Goal: Task Accomplishment & Management: Manage account settings

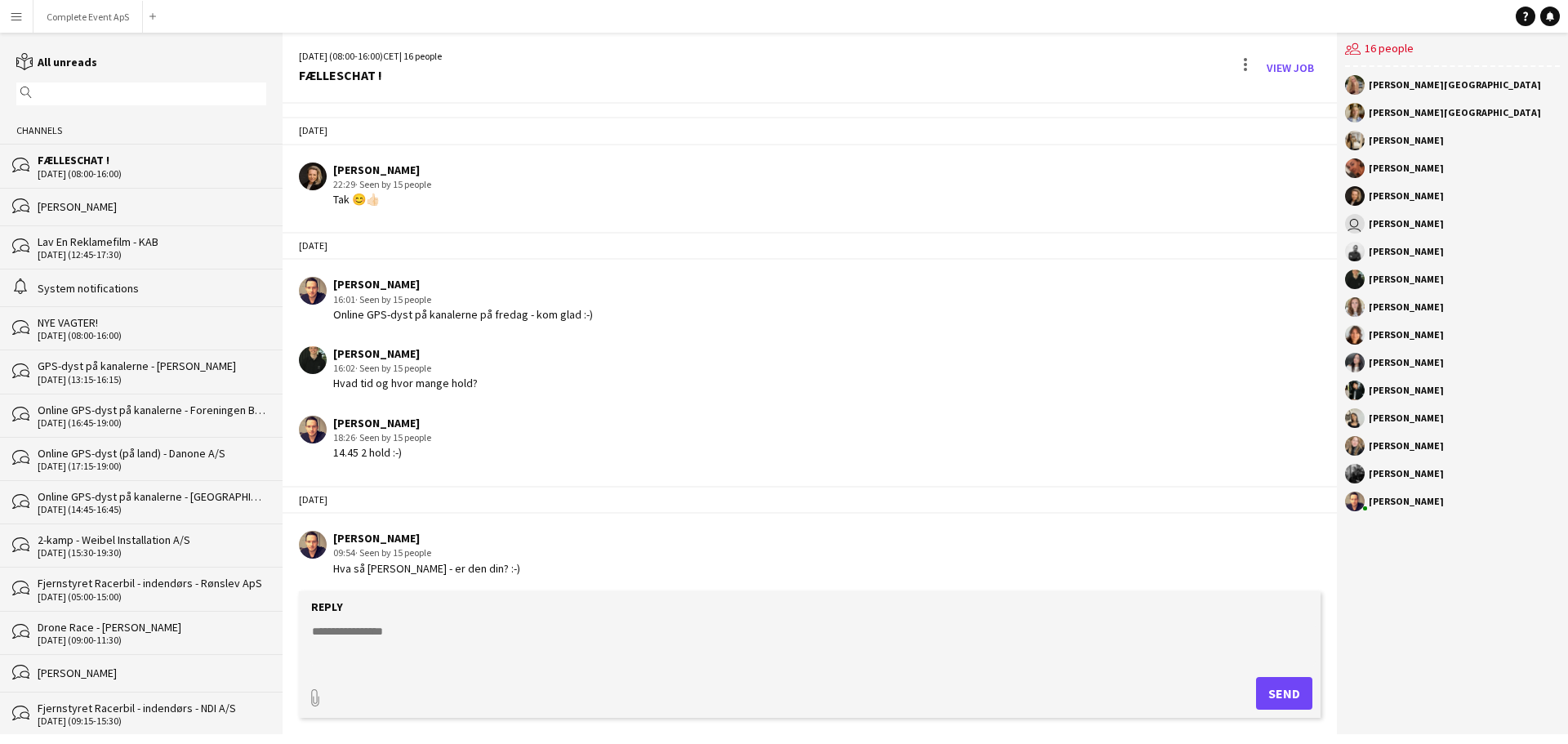
scroll to position [2528, 0]
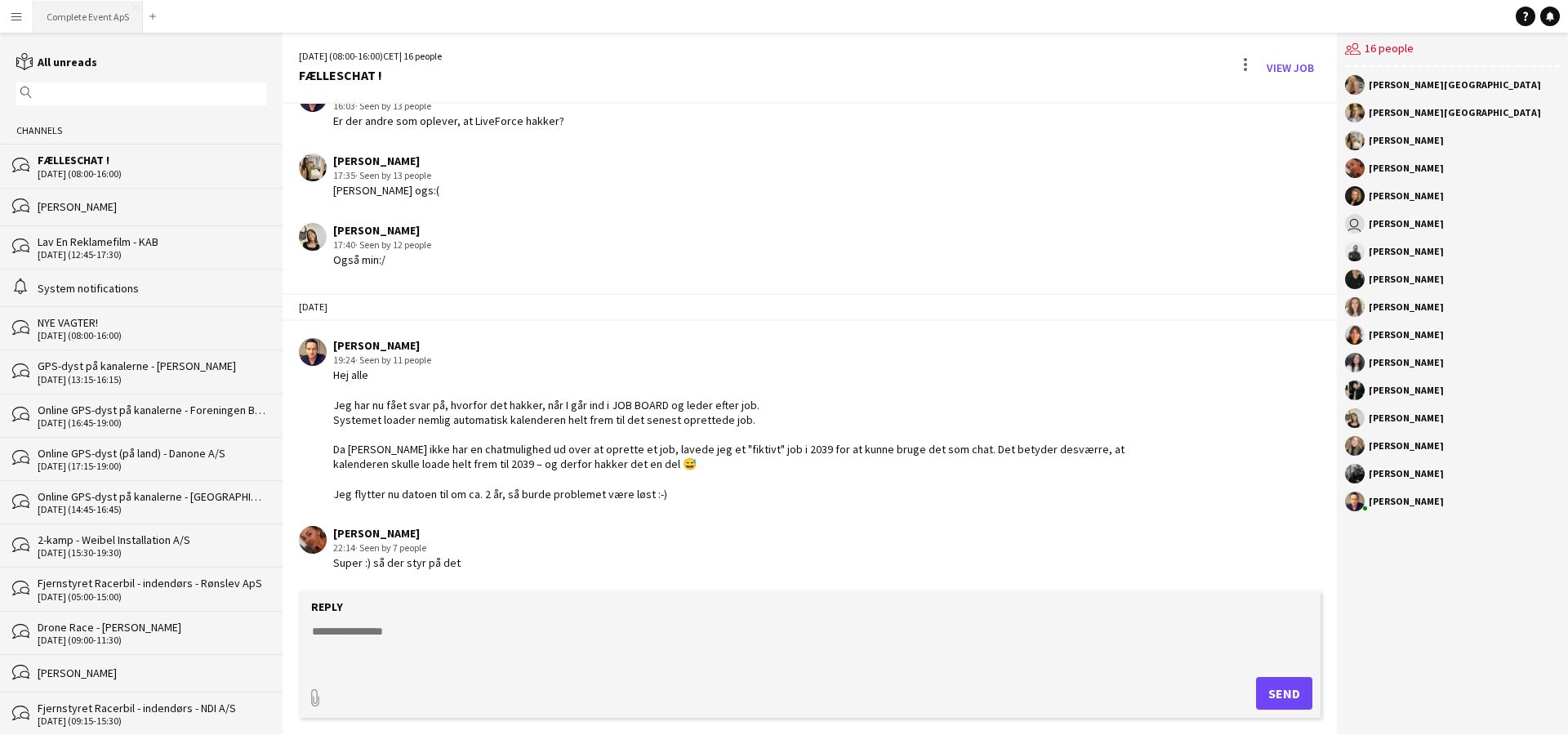
click at [98, 17] on button "Complete Event ApS Close" at bounding box center [88, 17] width 110 height 32
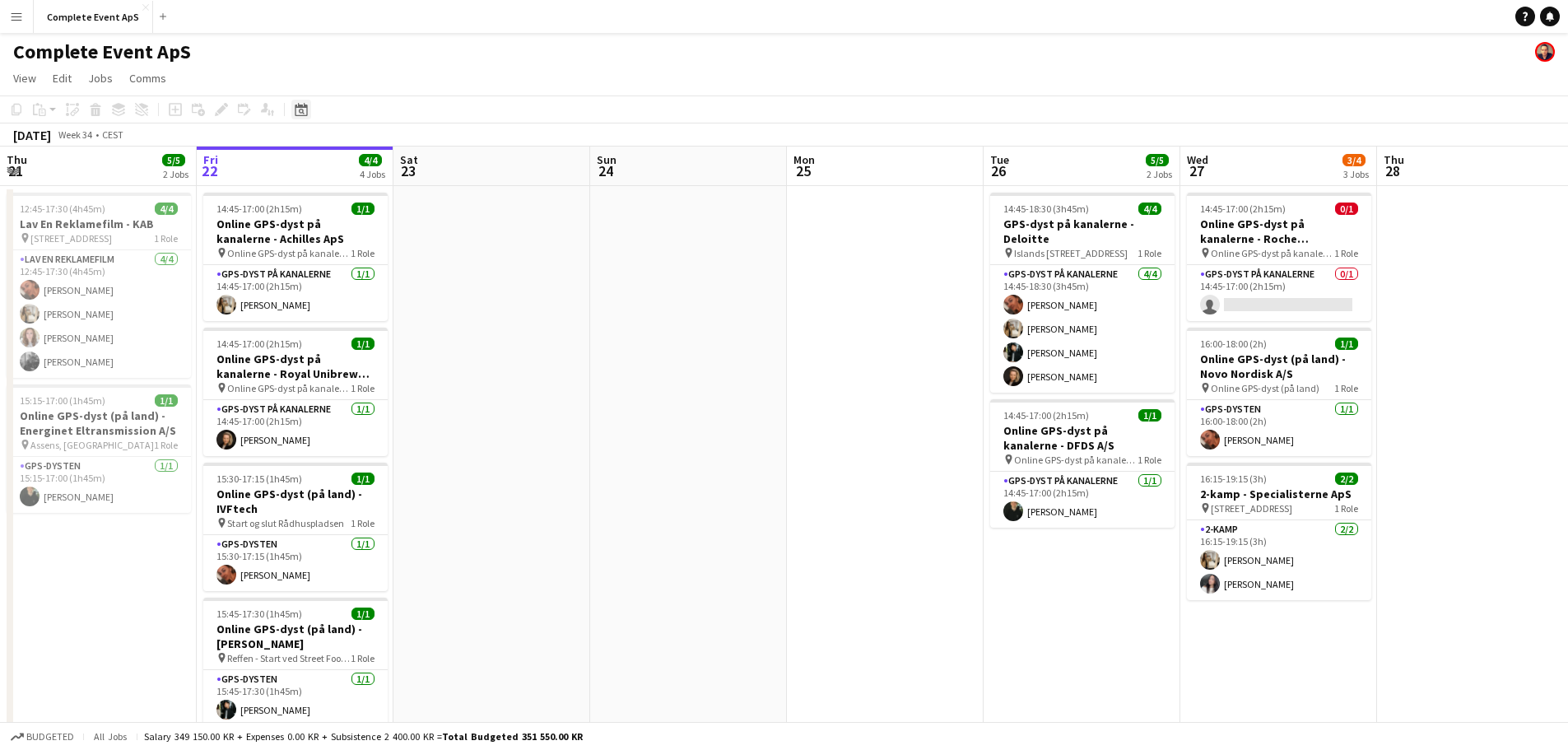
click at [303, 117] on div "Date picker" at bounding box center [301, 109] width 20 height 20
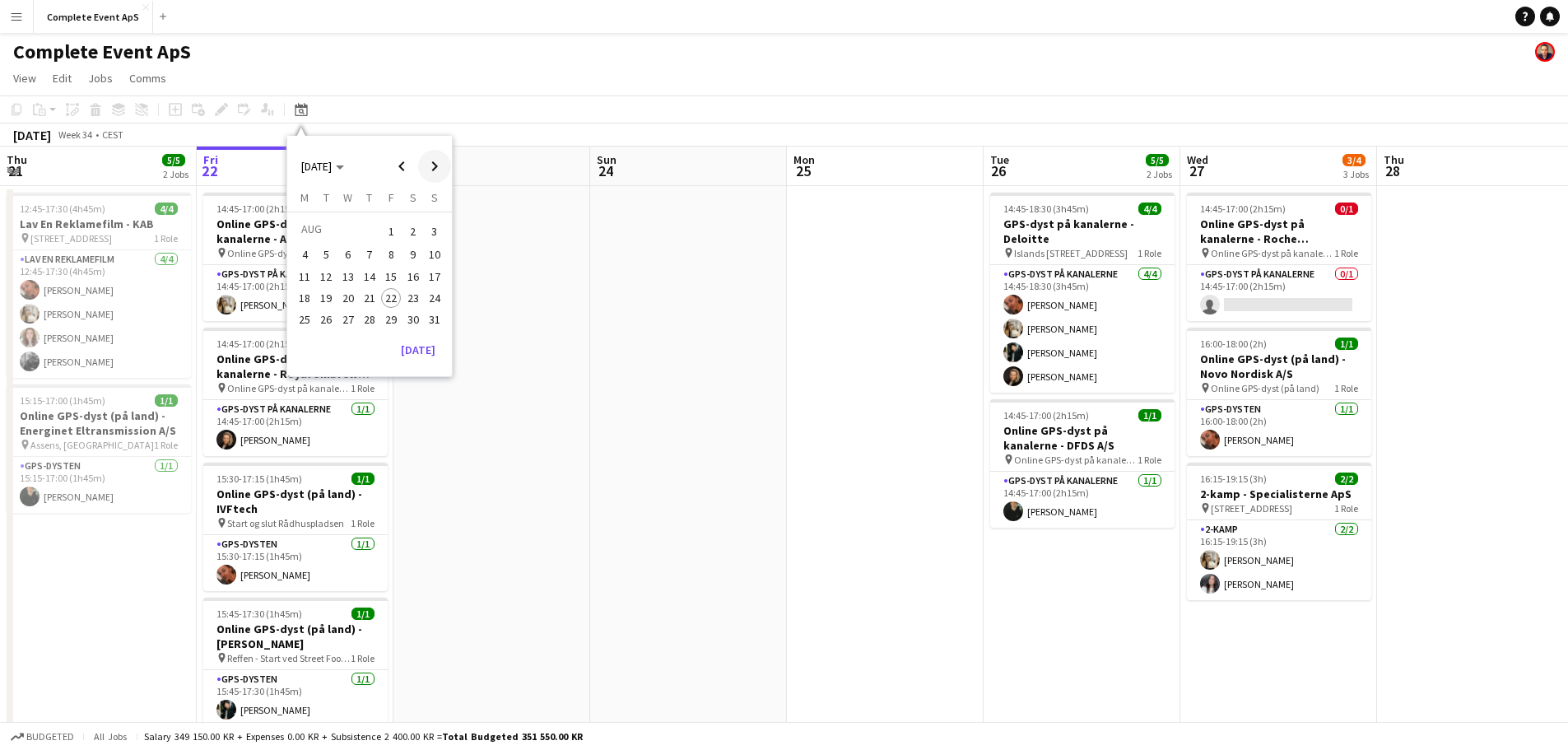
click at [437, 160] on span "Next month" at bounding box center [434, 166] width 33 height 33
click at [437, 161] on span "Next month" at bounding box center [434, 166] width 33 height 33
click at [434, 165] on span "Next month" at bounding box center [434, 166] width 33 height 33
click at [385, 325] on span "28" at bounding box center [391, 318] width 20 height 20
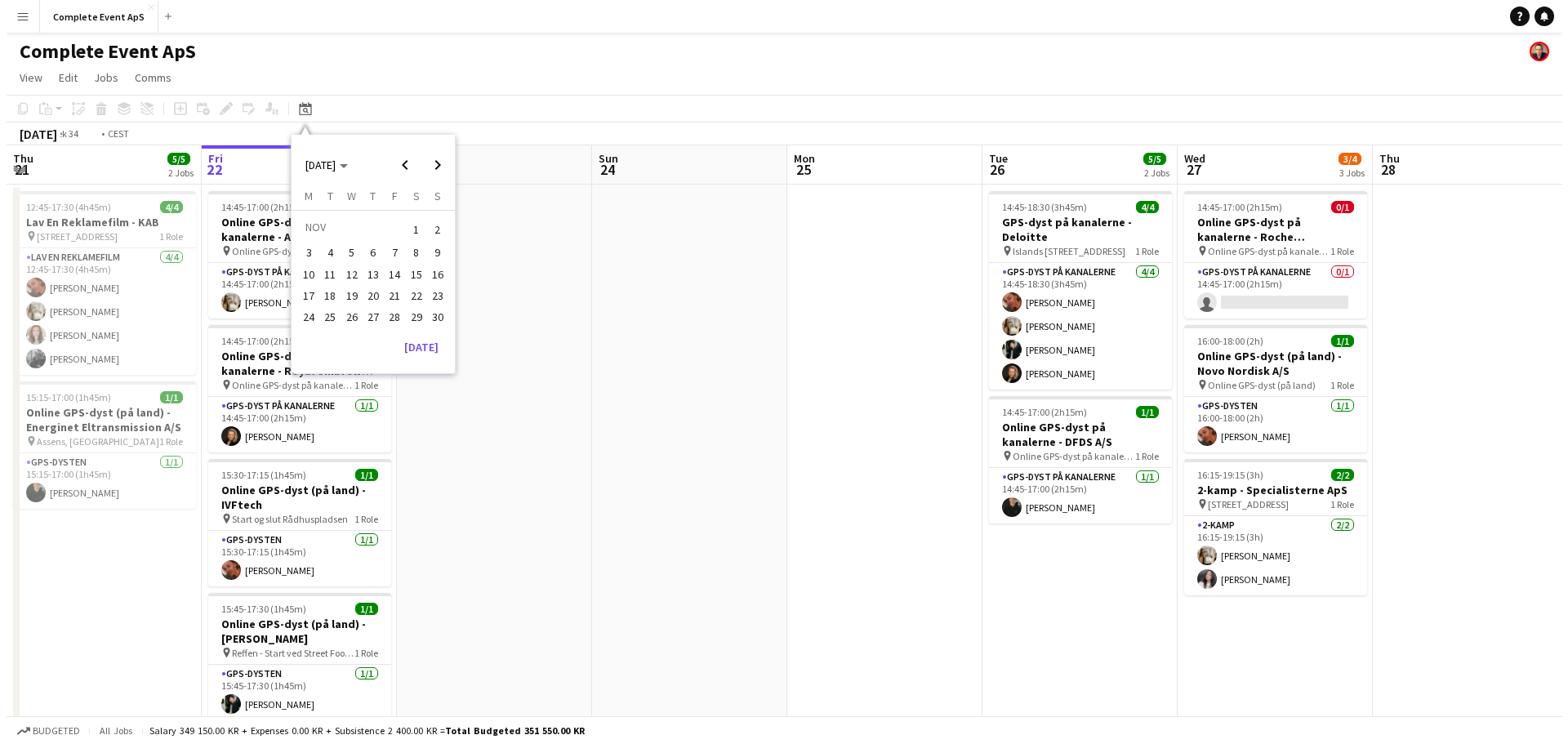
scroll to position [0, 562]
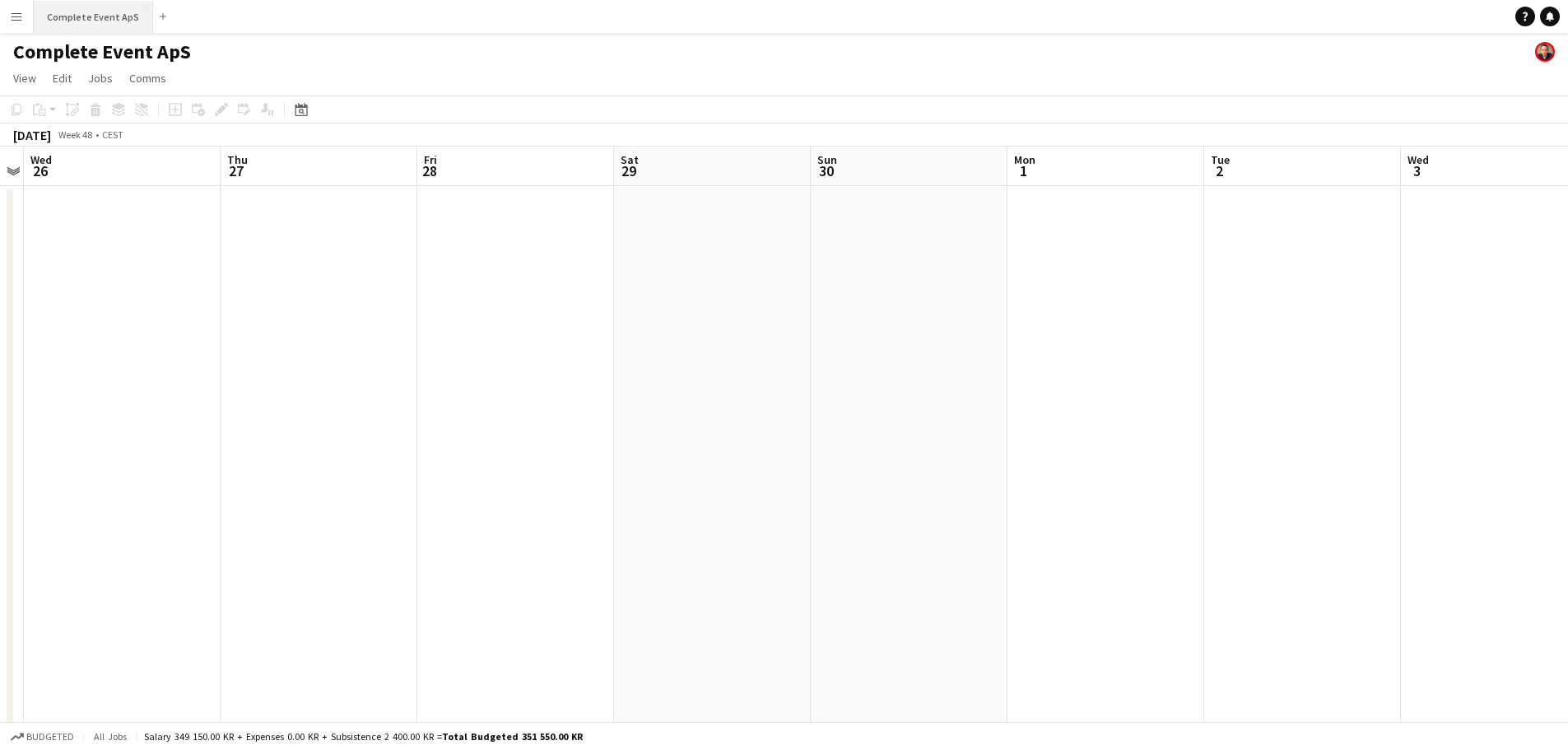
click at [61, 15] on button "Complete Event ApS Close" at bounding box center [93, 17] width 119 height 32
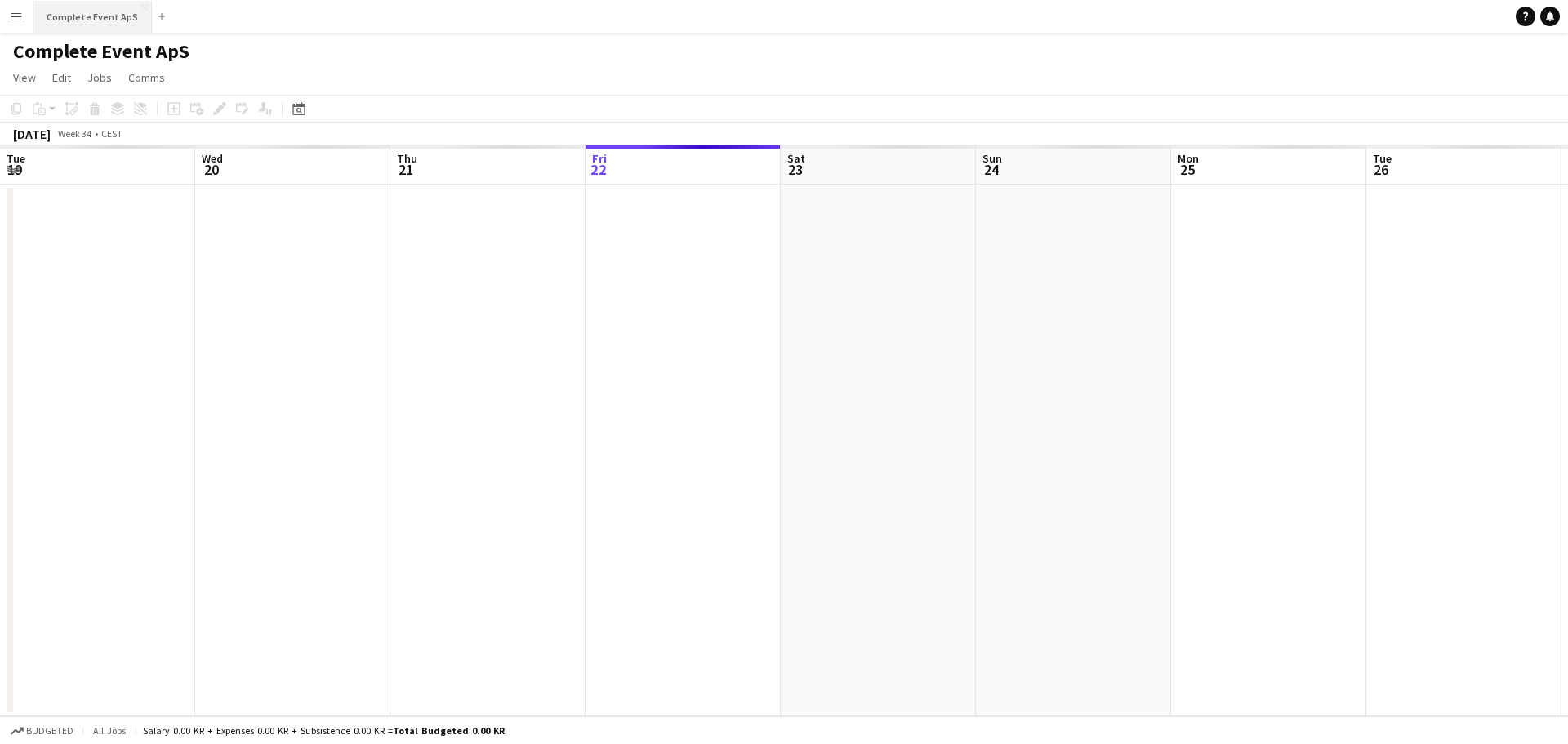
scroll to position [0, 390]
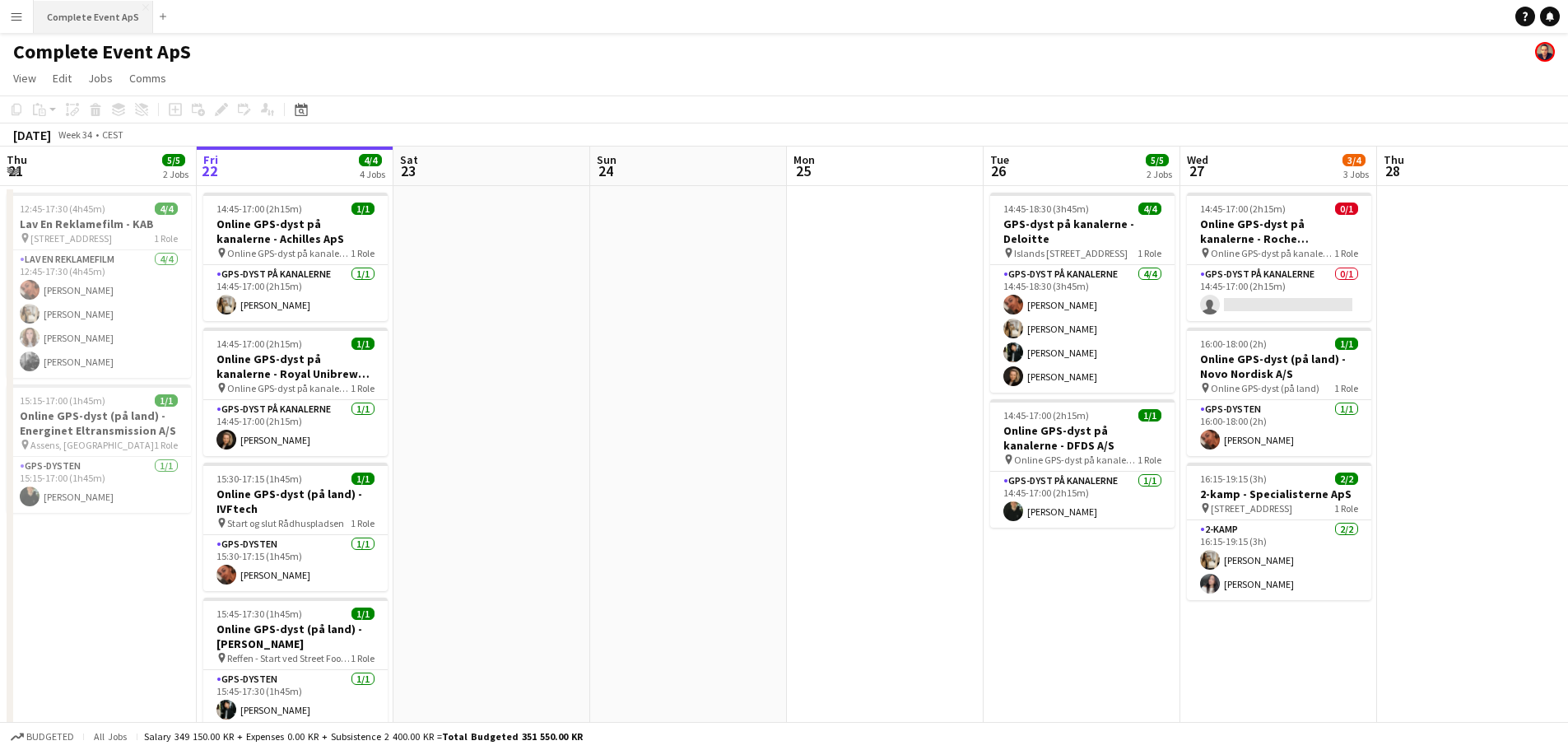
click at [101, 10] on button "Complete Event ApS Close" at bounding box center [93, 17] width 119 height 32
drag, startPoint x: 300, startPoint y: 119, endPoint x: 308, endPoint y: 117, distance: 8.2
click at [301, 119] on div "Date picker" at bounding box center [301, 109] width 20 height 20
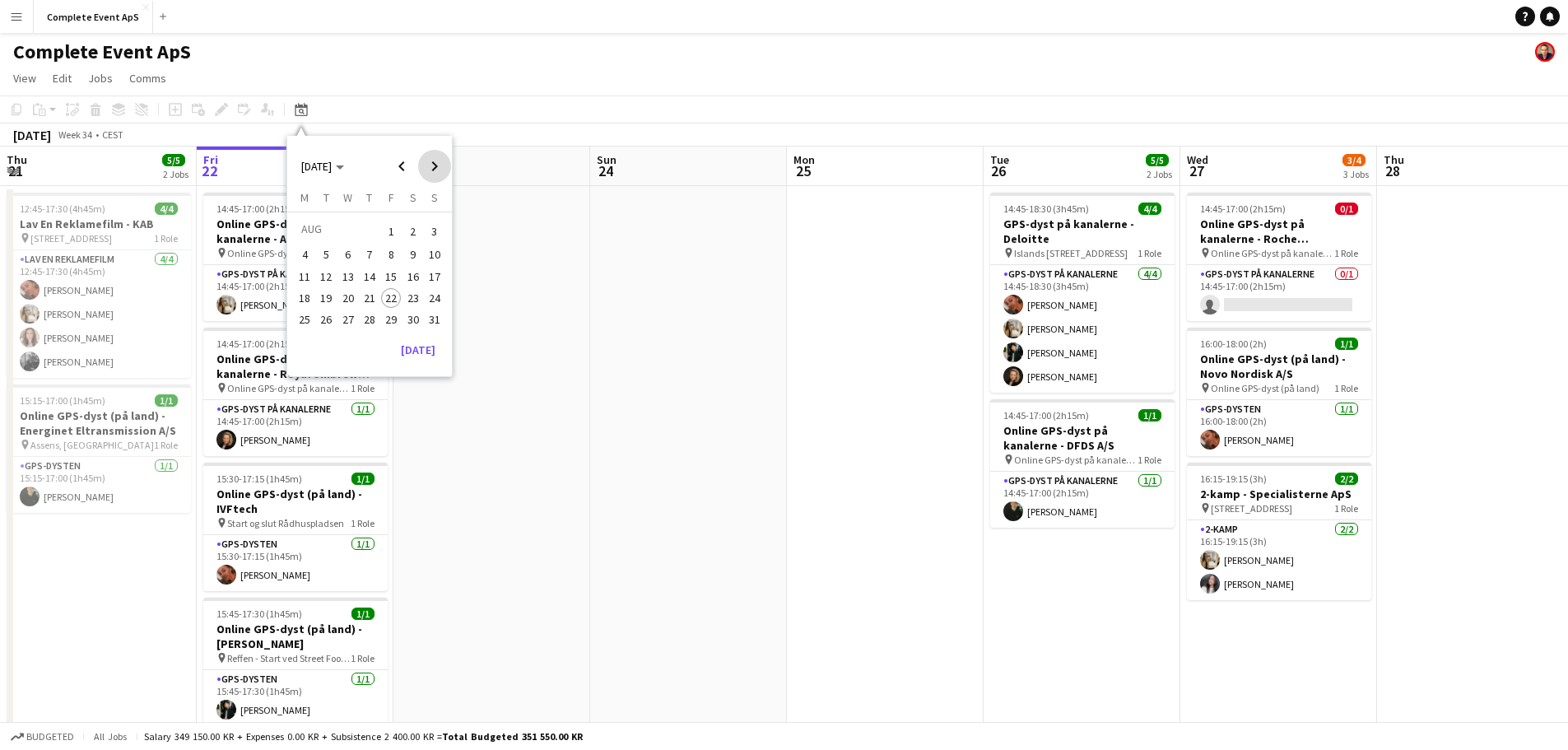
click at [433, 156] on span "Next month" at bounding box center [434, 166] width 33 height 33
click at [436, 161] on span "Next month" at bounding box center [434, 166] width 33 height 33
click at [435, 167] on span "Next month" at bounding box center [434, 166] width 33 height 33
click at [347, 249] on span "3" at bounding box center [348, 250] width 20 height 20
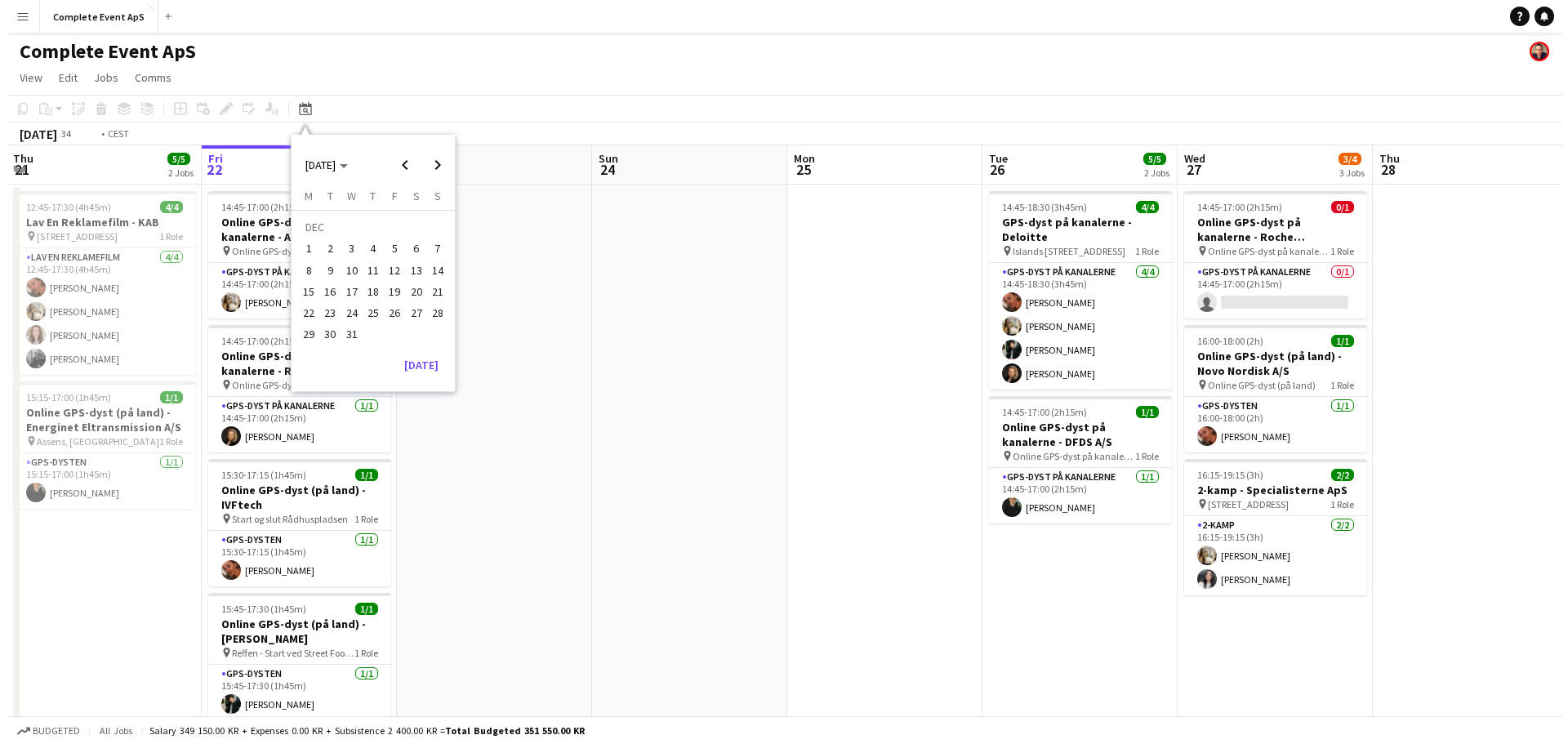
scroll to position [0, 562]
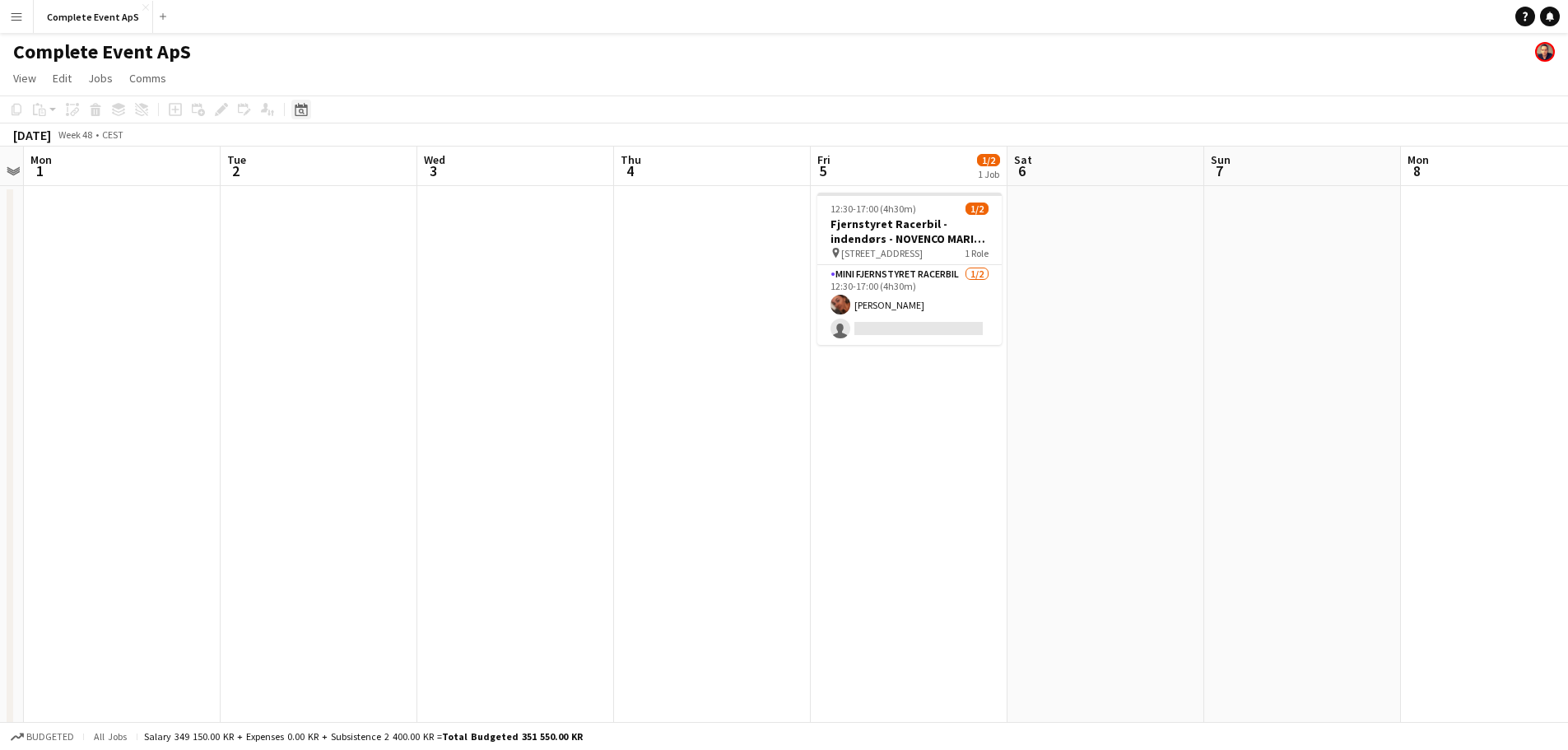
click at [300, 108] on icon at bounding box center [301, 110] width 12 height 13
click at [397, 163] on span "Previous month" at bounding box center [401, 166] width 33 height 33
click at [376, 274] on span "9" at bounding box center [369, 272] width 20 height 20
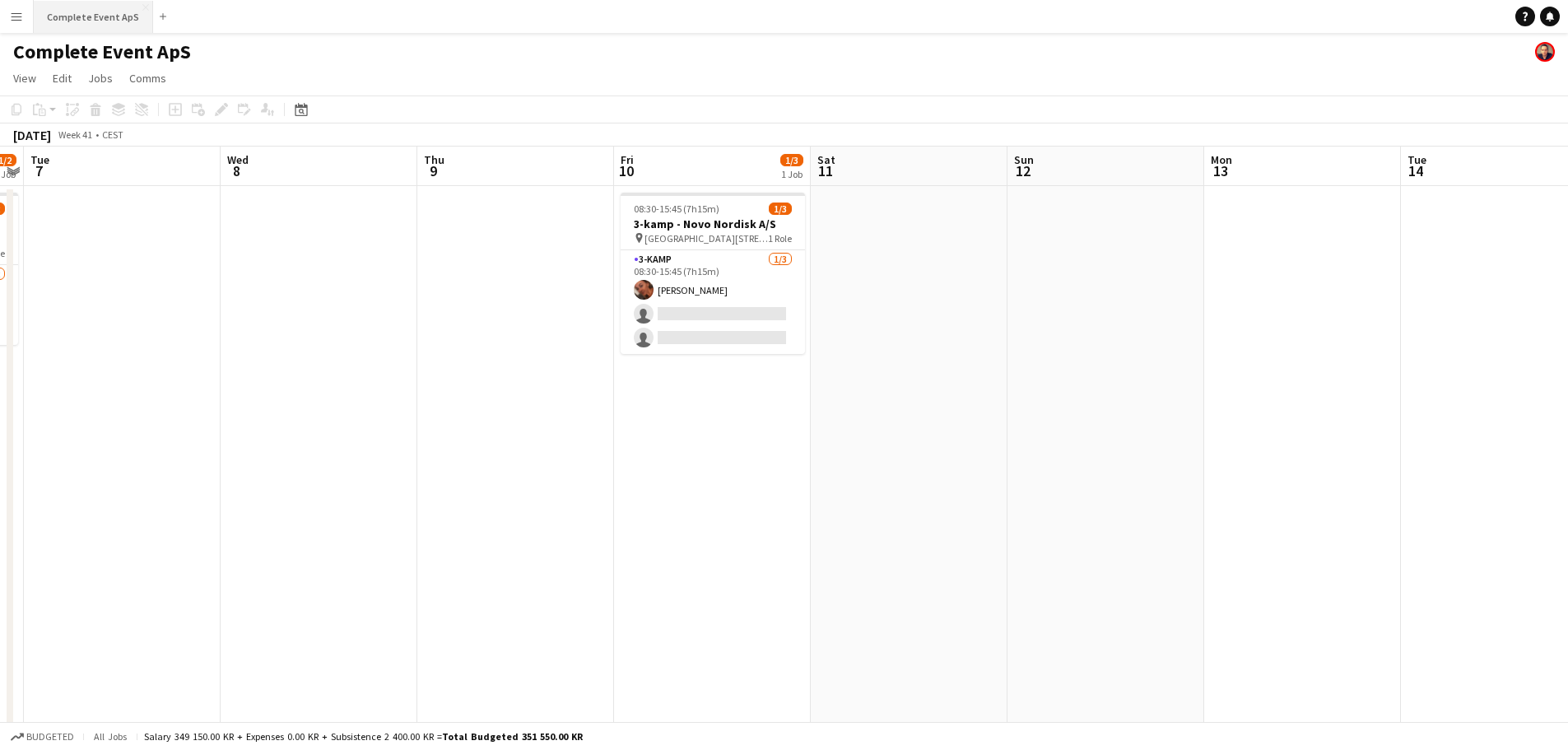
click at [81, 22] on button "Complete Event ApS Close" at bounding box center [93, 17] width 119 height 32
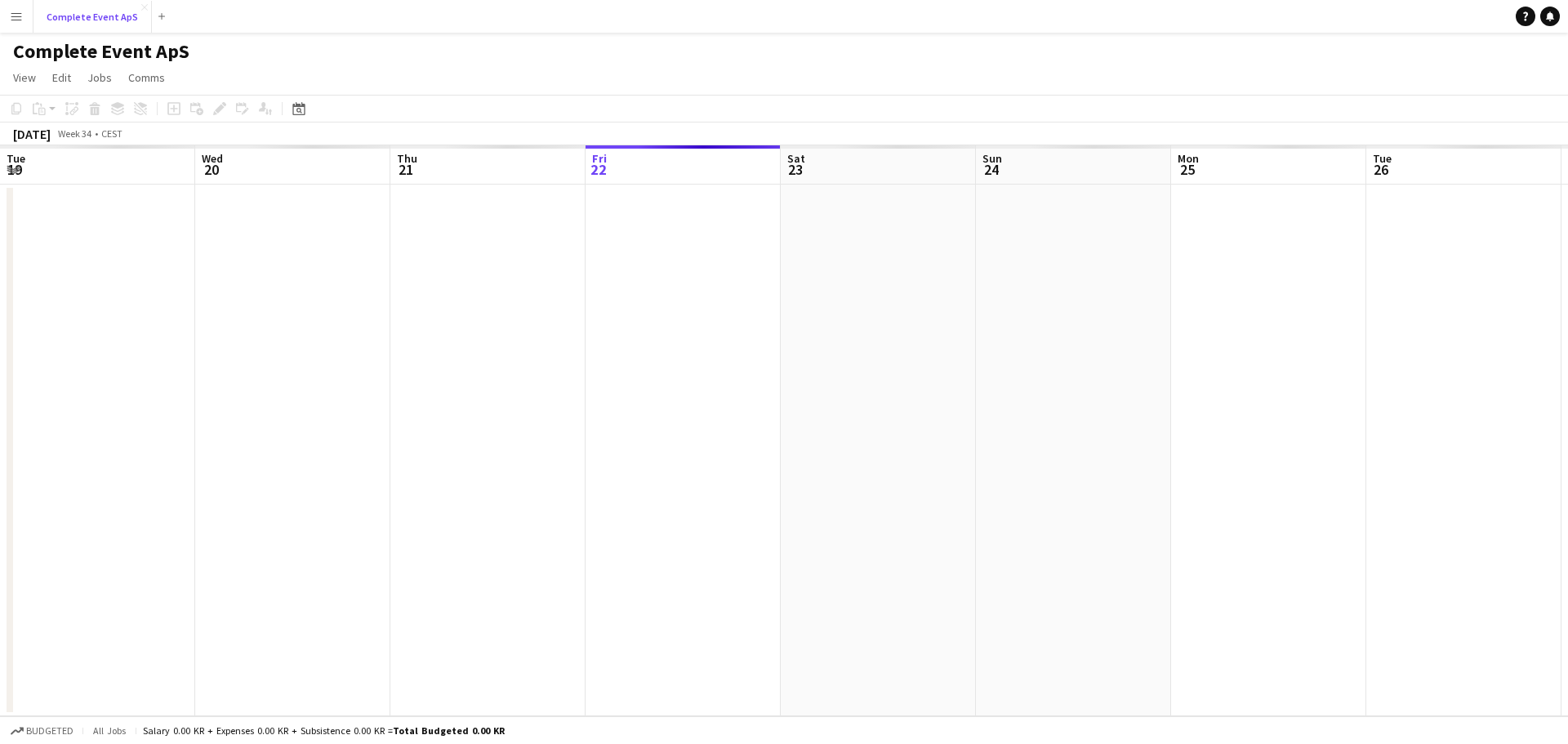
scroll to position [0, 390]
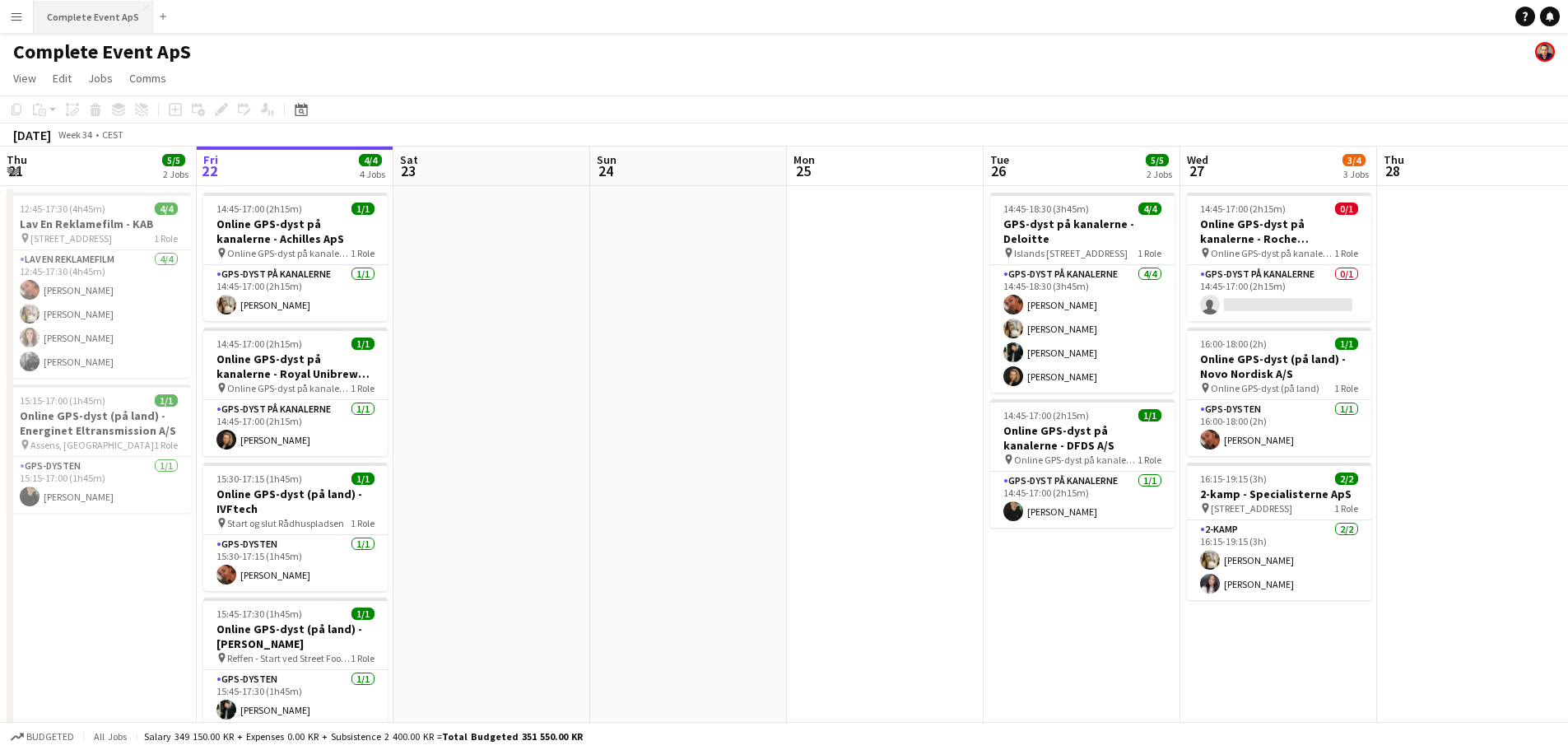
click at [88, 11] on button "Complete Event ApS Close" at bounding box center [93, 17] width 119 height 32
click at [303, 110] on icon at bounding box center [302, 111] width 6 height 6
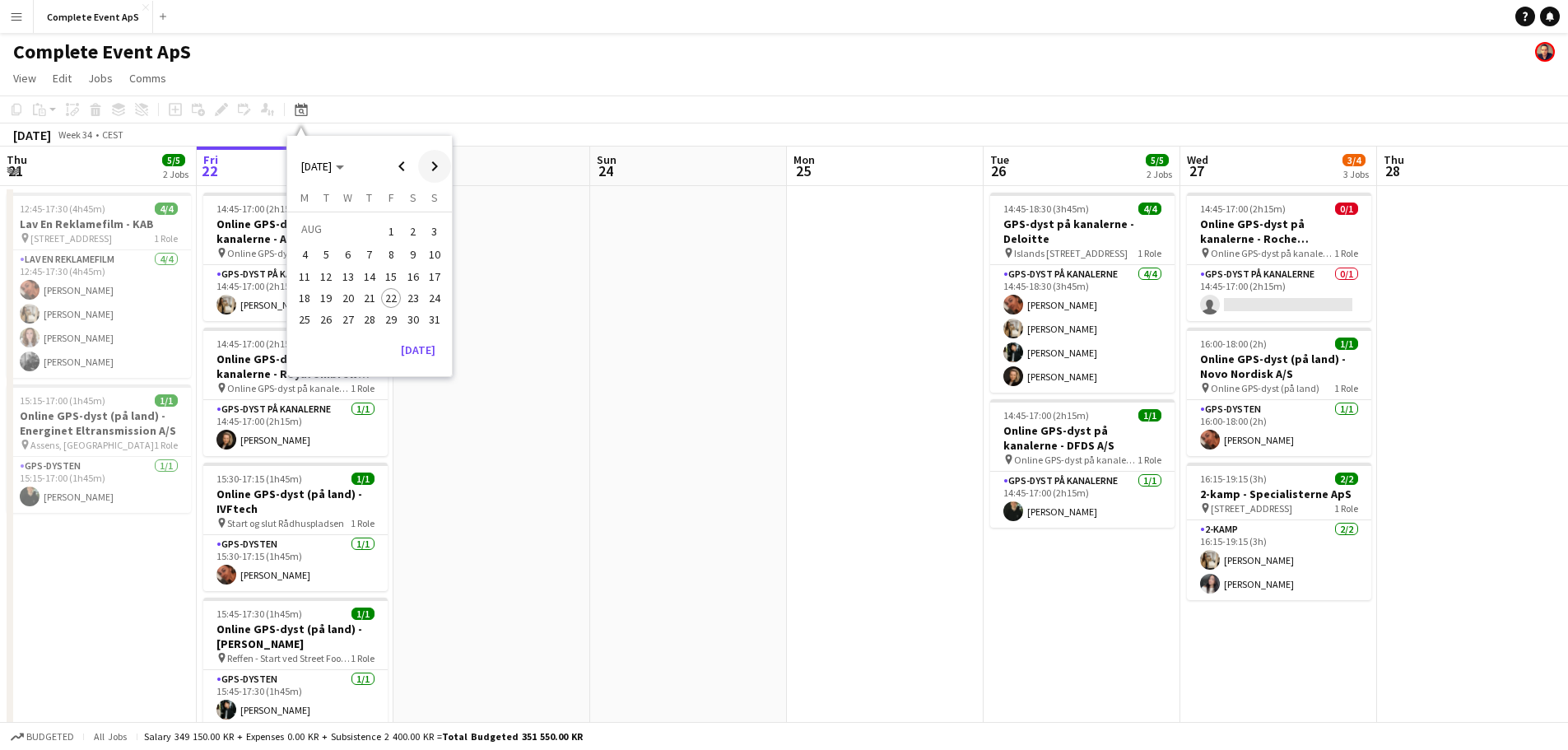
click at [441, 162] on span "Next month" at bounding box center [434, 166] width 33 height 33
click at [388, 254] on span "5" at bounding box center [391, 250] width 20 height 20
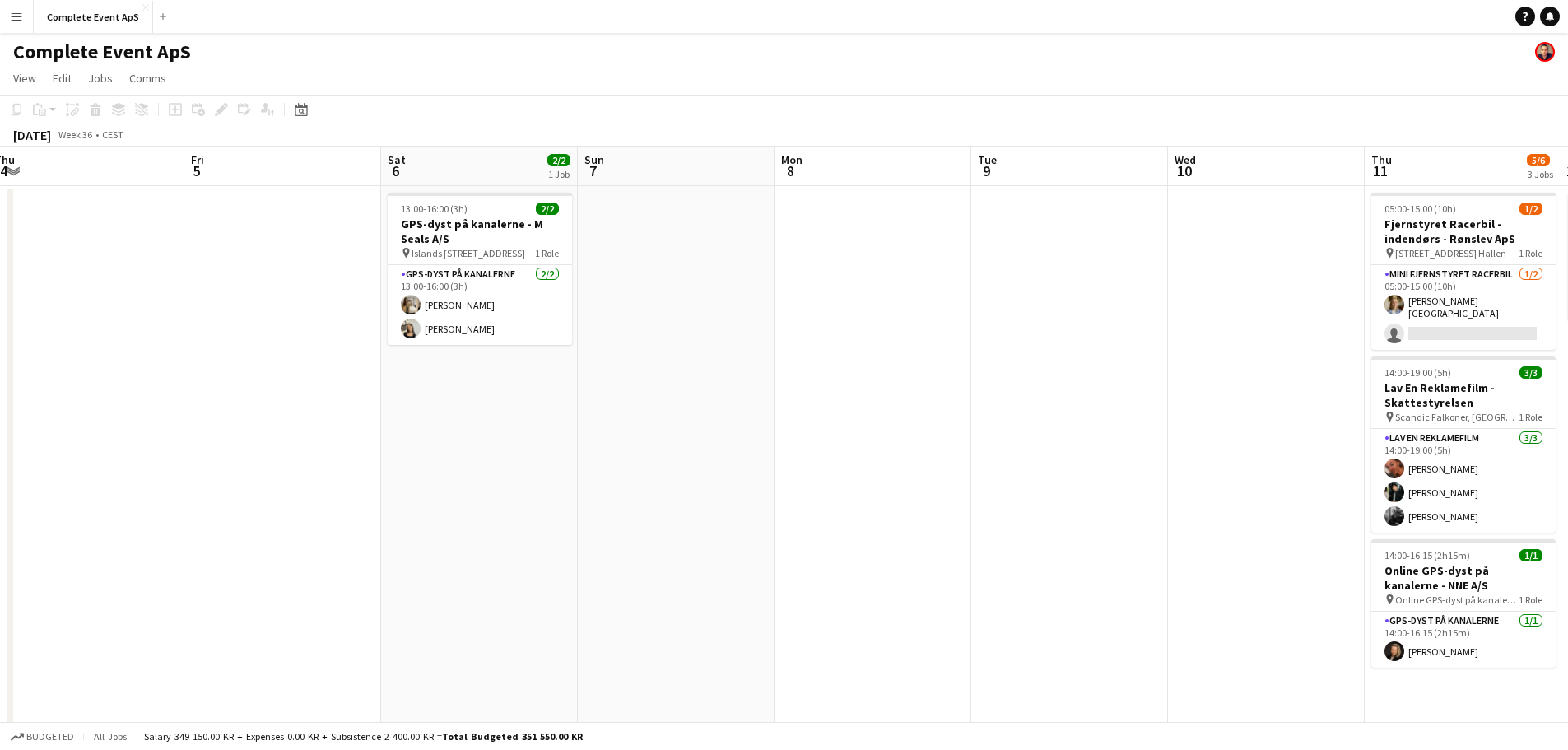
scroll to position [0, 372]
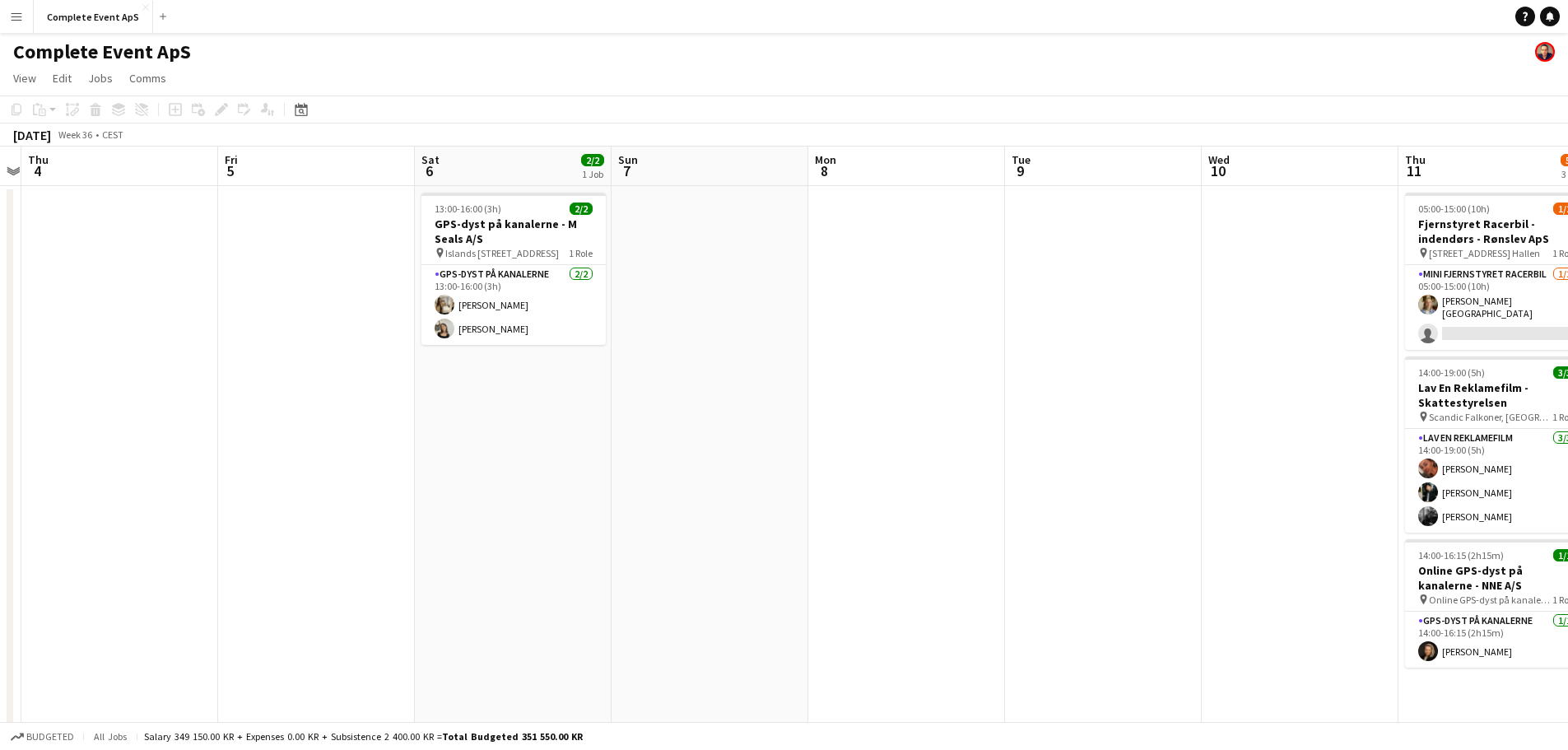
drag, startPoint x: 1117, startPoint y: 380, endPoint x: 937, endPoint y: 419, distance: 184.2
click at [937, 419] on app-calendar-viewport "Tue 2 2/2 2 Jobs Wed 3 Thu 4 Fri 5 Sat 6 2/2 1 Job Sun 7 Mon 8 Tue 9 Wed 10 Thu…" at bounding box center [784, 639] width 1568 height 985
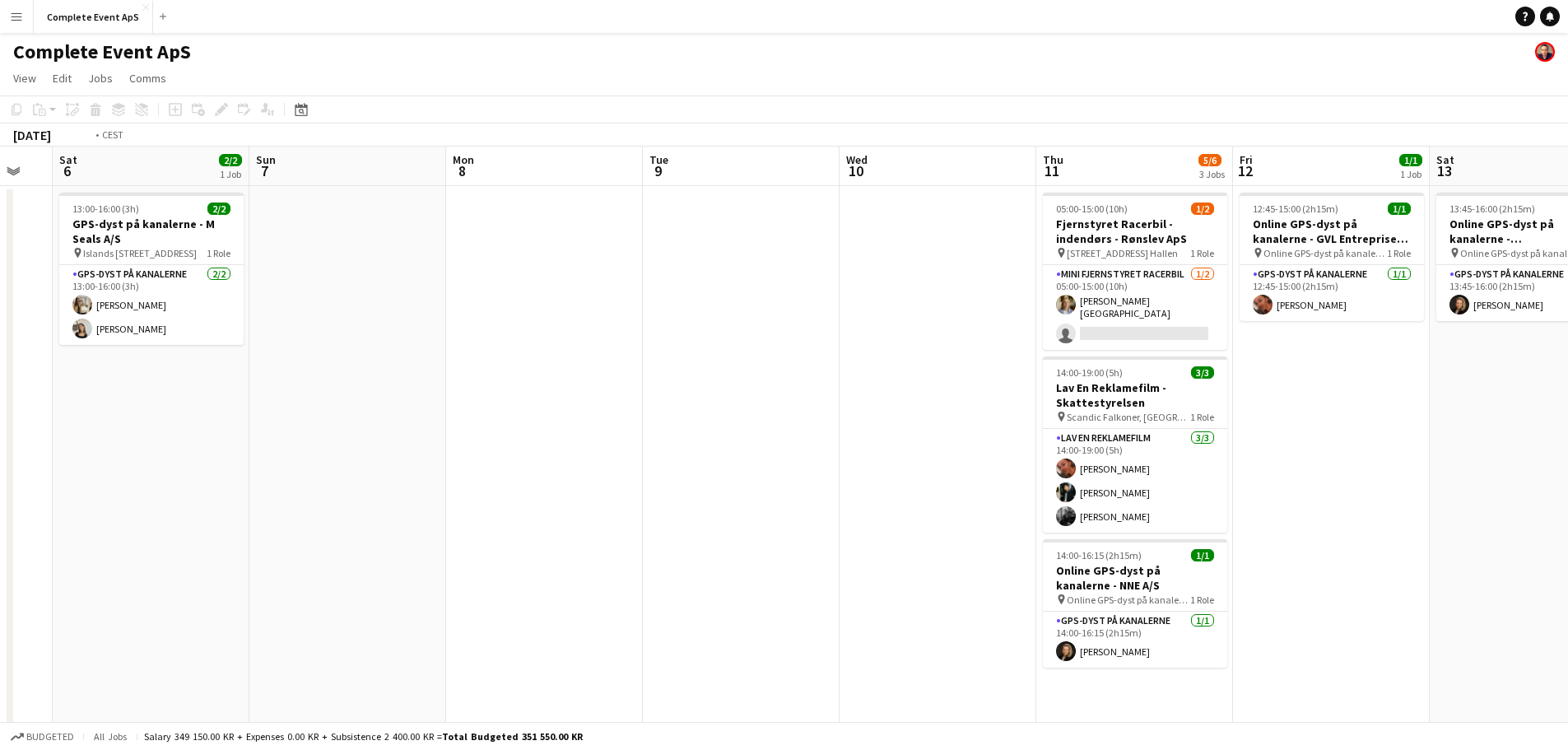
scroll to position [0, 599]
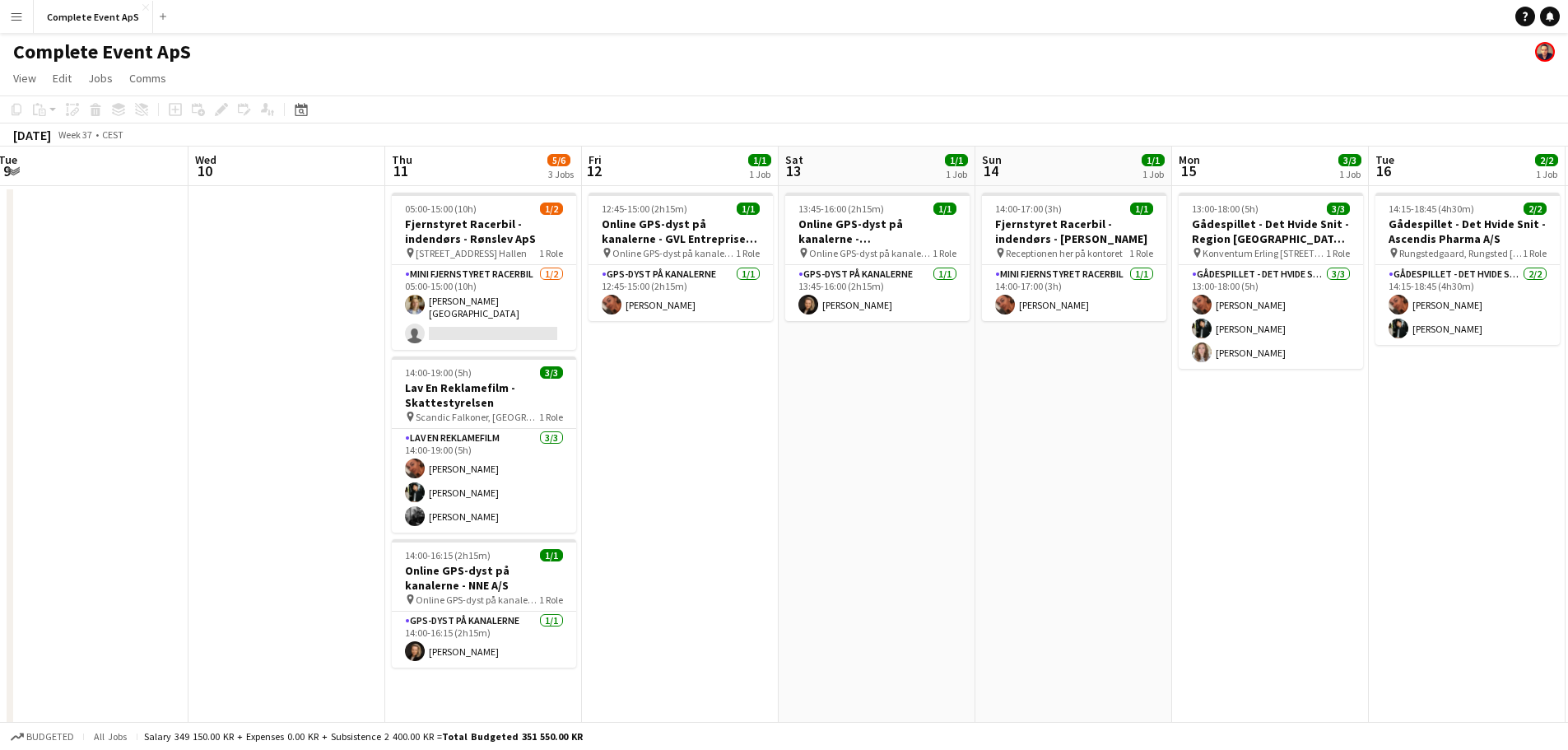
drag, startPoint x: 1013, startPoint y: 370, endPoint x: 0, endPoint y: 323, distance: 1014.1
click at [0, 327] on app-calendar-viewport "Sat 6 2/2 1 Job Sun 7 Mon 8 Tue 9 Wed 10 Thu 11 5/6 3 Jobs Fri 12 1/1 1 Job Sat…" at bounding box center [784, 639] width 1568 height 985
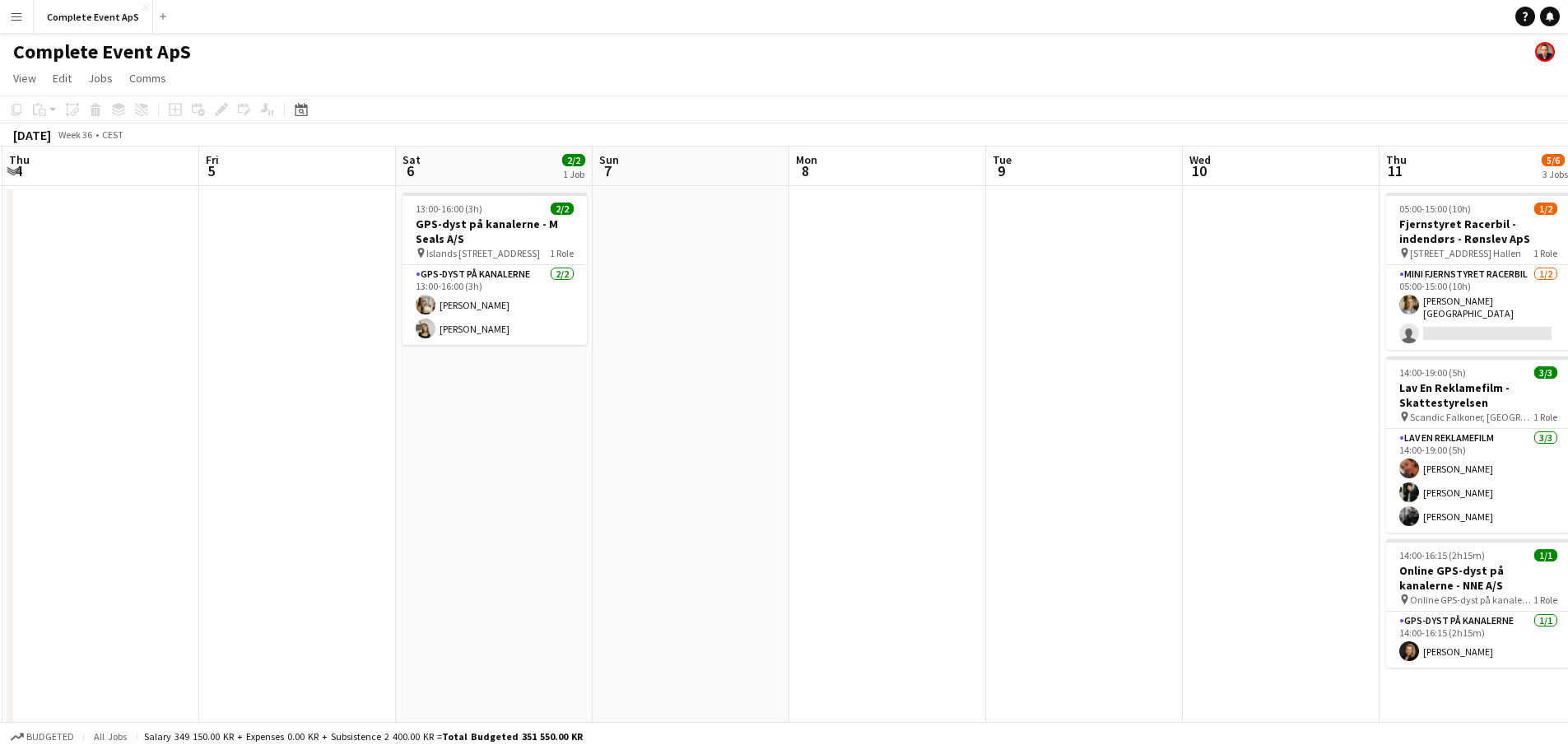
scroll to position [0, 390]
drag, startPoint x: 182, startPoint y: 468, endPoint x: 1144, endPoint y: 487, distance: 962.2
click at [1144, 487] on app-calendar-viewport "Tue 2 2/2 2 Jobs Wed 3 Thu 4 Fri 5 Sat 6 2/2 1 Job Sun 7 Mon 8 Tue 9 Wed 10 Thu…" at bounding box center [784, 639] width 1568 height 985
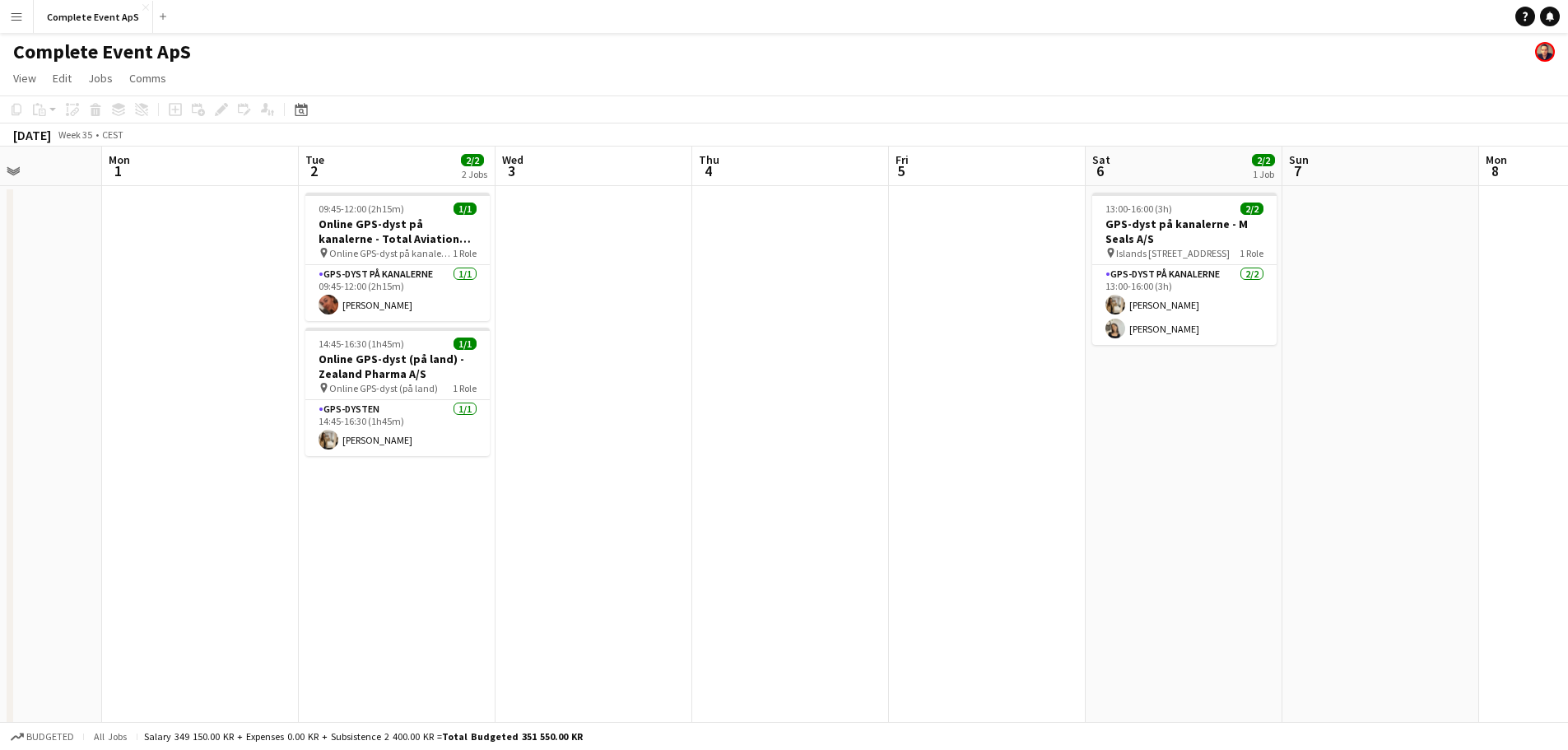
scroll to position [0, 479]
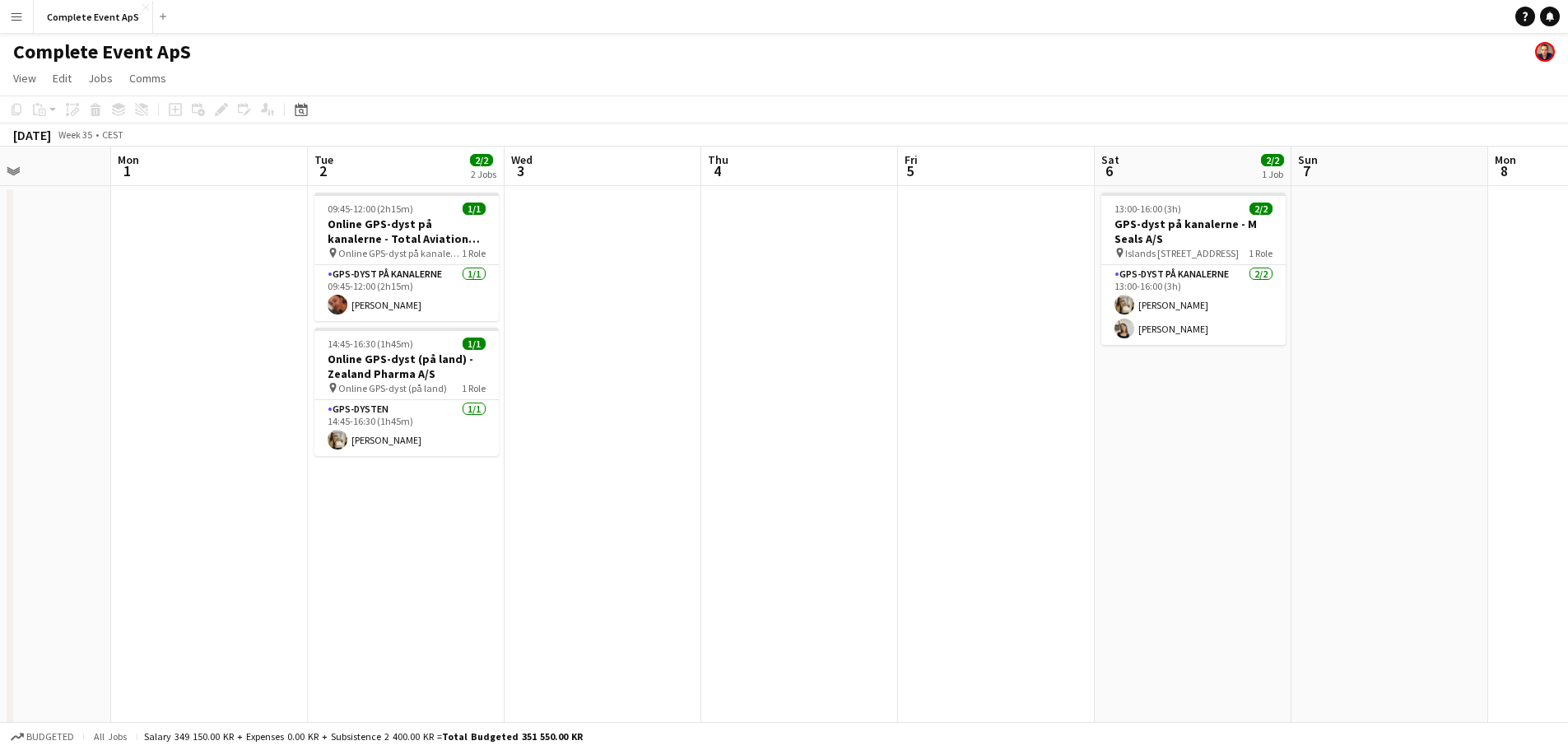
drag, startPoint x: 467, startPoint y: 385, endPoint x: 1010, endPoint y: 403, distance: 543.3
click at [1010, 403] on app-calendar-viewport "Fri 29 7/10 6 Jobs Sat 30 1/1 1 Job Sun 31 Mon 1 Tue 2 2/2 2 Jobs Wed 3 Thu 4 F…" at bounding box center [784, 639] width 1568 height 985
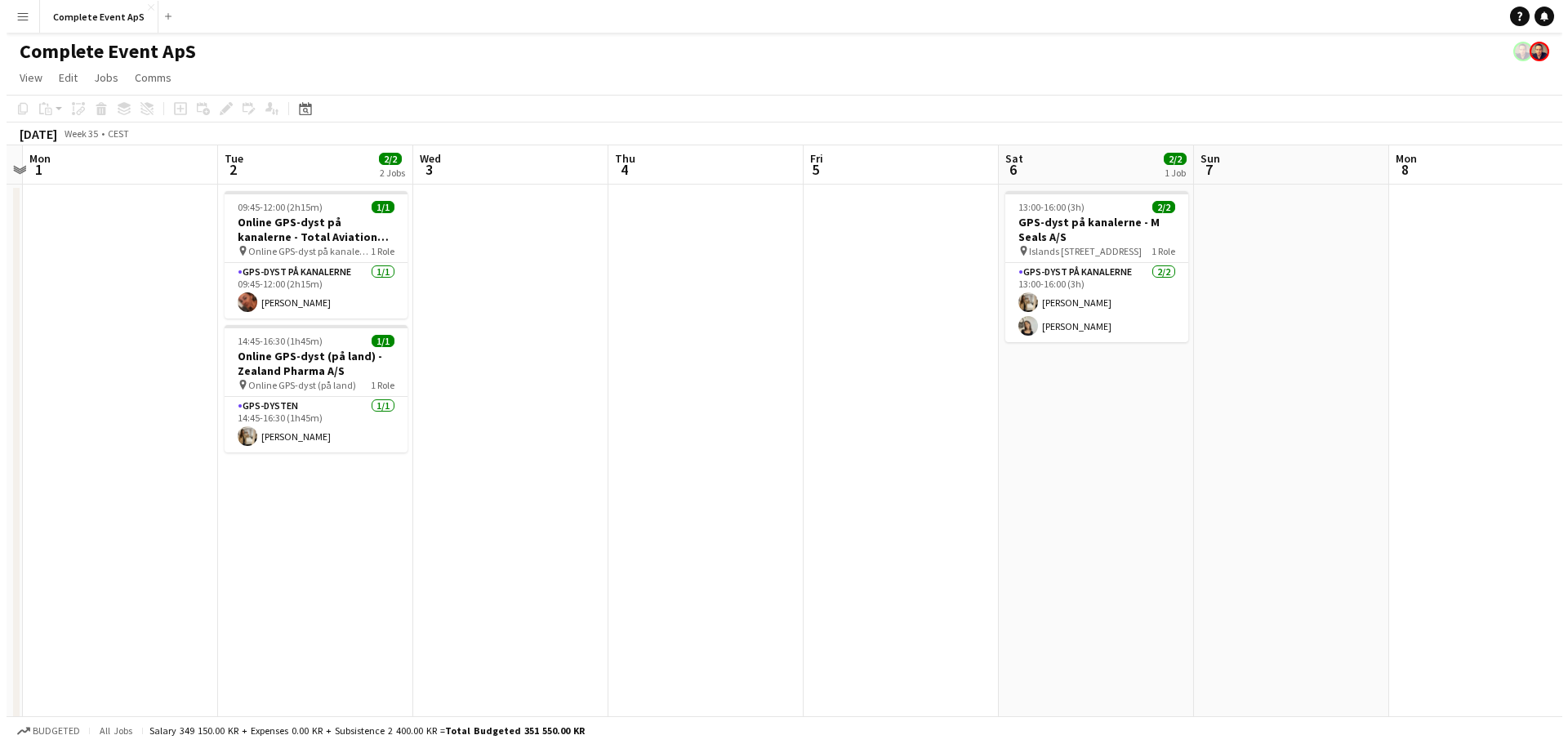
scroll to position [0, 573]
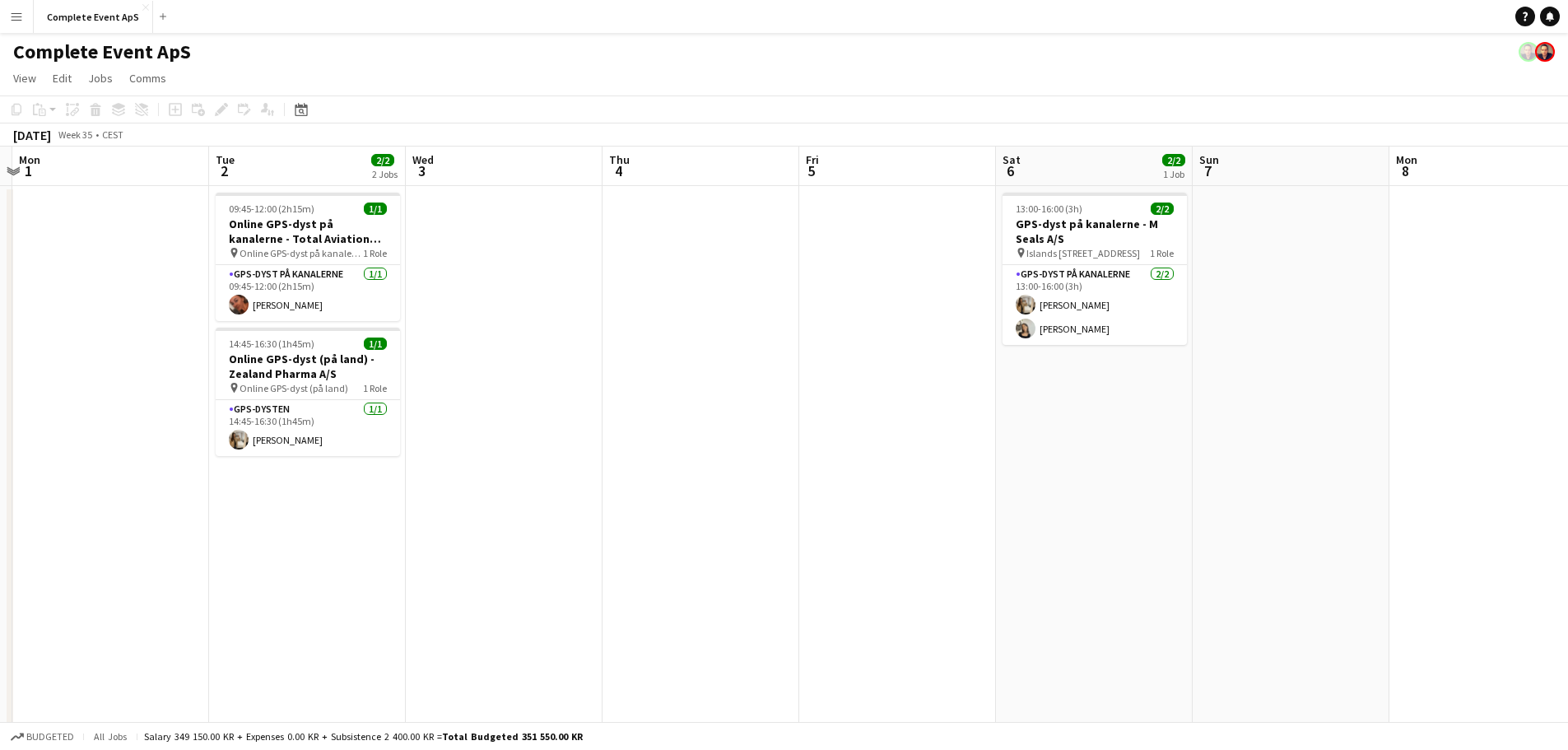
drag, startPoint x: 967, startPoint y: 390, endPoint x: 873, endPoint y: 392, distance: 94.0
click at [873, 392] on app-calendar-viewport "Fri 29 7/10 6 Jobs Sat 30 1/1 1 Job Sun 31 Mon 1 Tue 2 2/2 2 Jobs Wed 3 Thu 4 F…" at bounding box center [784, 639] width 1568 height 985
drag, startPoint x: 1555, startPoint y: 13, endPoint x: 1538, endPoint y: 20, distance: 18.4
click at [1555, 13] on link "Notifications" at bounding box center [1549, 16] width 20 height 20
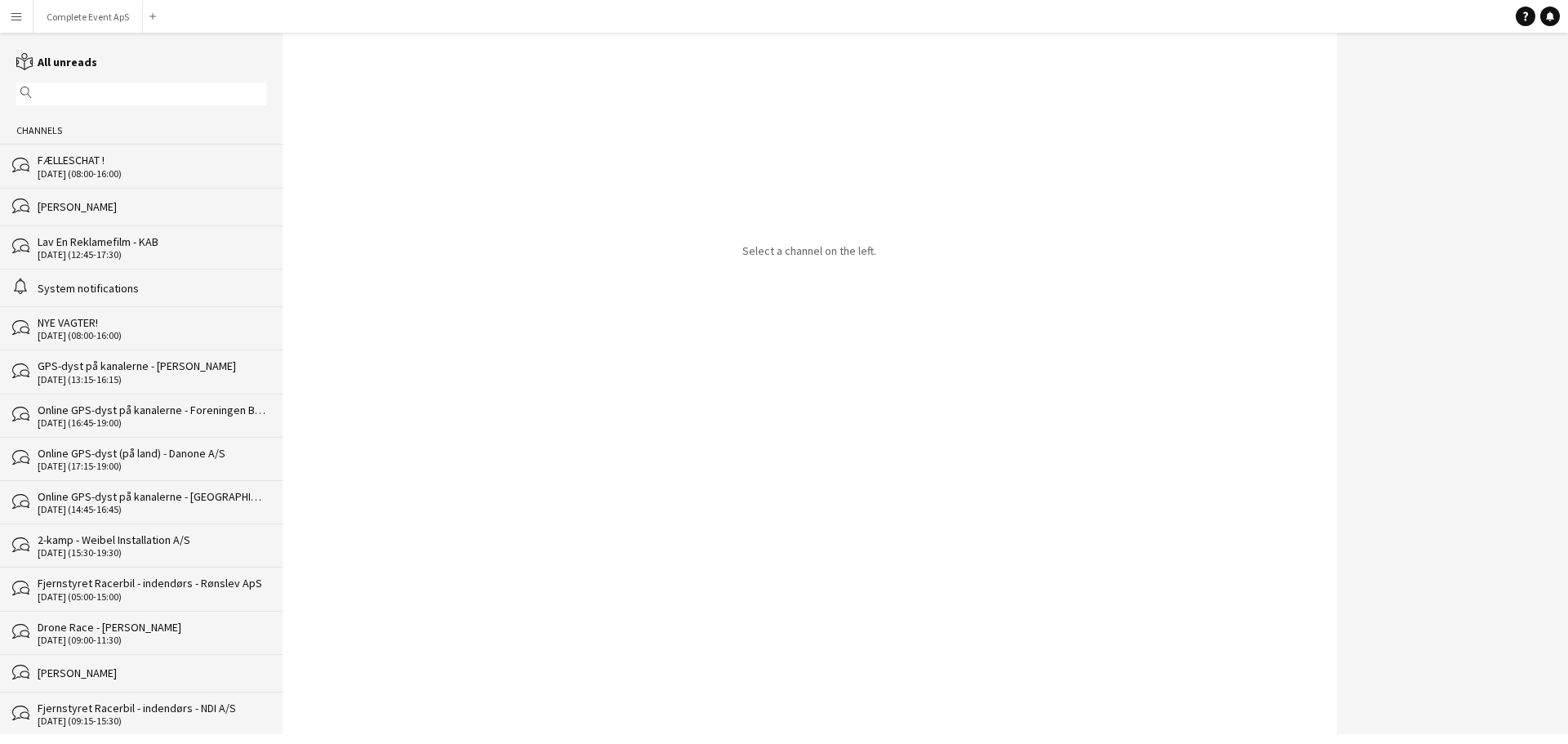
click at [107, 160] on div "FÆLLESCHAT !" at bounding box center [152, 160] width 229 height 15
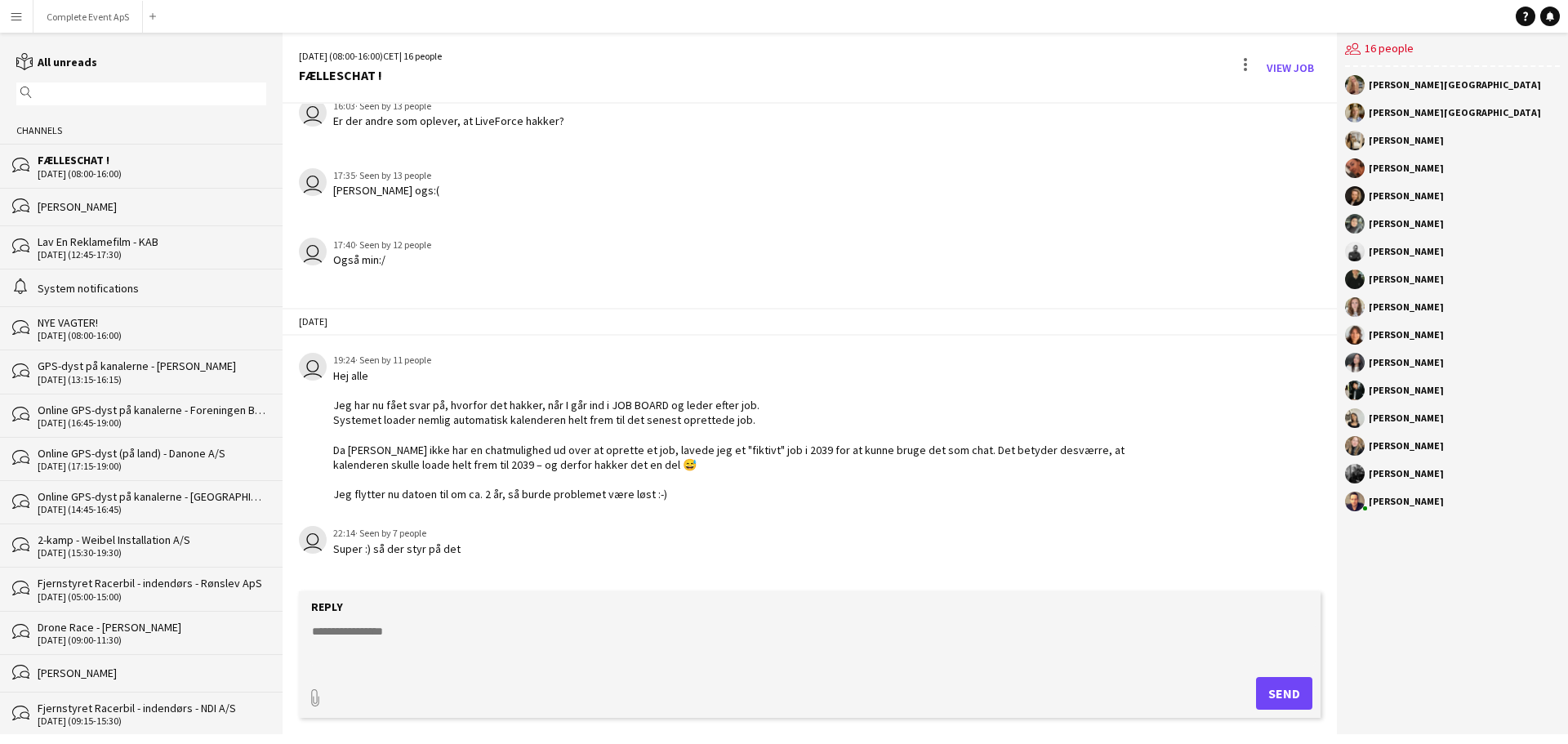
scroll to position [2513, 0]
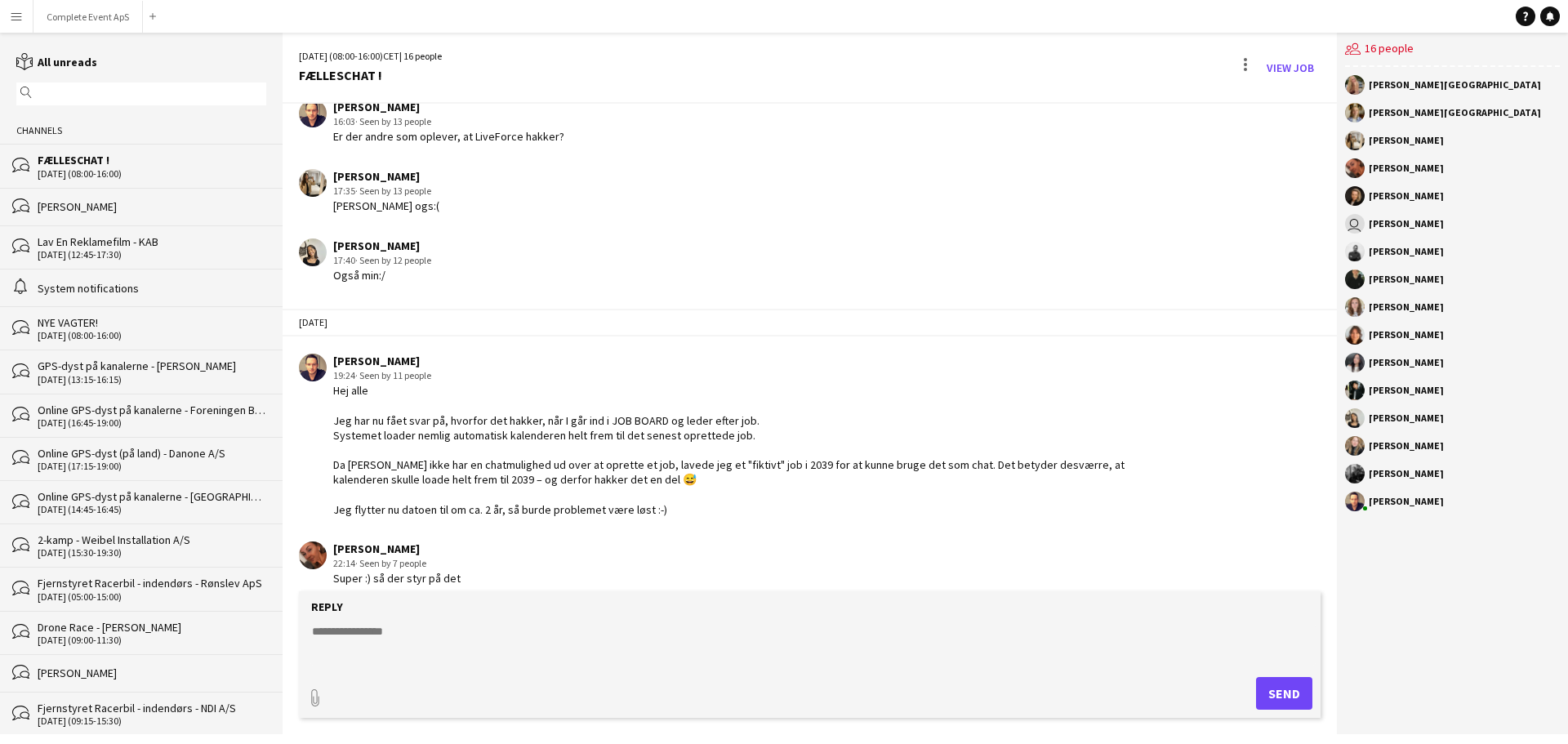
click at [451, 639] on textarea at bounding box center [813, 644] width 1006 height 43
type textarea "**"
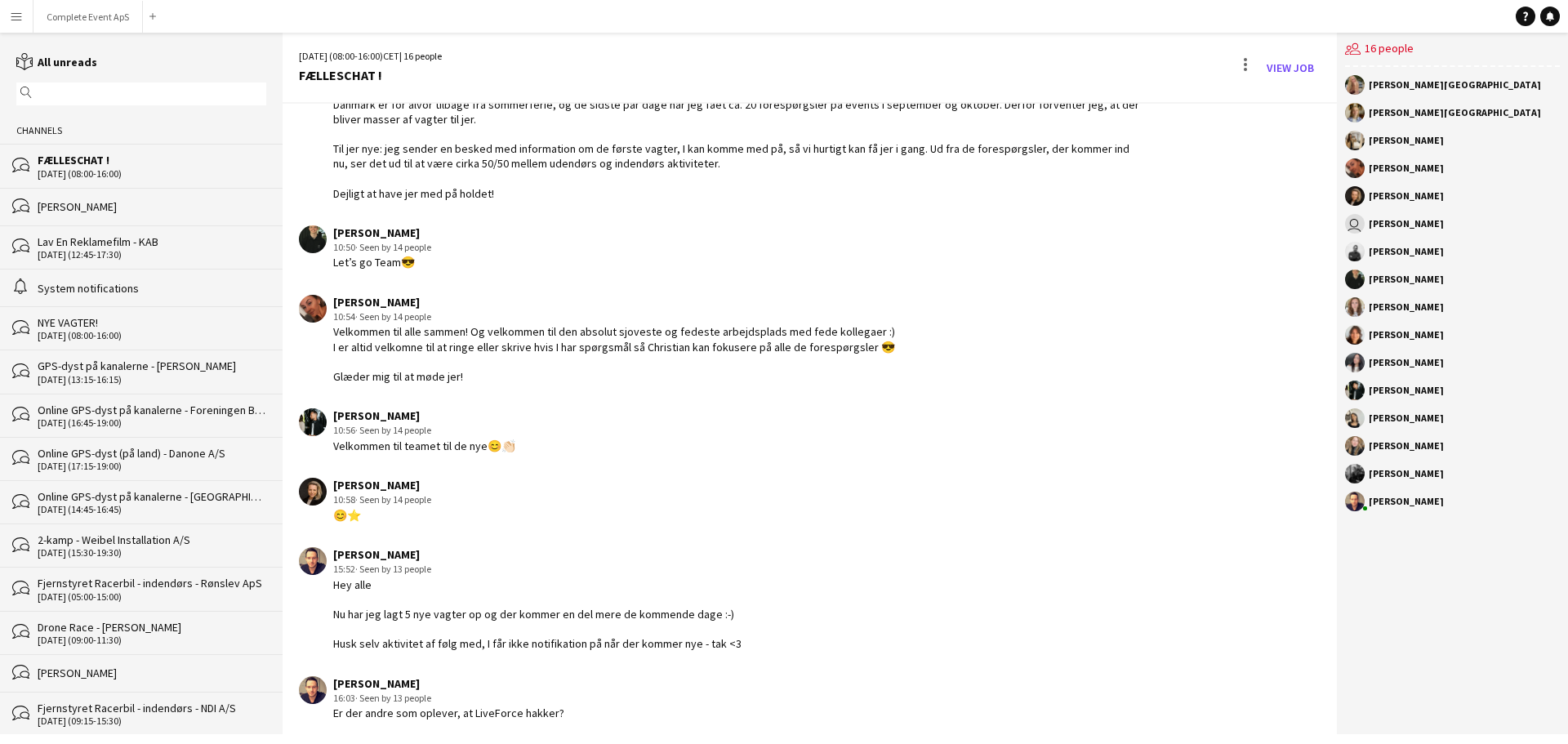
scroll to position [2386, 0]
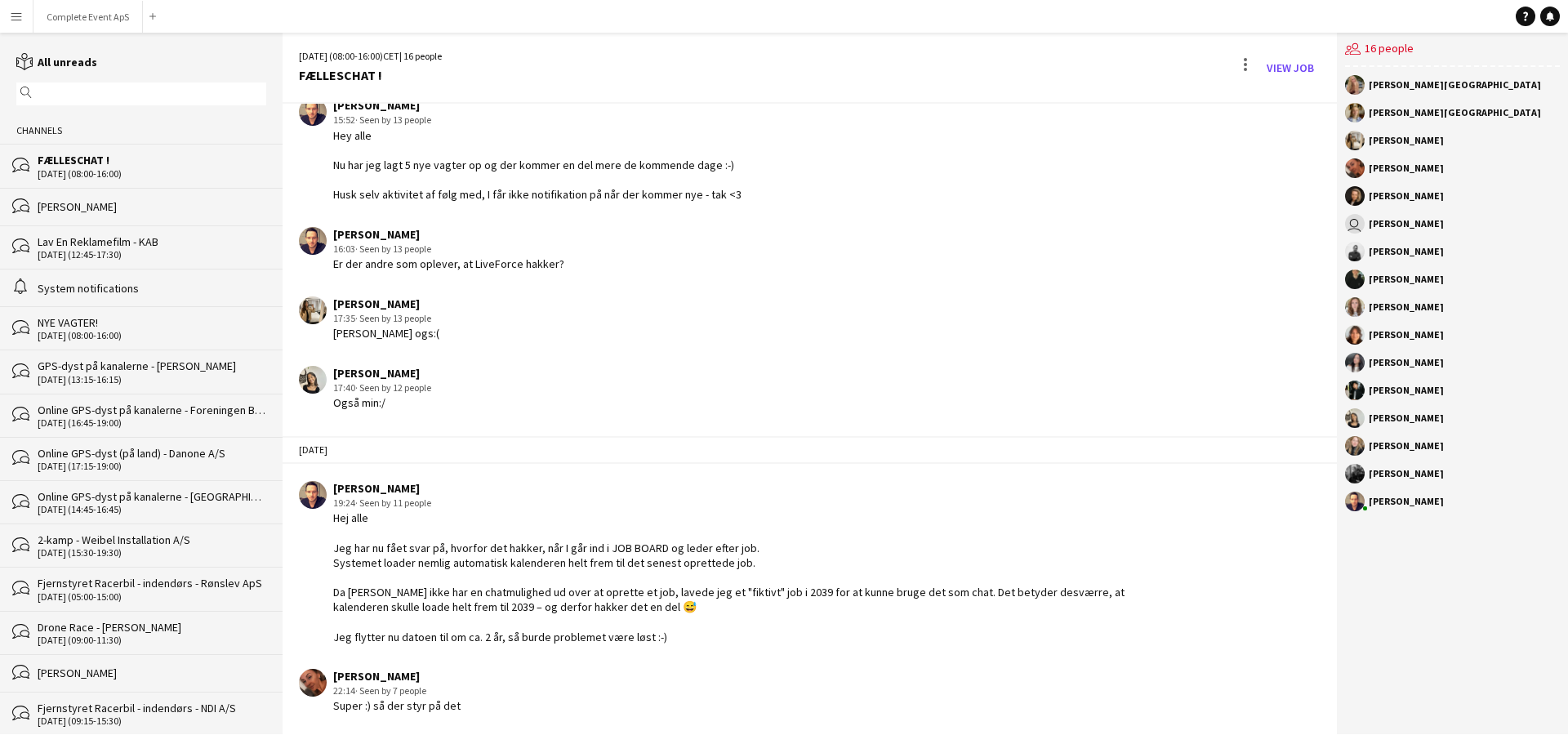
click at [418, 731] on div "05-08-2025 Louise Stoltze Møller 22:29 · Seen by 15 people Tak 😊👍🏻 11-08-2025 C…" at bounding box center [810, 419] width 1054 height 630
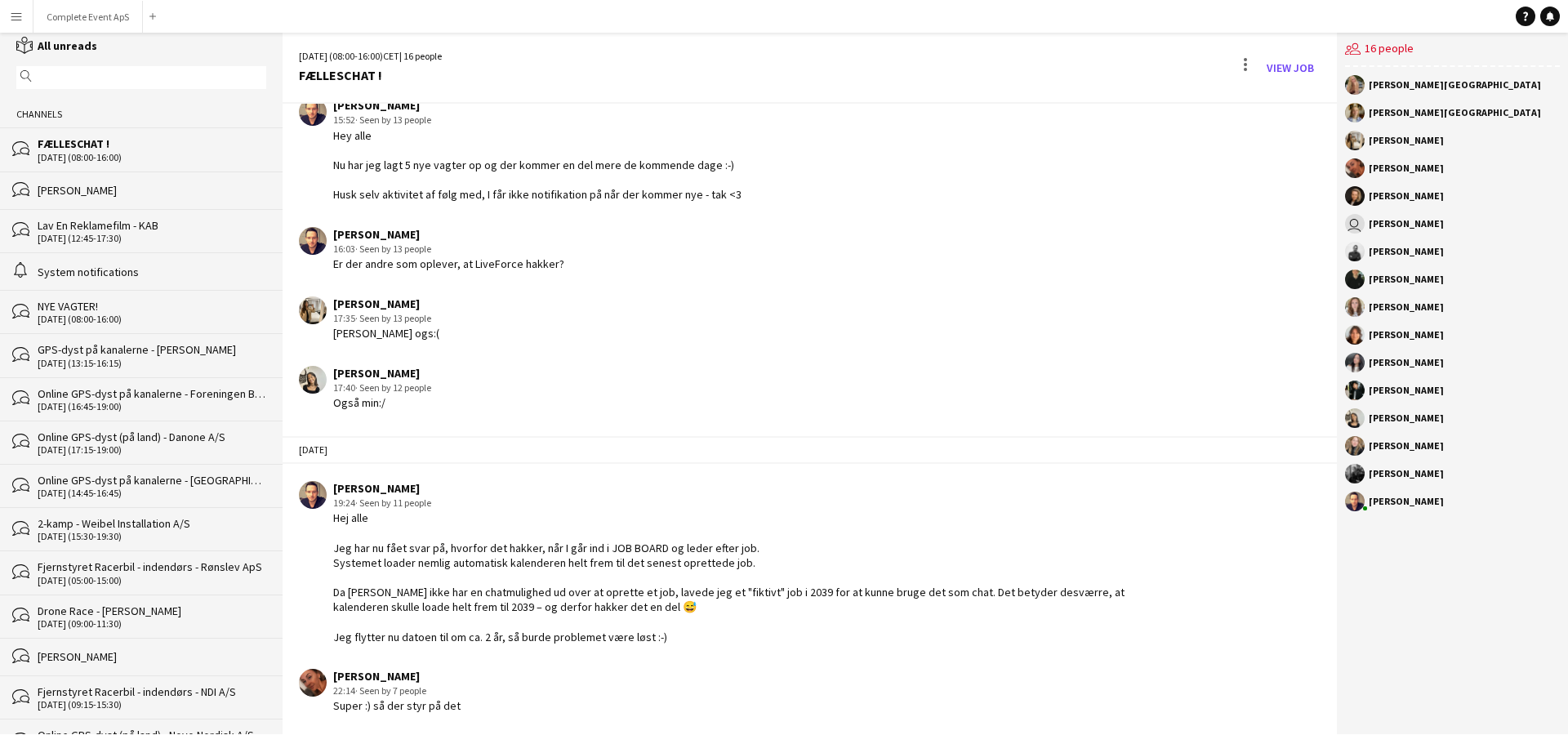
scroll to position [33, 0]
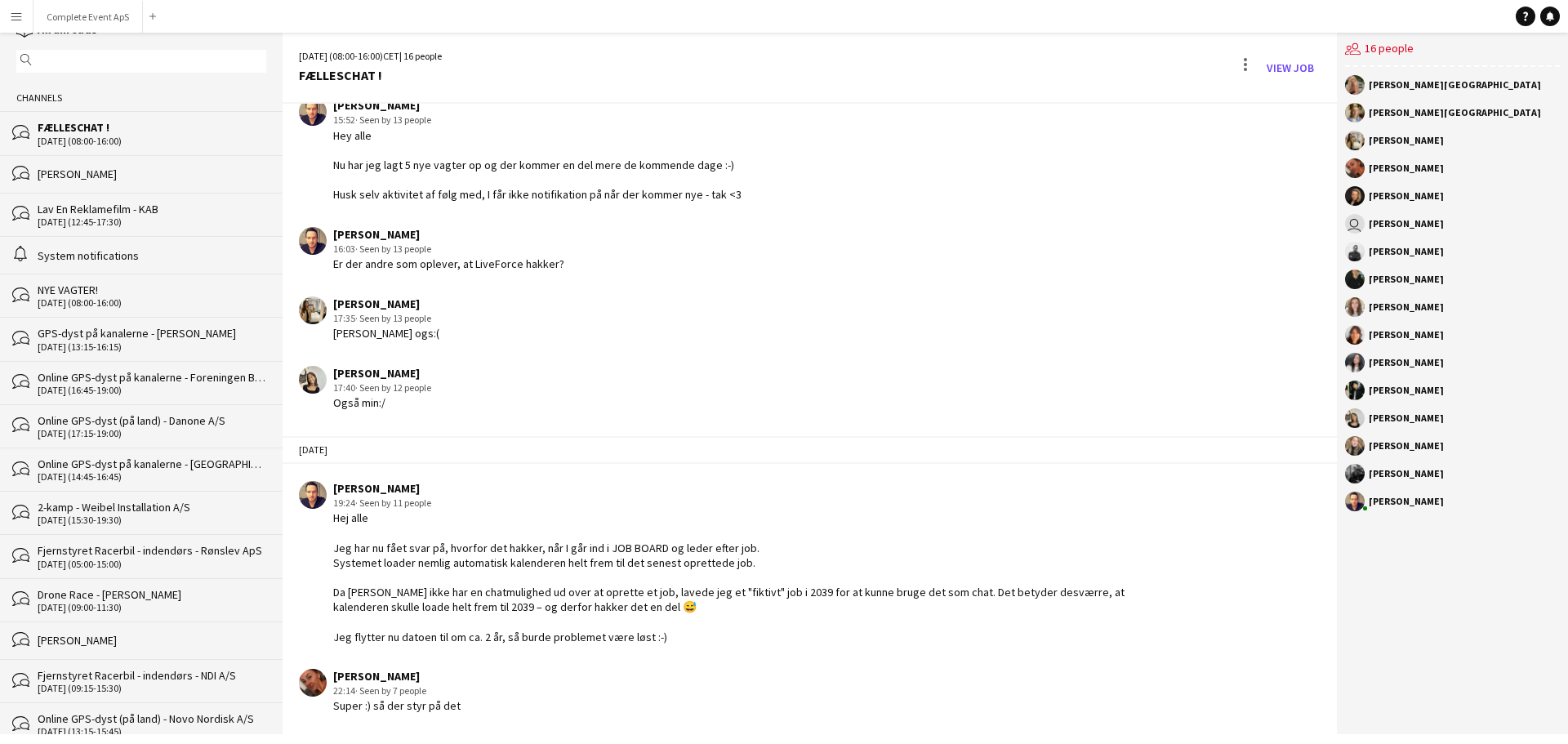
click at [95, 132] on div "FÆLLESCHAT !" at bounding box center [152, 127] width 229 height 15
click at [545, 399] on div "Ida Lillie 17:40 · Seen by 12 people Også min:/" at bounding box center [721, 388] width 844 height 45
click at [67, 14] on button "Complete Event ApS Close" at bounding box center [88, 17] width 110 height 32
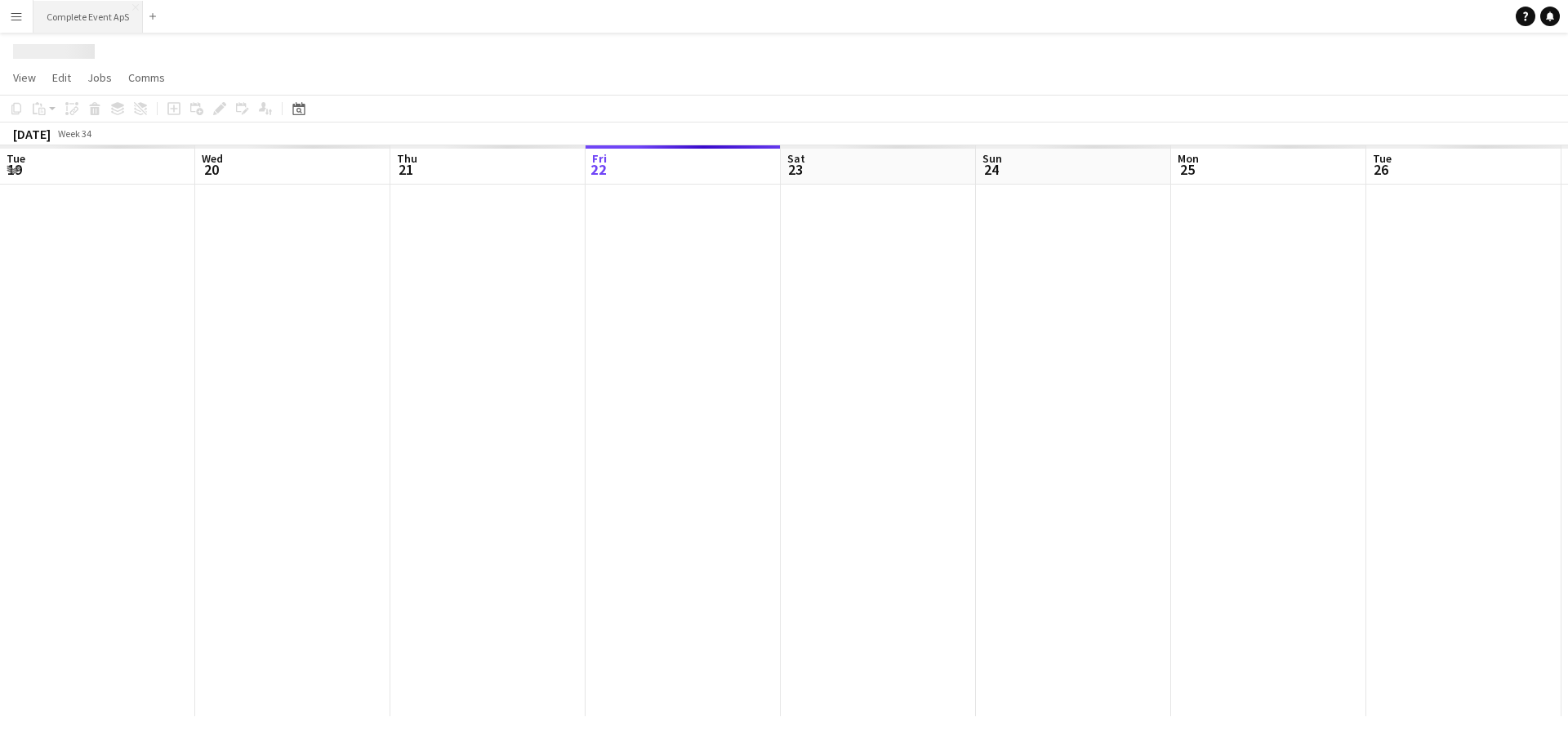
scroll to position [0, 390]
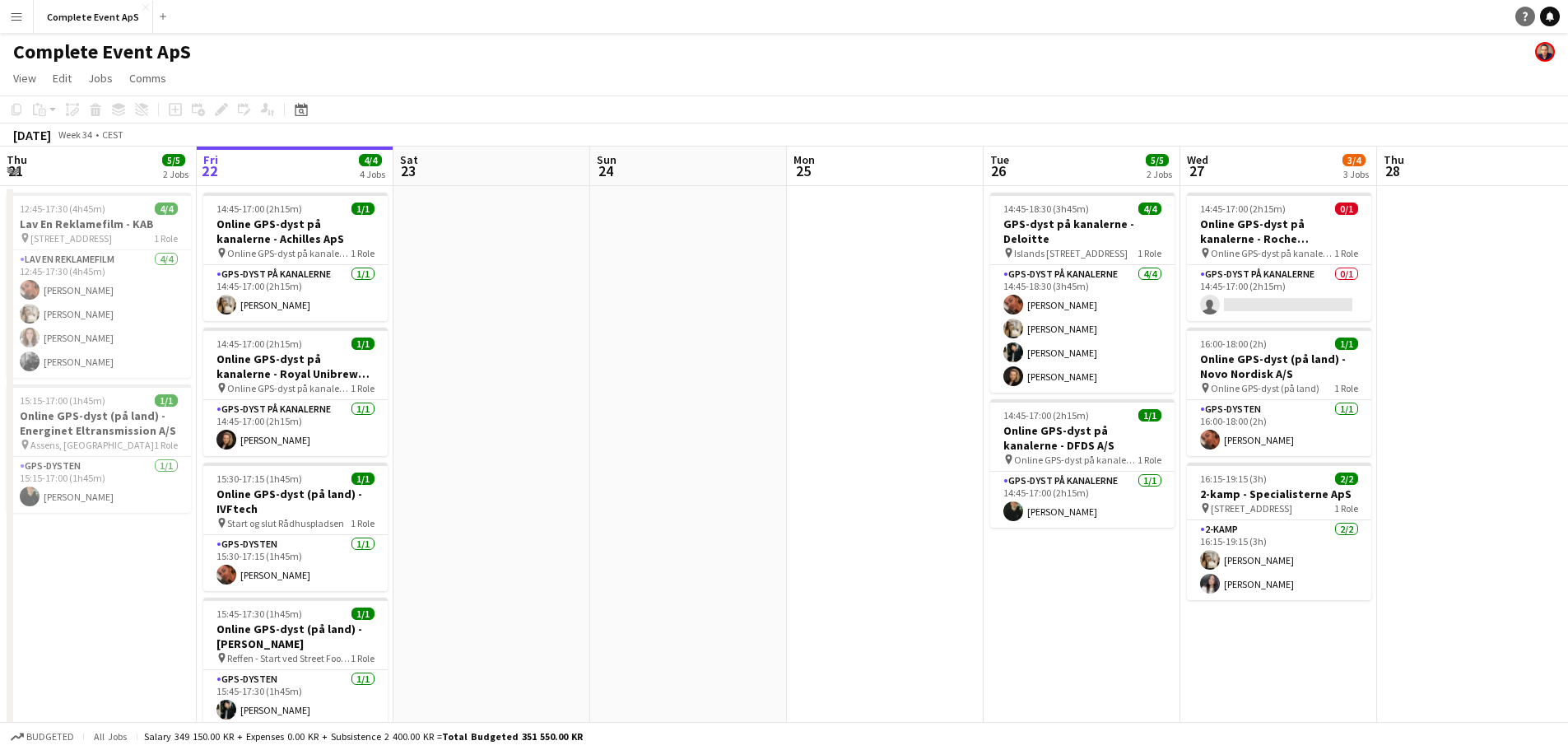
drag, startPoint x: 1548, startPoint y: 18, endPoint x: 1539, endPoint y: 17, distance: 9.1
click at [1548, 18] on icon at bounding box center [1549, 15] width 8 height 8
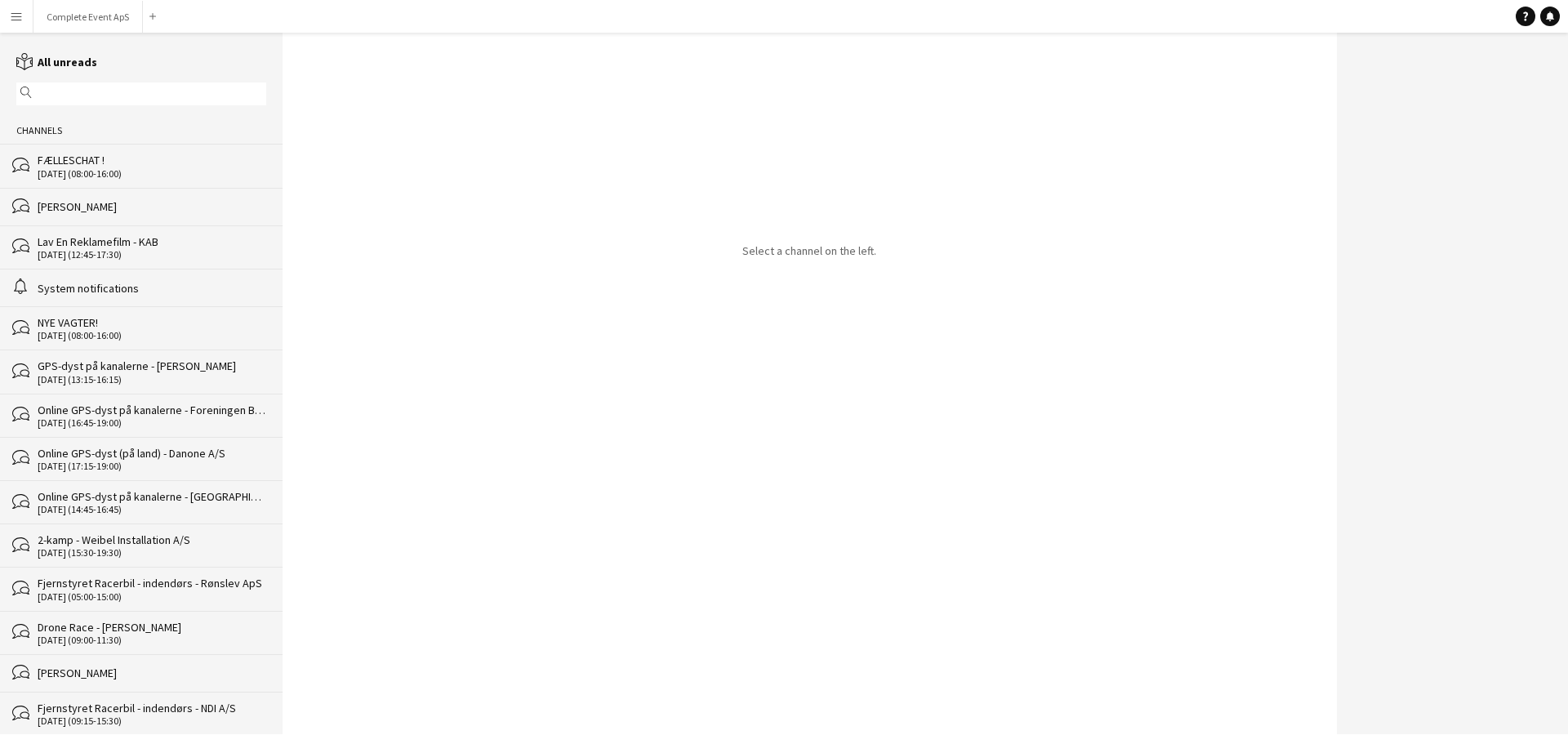
click at [82, 152] on div "FÆLLESCHAT !" at bounding box center [152, 160] width 229 height 15
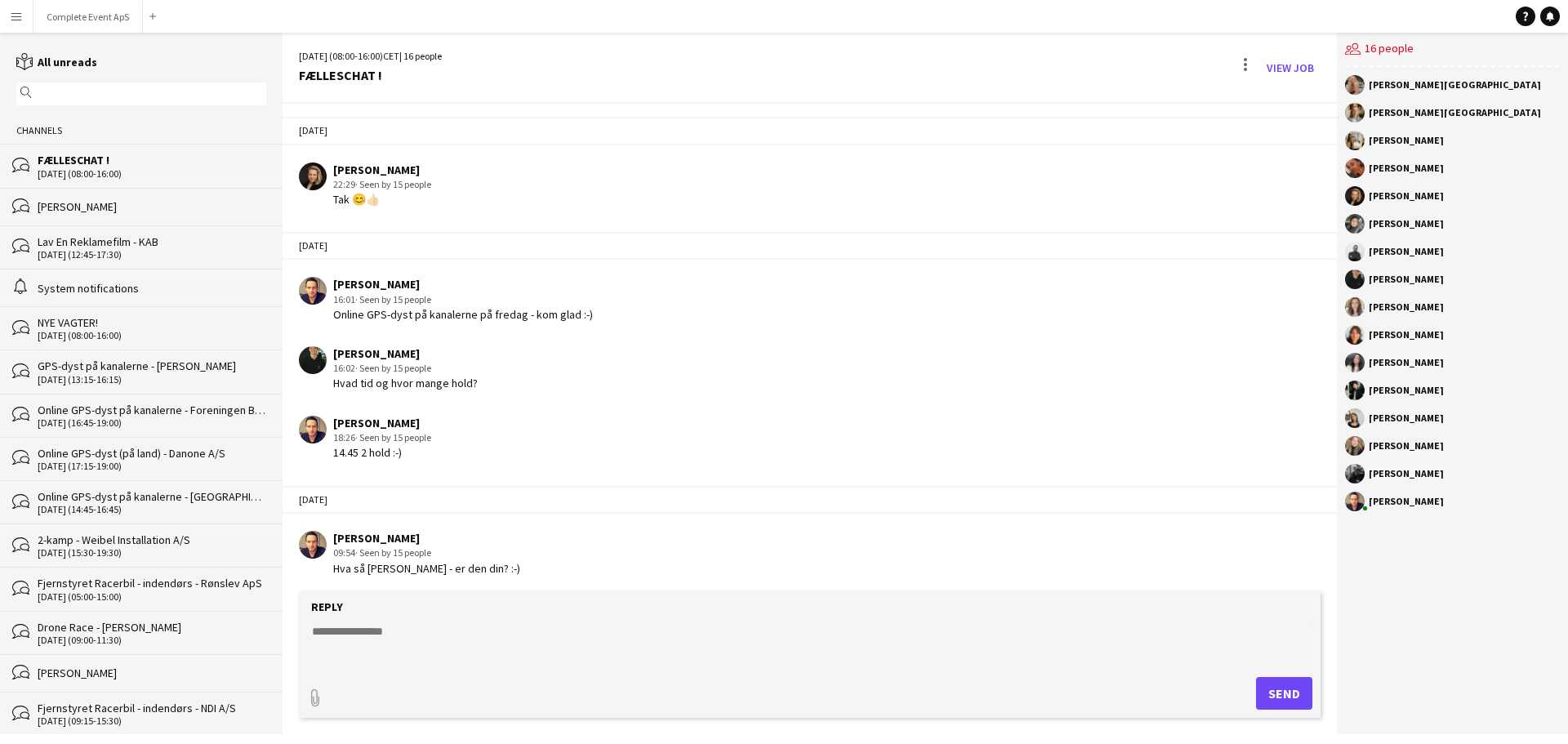
scroll to position [2528, 0]
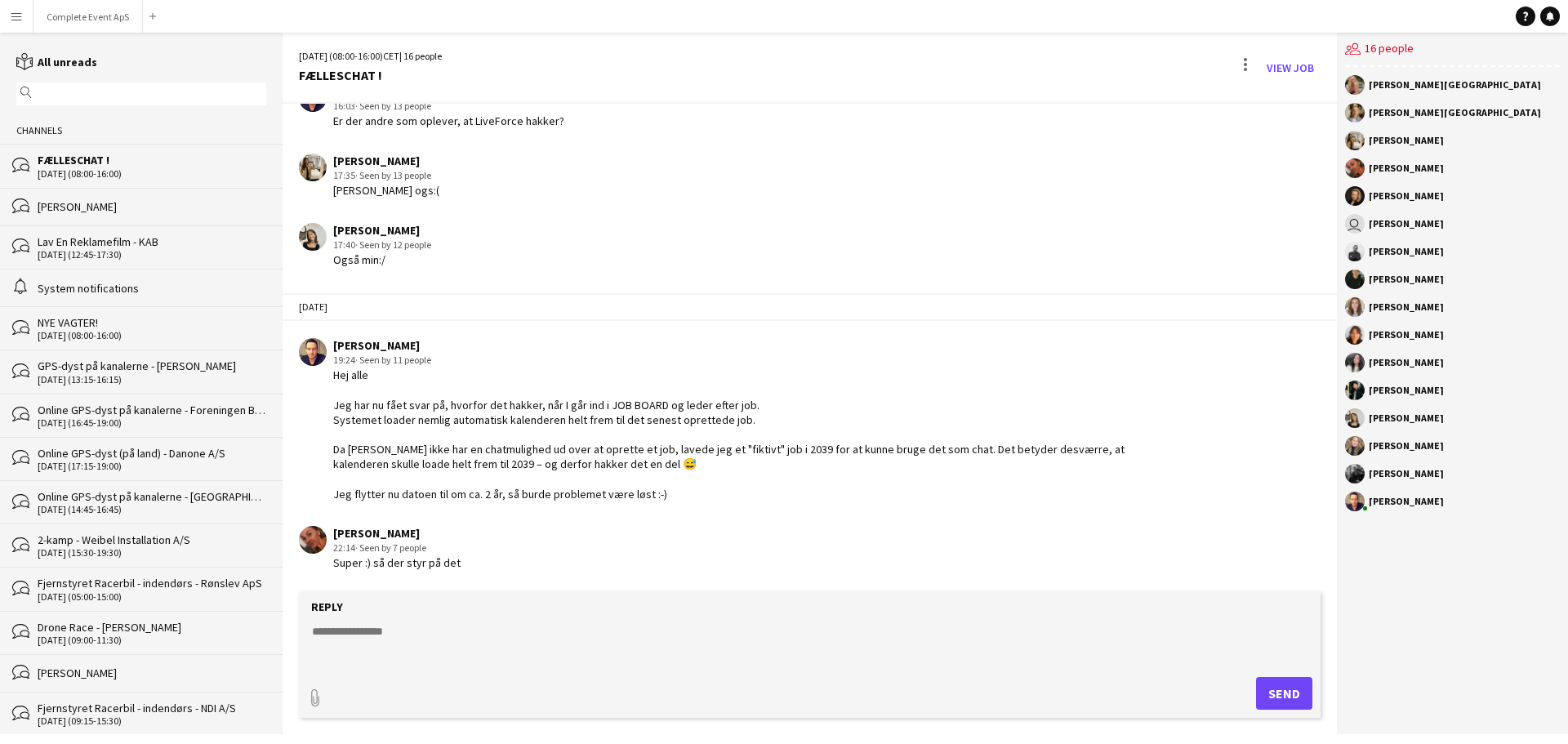
click at [455, 643] on textarea at bounding box center [813, 644] width 1006 height 43
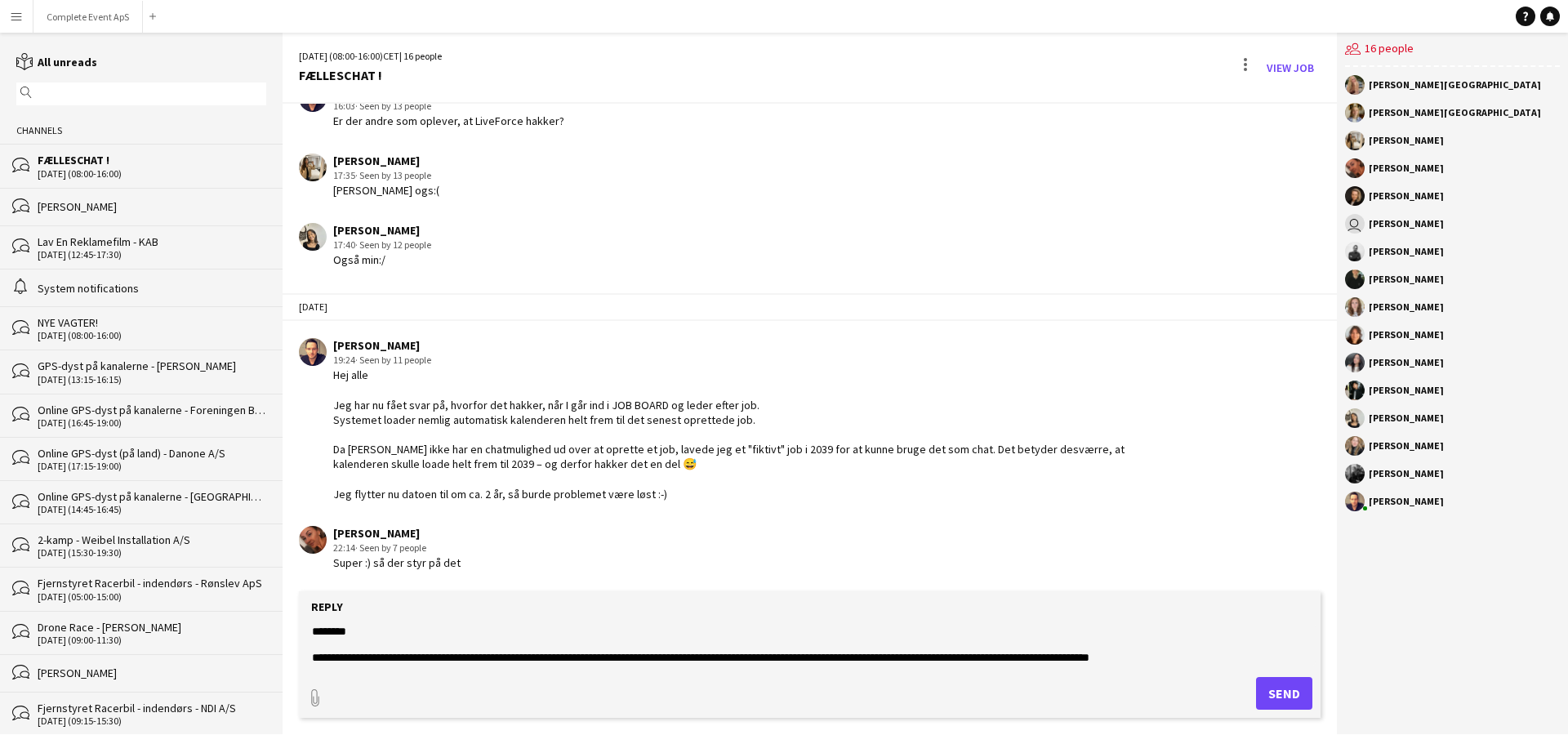
type textarea "**********"
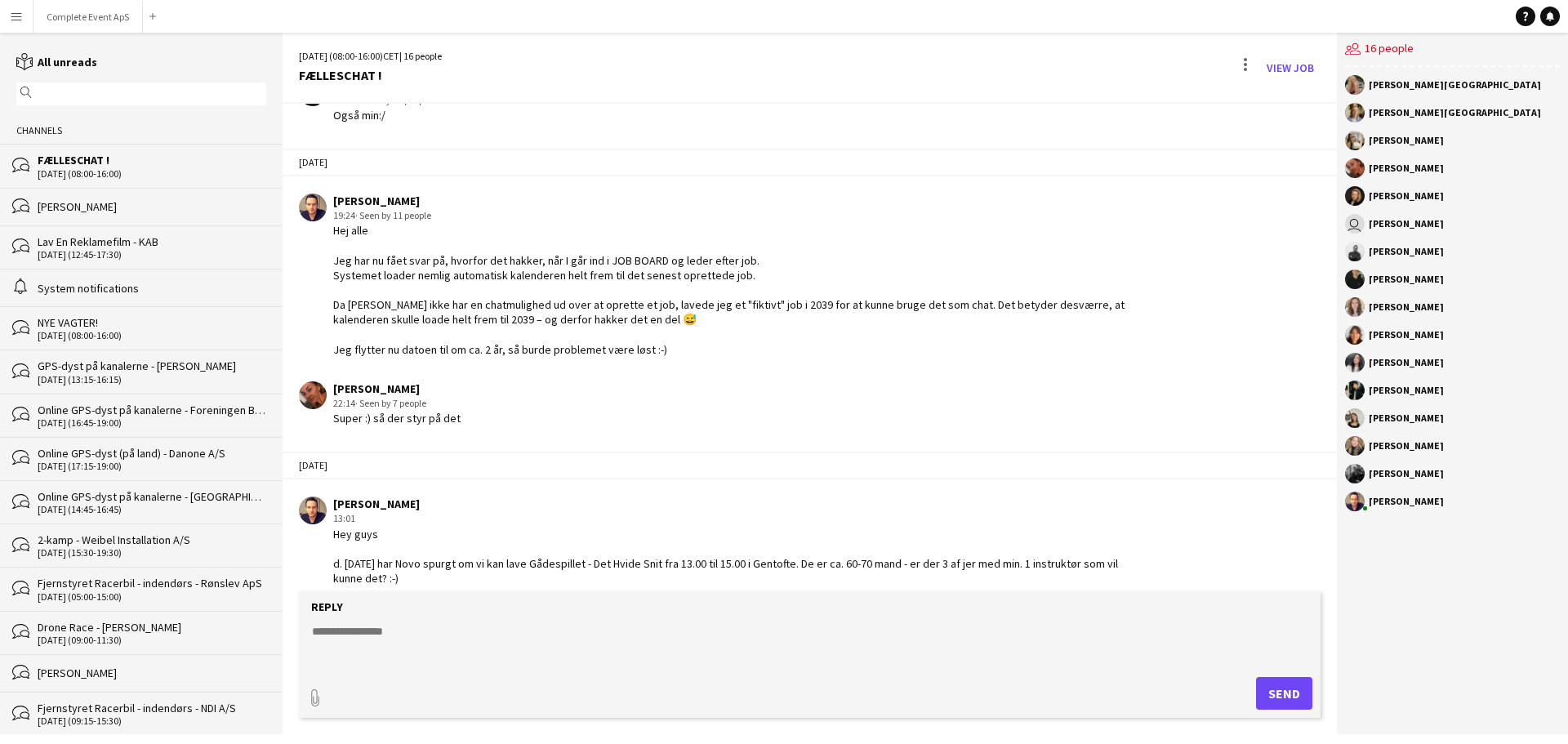
scroll to position [2757, 0]
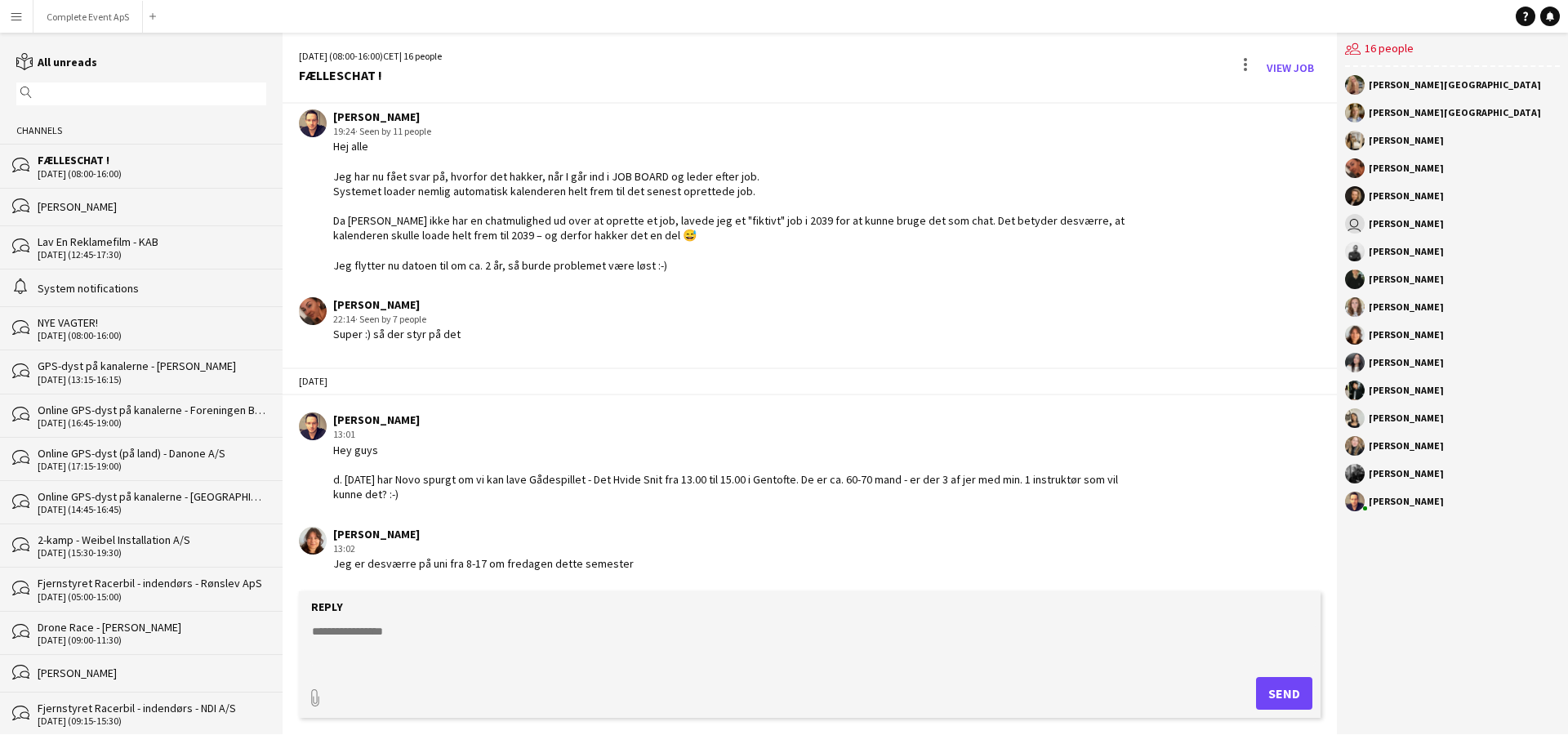
click at [625, 628] on textarea at bounding box center [813, 644] width 1006 height 43
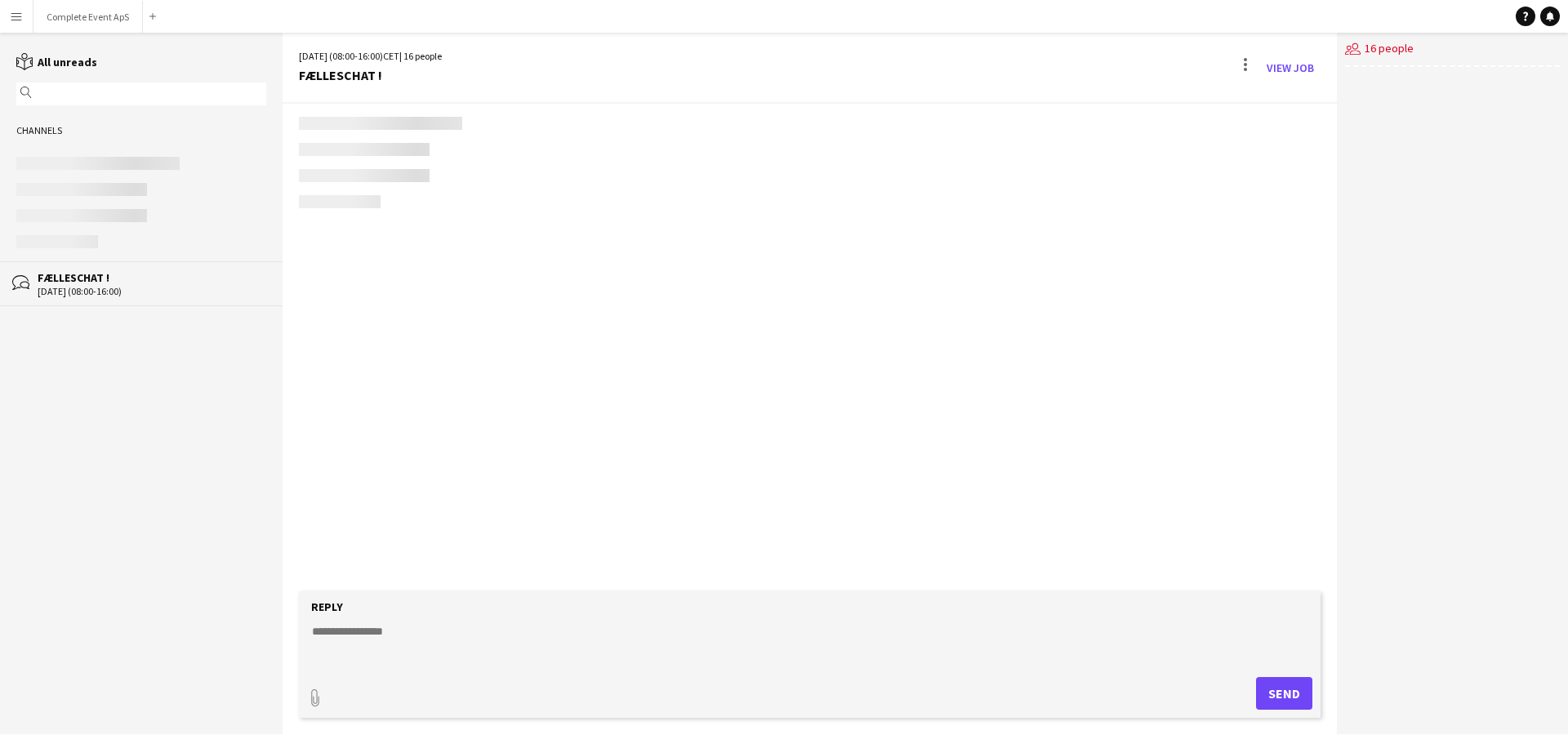
scroll to position [2573, 0]
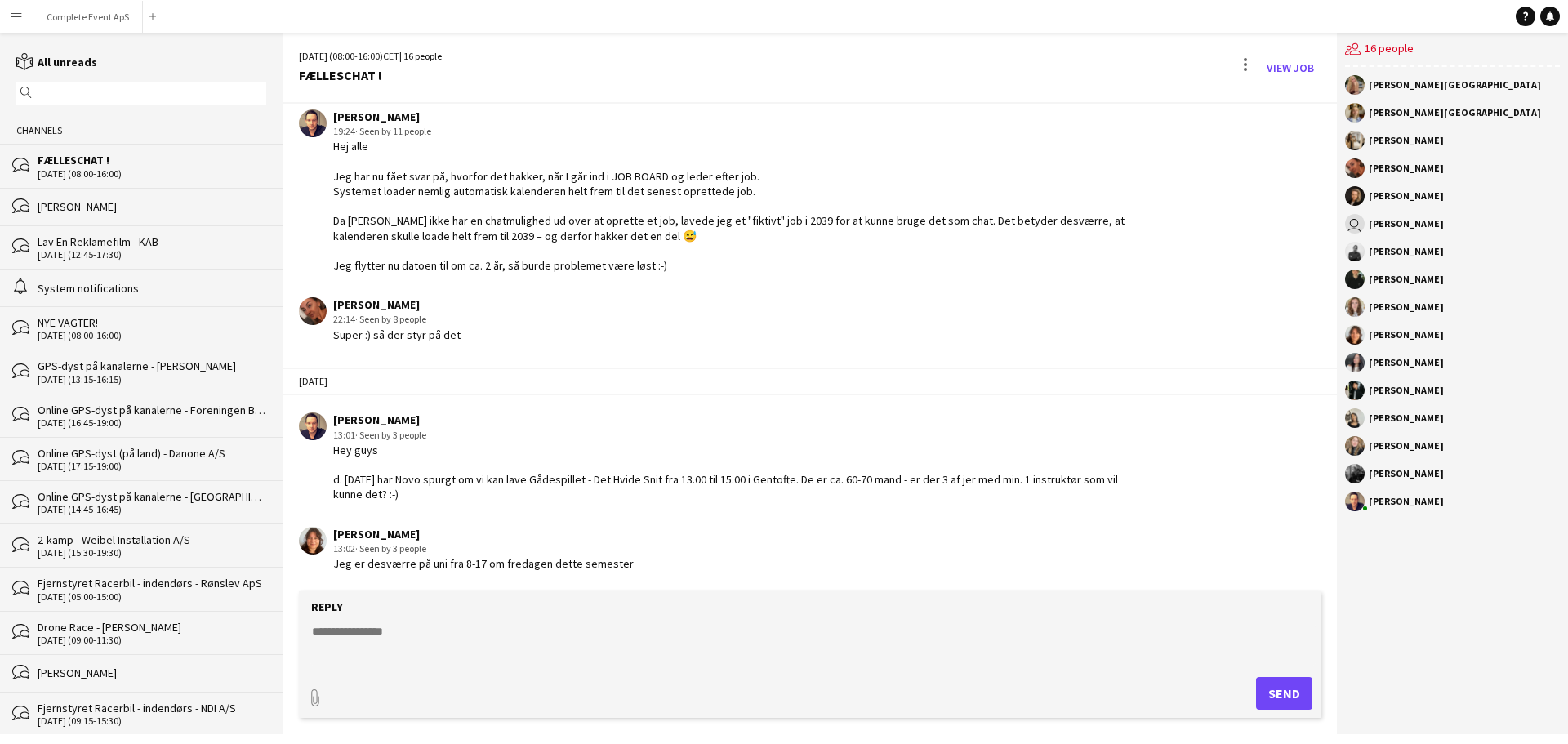
click at [523, 657] on textarea at bounding box center [813, 644] width 1006 height 43
type textarea "******"
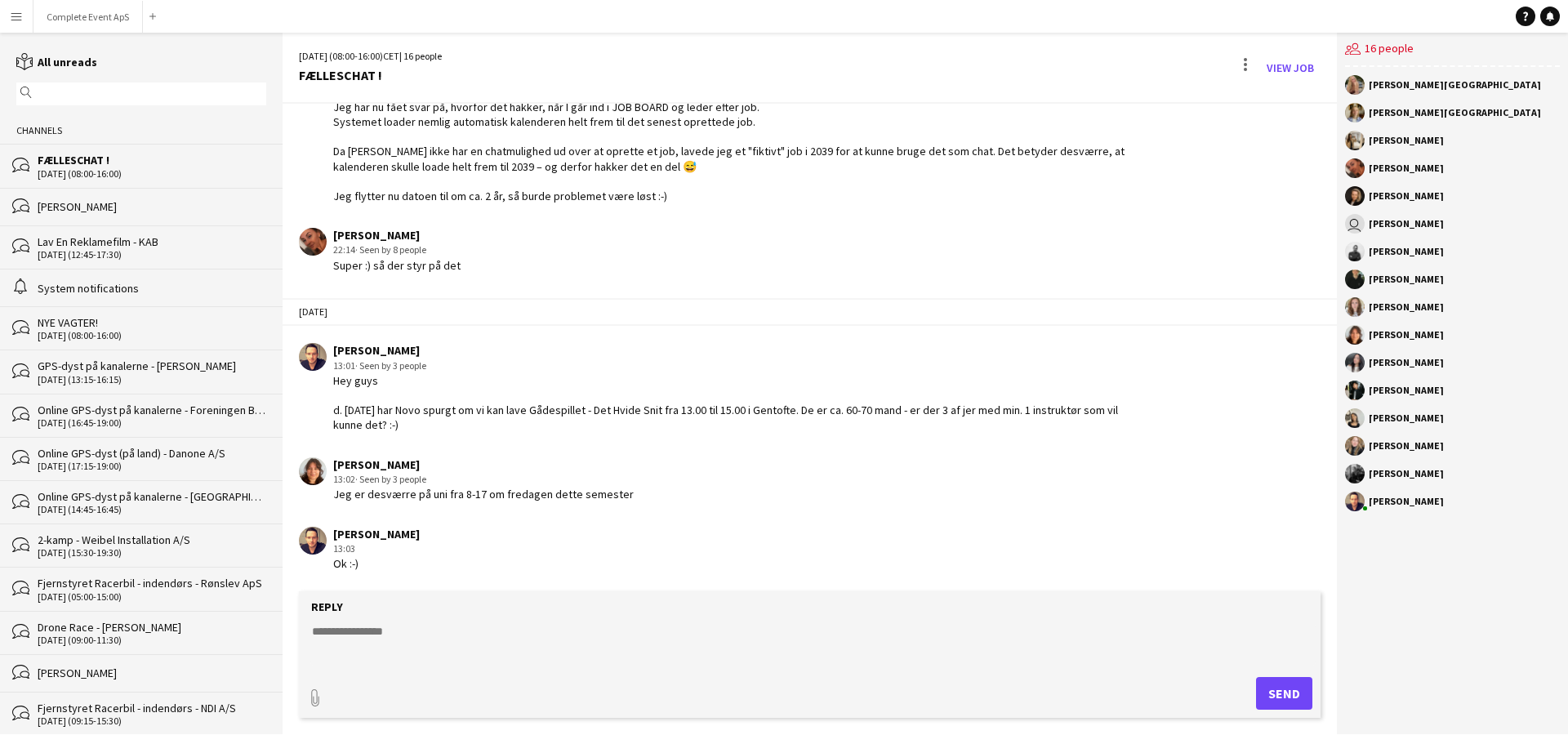
scroll to position [2711, 0]
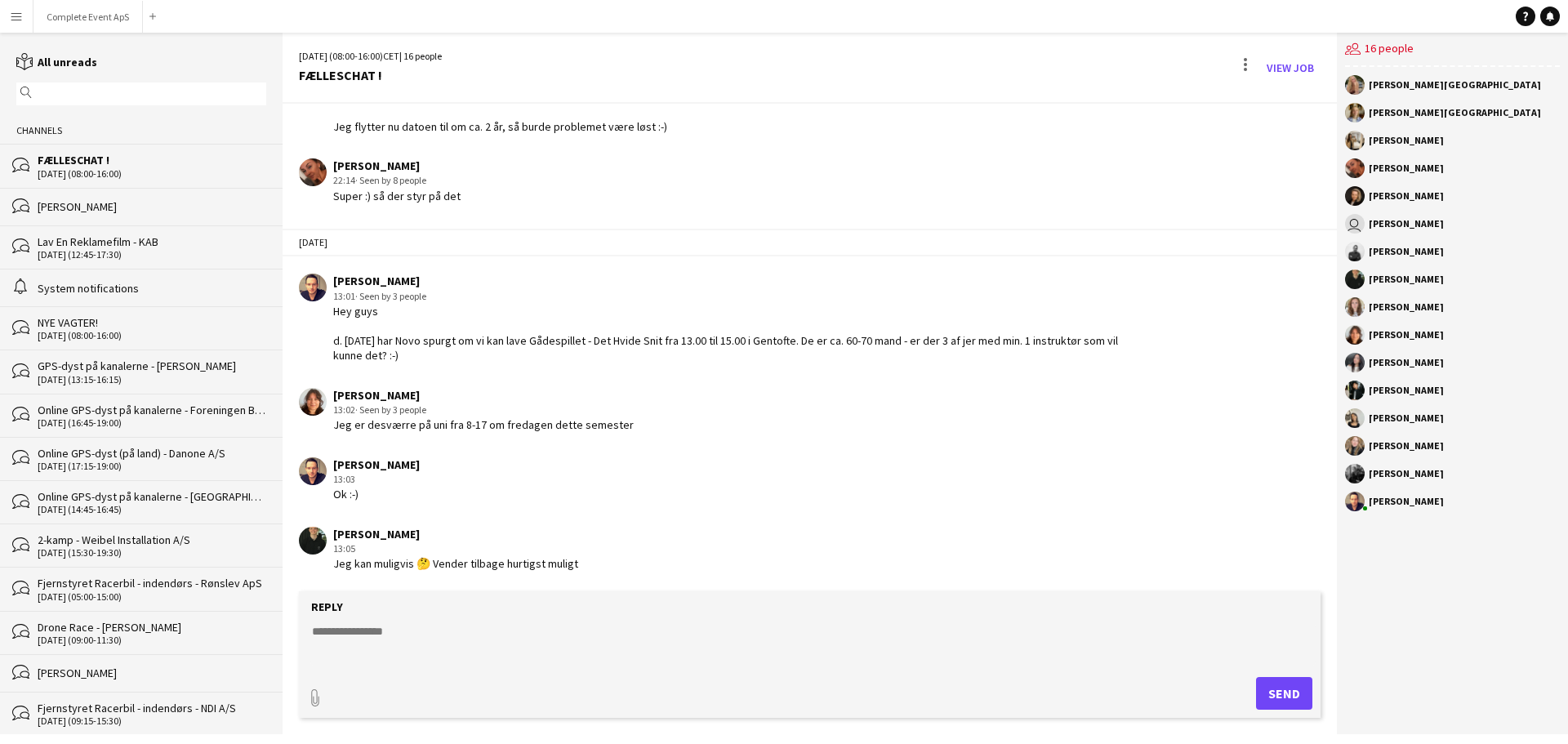
click at [545, 628] on textarea at bounding box center [813, 644] width 1006 height 43
type textarea "**********"
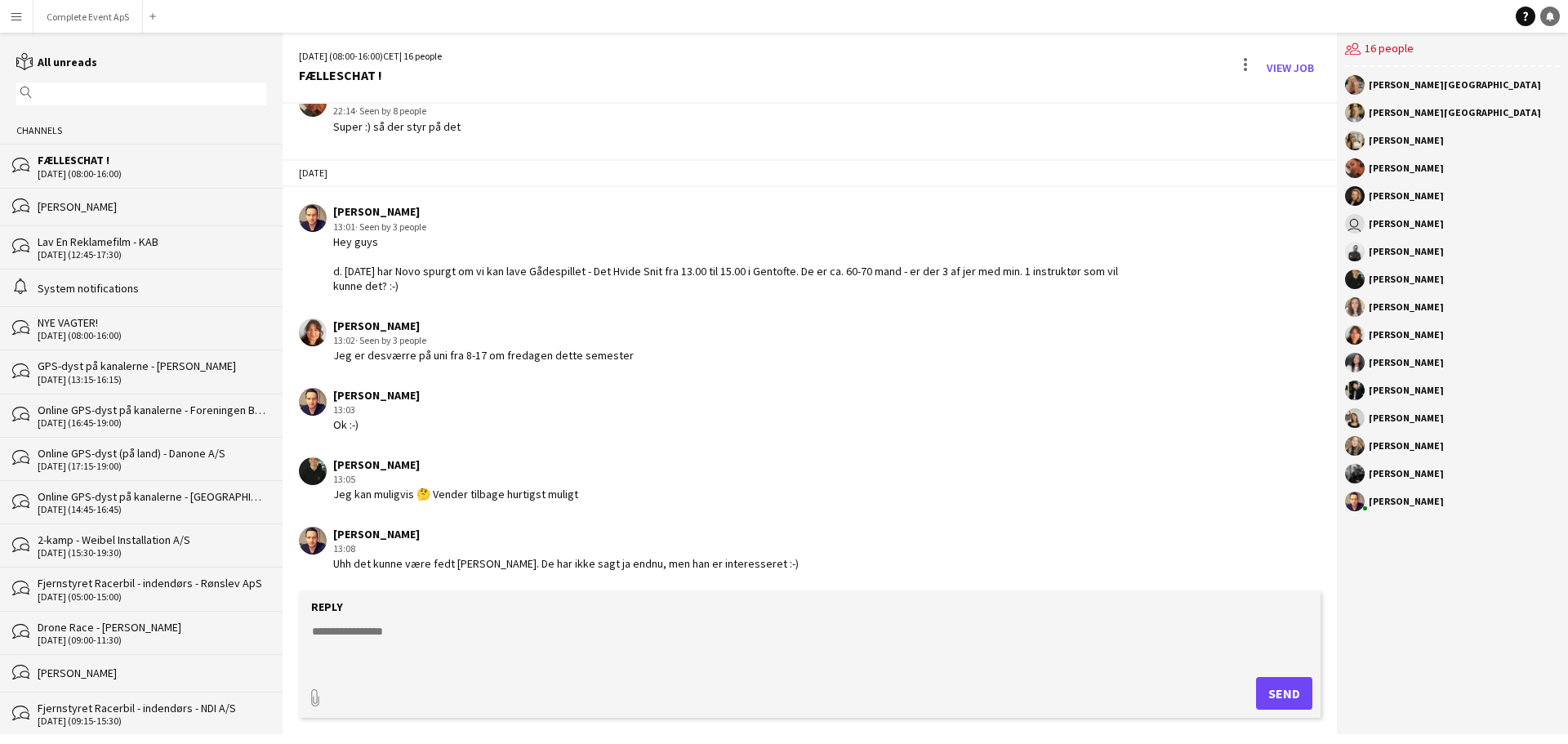
click at [1553, 19] on icon at bounding box center [1549, 15] width 8 height 8
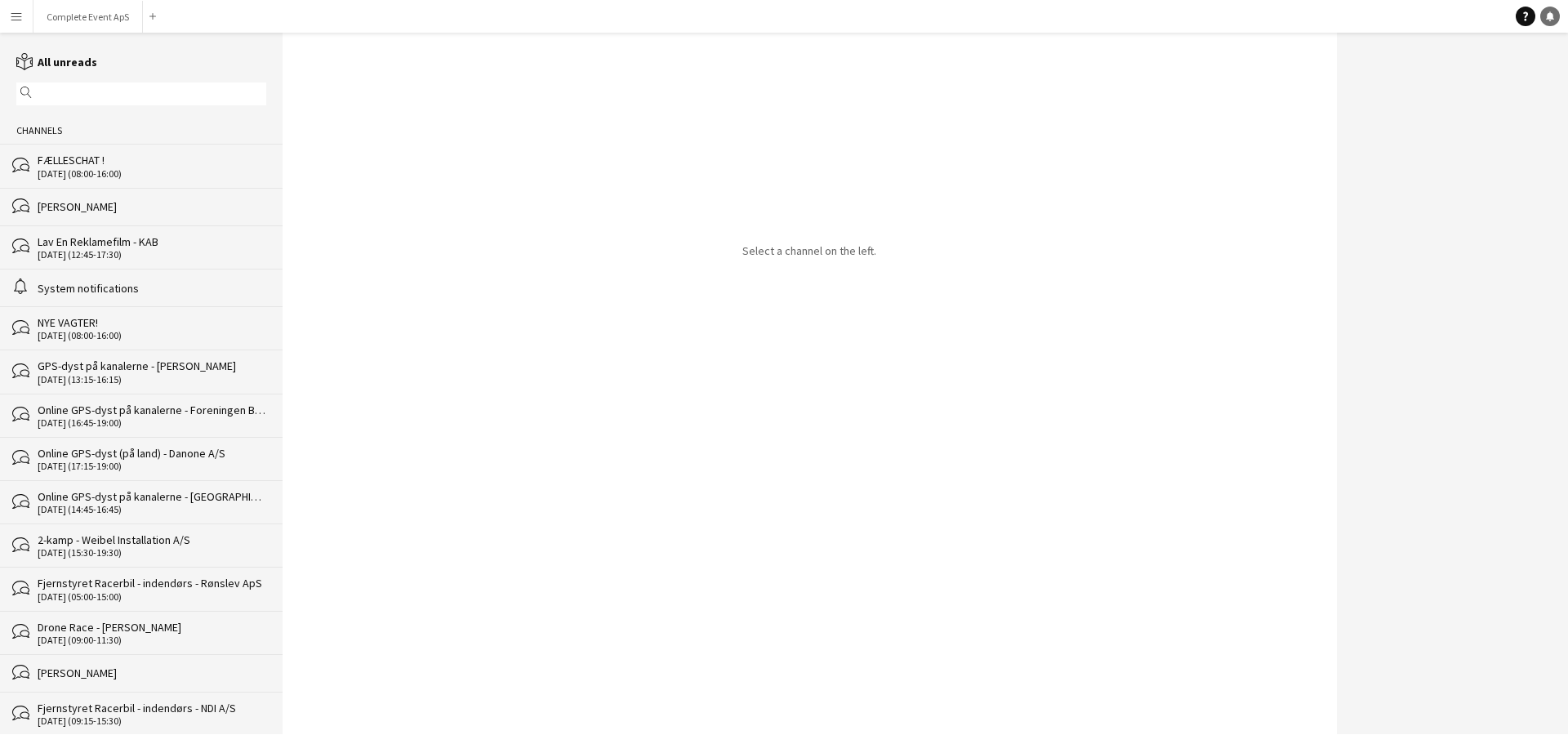
click at [1551, 20] on icon at bounding box center [1550, 21] width 3 height 2
click at [122, 20] on button "Complete Event ApS Close" at bounding box center [88, 17] width 110 height 32
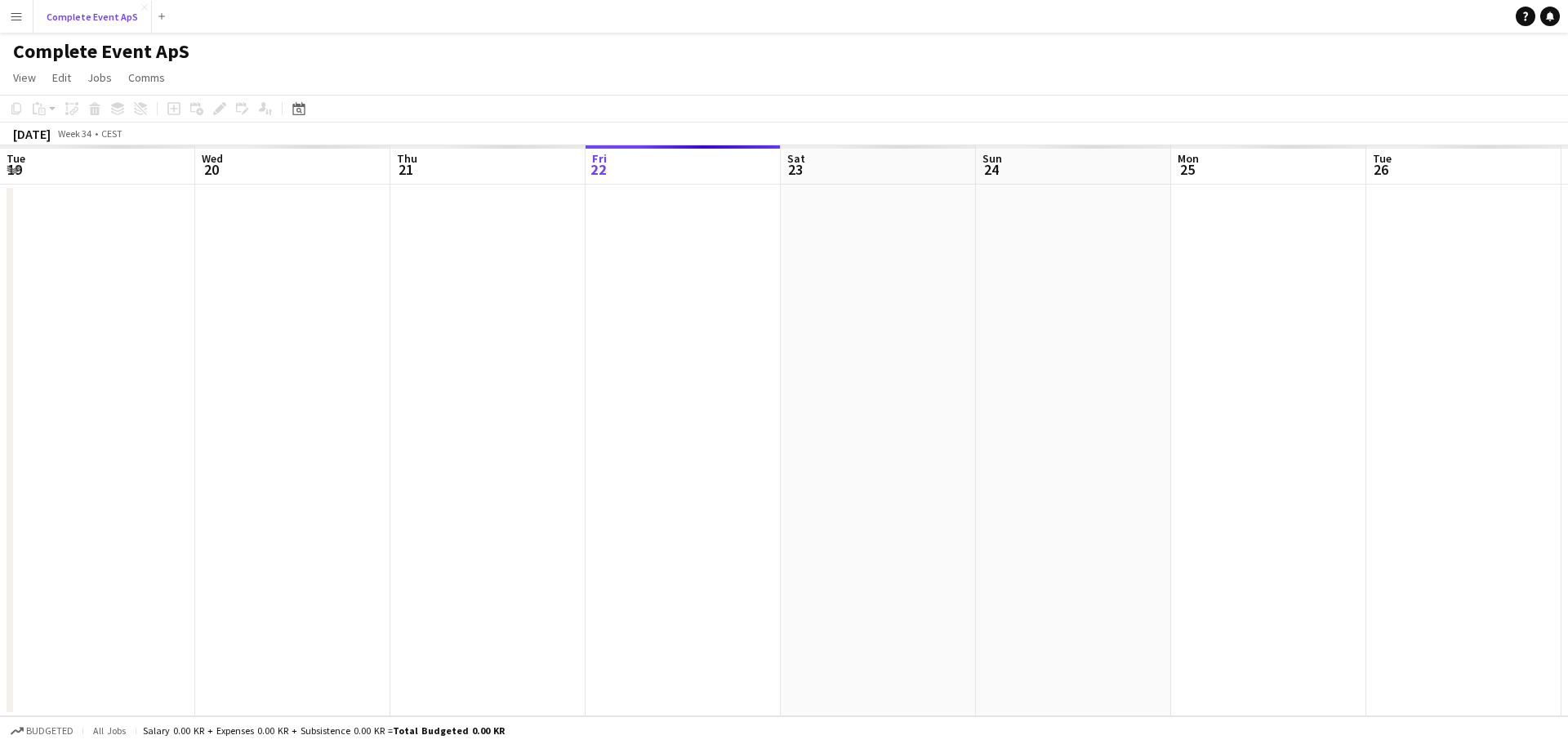
scroll to position [0, 390]
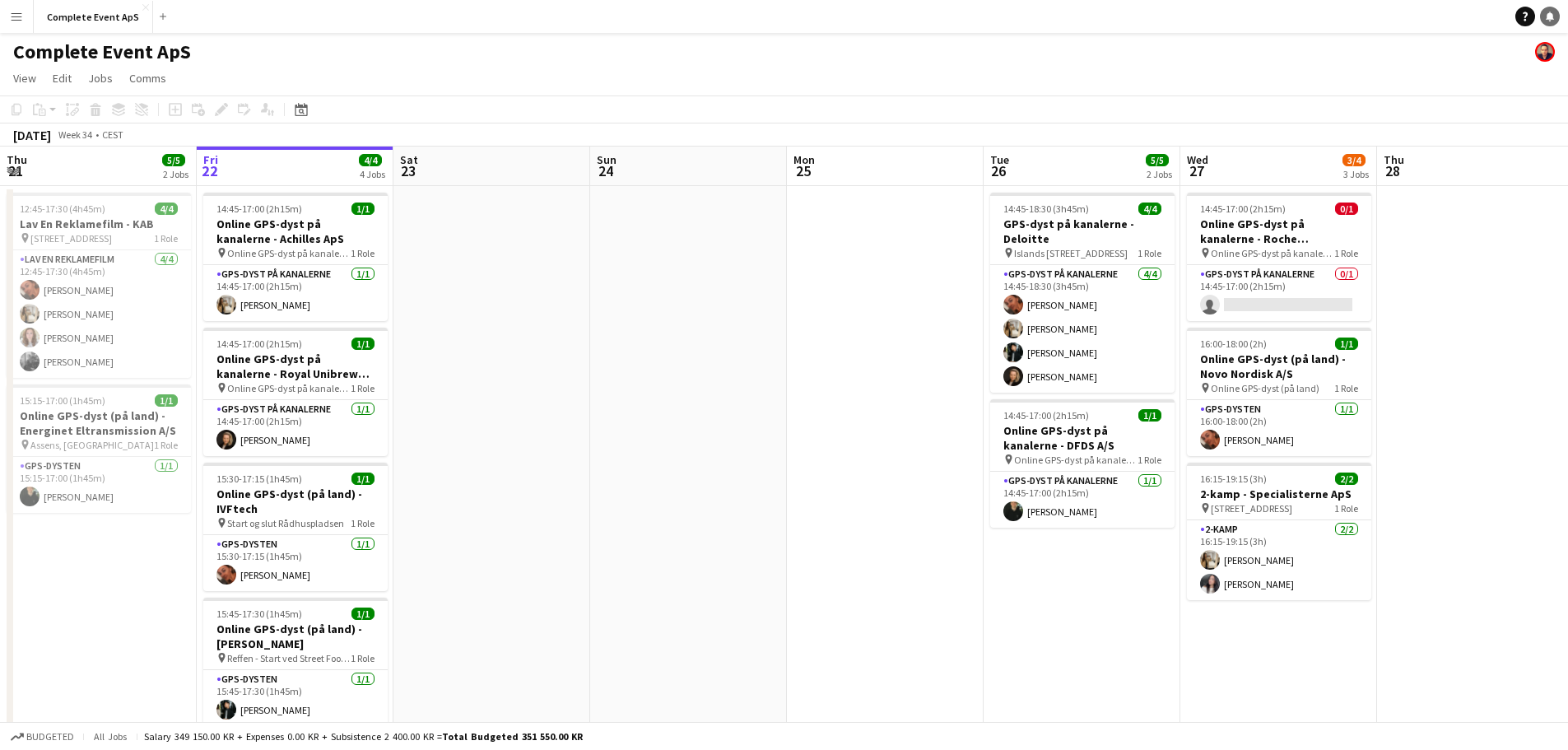
click at [1553, 19] on icon at bounding box center [1549, 15] width 8 height 8
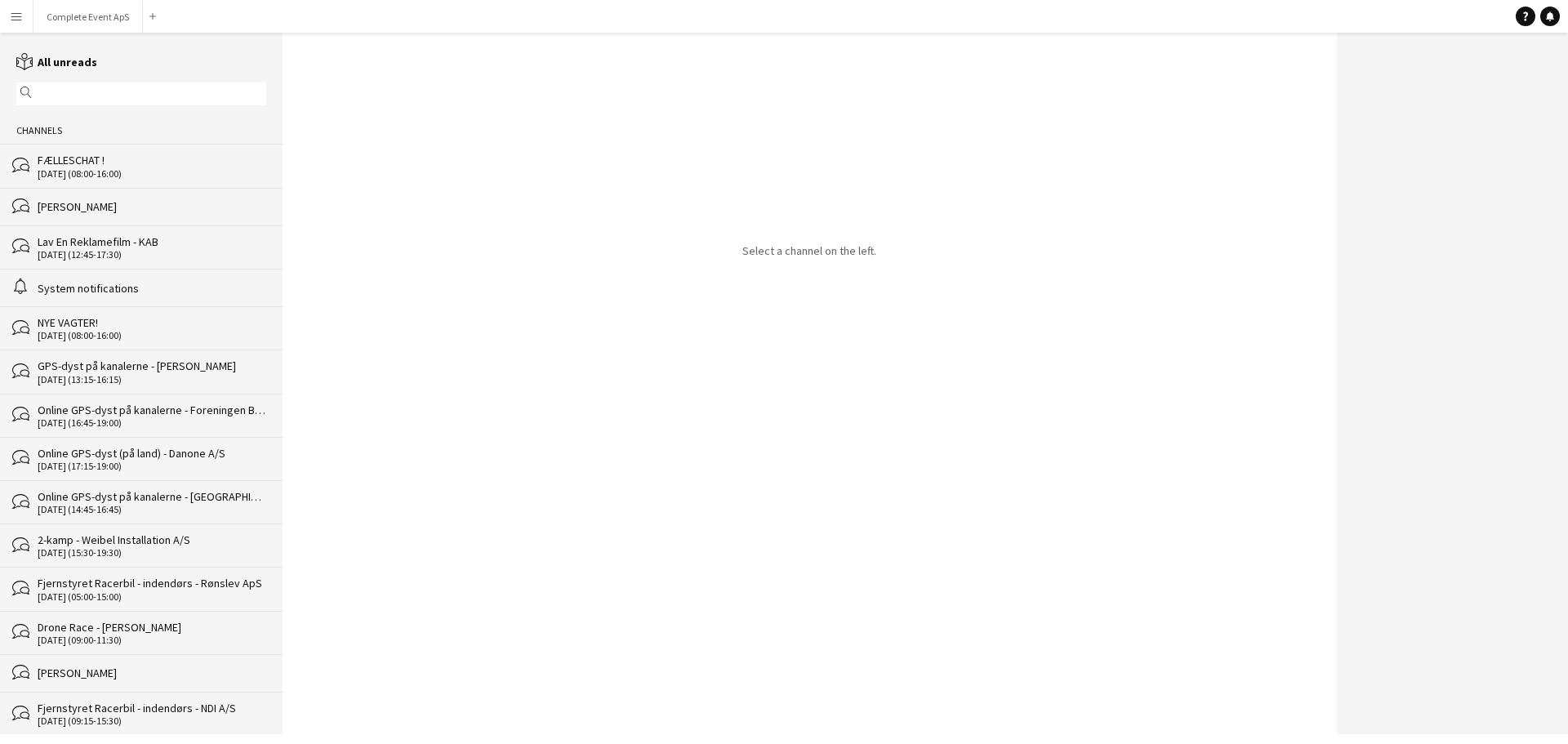
click at [125, 165] on div "FÆLLESCHAT !" at bounding box center [152, 160] width 229 height 15
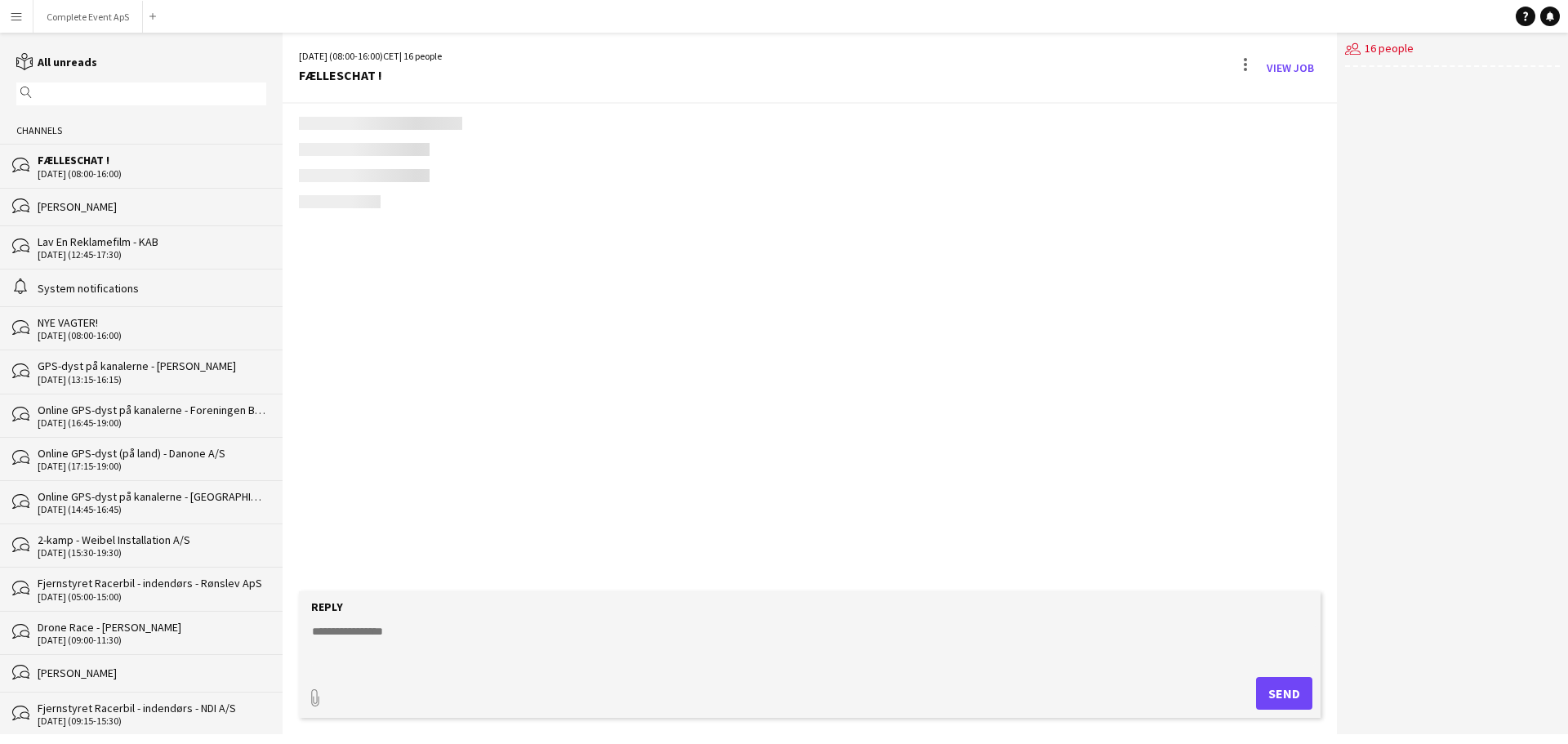
scroll to position [2527, 0]
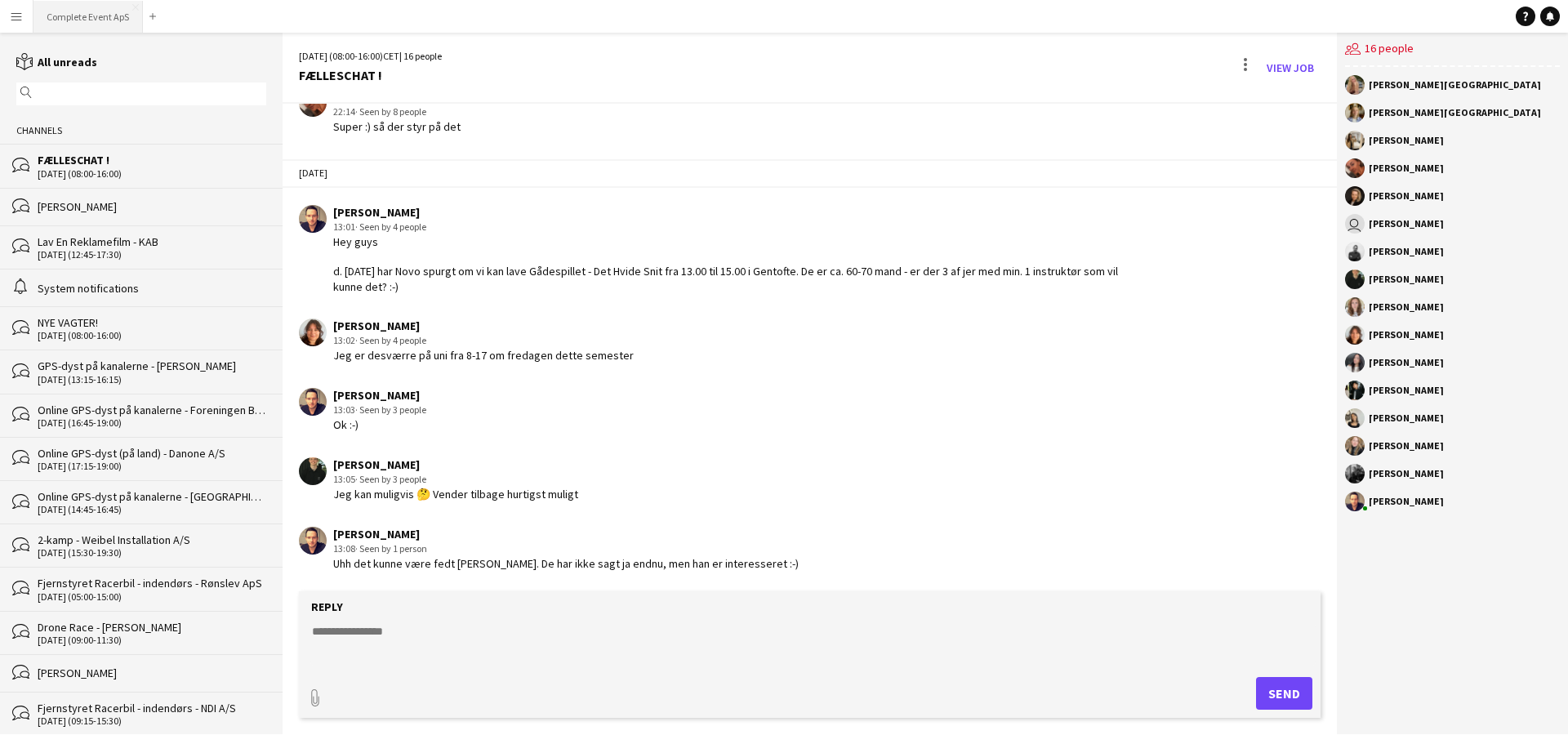
click at [86, 11] on button "Complete Event ApS Close" at bounding box center [88, 17] width 110 height 32
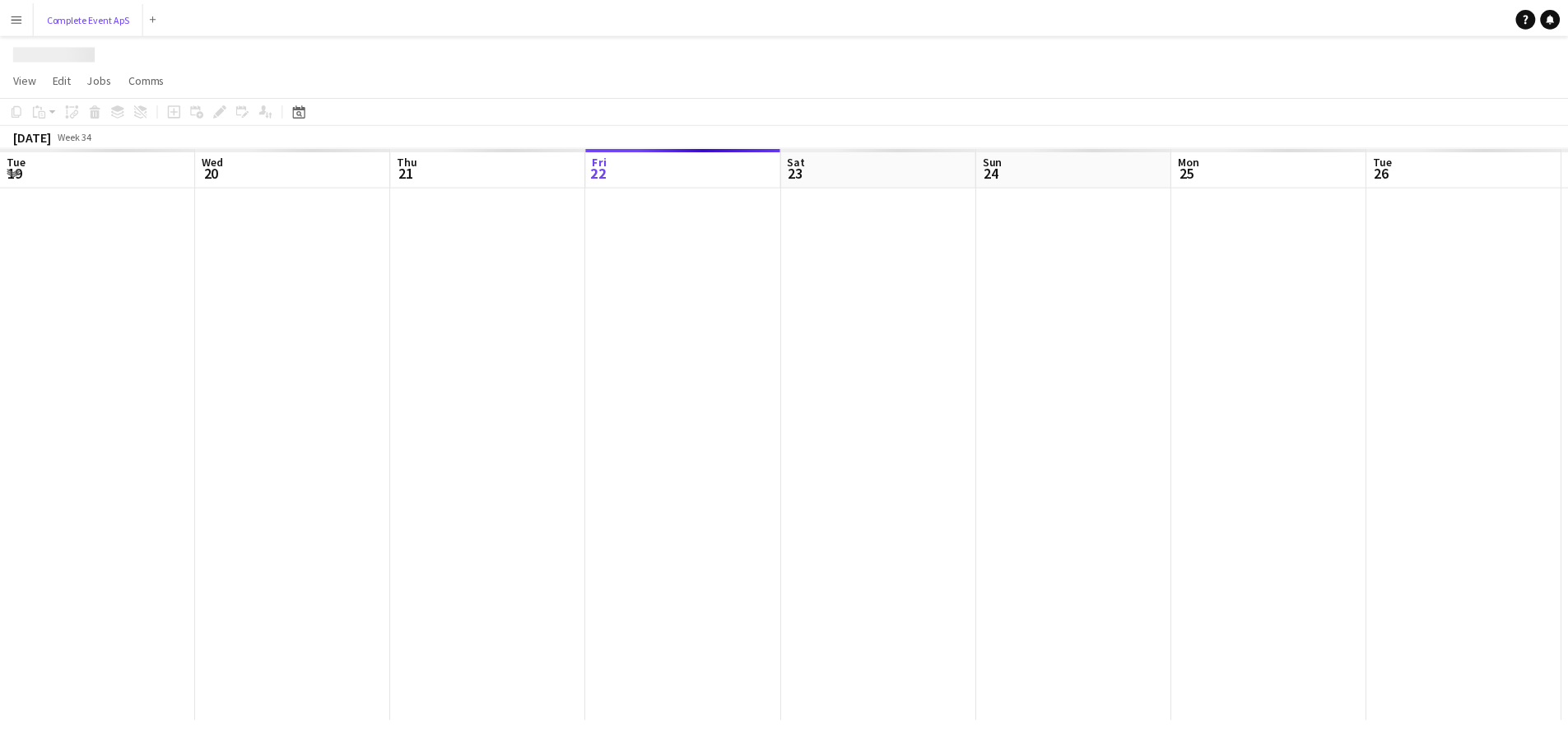
scroll to position [0, 393]
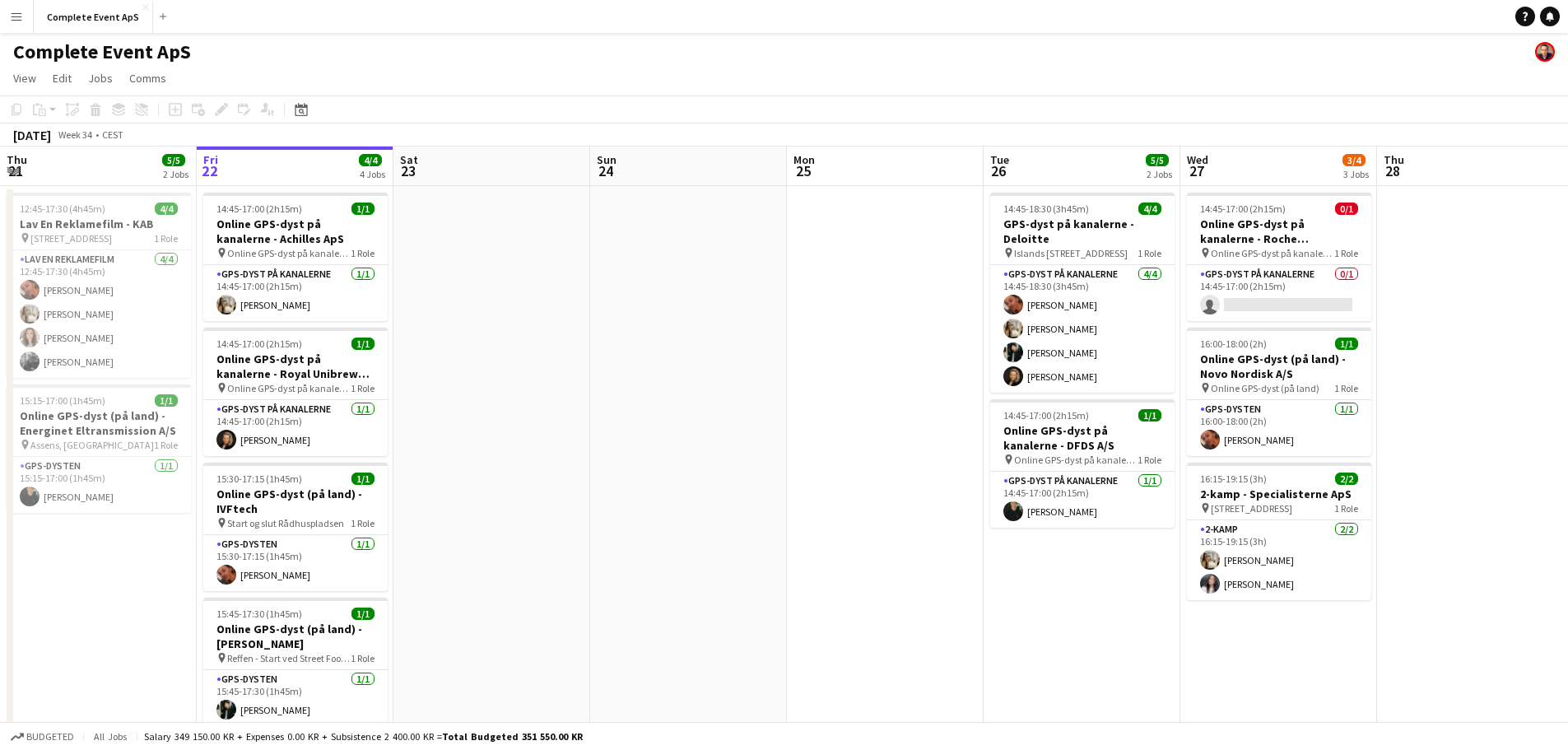
click at [16, 12] on app-icon "Menu" at bounding box center [17, 17] width 13 height 13
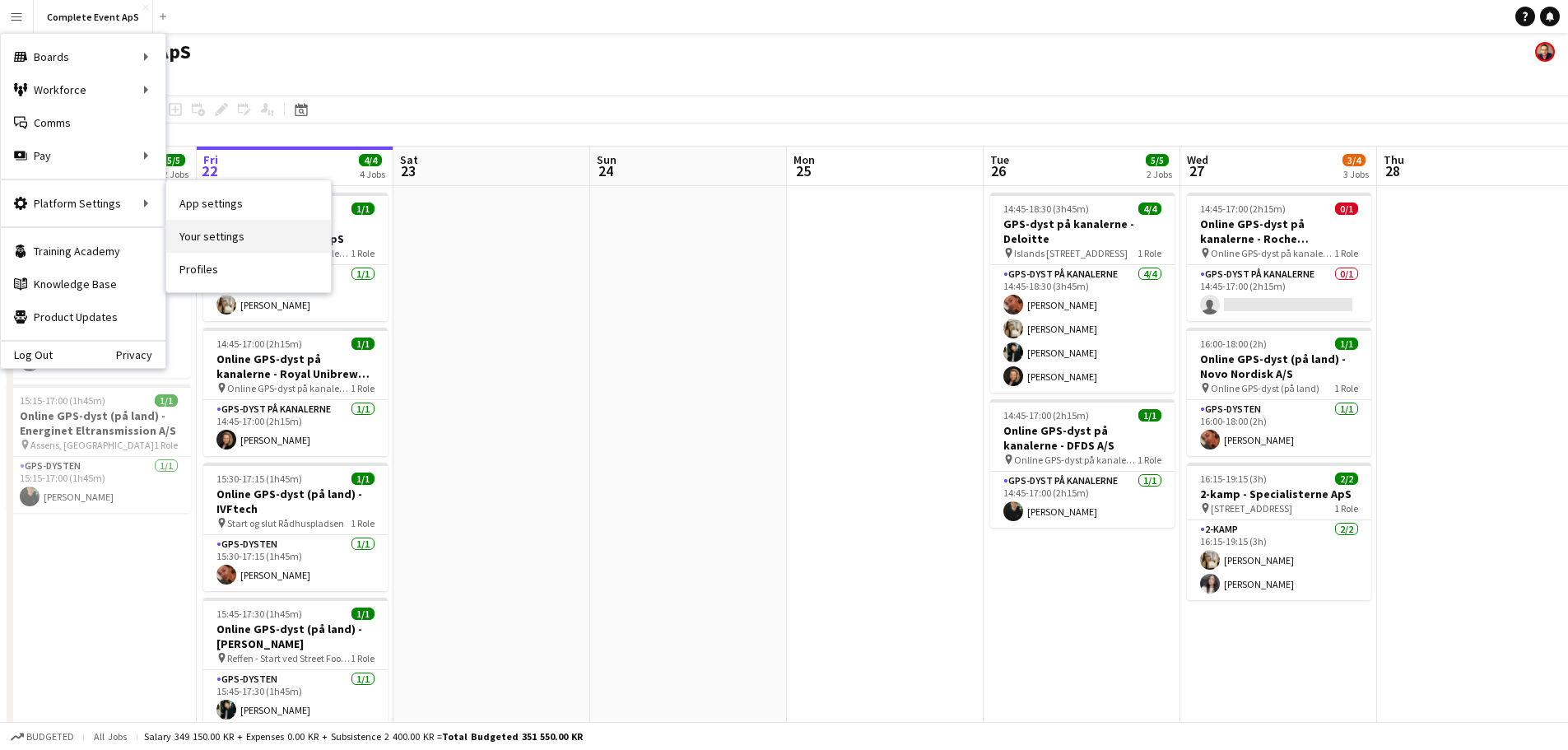
click at [229, 228] on link "Your settings" at bounding box center [249, 236] width 165 height 33
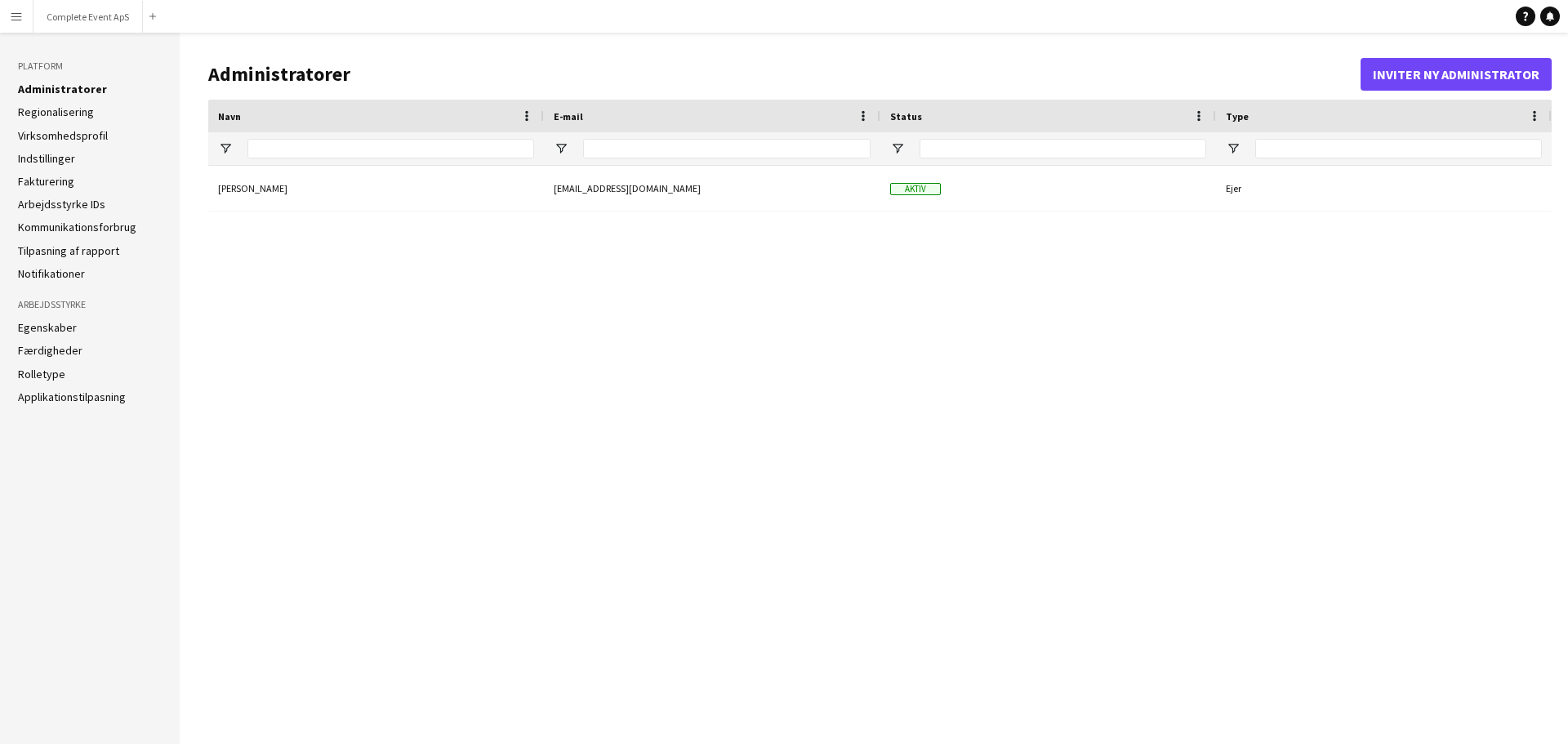
type input "***"
click at [80, 20] on button "Complete Event ApS Luk" at bounding box center [88, 17] width 110 height 32
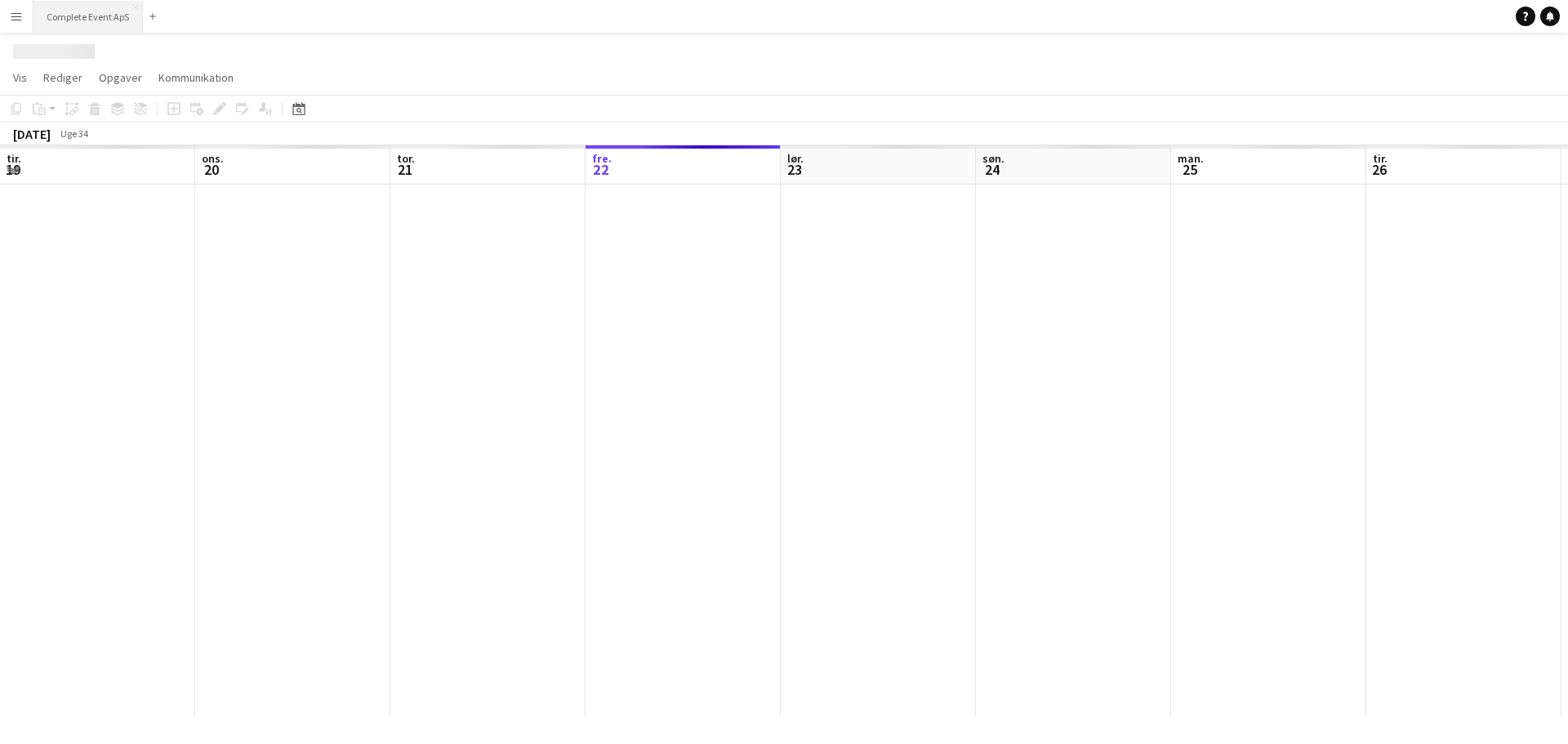
scroll to position [0, 390]
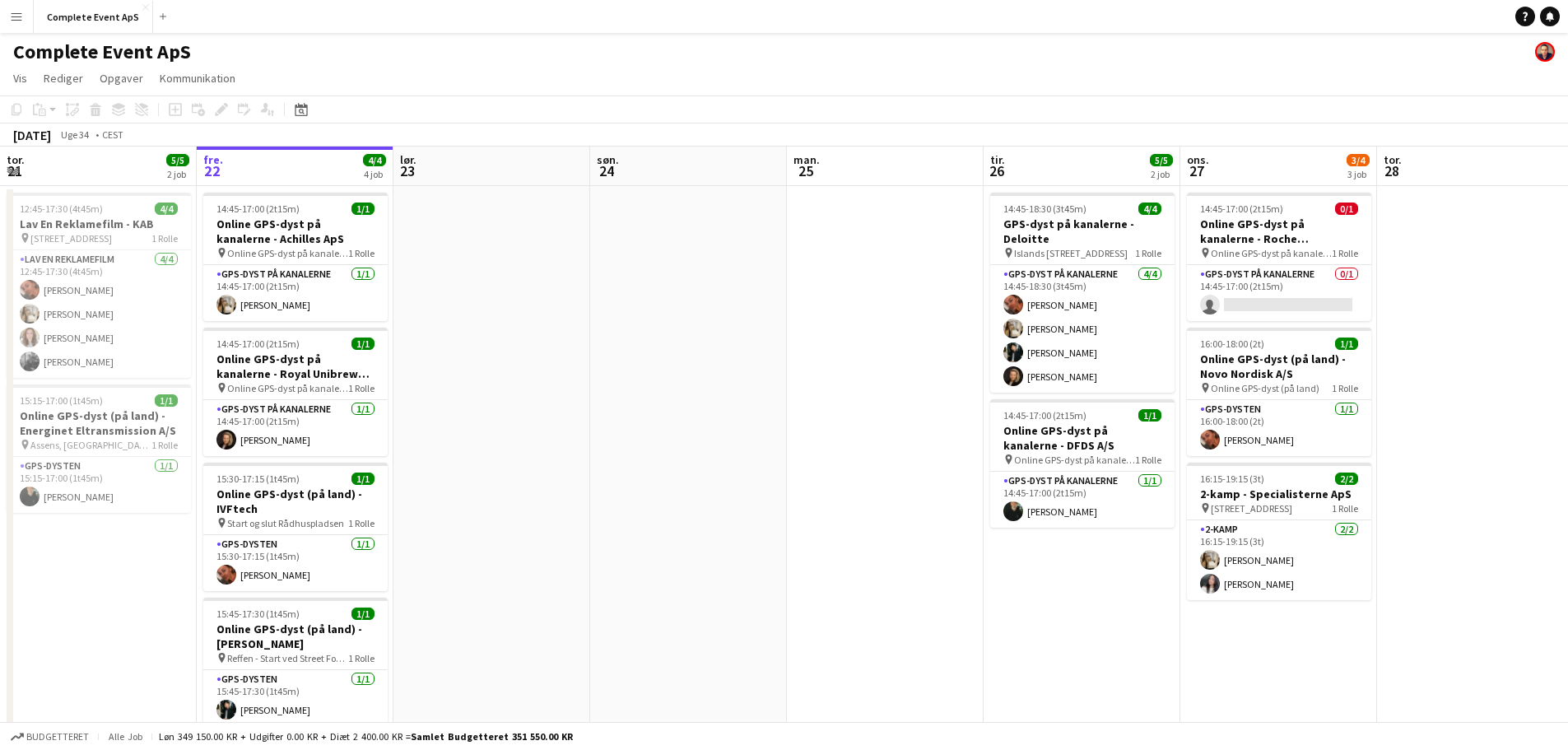
click at [12, 9] on button "Menu" at bounding box center [16, 16] width 33 height 33
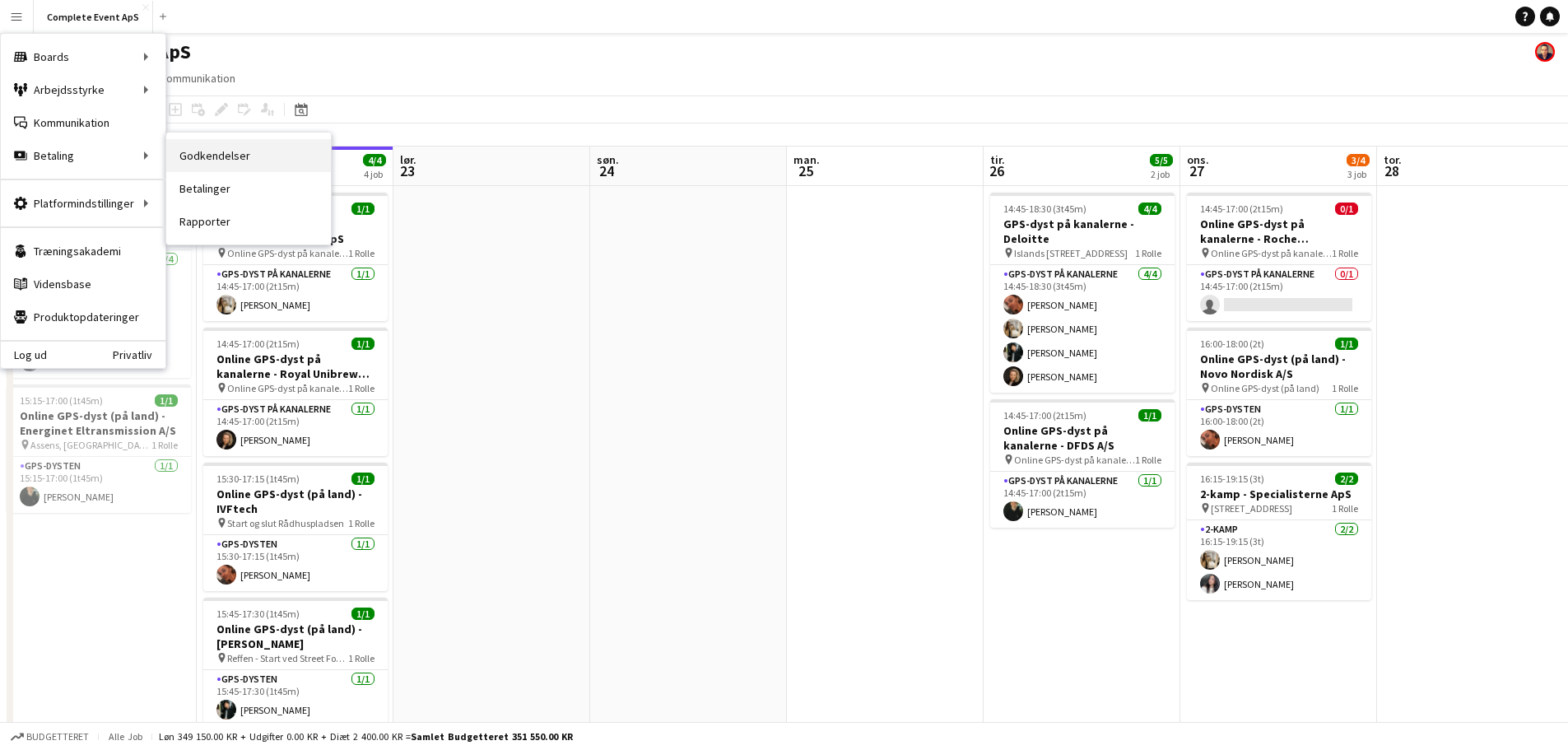
click at [228, 155] on link "Godkendelser" at bounding box center [249, 155] width 165 height 33
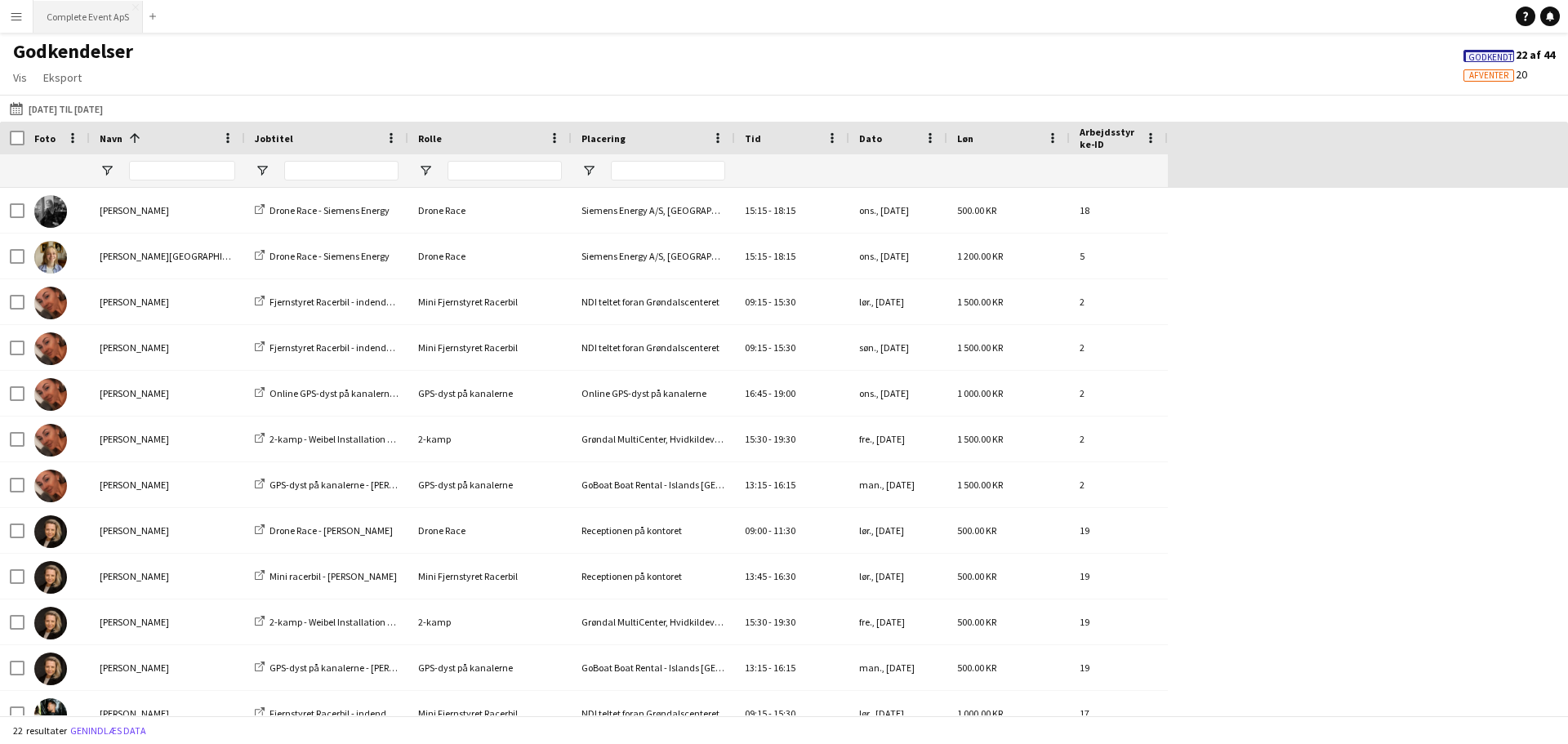
click at [88, 20] on button "Complete Event ApS Luk" at bounding box center [88, 17] width 110 height 32
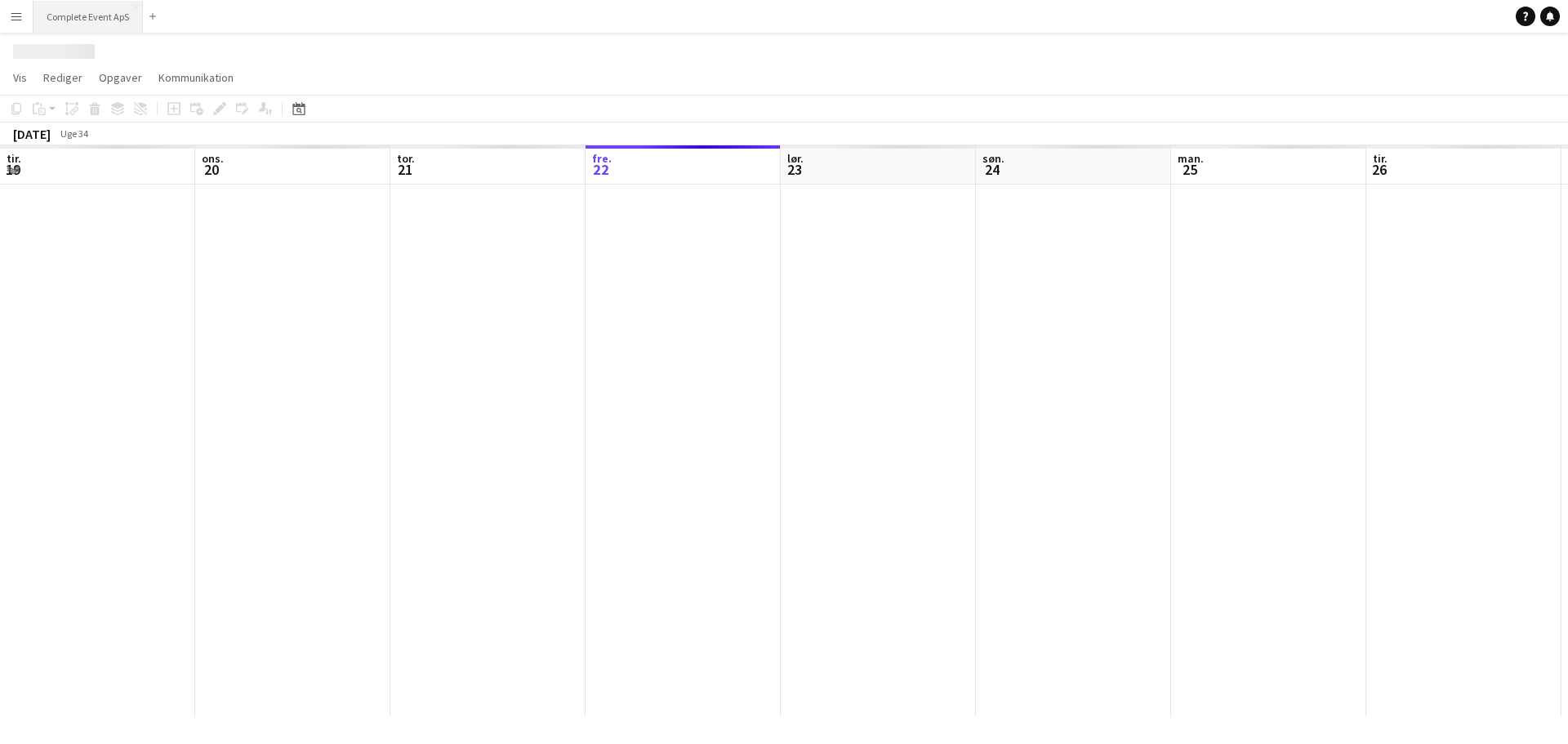
scroll to position [0, 390]
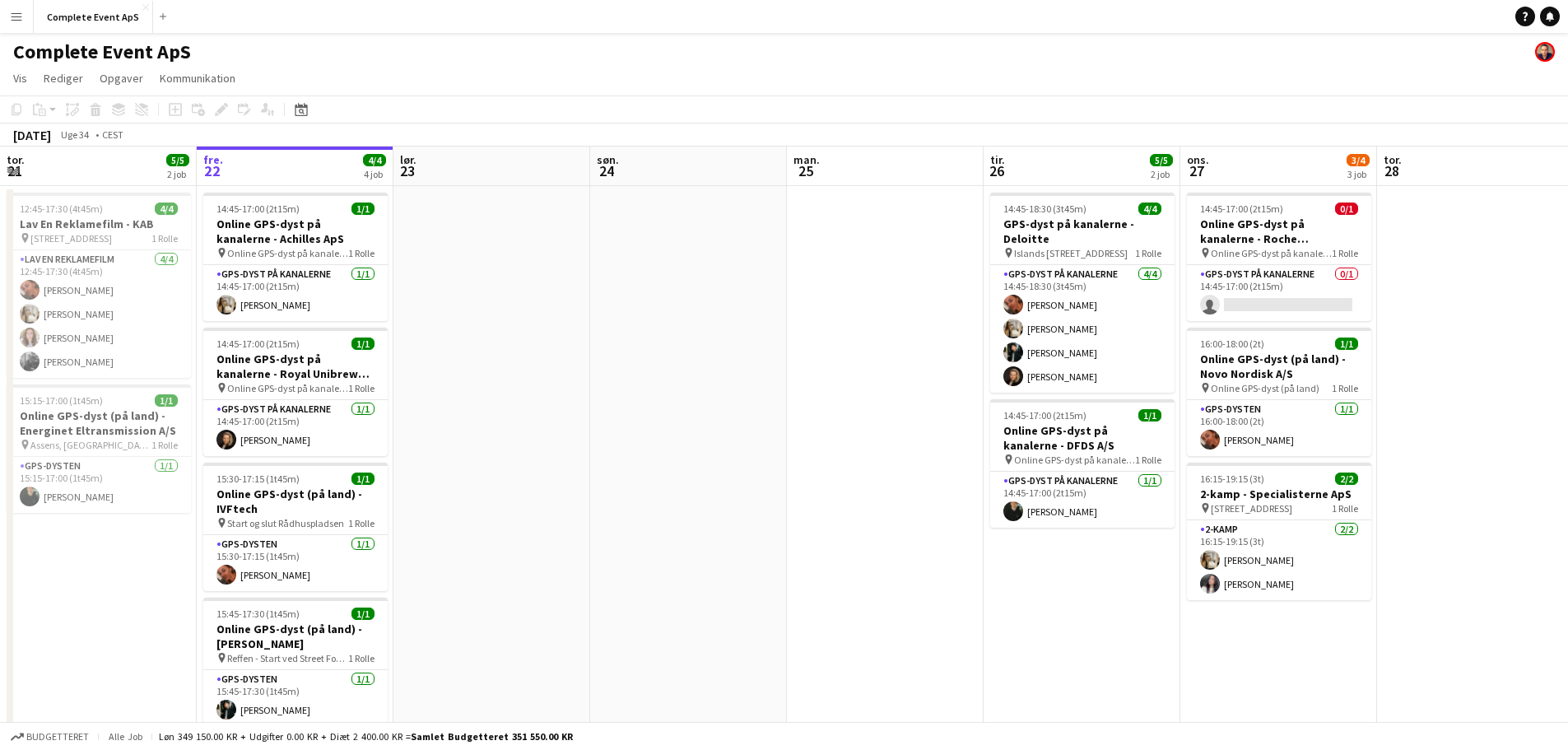
click at [17, 16] on app-icon "Menu" at bounding box center [17, 17] width 13 height 13
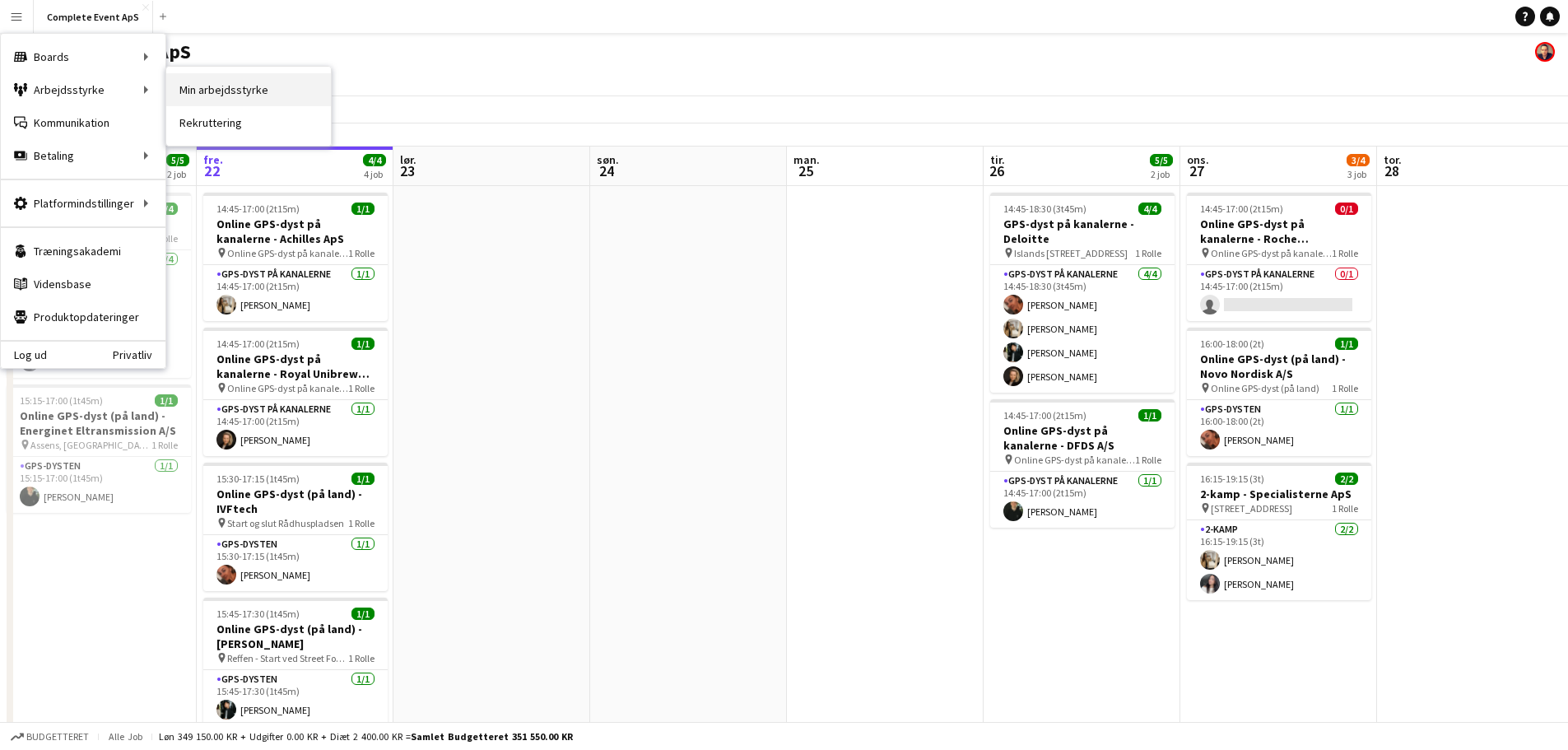
click at [243, 96] on link "Min arbejdsstyrke" at bounding box center [249, 89] width 165 height 33
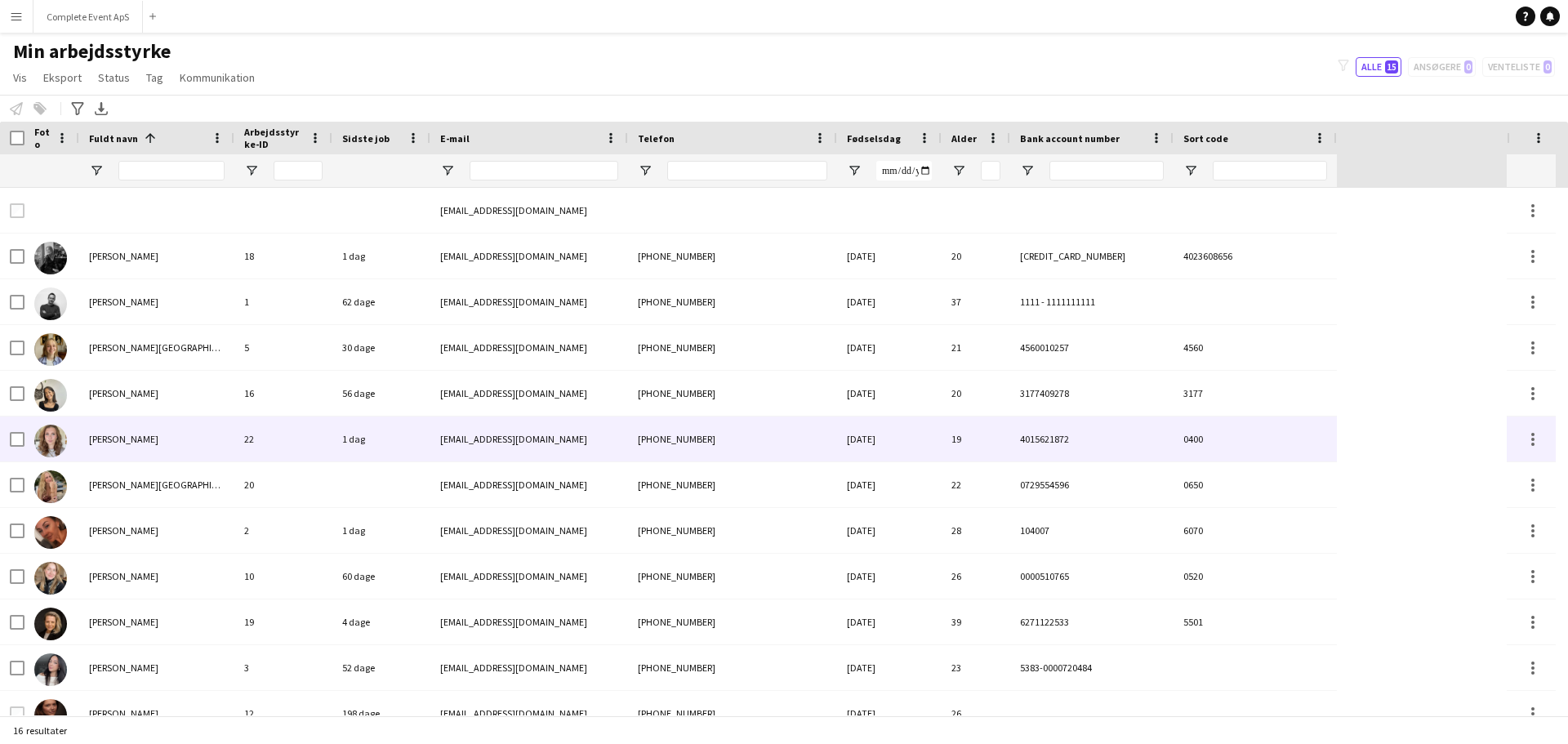
click at [172, 441] on div "[PERSON_NAME]" at bounding box center [156, 438] width 155 height 45
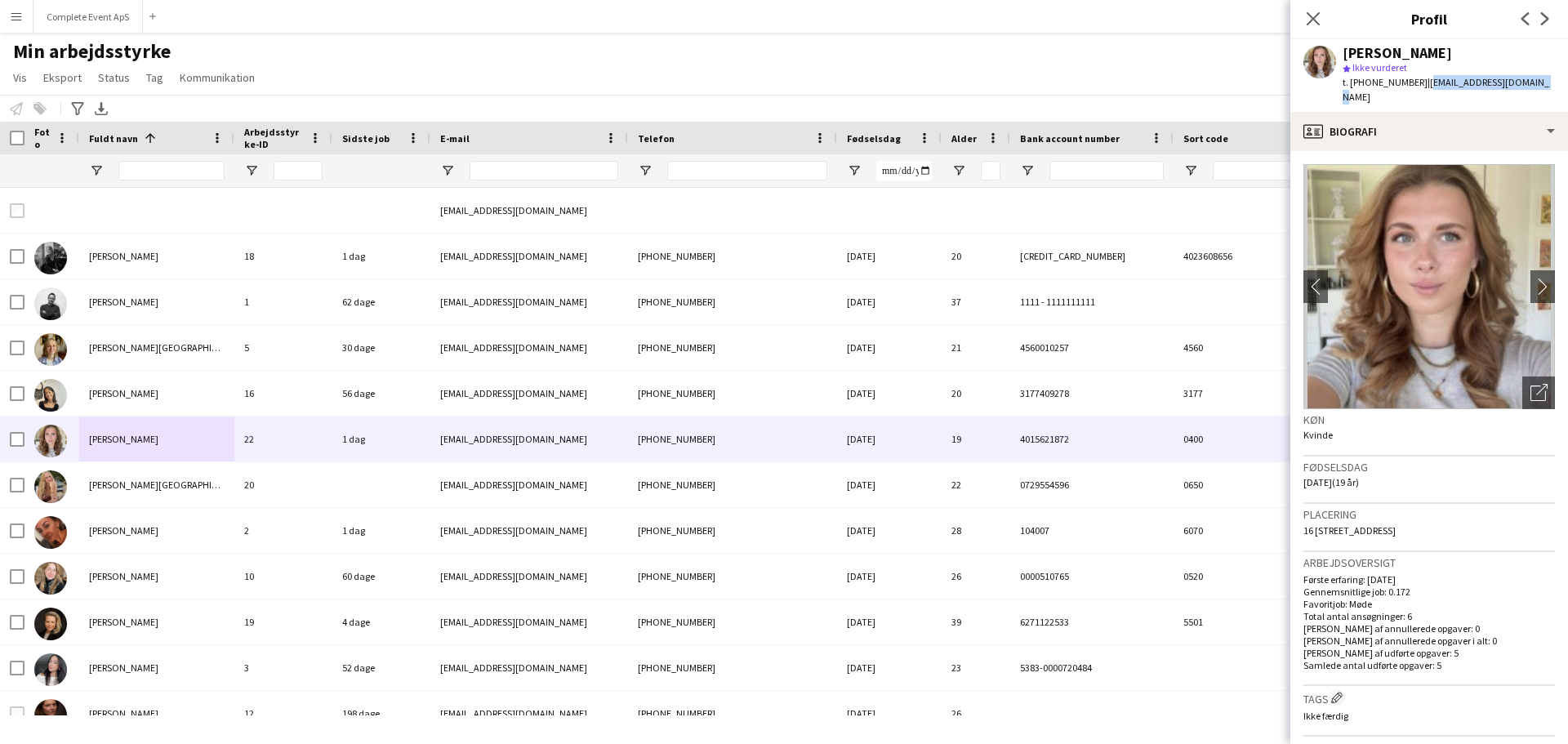
drag, startPoint x: 1522, startPoint y: 82, endPoint x: 1390, endPoint y: 91, distance: 132.3
click at [1411, 90] on div "[PERSON_NAME] star Ikke vurderet t. [PHONE_NUMBER] | [EMAIL_ADDRESS][DOMAIN_NAM…" at bounding box center [1429, 75] width 278 height 72
copy span "[EMAIL_ADDRESS][DOMAIN_NAME]"
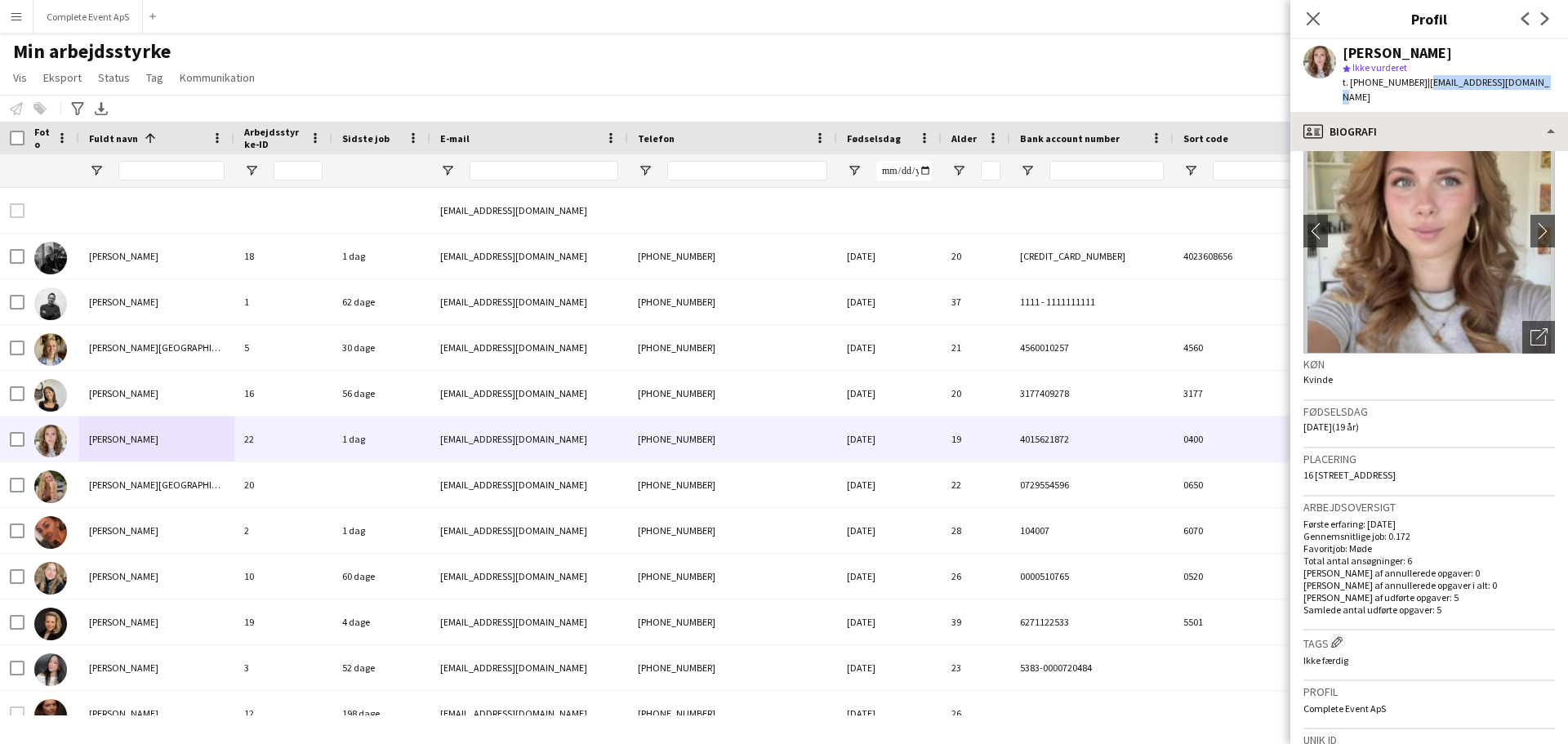
scroll to position [82, 0]
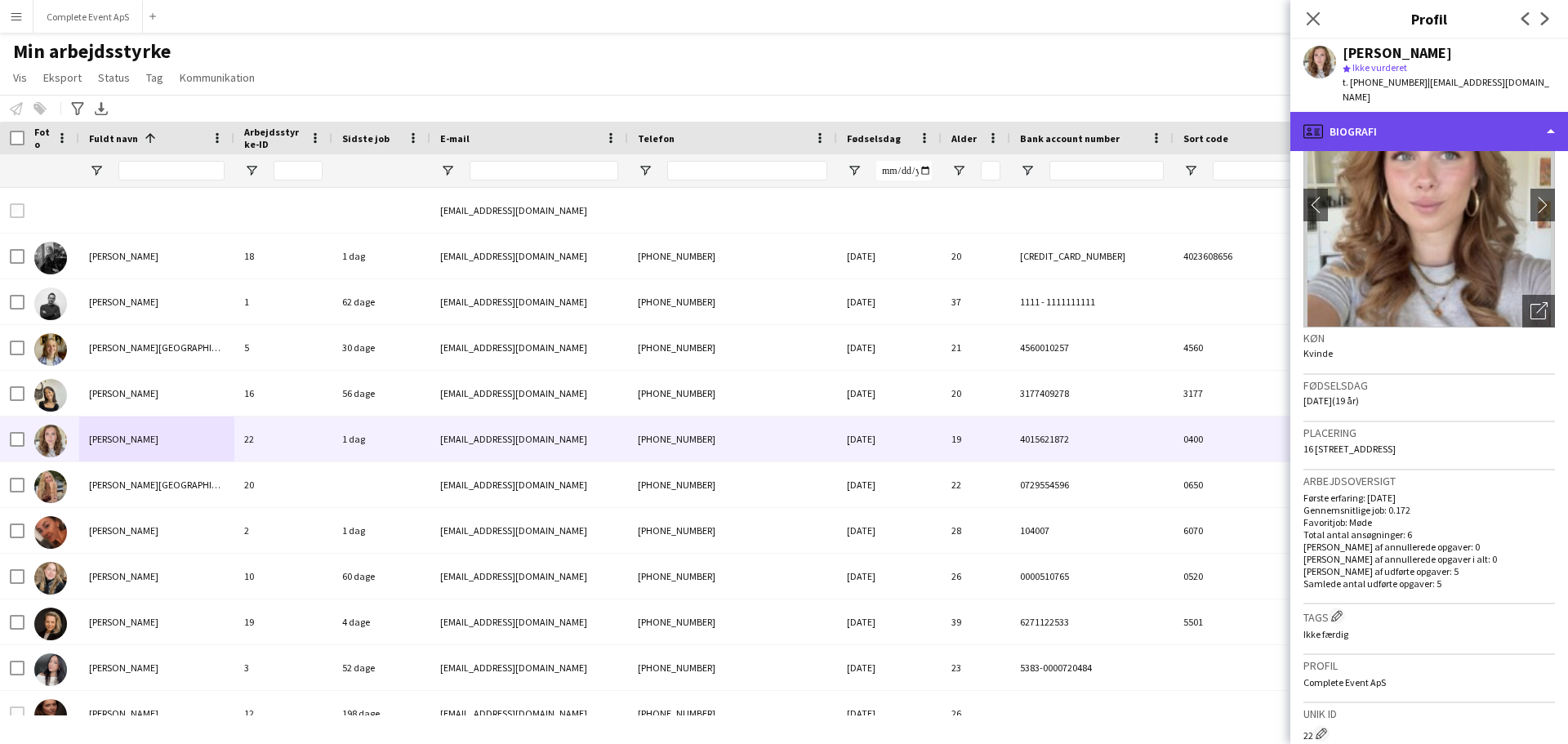
click at [1380, 122] on div "profile Biografi" at bounding box center [1429, 131] width 278 height 39
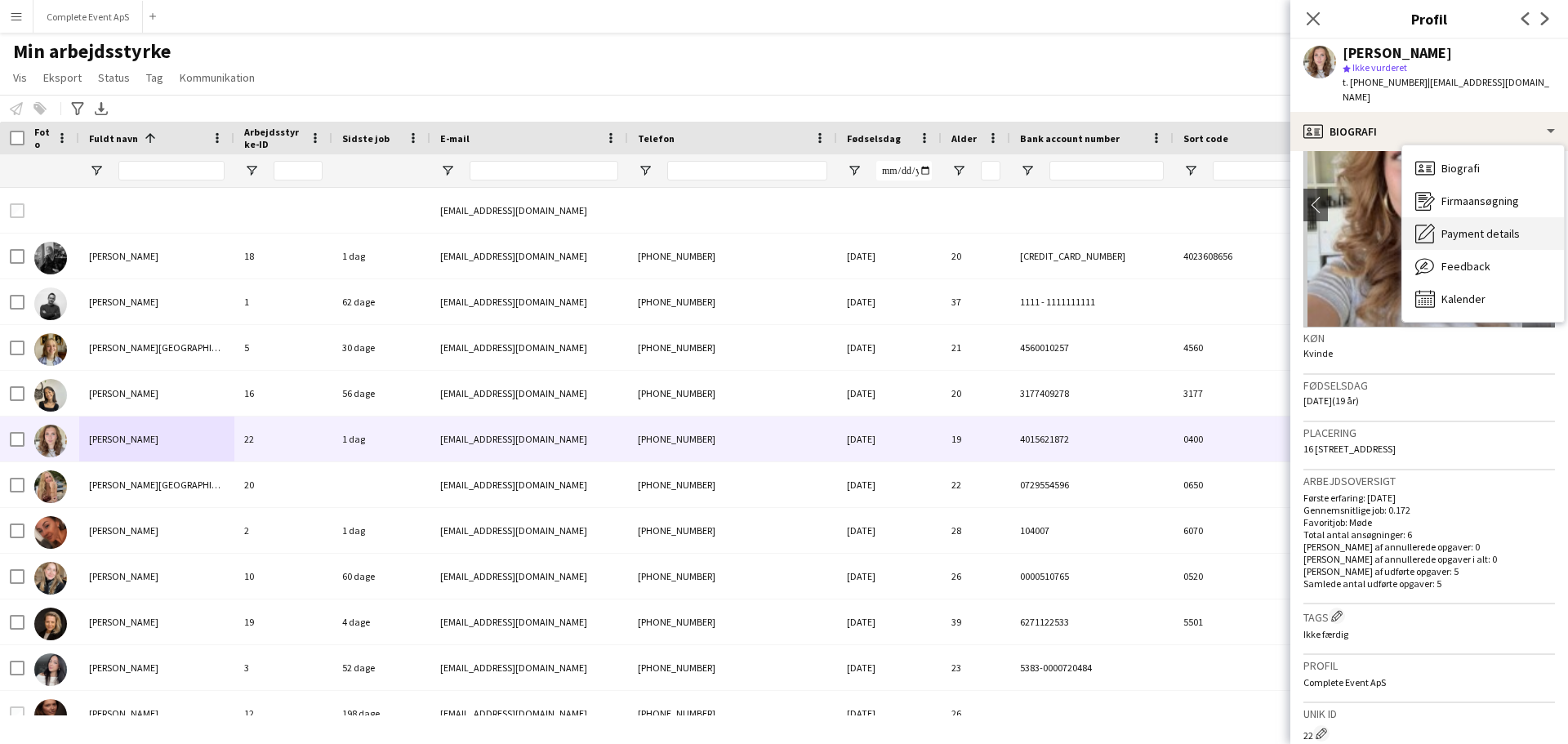
click at [1463, 226] on span "Payment details" at bounding box center [1481, 233] width 78 height 15
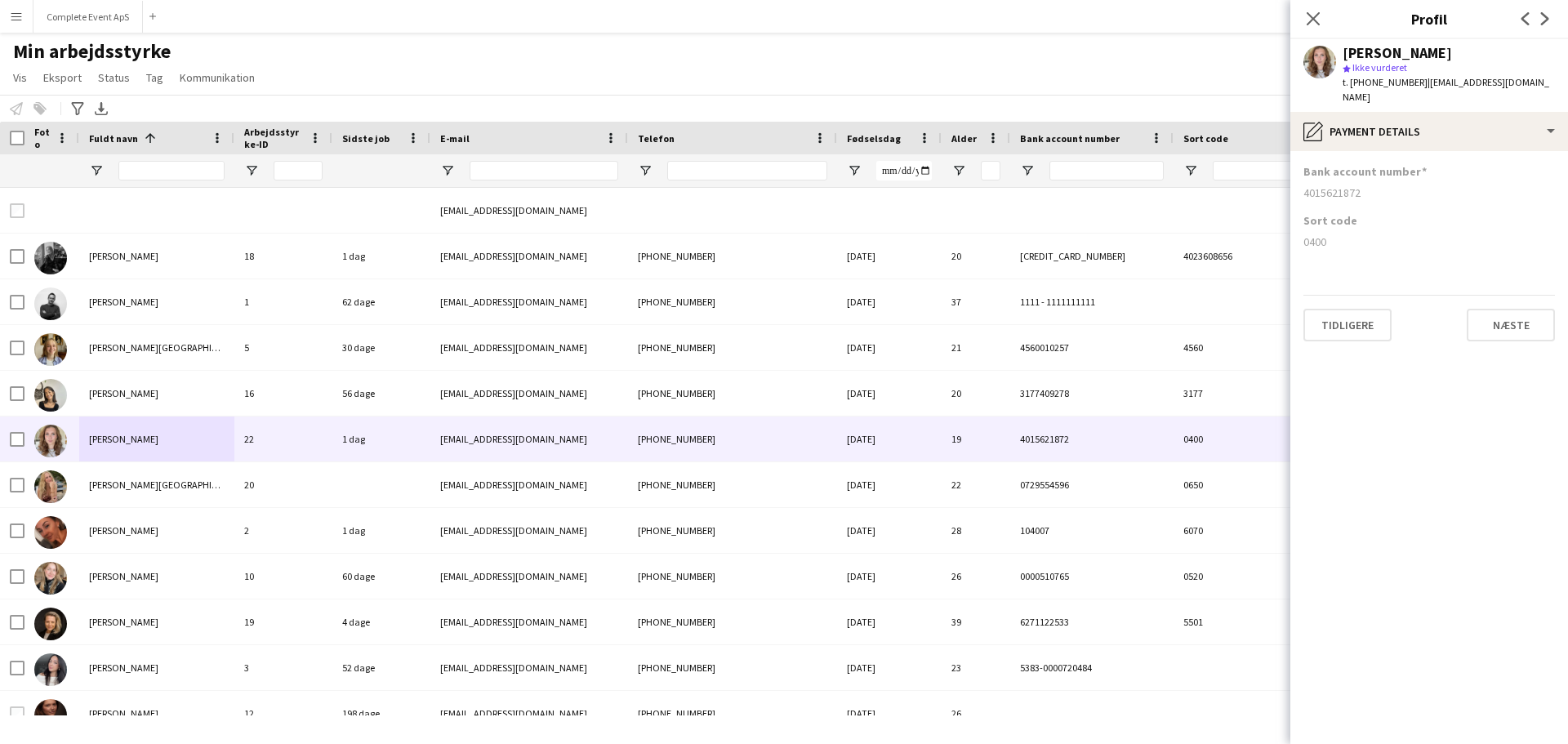
click at [1334, 185] on div "4015621872" at bounding box center [1429, 192] width 252 height 15
copy div "4015621872"
click at [1313, 234] on div "0400" at bounding box center [1429, 241] width 252 height 15
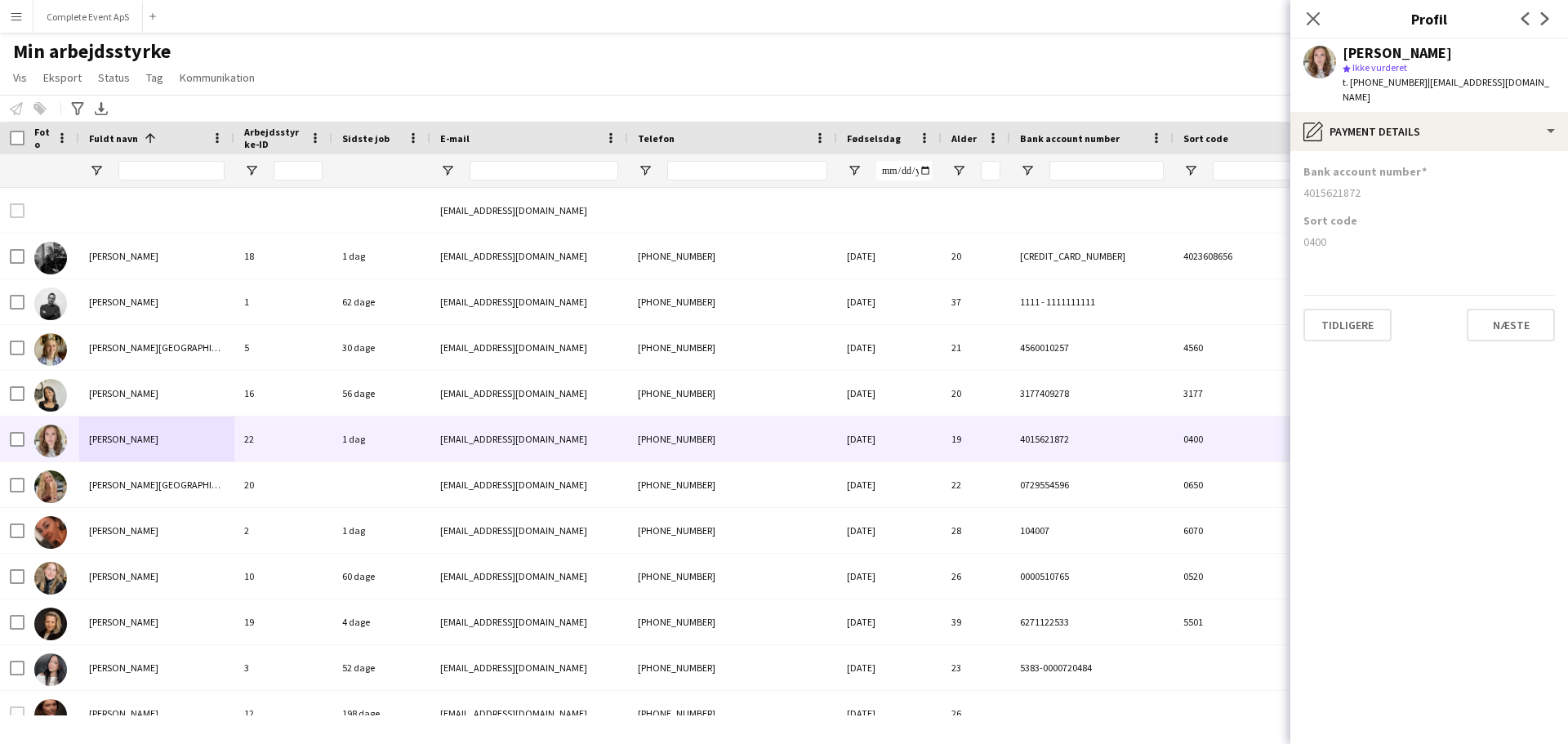
copy div "0400"
click at [1317, 16] on icon at bounding box center [1312, 18] width 16 height 16
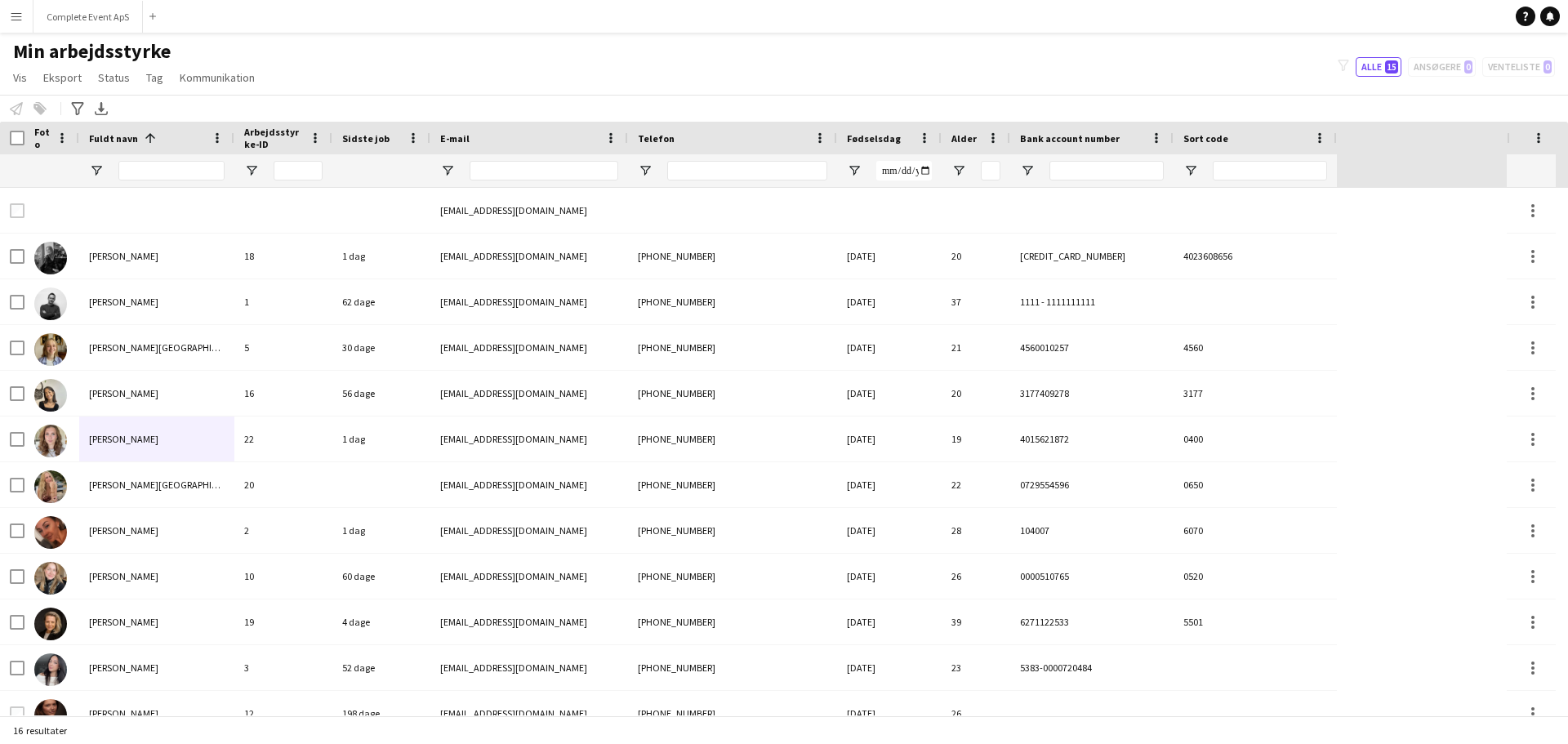
click at [15, 15] on app-icon "Menu" at bounding box center [17, 17] width 13 height 13
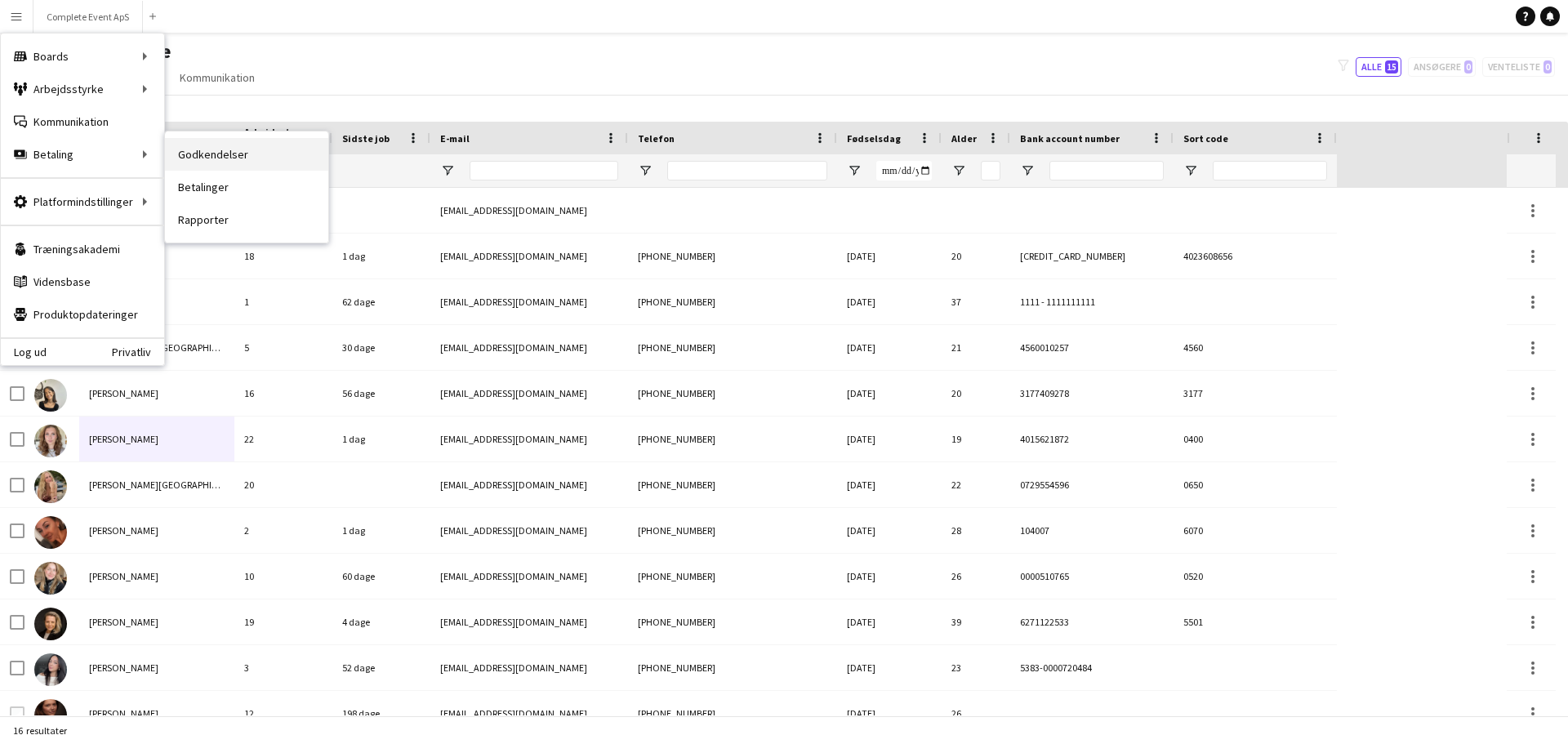
click at [217, 161] on link "Godkendelser" at bounding box center [247, 154] width 164 height 33
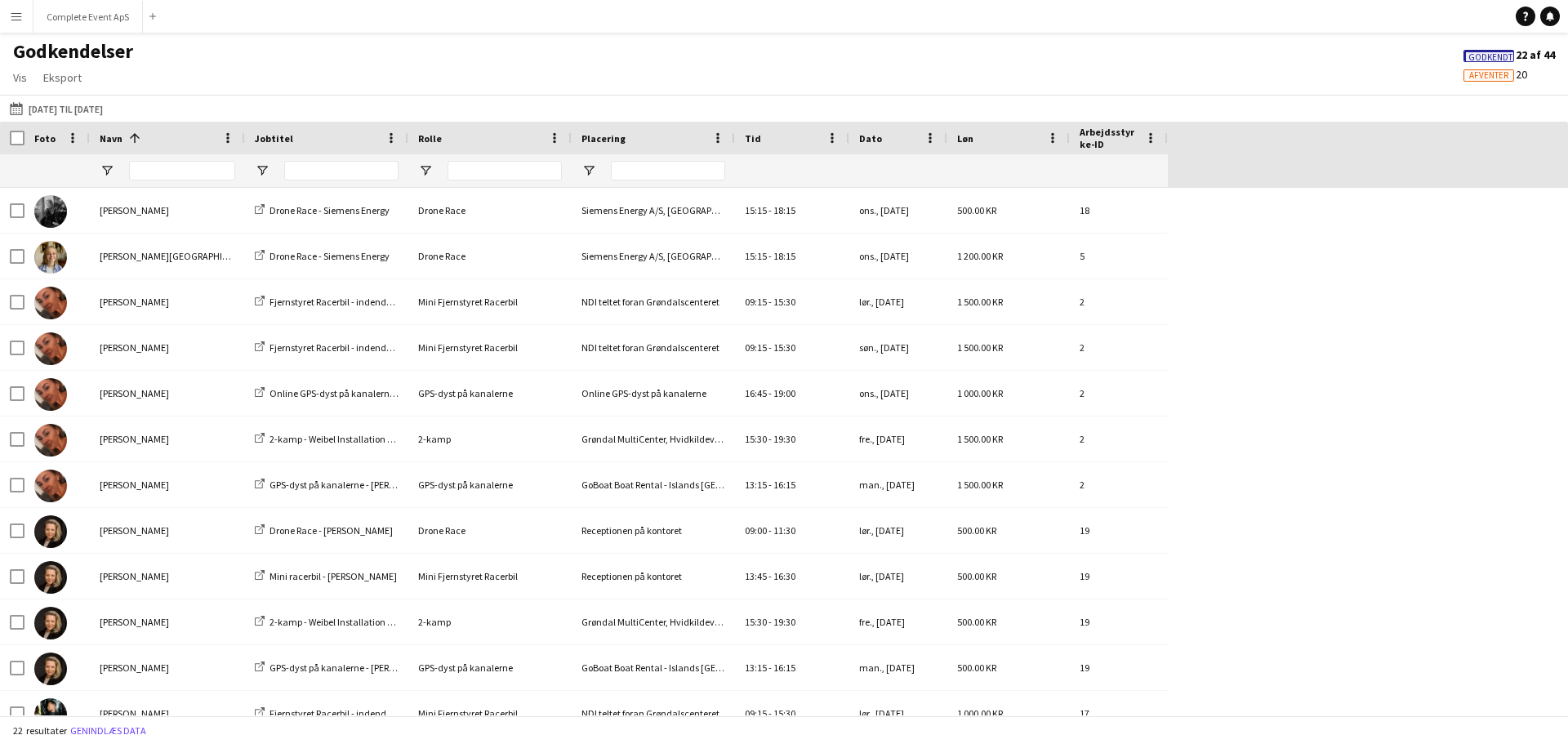
click at [1472, 75] on span "Afventer" at bounding box center [1489, 75] width 39 height 10
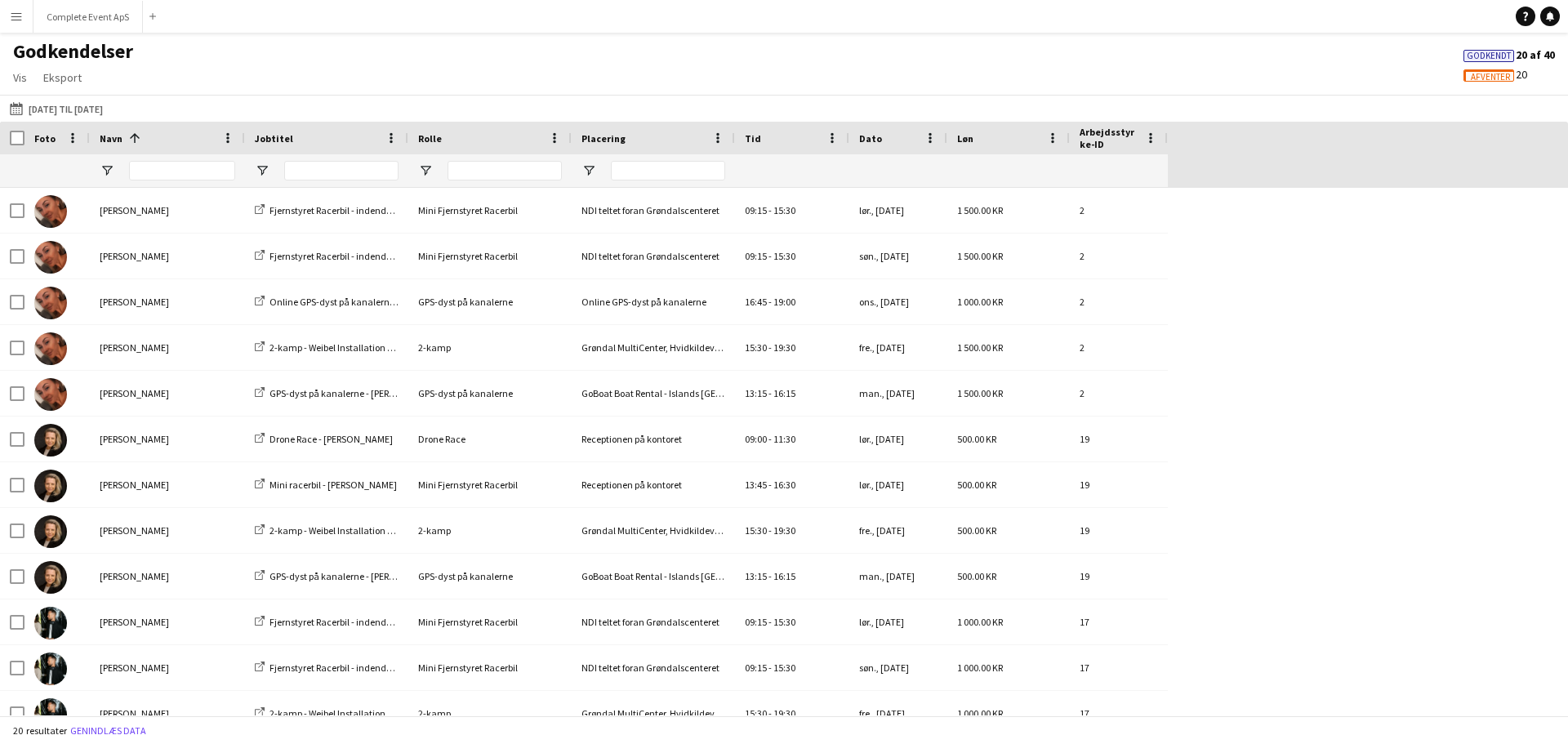
click at [1485, 53] on span "Godkendt" at bounding box center [1488, 55] width 44 height 10
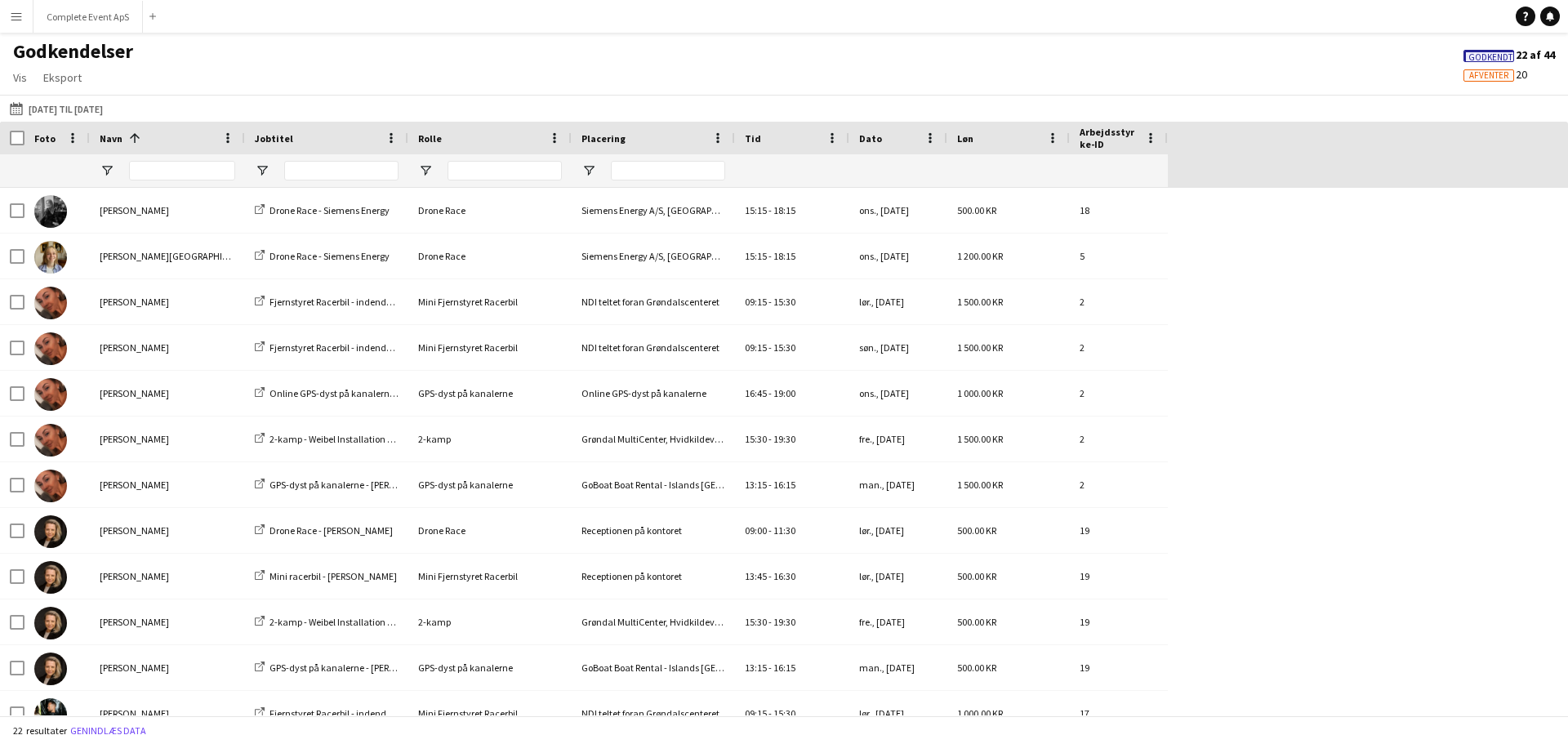
click at [1474, 54] on span "Godkendt" at bounding box center [1490, 57] width 44 height 10
click at [1473, 54] on span "Godkendt" at bounding box center [1488, 55] width 44 height 10
click at [55, 73] on span "Eksport" at bounding box center [62, 78] width 38 height 15
click at [98, 111] on span "Eksporter som XLSX" at bounding box center [99, 112] width 98 height 15
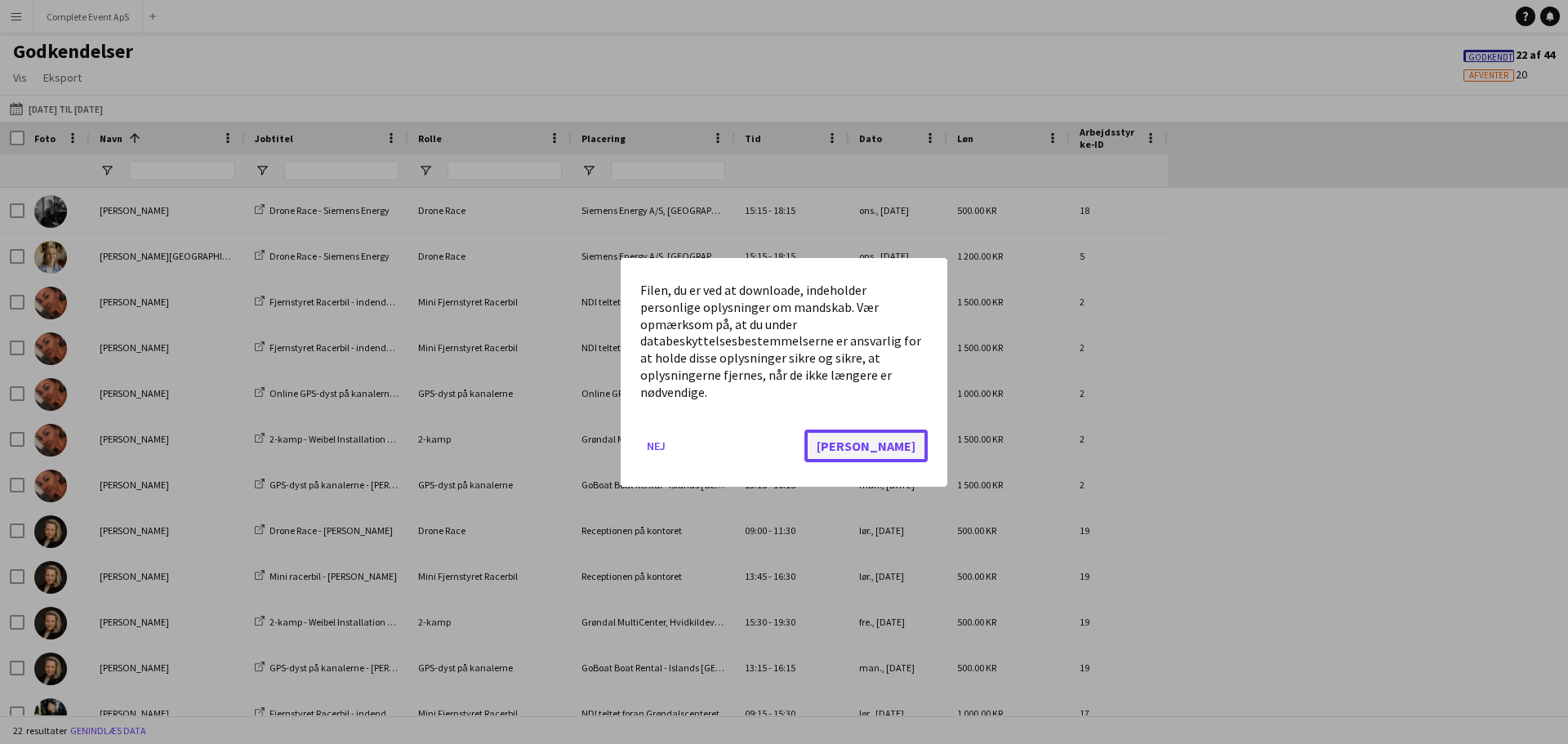
click at [904, 436] on button "Ja" at bounding box center [866, 444] width 124 height 33
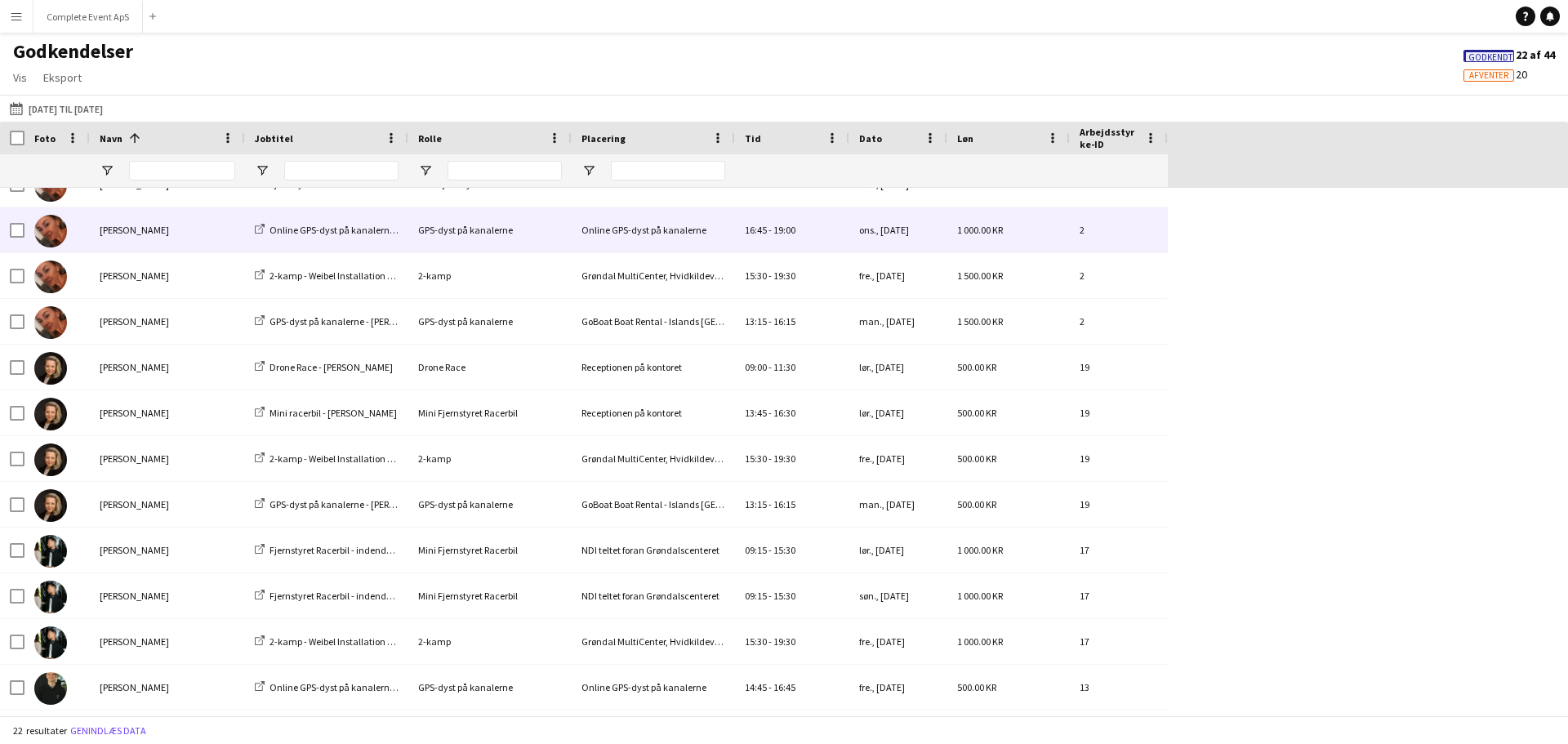
scroll to position [82, 0]
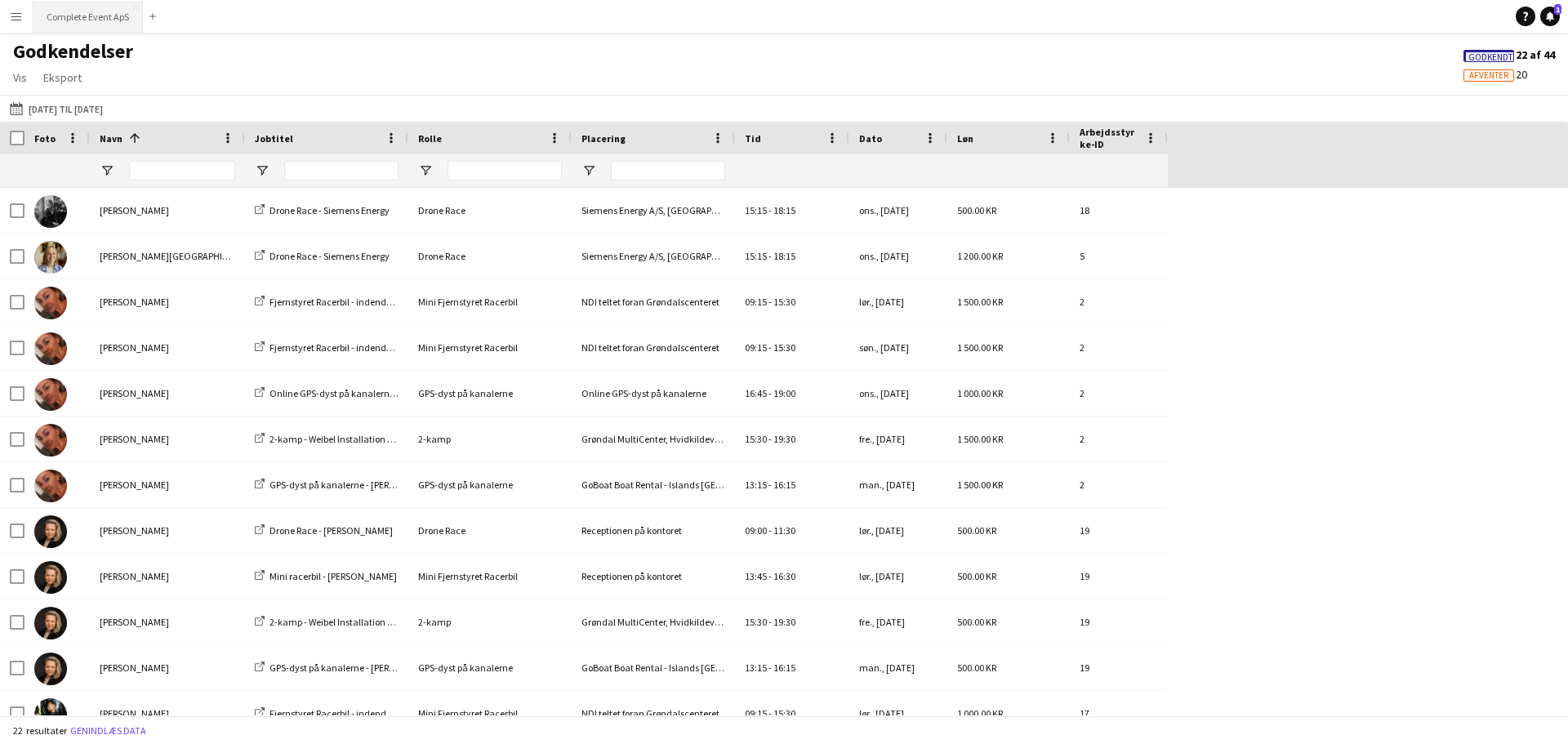
drag, startPoint x: 81, startPoint y: 15, endPoint x: 79, endPoint y: 31, distance: 16.1
click at [81, 15] on button "Complete Event ApS Luk" at bounding box center [88, 17] width 110 height 32
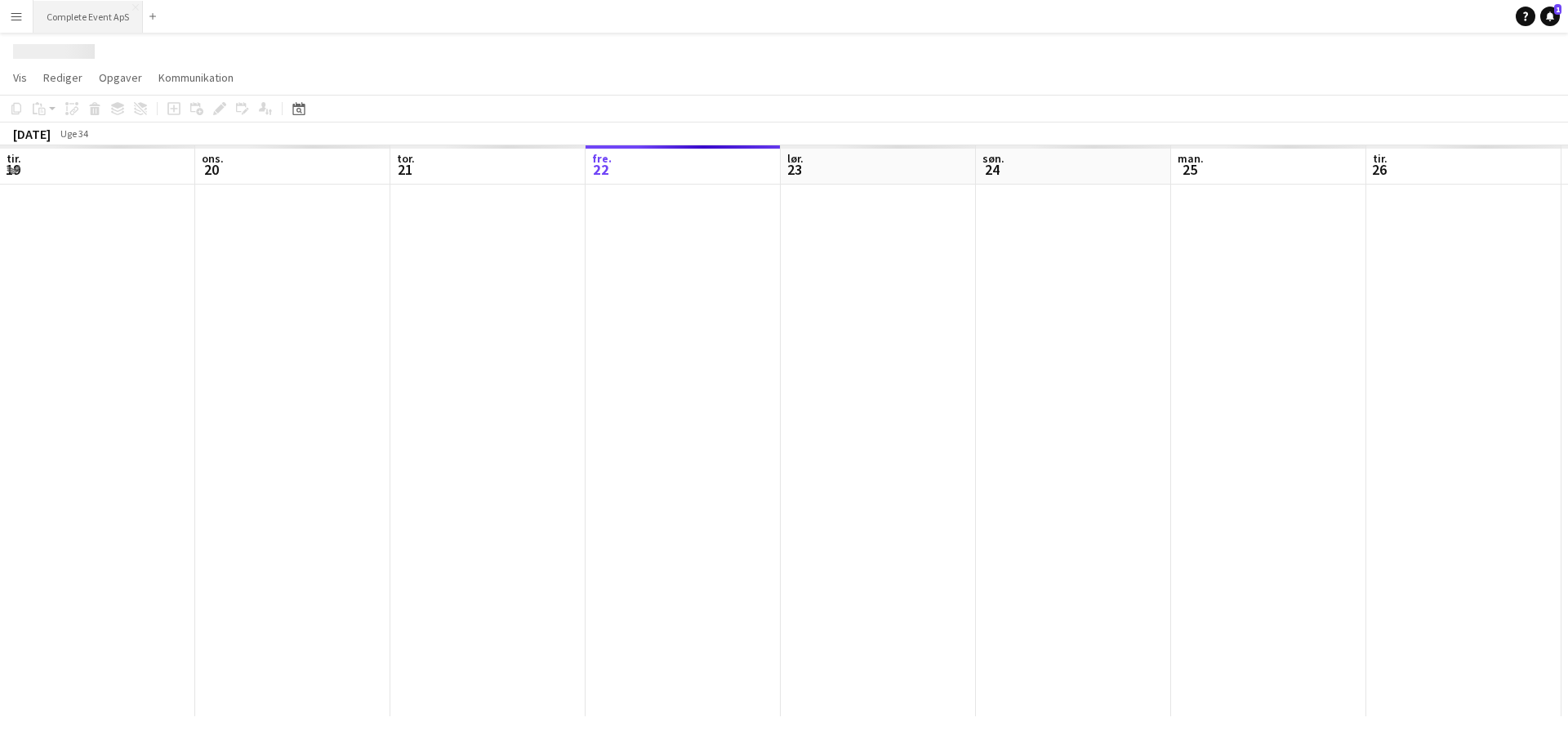
scroll to position [0, 390]
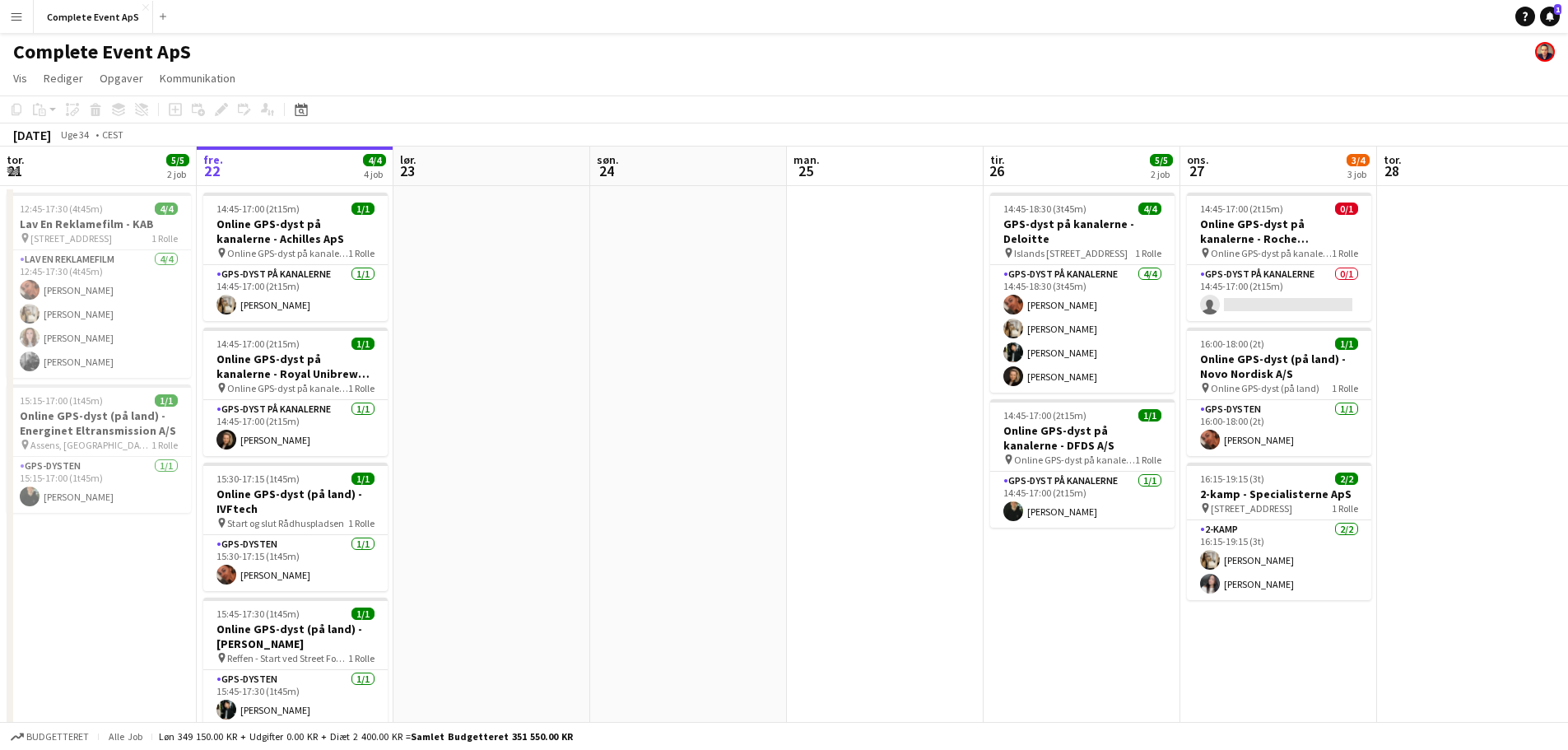
drag, startPoint x: 1548, startPoint y: 18, endPoint x: 1501, endPoint y: 24, distance: 47.4
click at [1549, 18] on icon at bounding box center [1549, 15] width 8 height 8
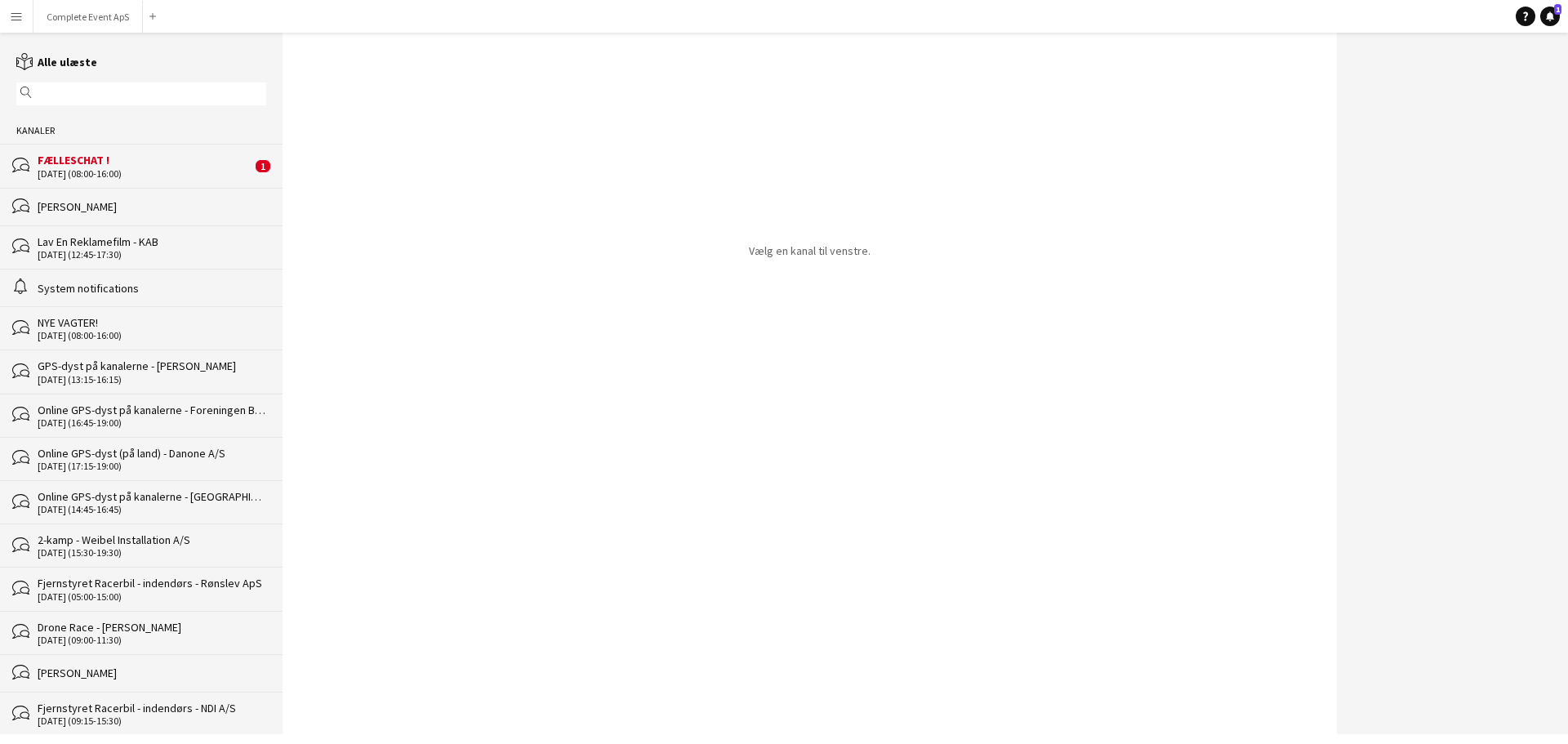
click at [110, 153] on div "FÆLLESCHAT !" at bounding box center [144, 160] width 214 height 15
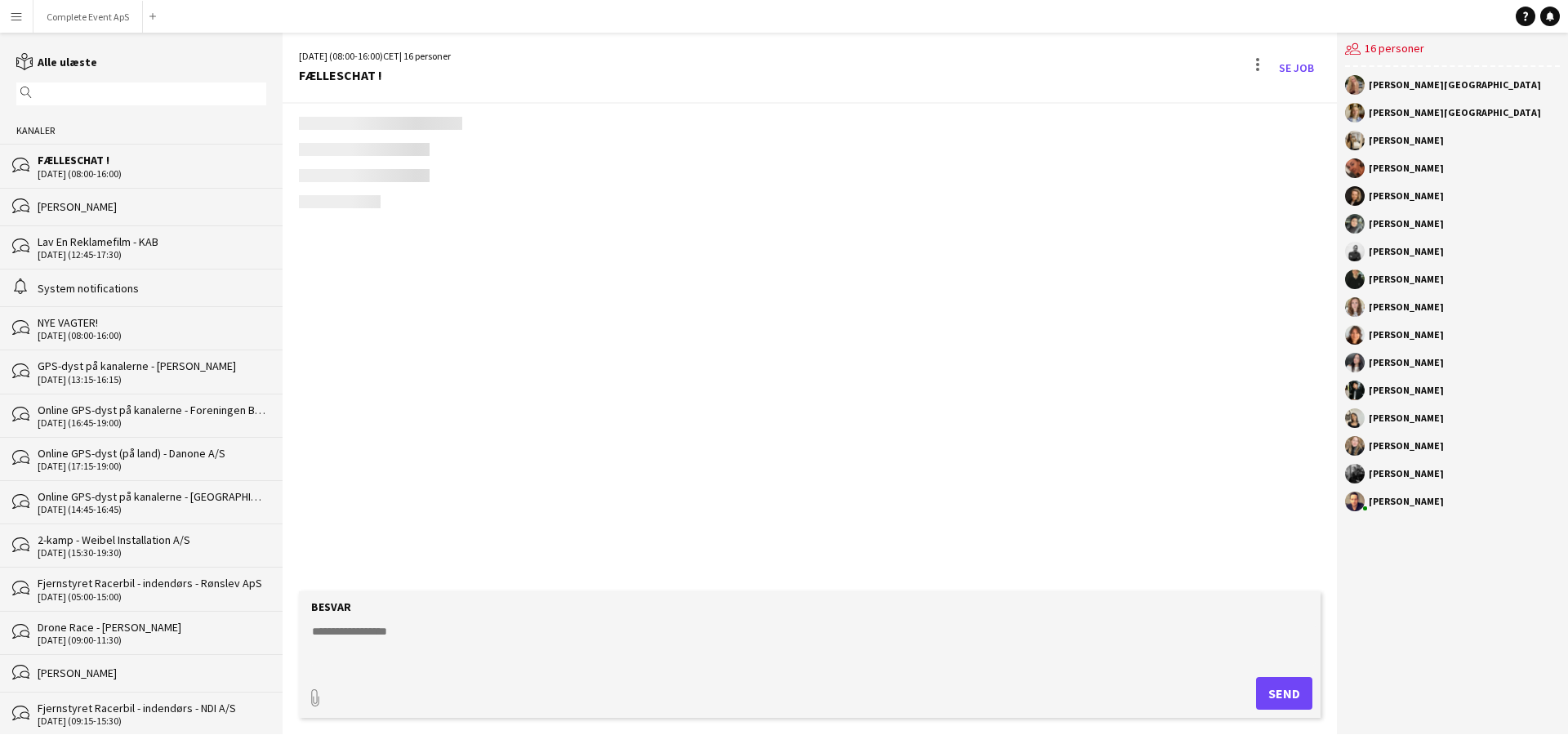
scroll to position [2527, 0]
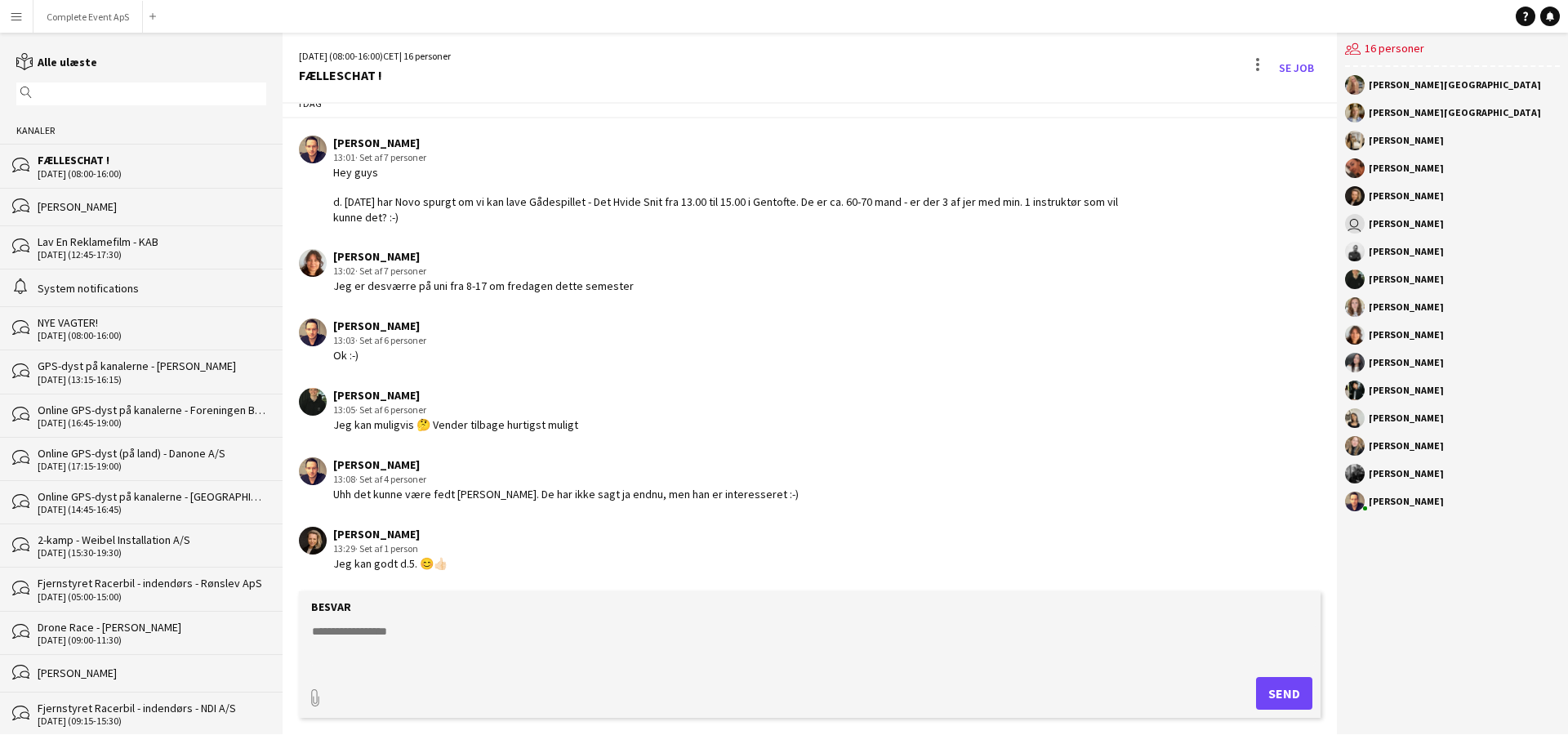
click at [499, 636] on textarea at bounding box center [813, 644] width 1006 height 43
type textarea "*"
click at [569, 632] on textarea "**********" at bounding box center [813, 644] width 1006 height 43
paste textarea "*"
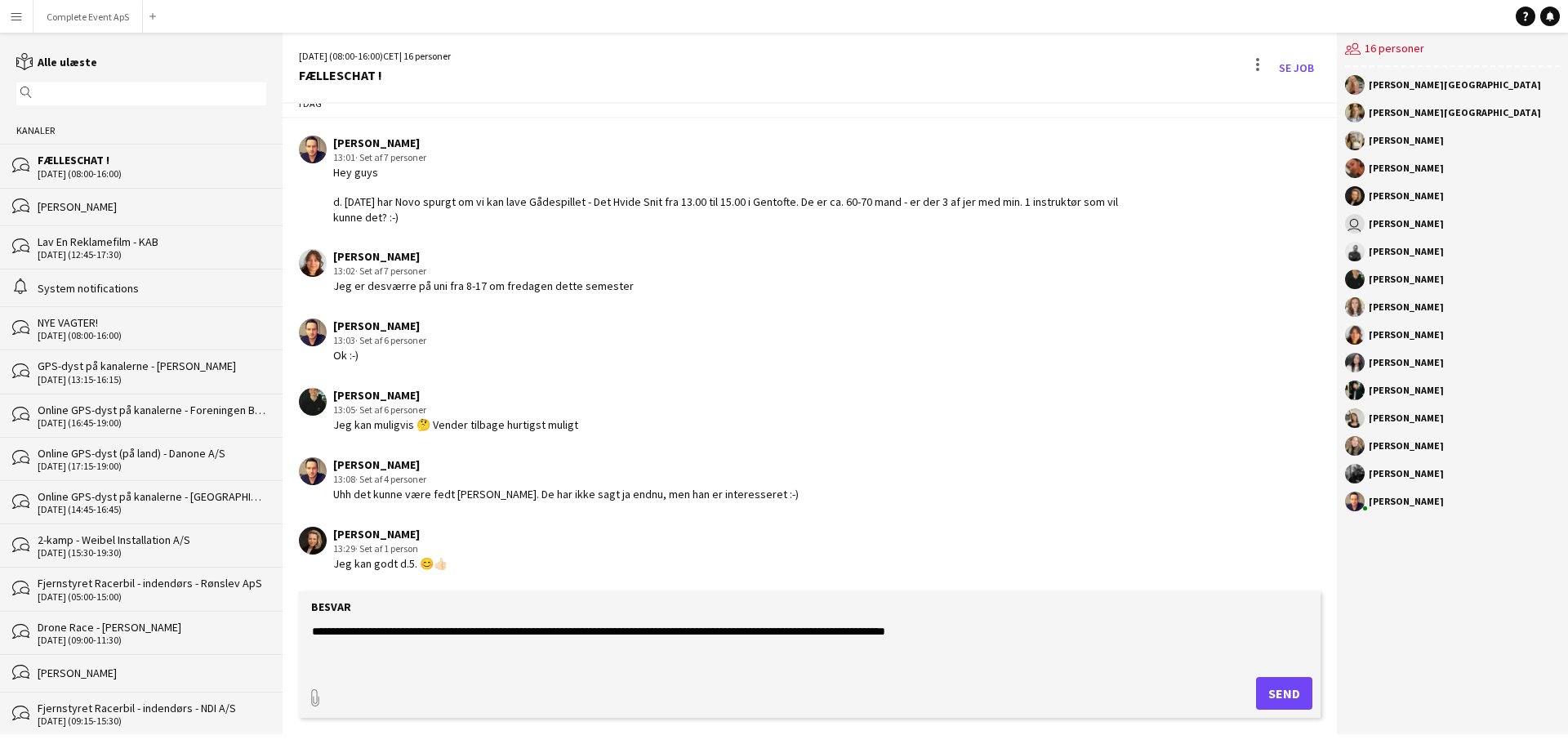
type textarea "**********"
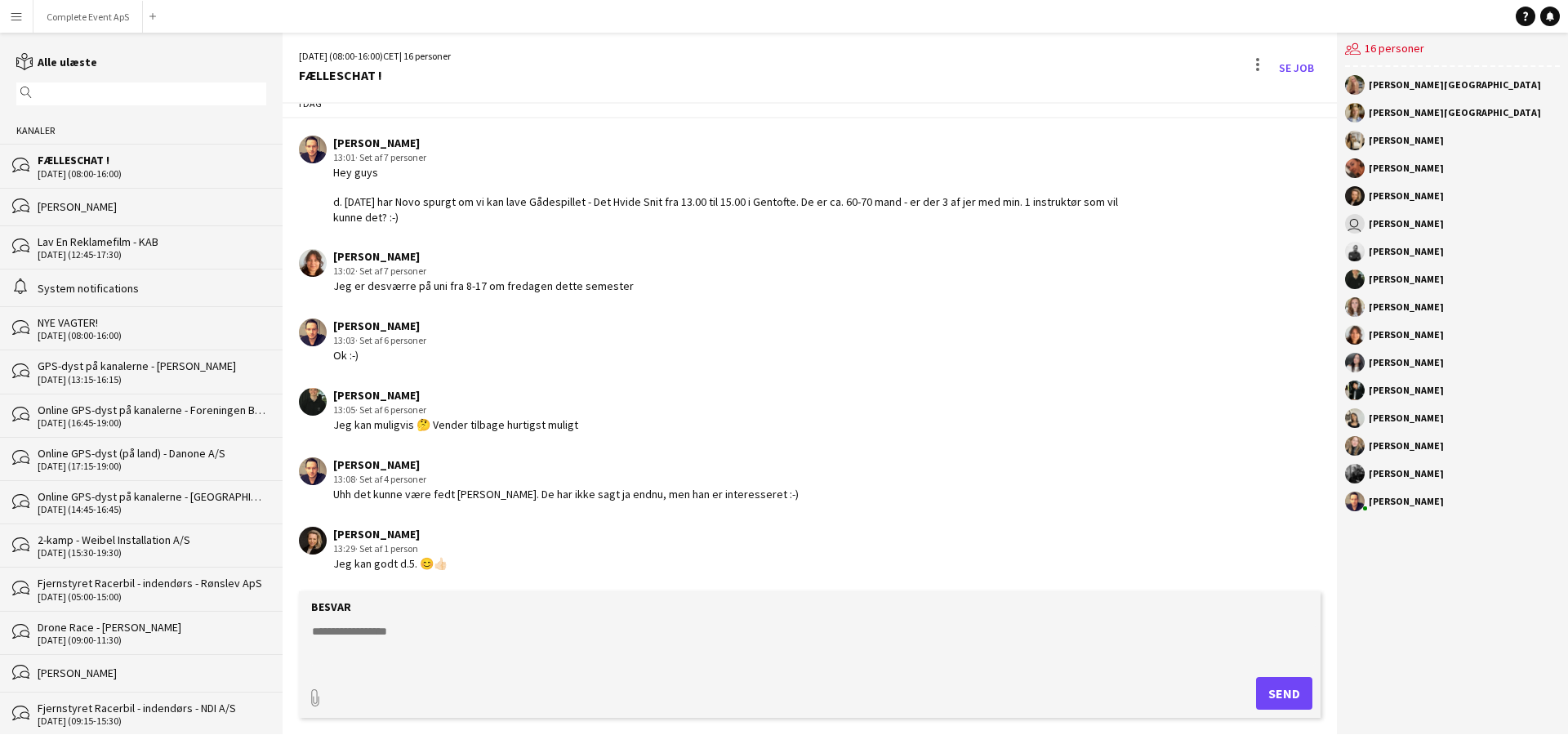
scroll to position [2596, 0]
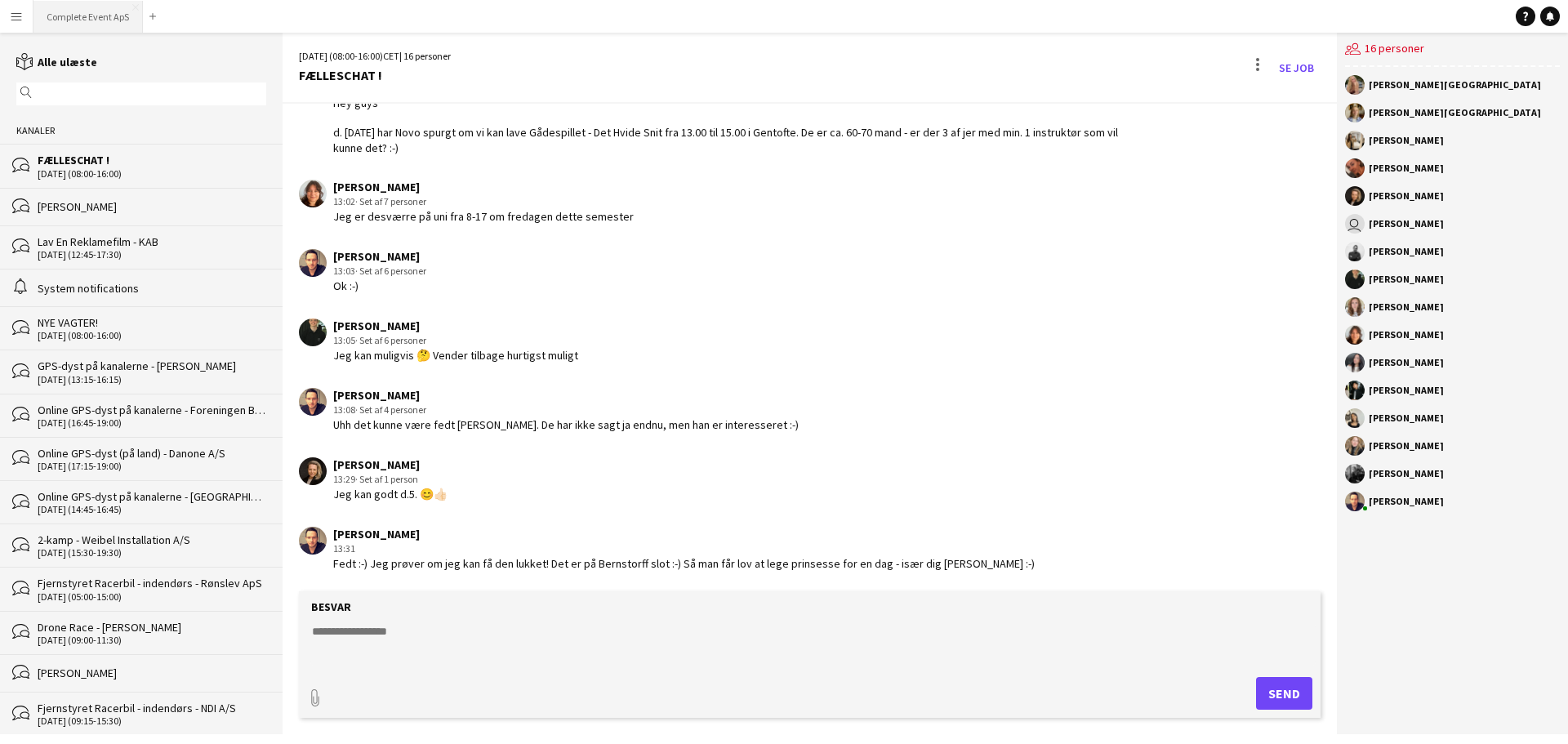
click at [104, 7] on button "Complete Event ApS Luk" at bounding box center [88, 17] width 110 height 32
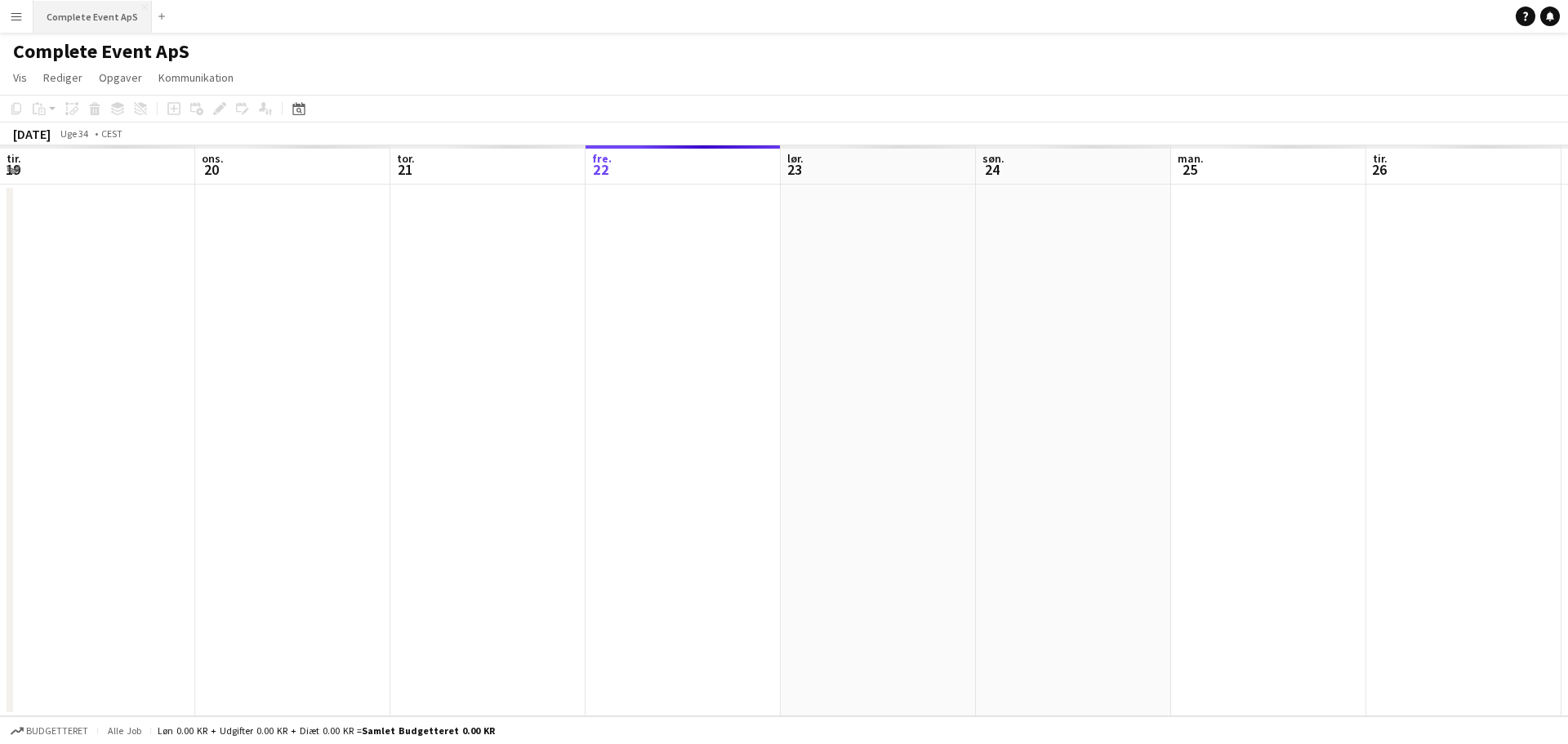
scroll to position [0, 390]
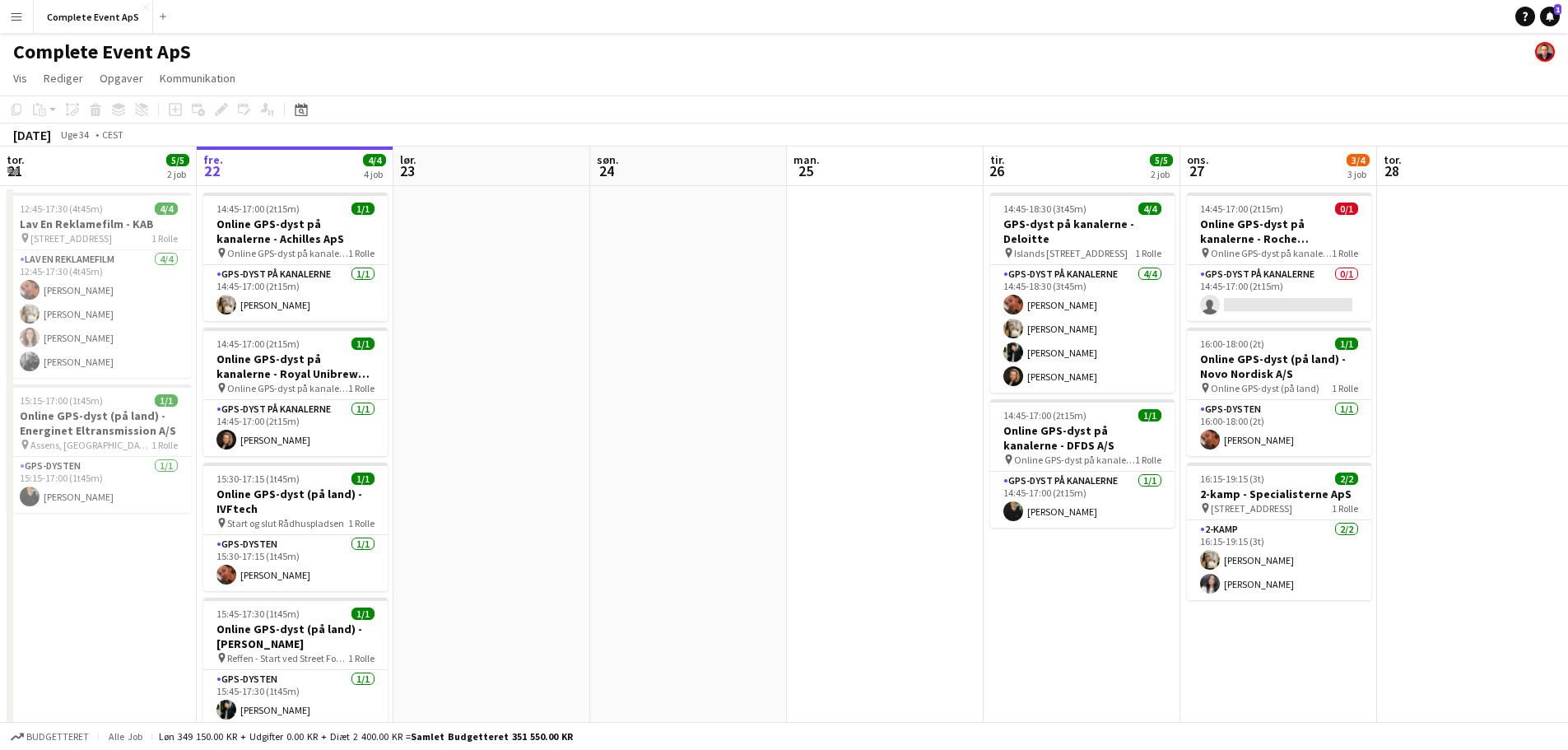
drag, startPoint x: 1551, startPoint y: 18, endPoint x: 1487, endPoint y: 30, distance: 65.1
click at [1551, 18] on icon at bounding box center [1549, 15] width 8 height 8
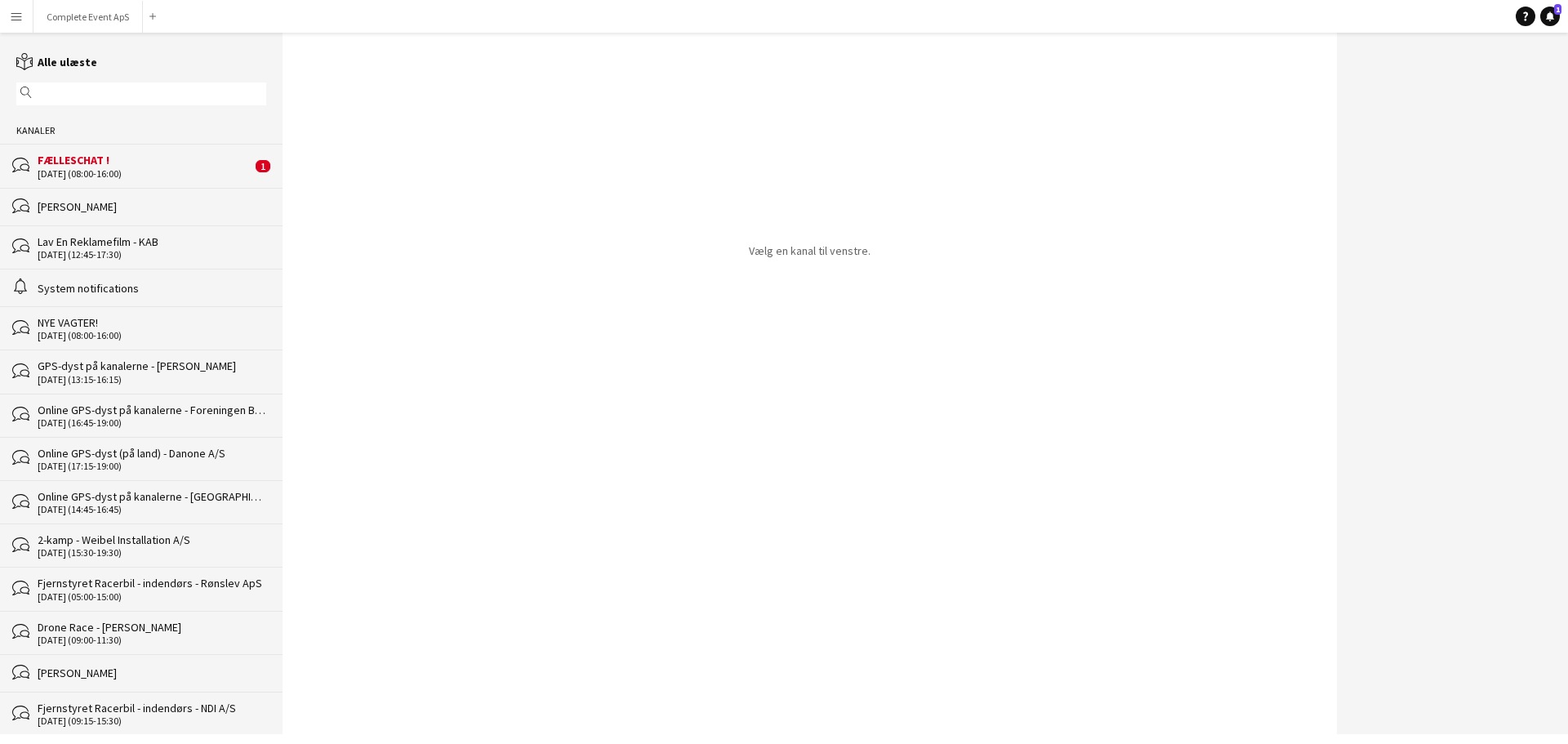
click at [95, 144] on div "bubbles FÆLLESCHAT ! 31-12-2027 (08:00-16:00) 1" at bounding box center [141, 165] width 283 height 44
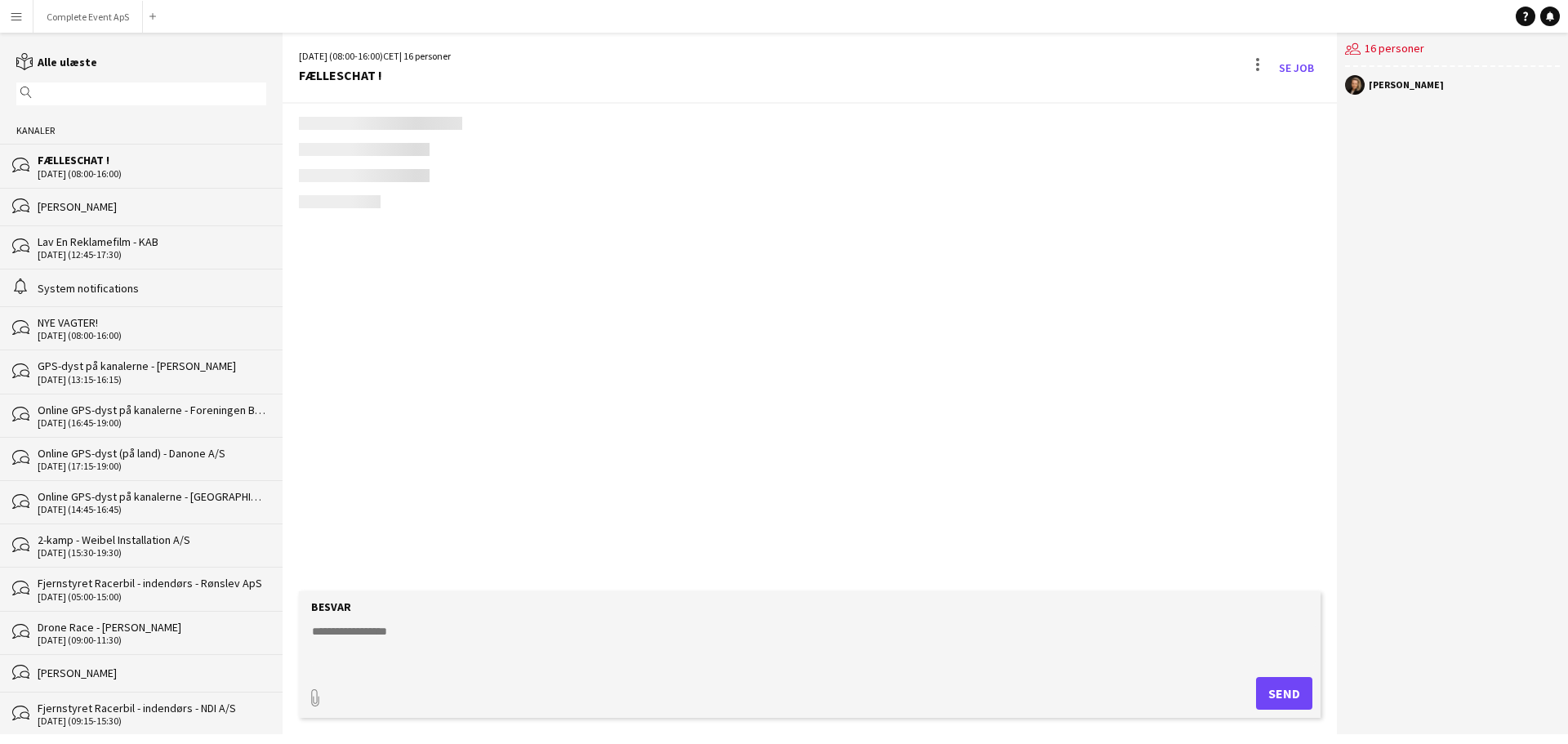
scroll to position [2482, 0]
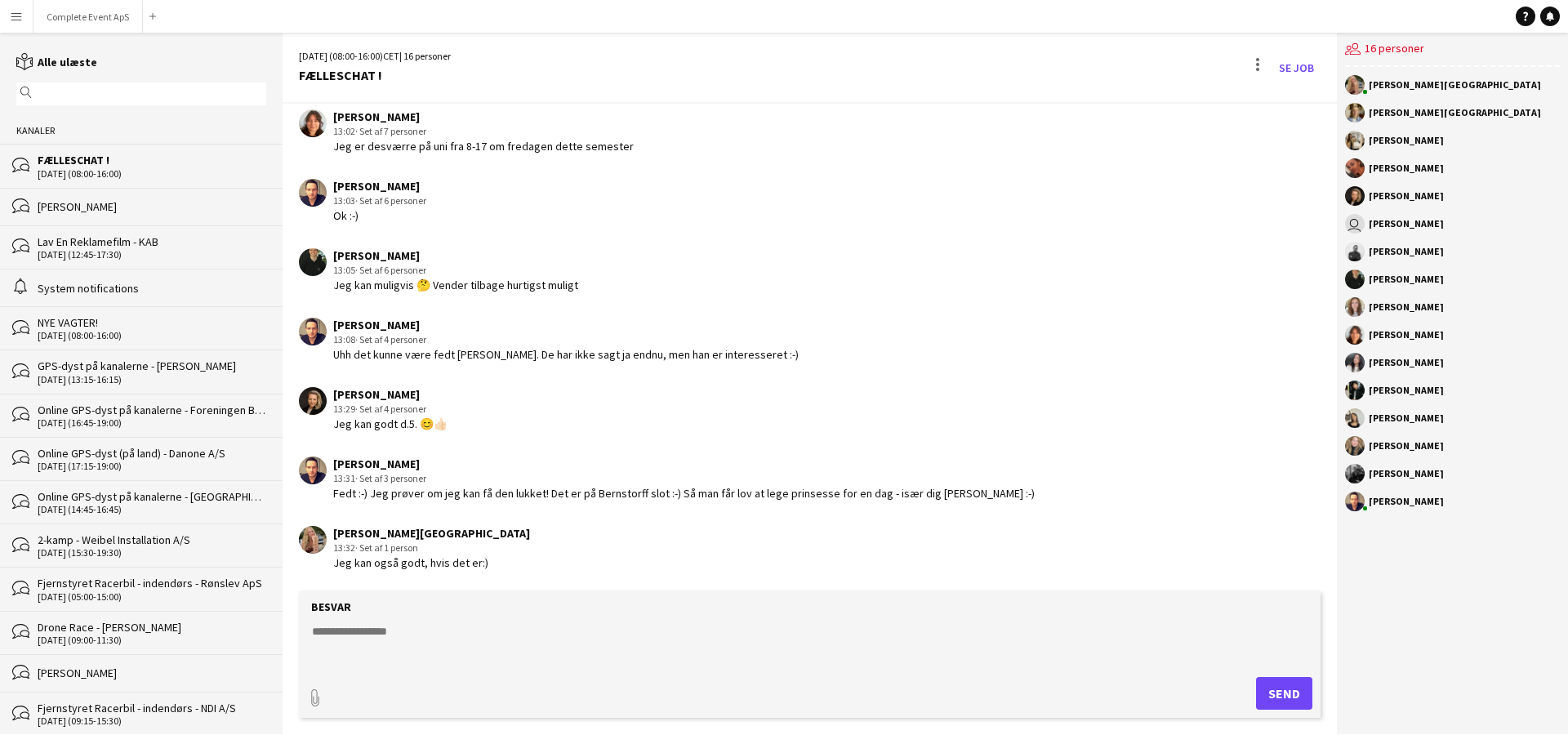
click at [438, 633] on textarea at bounding box center [813, 644] width 1006 height 43
type textarea "**********"
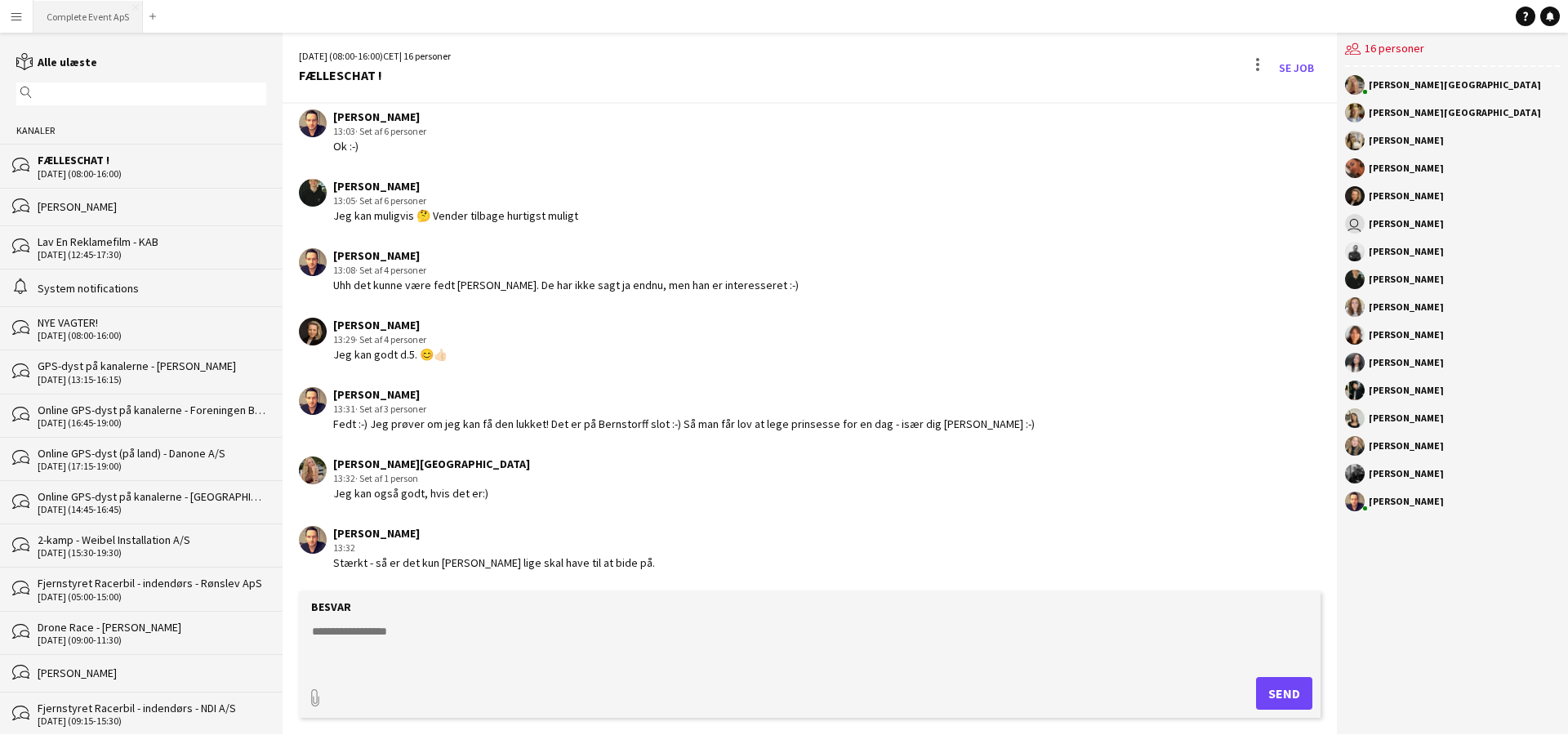
click at [104, 17] on button "Complete Event ApS Luk" at bounding box center [88, 17] width 110 height 32
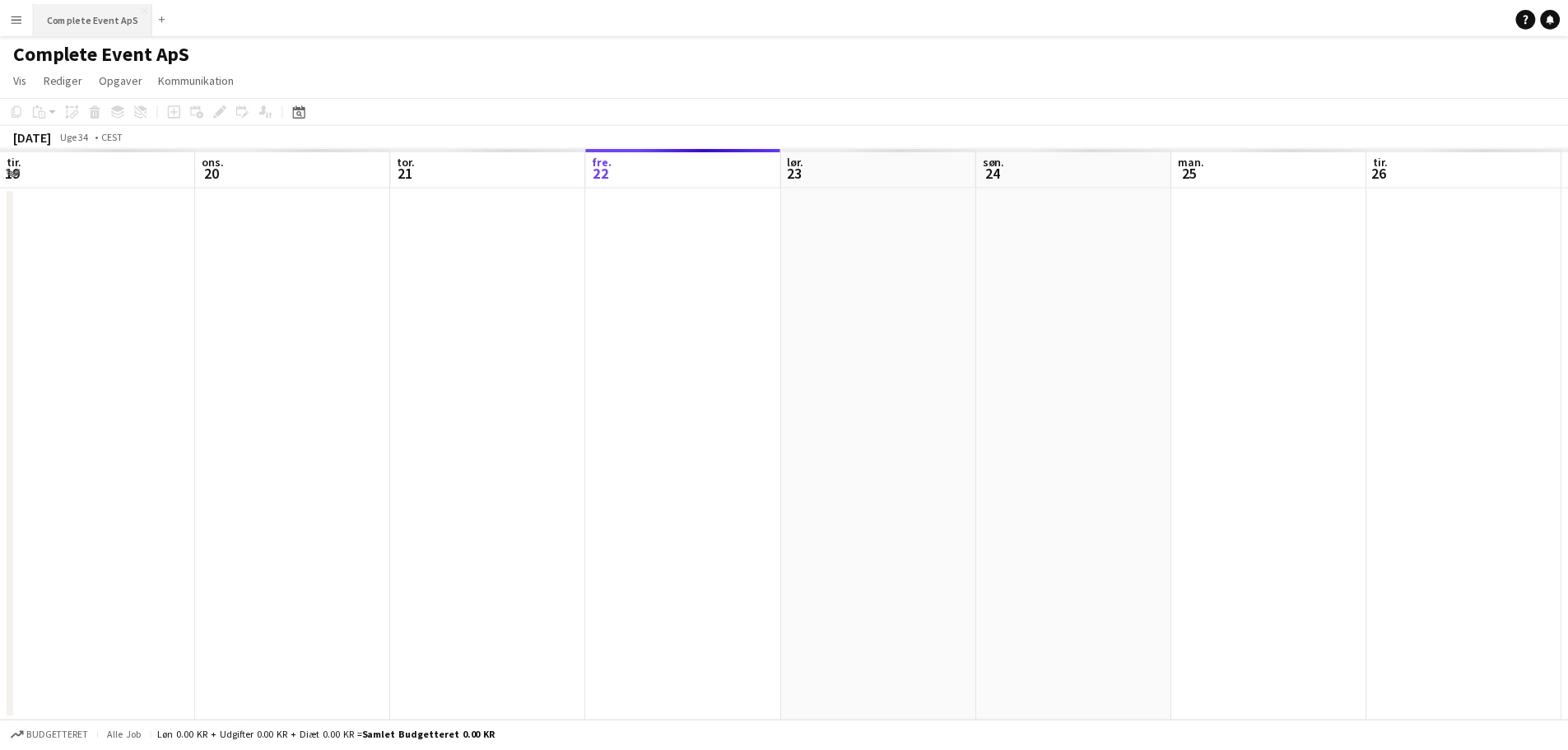
scroll to position [0, 393]
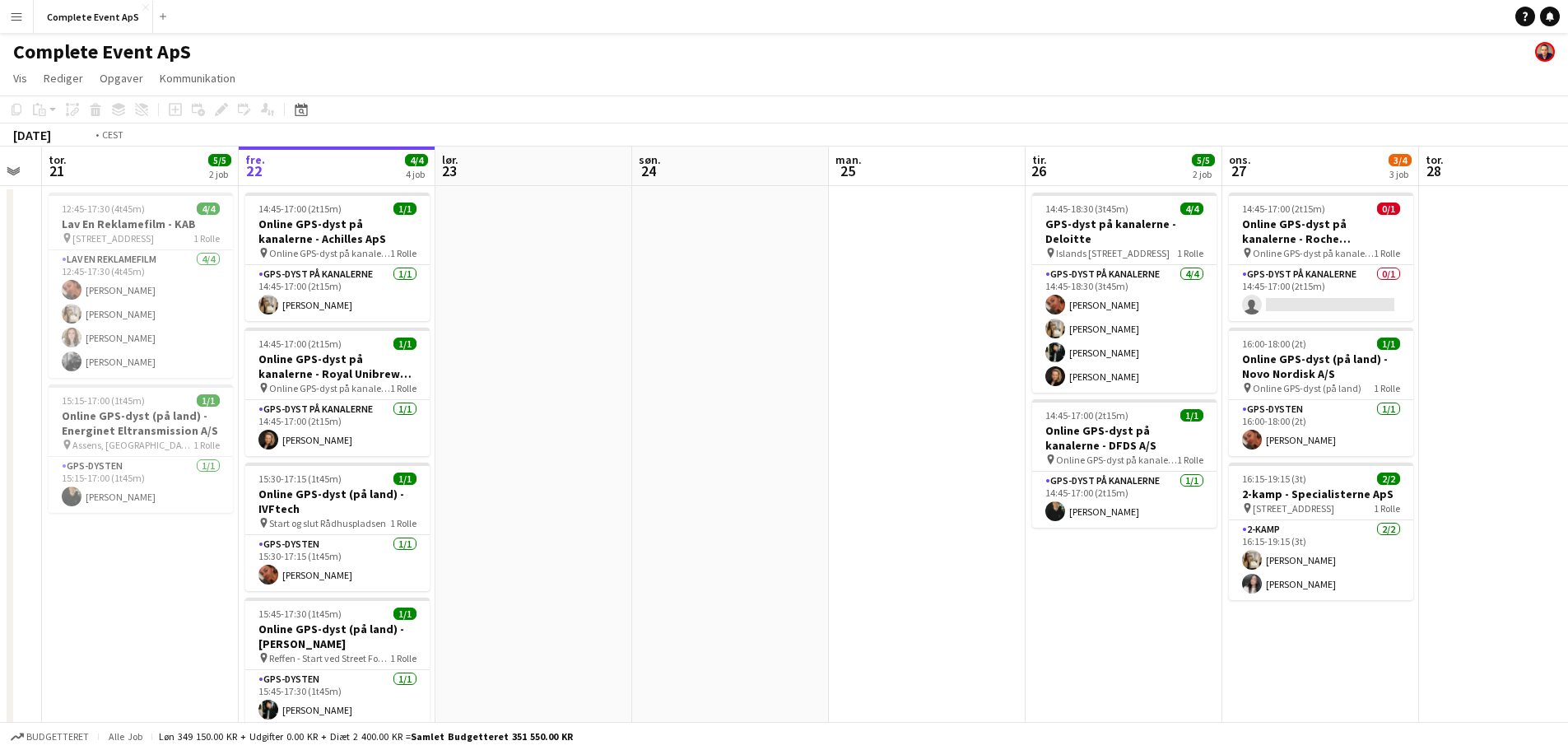
drag, startPoint x: 485, startPoint y: 279, endPoint x: 1161, endPoint y: 269, distance: 676.1
click at [1174, 281] on app-calendar-viewport "tir. 19 ons. 20 tor. 21 5/5 2 job fre. 22 4/4 4 job lør. 23 søn. 24 man. 25 tir…" at bounding box center [784, 639] width 1568 height 985
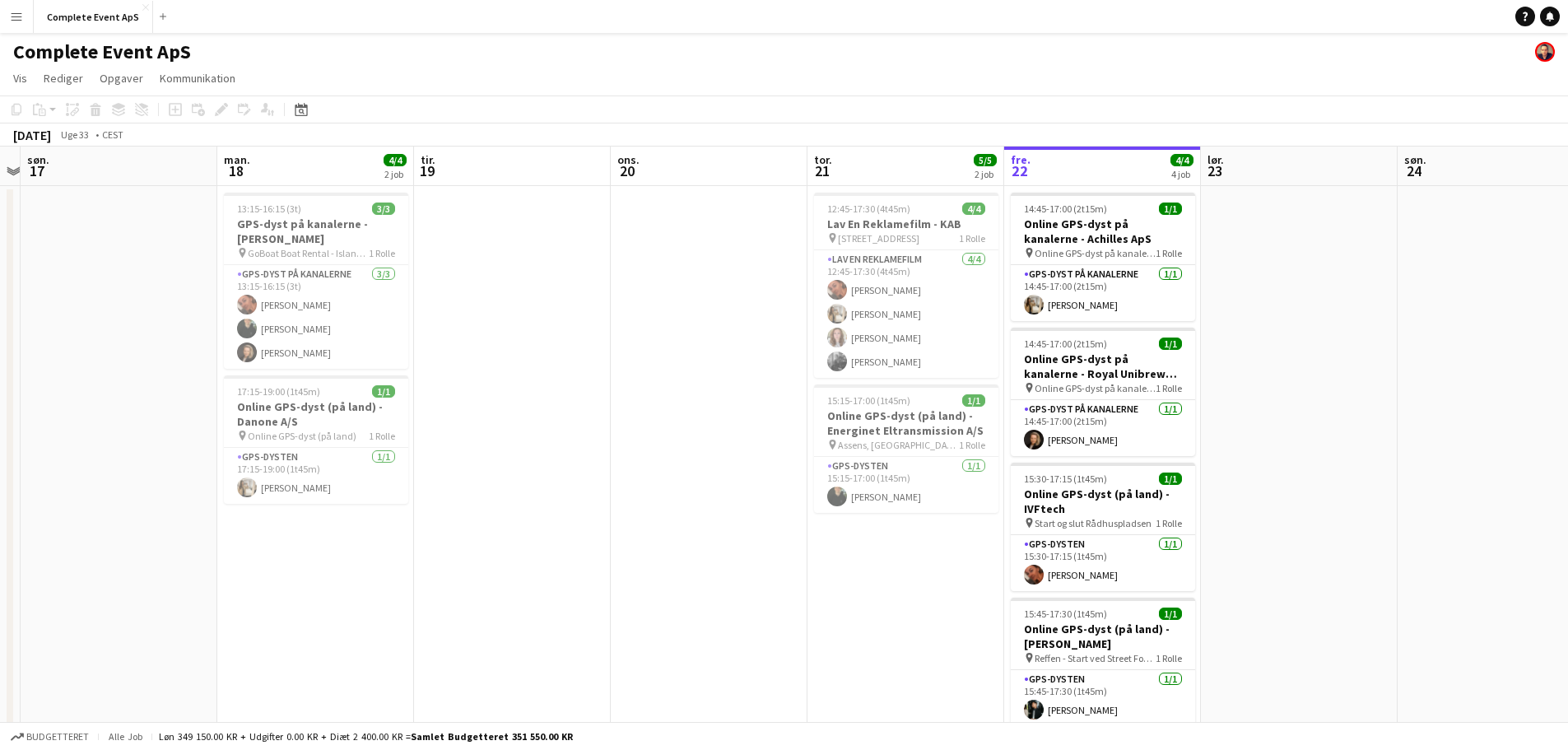
drag, startPoint x: 142, startPoint y: 325, endPoint x: 1165, endPoint y: 383, distance: 1024.6
click at [1163, 386] on app-calendar-viewport "fre. 15 6/6 3 job lør. 16 søn. 17 man. 18 4/4 2 job tir. 19 ons. 20 tor. 21 5/5…" at bounding box center [784, 639] width 1568 height 985
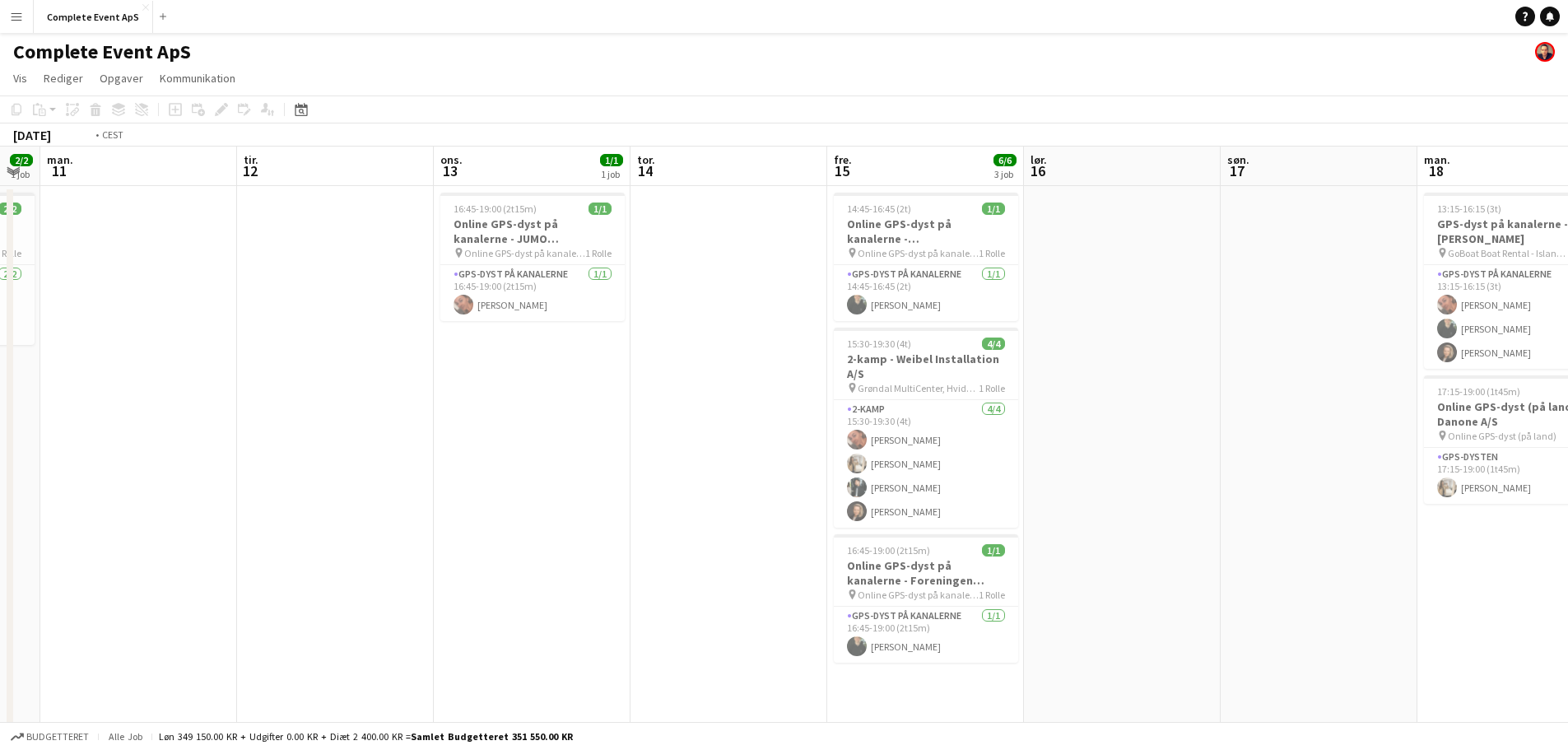
drag, startPoint x: 856, startPoint y: 374, endPoint x: 1055, endPoint y: 376, distance: 199.0
click at [1055, 376] on app-calendar-viewport "søn. 10 2/2 1 job man. 11 tir. 12 ons. 13 1/1 1 job tor. 14 fre. 15 6/6 3 job l…" at bounding box center [784, 639] width 1568 height 985
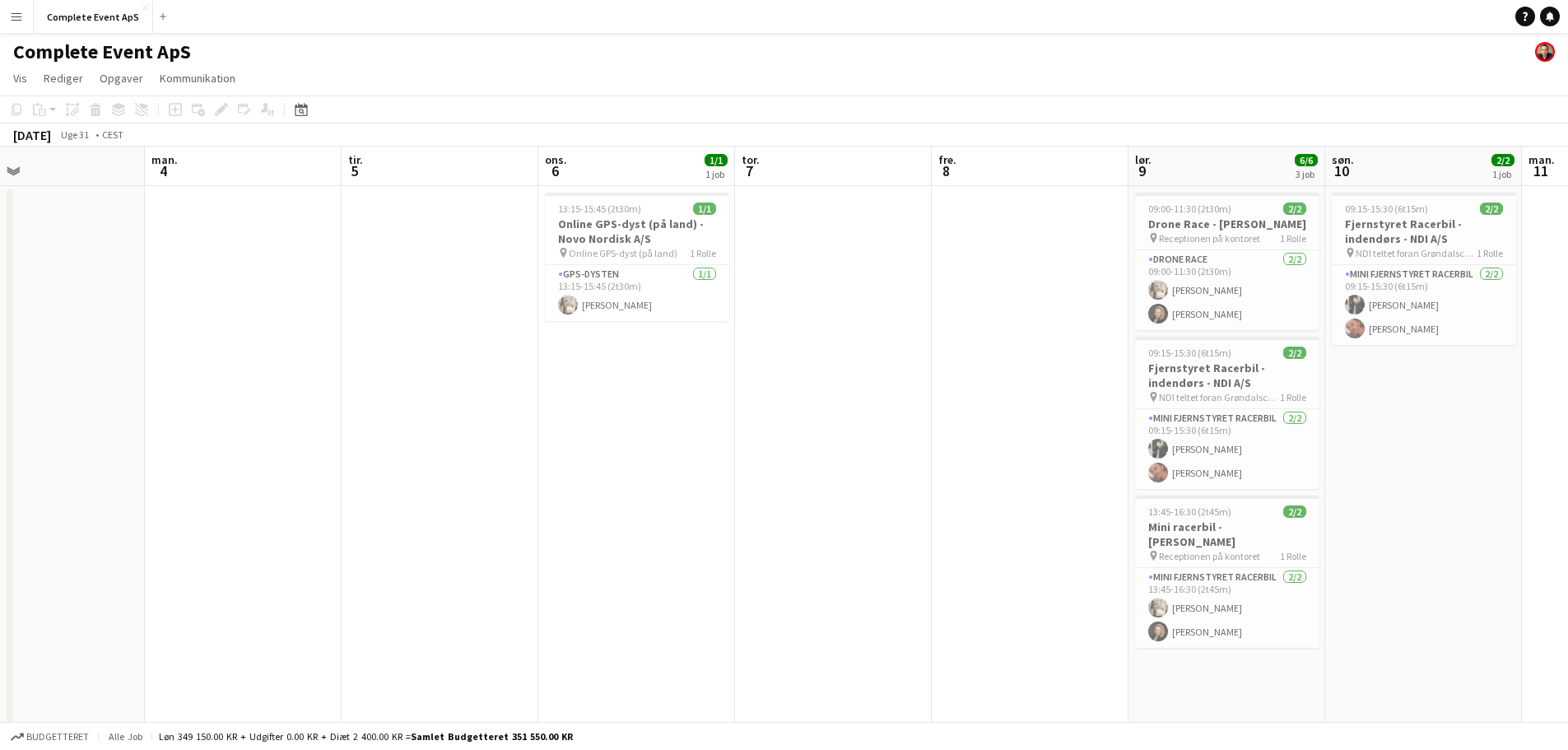
scroll to position [0, 460]
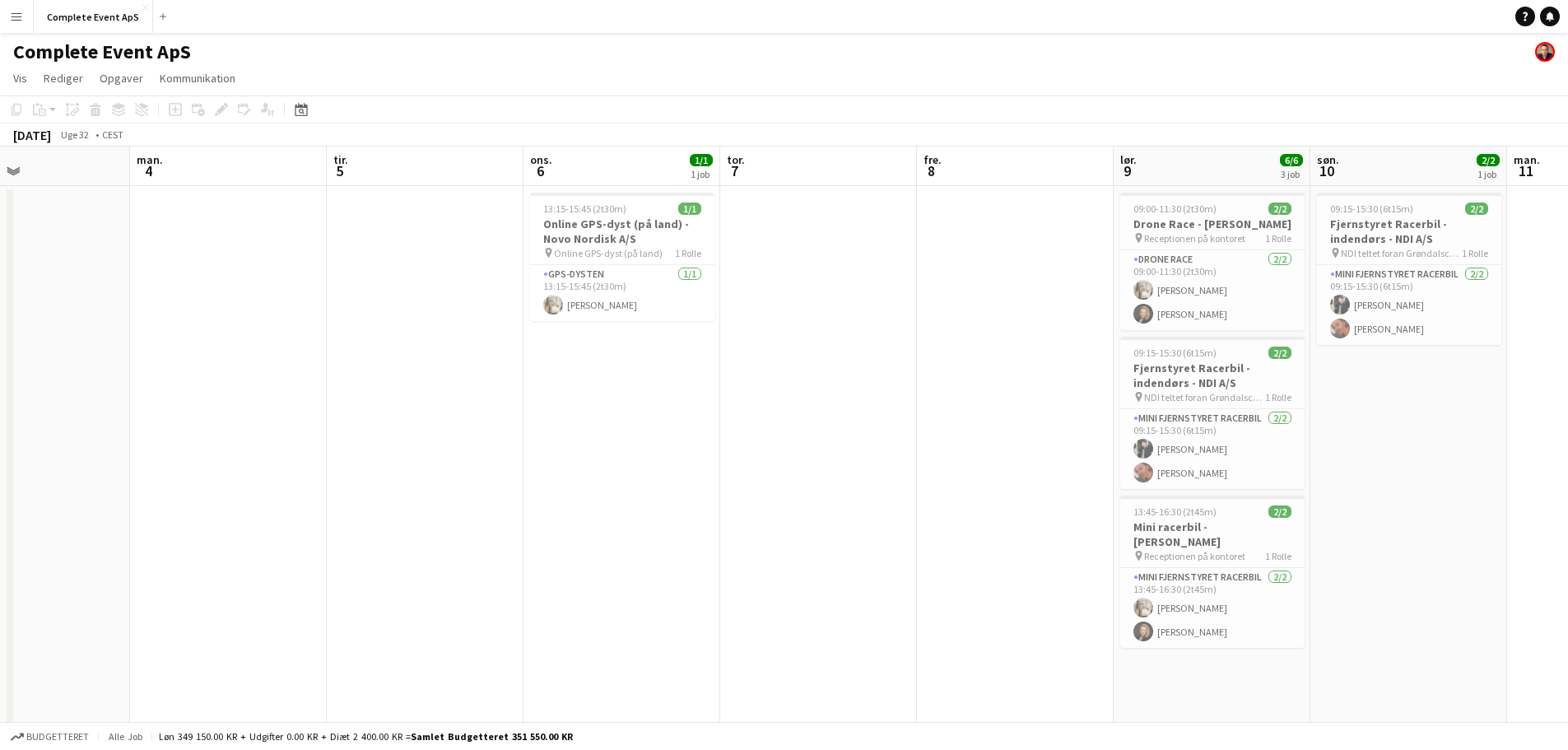
drag, startPoint x: 531, startPoint y: 364, endPoint x: 713, endPoint y: 374, distance: 182.3
click at [713, 374] on app-calendar-viewport "fre. 1 lør. 2 søn. 3 man. 4 tir. 5 ons. 6 1/1 1 job tor. 7 fre. 8 lør. 9 6/6 3 …" at bounding box center [784, 639] width 1568 height 985
click at [650, 206] on div "13:15-15:45 (2t30m) 1/1" at bounding box center [622, 208] width 185 height 12
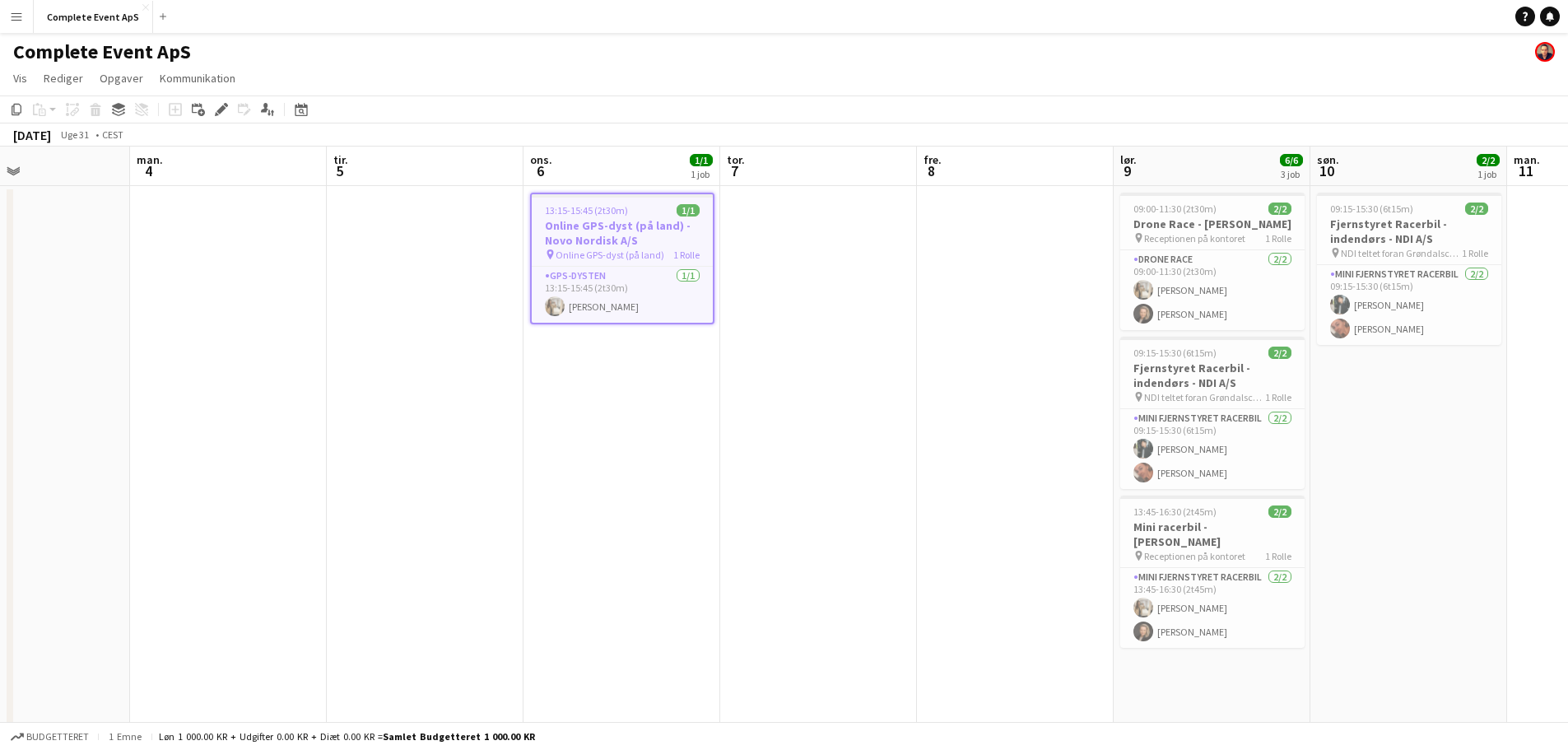
click at [650, 206] on div "13:15-15:45 (2t30m) 1/1" at bounding box center [622, 210] width 181 height 12
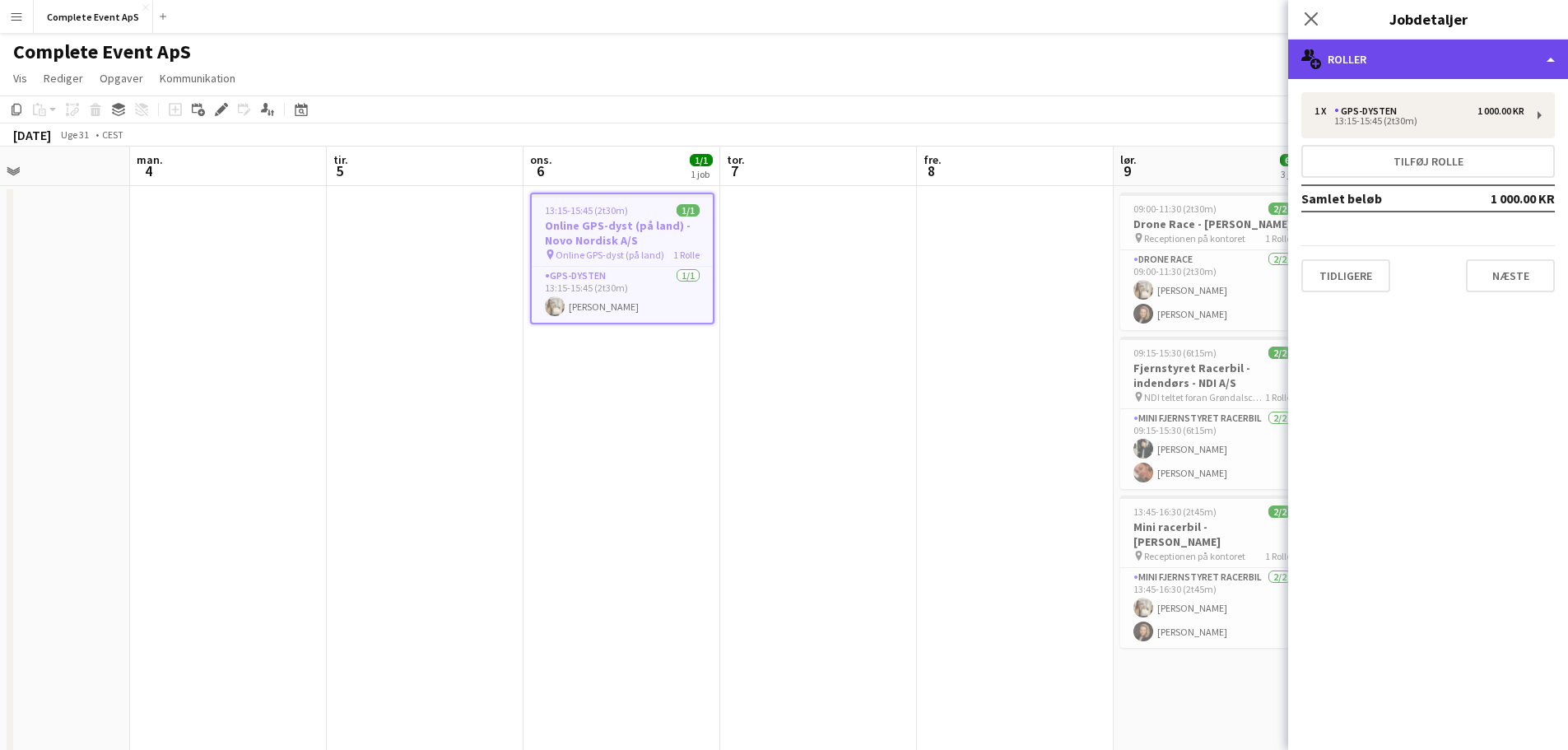
click at [1368, 56] on div "multiple-users-add Roller" at bounding box center [1427, 59] width 280 height 39
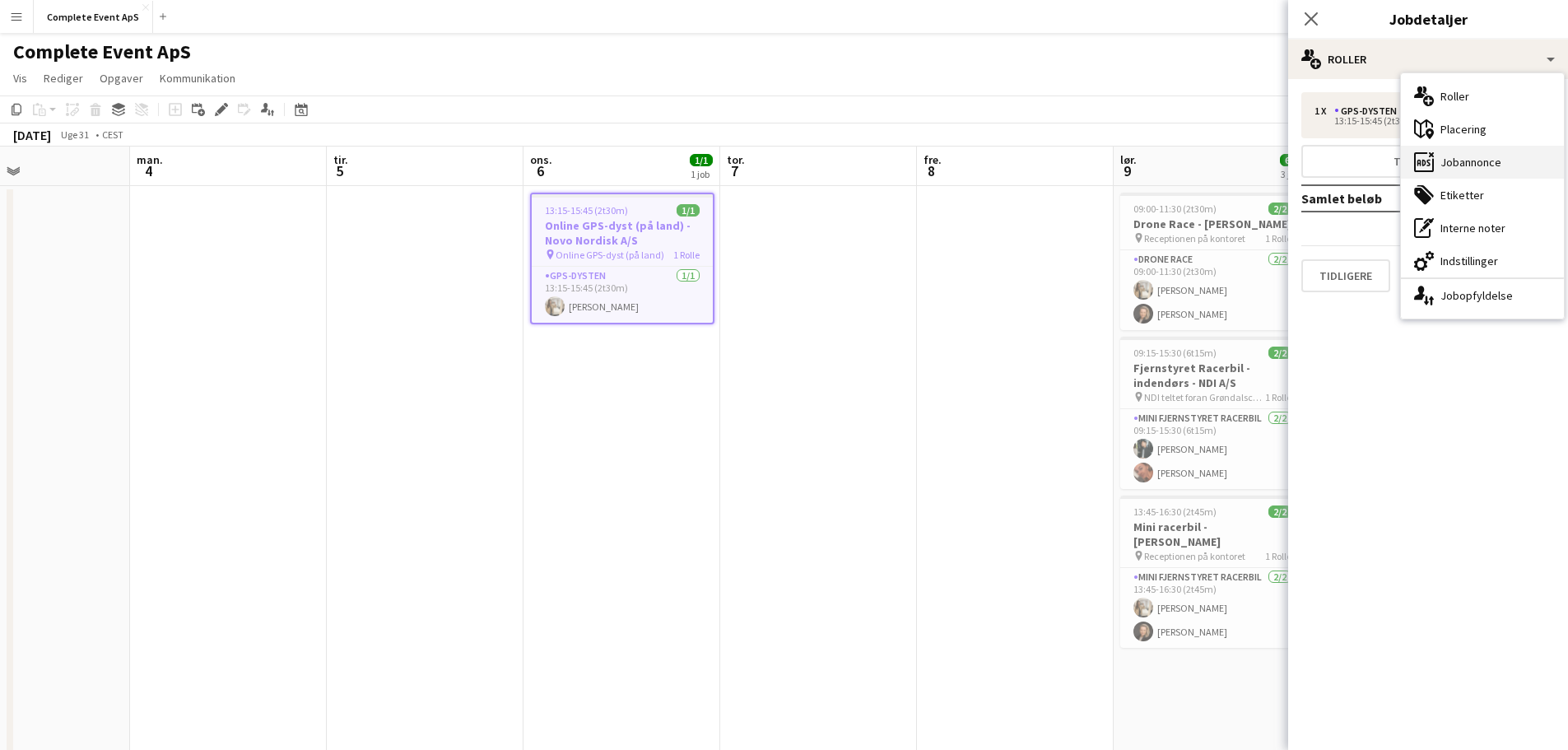
click at [1488, 158] on div "ads-window Jobannonce" at bounding box center [1483, 162] width 163 height 33
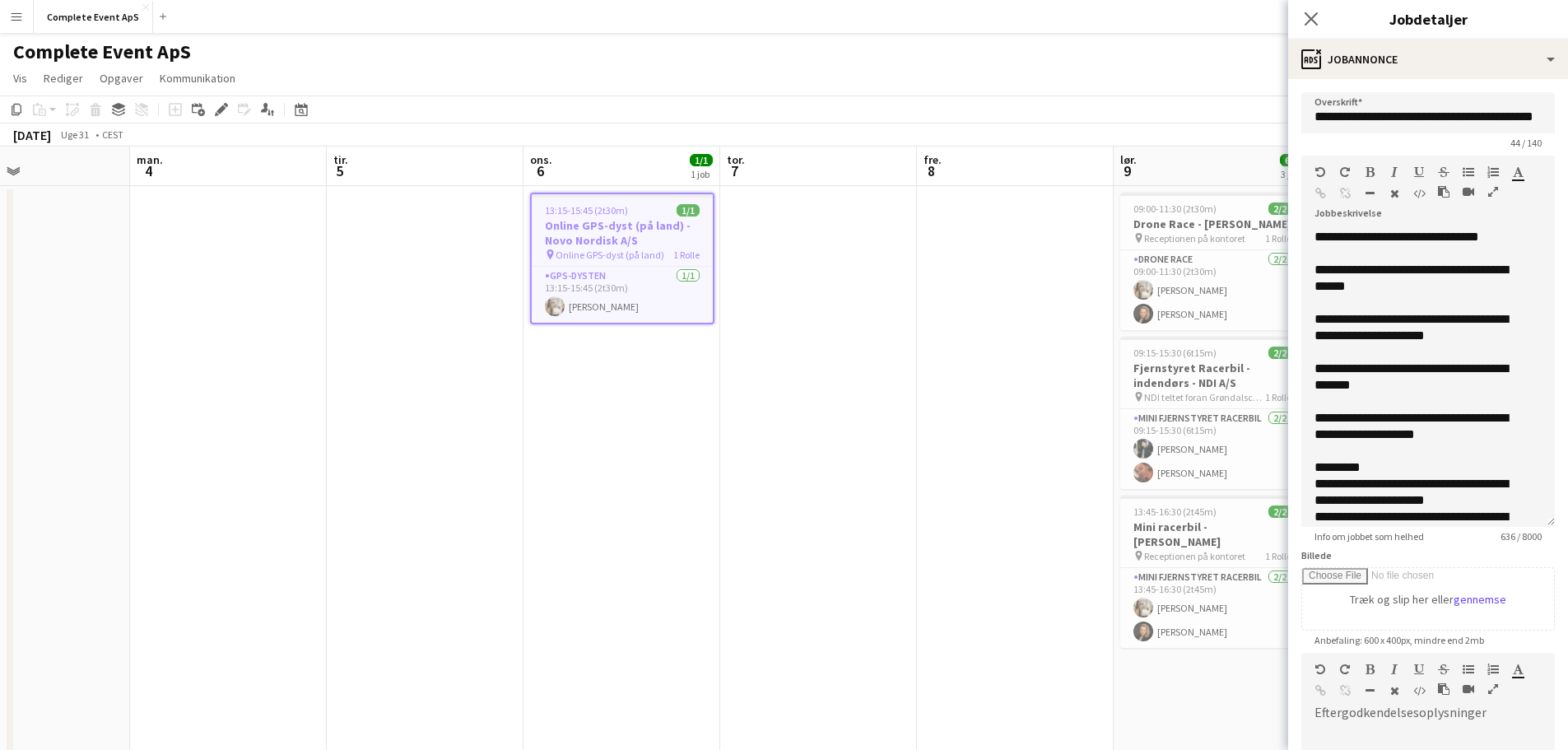
drag, startPoint x: 1536, startPoint y: 321, endPoint x: 1543, endPoint y: 520, distance: 199.1
click at [1543, 520] on form "**********" at bounding box center [1427, 551] width 280 height 920
click at [1301, 17] on app-icon "Luk pop-in" at bounding box center [1311, 19] width 23 height 23
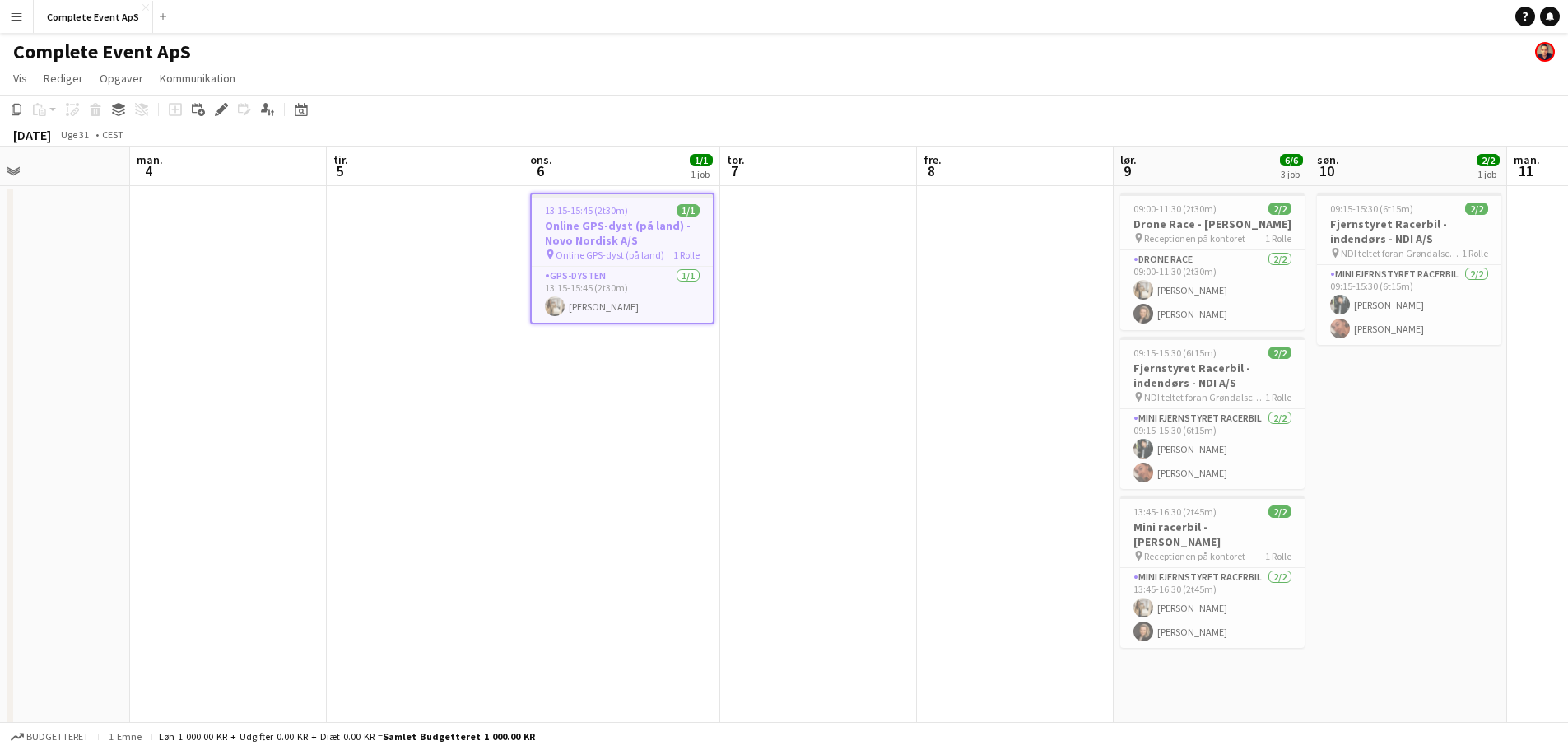
click at [657, 222] on h3 "Online GPS-dyst (på land) - Novo Nordisk A/S" at bounding box center [622, 233] width 181 height 30
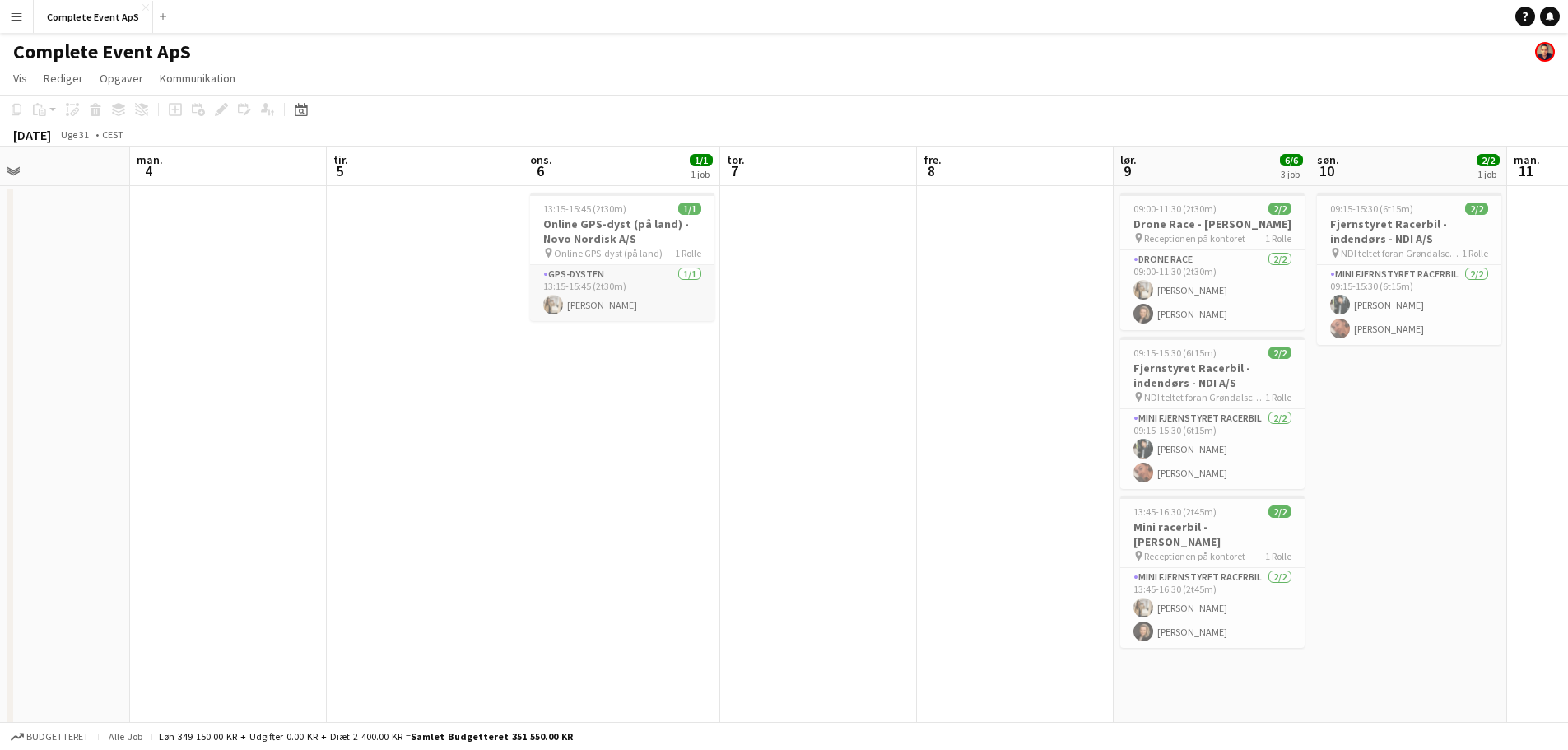
click at [648, 274] on app-card-role "GPS-dysten 1/1 13:15-15:45 (2t30m) Olivia Larsen" at bounding box center [622, 293] width 185 height 56
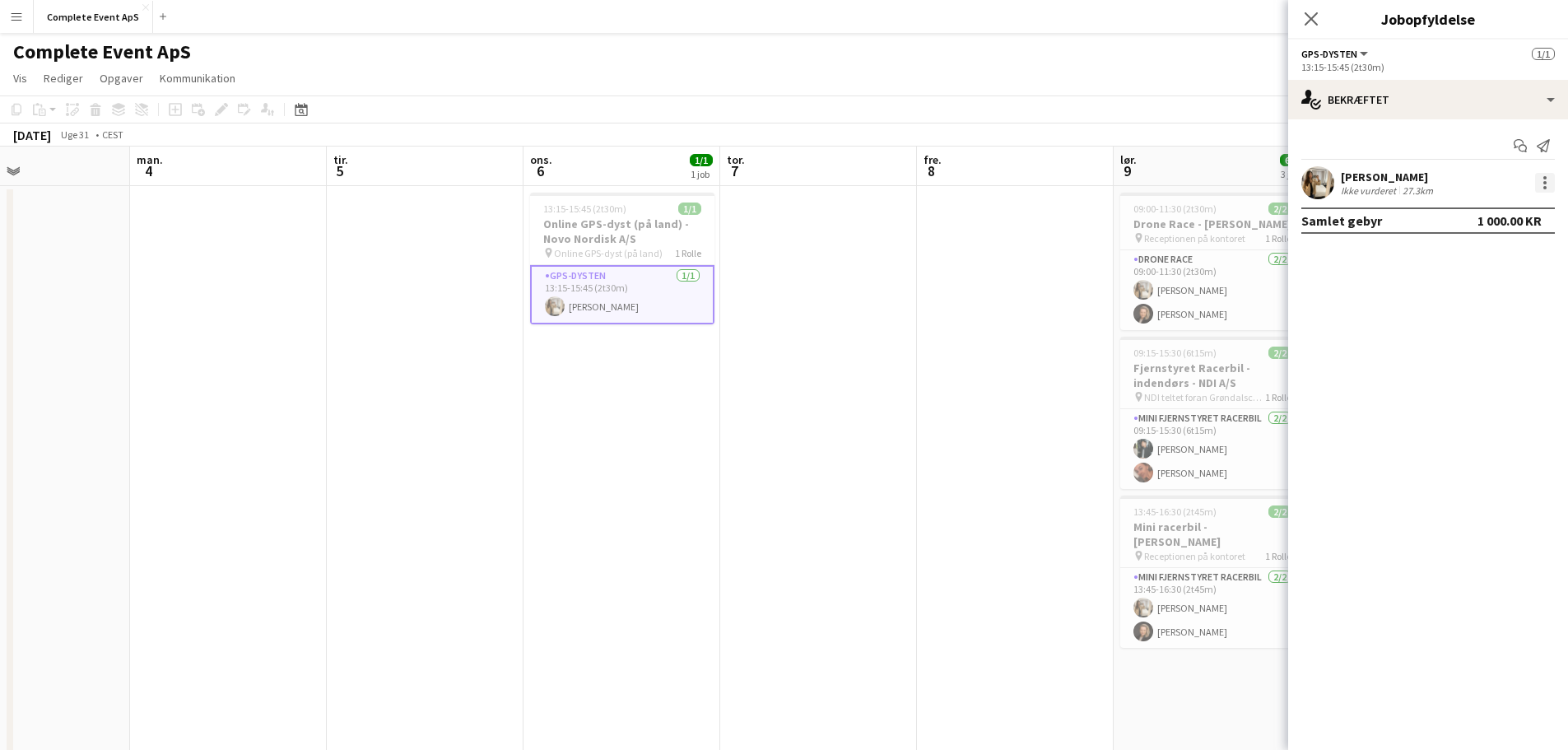
click at [1541, 184] on div at bounding box center [1545, 183] width 20 height 20
click at [1480, 220] on span "Rediger gebyr" at bounding box center [1479, 213] width 126 height 15
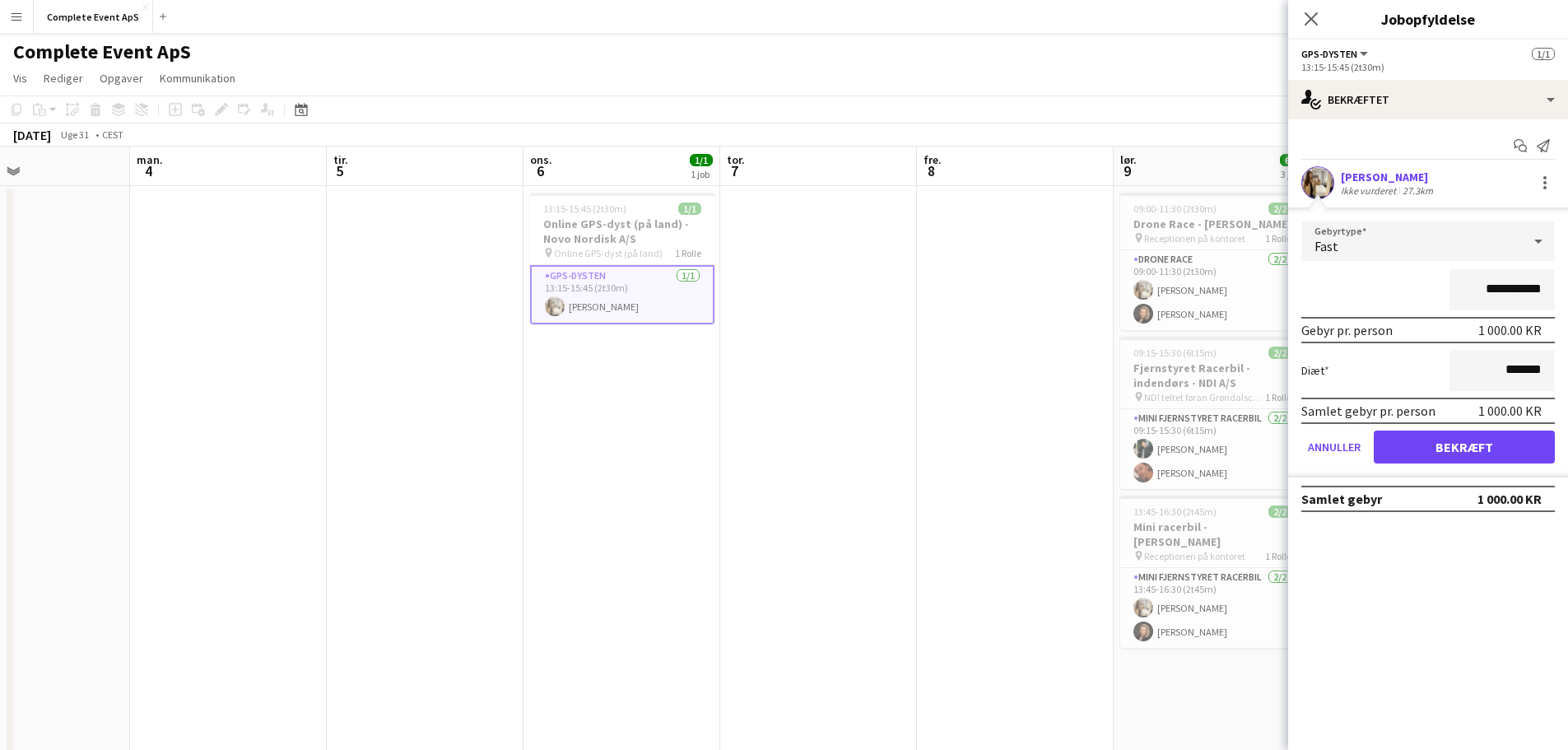
drag, startPoint x: 1471, startPoint y: 297, endPoint x: 1605, endPoint y: 314, distance: 135.1
click at [1568, 314] on html "Menu Boards Boards Boards Alle job Status Arbejdsstyrke Arbejdsstyrke Min arbej…" at bounding box center [784, 580] width 1568 height 1159
type input "******"
click at [1468, 464] on form "Gebyrtype Fast ****** Gebyr pr. person 500.00 KR Diæt ******* Samlet gebyr pr. …" at bounding box center [1427, 348] width 280 height 256
click at [1465, 451] on button "Bekræft" at bounding box center [1464, 447] width 181 height 33
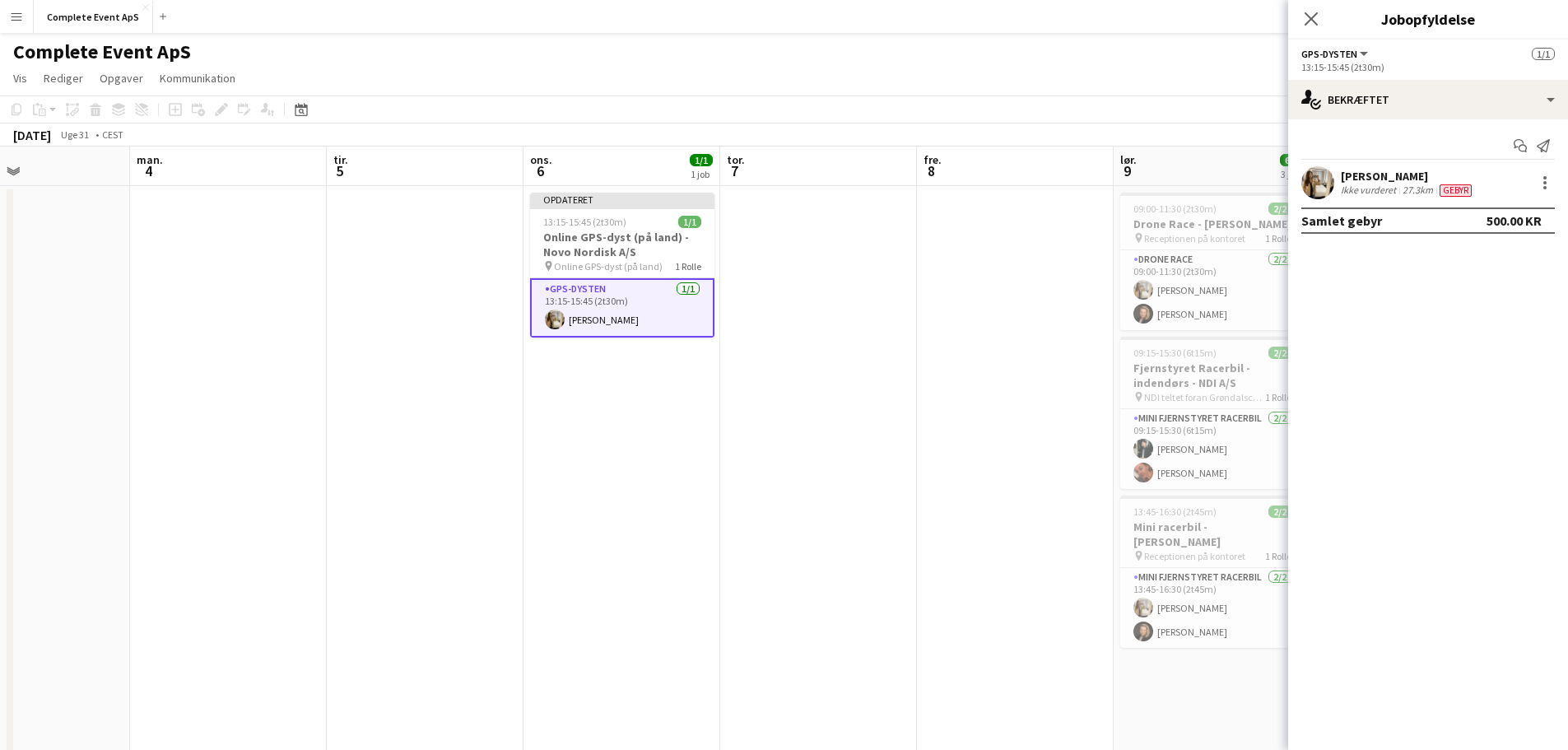
click at [957, 389] on app-date-cell at bounding box center [1015, 659] width 197 height 946
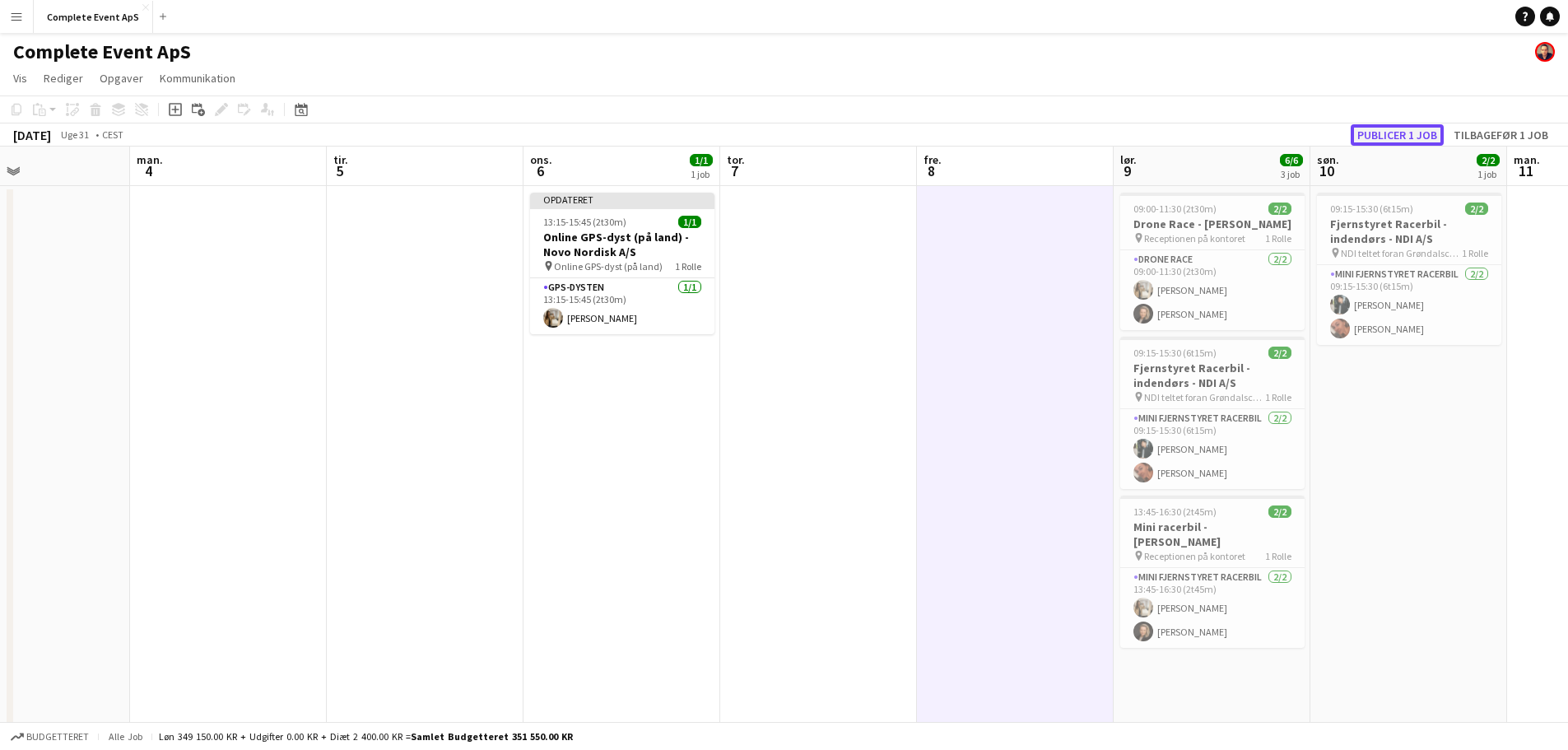
click at [1409, 137] on button "Publicer 1 job" at bounding box center [1397, 135] width 93 height 22
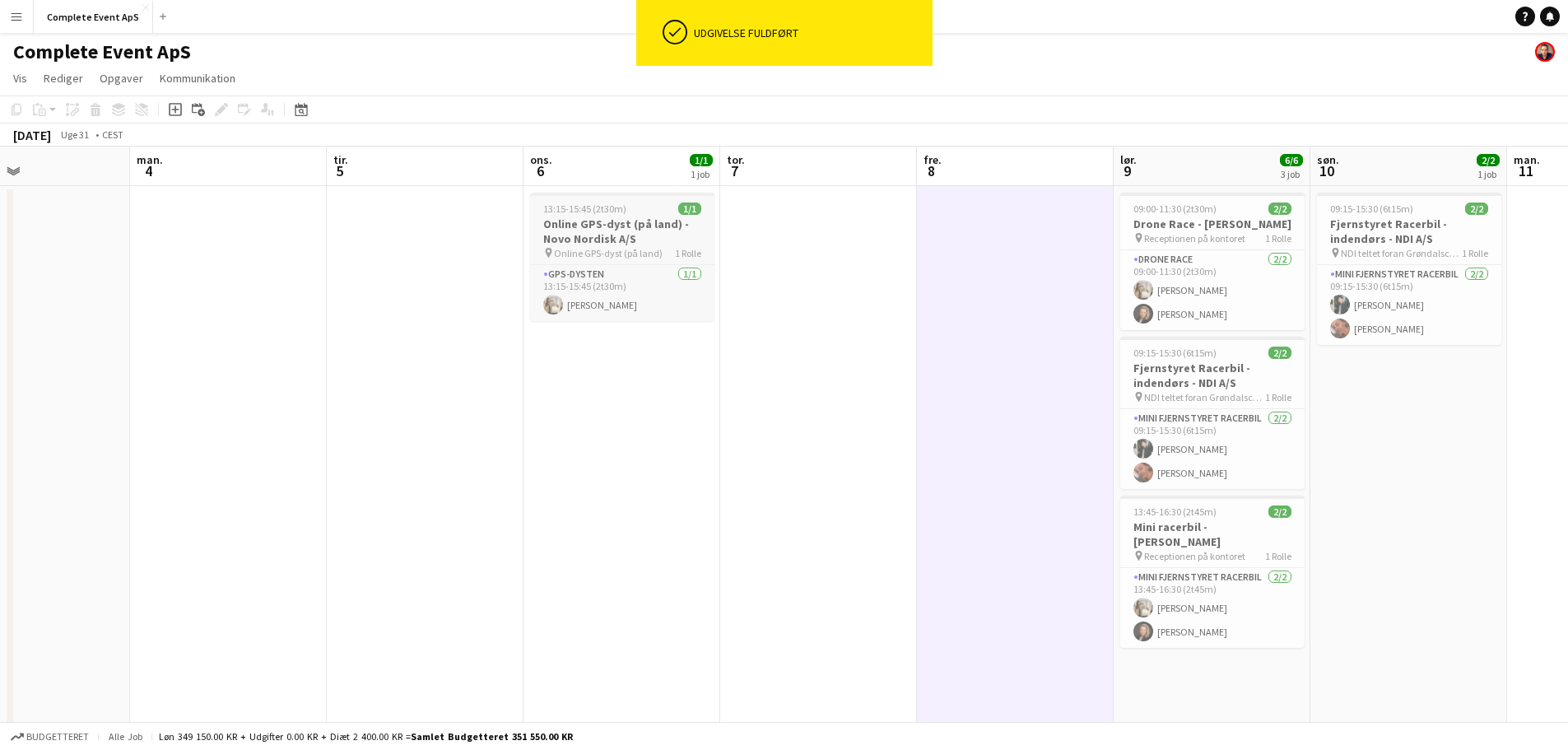
click at [630, 210] on div "13:15-15:45 (2t30m) 1/1" at bounding box center [622, 208] width 185 height 12
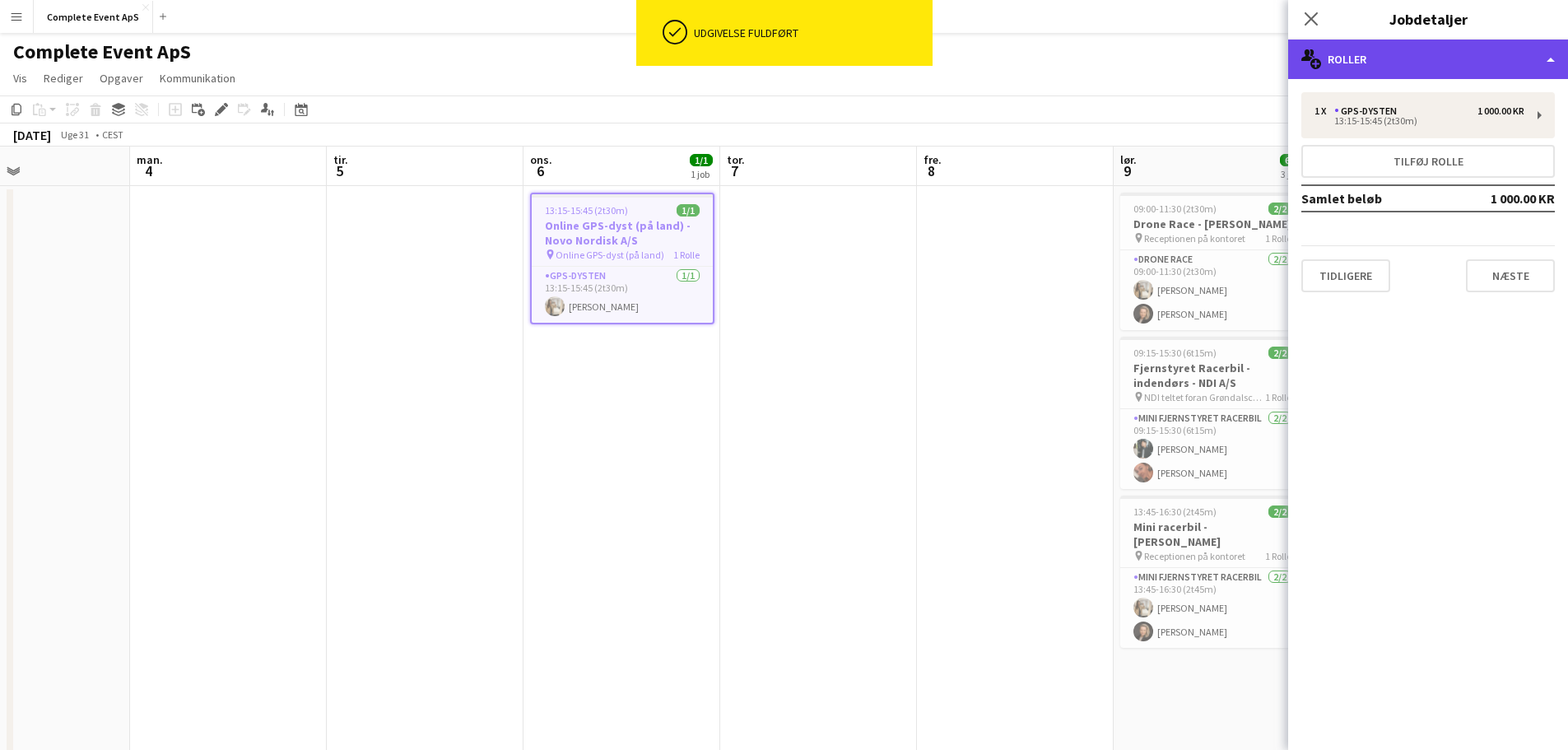
click at [1399, 60] on div "multiple-users-add Roller" at bounding box center [1427, 59] width 280 height 39
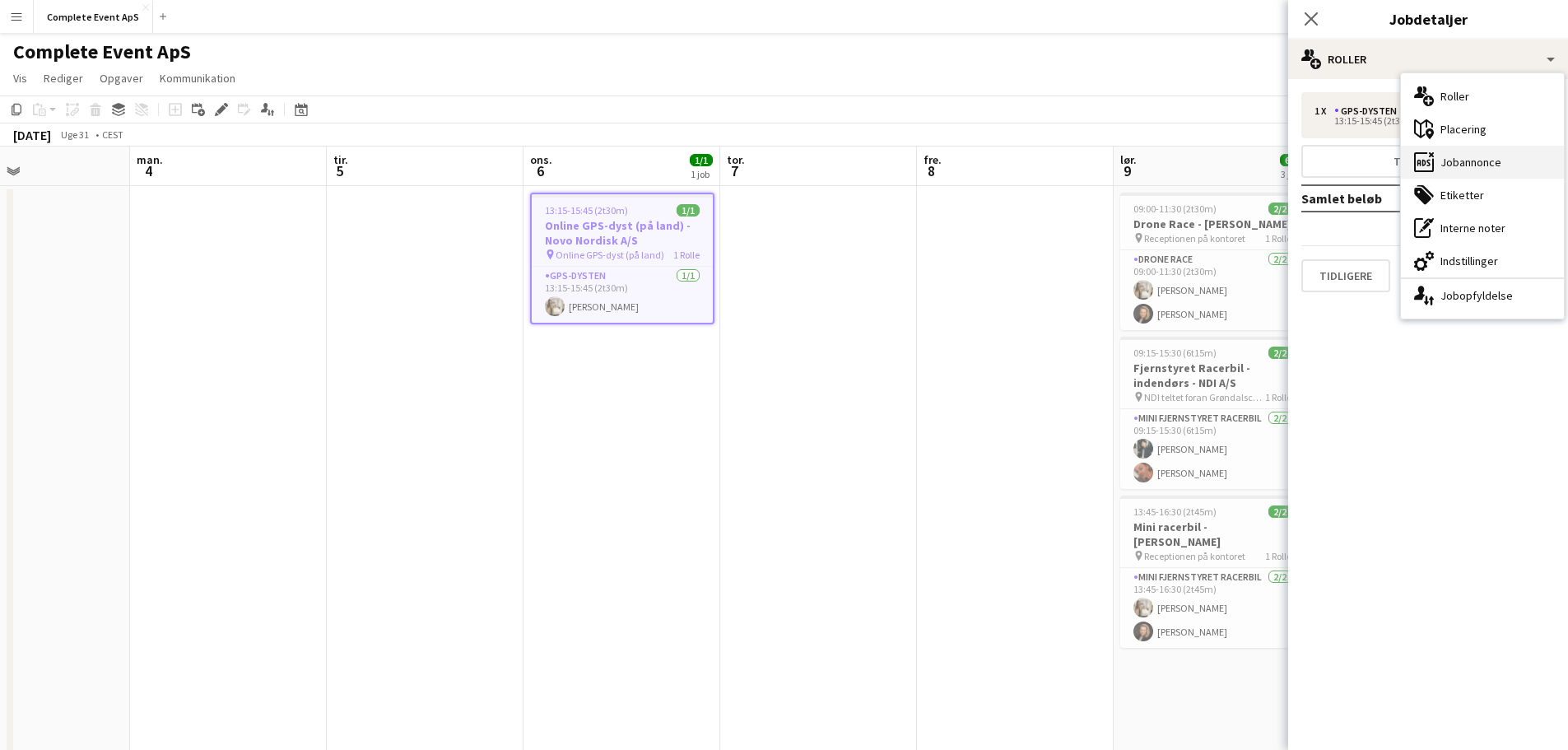
click at [1502, 166] on div "ads-window Jobannonce" at bounding box center [1483, 162] width 163 height 33
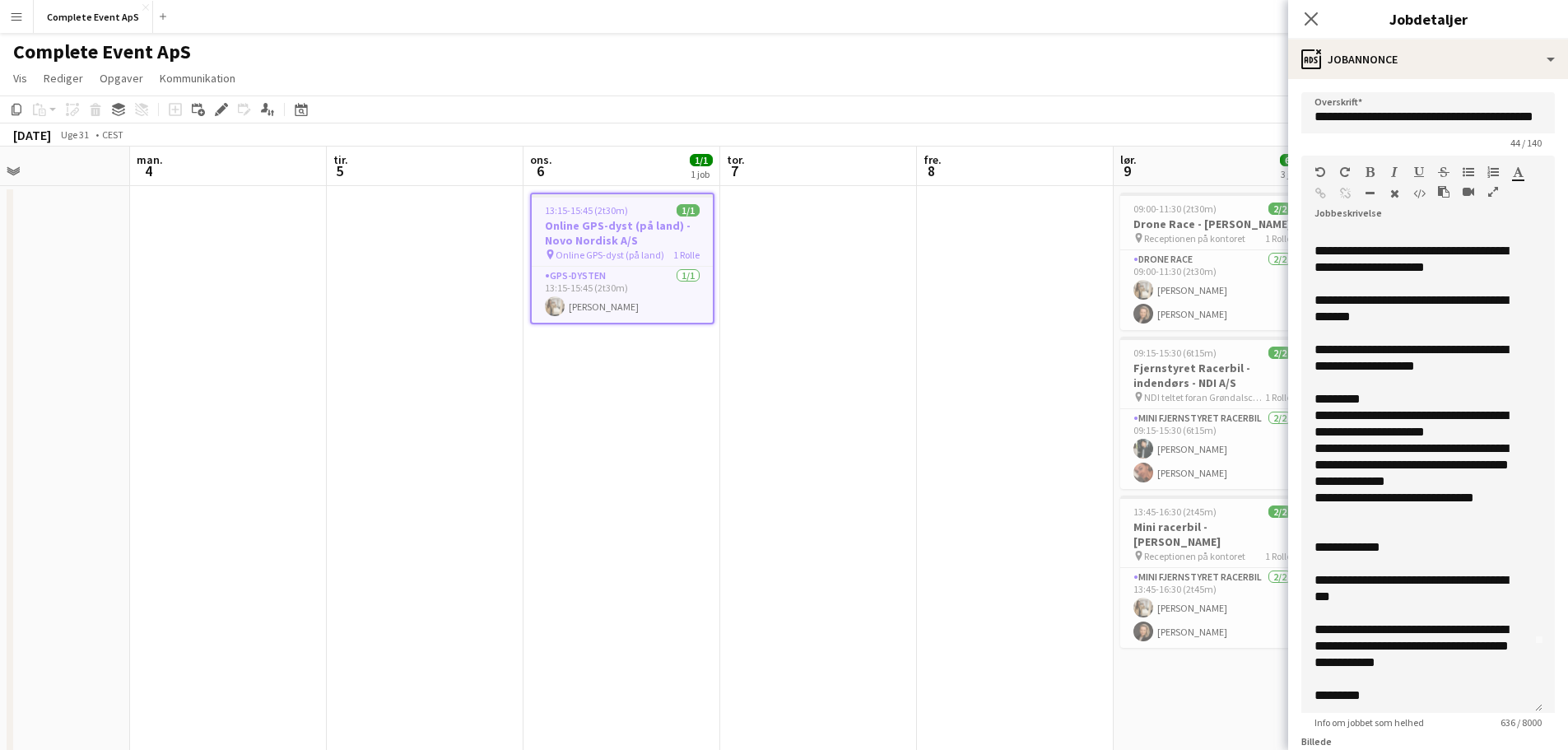
scroll to position [64, 0]
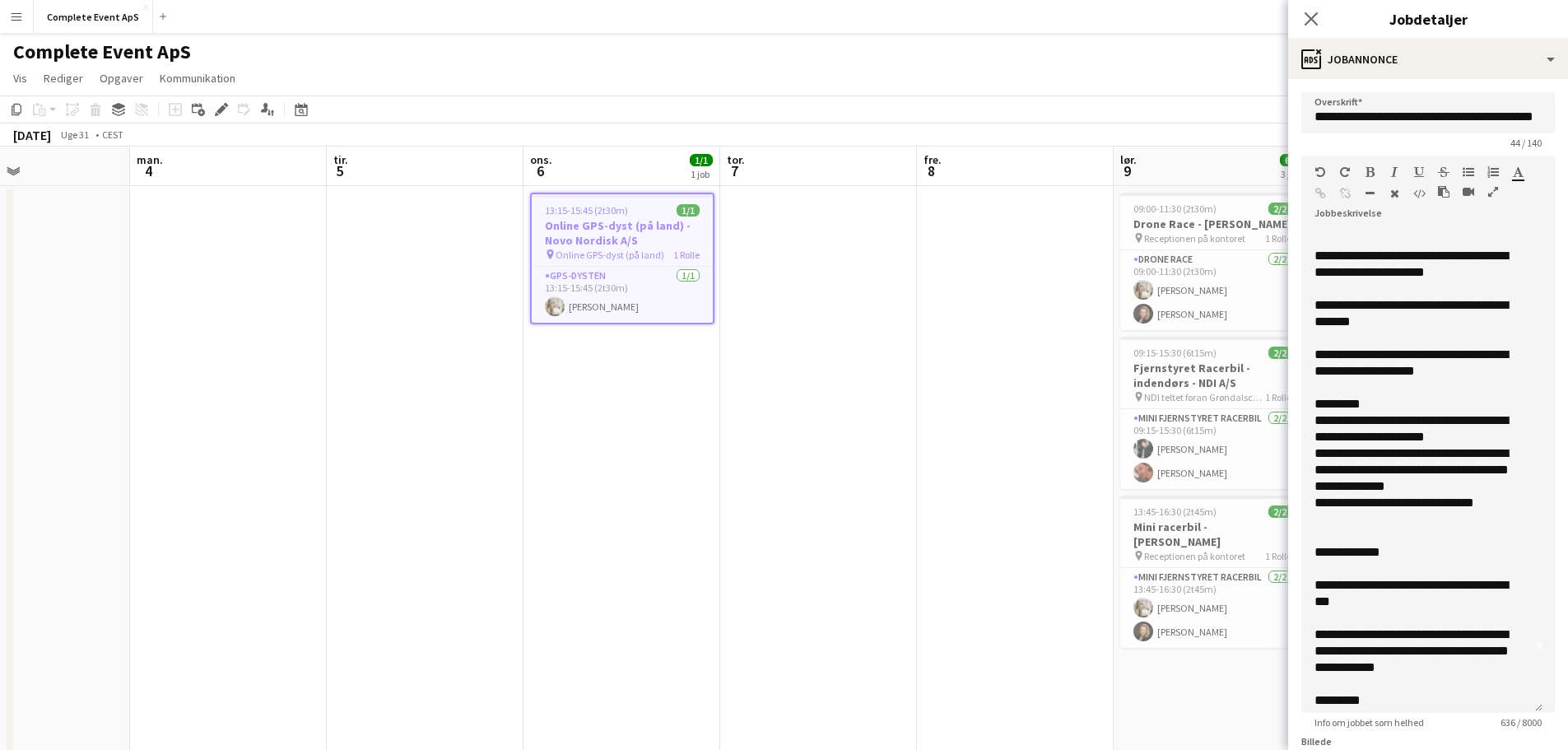
drag, startPoint x: 1538, startPoint y: 316, endPoint x: 1522, endPoint y: 692, distance: 376.3
click at [1537, 711] on div "**********" at bounding box center [1421, 470] width 241 height 484
click at [900, 414] on app-date-cell at bounding box center [819, 659] width 197 height 946
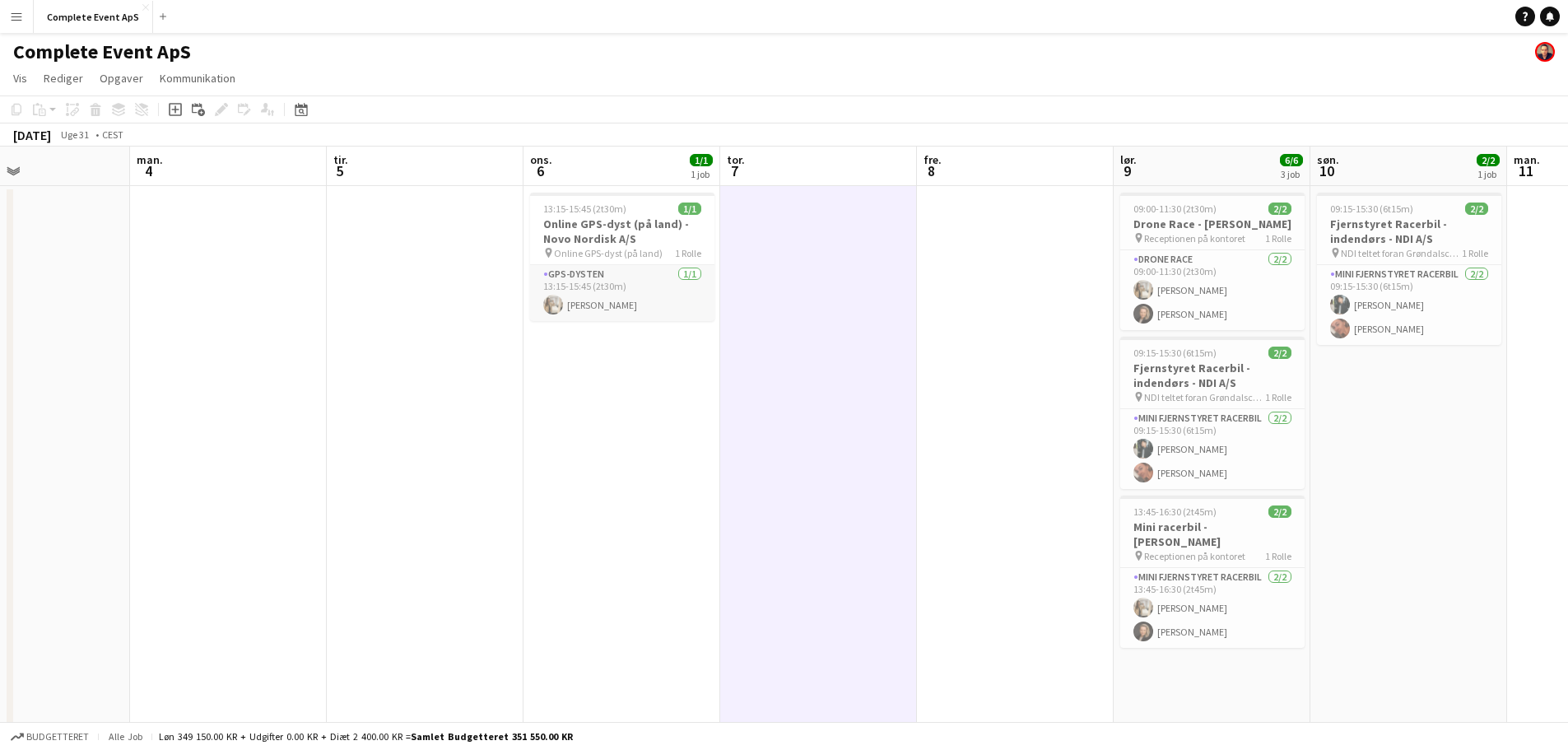
click at [627, 275] on app-card-role "GPS-dysten 1/1 13:15-15:45 (2t30m) Olivia Larsen" at bounding box center [622, 293] width 185 height 56
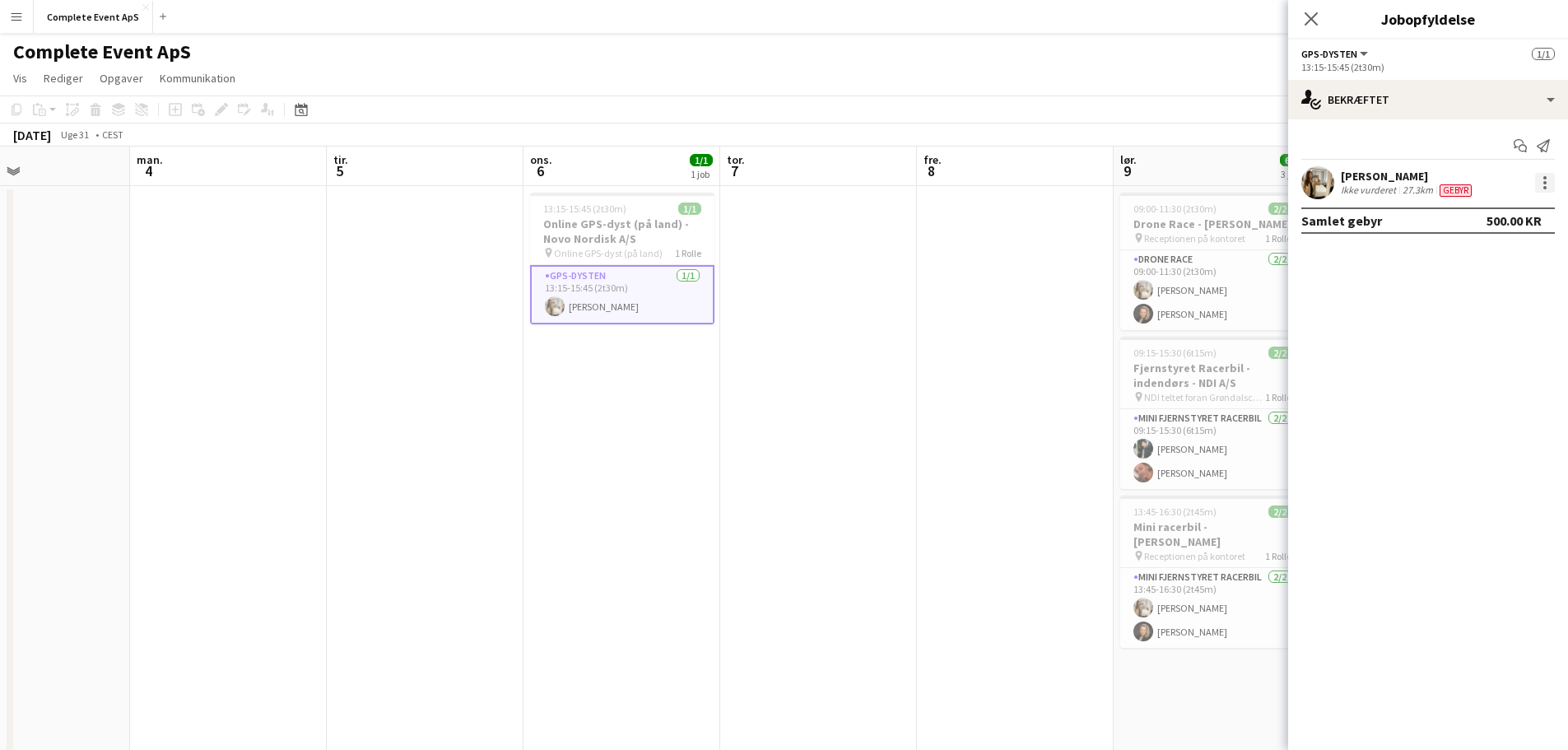
click at [1544, 184] on div at bounding box center [1546, 183] width 4 height 4
click at [1429, 213] on span "Rediger gebyr" at bounding box center [1457, 213] width 83 height 14
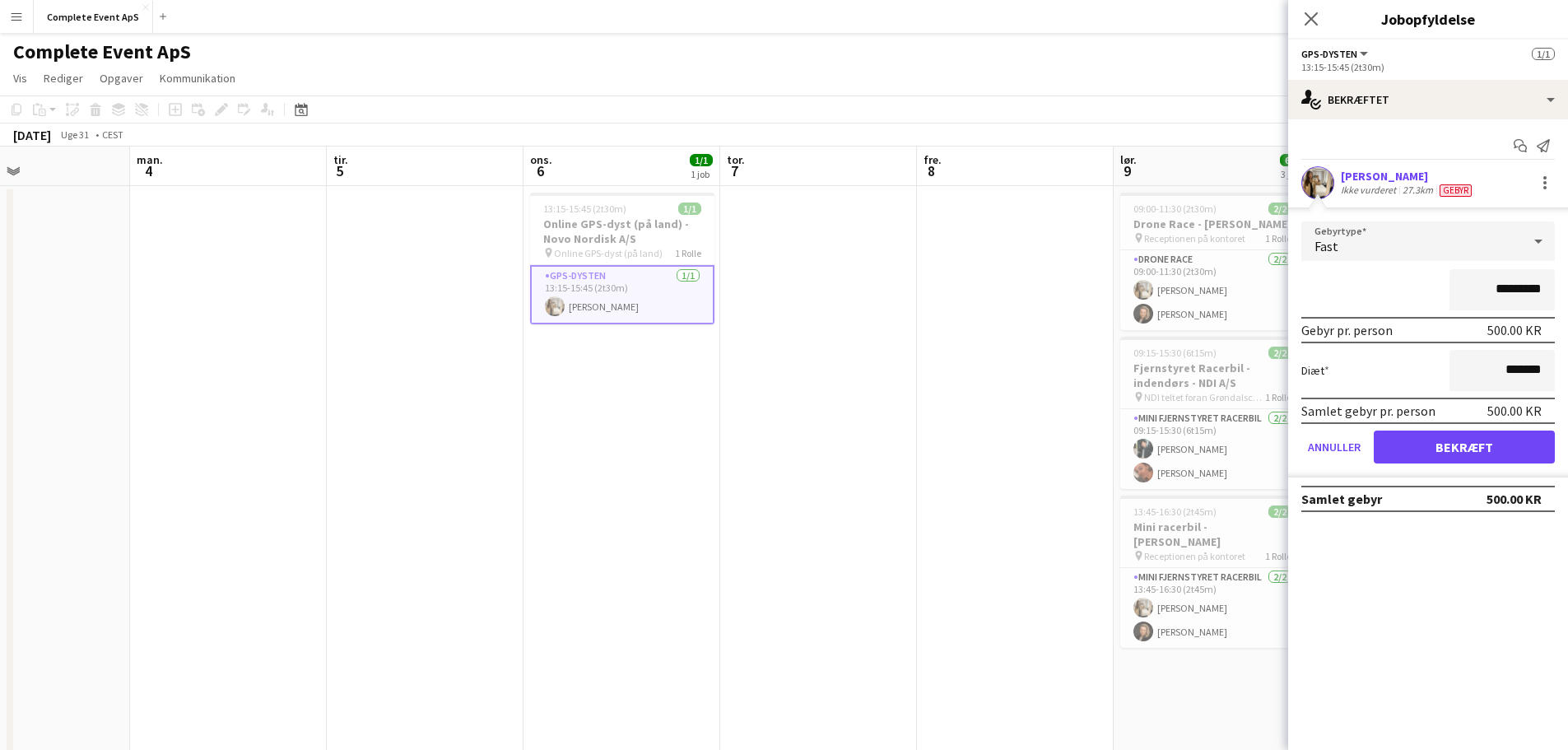
drag, startPoint x: 1540, startPoint y: 300, endPoint x: 1625, endPoint y: 310, distance: 85.6
click at [1568, 310] on html "Menu Boards Boards Boards Alle job Status Arbejdsstyrke Arbejdsstyrke Min arbej…" at bounding box center [784, 580] width 1568 height 1159
type input "********"
click at [1461, 448] on button "Bekræft" at bounding box center [1464, 447] width 181 height 33
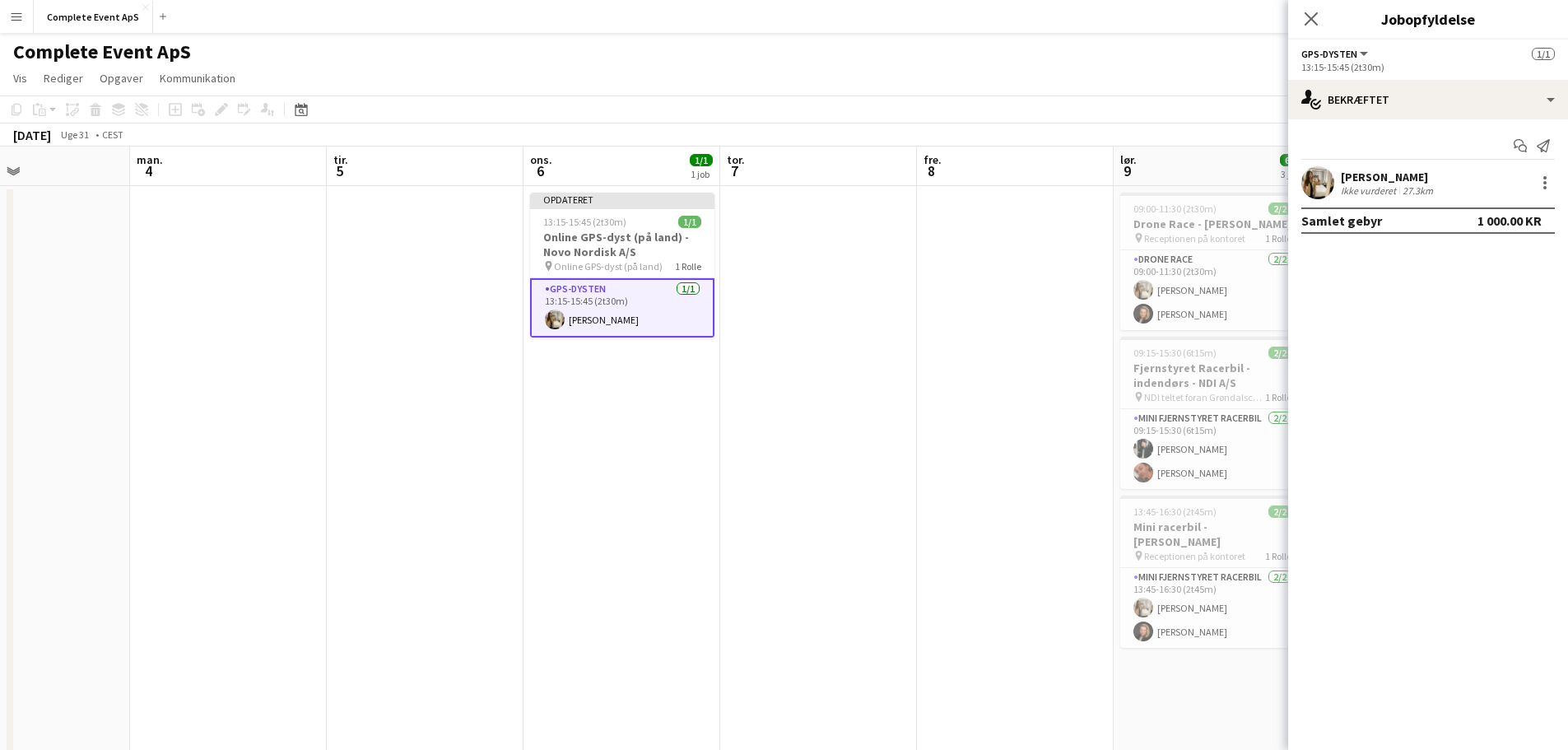
click at [1010, 417] on app-date-cell at bounding box center [1015, 659] width 197 height 946
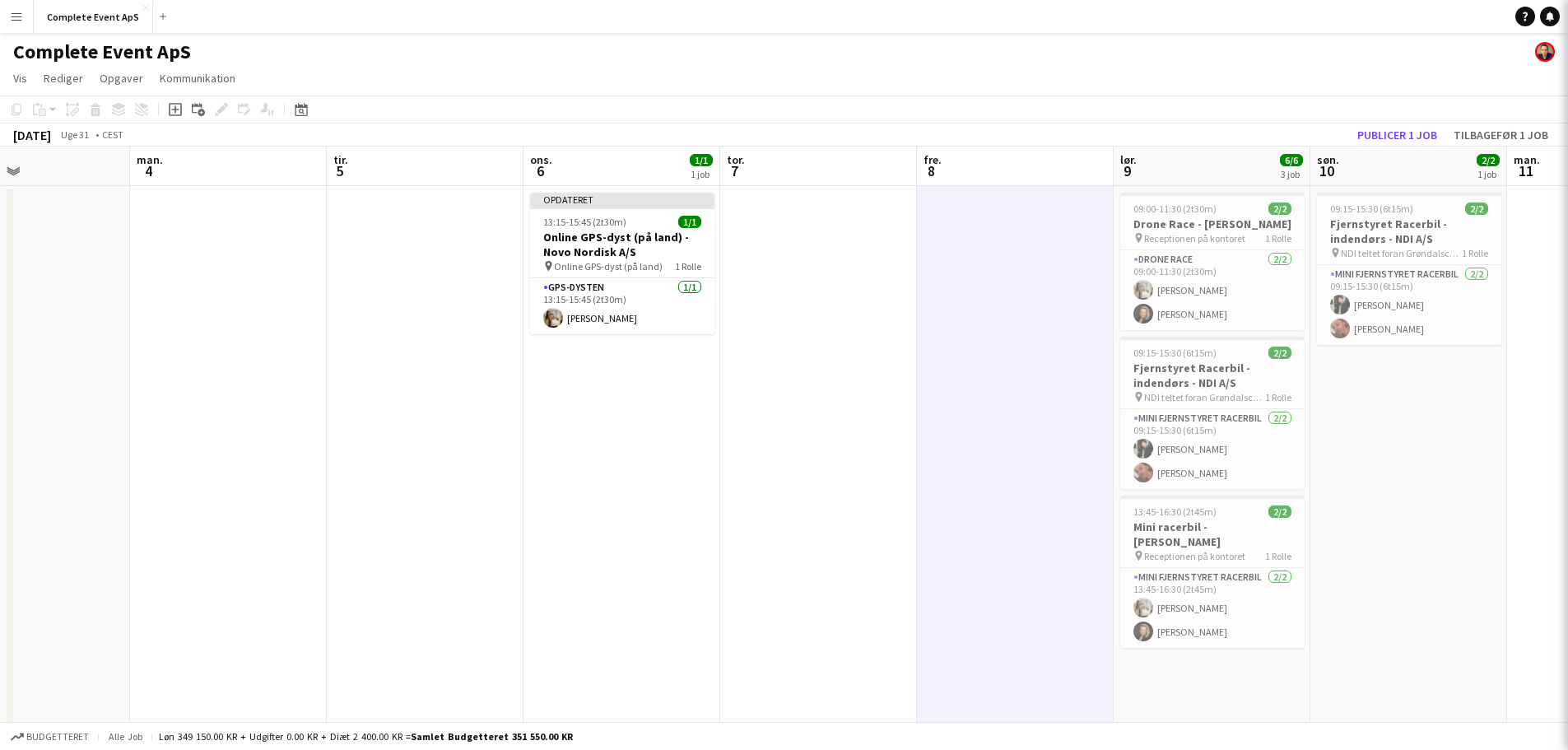
scroll to position [0, 459]
click at [1403, 138] on button "Publicer 1 job" at bounding box center [1397, 135] width 93 height 22
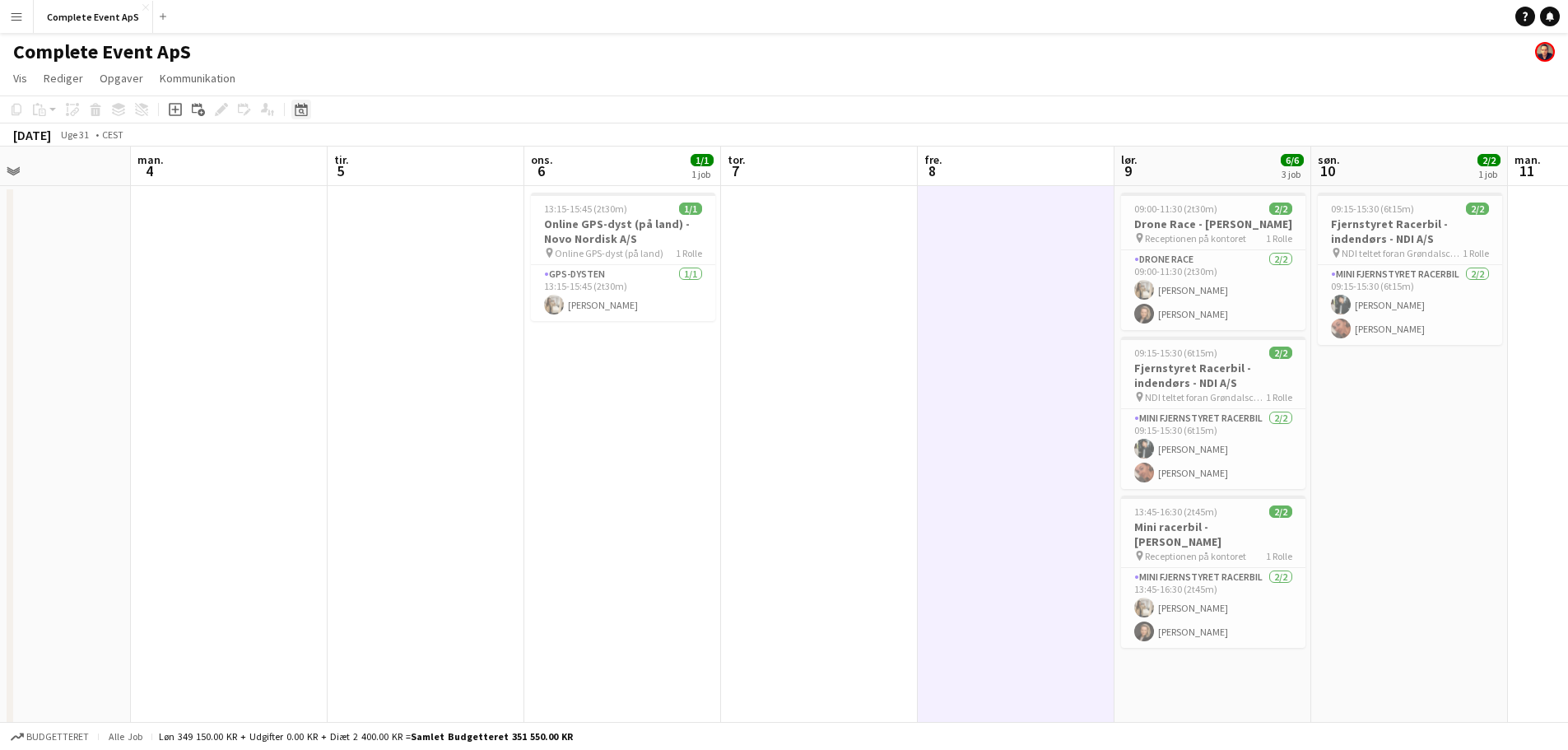
click at [300, 111] on icon at bounding box center [302, 111] width 6 height 6
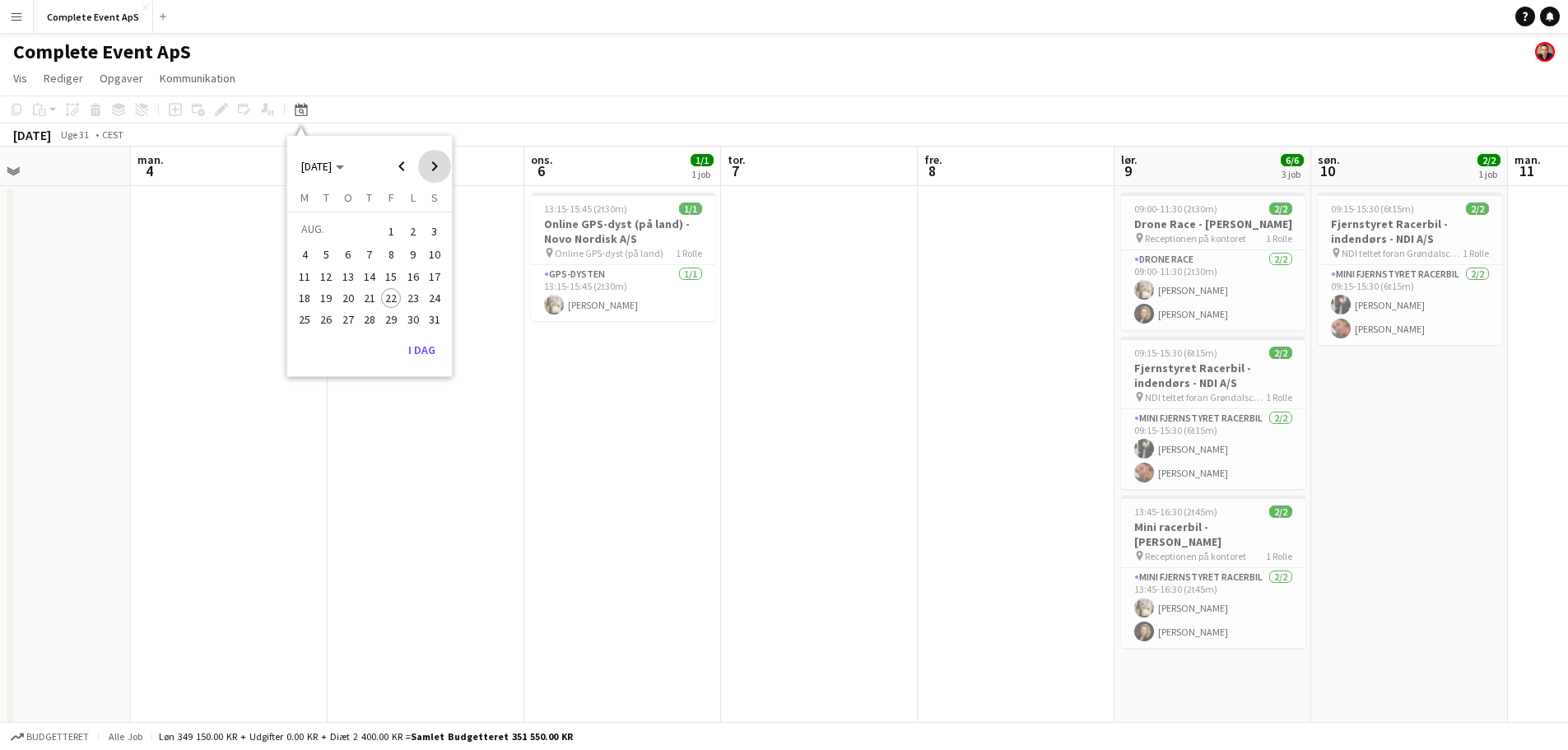
click at [429, 165] on span "Next month" at bounding box center [434, 166] width 33 height 33
click at [448, 165] on span "Next month" at bounding box center [434, 166] width 33 height 33
click at [370, 273] on span "9" at bounding box center [369, 272] width 20 height 20
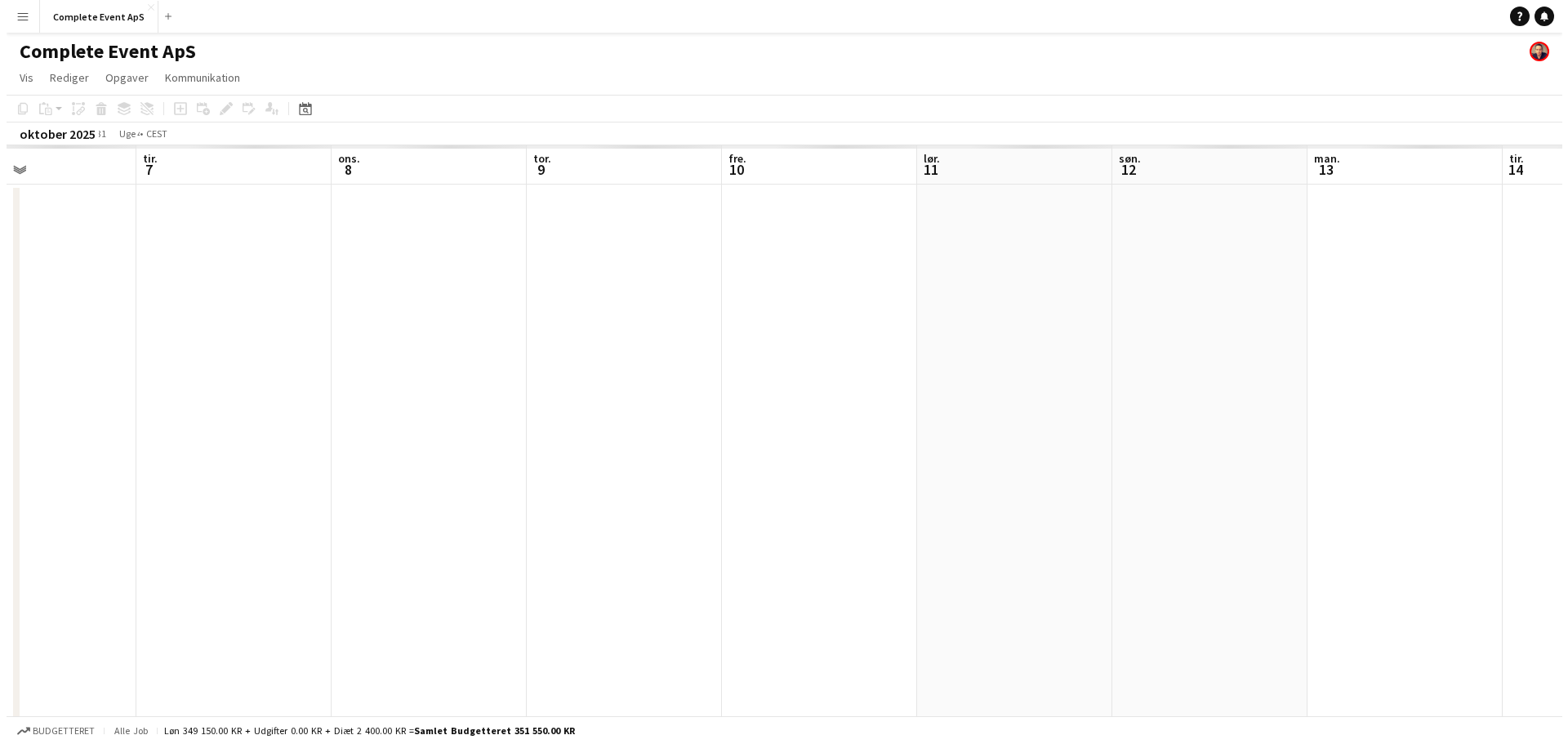
scroll to position [0, 562]
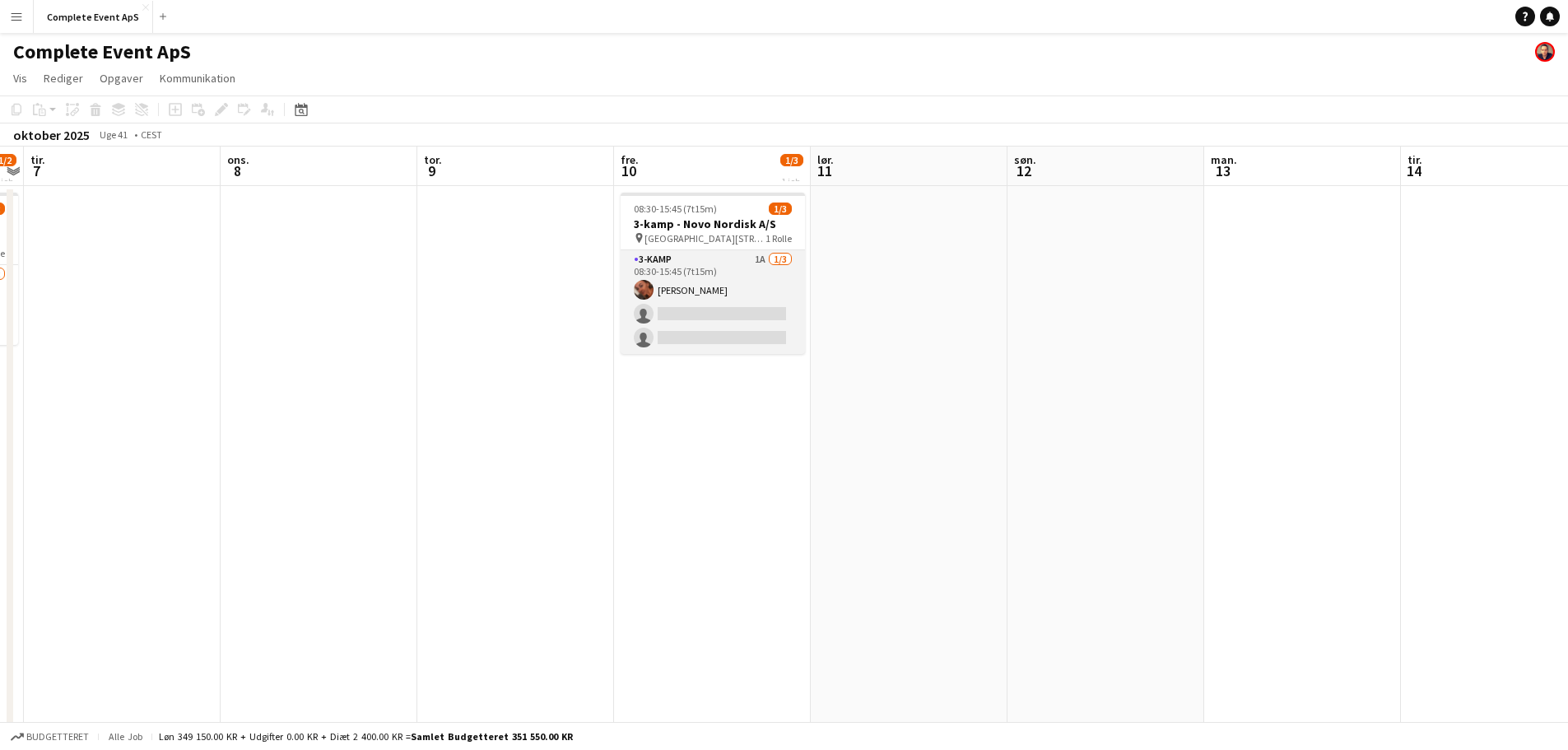
click at [734, 308] on app-card-role "3-kamp 1A 1/3 08:30-15:45 (7t15m) Louise Jensen single-neutral-actions single-n…" at bounding box center [713, 301] width 185 height 104
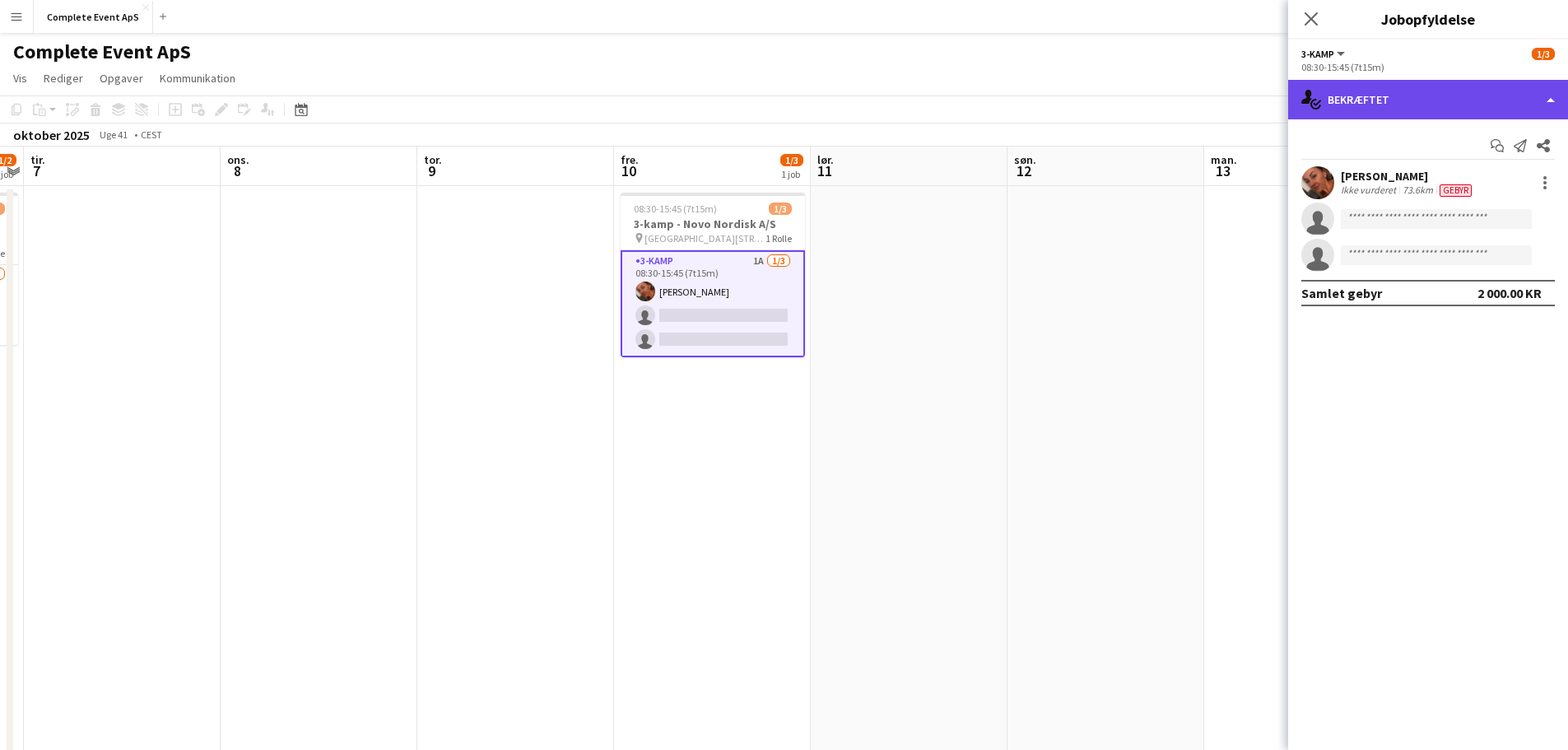
click at [1420, 98] on div "single-neutral-actions-check-2 Bekræftet" at bounding box center [1427, 99] width 280 height 39
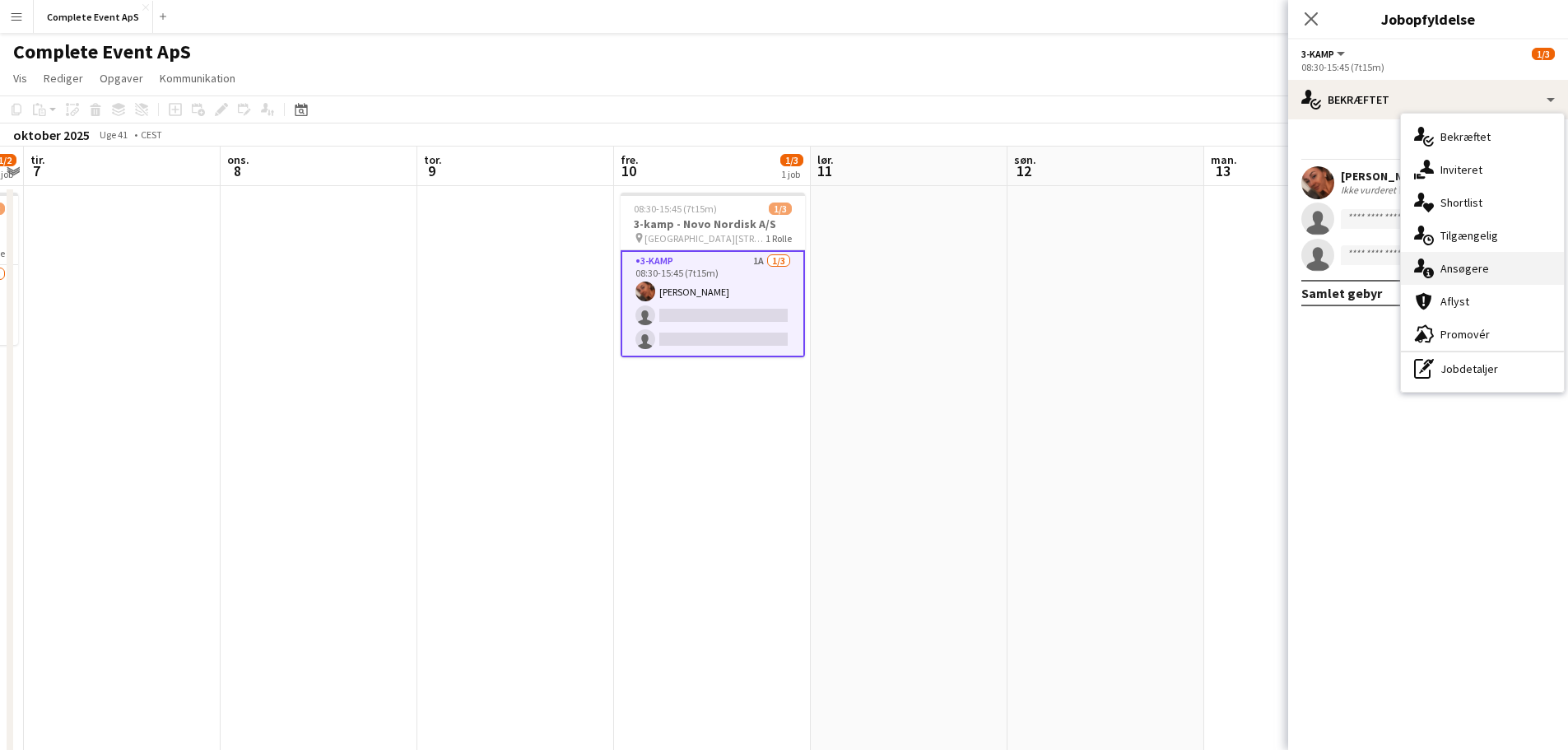
click at [1490, 272] on div "single-neutral-actions-information Ansøgere" at bounding box center [1483, 268] width 163 height 33
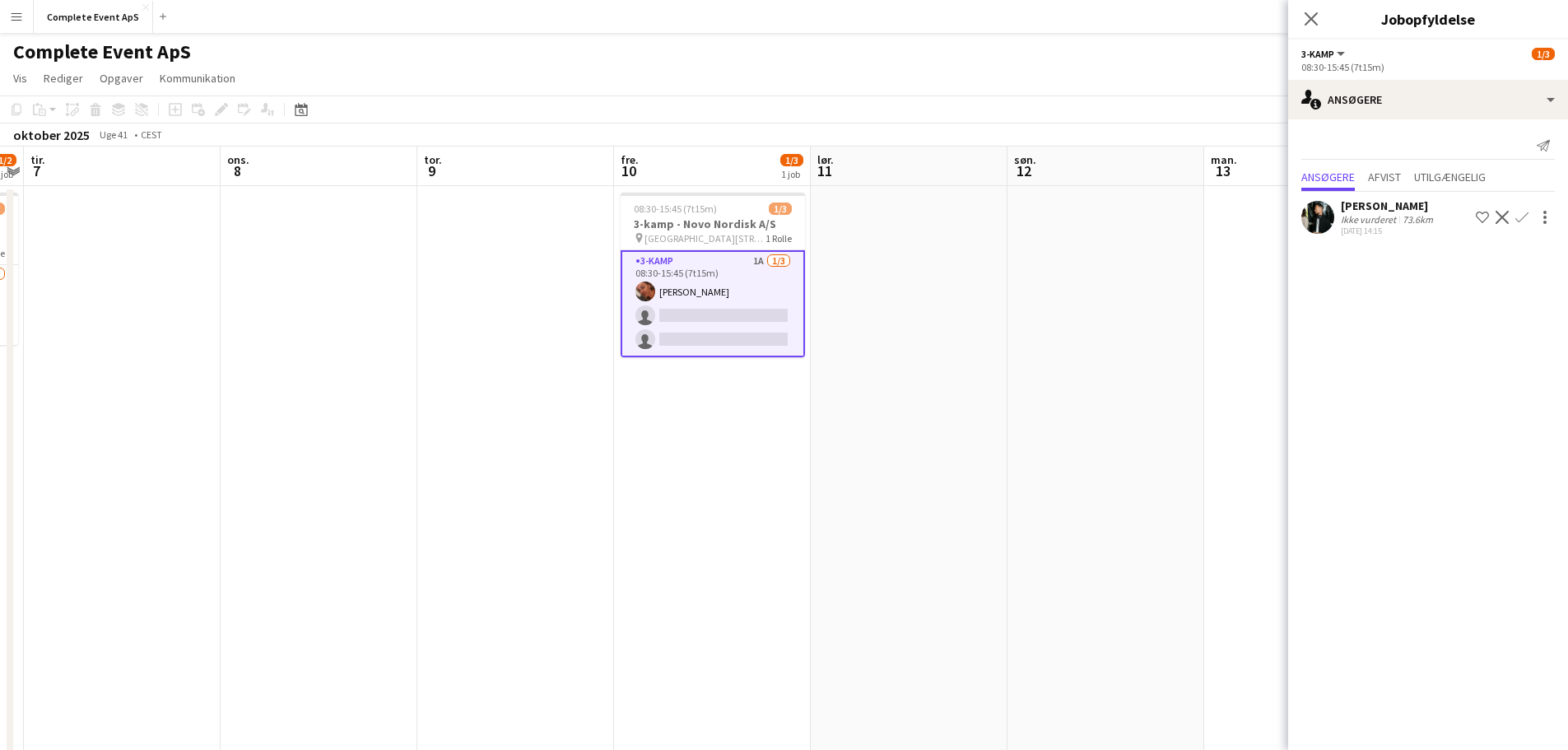
click at [1523, 218] on app-icon "Bekræft" at bounding box center [1522, 217] width 13 height 13
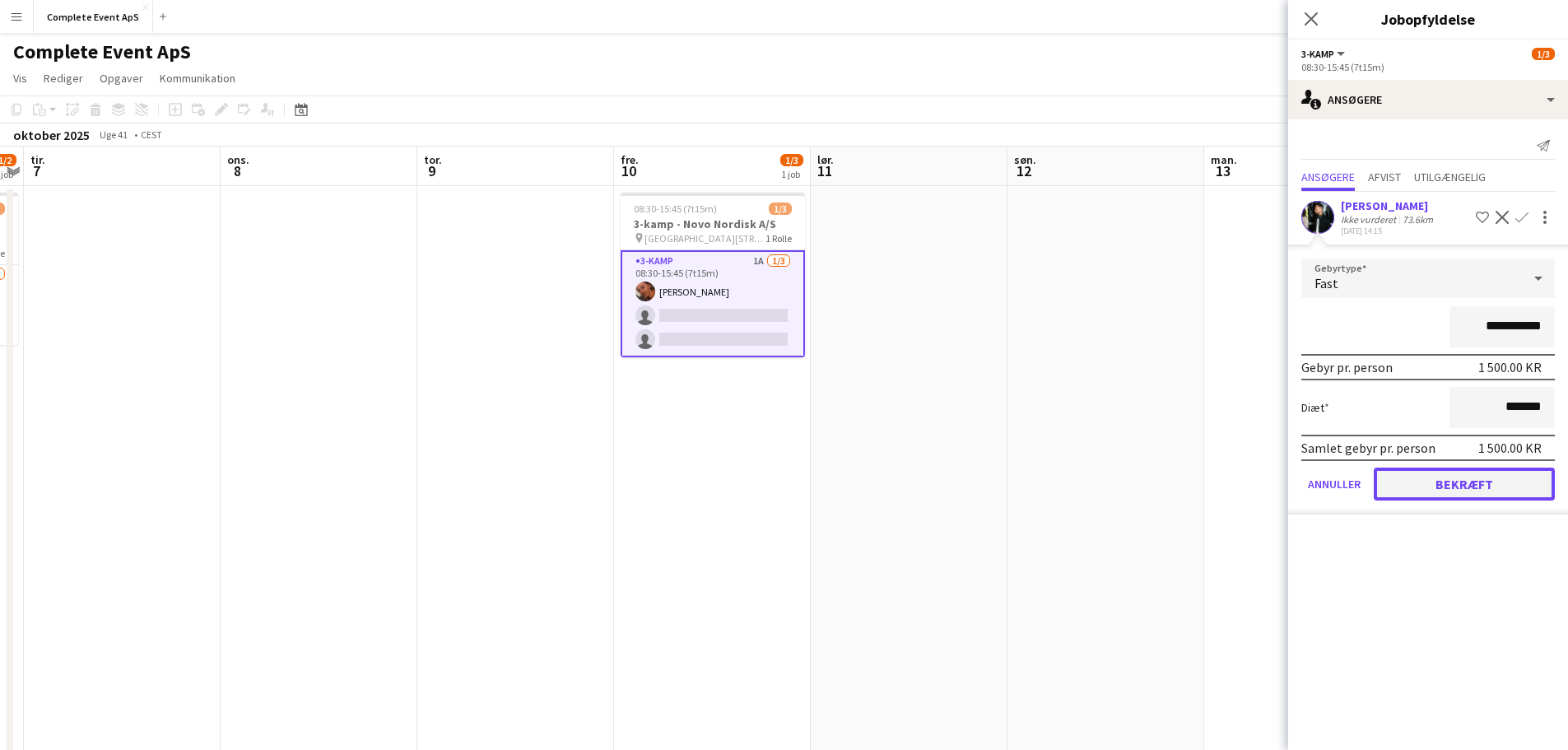
click at [1470, 490] on button "Bekræft" at bounding box center [1464, 483] width 181 height 33
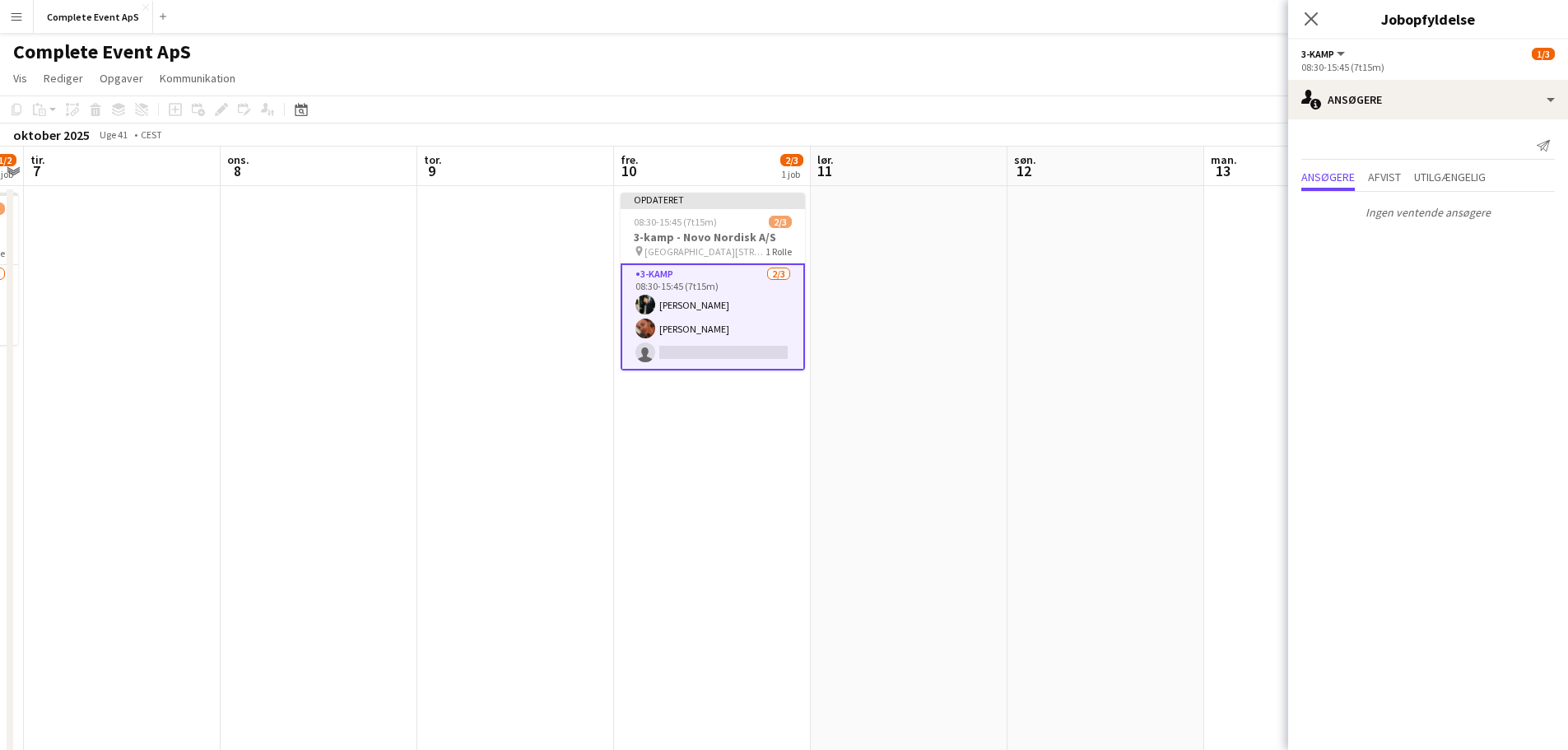
click at [1232, 448] on app-date-cell at bounding box center [1303, 659] width 197 height 946
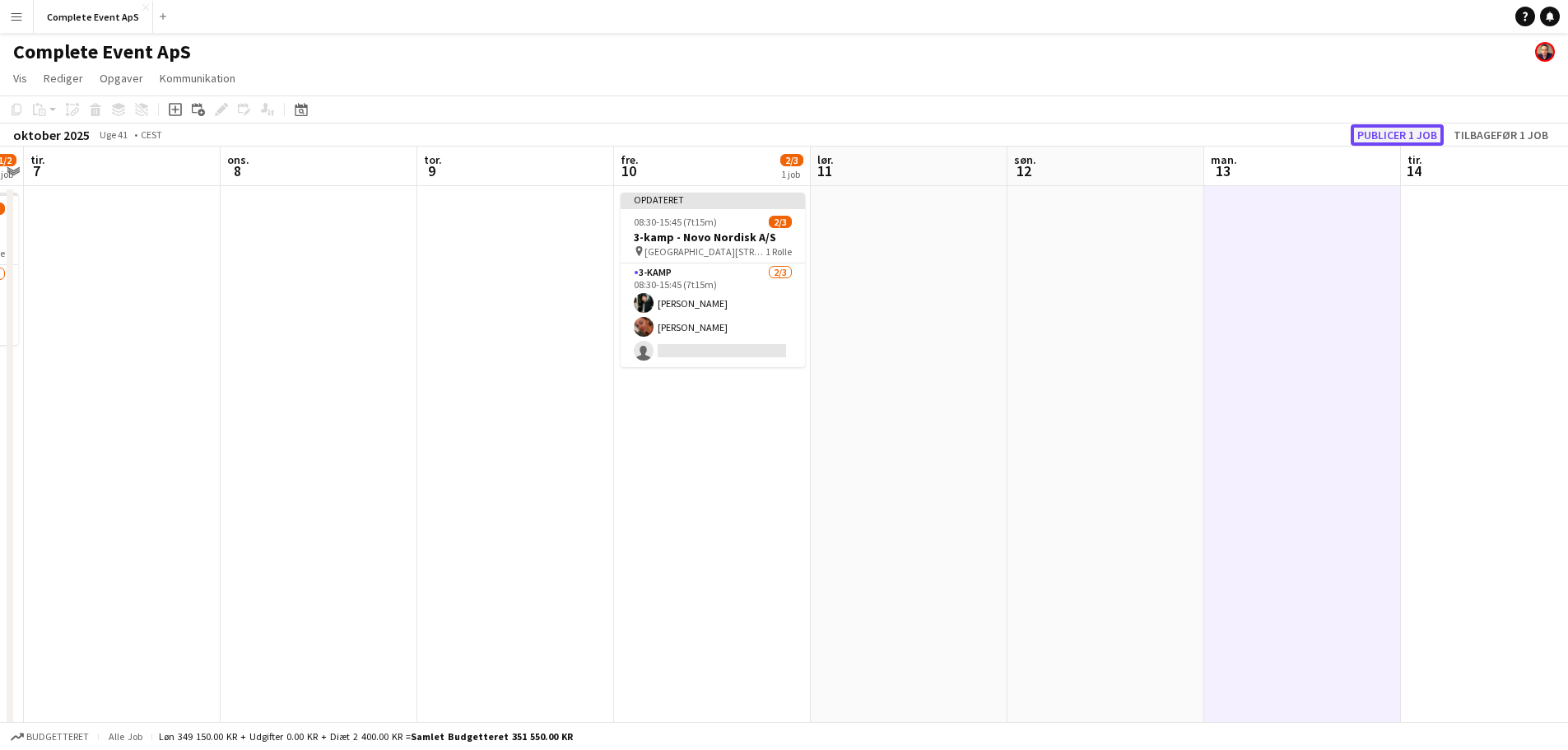
click at [1396, 135] on button "Publicer 1 job" at bounding box center [1397, 135] width 93 height 22
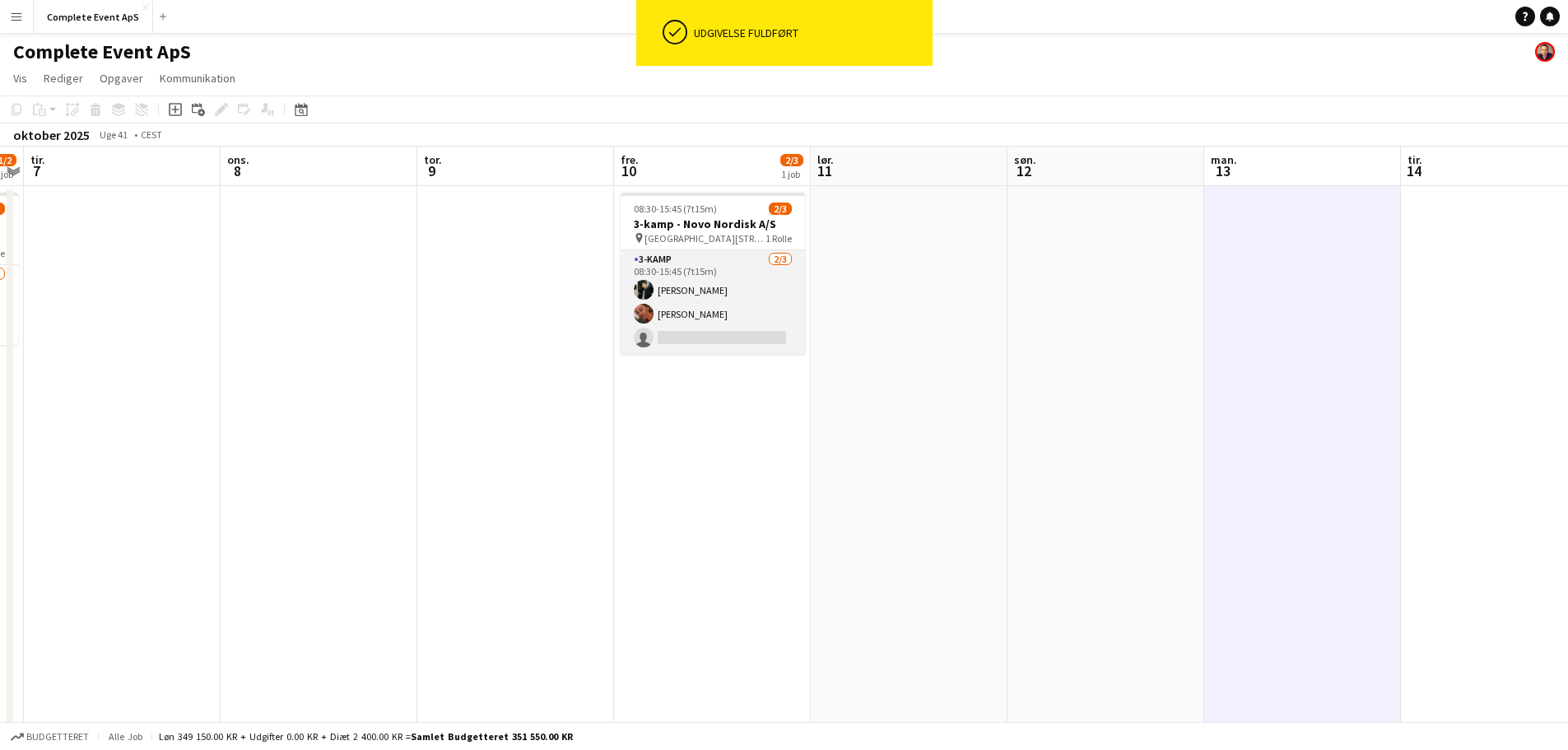
click at [672, 288] on app-card-role "3-kamp 2/3 08:30-15:45 (7t15m) Mathias Dahl Louise Jensen single-neutral-actions" at bounding box center [713, 301] width 185 height 104
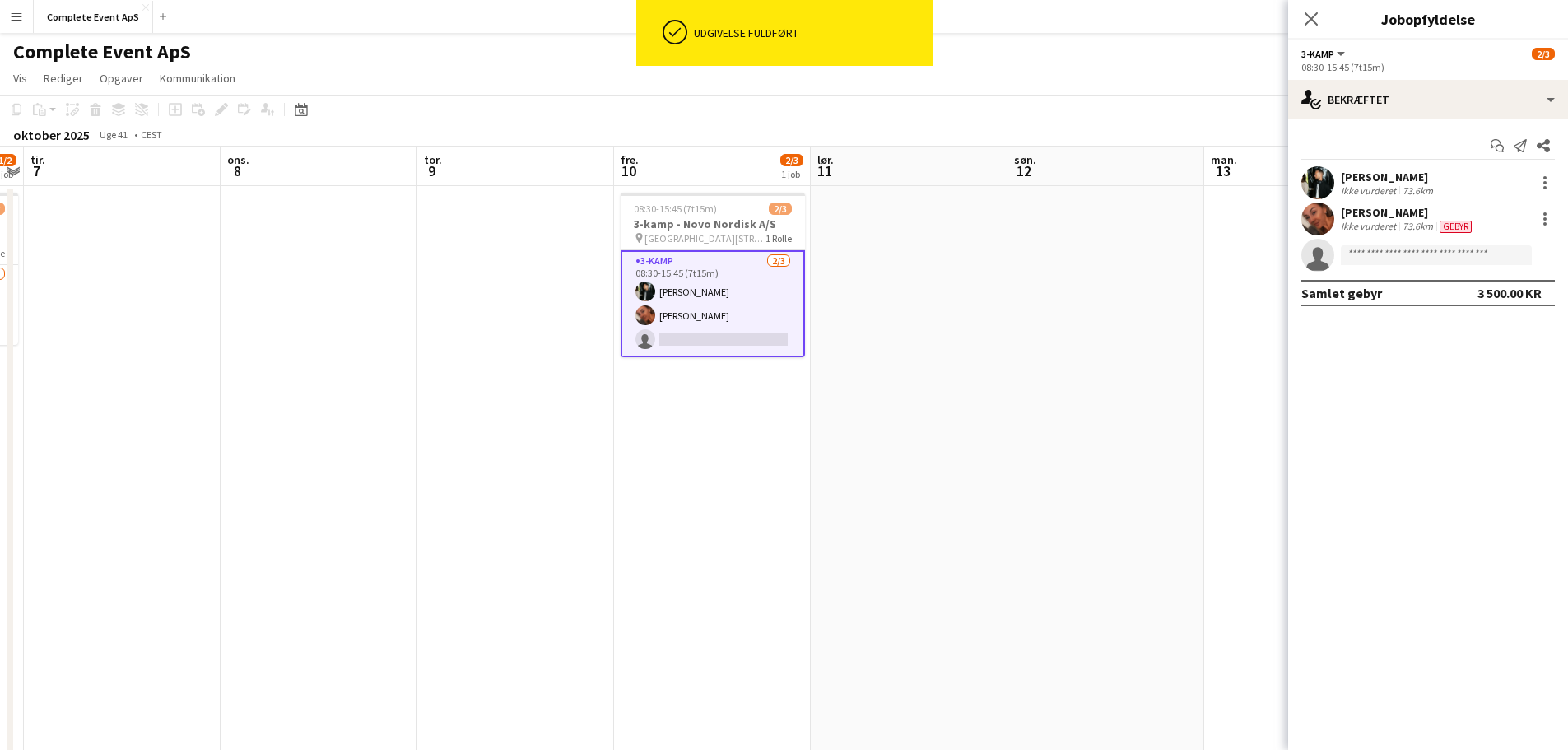
click at [1375, 220] on div "Ikke vurderet" at bounding box center [1369, 227] width 58 height 13
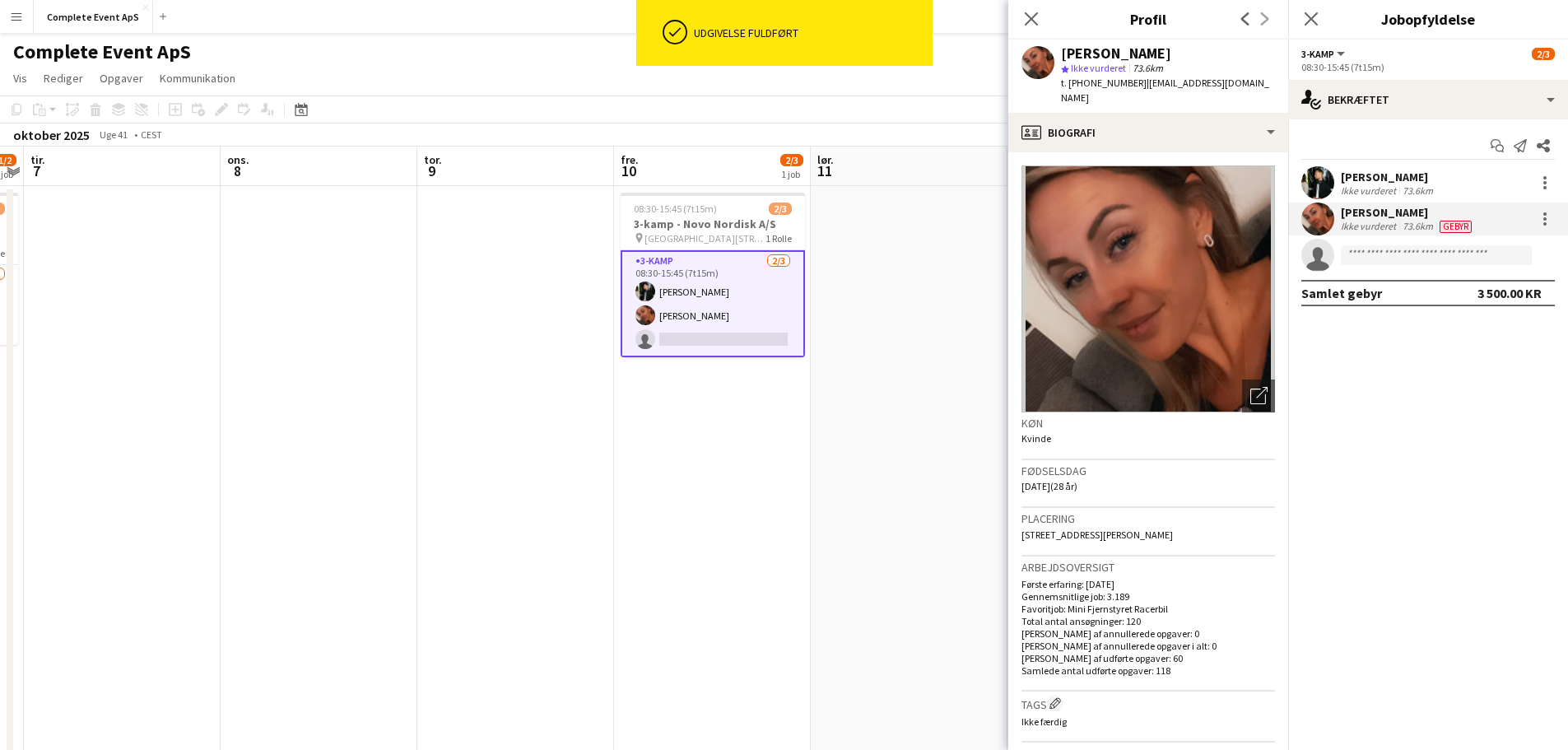
click at [776, 466] on app-date-cell "08:30-15:45 (7t15m) 2/3 3-kamp - Novo Nordisk A/S pin Novo Fritidscenter, Hovve…" at bounding box center [713, 659] width 197 height 946
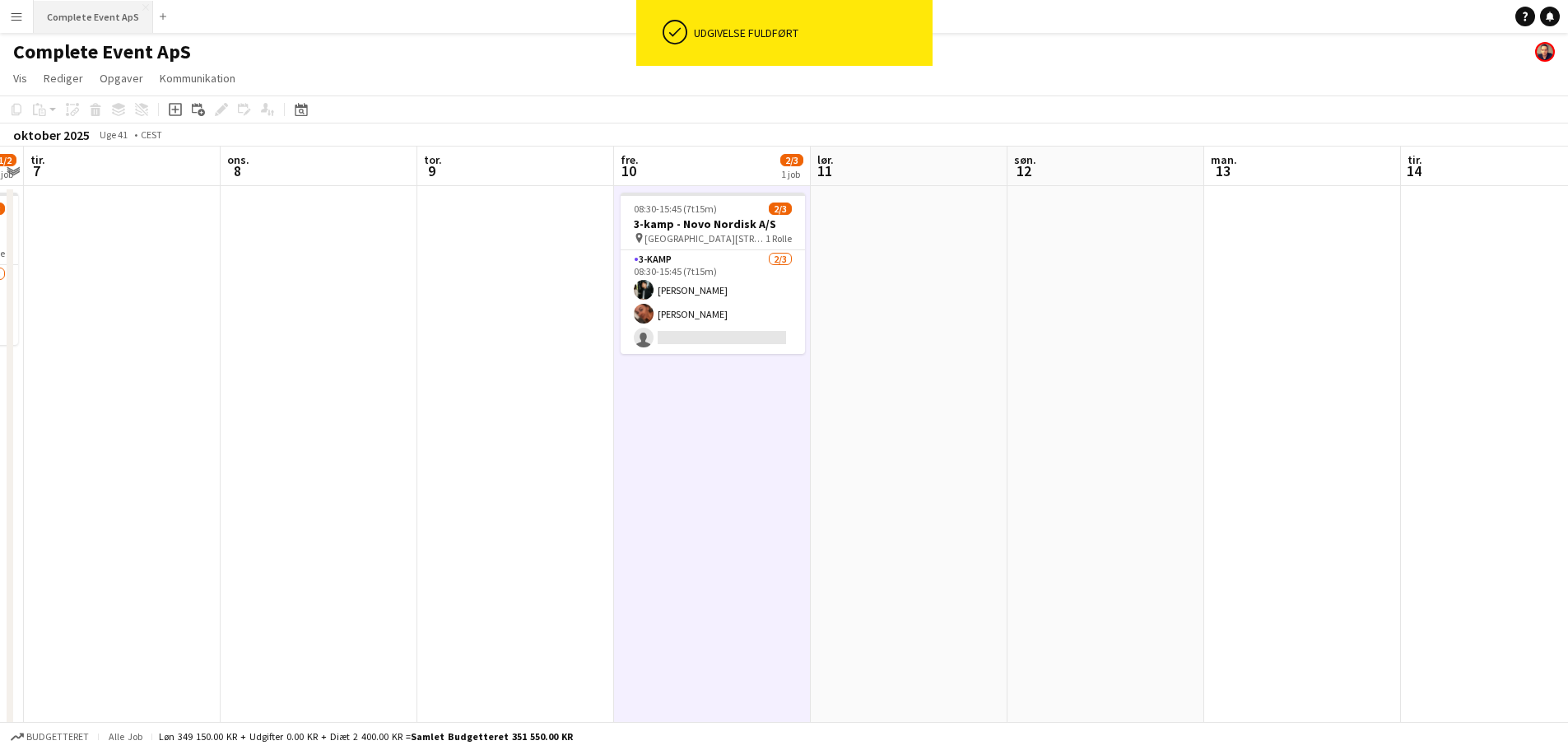
click at [84, 14] on button "Complete Event ApS Luk" at bounding box center [93, 17] width 119 height 32
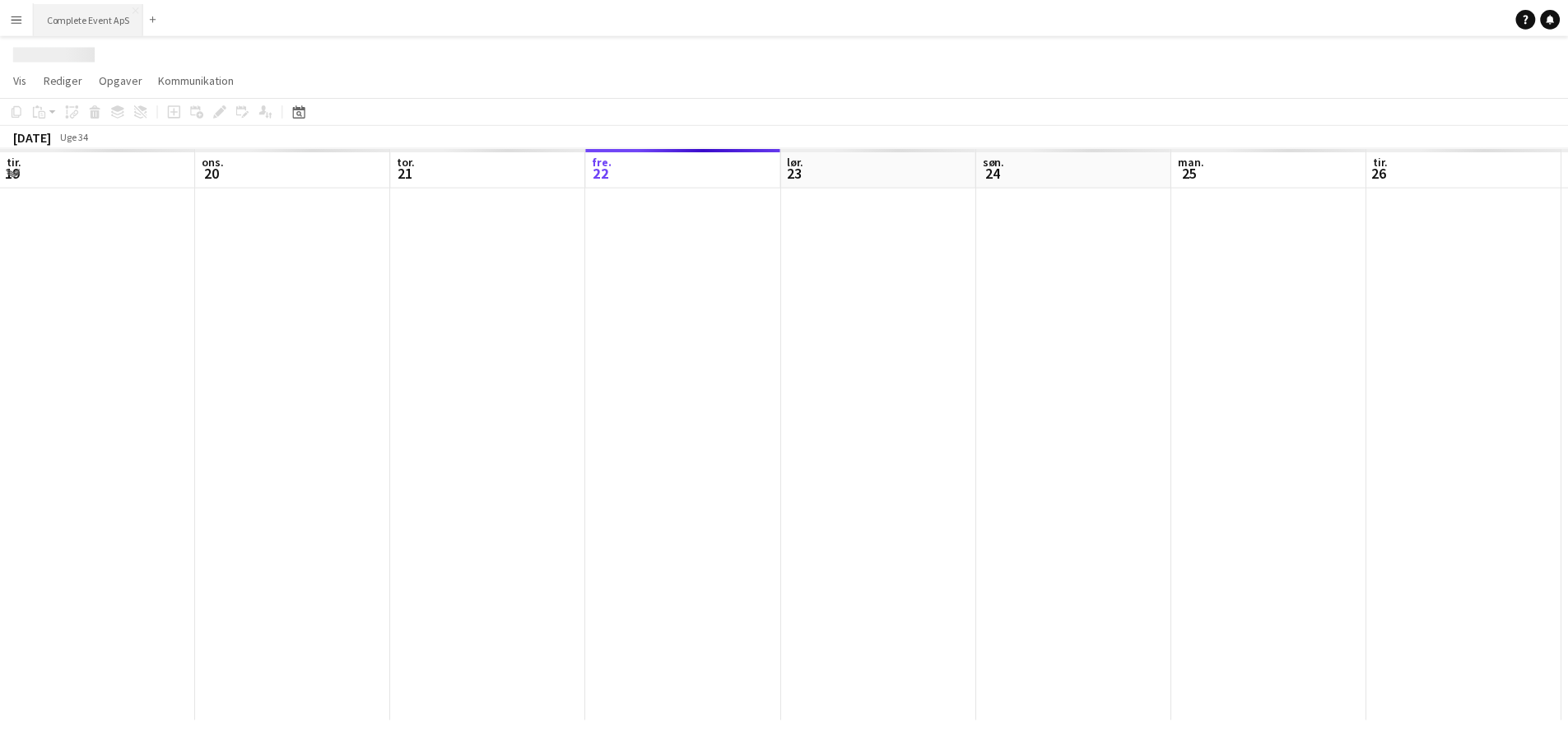
scroll to position [0, 393]
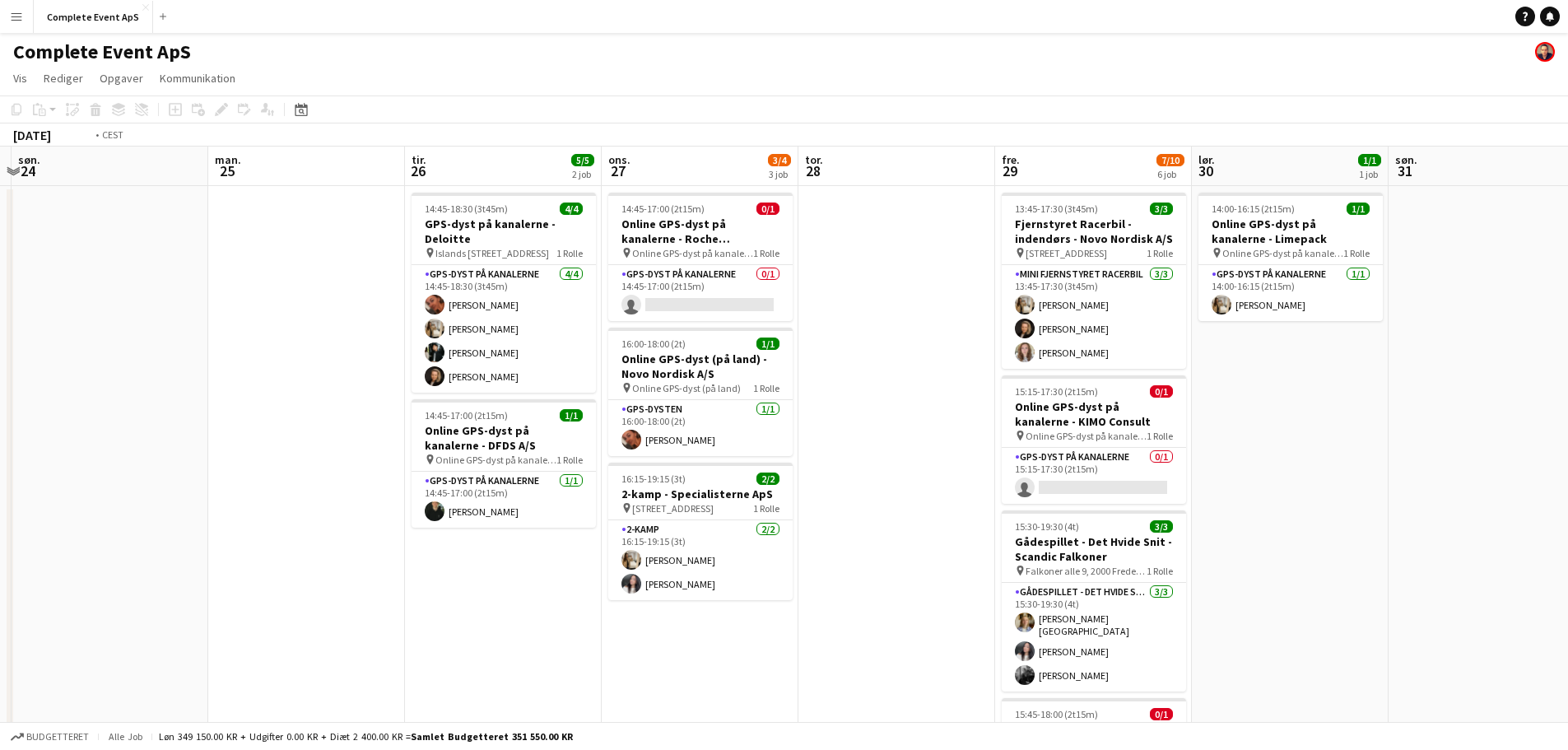
drag, startPoint x: 308, startPoint y: 264, endPoint x: 10, endPoint y: 245, distance: 298.6
click at [0, 248] on app-calendar-viewport "tor. 21 5/5 2 job fre. 22 4/4 4 job lør. 23 søn. 24 man. 25 tir. 26 5/5 2 job o…" at bounding box center [784, 639] width 1568 height 985
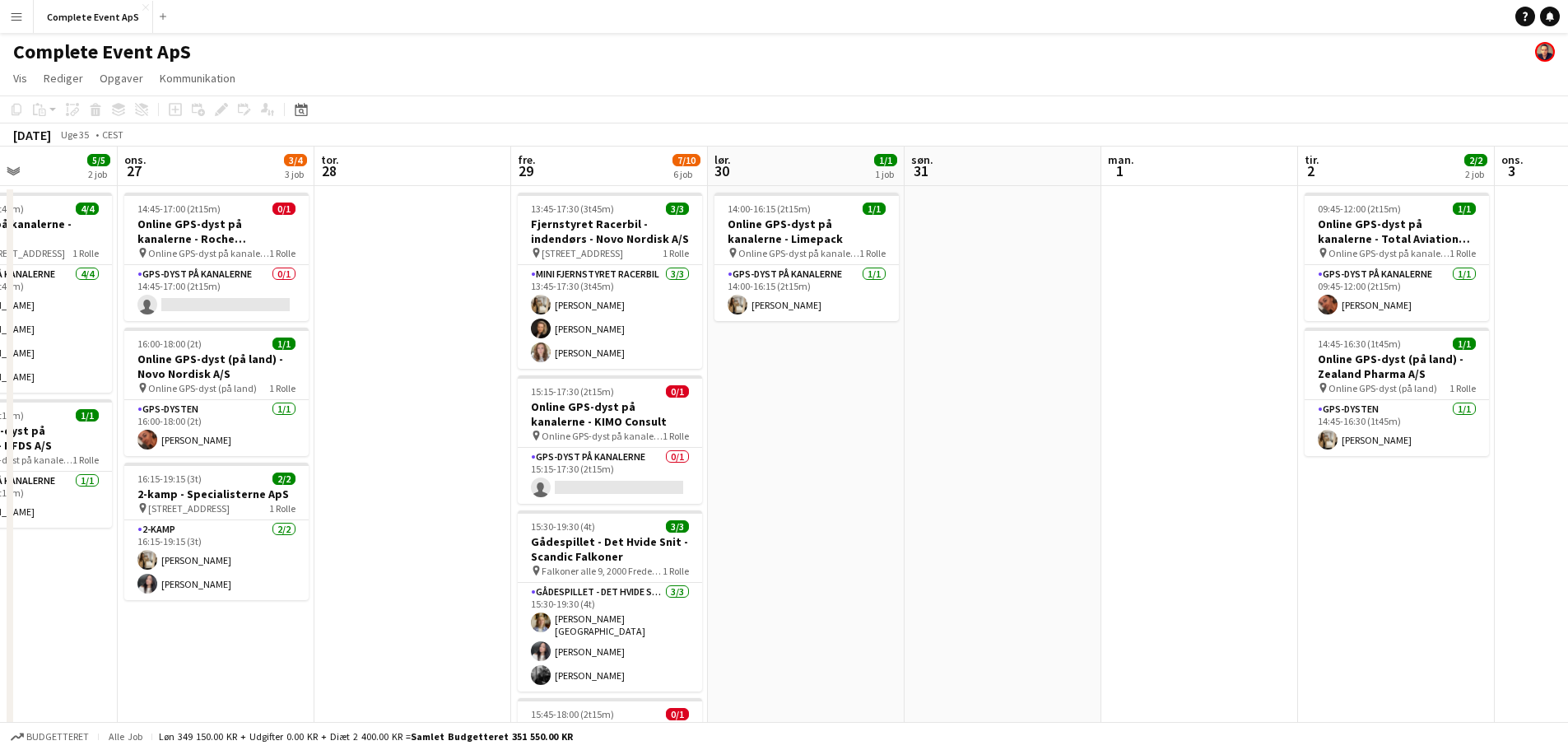
drag, startPoint x: 1080, startPoint y: 478, endPoint x: 223, endPoint y: 388, distance: 861.7
click at [242, 396] on app-calendar-viewport "lør. 23 søn. 24 man. 25 tir. 26 5/5 2 job ons. 27 3/4 3 job tor. 28 fre. 29 7/1…" at bounding box center [784, 639] width 1568 height 985
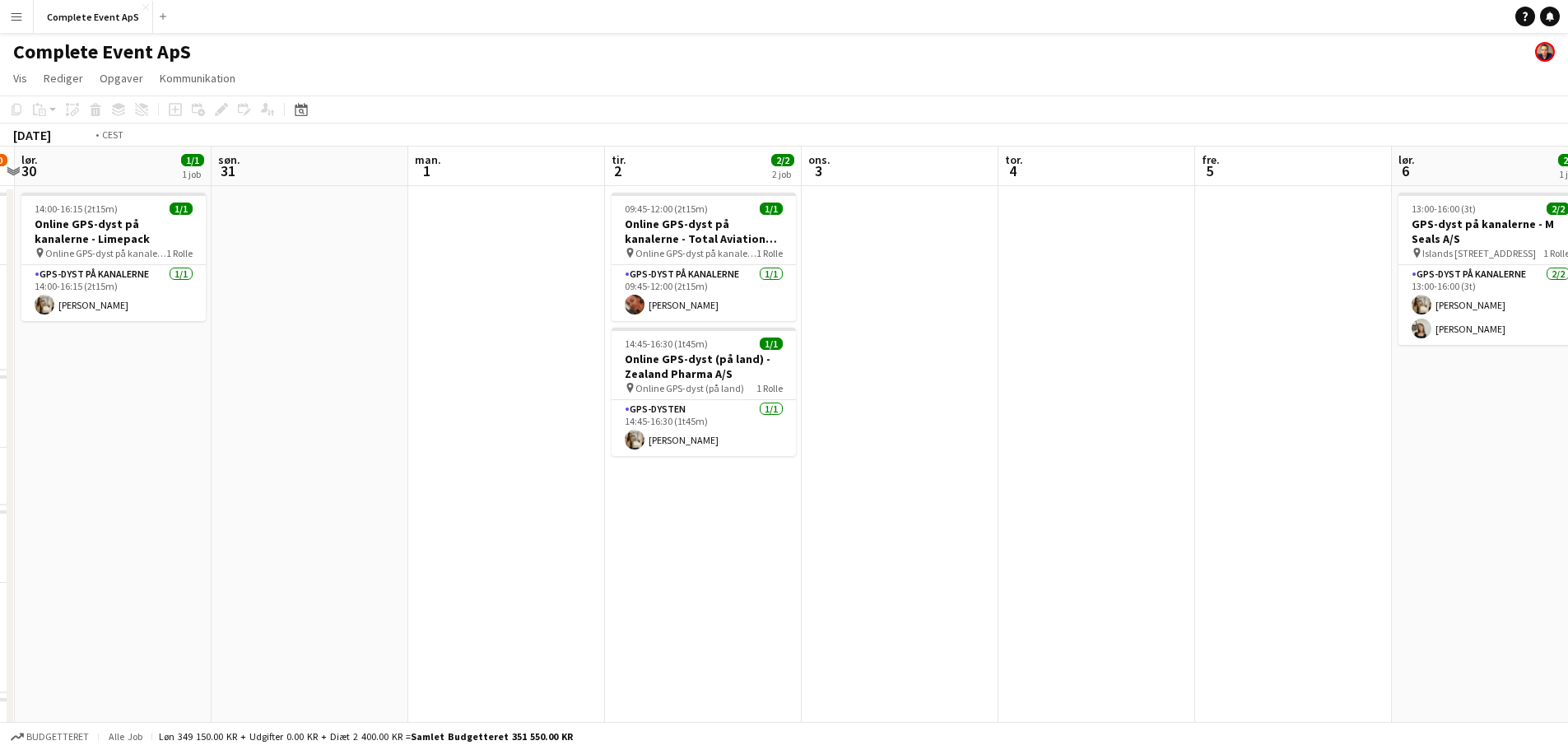
drag, startPoint x: 988, startPoint y: 452, endPoint x: 173, endPoint y: 351, distance: 821.2
click at [227, 360] on app-calendar-viewport "ons. 27 3/4 3 job tor. 28 fre. 29 7/10 6 job lør. 30 1/1 1 job søn. 31 man. 1 t…" at bounding box center [784, 639] width 1568 height 985
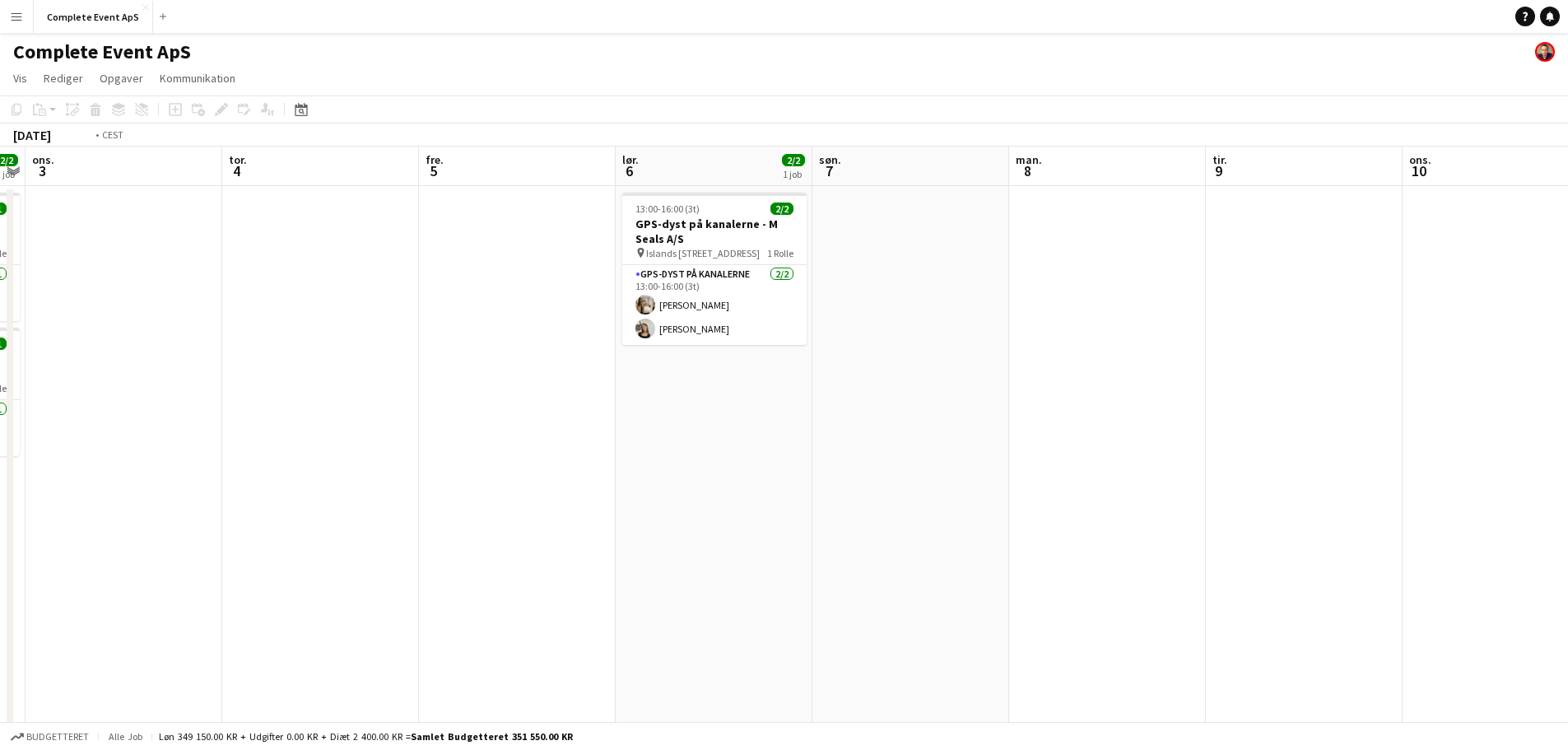
drag, startPoint x: 1018, startPoint y: 452, endPoint x: 71, endPoint y: 410, distance: 947.9
click at [80, 411] on app-calendar-viewport "søn. 31 man. 1 tir. 2 2/2 2 job ons. 3 tor. 4 fre. 5 lør. 6 2/2 1 job søn. 7 ma…" at bounding box center [784, 639] width 1568 height 985
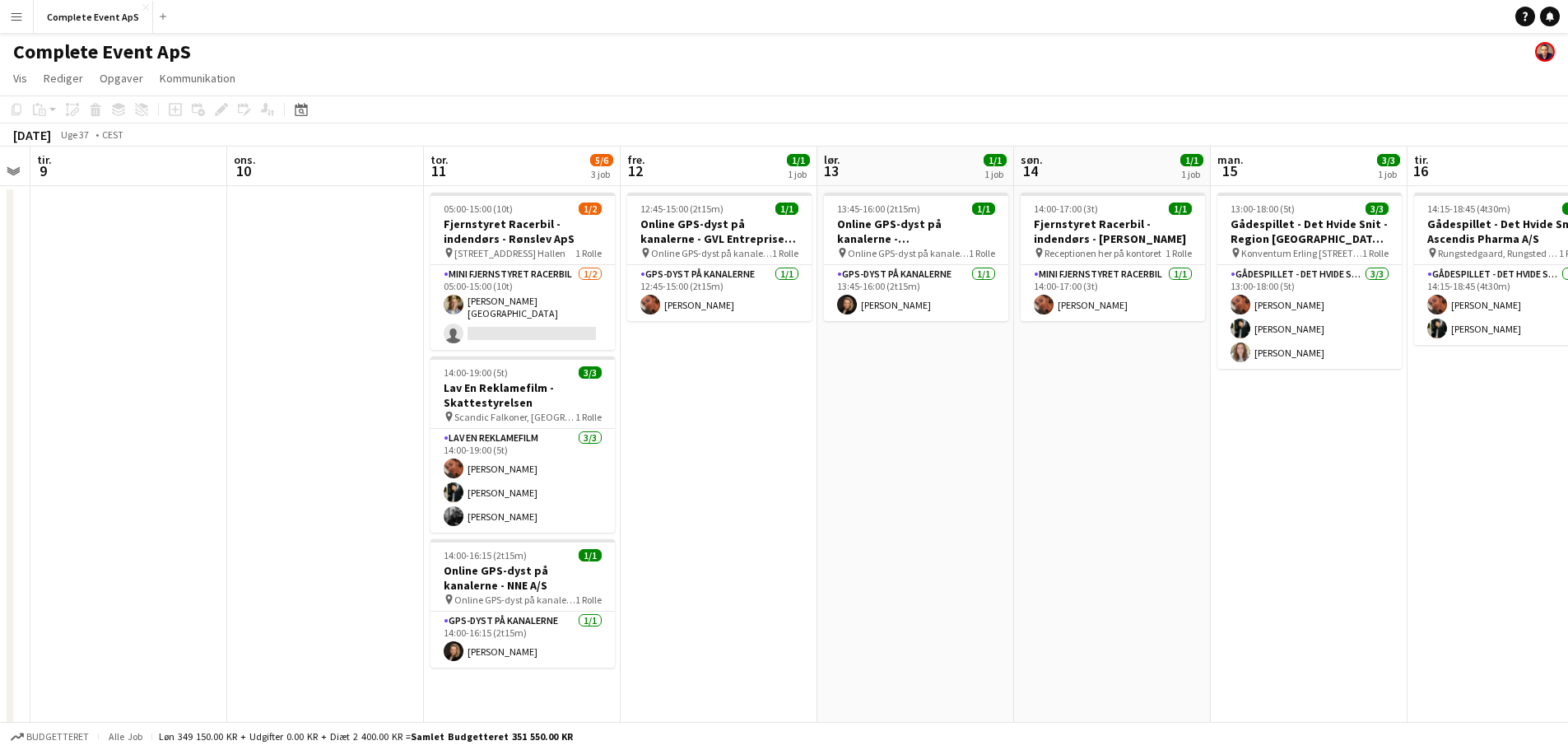
drag, startPoint x: 1110, startPoint y: 506, endPoint x: 354, endPoint y: 482, distance: 756.4
click at [350, 484] on app-calendar-viewport "lør. 6 2/2 1 job søn. 7 man. 8 tir. 9 ons. 10 tor. 11 5/6 3 job fre. 12 1/1 1 j…" at bounding box center [784, 639] width 1568 height 985
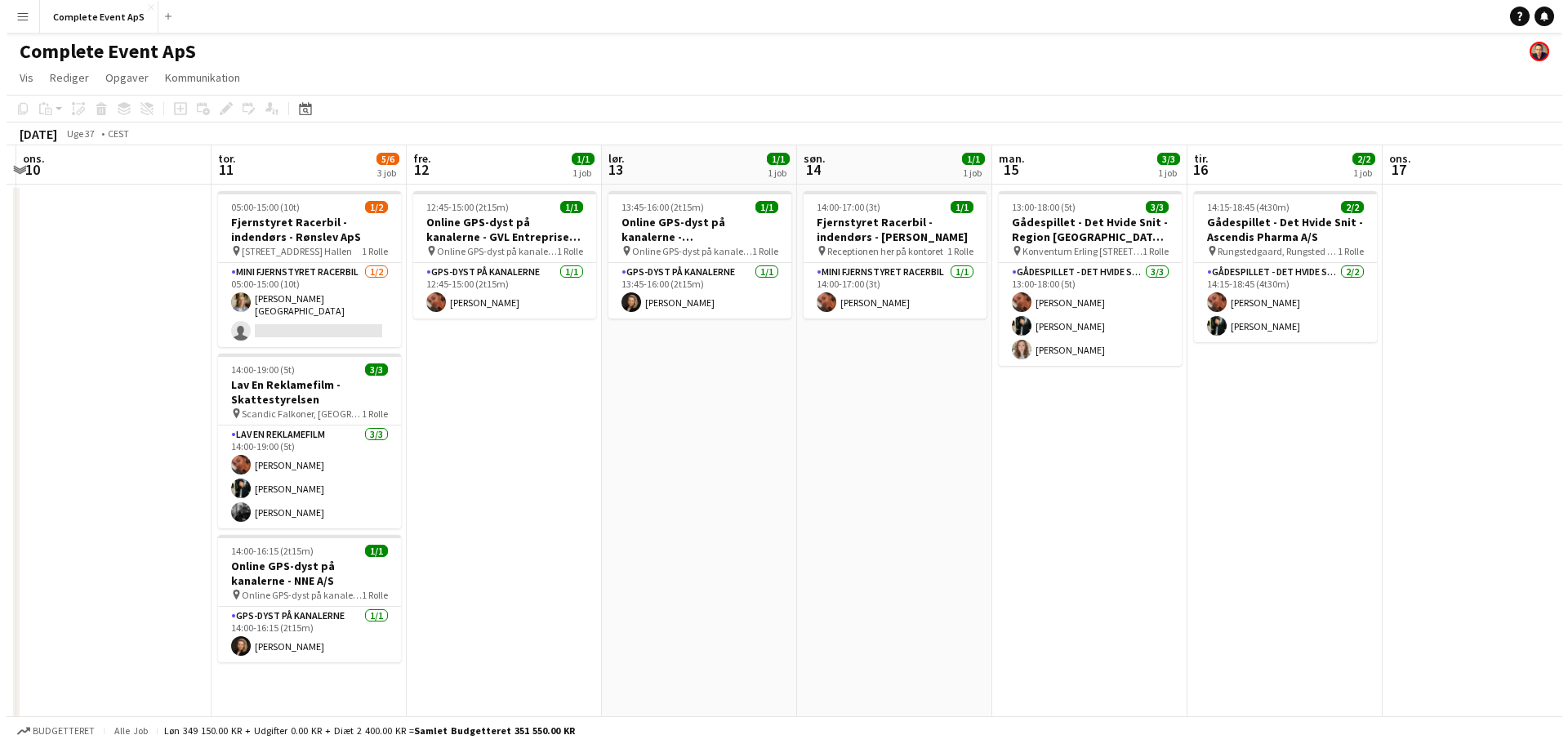
scroll to position [0, 511]
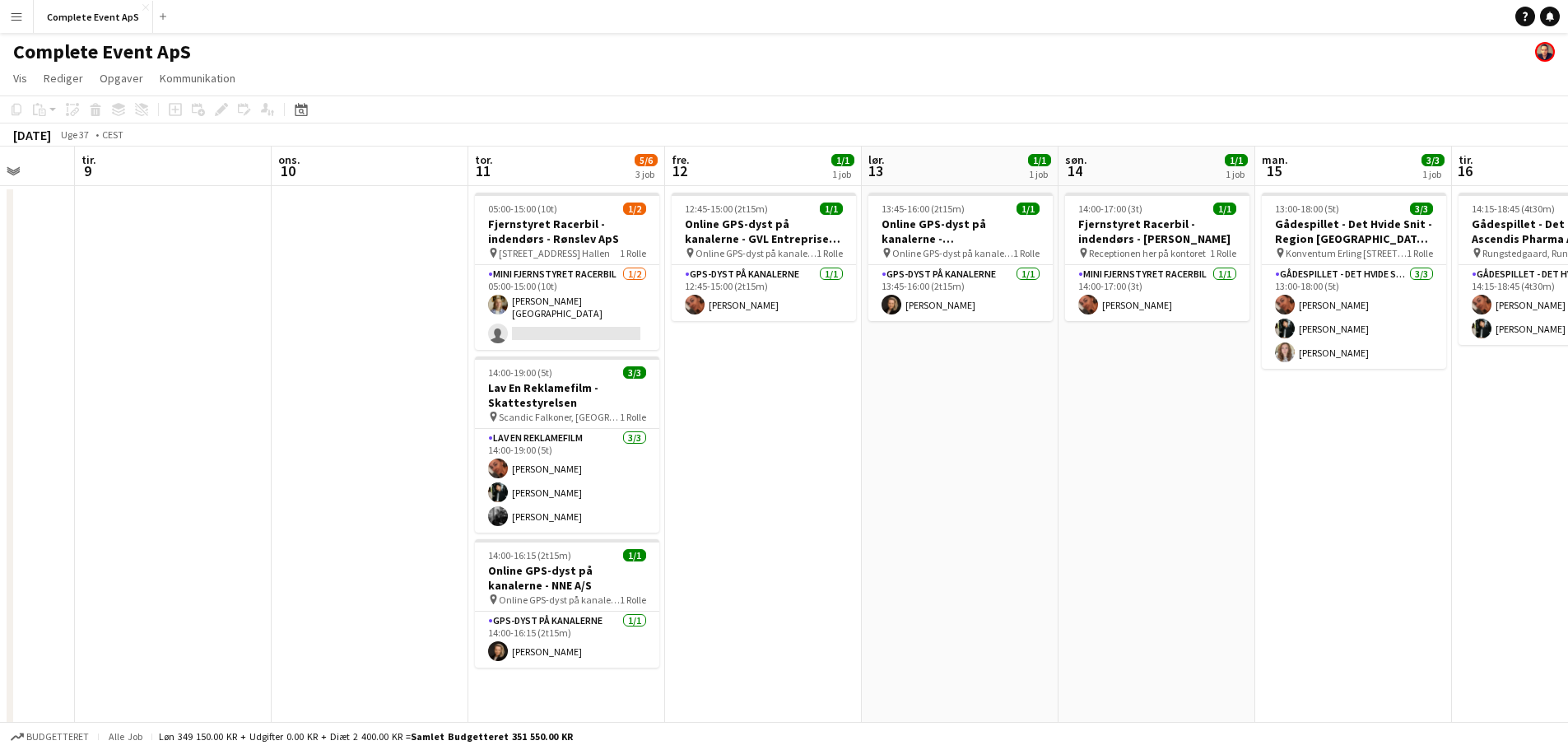
drag, startPoint x: 579, startPoint y: 500, endPoint x: 1057, endPoint y: 503, distance: 478.0
click at [1057, 503] on app-calendar-viewport "lør. 6 2/2 1 job søn. 7 man. 8 tir. 9 ons. 10 tor. 11 5/6 3 job fre. 12 1/1 1 j…" at bounding box center [784, 639] width 1568 height 985
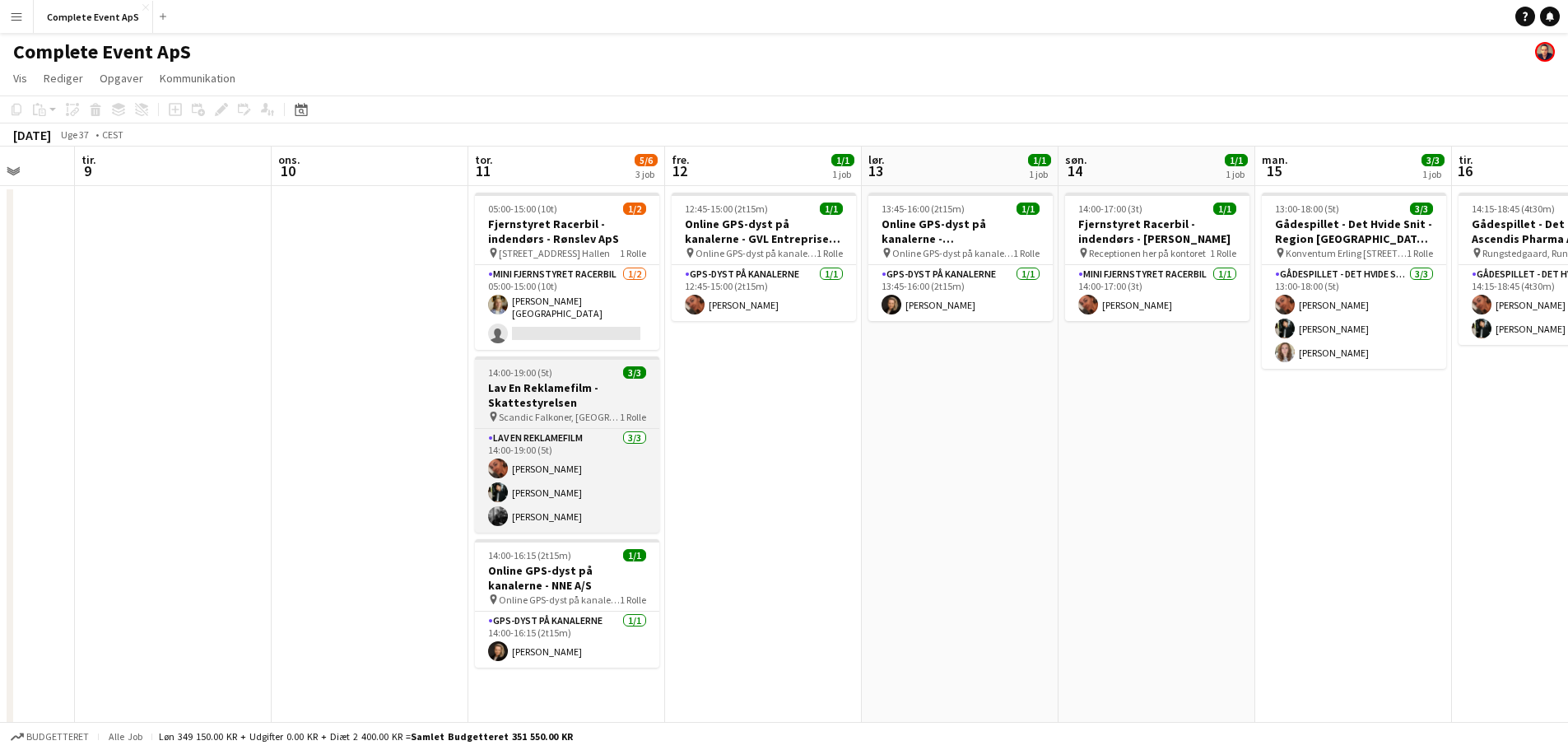
click at [579, 366] on div "14:00-19:00 (5t) 3/3" at bounding box center [567, 372] width 185 height 12
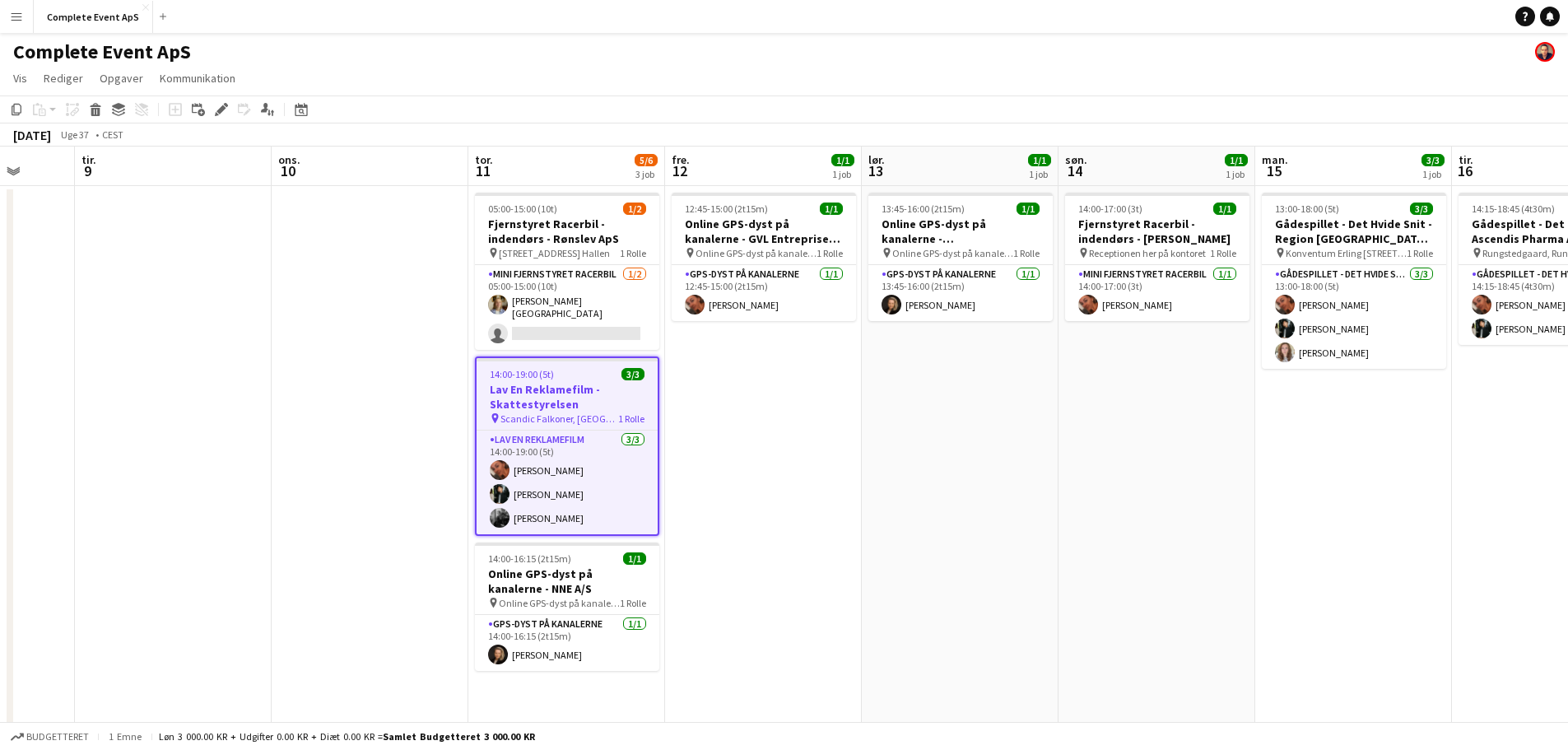
click at [579, 360] on app-job-card "14:00-19:00 (5t) 3/3 Lav En Reklamefilm - Skattestyrelsen pin Scandic Falkoner,…" at bounding box center [567, 447] width 185 height 180
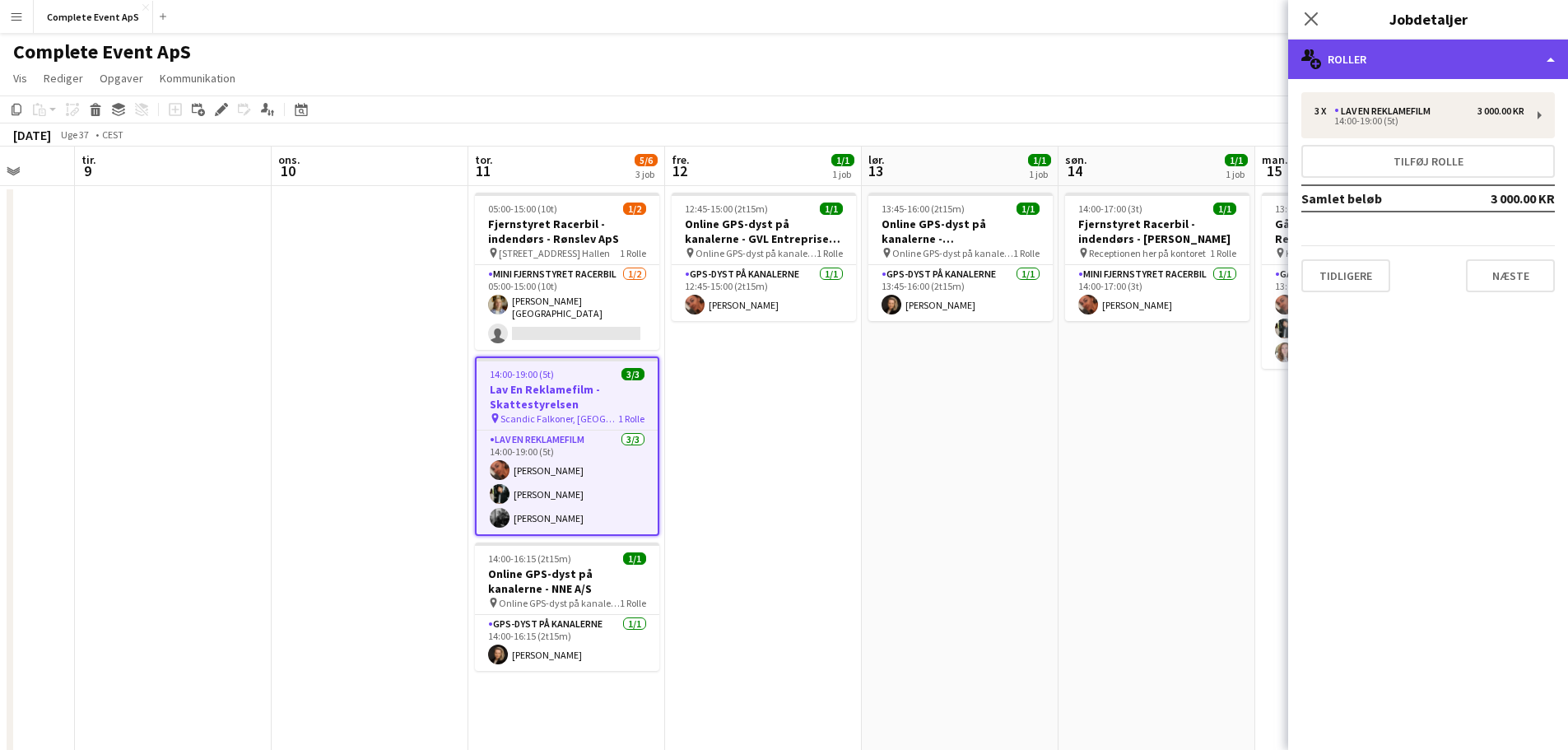
click at [1347, 58] on div "multiple-users-add Roller" at bounding box center [1427, 59] width 280 height 39
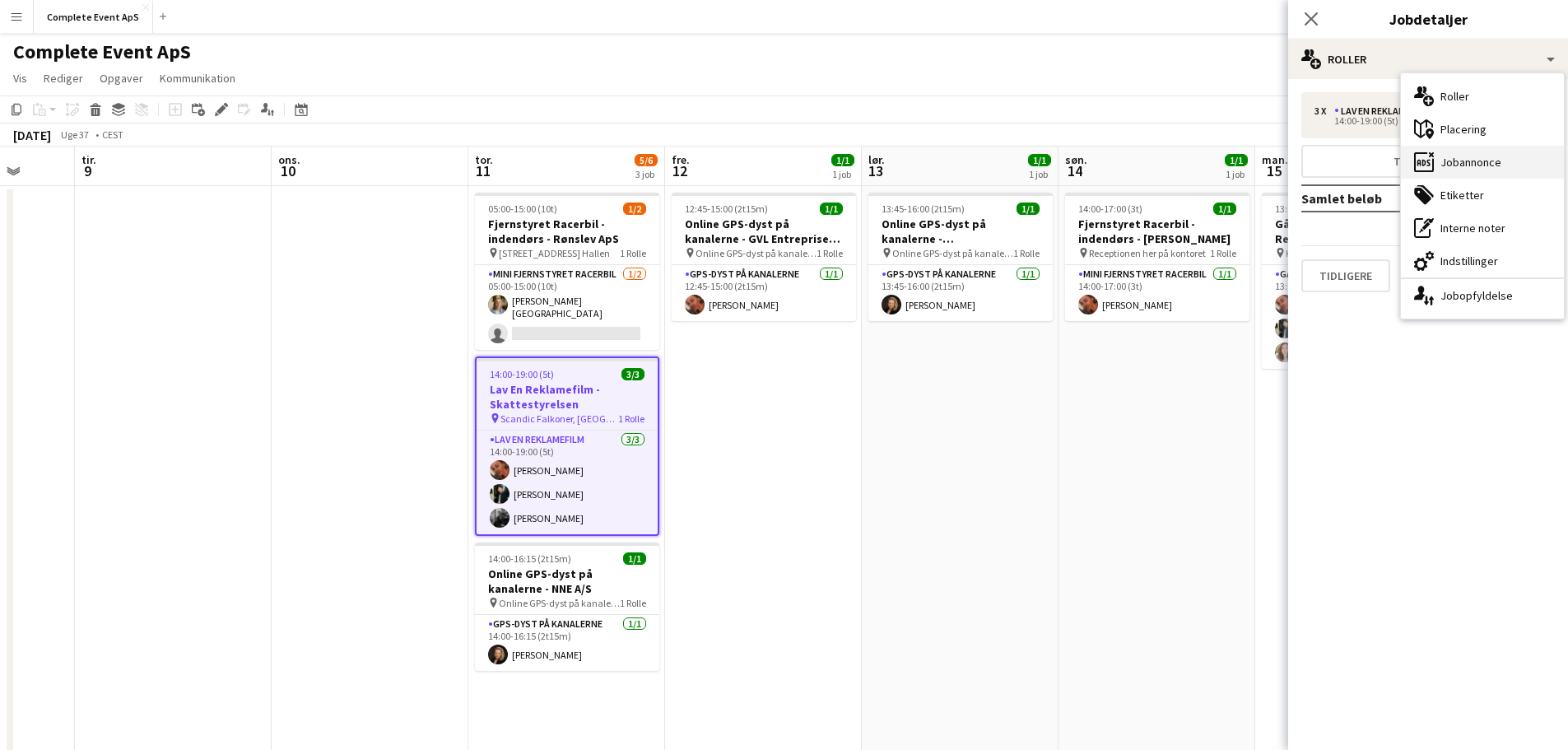
click at [1480, 159] on div "ads-window Jobannonce" at bounding box center [1483, 162] width 163 height 33
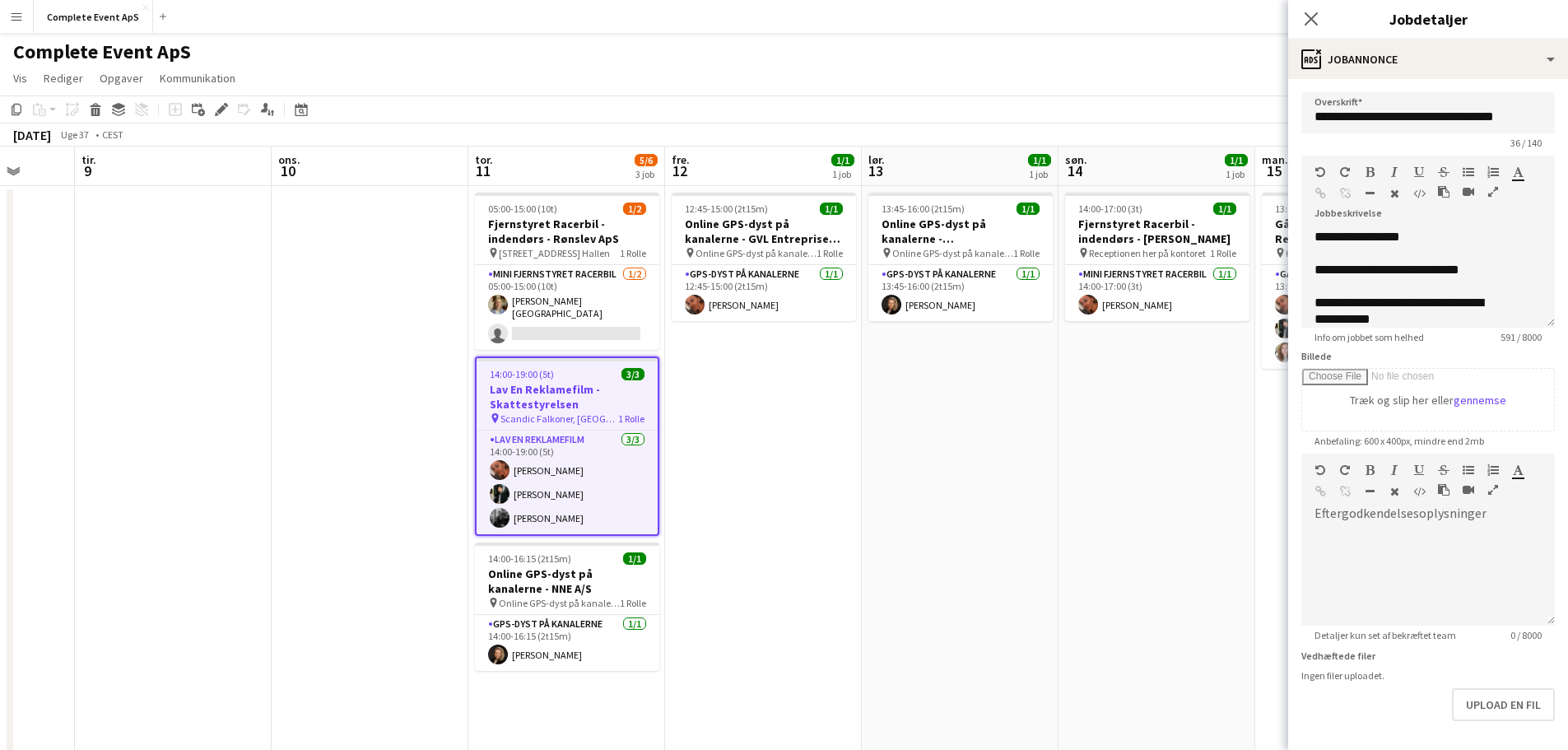
click at [774, 474] on app-date-cell "12:45-15:00 (2t15m) 1/1 Online GPS-dyst på kanalerne - GVL Entreprise A/S pin O…" at bounding box center [763, 659] width 197 height 946
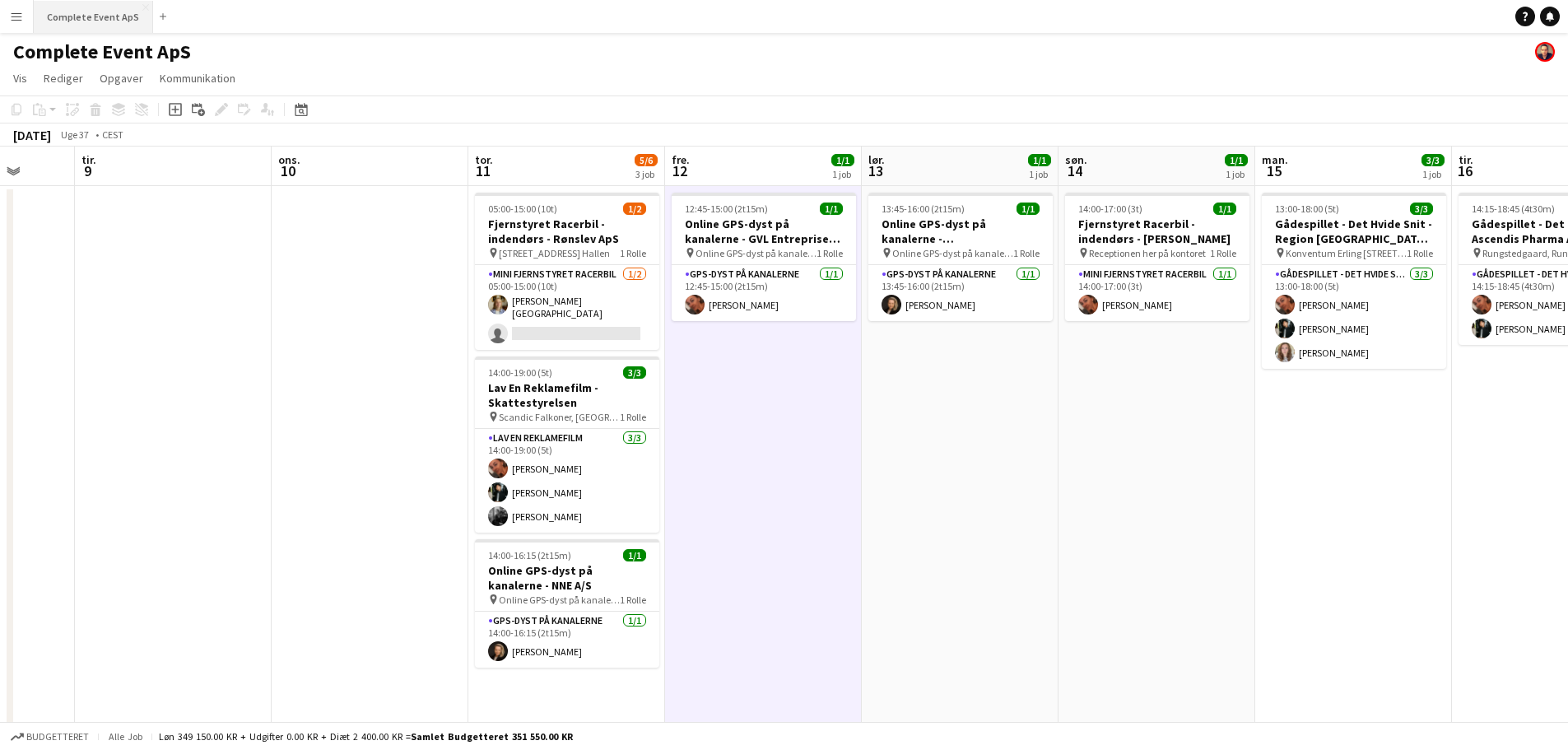
click at [86, 19] on button "Complete Event ApS Luk" at bounding box center [93, 17] width 119 height 32
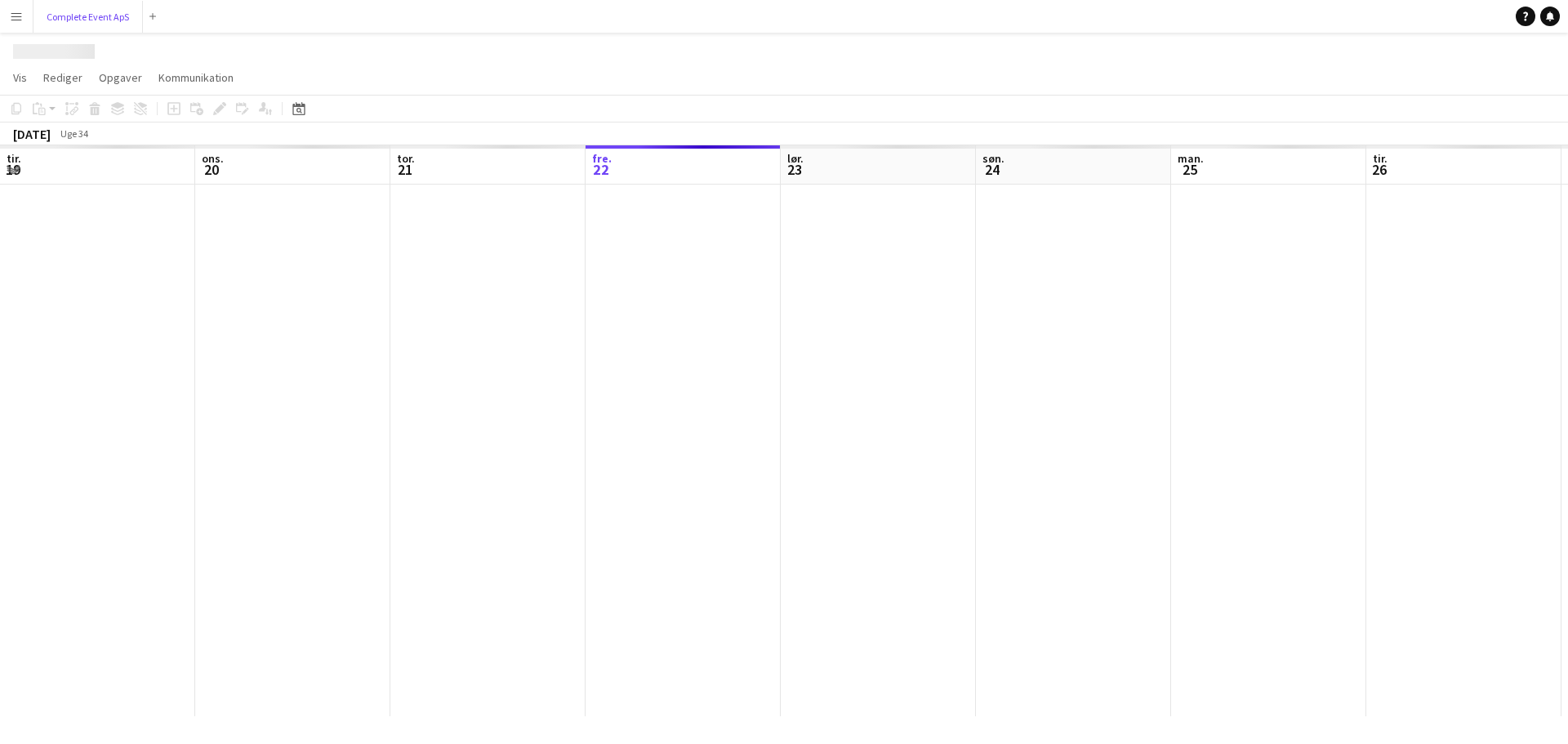
scroll to position [0, 390]
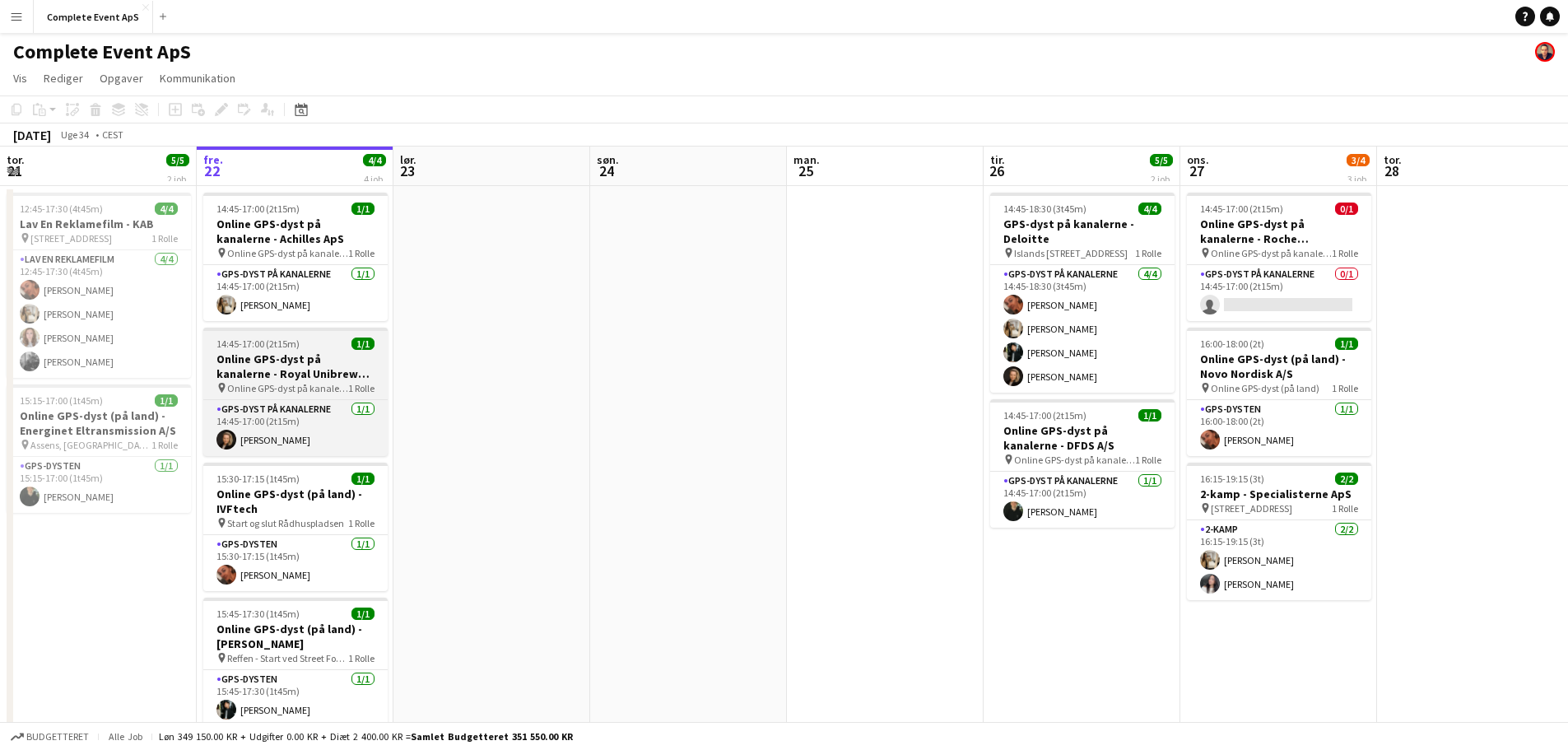
click at [320, 349] on app-job-card "14:45-17:00 (2t15m) 1/1 Online GPS-dyst på kanalerne - Royal Unibrew A/S pin On…" at bounding box center [295, 391] width 185 height 128
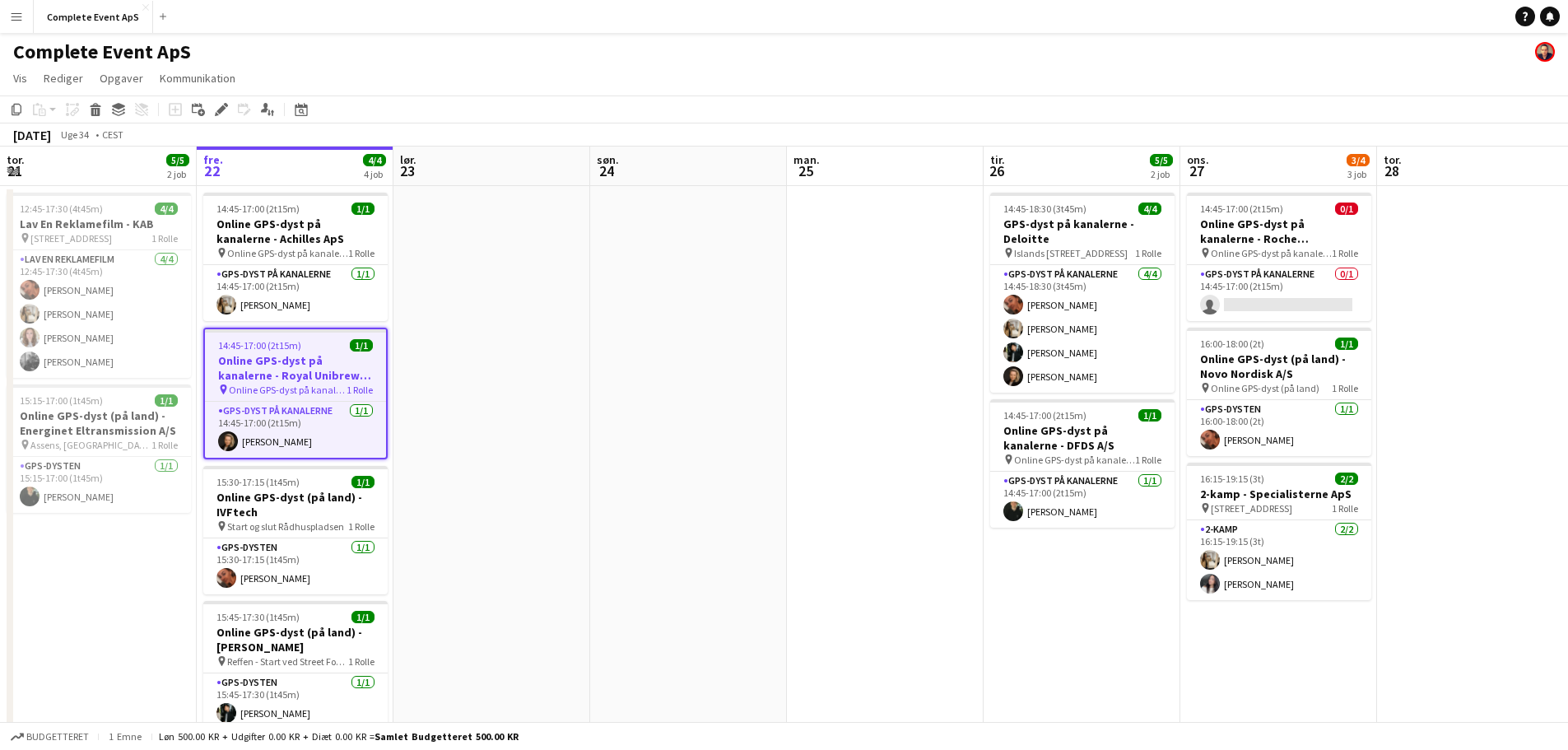
click at [320, 349] on div "14:45-17:00 (2t15m) 1/1" at bounding box center [295, 345] width 181 height 12
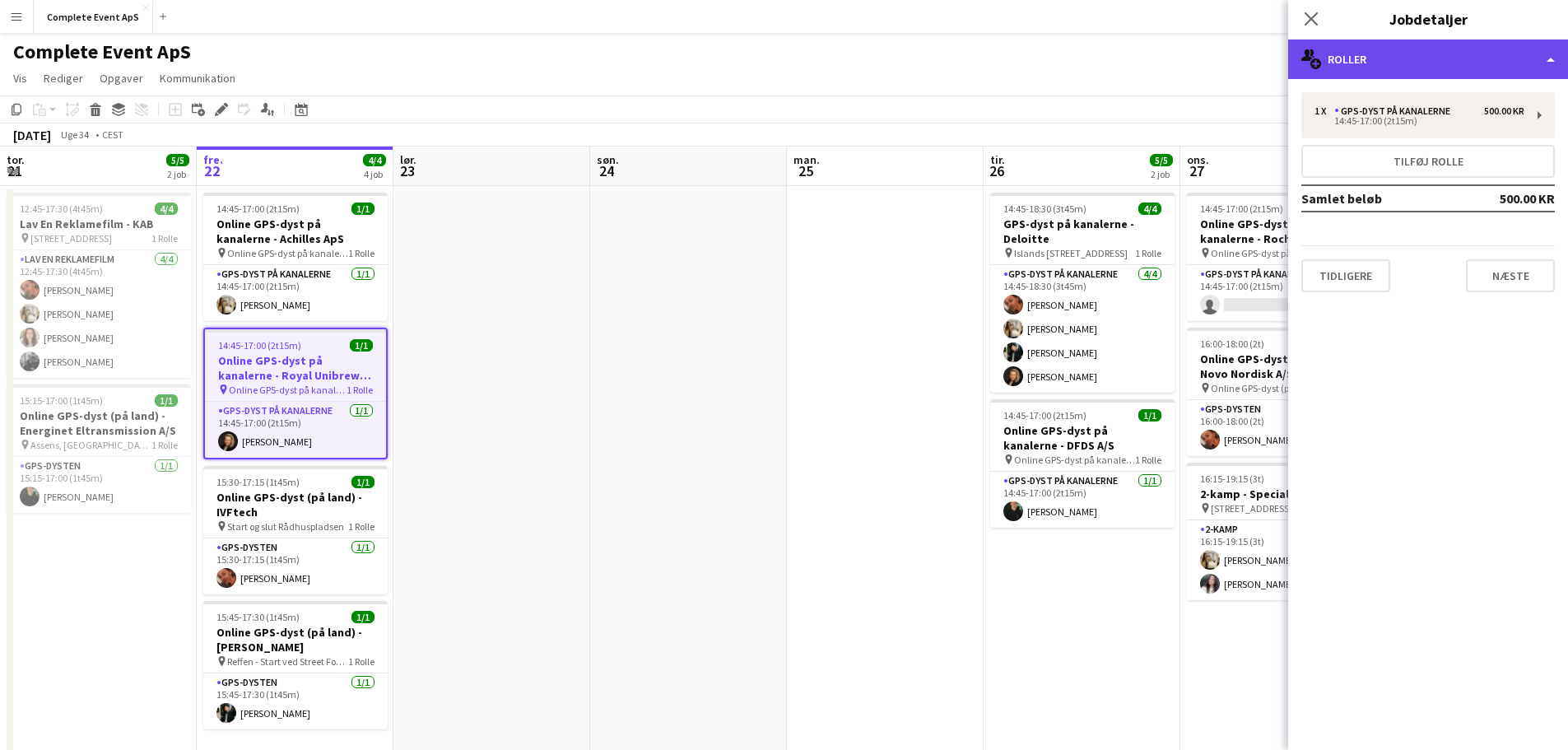
click at [1420, 61] on div "multiple-users-add Roller" at bounding box center [1427, 59] width 280 height 39
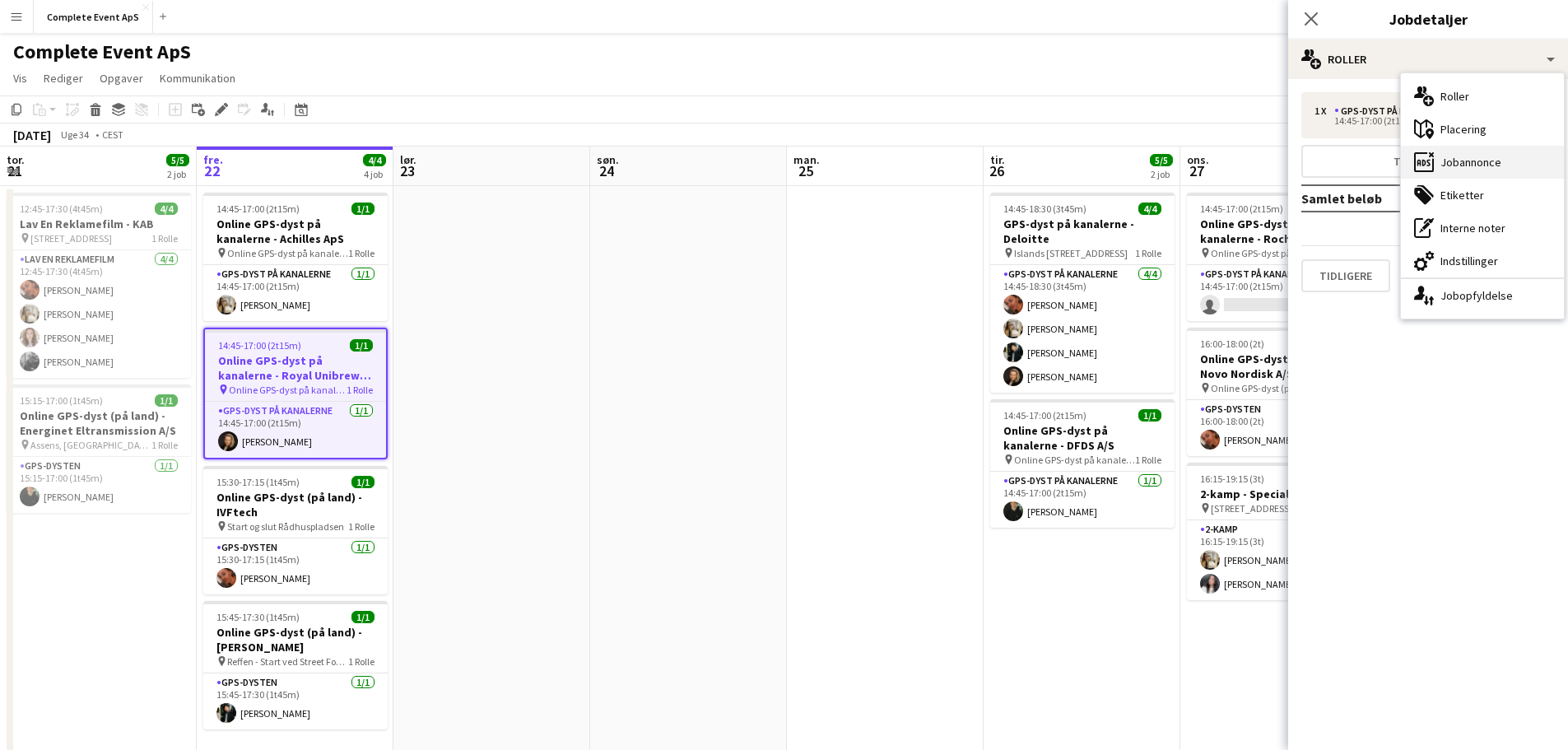
click at [1453, 162] on div "ads-window Jobannonce" at bounding box center [1483, 162] width 163 height 33
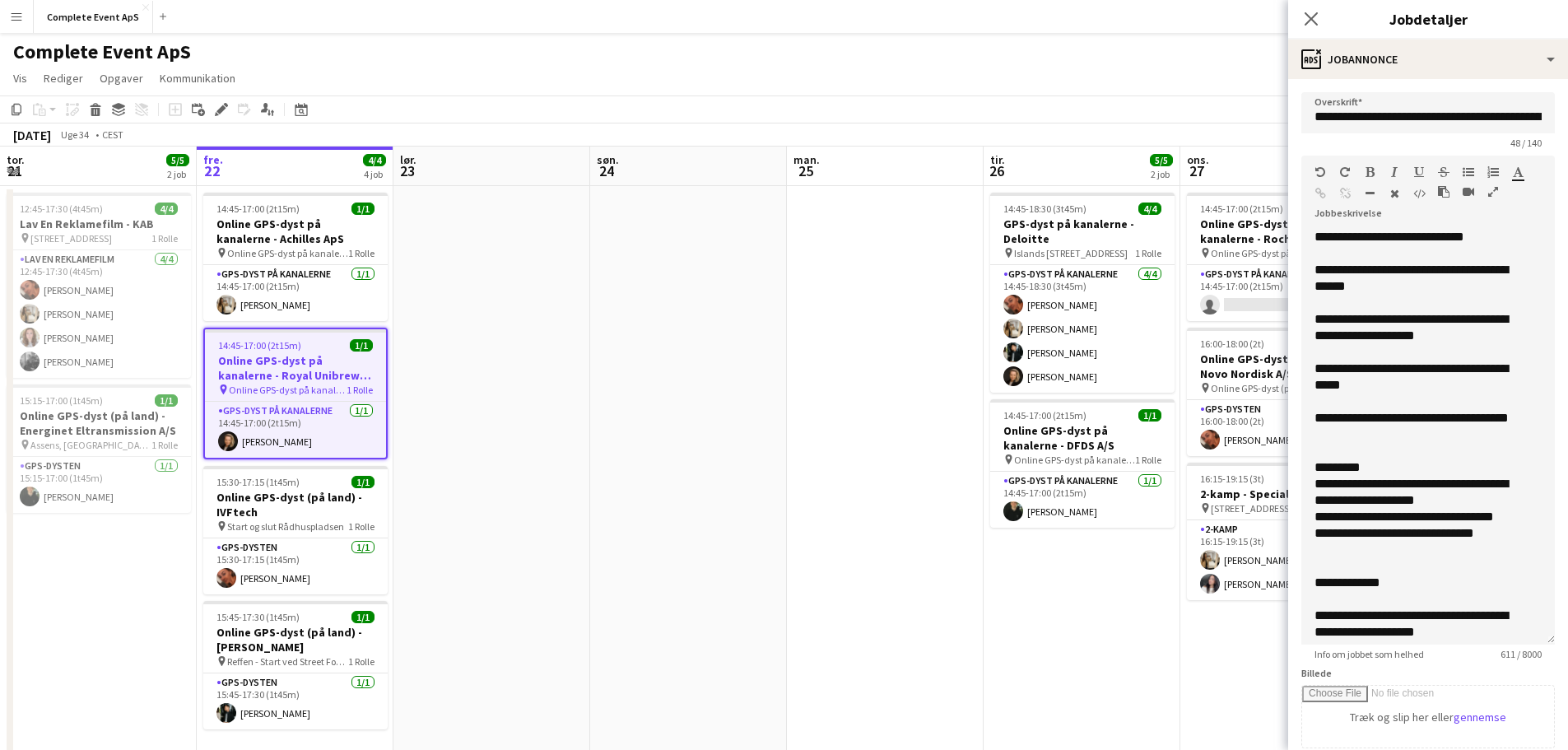
drag, startPoint x: 1535, startPoint y: 324, endPoint x: 1538, endPoint y: 641, distance: 317.0
click at [1538, 641] on div "**********" at bounding box center [1427, 436] width 254 height 416
click at [748, 432] on app-date-cell at bounding box center [688, 659] width 197 height 946
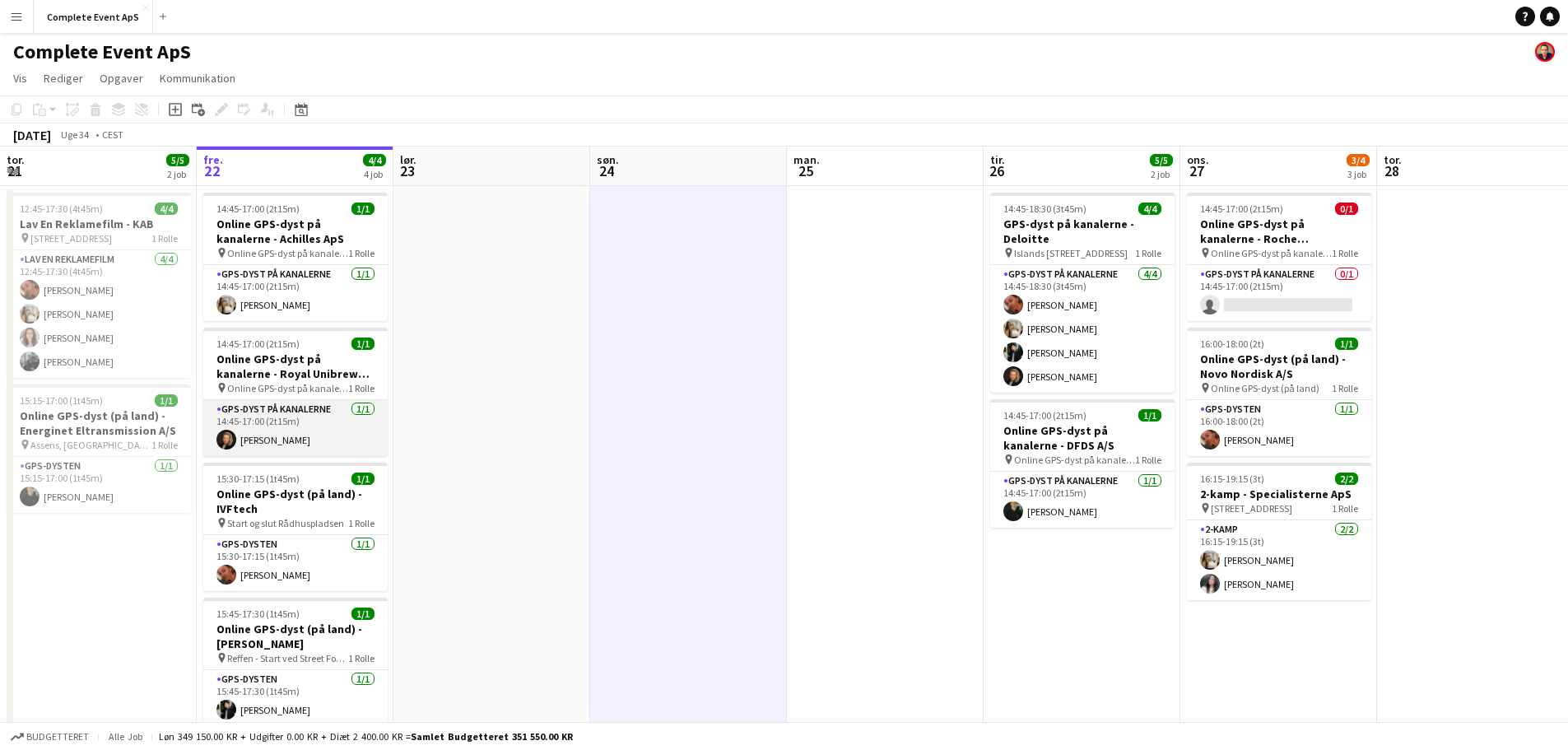
click at [321, 423] on app-card-role "GPS-dyst på kanalerne 1/1 14:45-17:00 (2t15m) Louise Stoltze Møller" at bounding box center [295, 428] width 185 height 56
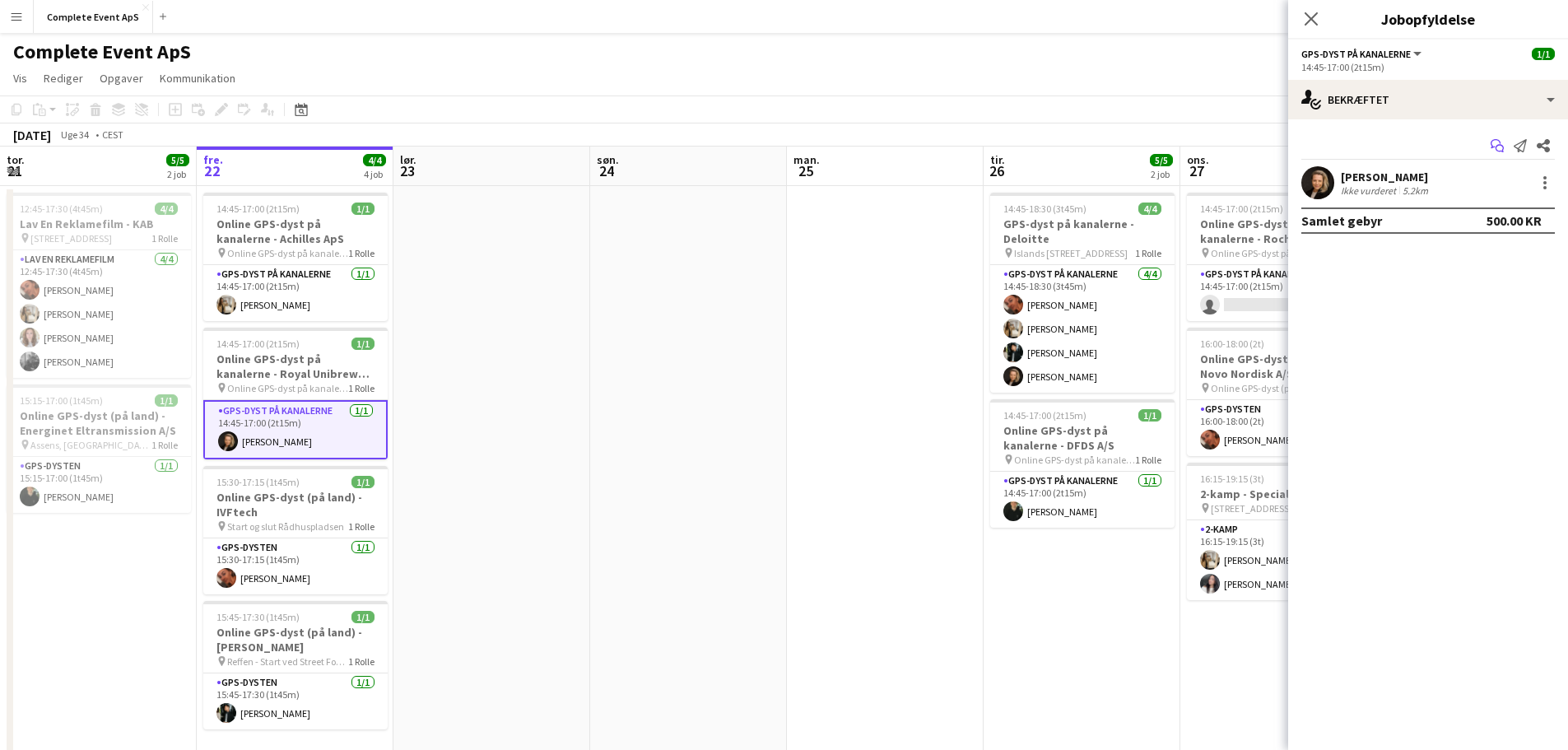
click at [1497, 144] on icon "Start chat" at bounding box center [1497, 146] width 13 height 13
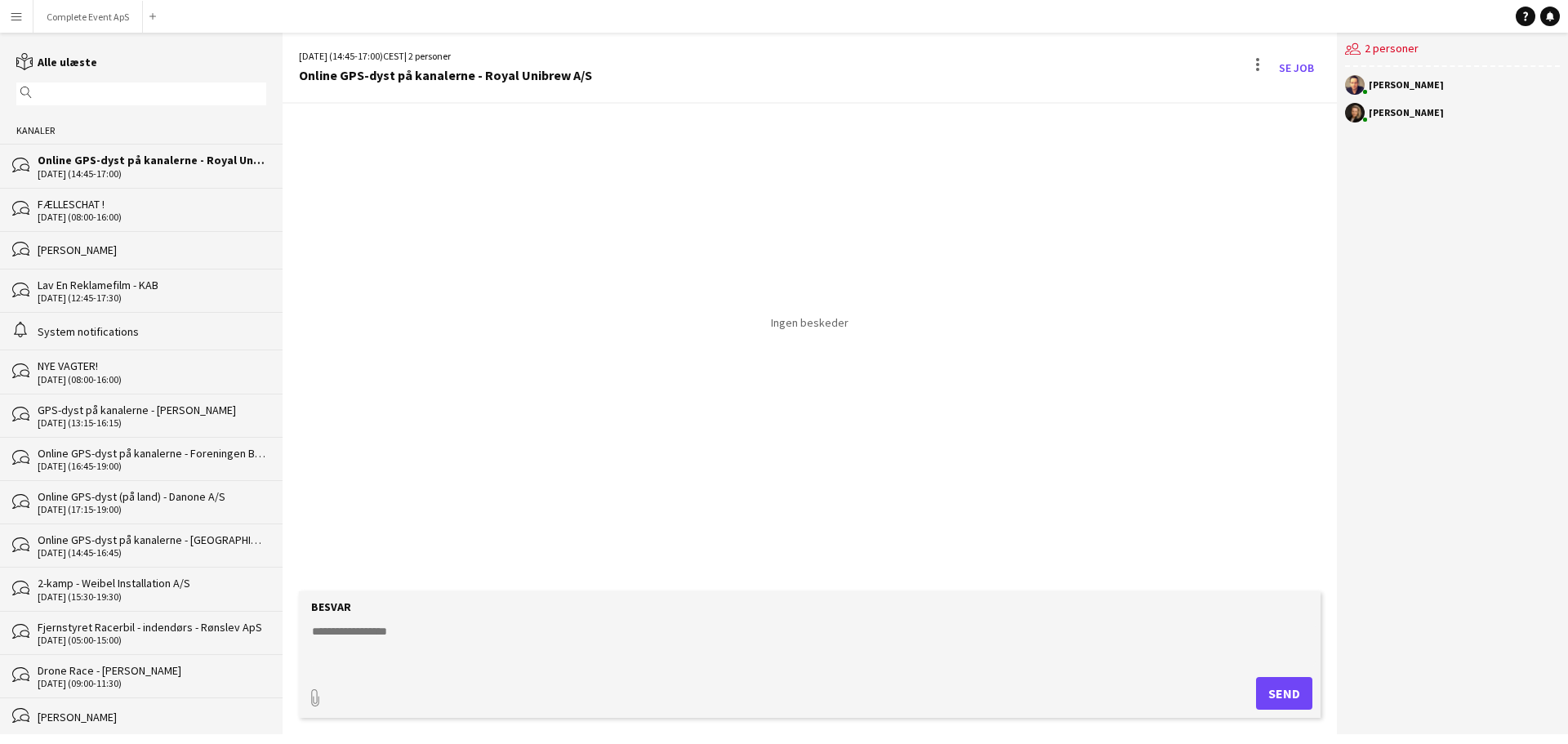
click at [670, 652] on textarea at bounding box center [813, 644] width 1006 height 43
type textarea "**********"
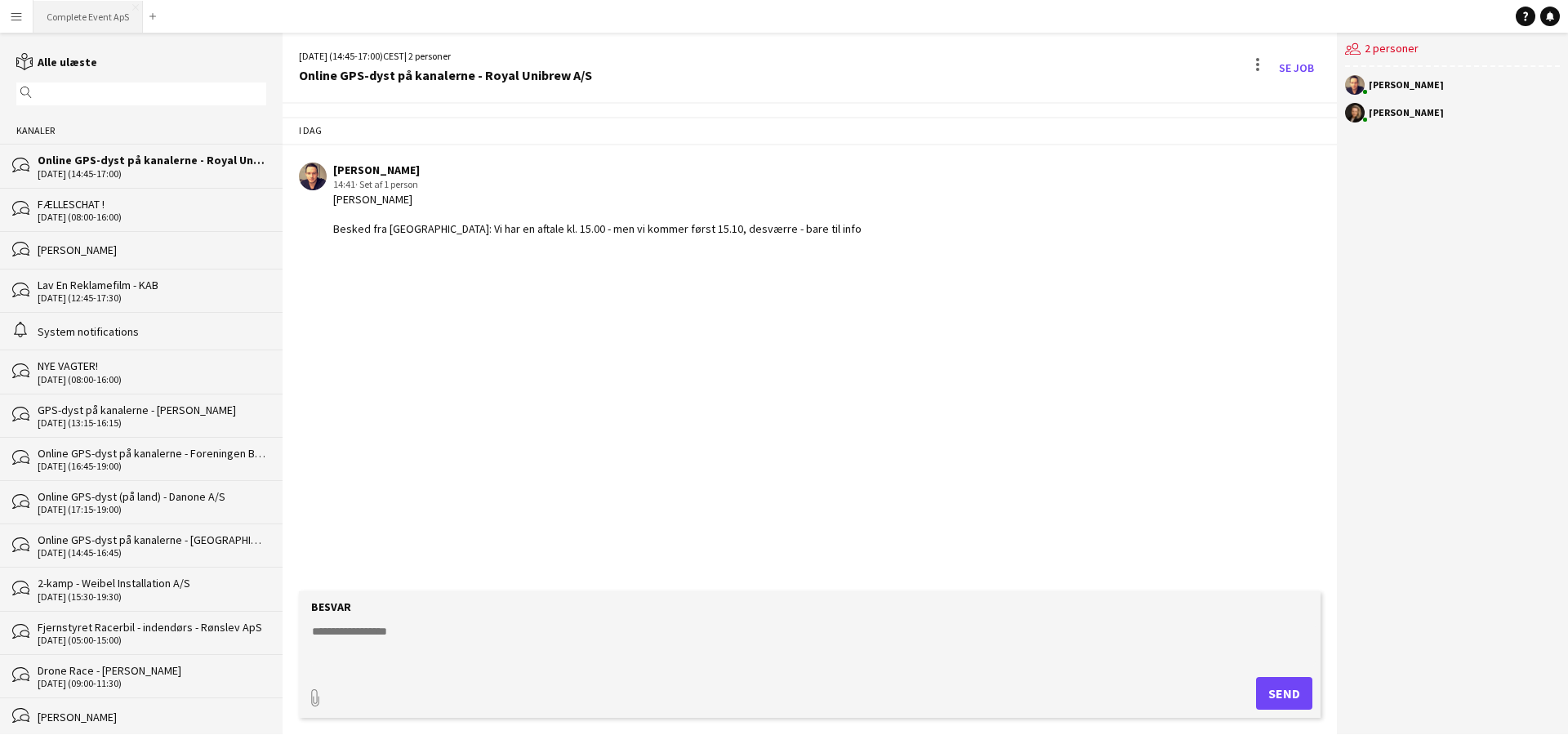
click at [85, 17] on button "Complete Event ApS Luk" at bounding box center [88, 17] width 110 height 32
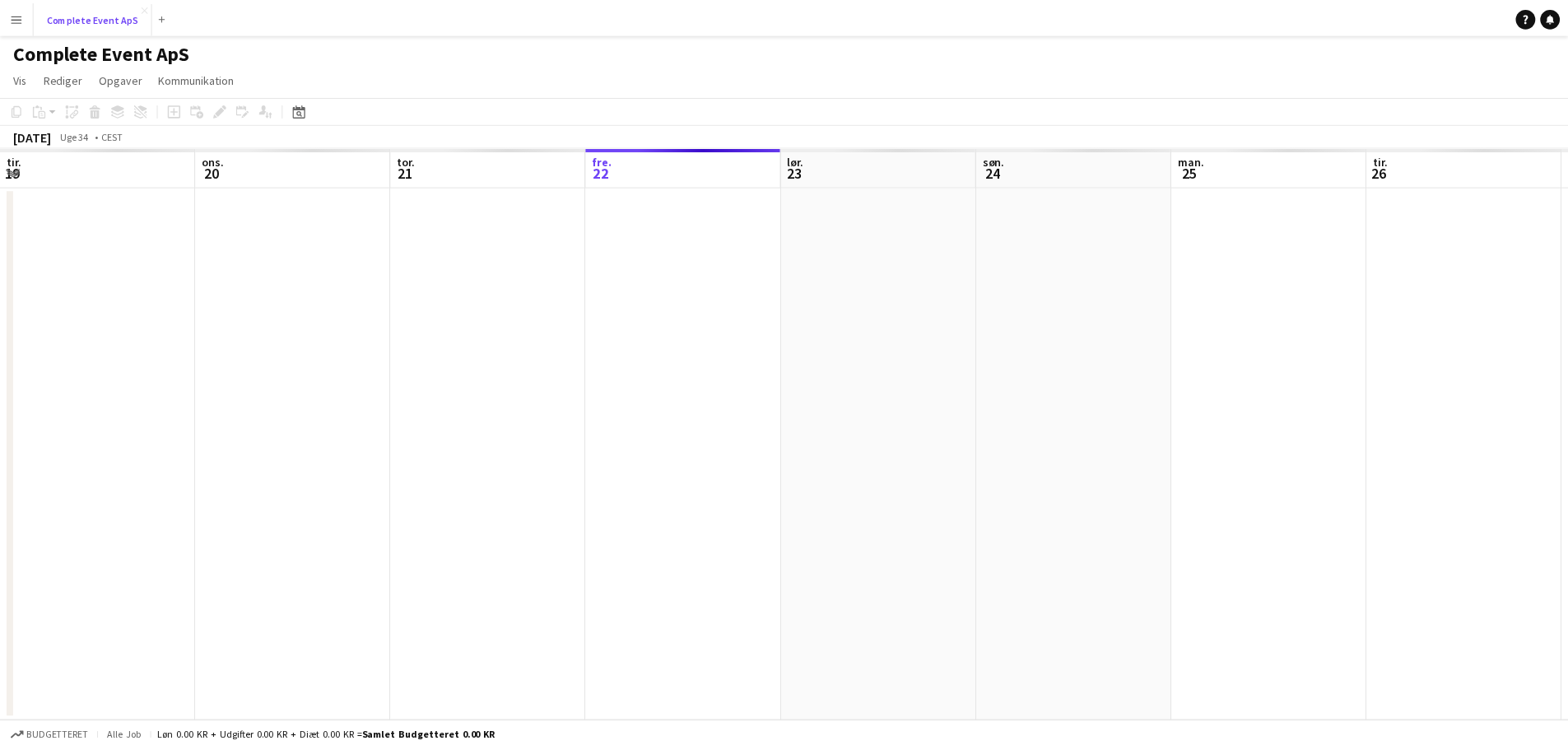
scroll to position [0, 393]
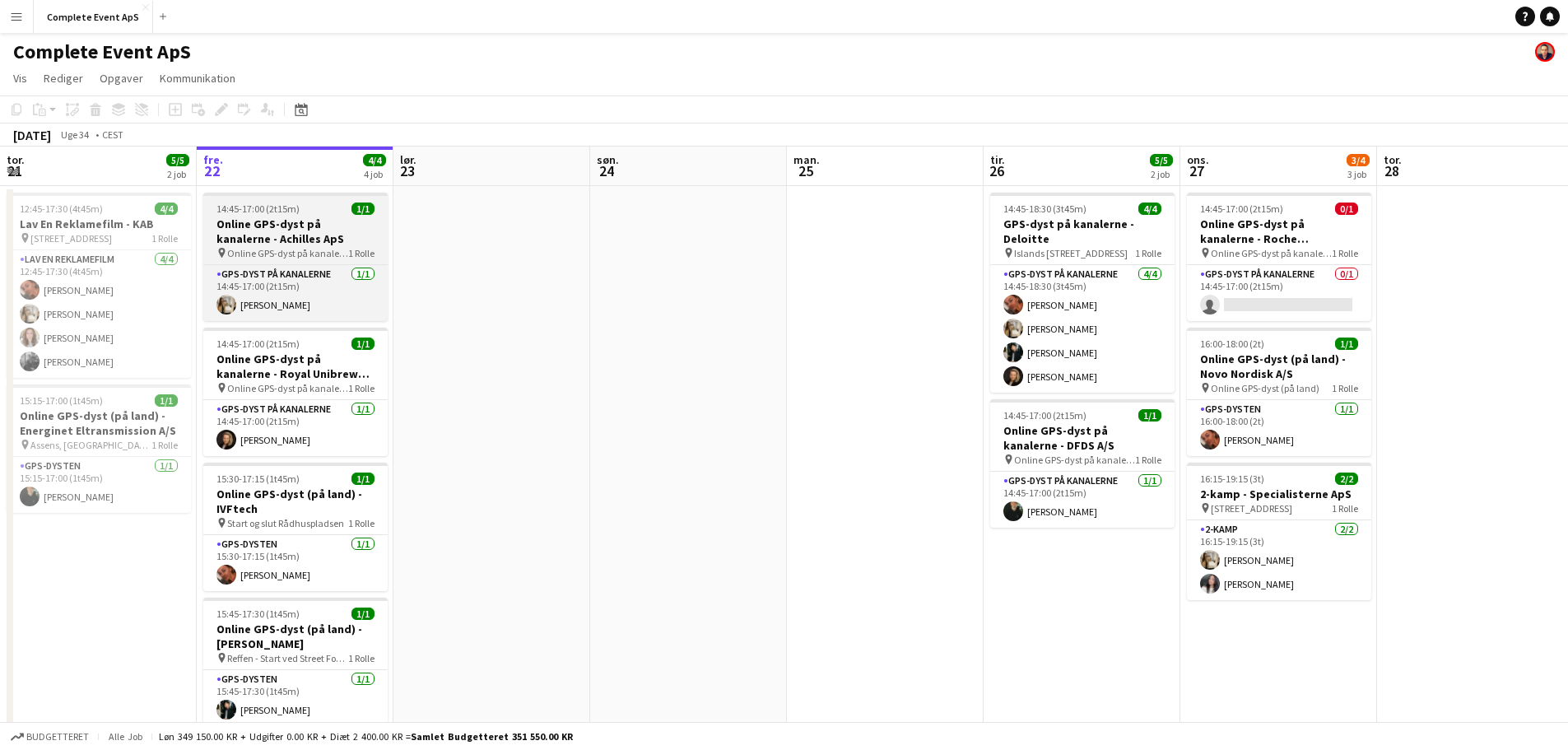
click at [315, 208] on div "14:45-17:00 (2t15m) 1/1" at bounding box center [295, 208] width 185 height 12
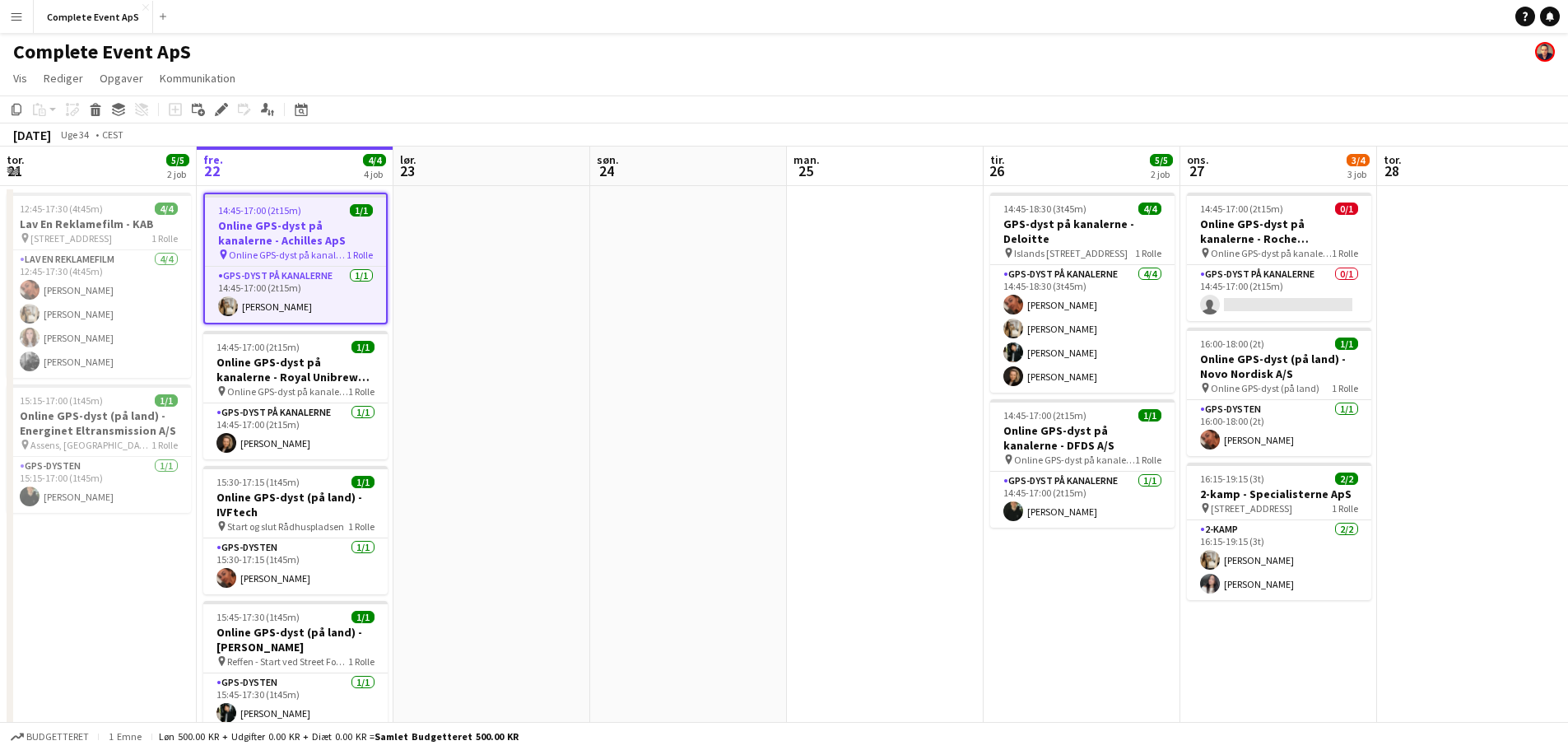
click at [315, 208] on div "14:45-17:00 (2t15m) 1/1" at bounding box center [295, 210] width 181 height 12
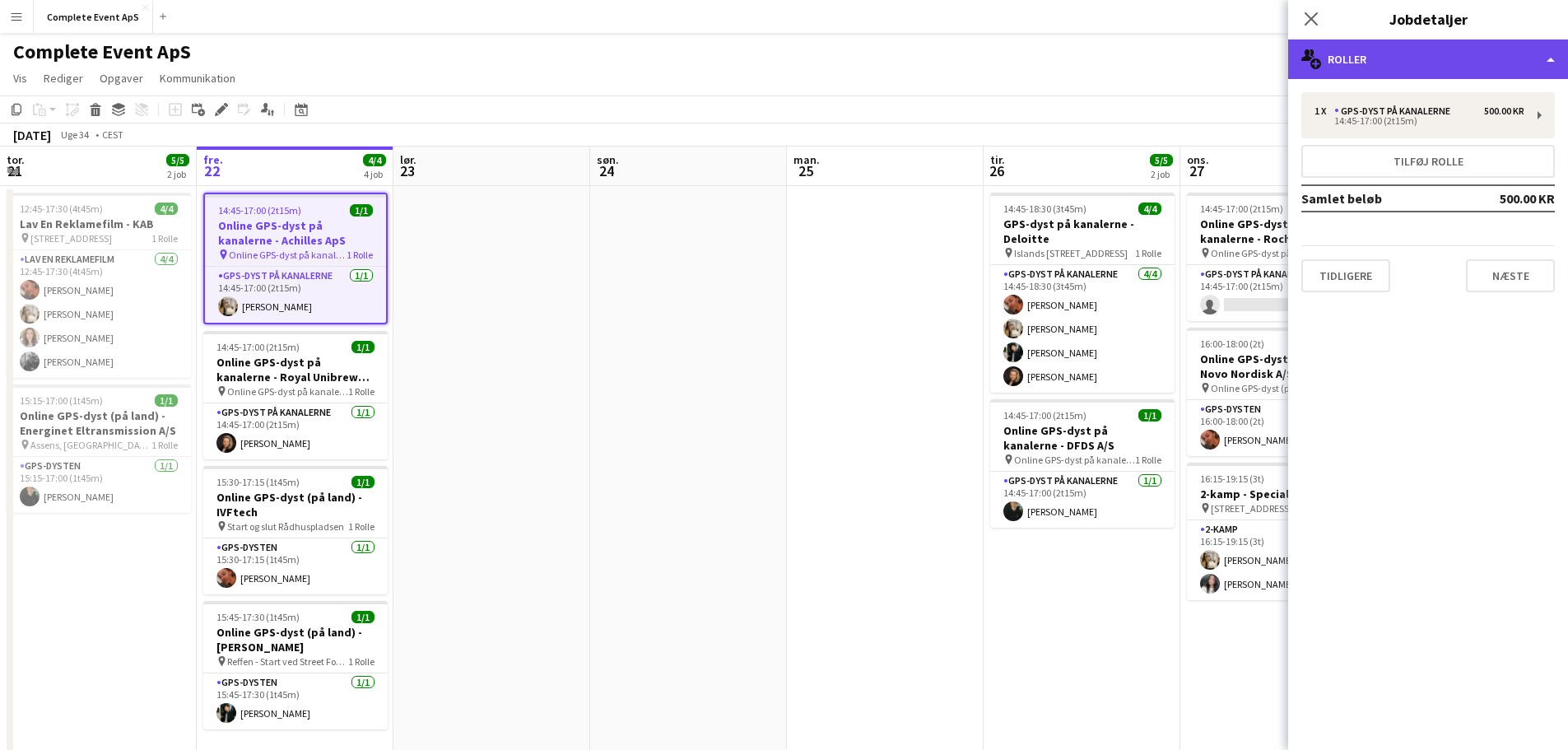
click at [1390, 71] on div "multiple-users-add Roller" at bounding box center [1427, 59] width 280 height 39
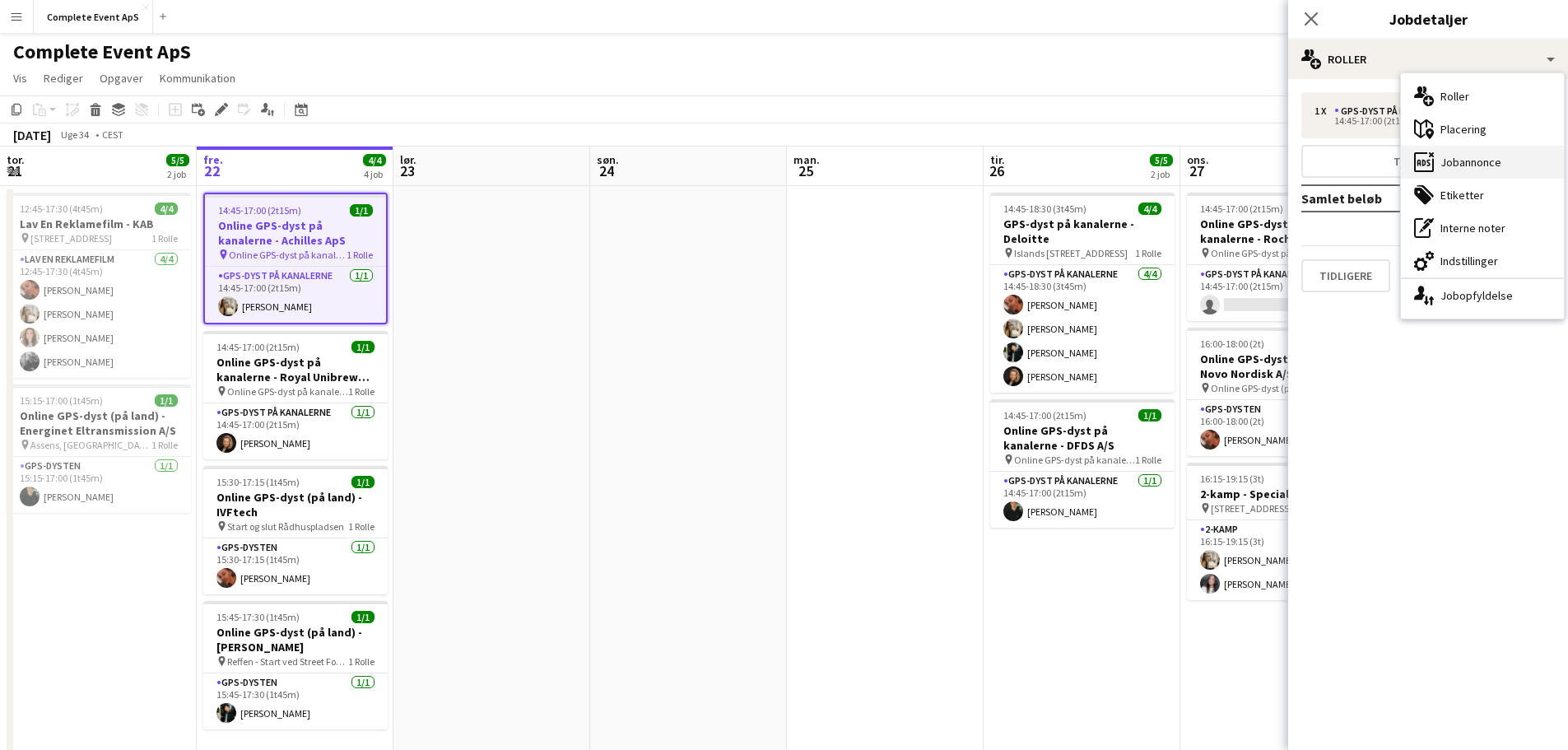
click at [1462, 169] on div "ads-window Jobannonce" at bounding box center [1483, 162] width 163 height 33
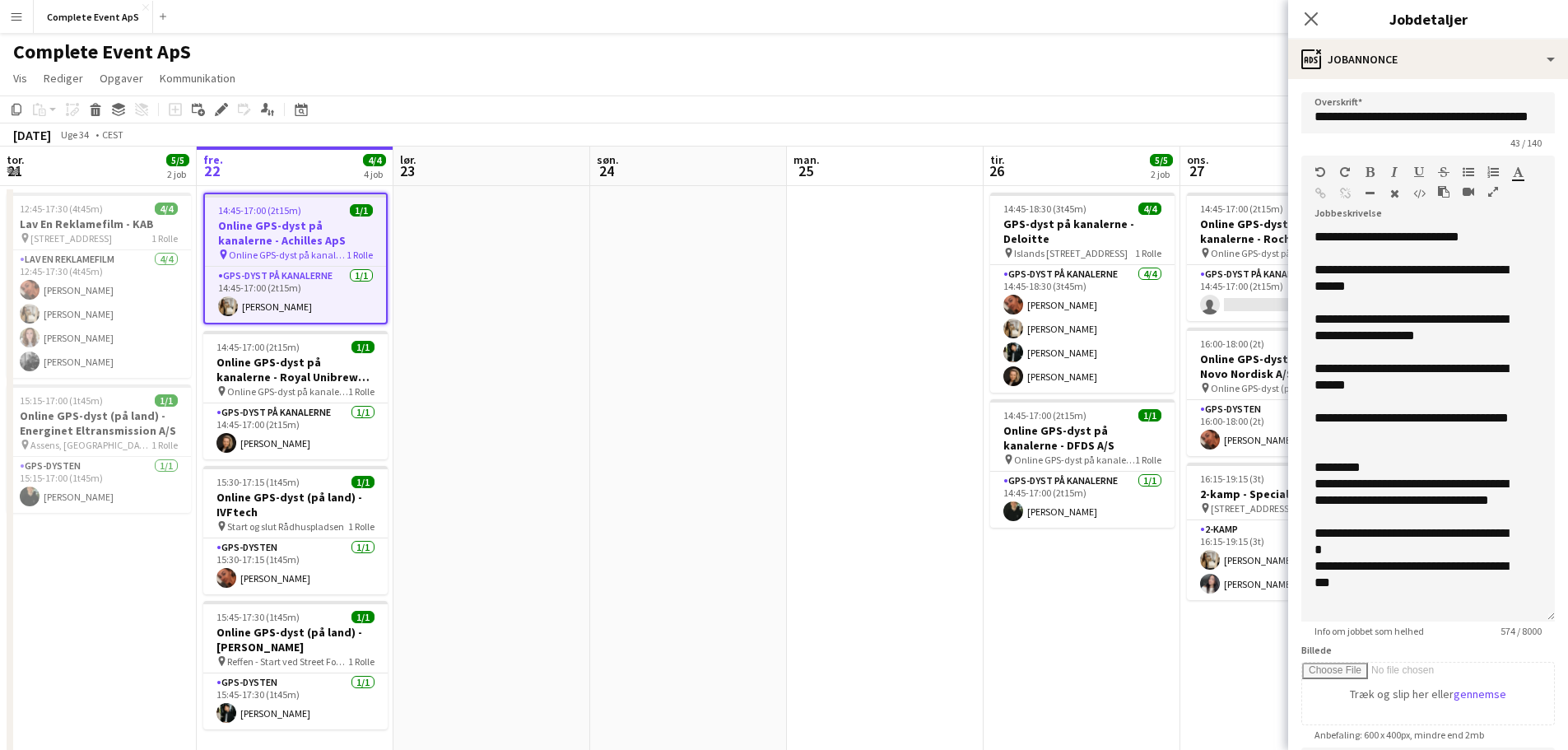
drag, startPoint x: 1530, startPoint y: 343, endPoint x: 1511, endPoint y: 637, distance: 294.6
click at [1511, 637] on form "**********" at bounding box center [1427, 599] width 280 height 1015
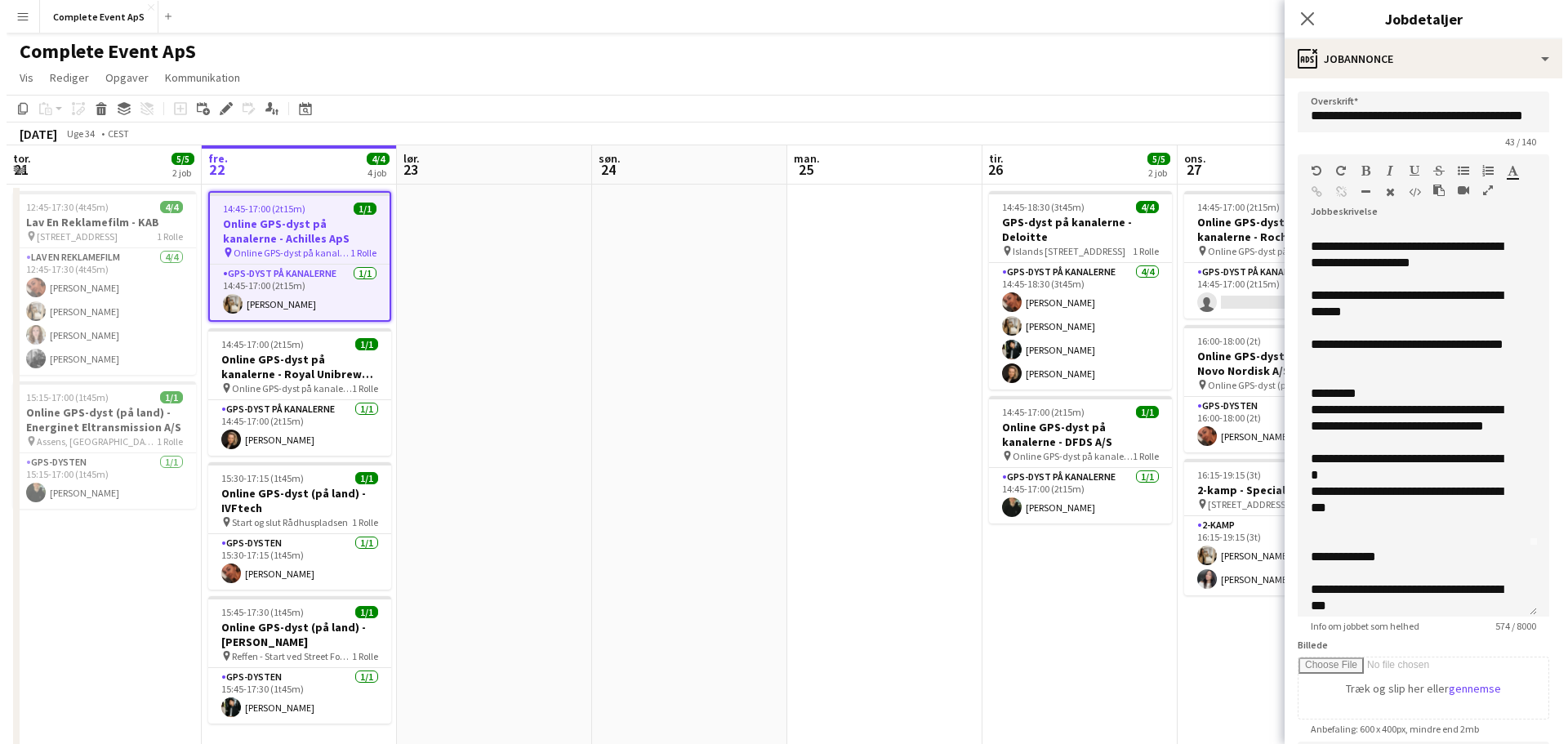
scroll to position [163, 0]
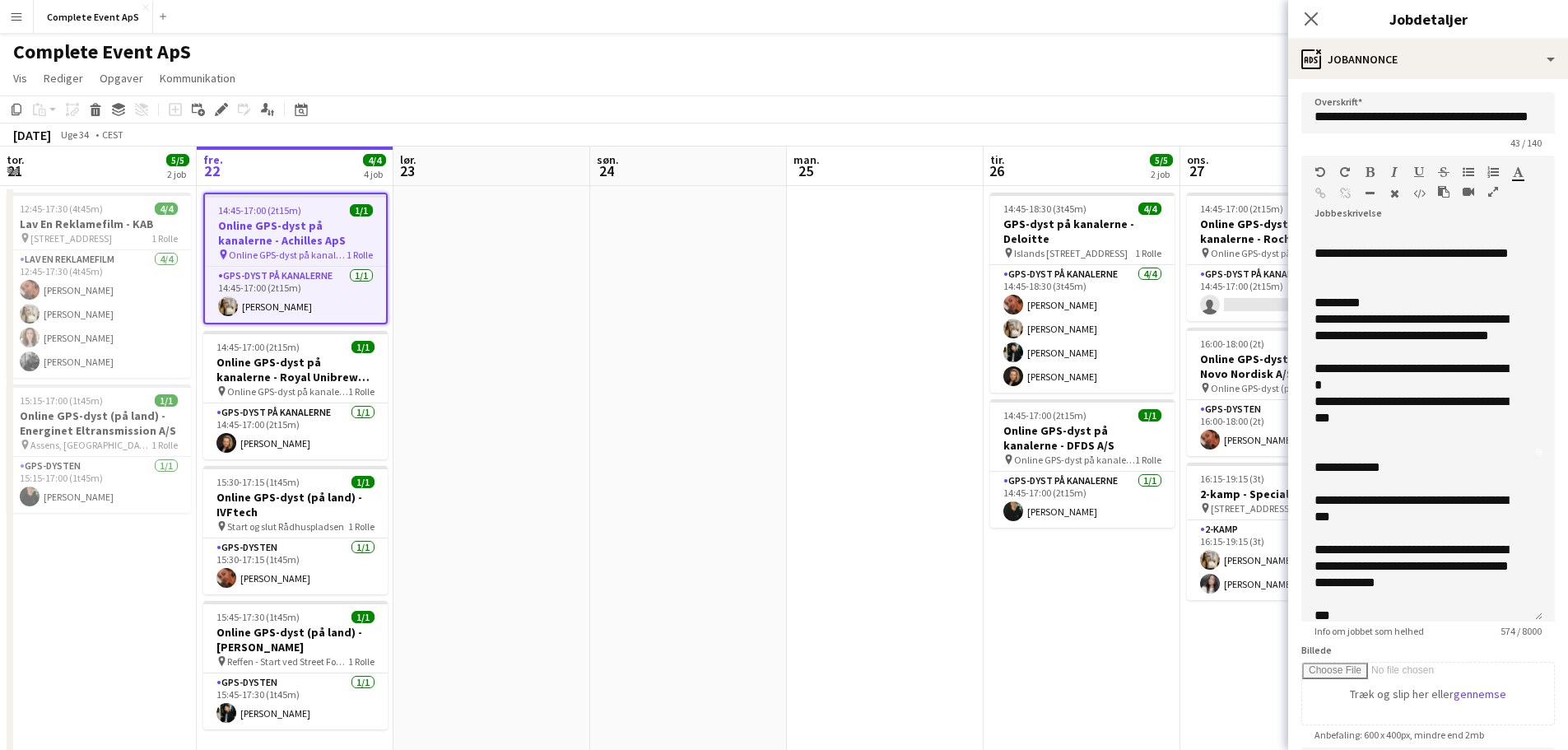
click at [836, 335] on app-date-cell at bounding box center [885, 659] width 197 height 946
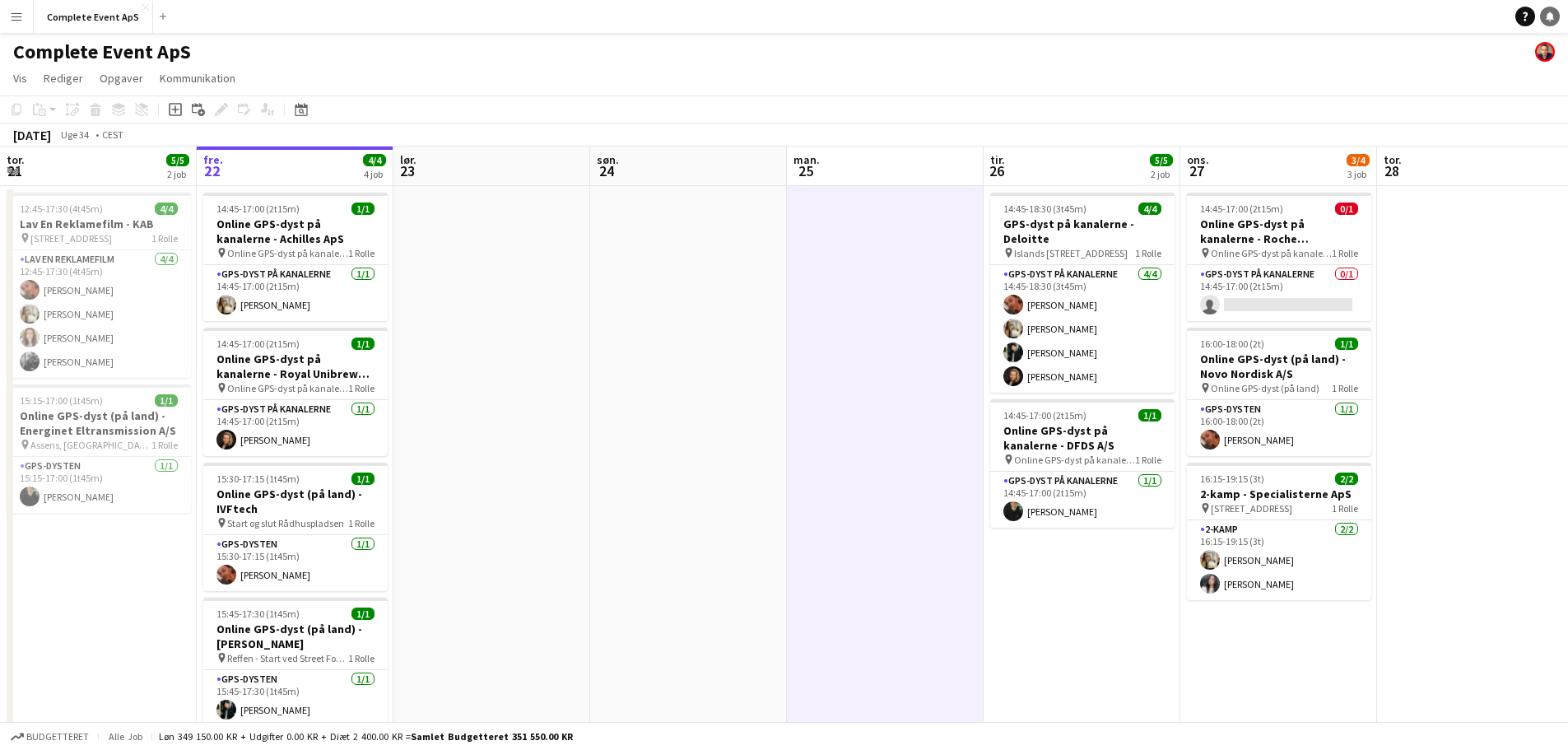
click at [1550, 23] on link "Notifikationer" at bounding box center [1549, 16] width 20 height 20
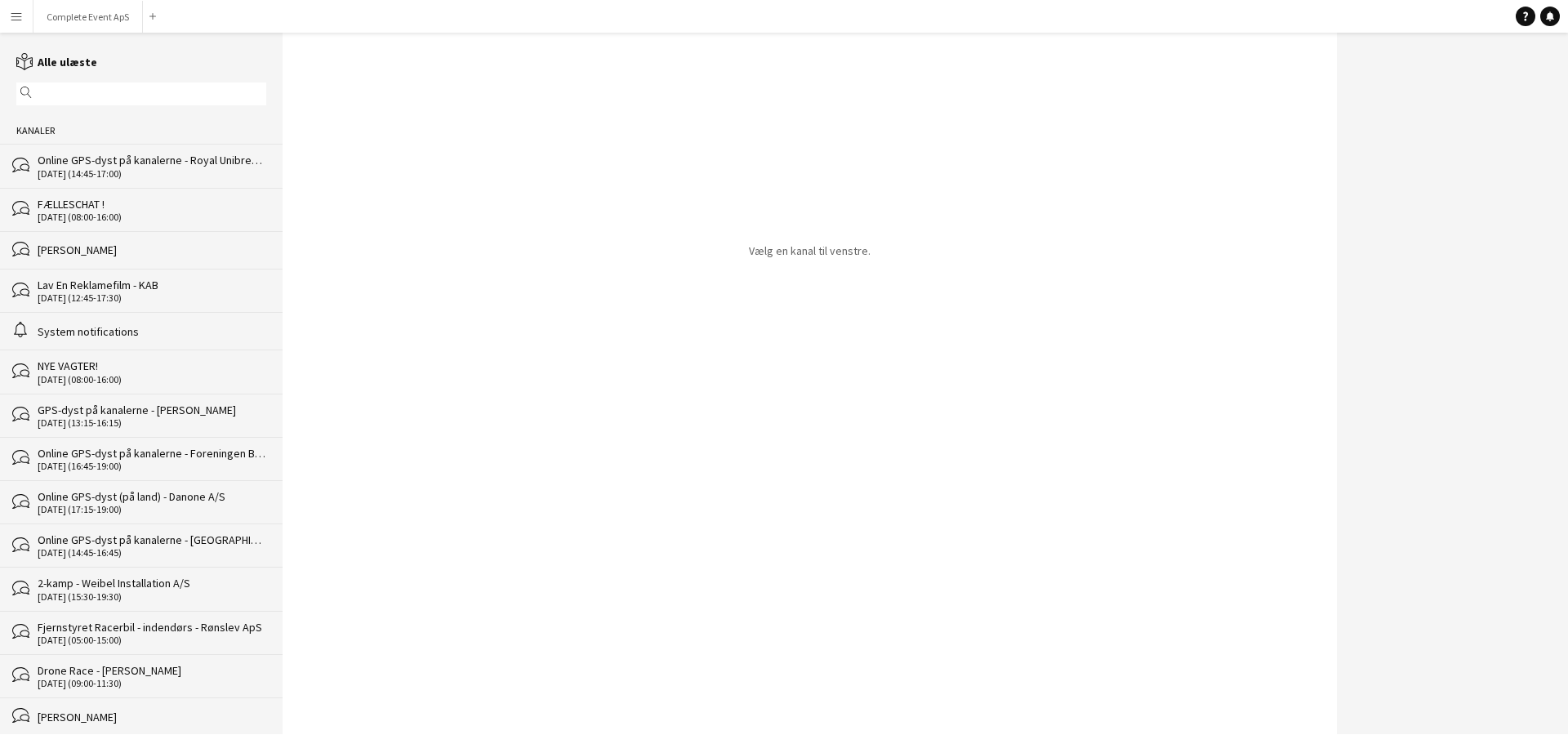
click at [100, 164] on div "Online GPS-dyst på kanalerne - Royal Unibrew A/S" at bounding box center [152, 160] width 229 height 15
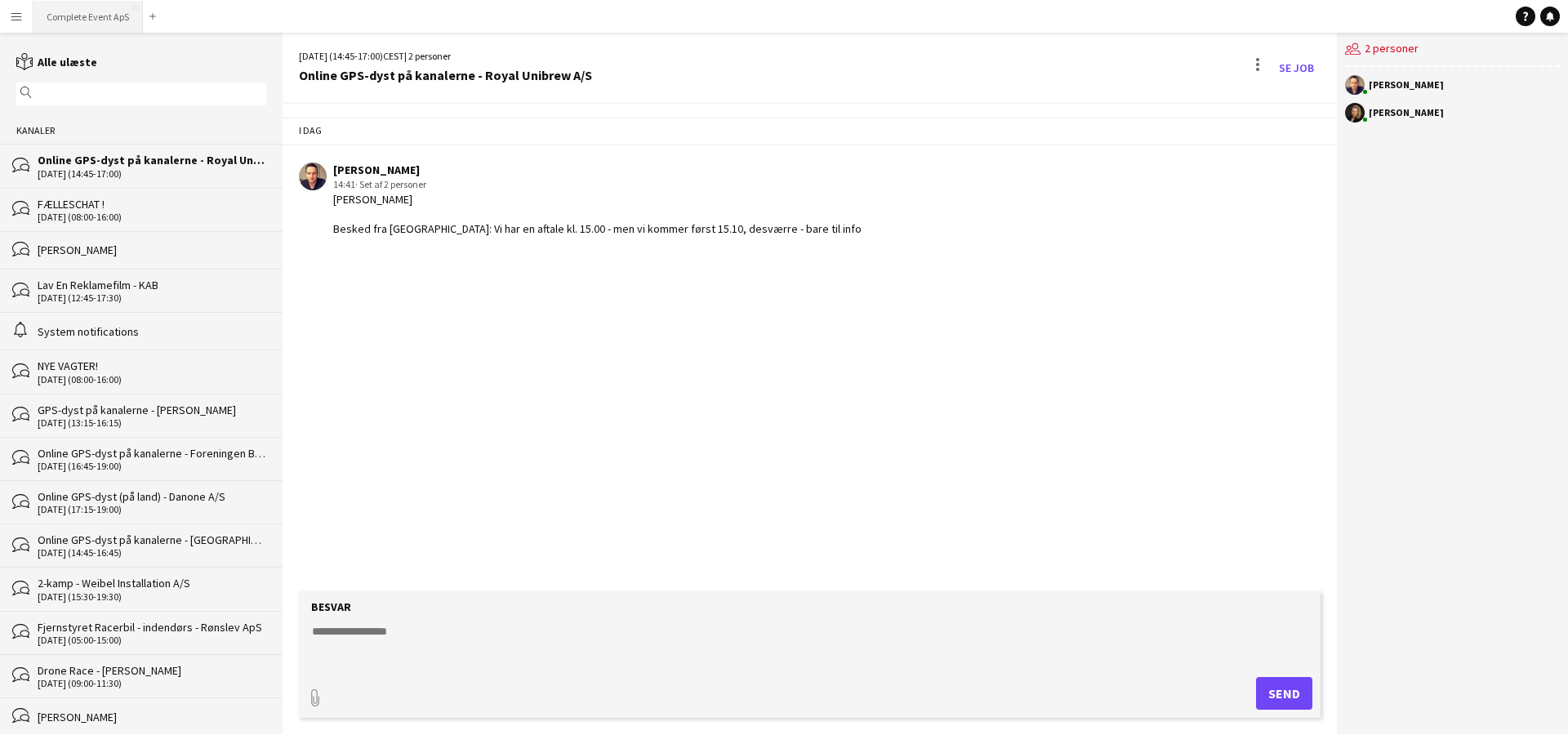
click at [96, 16] on button "Complete Event ApS Luk" at bounding box center [88, 17] width 110 height 32
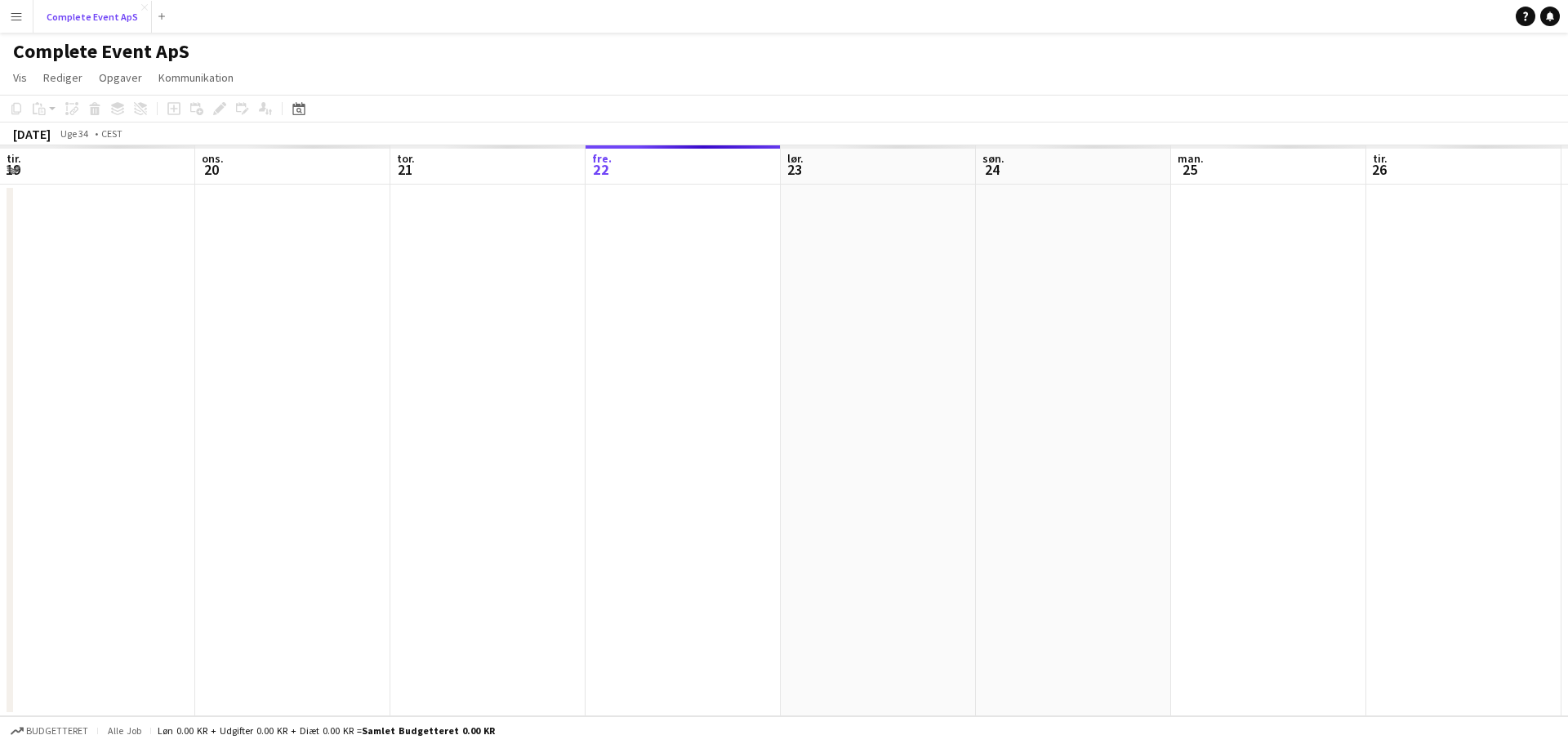
scroll to position [0, 390]
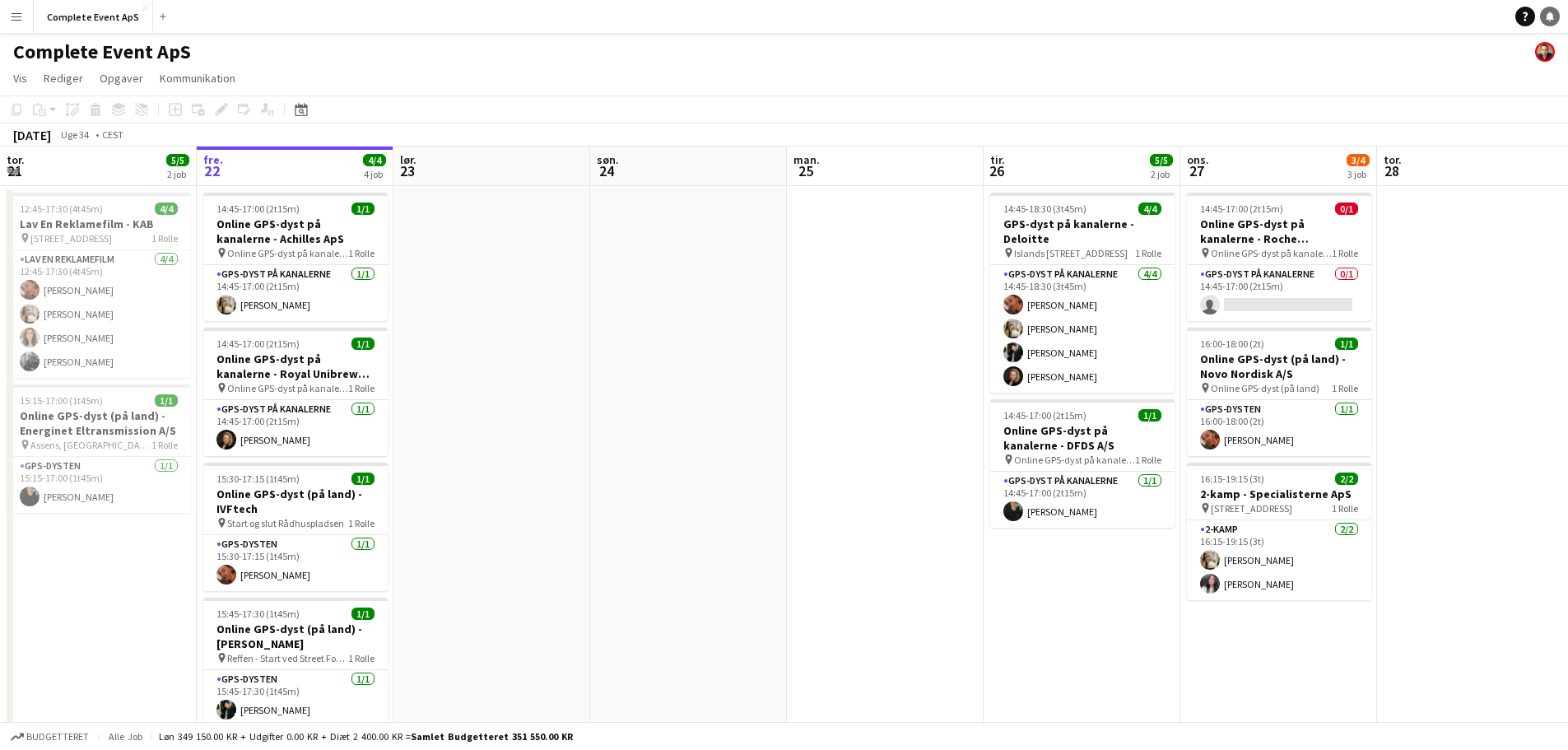
click at [1547, 21] on icon "Notifikationer" at bounding box center [1549, 16] width 10 height 10
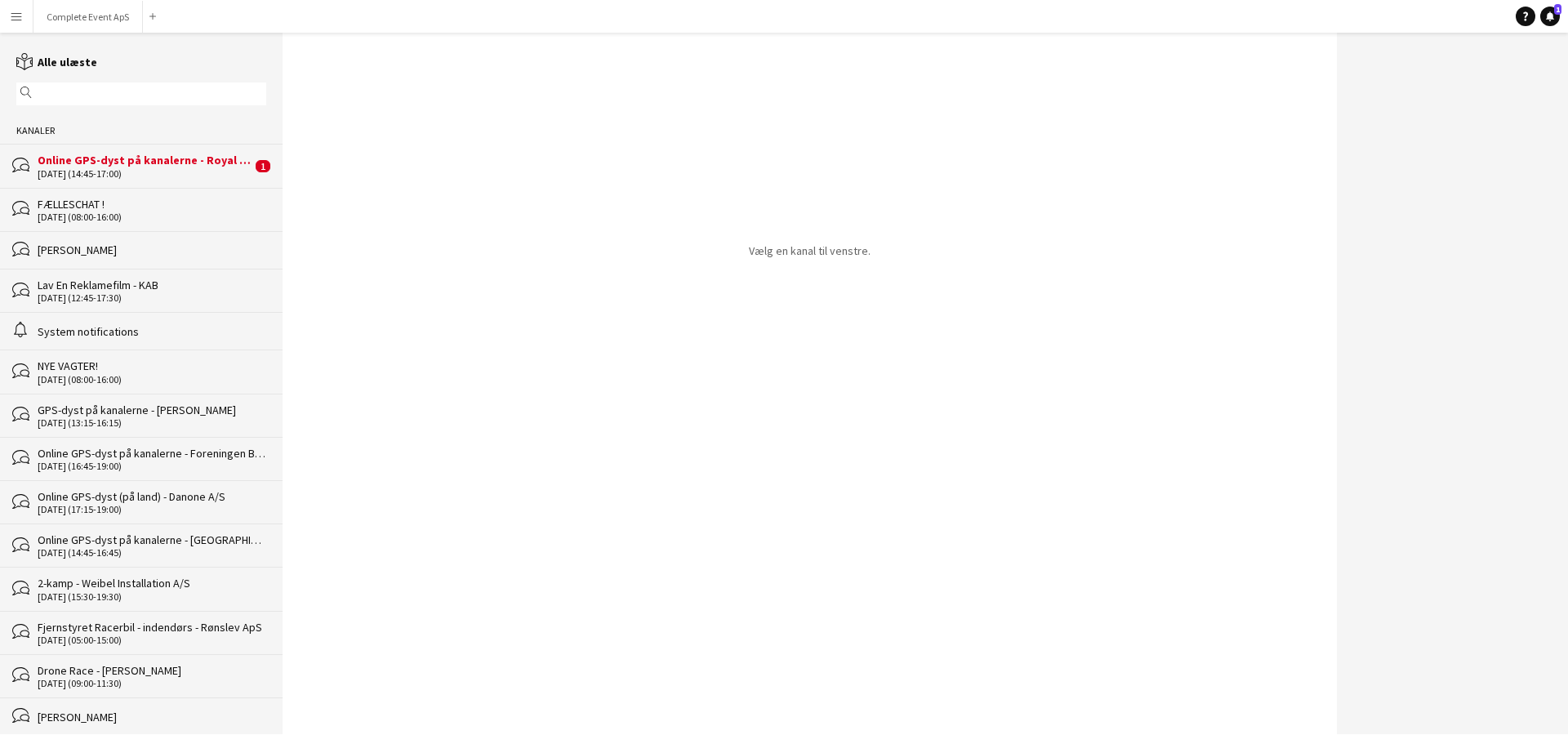
click at [199, 158] on div "Online GPS-dyst på kanalerne - Royal Unibrew A/S" at bounding box center [144, 160] width 214 height 15
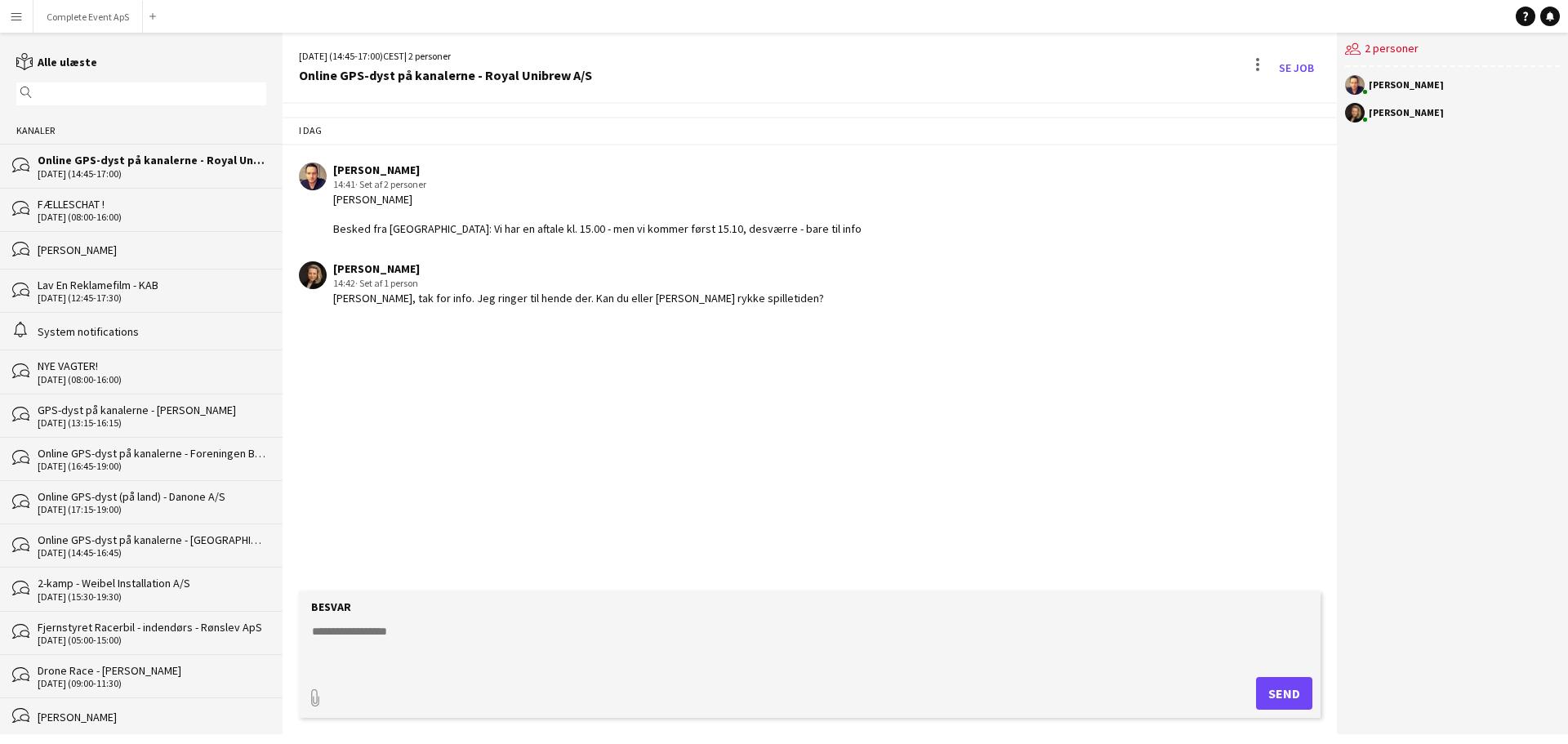
click at [481, 654] on textarea at bounding box center [813, 644] width 1006 height 43
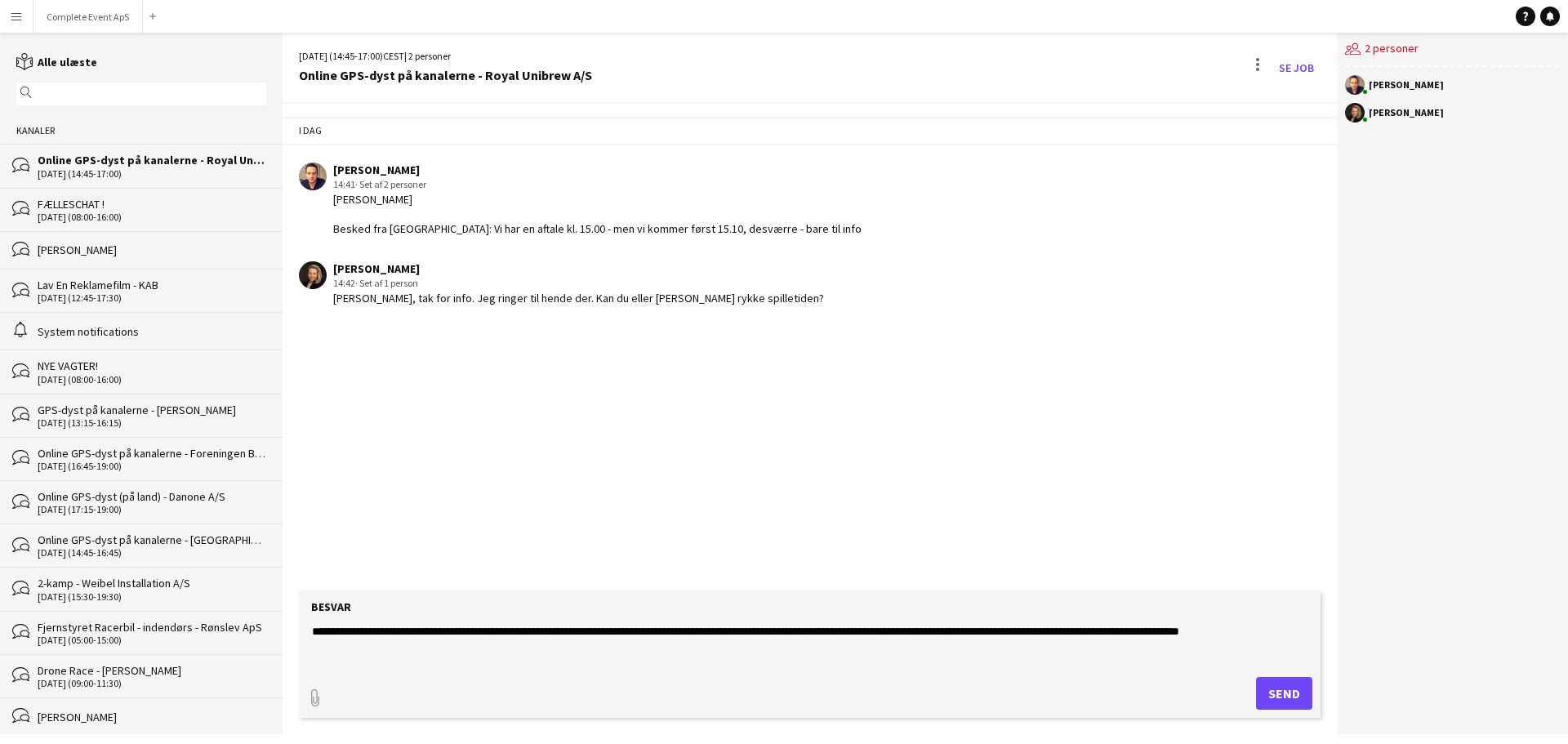
click at [1236, 635] on textarea "**********" at bounding box center [813, 644] width 1006 height 43
click at [1255, 630] on textarea "**********" at bounding box center [813, 644] width 1006 height 43
click at [1308, 633] on textarea "**********" at bounding box center [813, 644] width 1006 height 43
type textarea "**********"
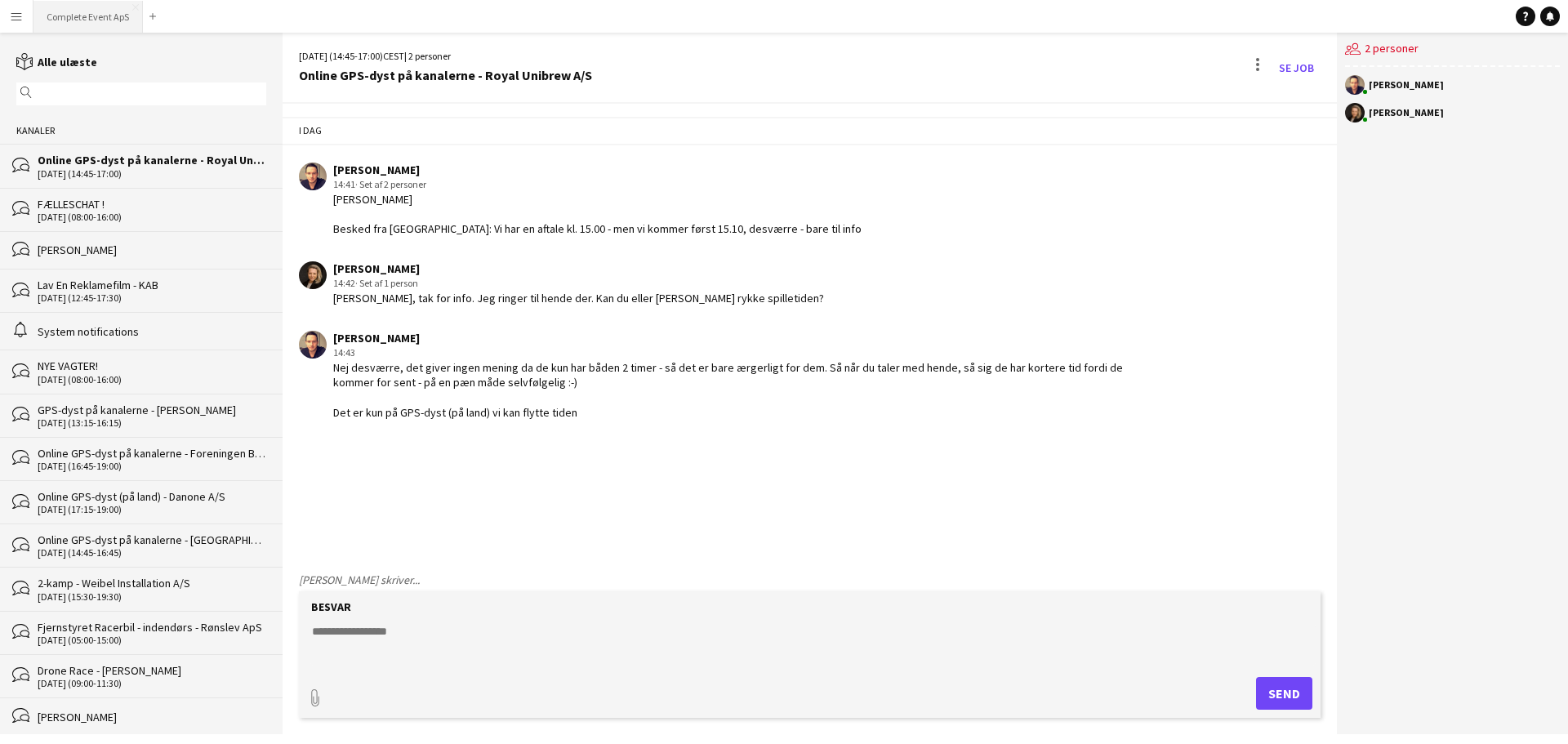
click at [104, 13] on button "Complete Event ApS Luk" at bounding box center [88, 17] width 110 height 32
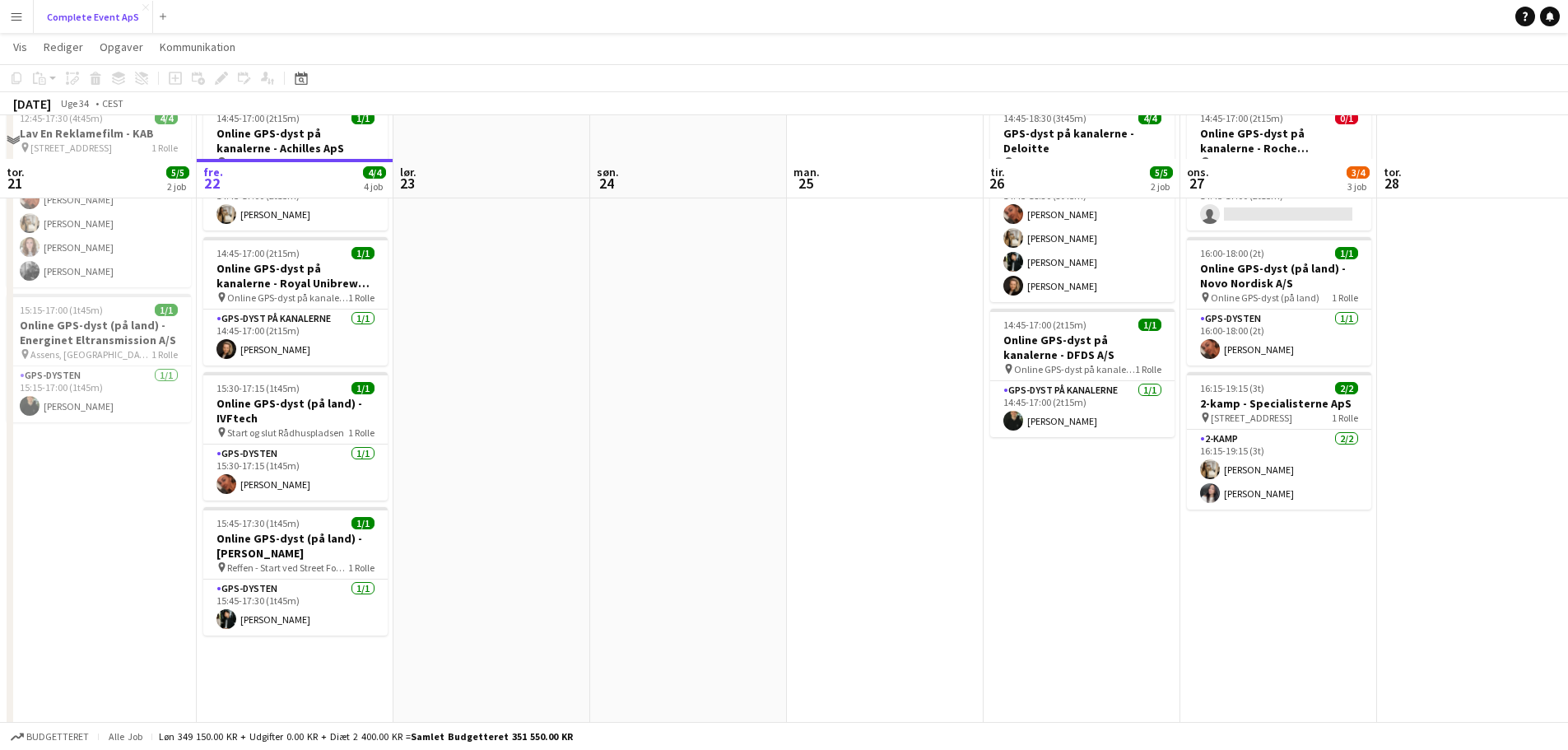
scroll to position [82, 0]
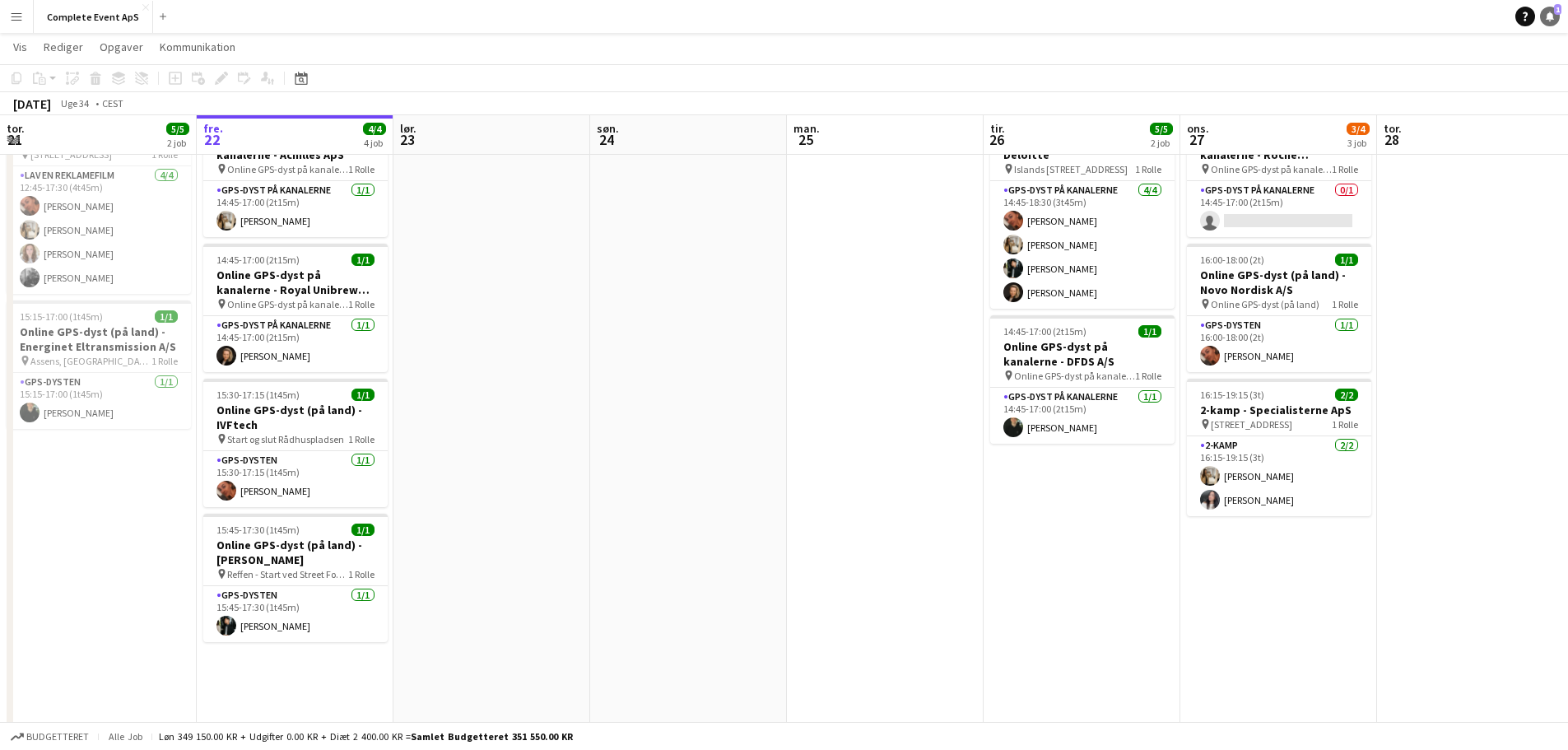
click at [1551, 15] on icon at bounding box center [1549, 15] width 8 height 8
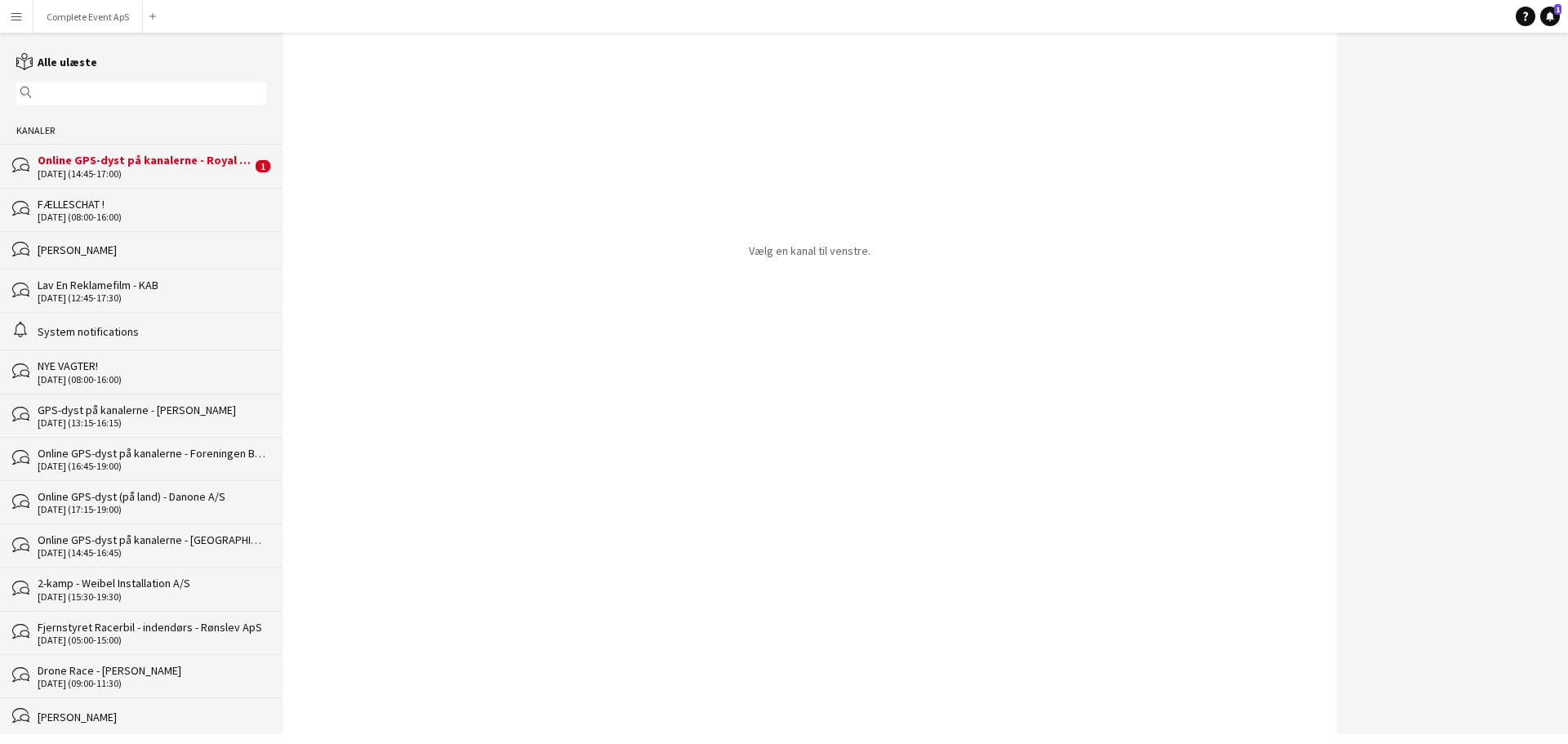
click at [181, 173] on div "22-08-2025 (14:45-17:00)" at bounding box center [144, 174] width 214 height 11
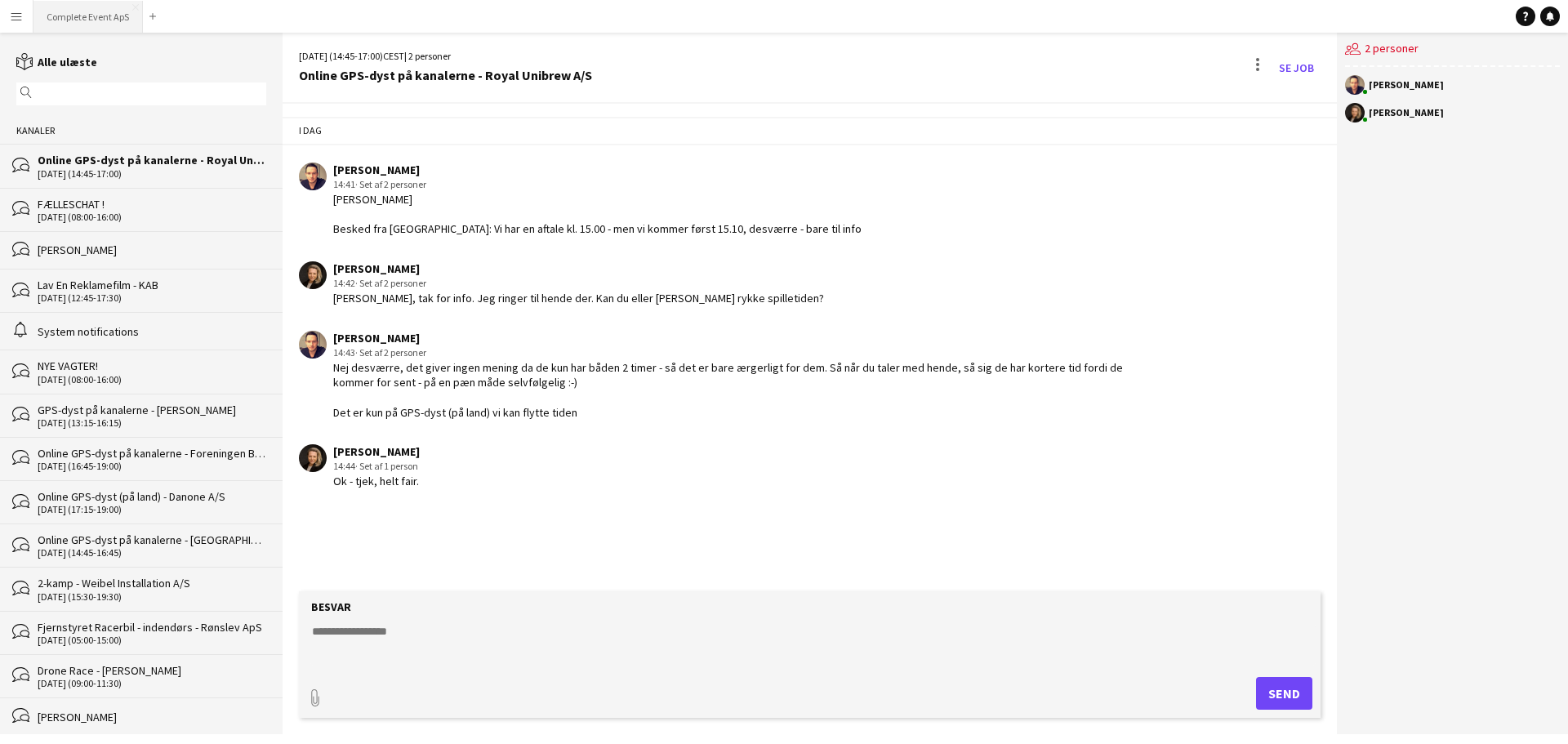
click at [98, 14] on button "Complete Event ApS Luk" at bounding box center [88, 17] width 110 height 32
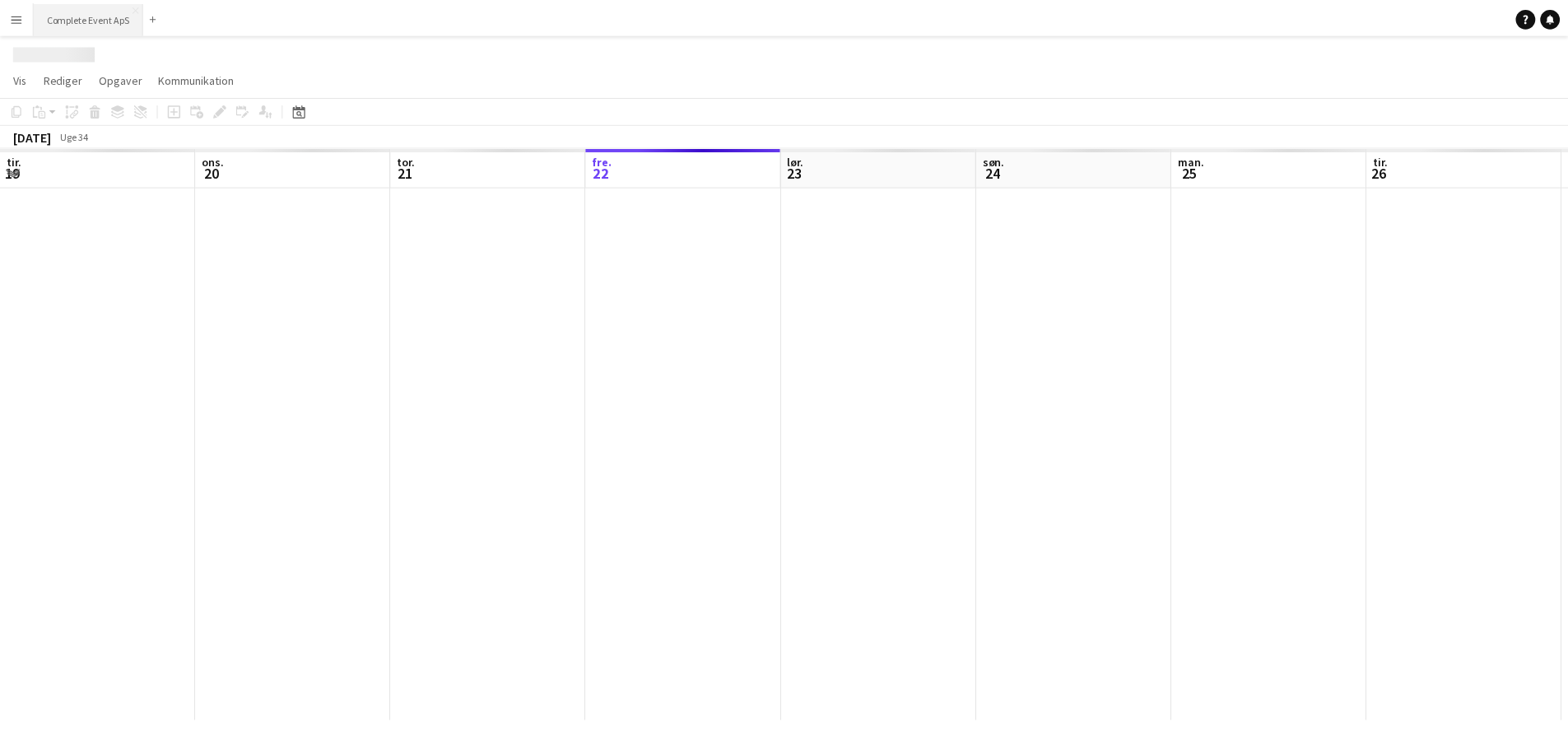
scroll to position [0, 393]
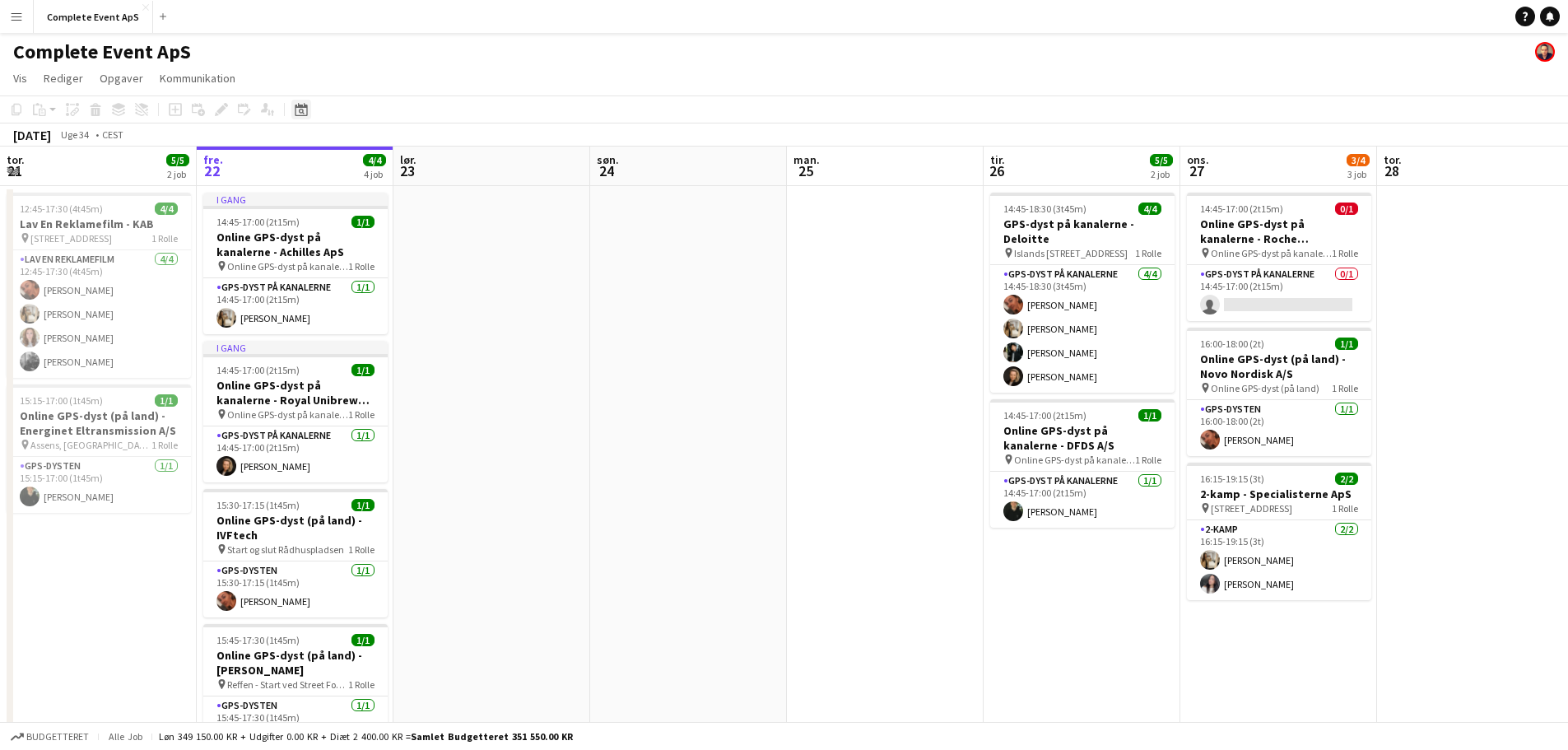
click at [303, 107] on icon at bounding box center [301, 110] width 12 height 13
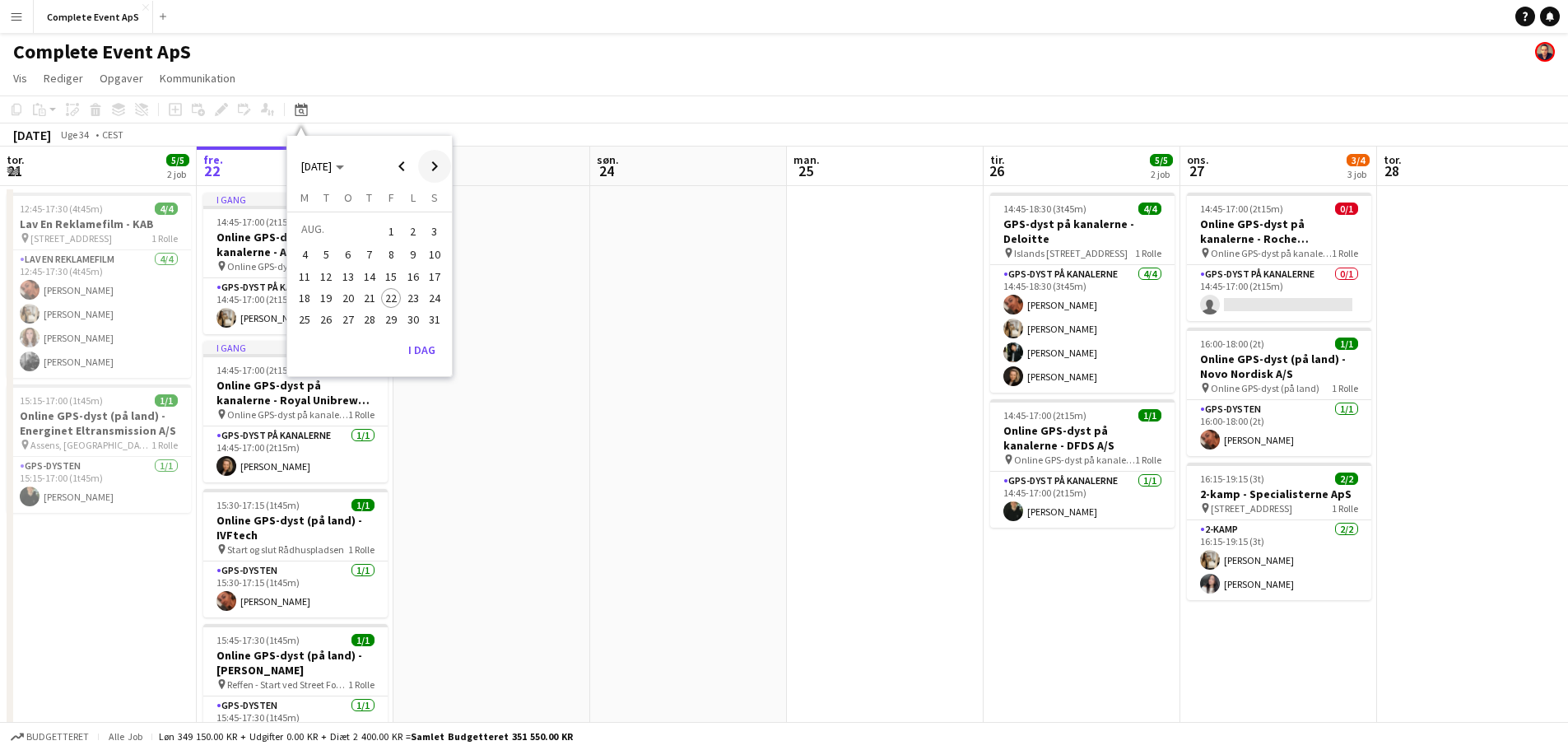
click at [434, 165] on span "Next month" at bounding box center [434, 166] width 33 height 33
click at [430, 169] on span "Next month" at bounding box center [434, 166] width 33 height 33
click at [366, 249] on span "2" at bounding box center [369, 250] width 20 height 20
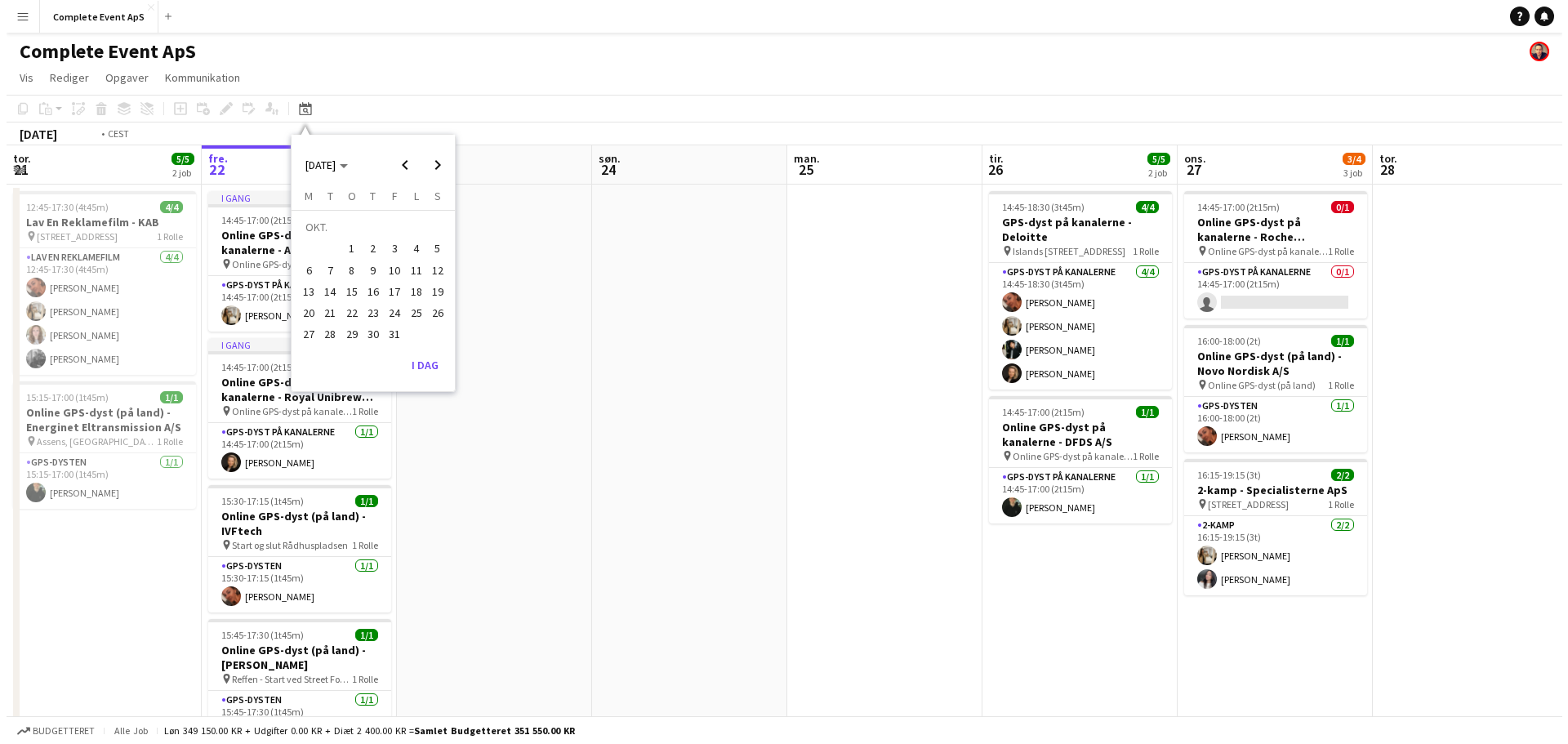
scroll to position [0, 562]
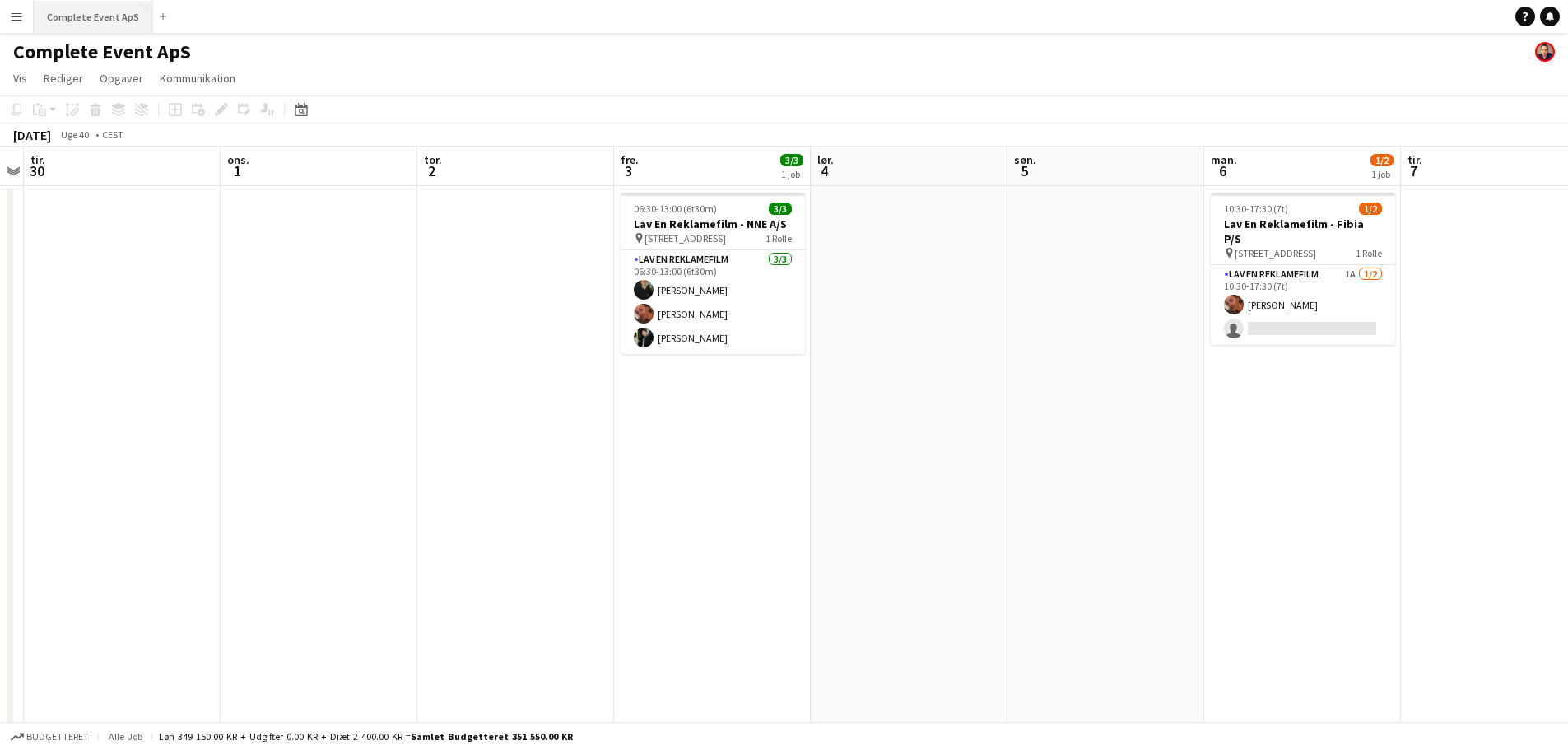
click at [94, 13] on button "Complete Event ApS Luk" at bounding box center [93, 17] width 119 height 32
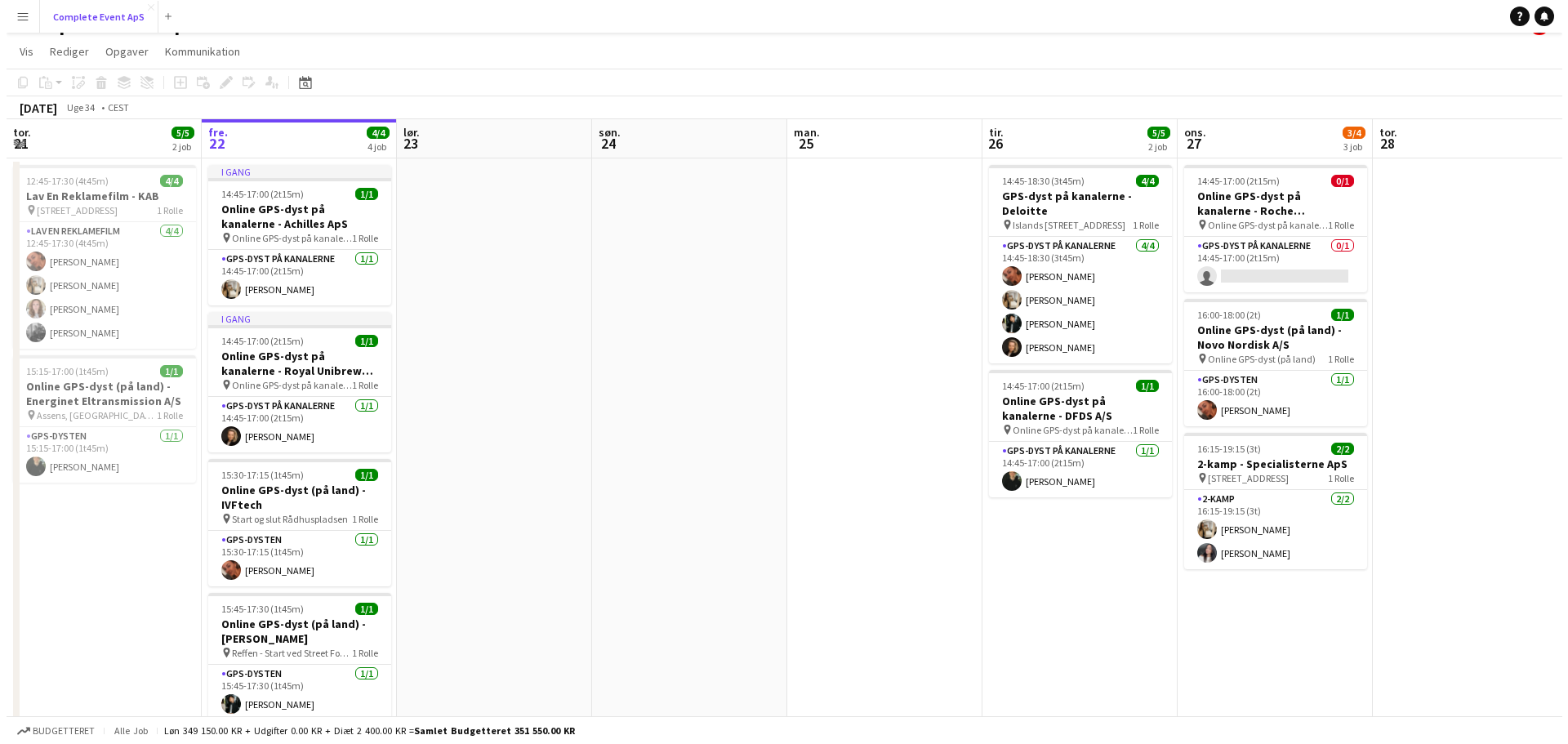
scroll to position [0, 0]
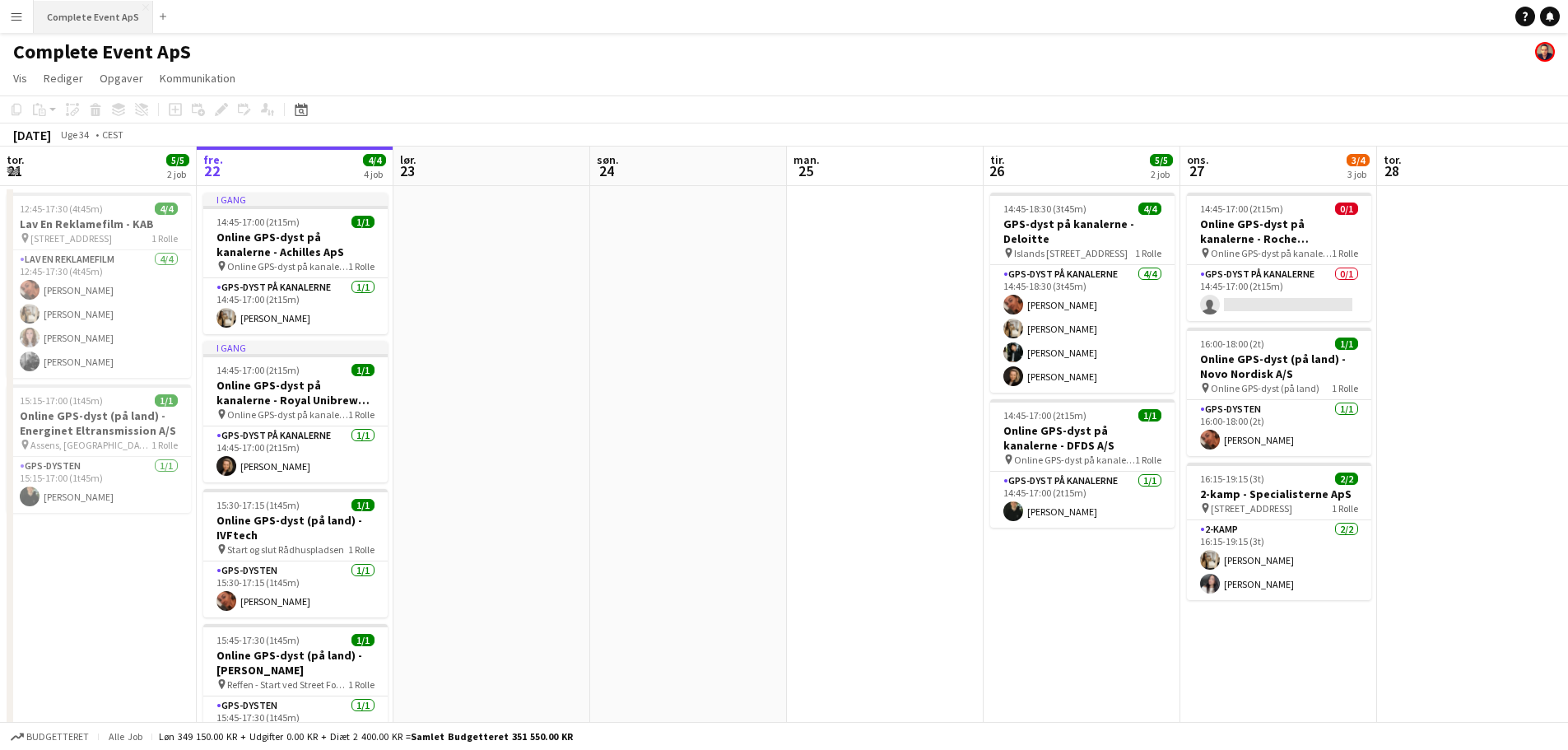
click at [105, 7] on button "Complete Event ApS Luk" at bounding box center [93, 17] width 119 height 32
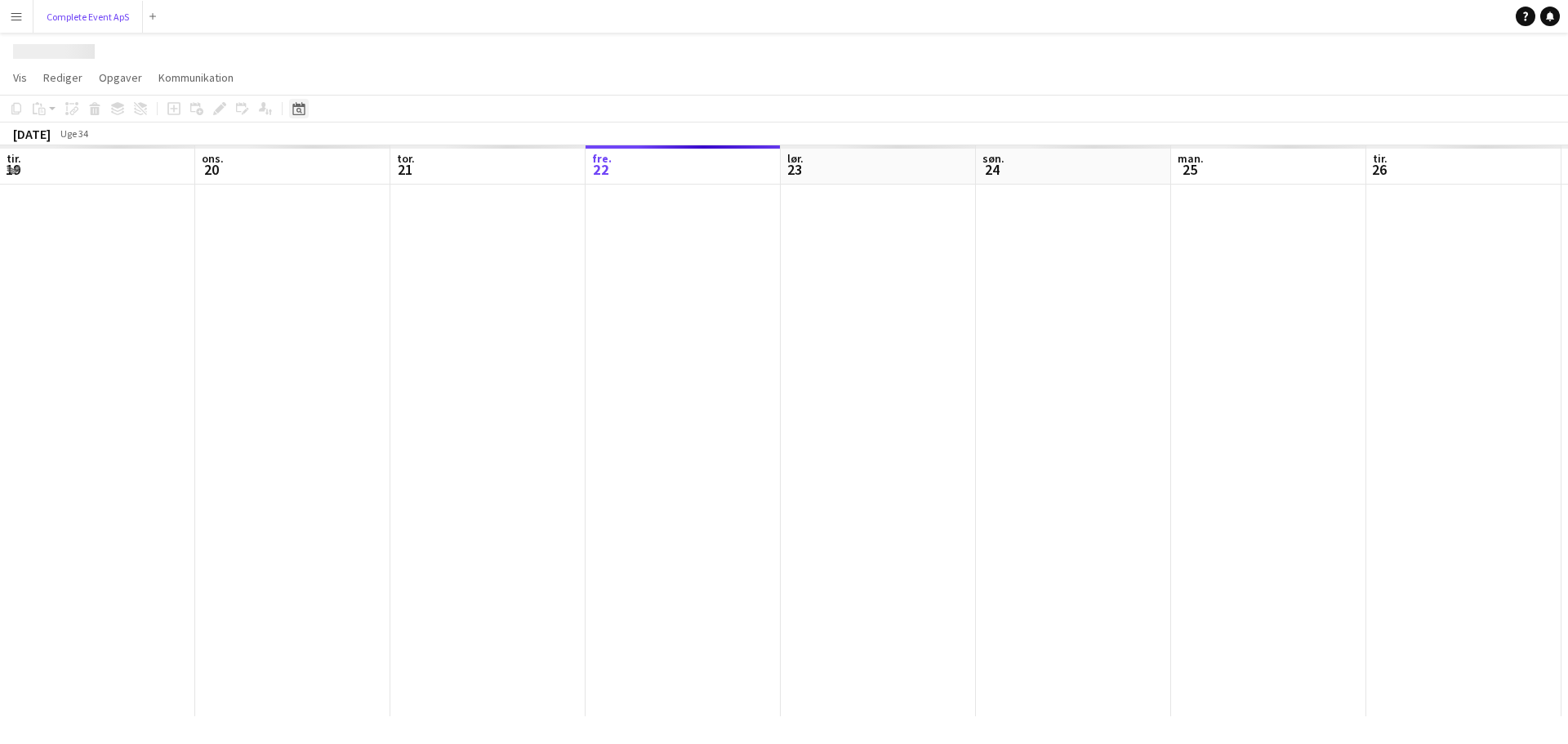
scroll to position [0, 390]
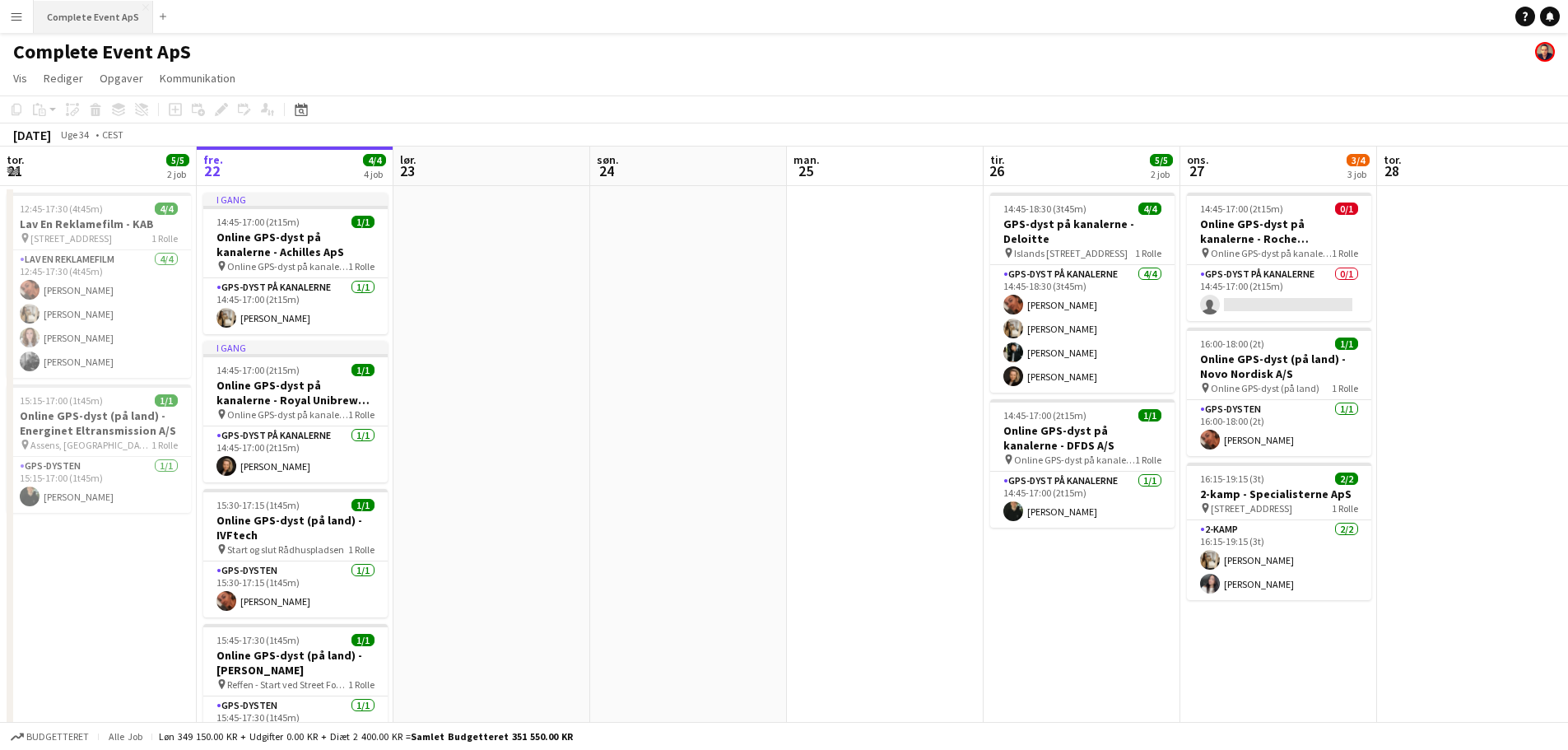
click at [77, 23] on button "Complete Event ApS Luk" at bounding box center [93, 17] width 119 height 32
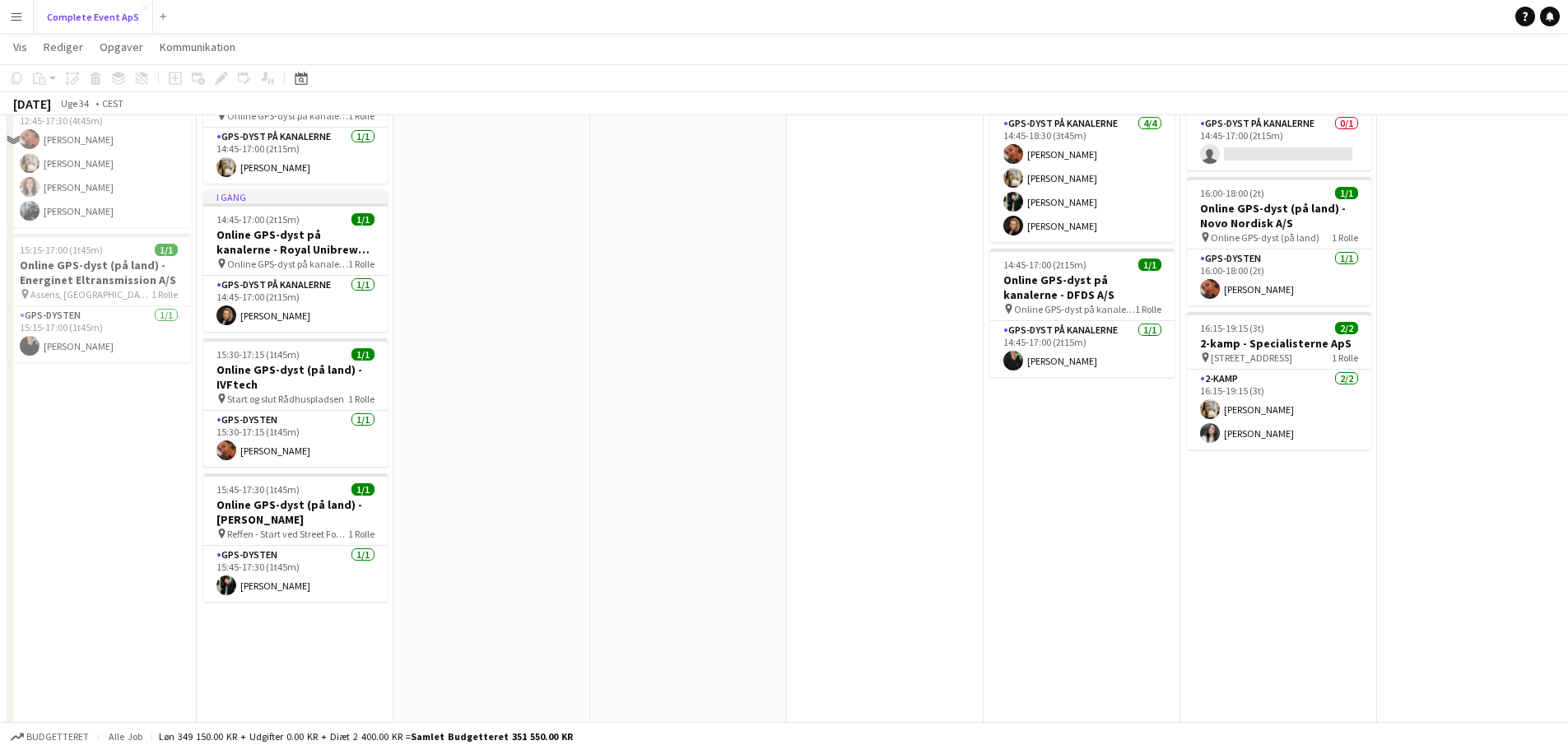
scroll to position [165, 0]
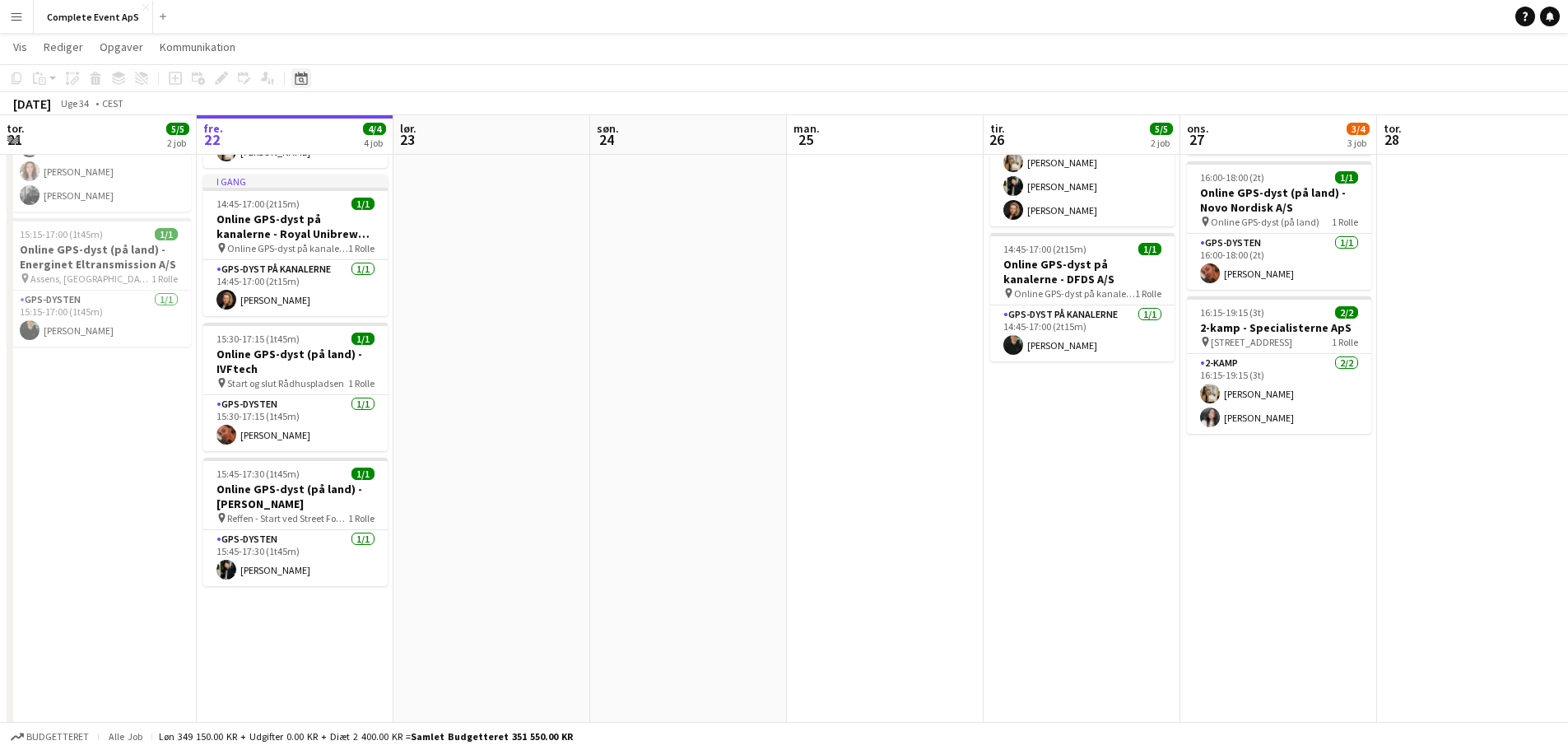
click at [297, 78] on icon "Datovælger" at bounding box center [302, 78] width 13 height 13
click at [430, 129] on span "Next month" at bounding box center [434, 135] width 33 height 33
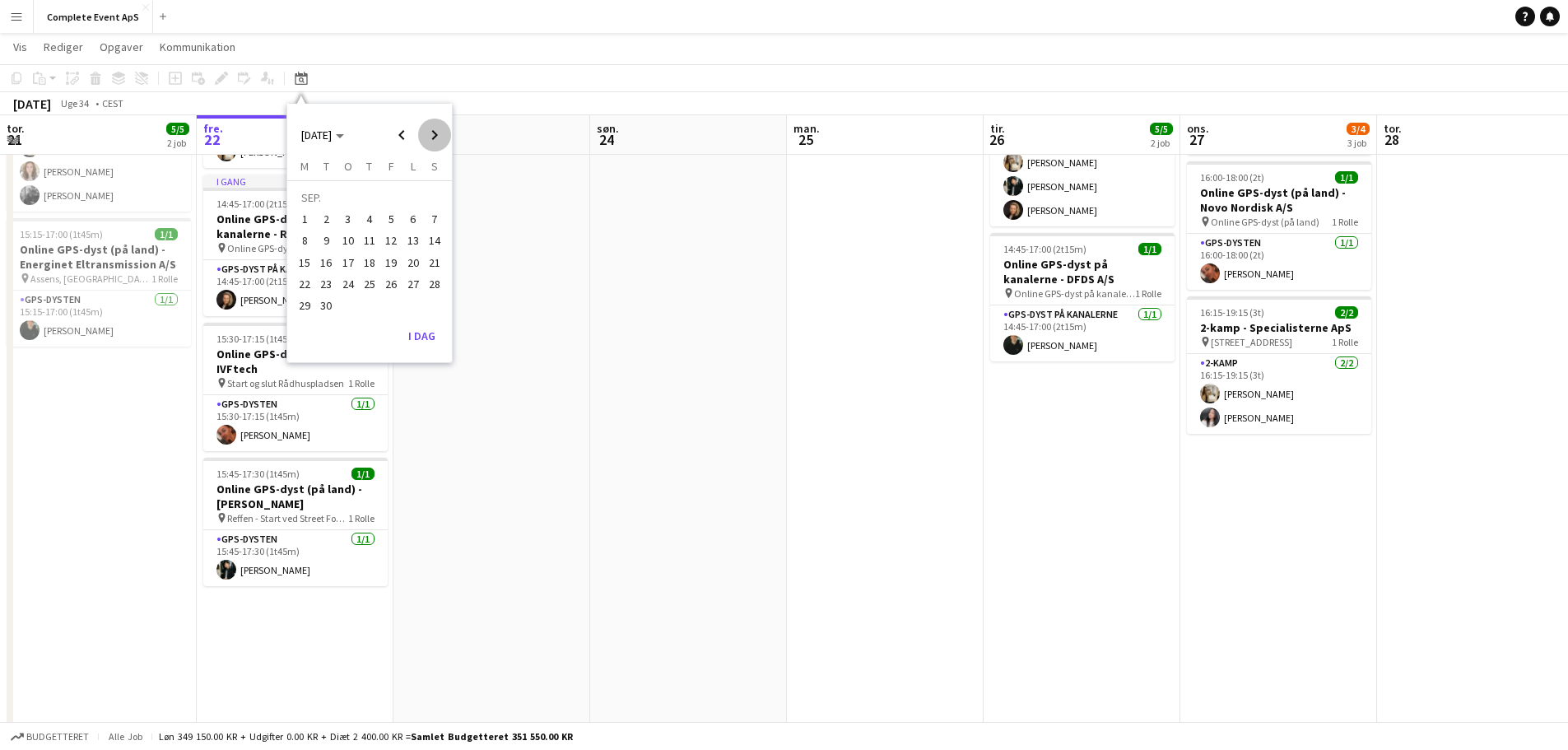
click at [430, 129] on span "Next month" at bounding box center [434, 135] width 33 height 33
click at [365, 218] on span "2" at bounding box center [369, 218] width 20 height 20
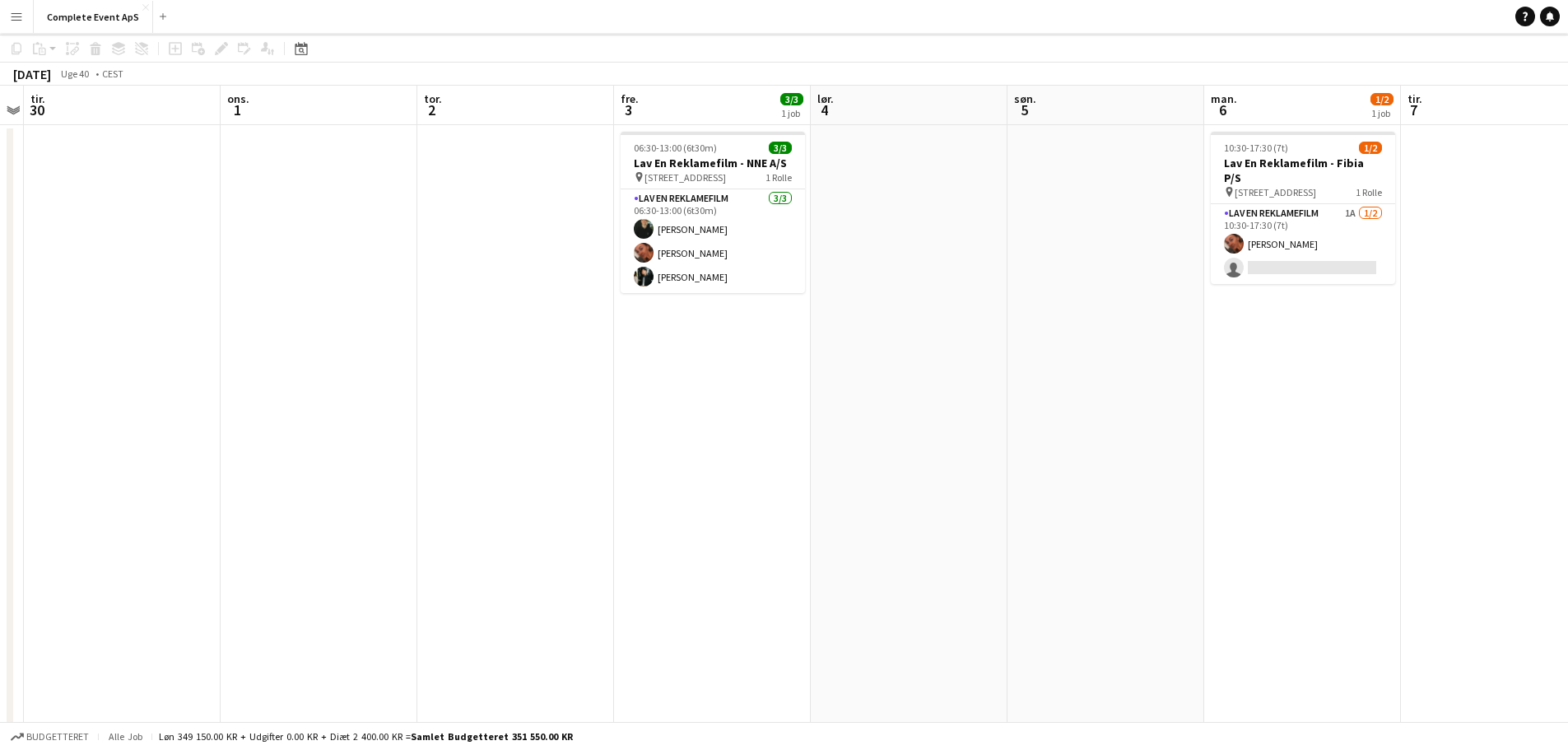
scroll to position [0, 0]
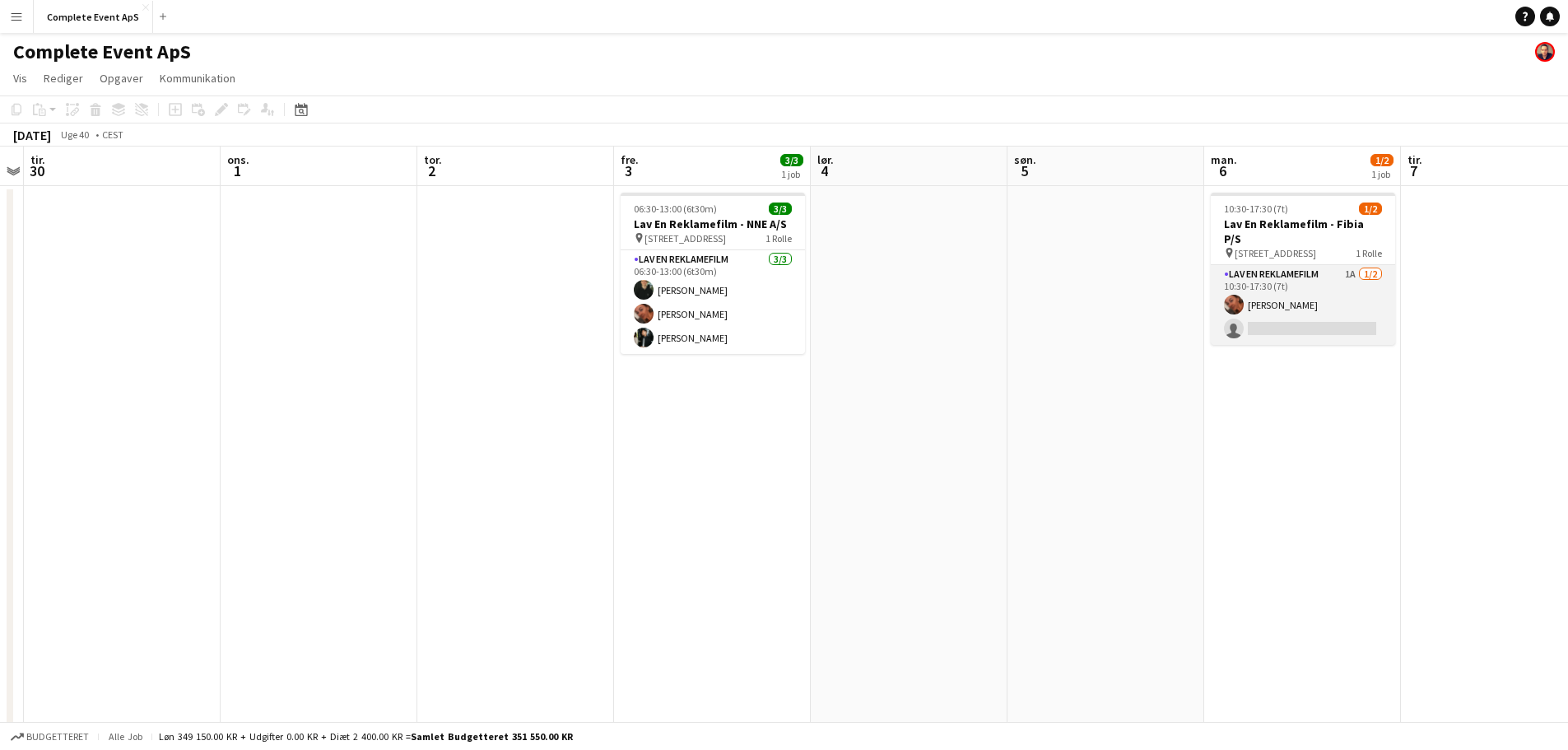
click at [1288, 276] on app-card-role "Lav En Reklamefilm 1A 1/2 10:30-17:30 (7t) Louise Jensen single-neutral-actions" at bounding box center [1303, 304] width 185 height 80
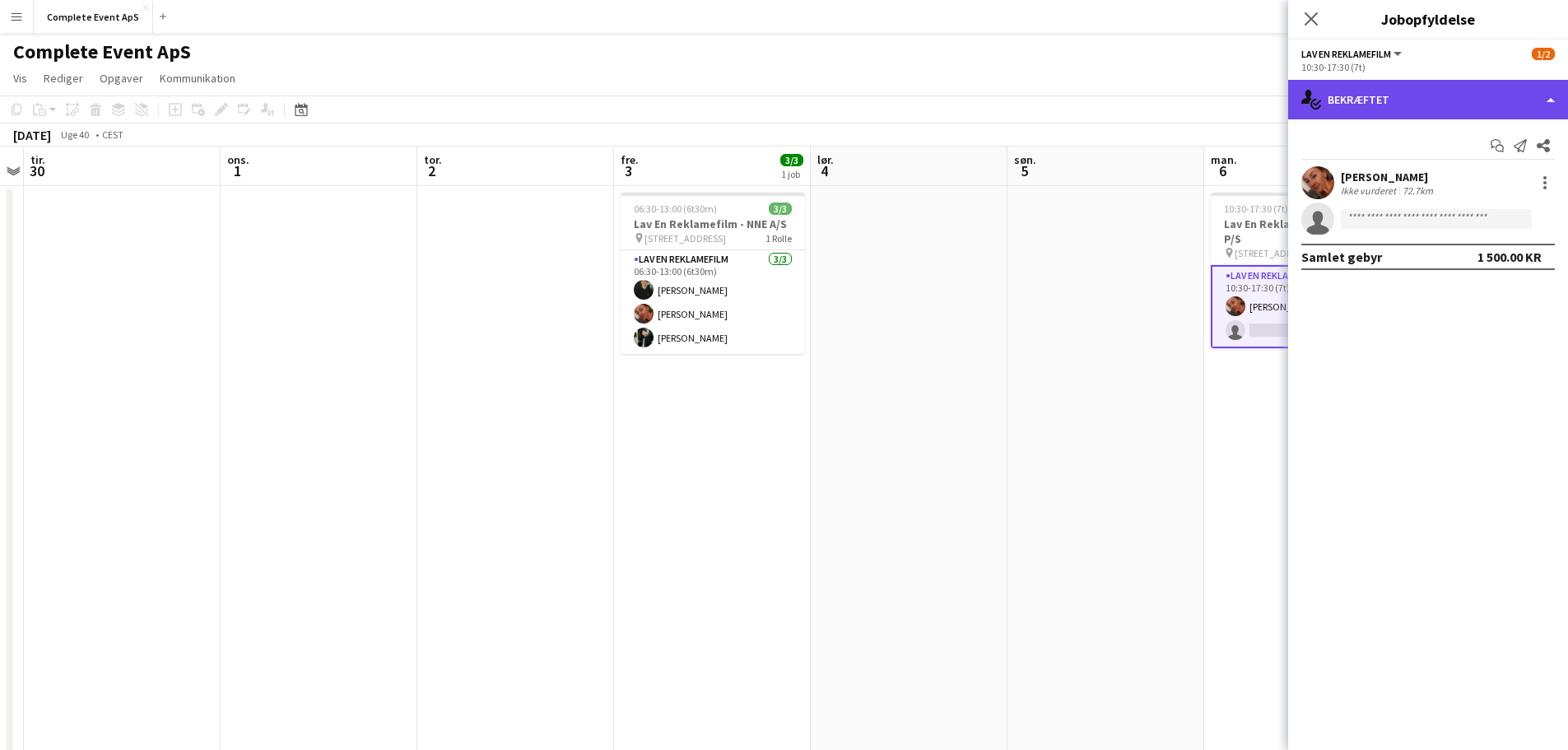
click at [1443, 104] on div "single-neutral-actions-check-2 Bekræftet" at bounding box center [1427, 99] width 280 height 39
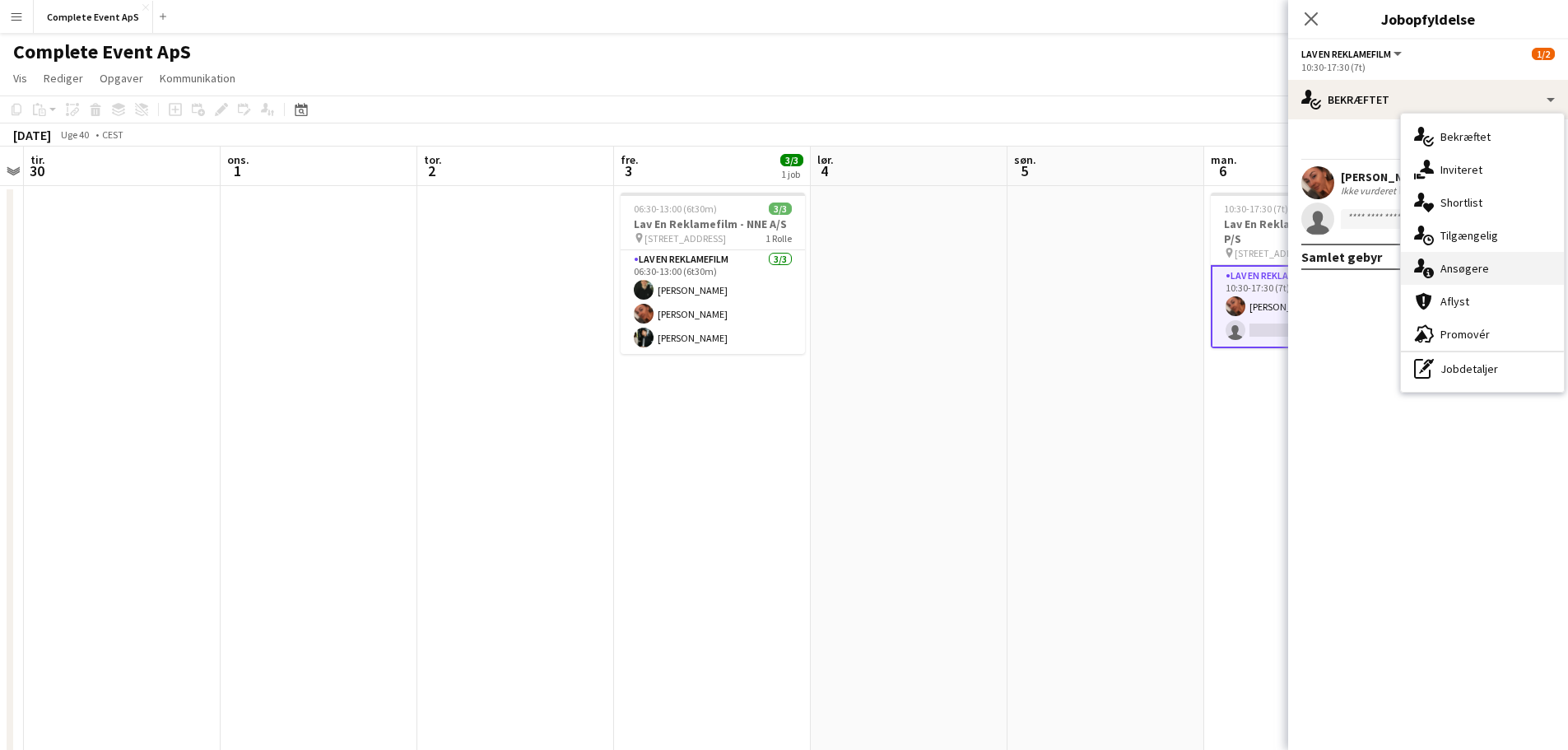
click at [1494, 263] on div "single-neutral-actions-information Ansøgere" at bounding box center [1483, 268] width 163 height 33
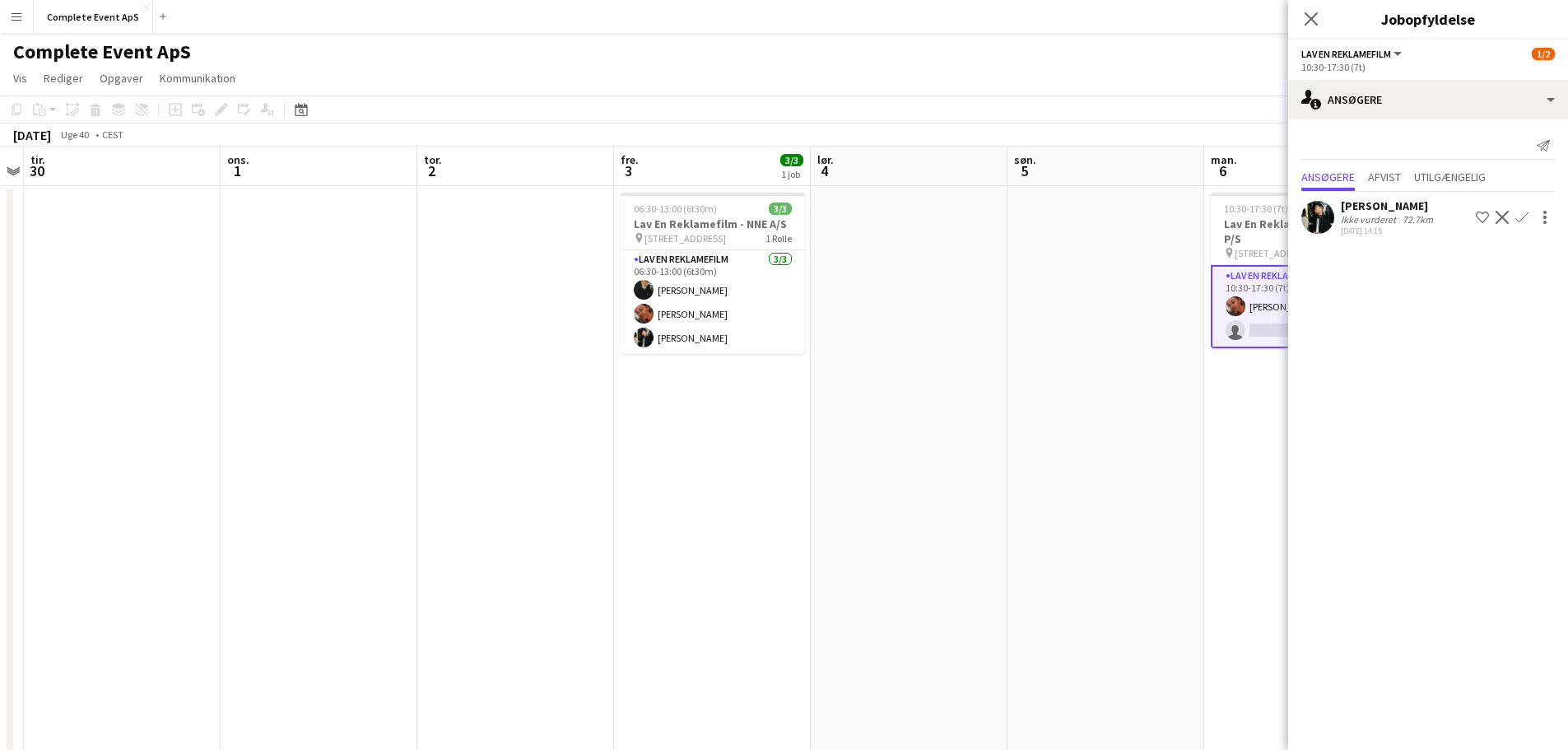
click at [1523, 213] on app-icon "Bekræft" at bounding box center [1522, 217] width 13 height 13
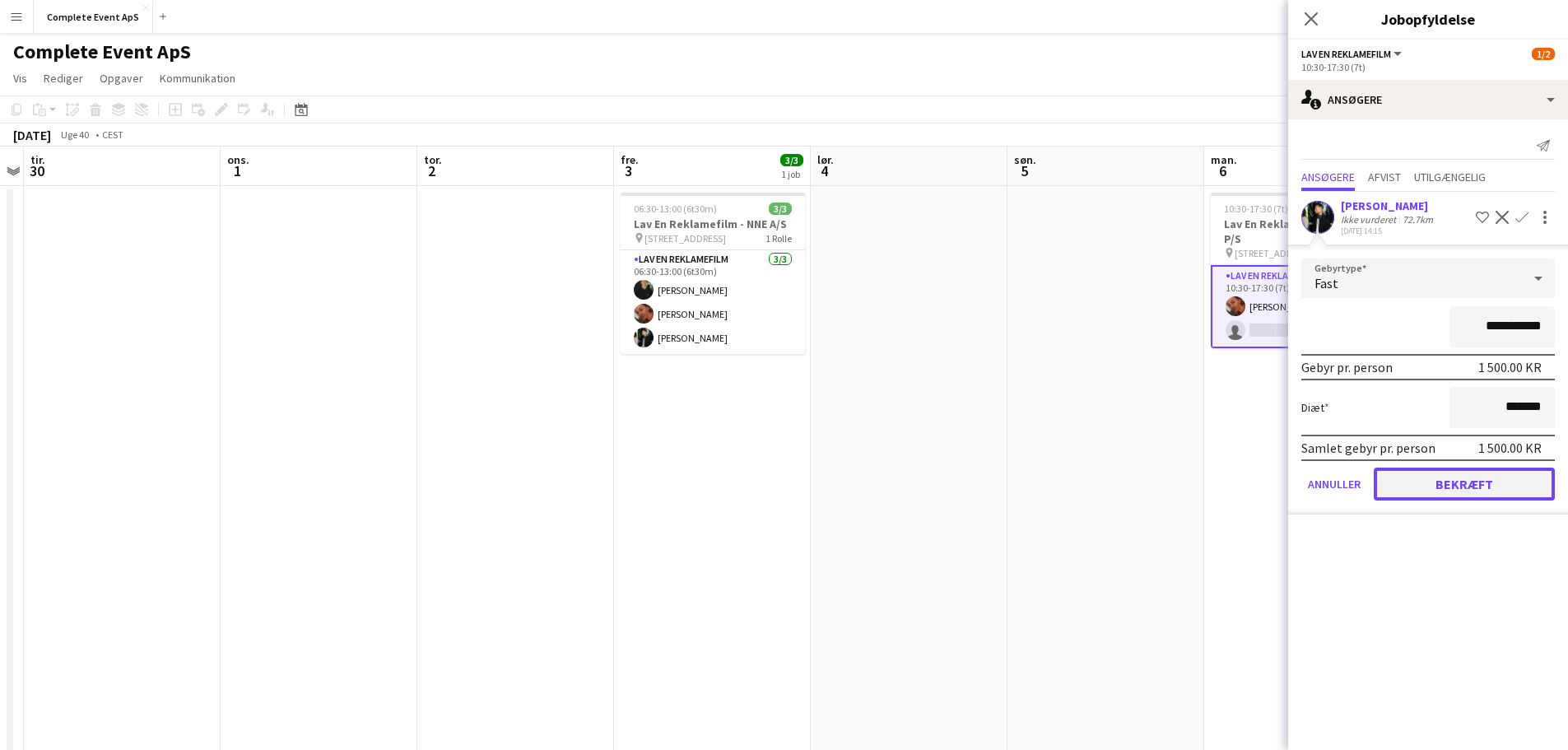
click at [1494, 479] on button "Bekræft" at bounding box center [1464, 483] width 181 height 33
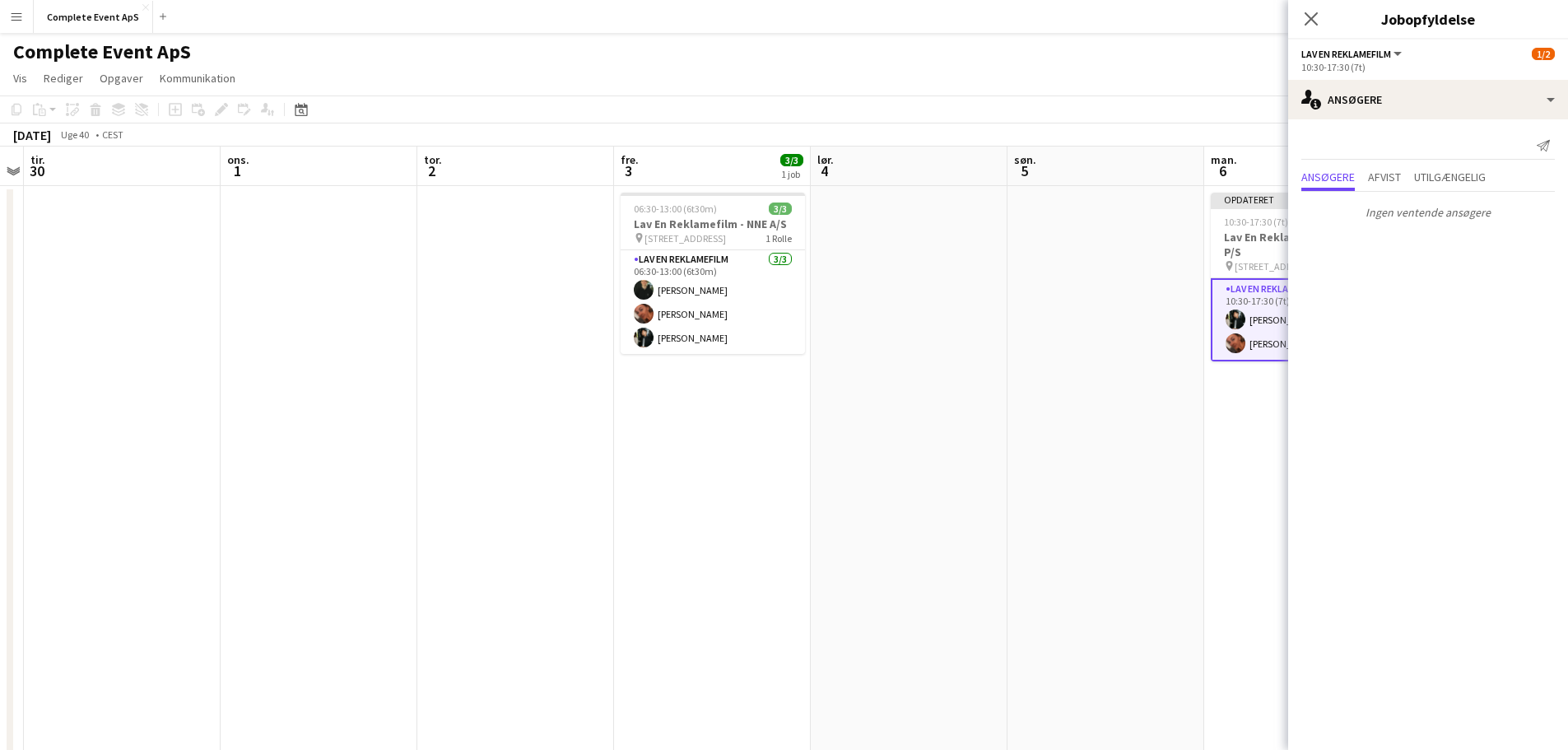
click at [1111, 397] on app-date-cell at bounding box center [1106, 659] width 197 height 946
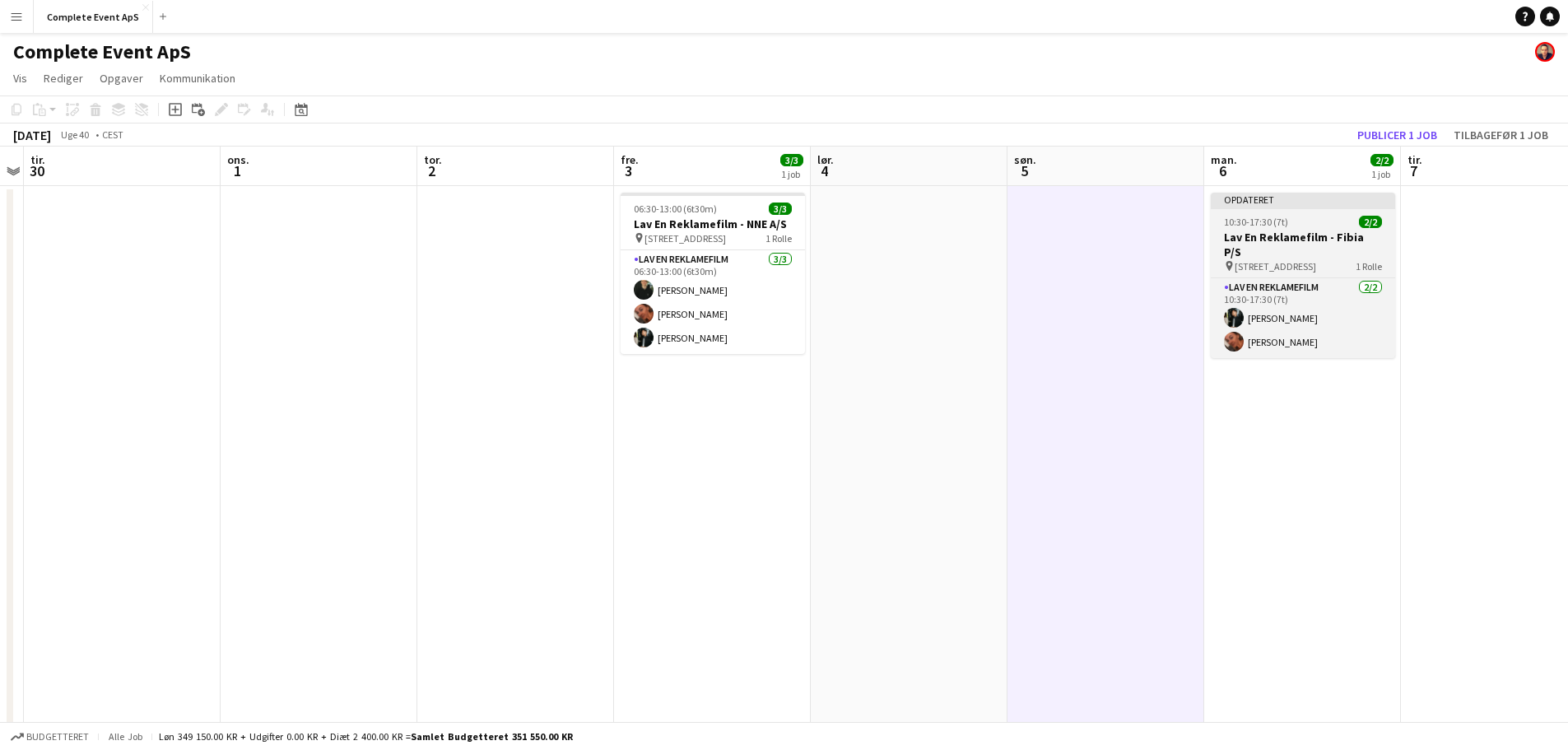
click at [1312, 228] on div "10:30-17:30 (7t) 2/2" at bounding box center [1303, 221] width 185 height 12
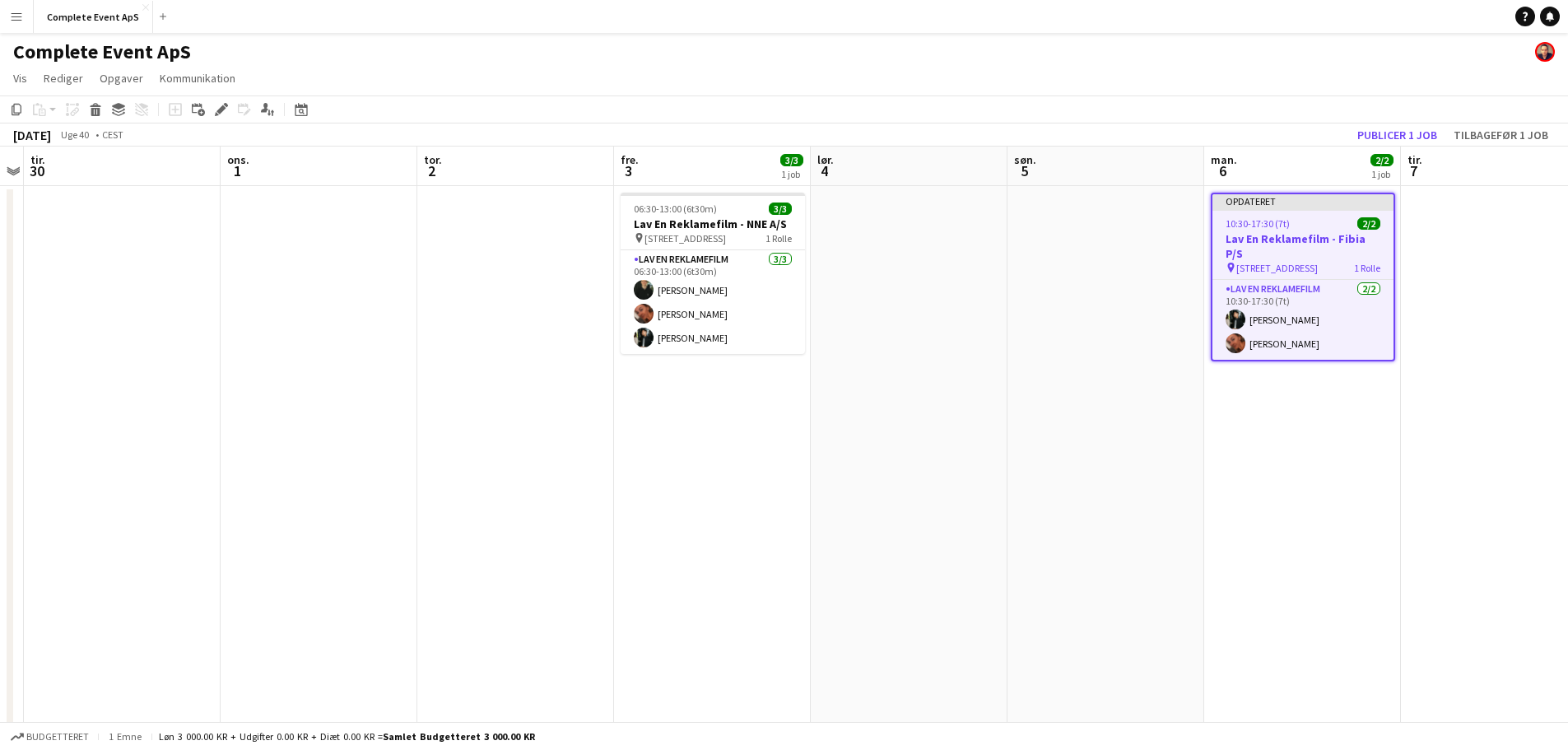
click at [1312, 228] on div "10:30-17:30 (7t) 2/2" at bounding box center [1302, 223] width 181 height 12
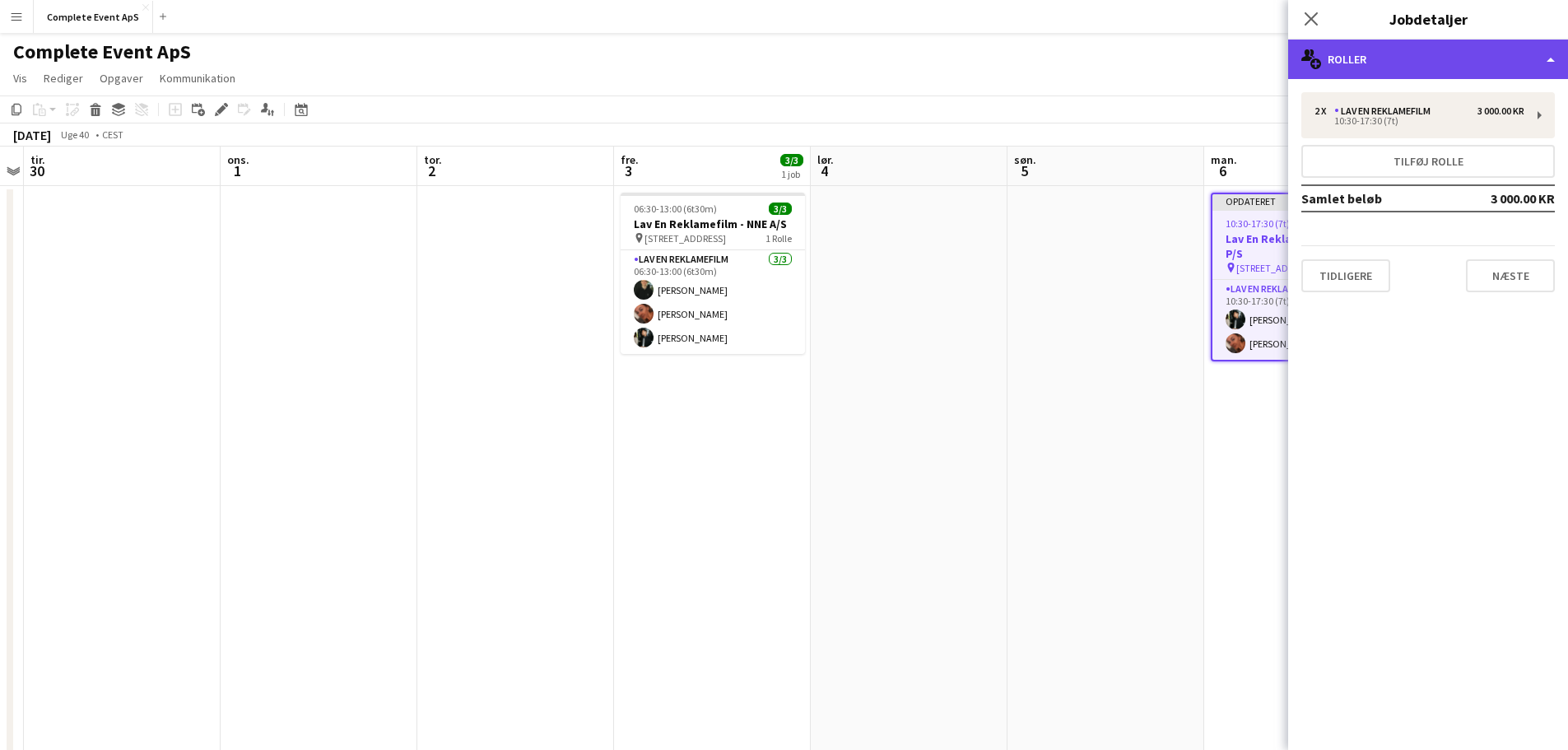
click at [1399, 51] on div "multiple-users-add Roller" at bounding box center [1427, 59] width 280 height 39
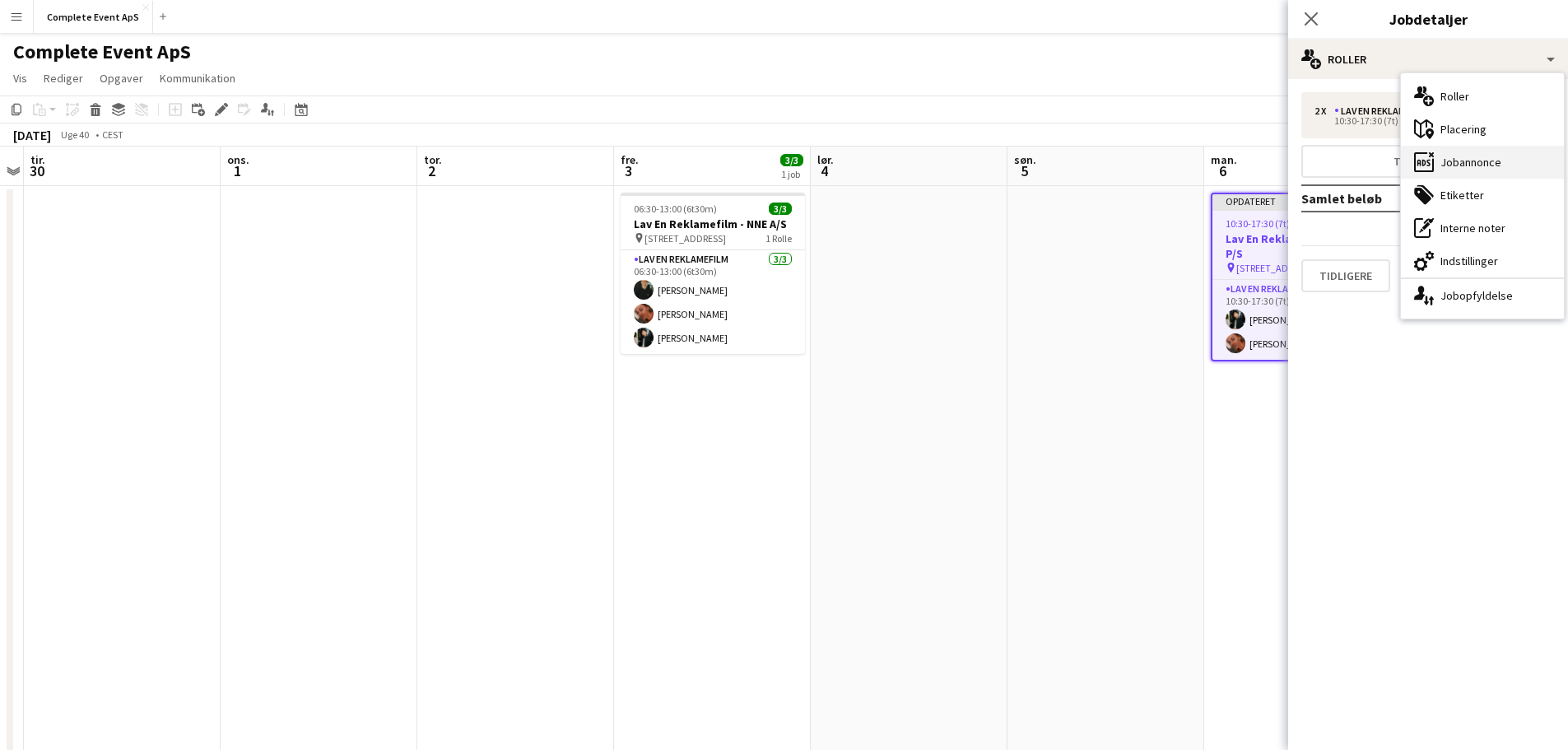
click at [1479, 163] on div "ads-window Jobannonce" at bounding box center [1483, 162] width 163 height 33
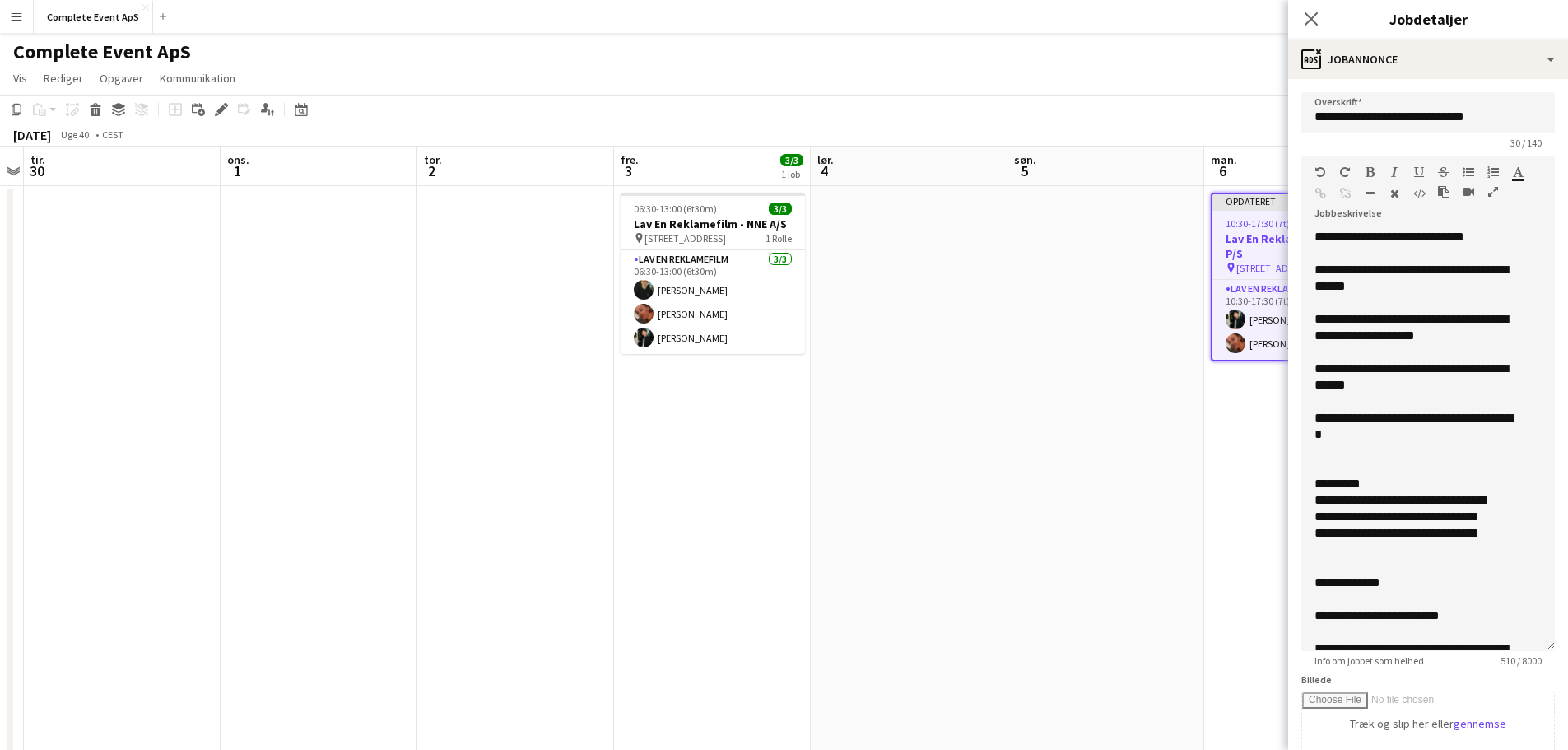
drag, startPoint x: 1535, startPoint y: 319, endPoint x: 1557, endPoint y: 642, distance: 323.7
click at [1557, 642] on mat-expansion-panel "**********" at bounding box center [1427, 414] width 280 height 670
click at [1309, 17] on icon at bounding box center [1310, 18] width 16 height 16
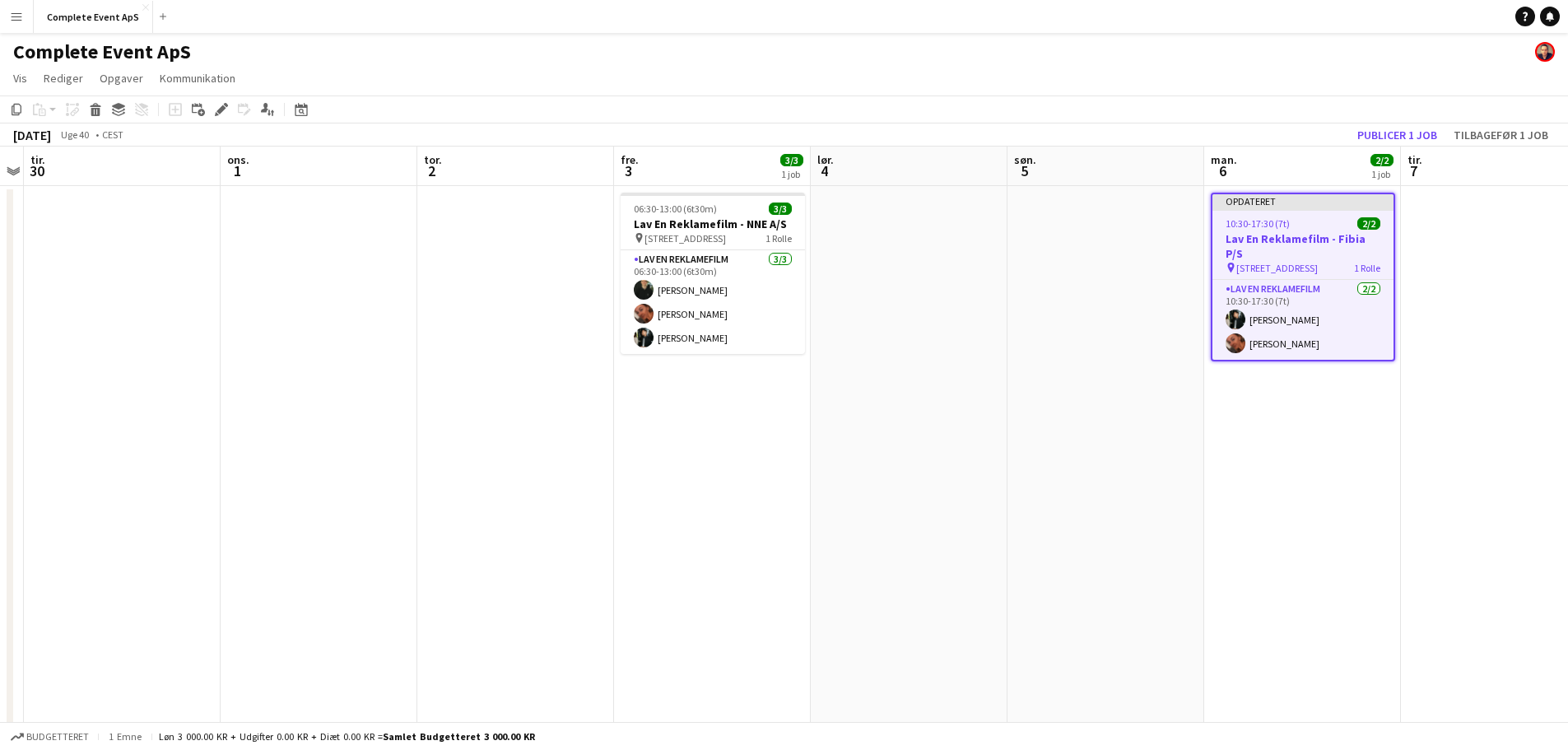
click at [1316, 226] on div "10:30-17:30 (7t) 2/2" at bounding box center [1302, 223] width 181 height 12
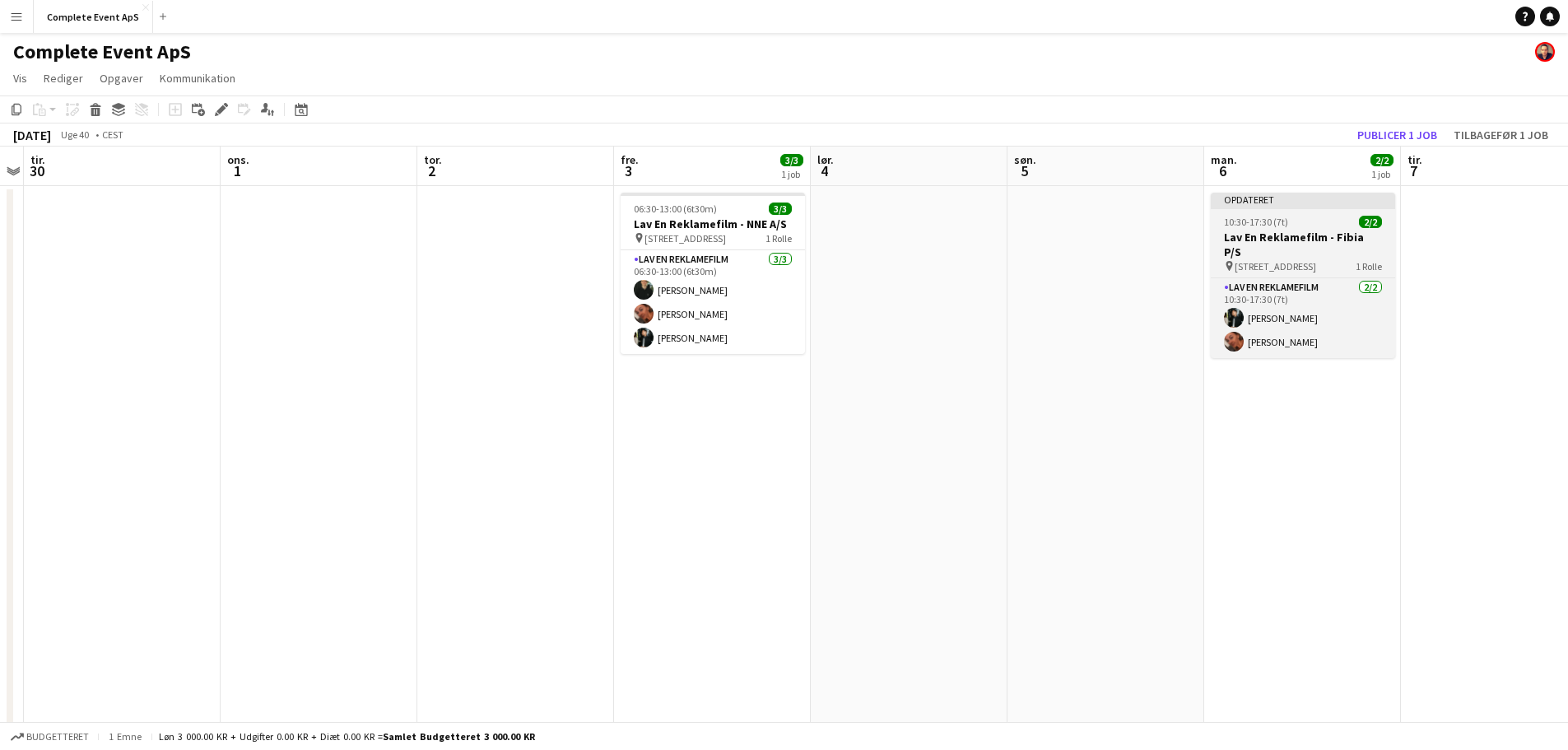
click at [1316, 226] on div "10:30-17:30 (7t) 2/2" at bounding box center [1303, 221] width 185 height 12
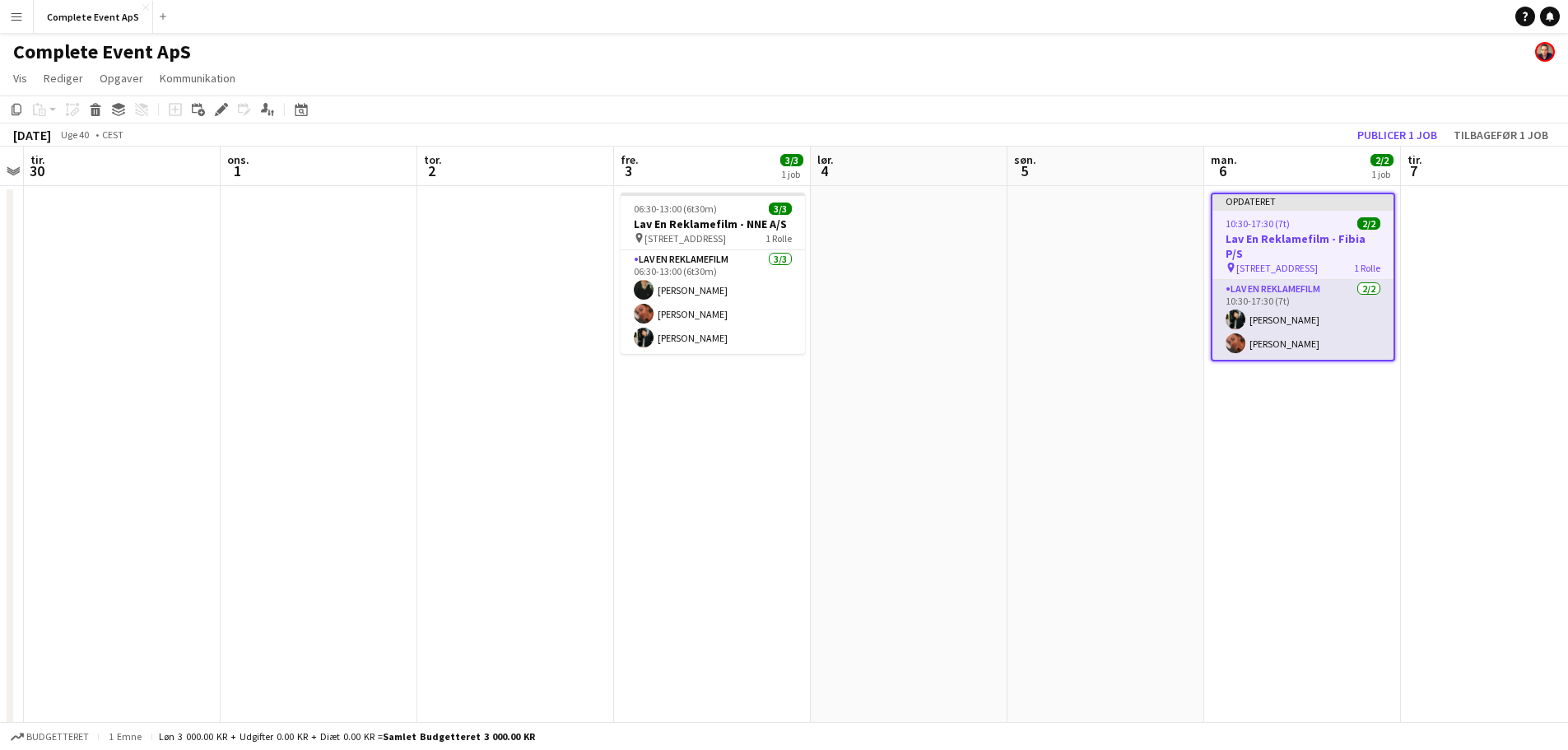
click at [1309, 290] on app-card-role "Lav En Reklamefilm 2/2 10:30-17:30 (7t) Mathias Dahl Louise Jensen" at bounding box center [1302, 319] width 181 height 80
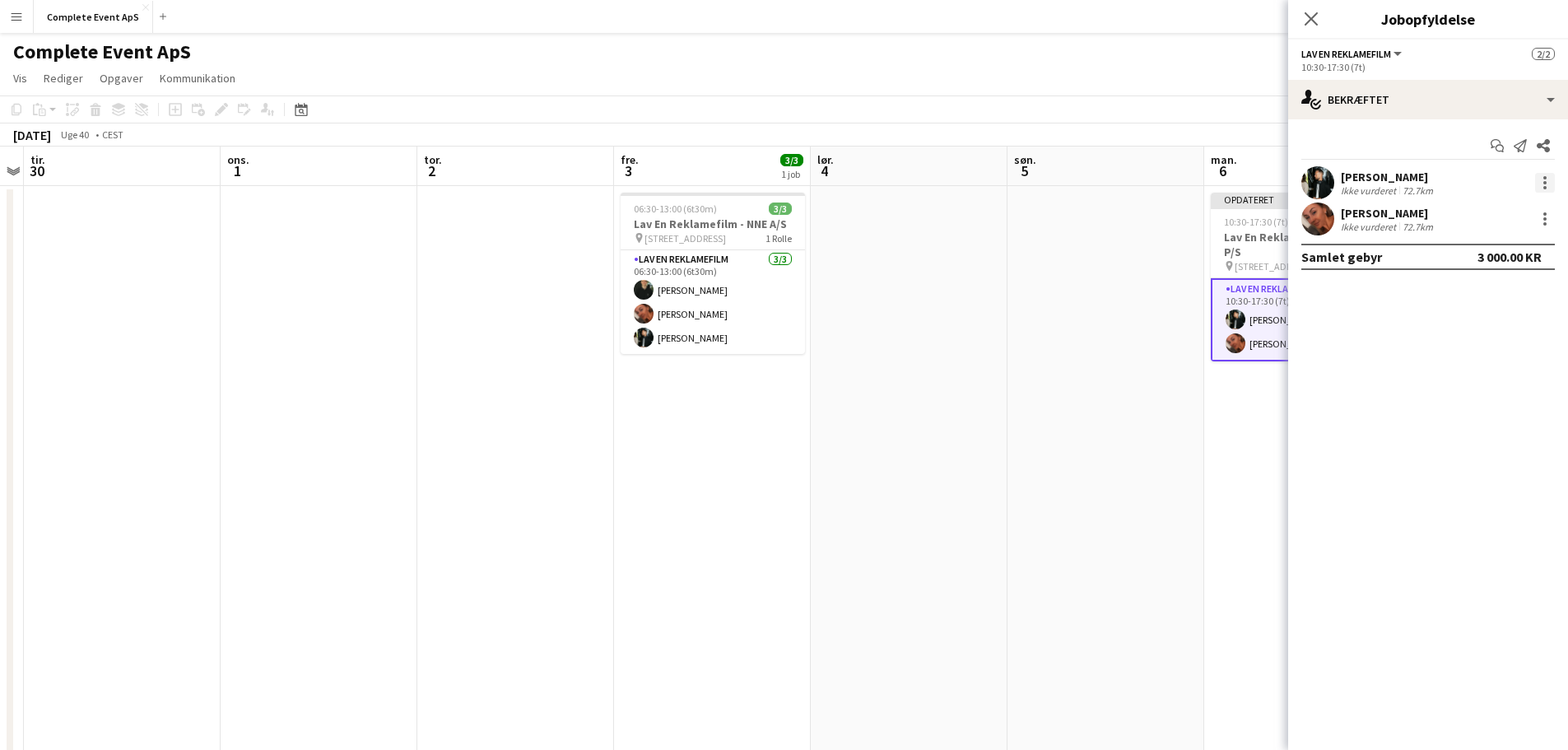
click at [1545, 183] on div at bounding box center [1546, 183] width 4 height 4
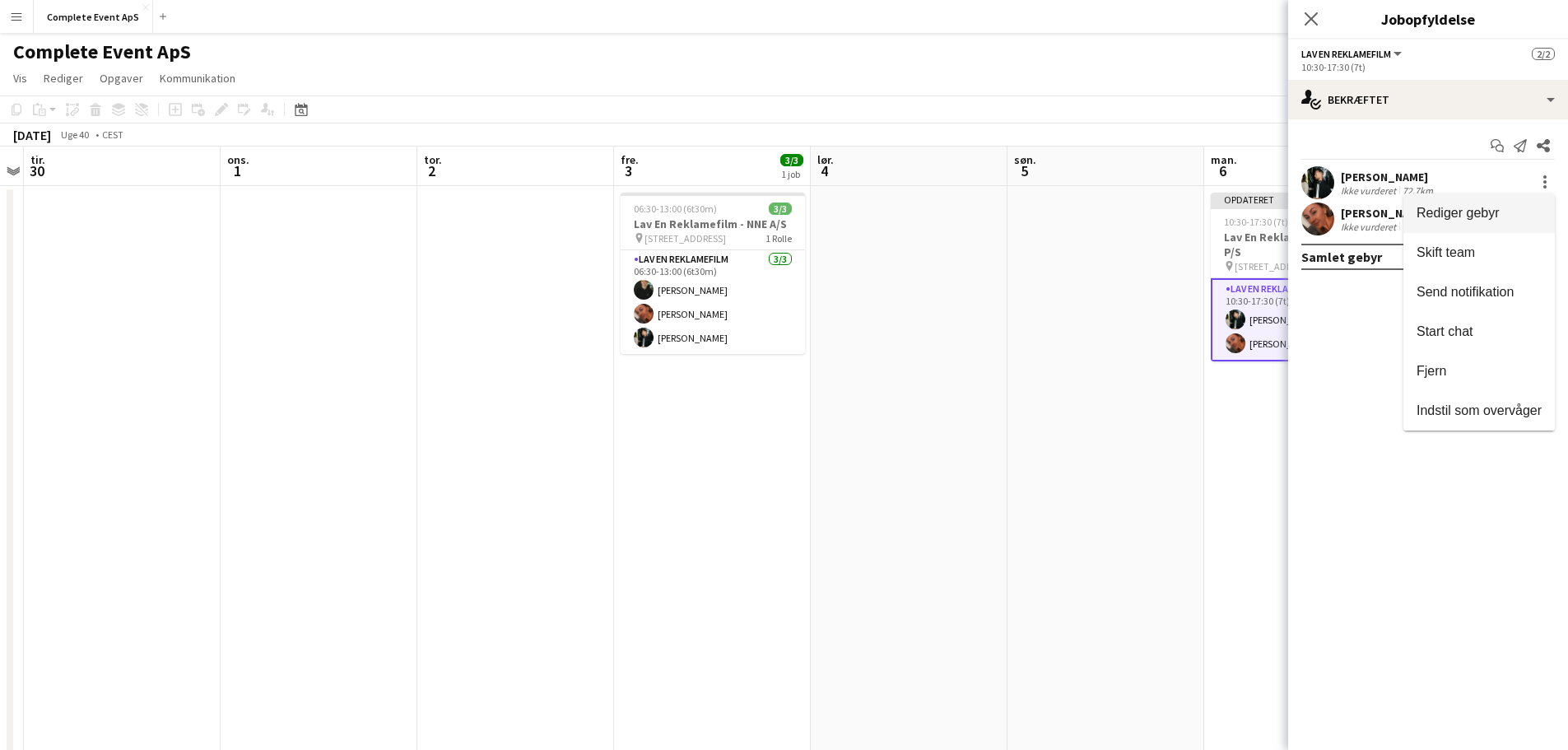
click at [1436, 212] on span "Rediger gebyr" at bounding box center [1457, 213] width 83 height 14
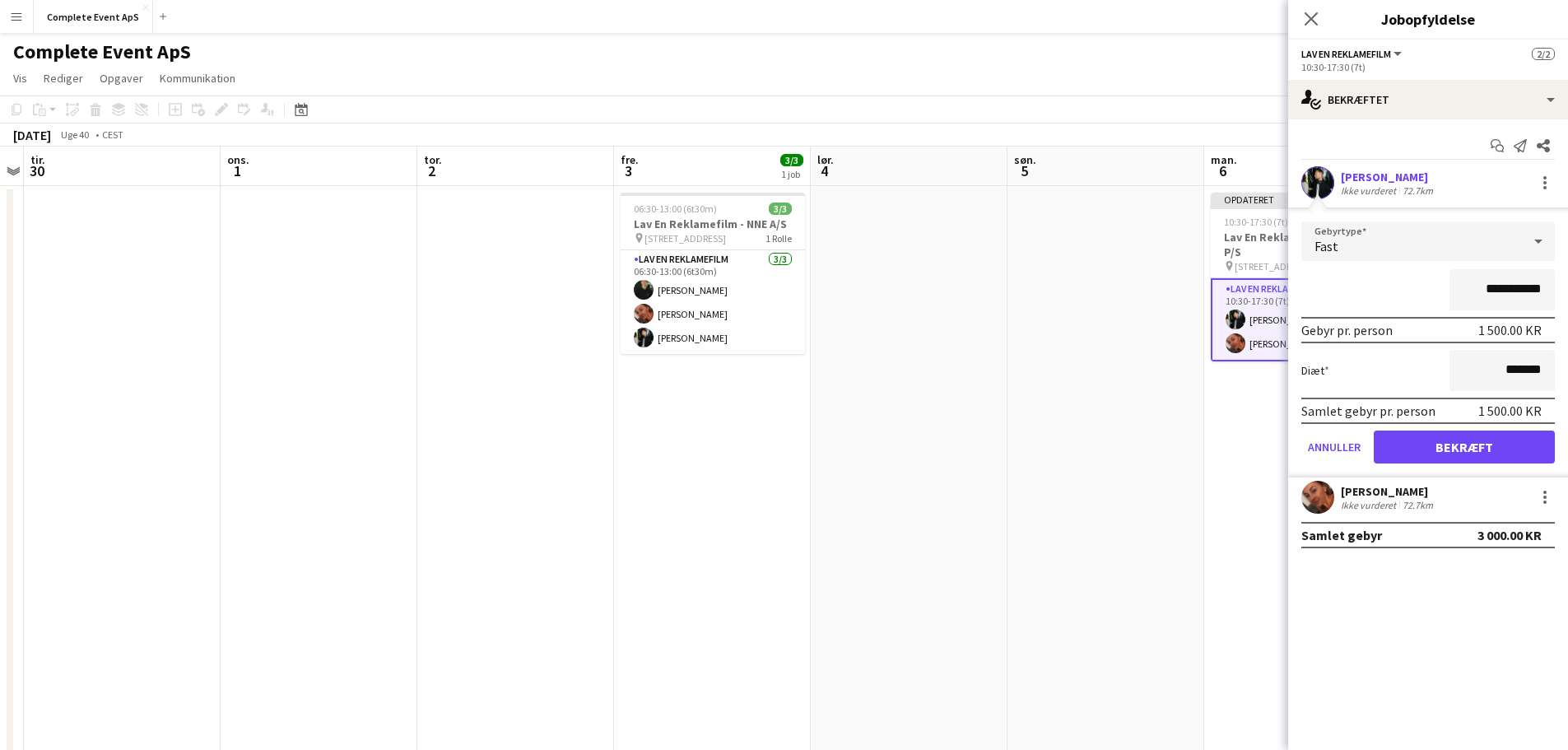
click at [1173, 320] on app-date-cell at bounding box center [1106, 659] width 197 height 946
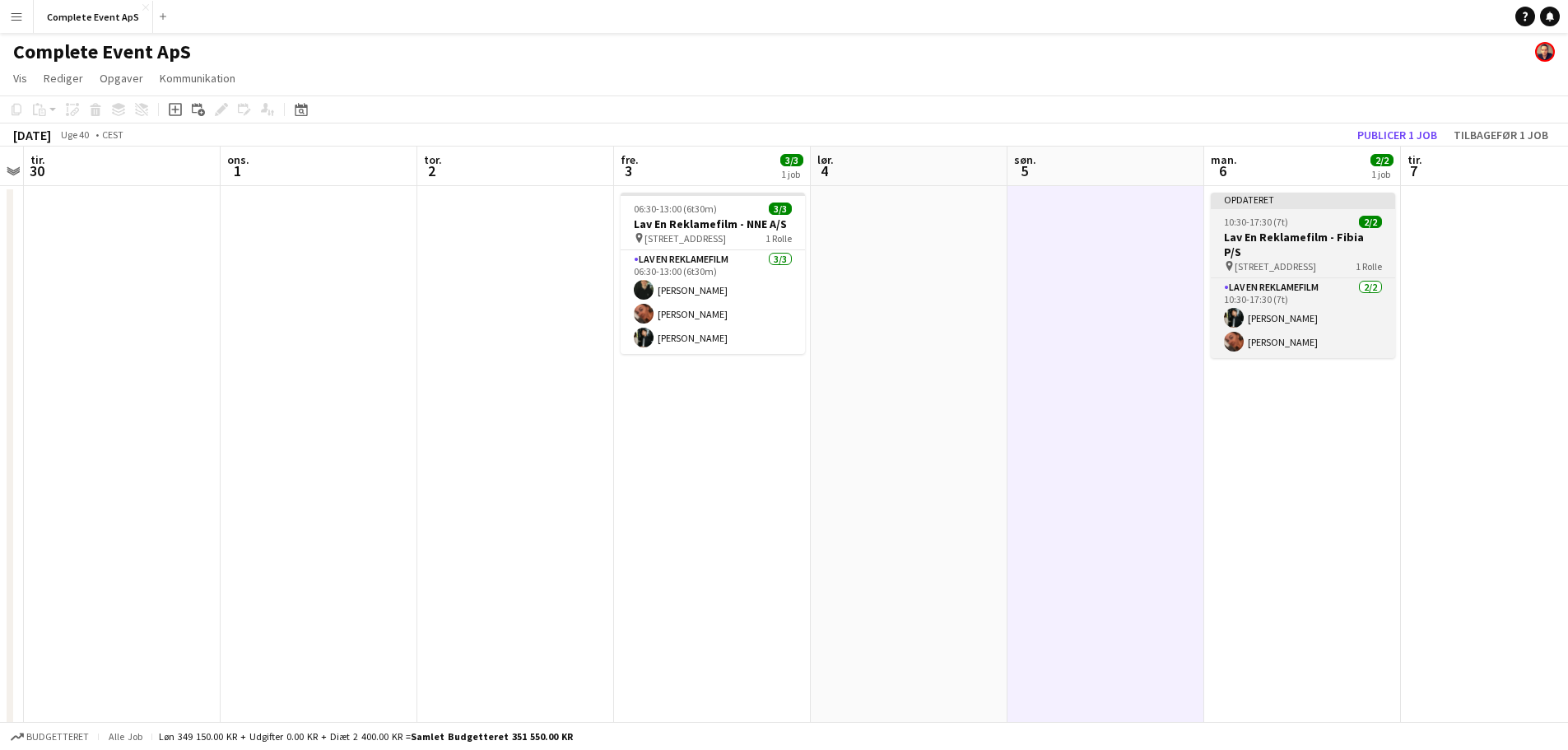
click at [1307, 223] on div "10:30-17:30 (7t) 2/2" at bounding box center [1303, 221] width 185 height 12
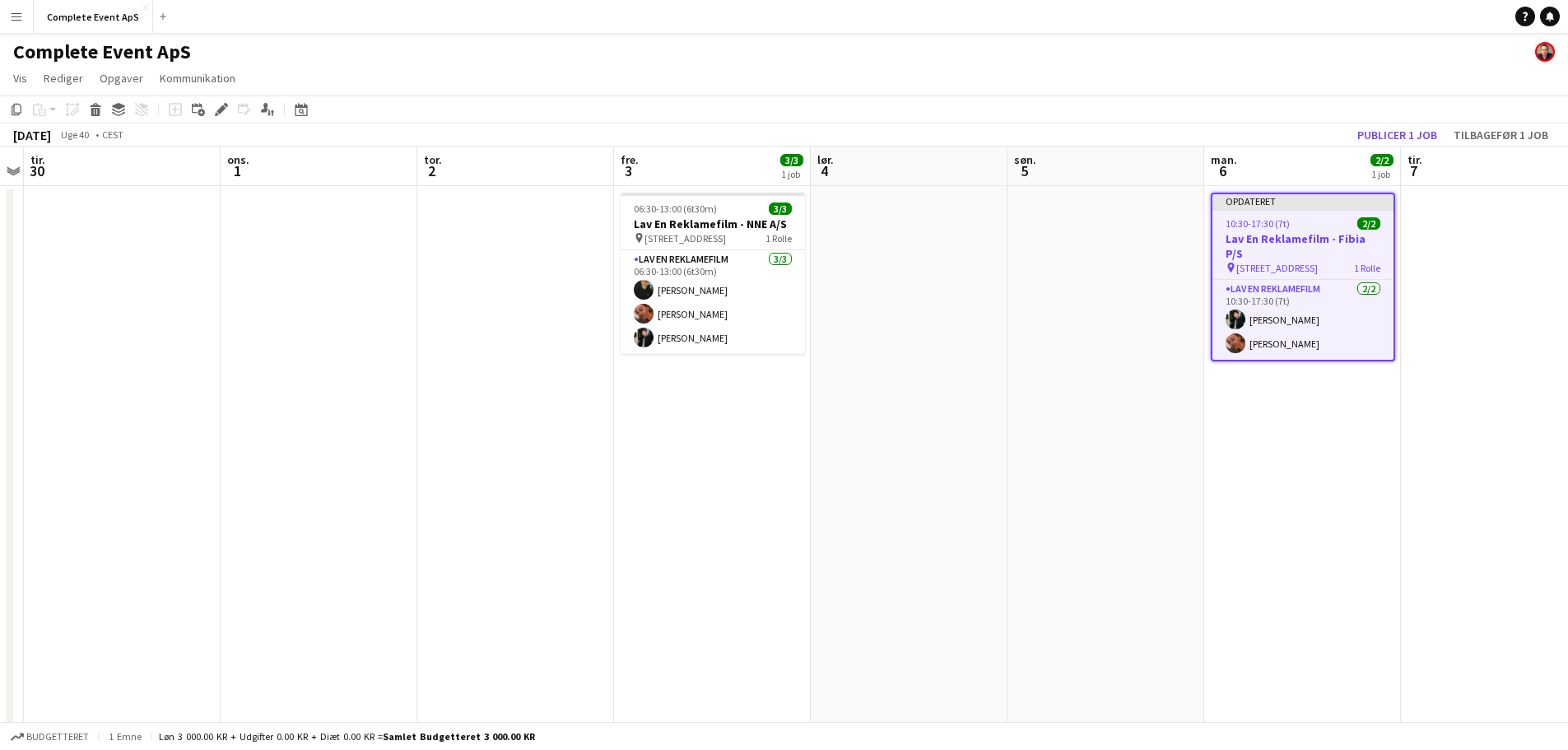
click at [1307, 223] on div "10:30-17:30 (7t) 2/2" at bounding box center [1302, 223] width 181 height 12
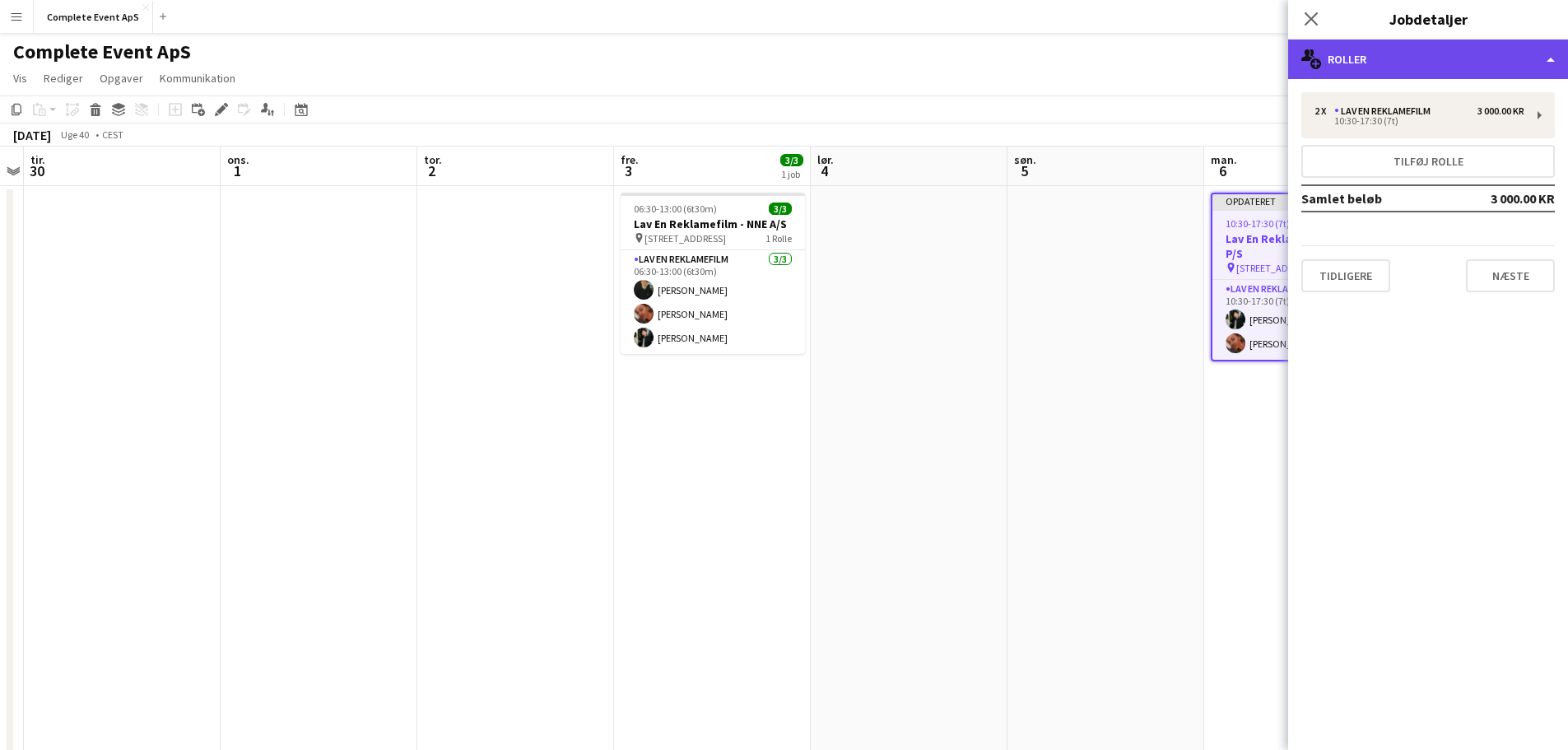
click at [1426, 71] on div "multiple-users-add Roller" at bounding box center [1427, 59] width 280 height 39
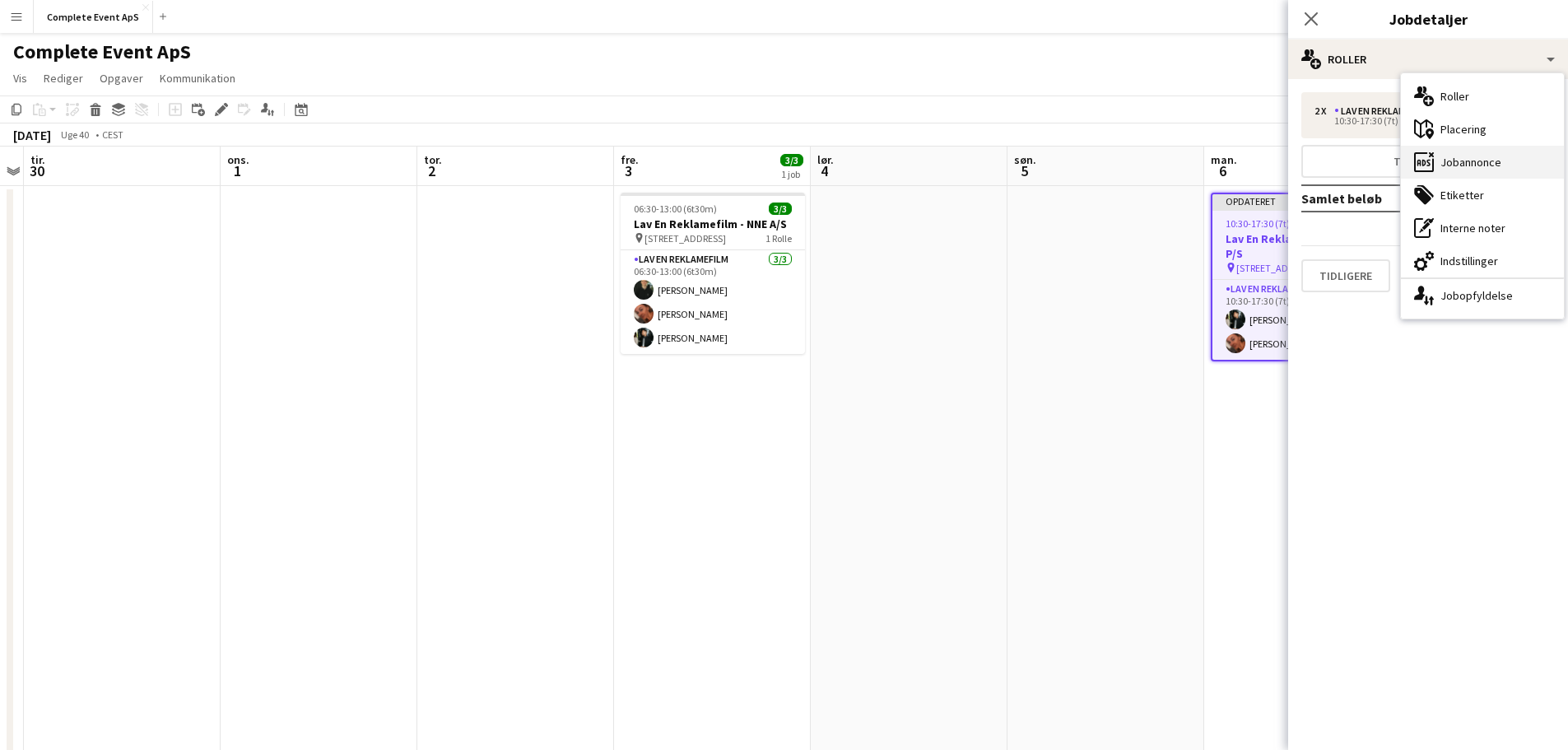
click at [1462, 159] on div "ads-window Jobannonce" at bounding box center [1483, 162] width 163 height 33
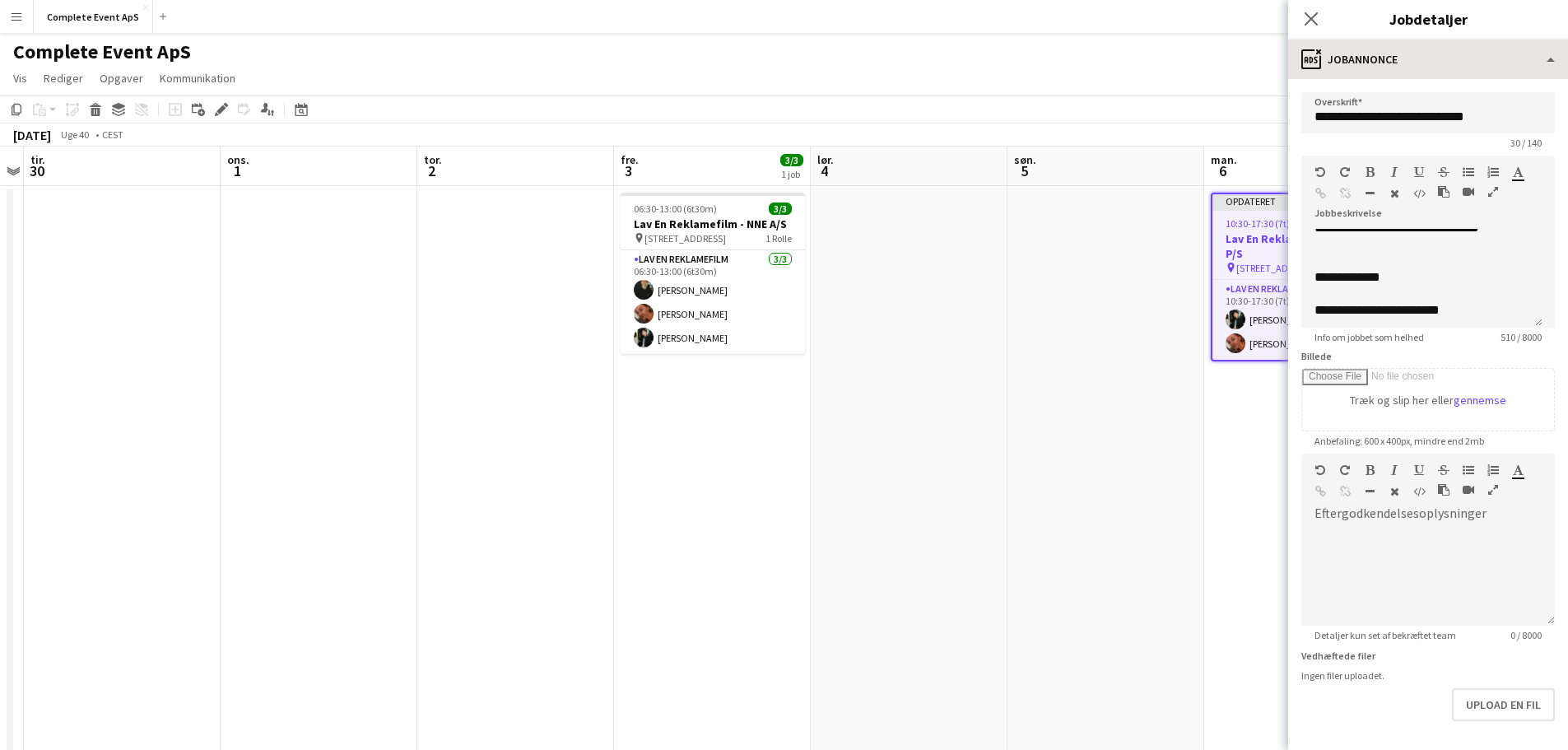
scroll to position [161, 0]
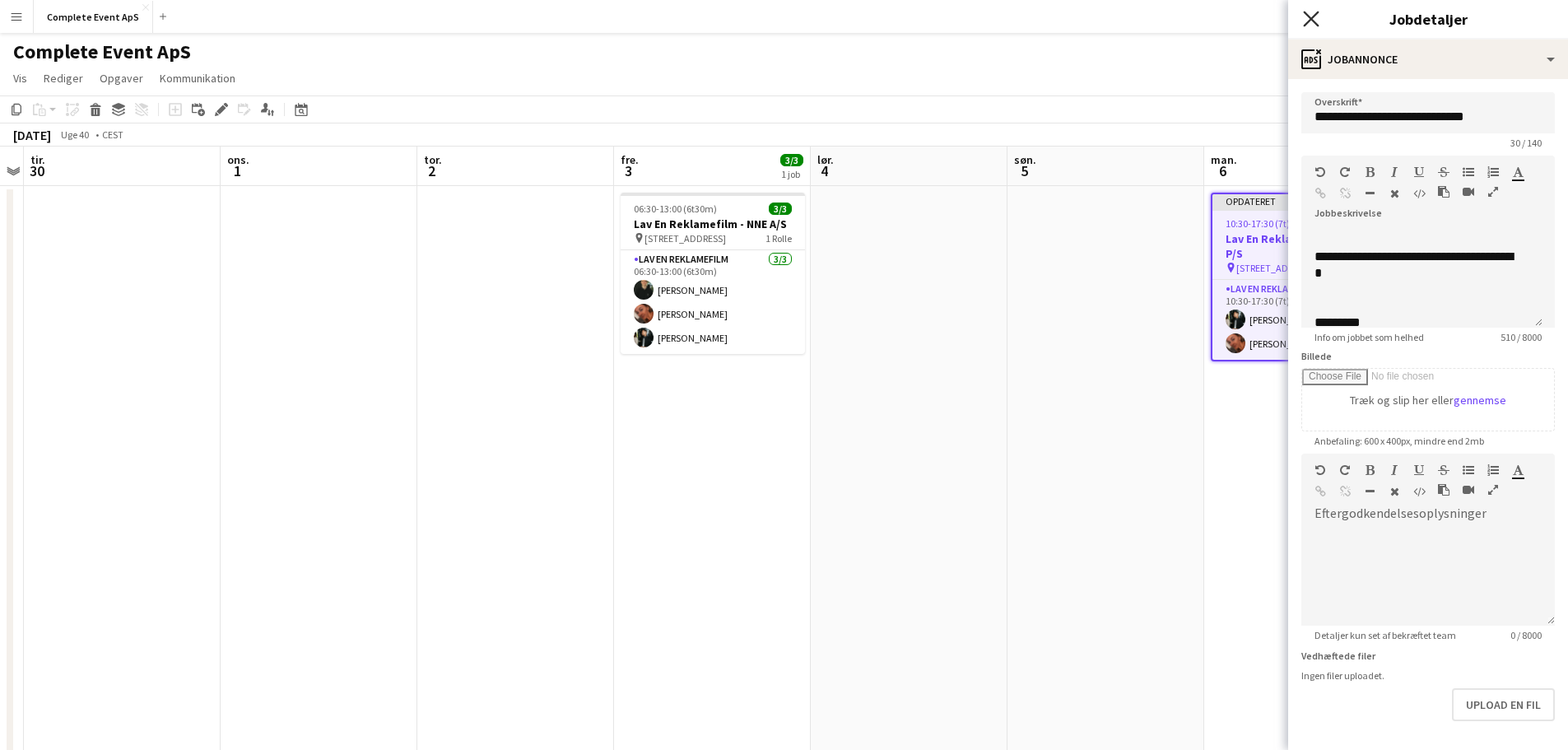
click at [1308, 17] on icon "Luk pop-in" at bounding box center [1310, 18] width 16 height 16
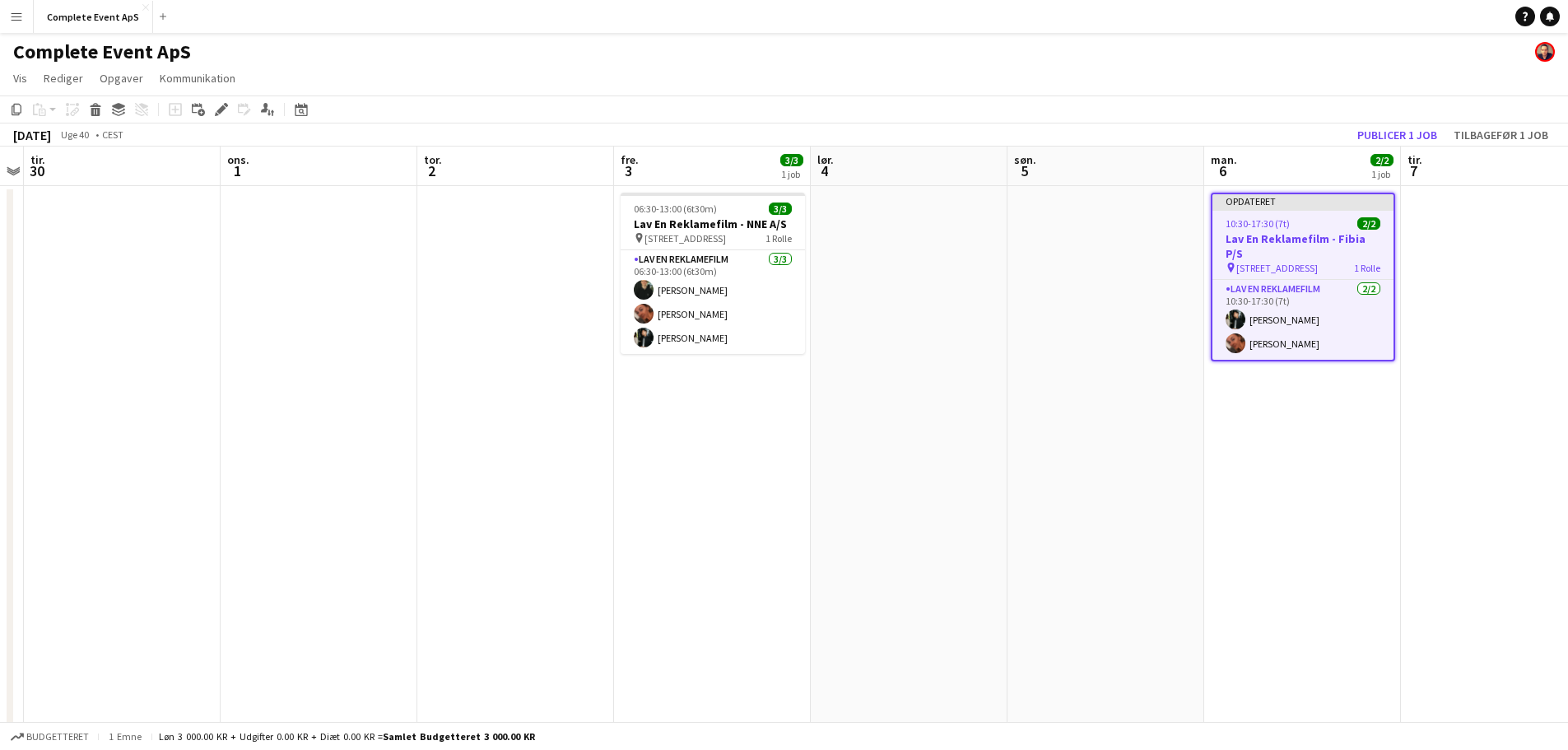
click at [1313, 228] on div "10:30-17:30 (7t) 2/2" at bounding box center [1302, 223] width 181 height 12
click at [1313, 228] on app-job-card "Opdateret 10:30-17:30 (7t) 2/2 Lav En Reklamefilm - Fibia P/S pin Sønderstrands…" at bounding box center [1303, 277] width 185 height 169
click at [1319, 222] on div "10:30-17:30 (7t) 2/2" at bounding box center [1302, 223] width 181 height 12
drag, startPoint x: 979, startPoint y: 311, endPoint x: 1290, endPoint y: 246, distance: 317.7
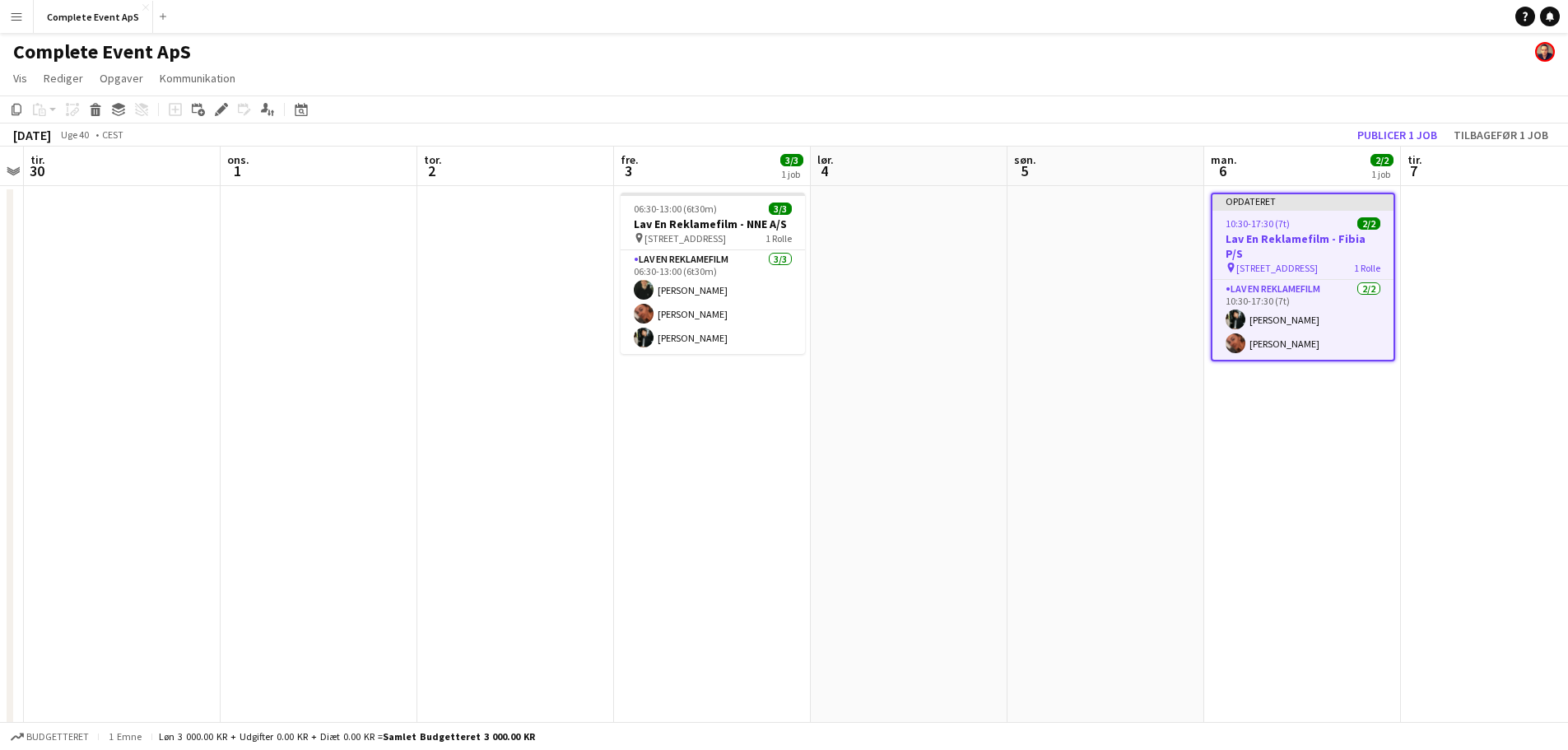
click at [981, 310] on app-date-cell at bounding box center [910, 659] width 197 height 946
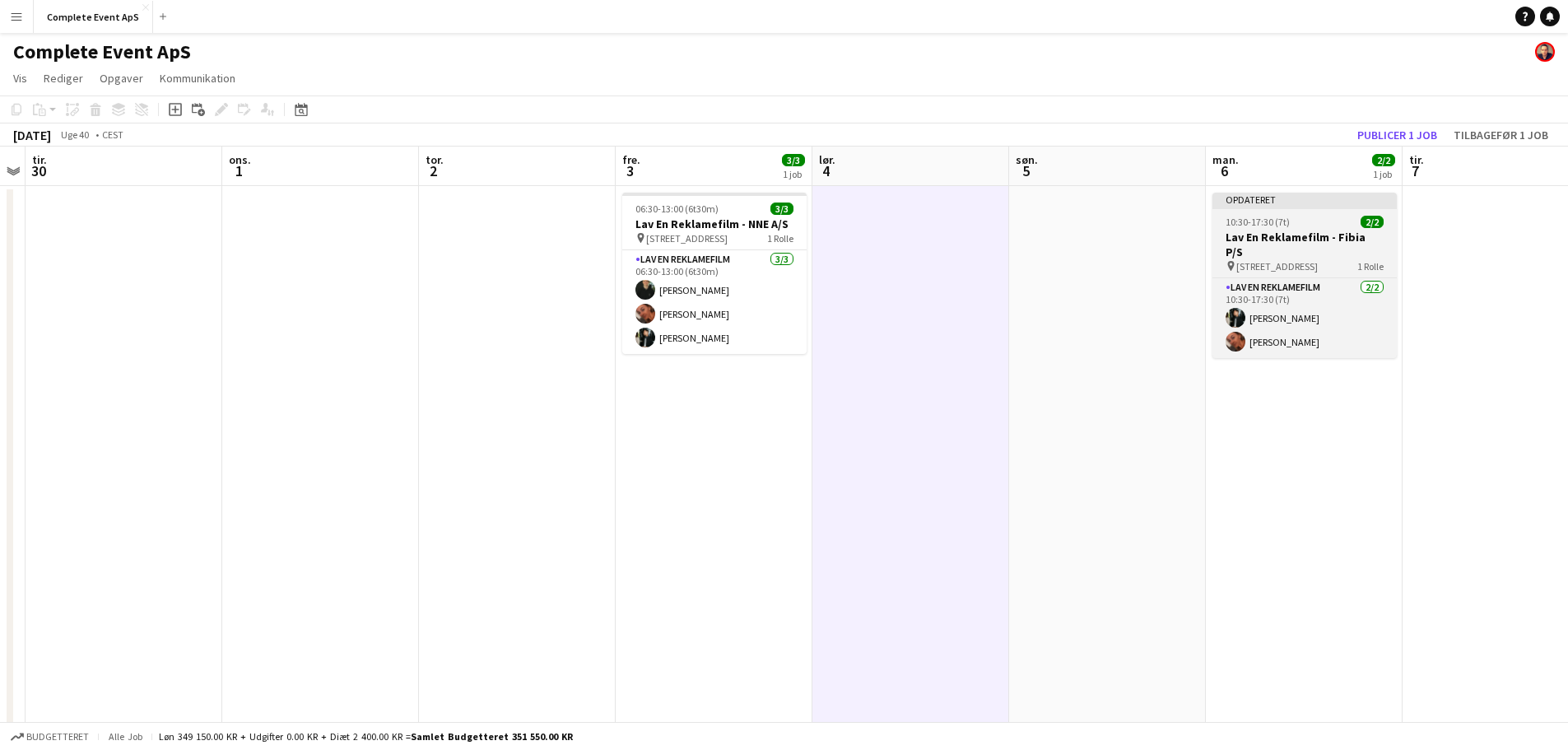
click at [1292, 217] on div "10:30-17:30 (7t) 2/2" at bounding box center [1304, 221] width 185 height 12
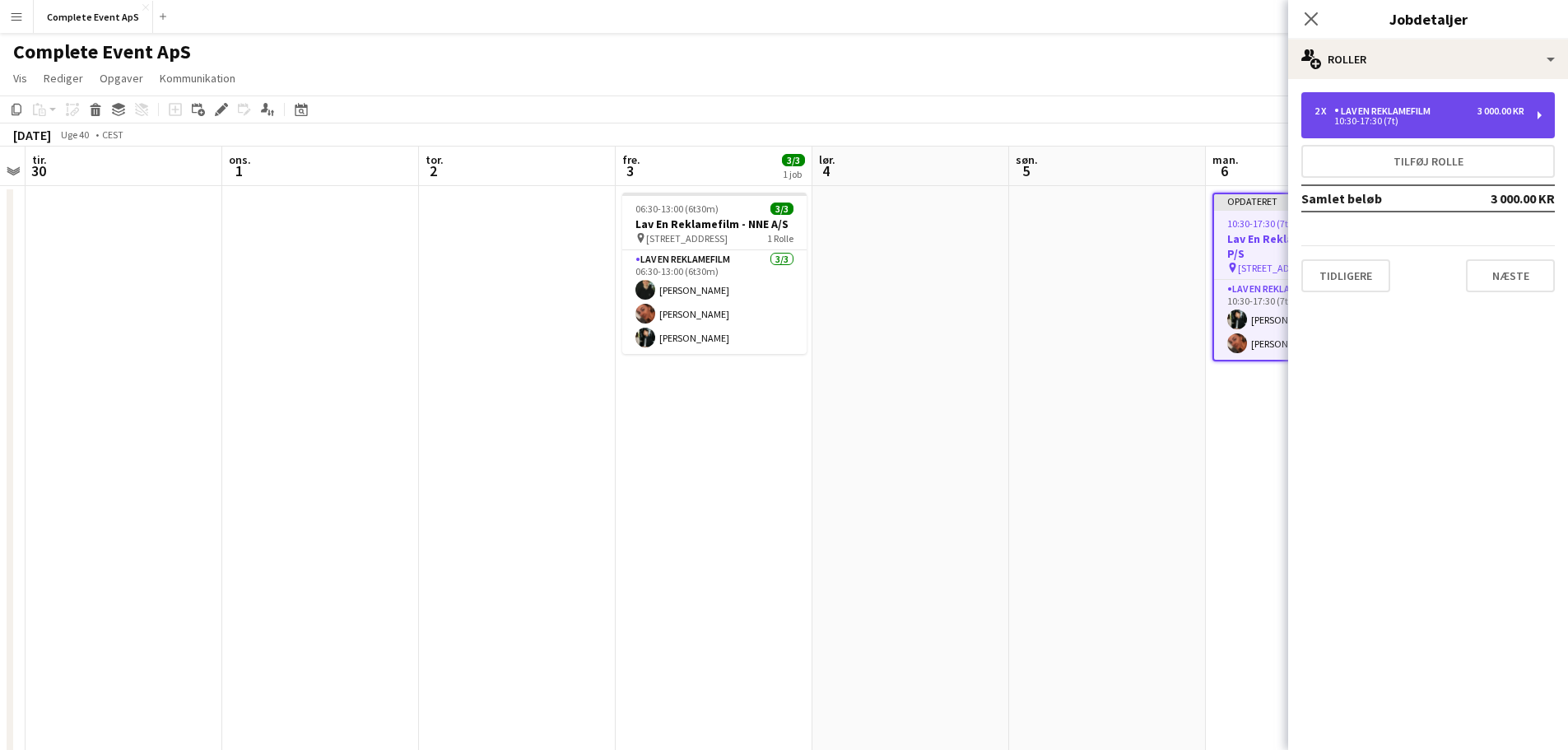
click at [1400, 108] on div "Lav En Reklamefilm" at bounding box center [1385, 110] width 103 height 11
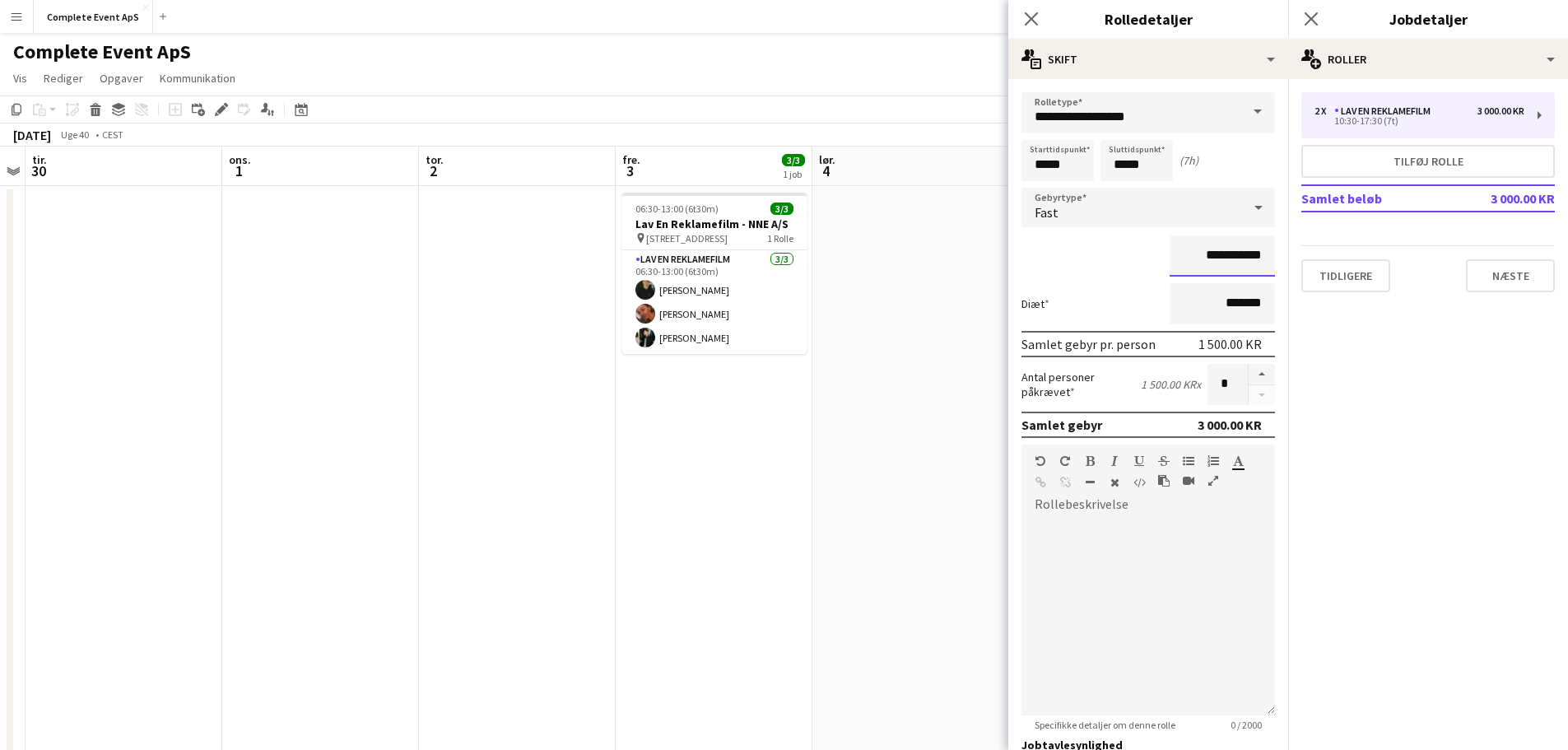
drag, startPoint x: 1187, startPoint y: 257, endPoint x: 1402, endPoint y: 284, distance: 216.7
click at [1283, 275] on mat-expansion-panel "**********" at bounding box center [1147, 414] width 280 height 670
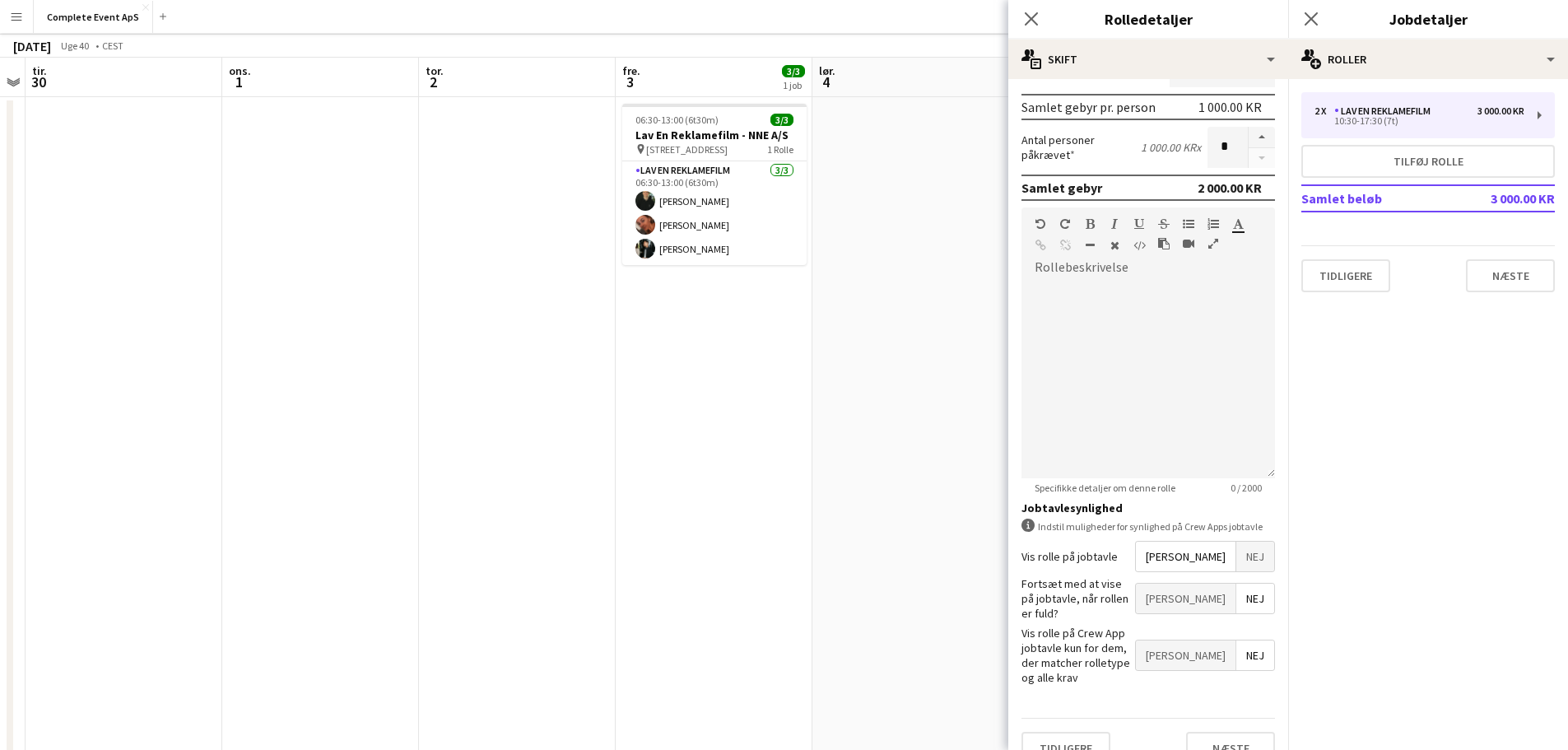
scroll to position [247, 0]
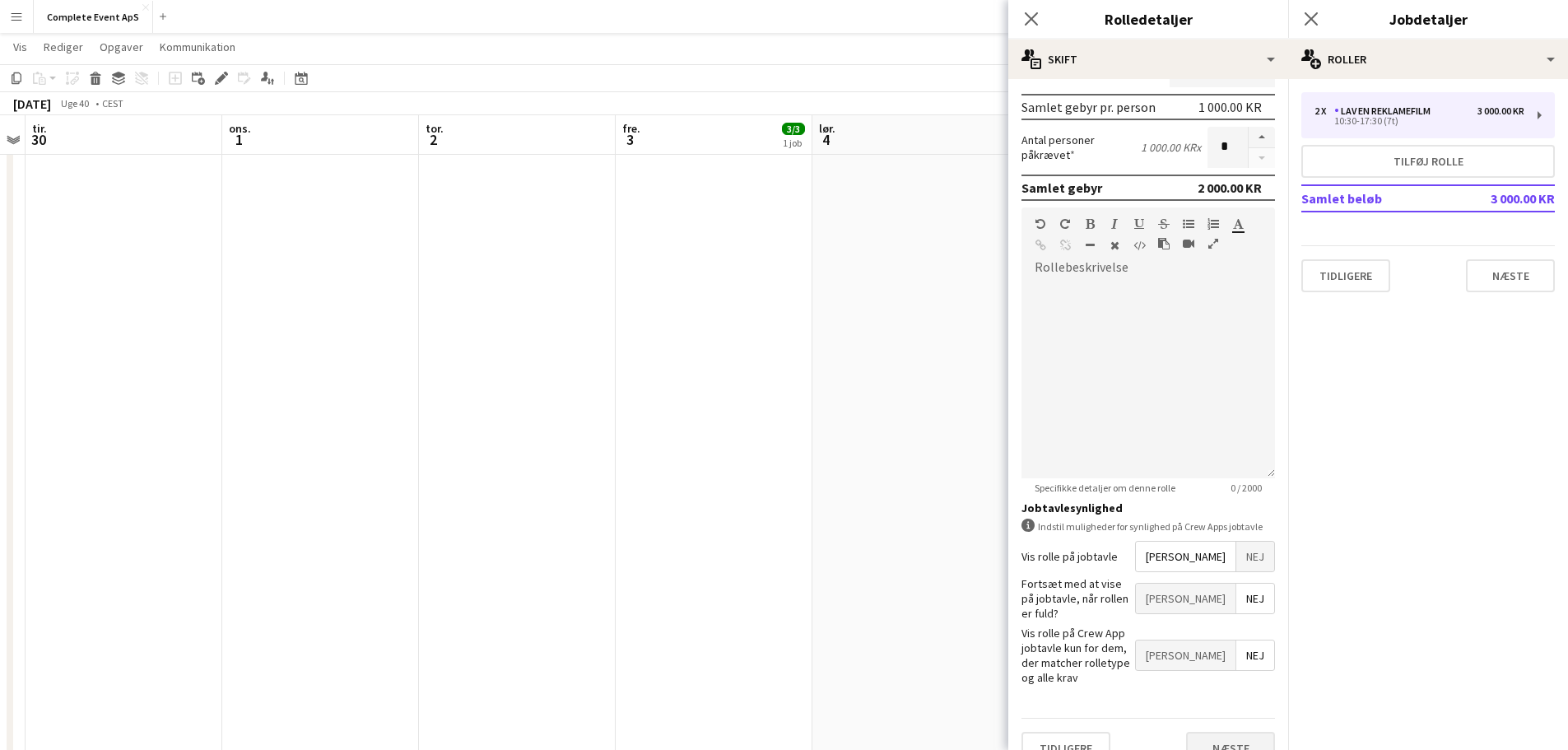
type input "********"
click at [1219, 731] on button "Næste" at bounding box center [1230, 747] width 89 height 33
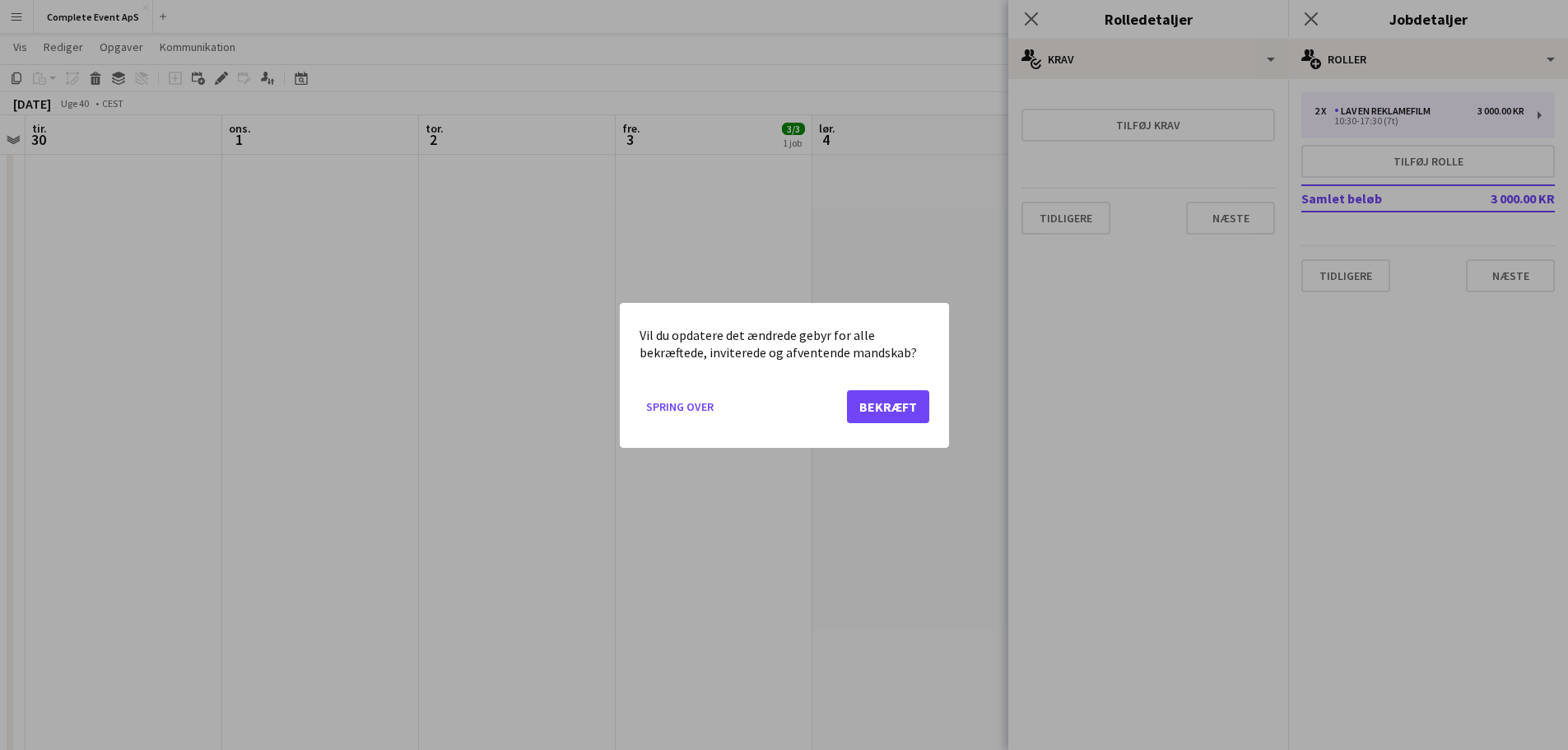
scroll to position [0, 0]
click at [919, 577] on div at bounding box center [784, 375] width 1568 height 750
click at [913, 403] on button "Bekræft" at bounding box center [888, 405] width 82 height 33
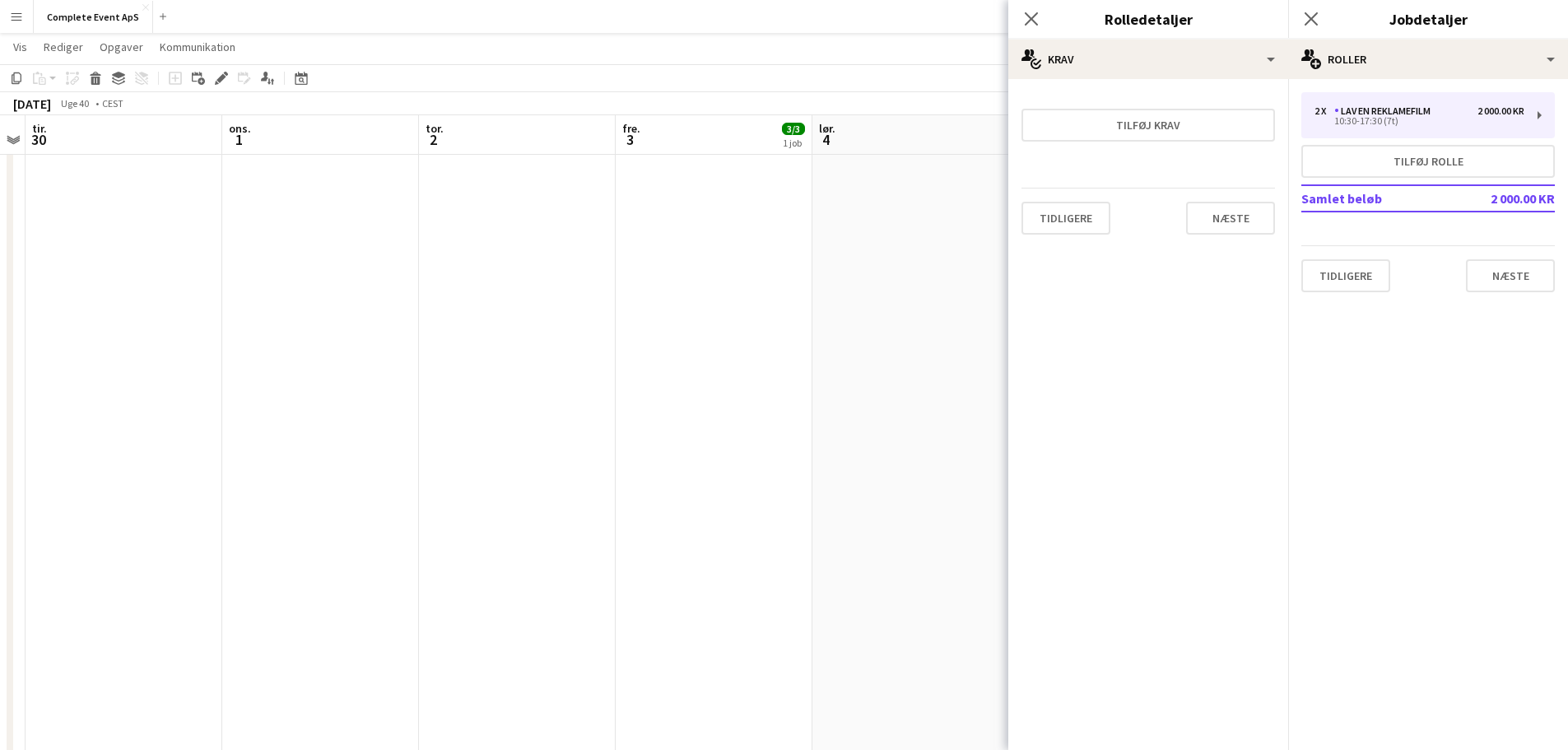
click at [873, 407] on app-date-cell at bounding box center [910, 410] width 197 height 946
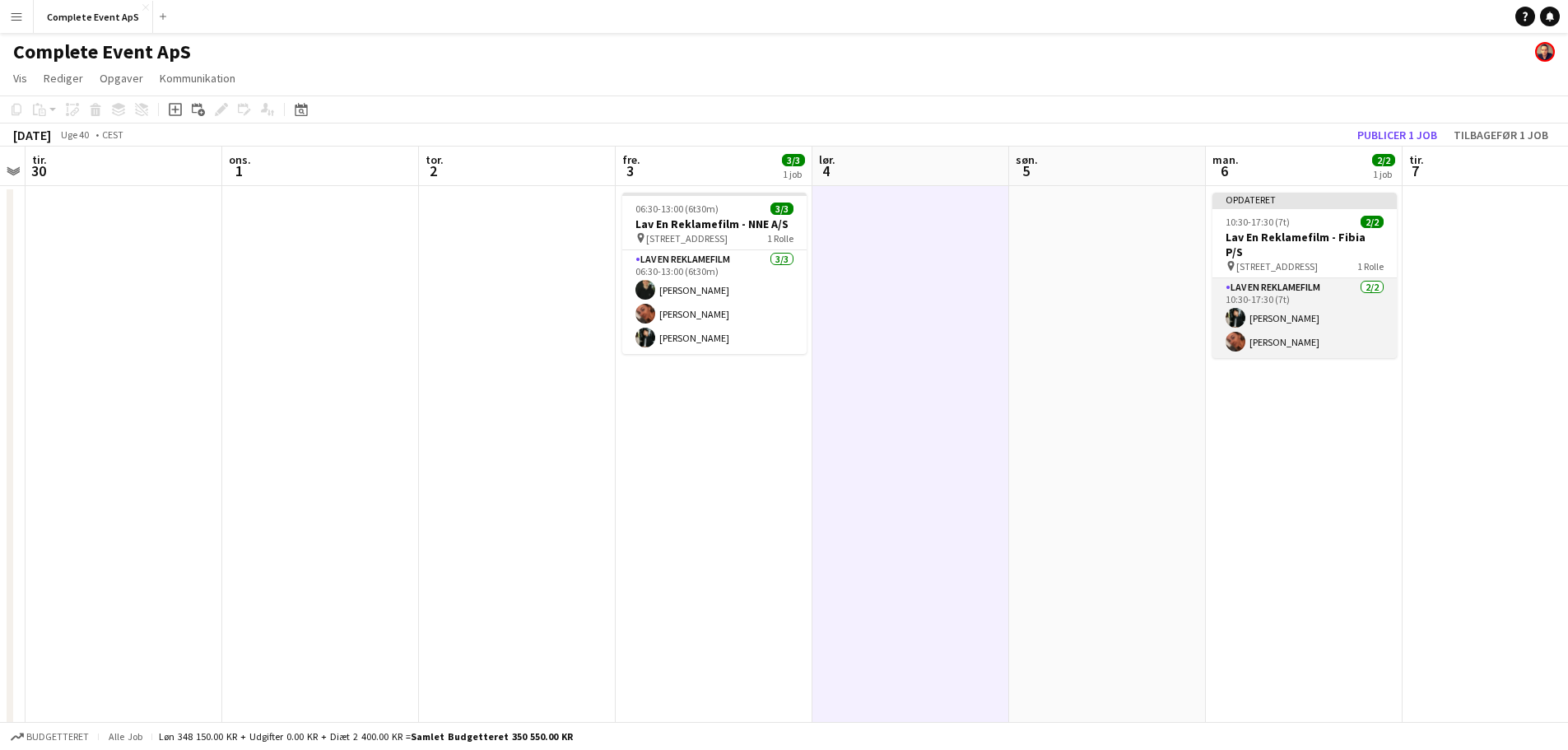
click at [1286, 298] on app-card-role "Lav En Reklamefilm 2/2 10:30-17:30 (7t) Mathias Dahl Louise Jensen" at bounding box center [1304, 317] width 185 height 80
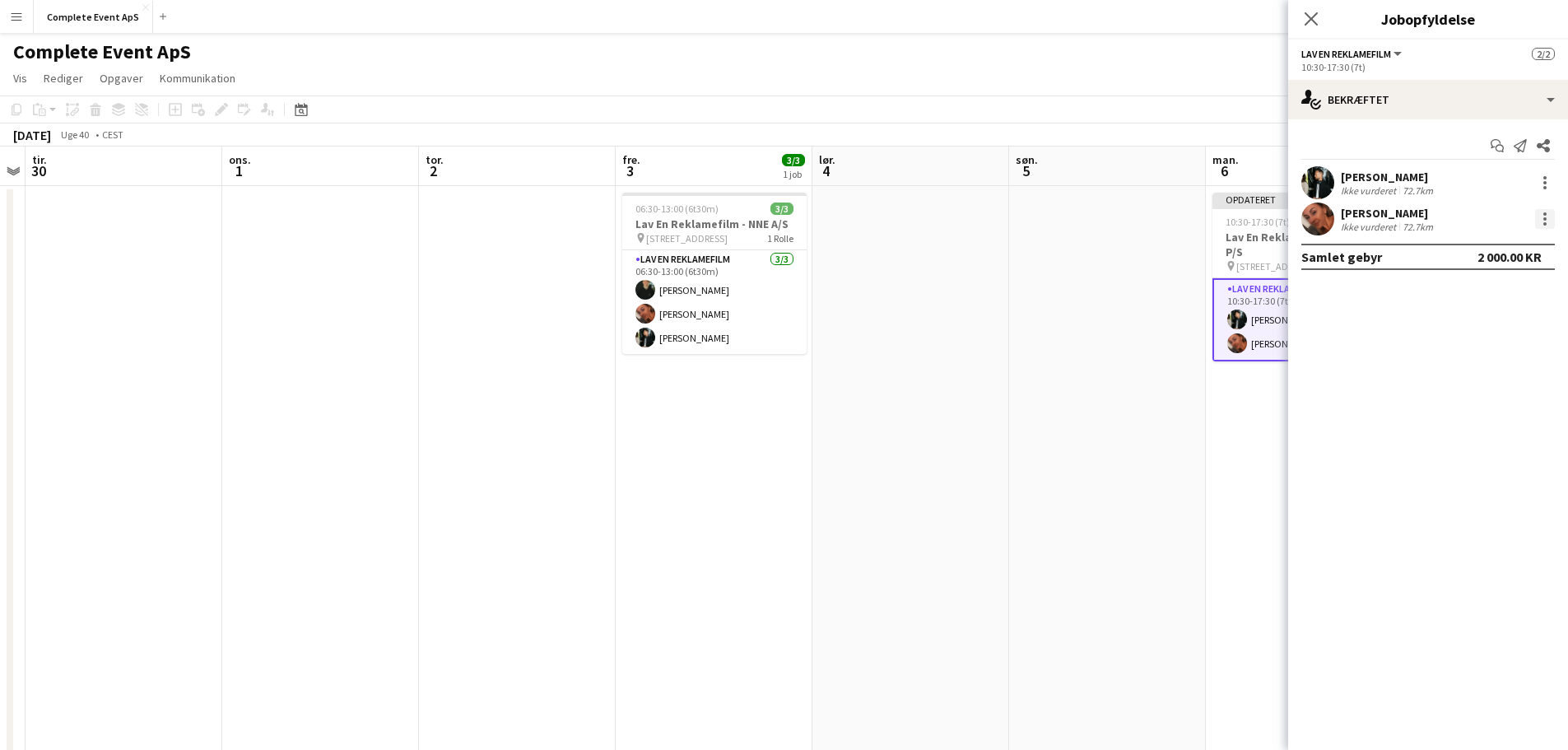
click at [1546, 216] on div at bounding box center [1545, 218] width 20 height 20
click at [1462, 248] on span "Rediger gebyr" at bounding box center [1457, 248] width 83 height 14
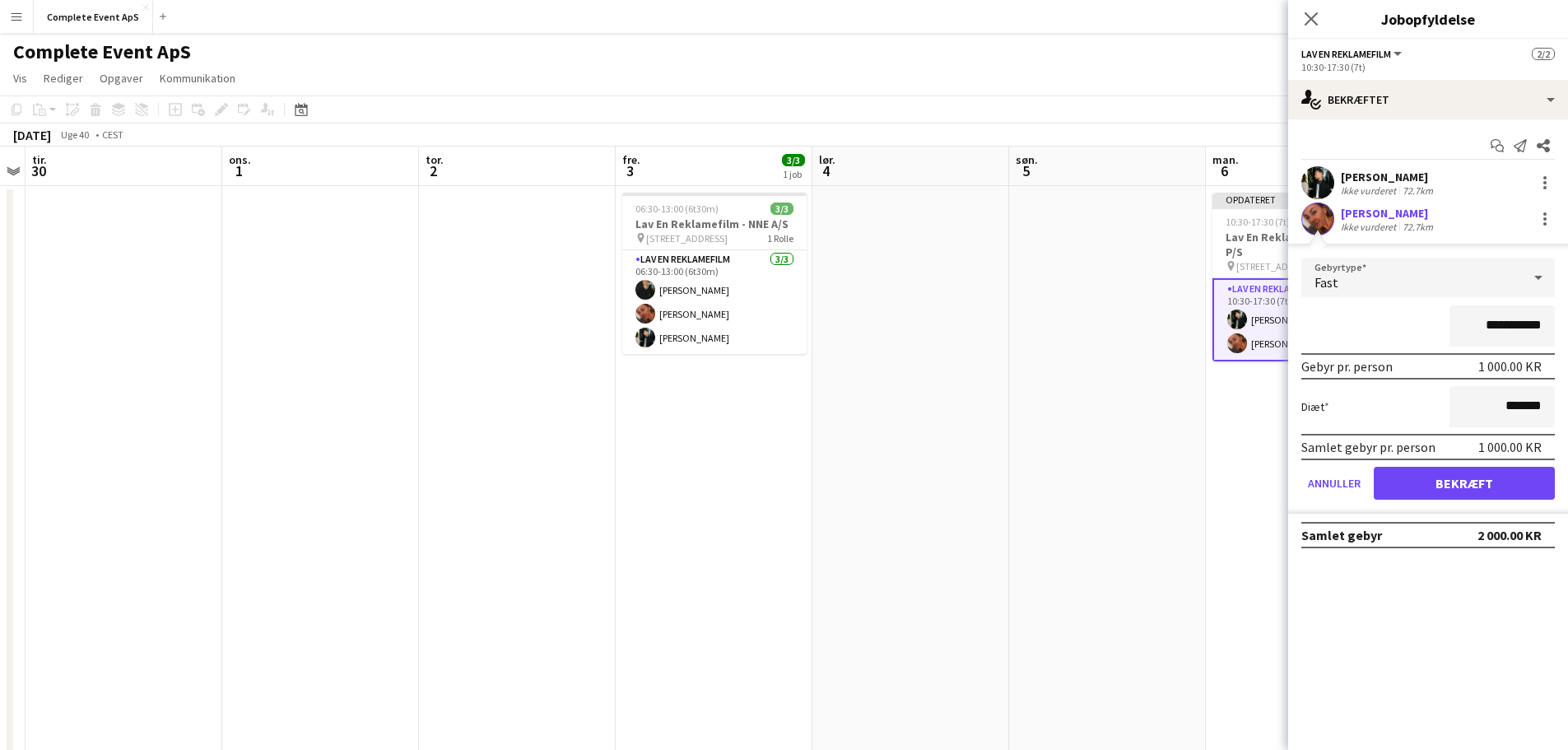
drag, startPoint x: 1457, startPoint y: 329, endPoint x: 1569, endPoint y: 346, distance: 113.3
click at [1555, 346] on form "**********" at bounding box center [1427, 385] width 280 height 256
type input "********"
click at [1470, 469] on button "Bekræft" at bounding box center [1464, 482] width 181 height 33
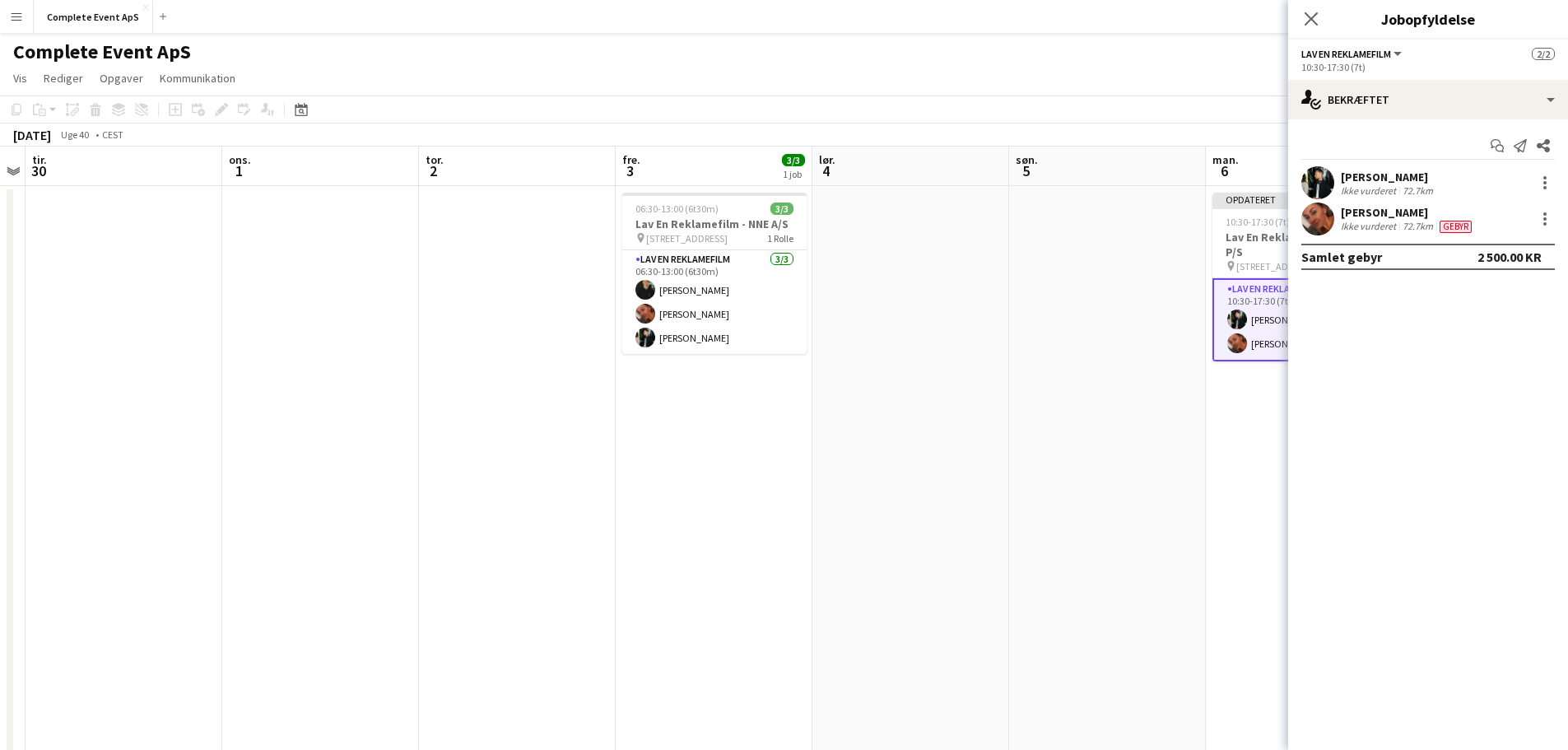
click at [1040, 453] on app-calendar-viewport "lør. 27 1/1 1 job søn. 28 man. 29 tir. 30 ons. 1 tor. 2 fre. 3 3/3 1 job lør. 4…" at bounding box center [784, 639] width 1568 height 985
click at [1161, 278] on app-date-cell at bounding box center [1100, 659] width 197 height 946
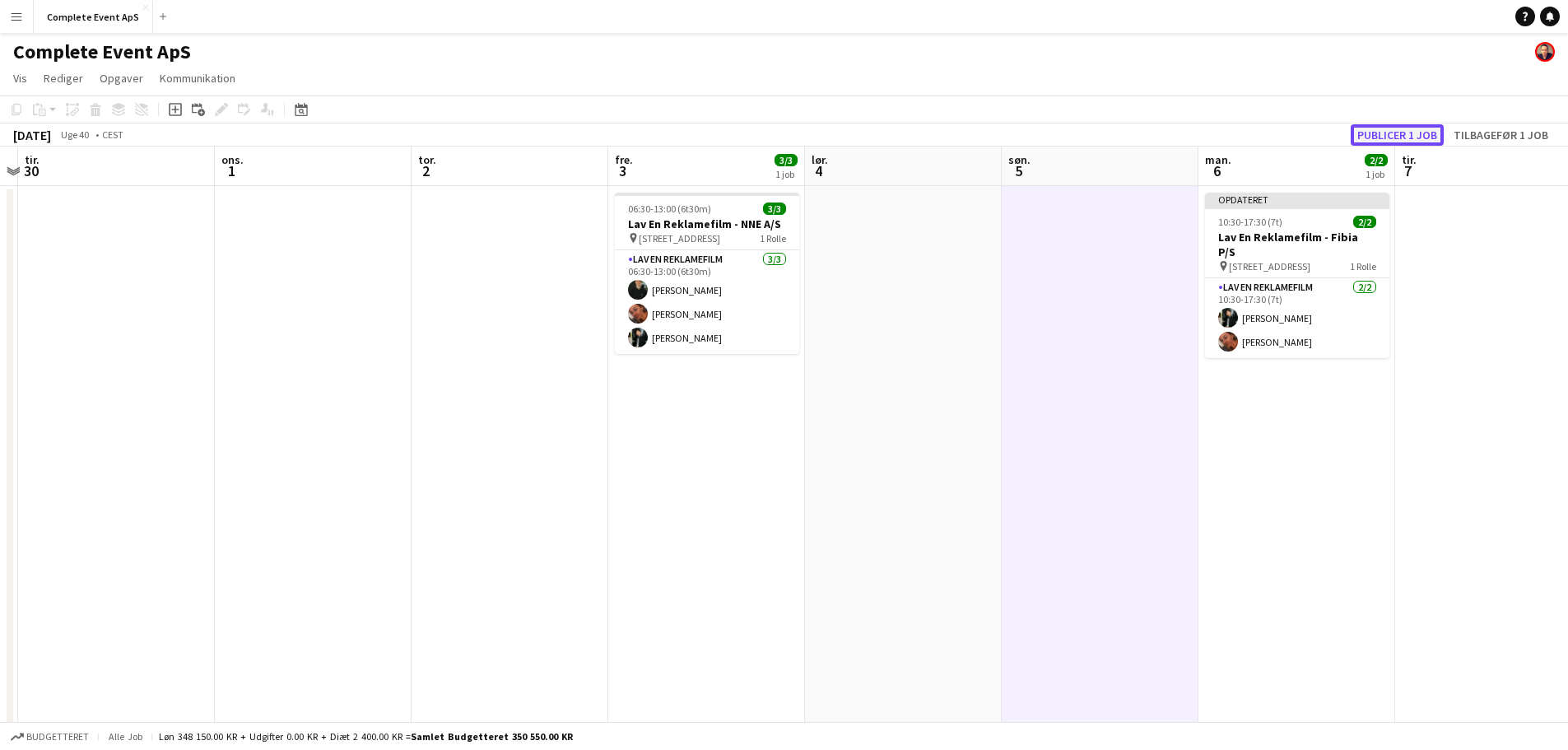
click at [1410, 137] on button "Publicer 1 job" at bounding box center [1397, 135] width 93 height 22
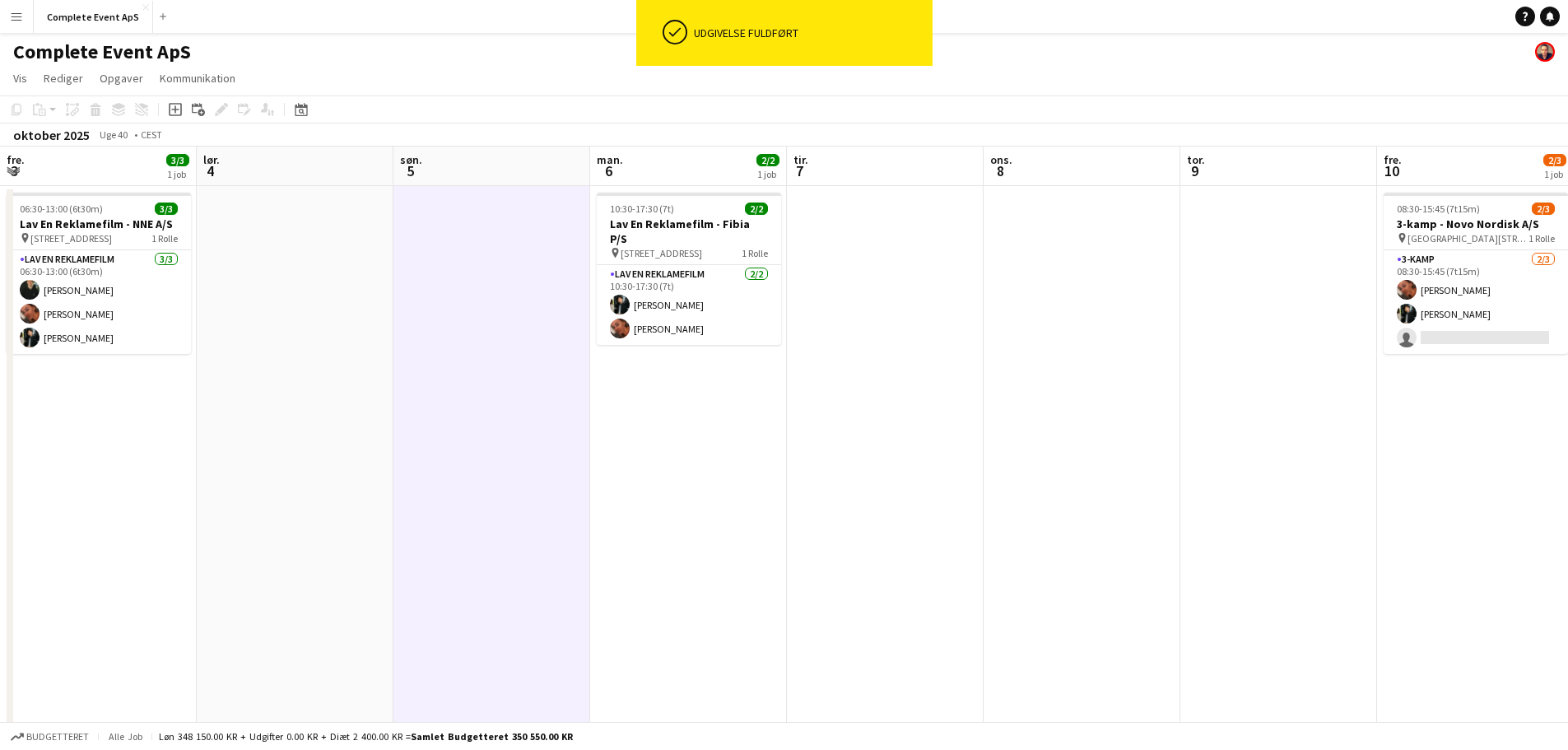
scroll to position [0, 647]
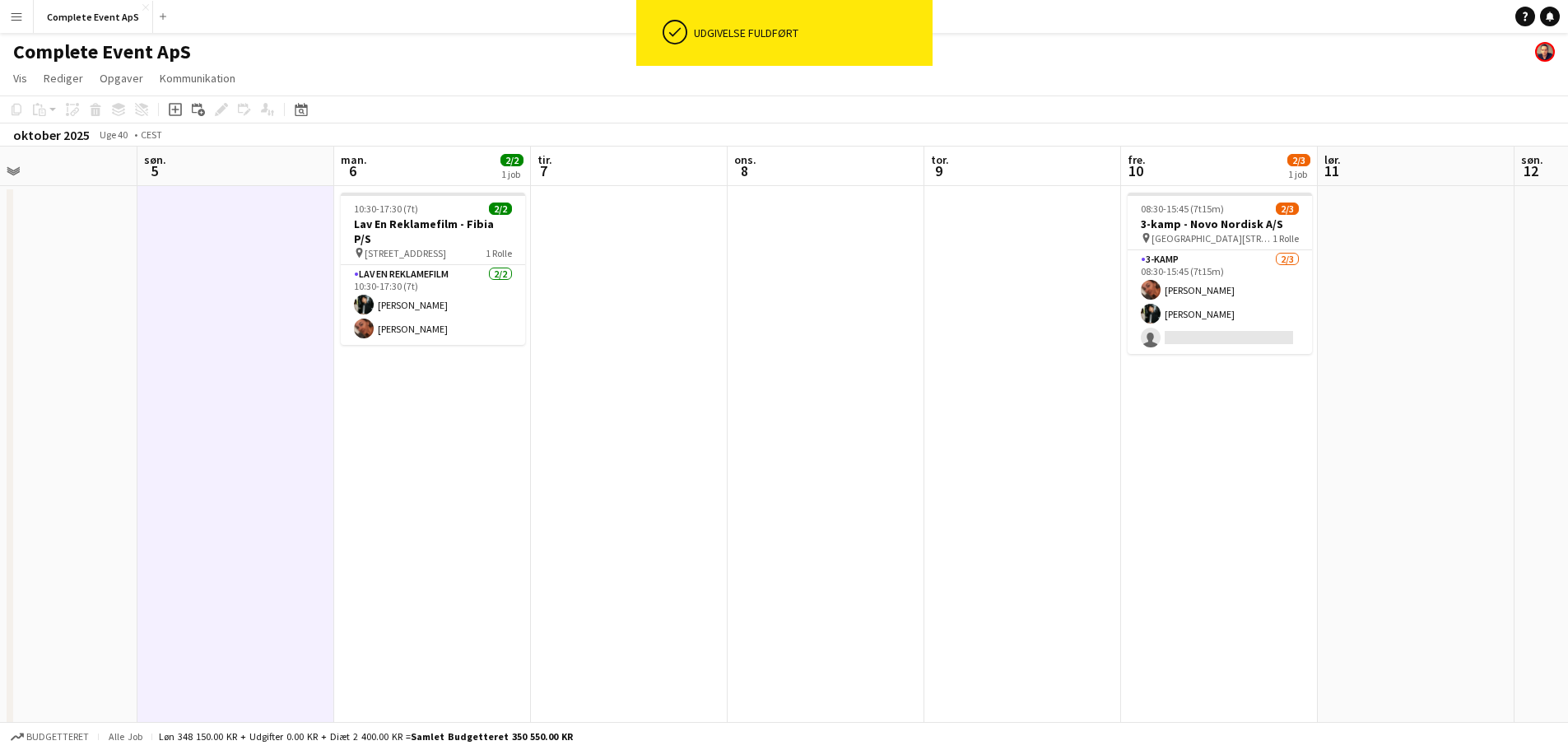
drag, startPoint x: 1432, startPoint y: 320, endPoint x: 424, endPoint y: 302, distance: 1008.2
click at [424, 302] on app-calendar-viewport "ons. 1 tor. 2 fre. 3 3/3 1 job lør. 4 søn. 5 man. 6 2/2 1 job tir. 7 ons. 8 tor…" at bounding box center [784, 639] width 1568 height 985
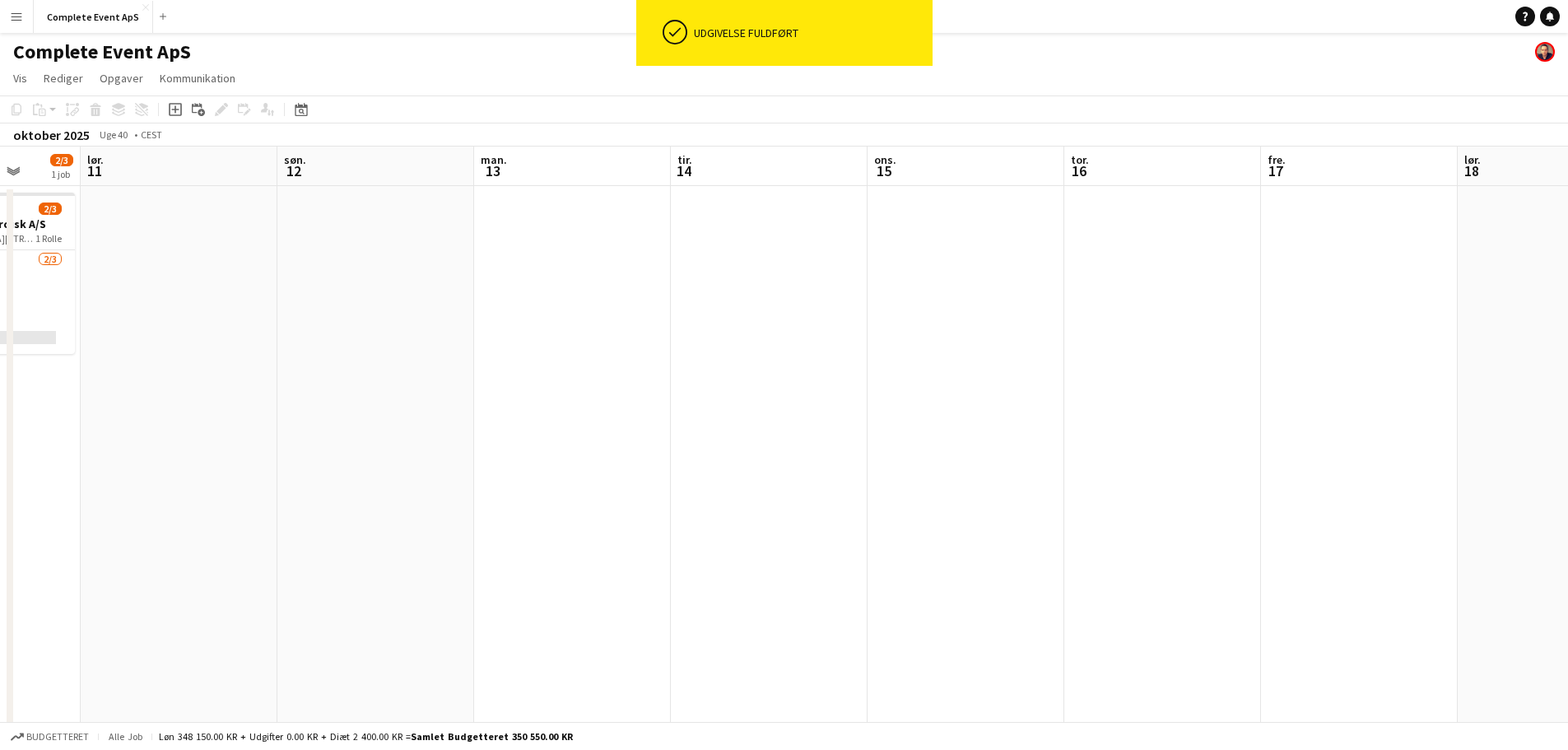
drag, startPoint x: 1197, startPoint y: 316, endPoint x: 154, endPoint y: 331, distance: 1043.1
click at [154, 331] on app-calendar-viewport "ons. 8 tor. 9 fre. 10 2/3 1 job lør. 11 søn. 12 man. 13 tir. 14 ons. 15 tor. 16…" at bounding box center [784, 639] width 1568 height 985
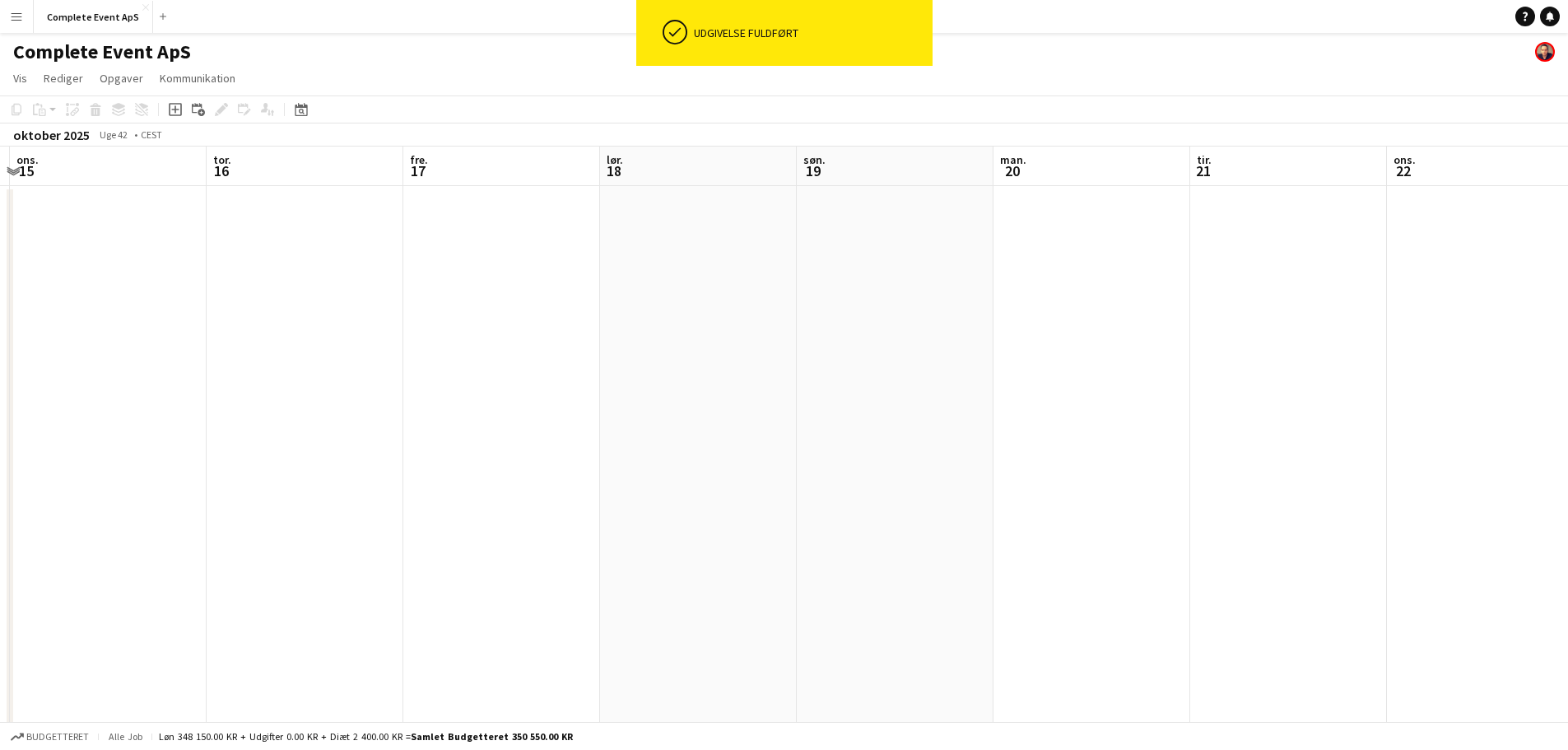
drag, startPoint x: 686, startPoint y: 390, endPoint x: 219, endPoint y: 359, distance: 468.0
click at [215, 361] on app-calendar-viewport "søn. 12 man. 13 tir. 14 ons. 15 tor. 16 fre. 17 lør. 18 søn. 19 man. 20 tir. 21…" at bounding box center [784, 639] width 1568 height 985
drag, startPoint x: 494, startPoint y: 380, endPoint x: 233, endPoint y: 347, distance: 263.1
click at [177, 349] on app-calendar-viewport "søn. 12 man. 13 tir. 14 ons. 15 tor. 16 fre. 17 lør. 18 søn. 19 man. 20 tir. 21…" at bounding box center [784, 639] width 1568 height 985
drag, startPoint x: 925, startPoint y: 393, endPoint x: 212, endPoint y: 332, distance: 715.6
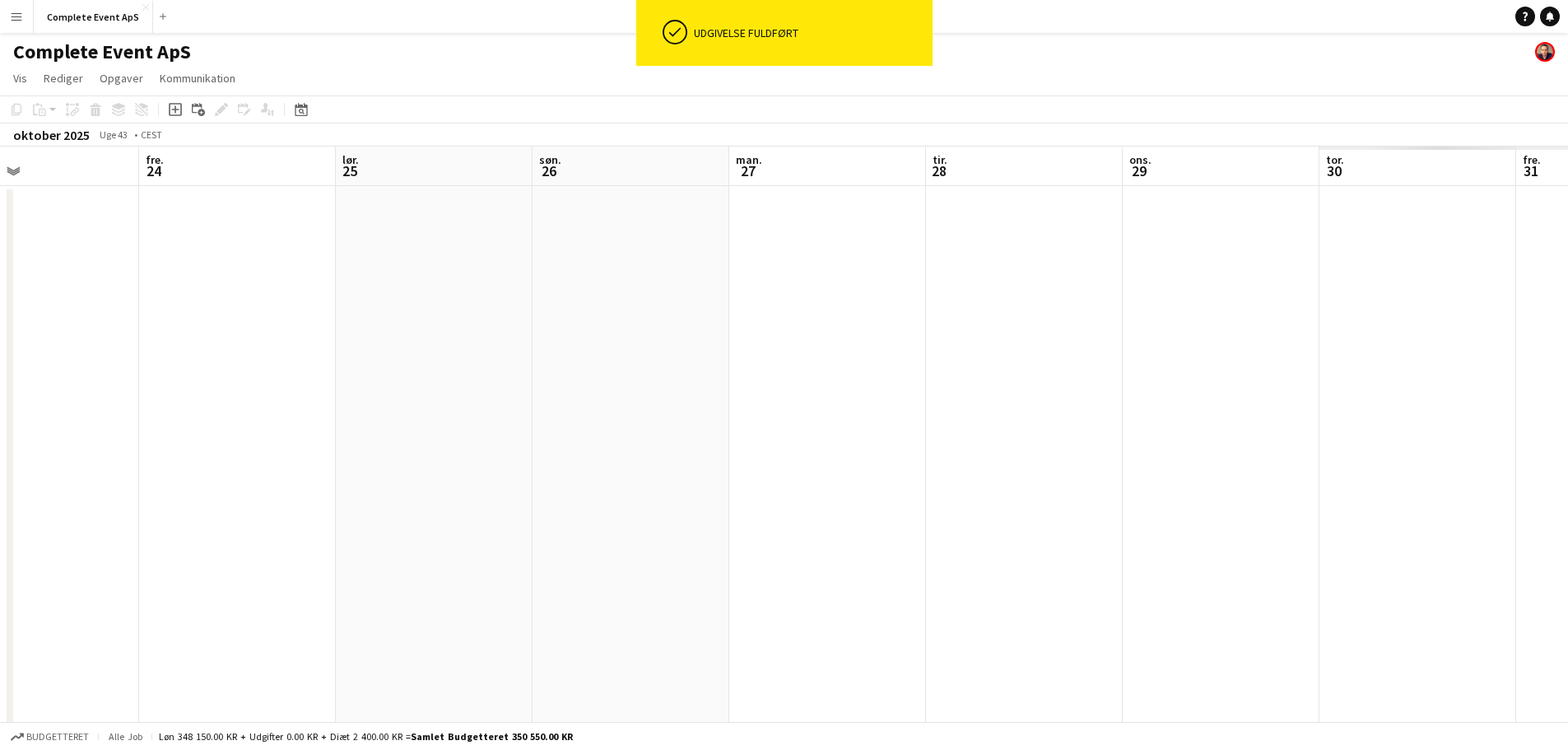
click at [195, 338] on app-calendar-viewport "man. 20 tir. 21 ons. 22 tor. 23 fre. 24 lør. 25 søn. 26 man. 27 tir. 28 ons. 29…" at bounding box center [784, 639] width 1568 height 985
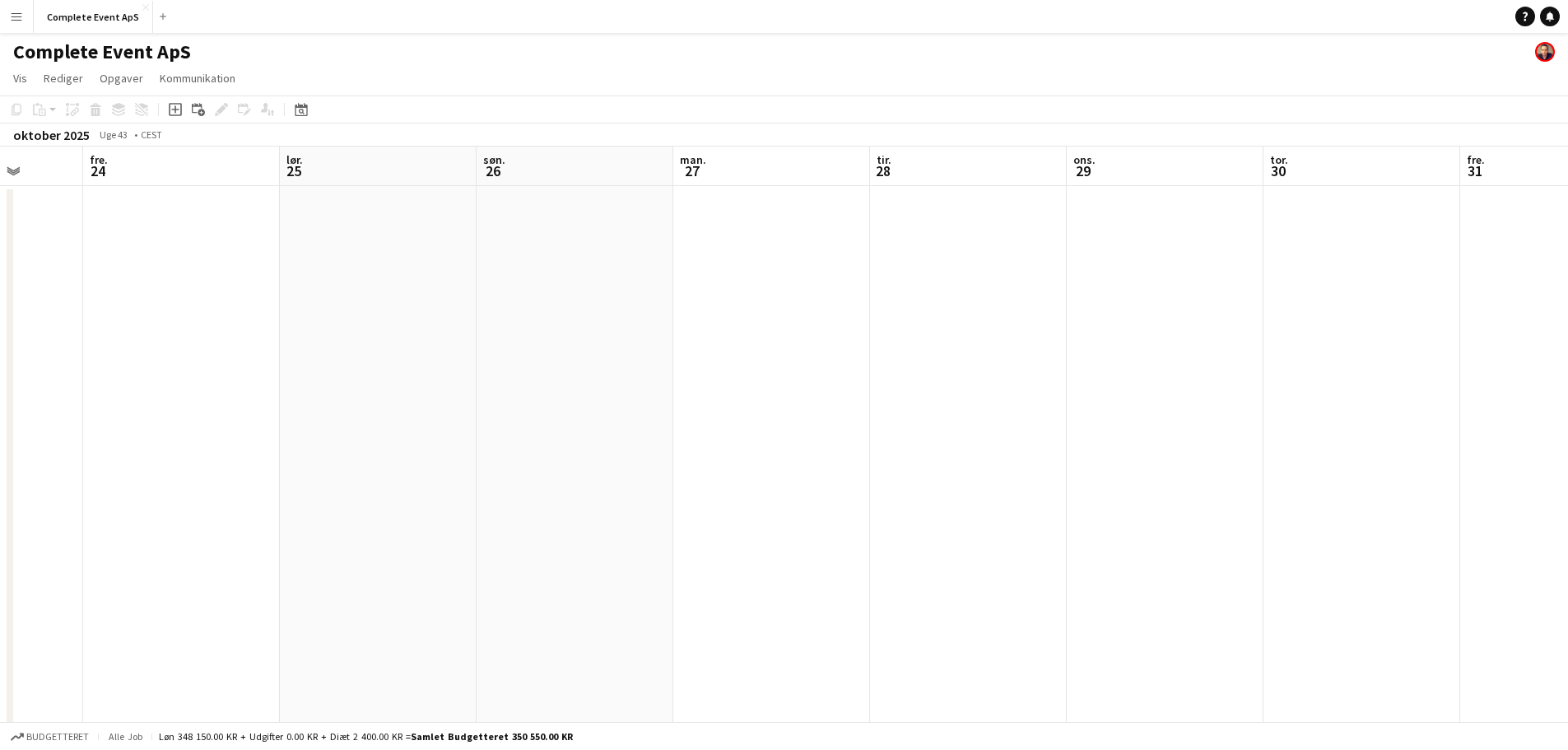
drag, startPoint x: 1119, startPoint y: 382, endPoint x: 229, endPoint y: 330, distance: 891.5
click at [276, 338] on app-calendar-viewport "tir. 21 ons. 22 tor. 23 fre. 24 lør. 25 søn. 26 man. 27 tir. 28 ons. 29 tor. 30…" at bounding box center [784, 639] width 1568 height 985
drag, startPoint x: 437, startPoint y: 353, endPoint x: 295, endPoint y: 335, distance: 143.1
click at [340, 342] on app-calendar-viewport "ons. 29 tor. 30 fre. 31 lør. 1 søn. 2 man. 3 tir. 4 ons. 5 tor. 6 fre. 7 lør. 8…" at bounding box center [784, 639] width 1568 height 985
drag, startPoint x: 1216, startPoint y: 391, endPoint x: 353, endPoint y: 331, distance: 865.1
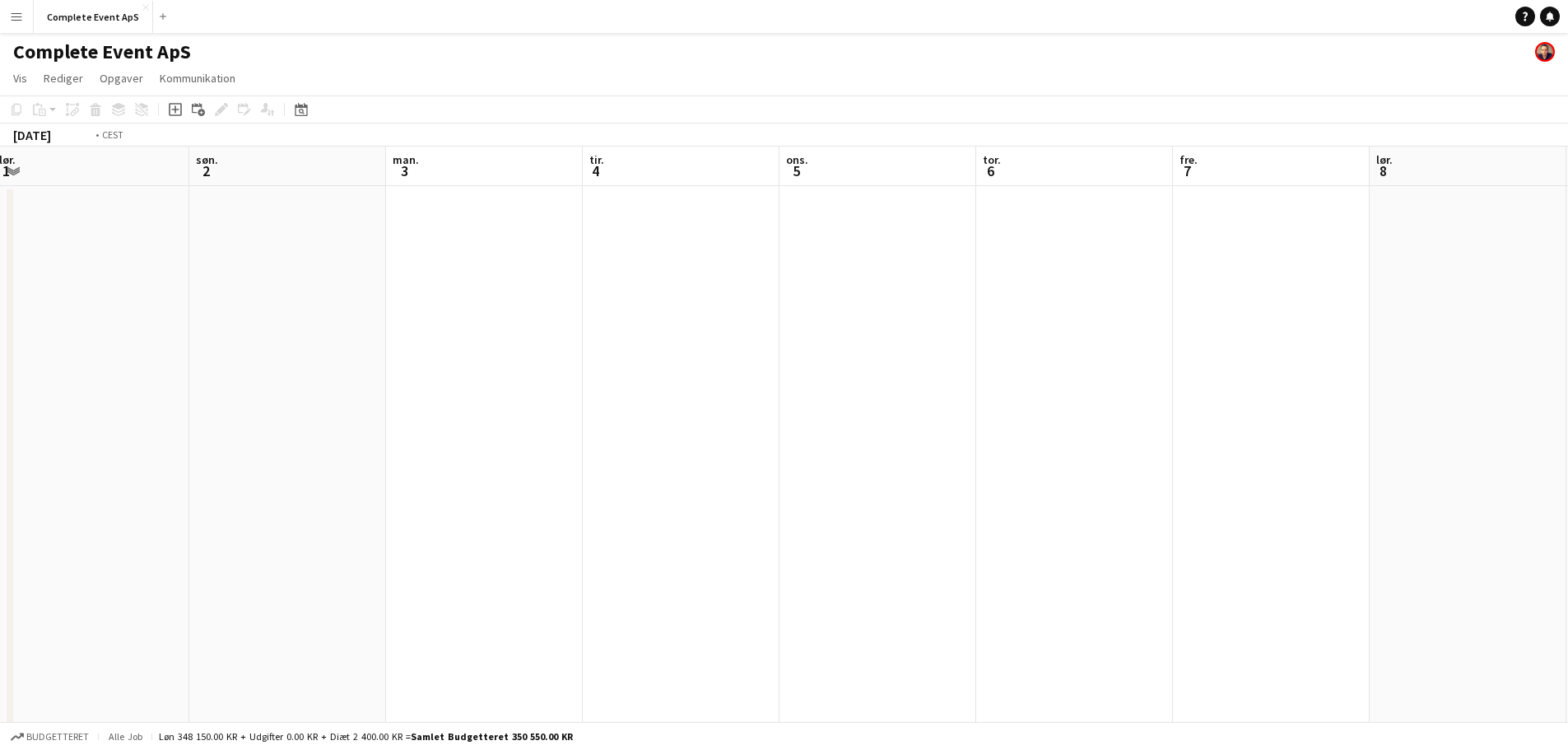
click at [342, 337] on app-calendar-viewport "tor. 30 fre. 31 lør. 1 søn. 2 man. 3 tir. 4 ons. 5 tor. 6 fre. 7 lør. 8 søn. 9 …" at bounding box center [784, 639] width 1568 height 985
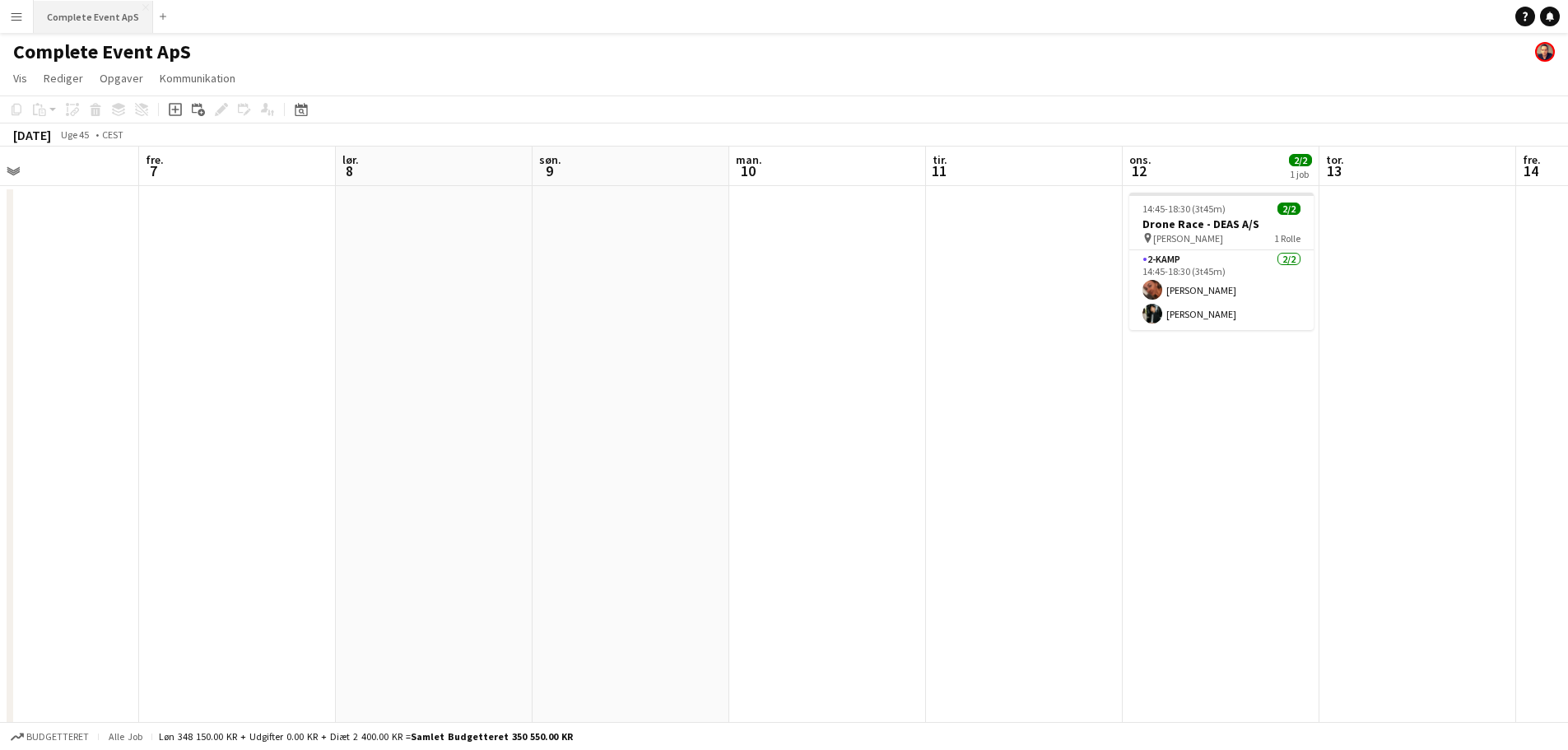
click at [73, 19] on button "Complete Event ApS Luk" at bounding box center [93, 17] width 119 height 32
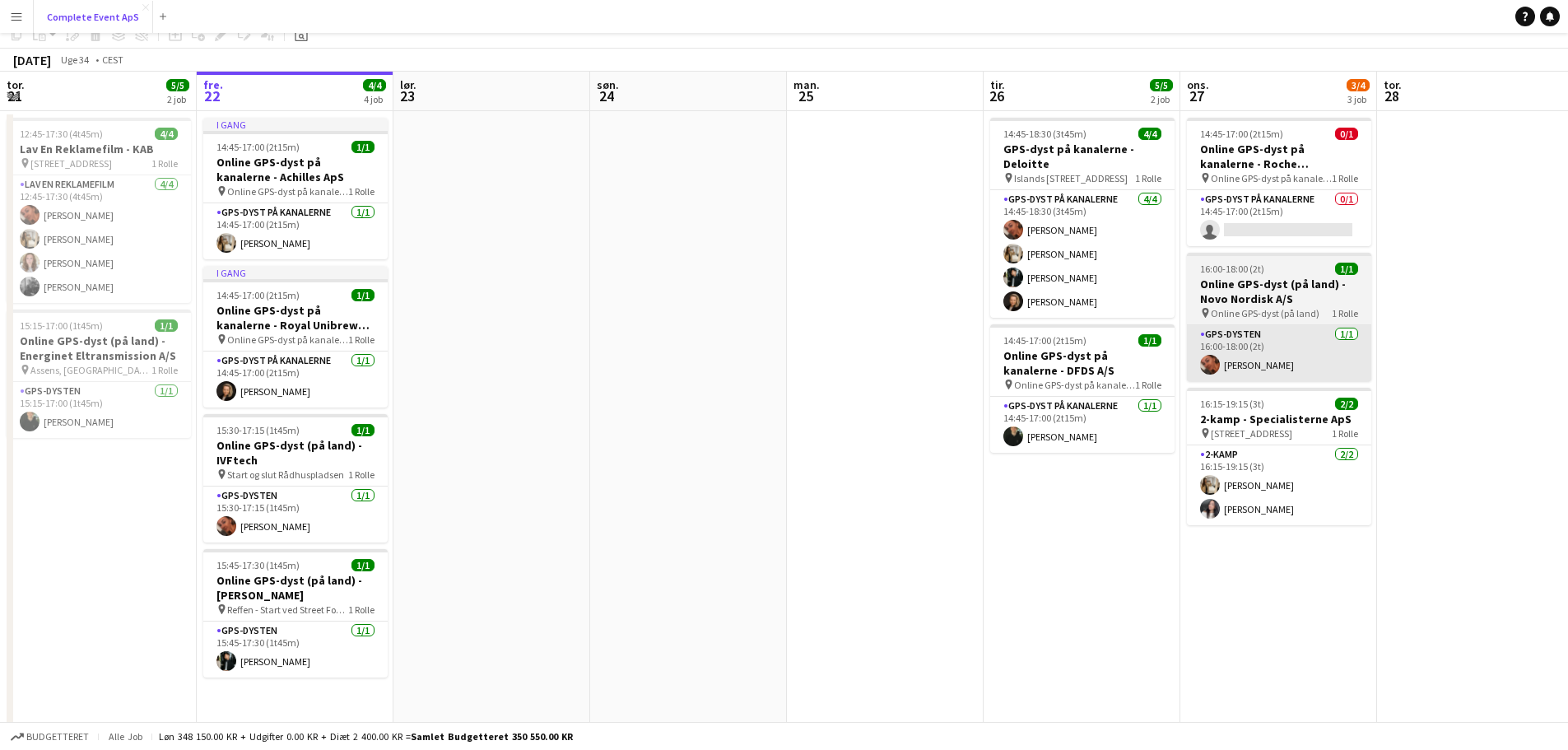
scroll to position [0, 0]
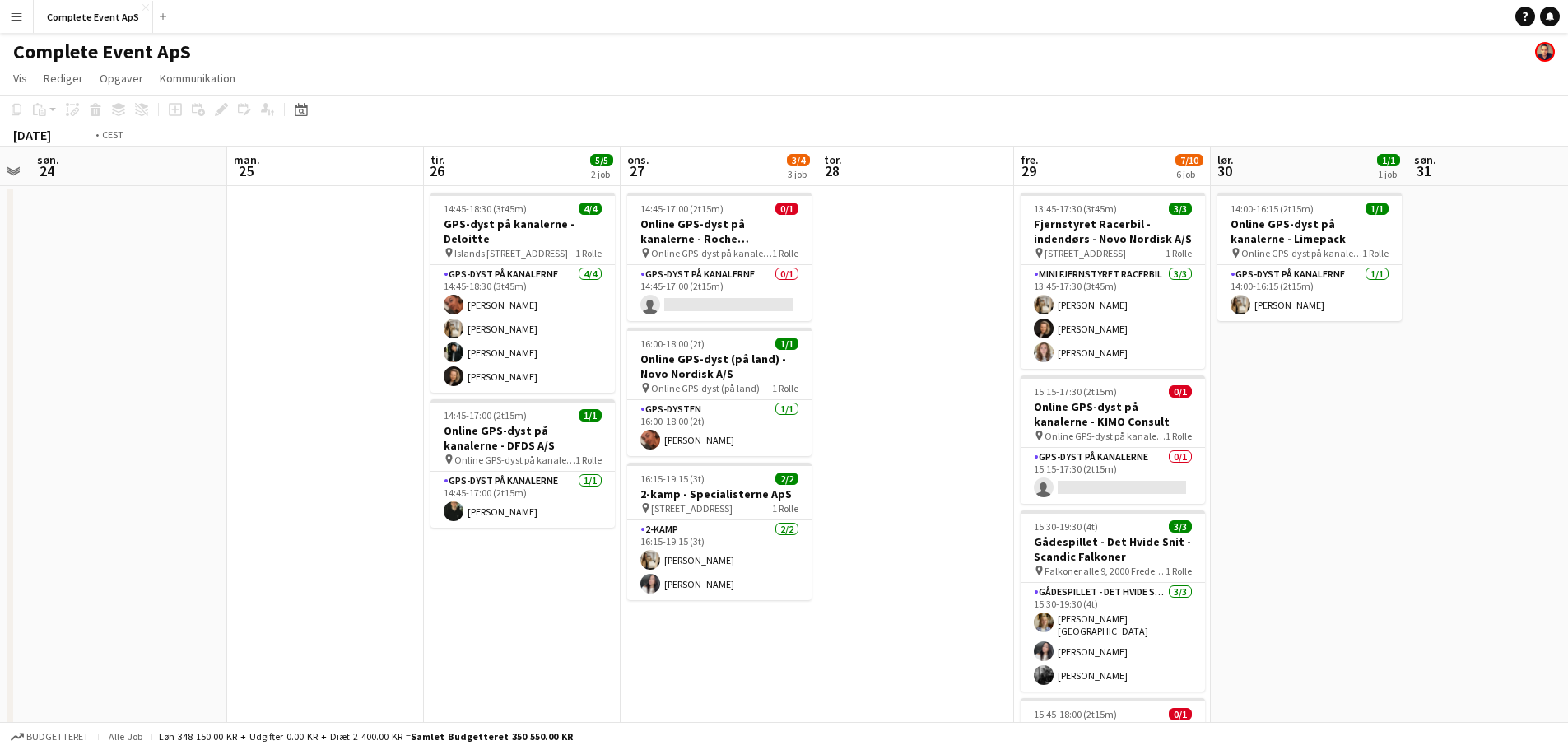
drag, startPoint x: 1336, startPoint y: 418, endPoint x: 161, endPoint y: 413, distance: 1175.0
click at [126, 418] on app-calendar-viewport "tor. 21 5/5 2 job fre. 22 4/4 4 job lør. 23 søn. 24 man. 25 tir. 26 5/5 2 job o…" at bounding box center [784, 639] width 1568 height 985
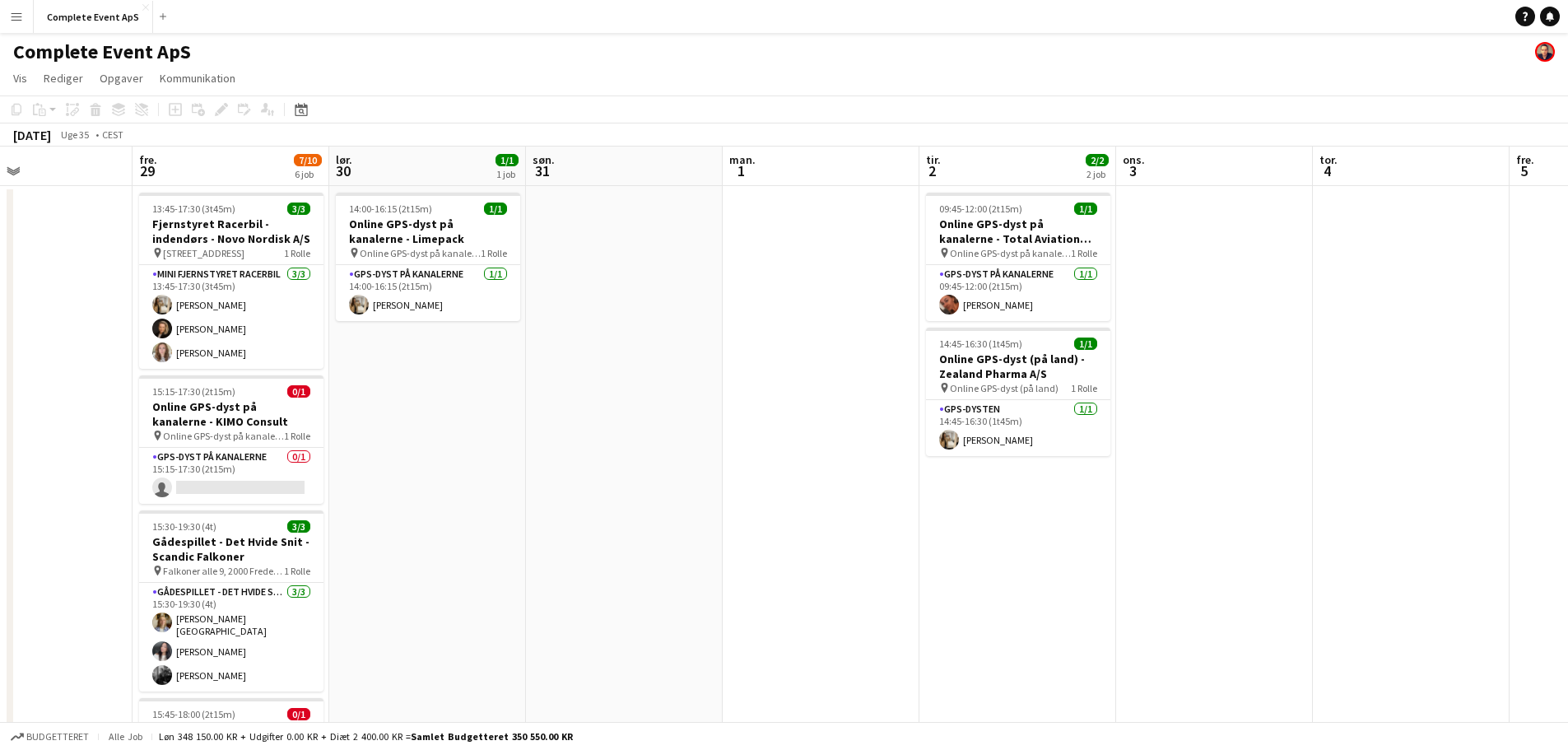
drag, startPoint x: 567, startPoint y: 483, endPoint x: 394, endPoint y: 461, distance: 174.4
click at [439, 470] on app-calendar-viewport "man. 25 tir. 26 5/5 2 job ons. 27 3/4 3 job tor. 28 fre. 29 7/10 6 job lør. 30 …" at bounding box center [784, 639] width 1568 height 985
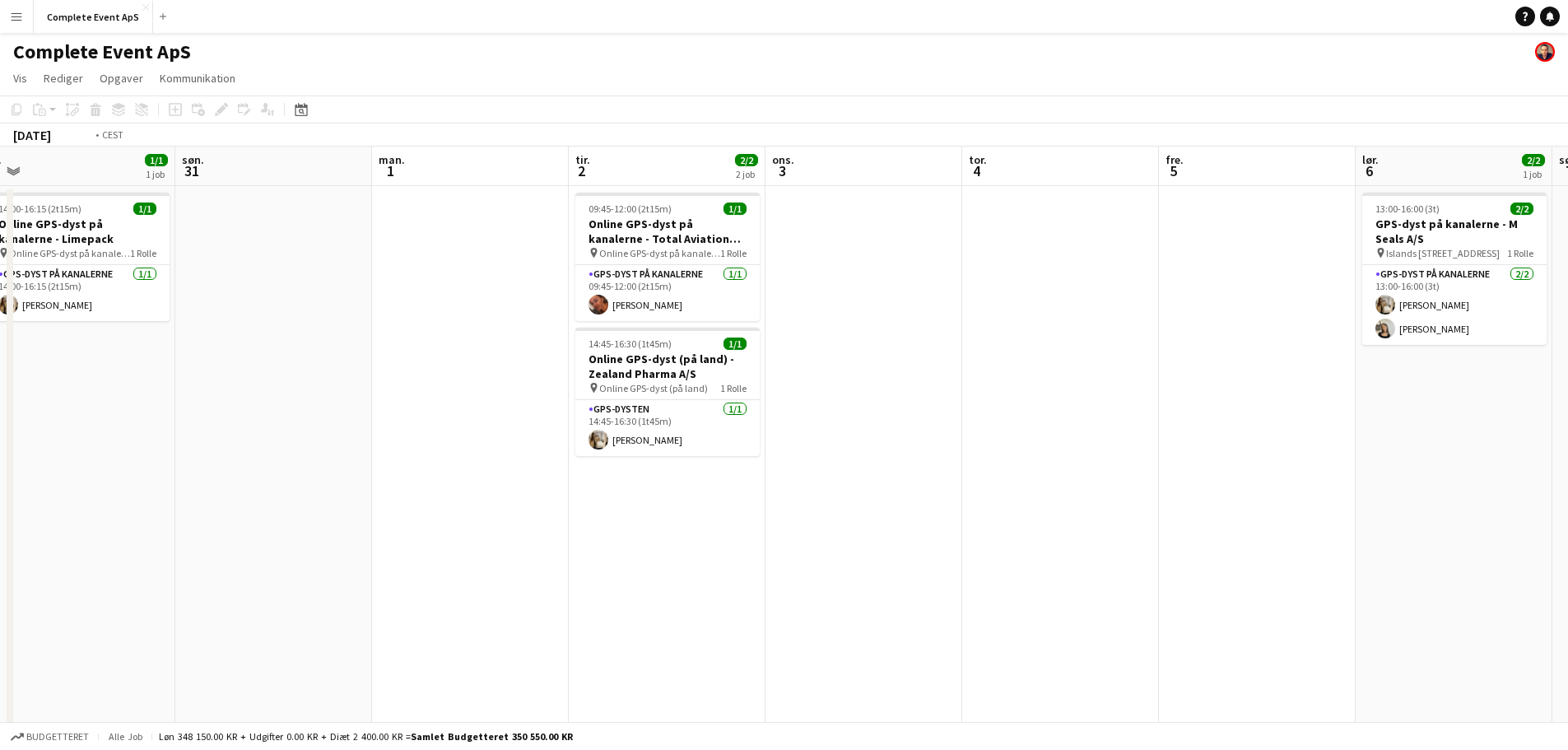
drag, startPoint x: 301, startPoint y: 460, endPoint x: 193, endPoint y: 448, distance: 108.7
click at [132, 442] on app-calendar-viewport "tor. 28 fre. 29 7/10 6 job lør. 30 1/1 1 job søn. 31 man. 1 tir. 2 2/2 2 job on…" at bounding box center [784, 639] width 1568 height 985
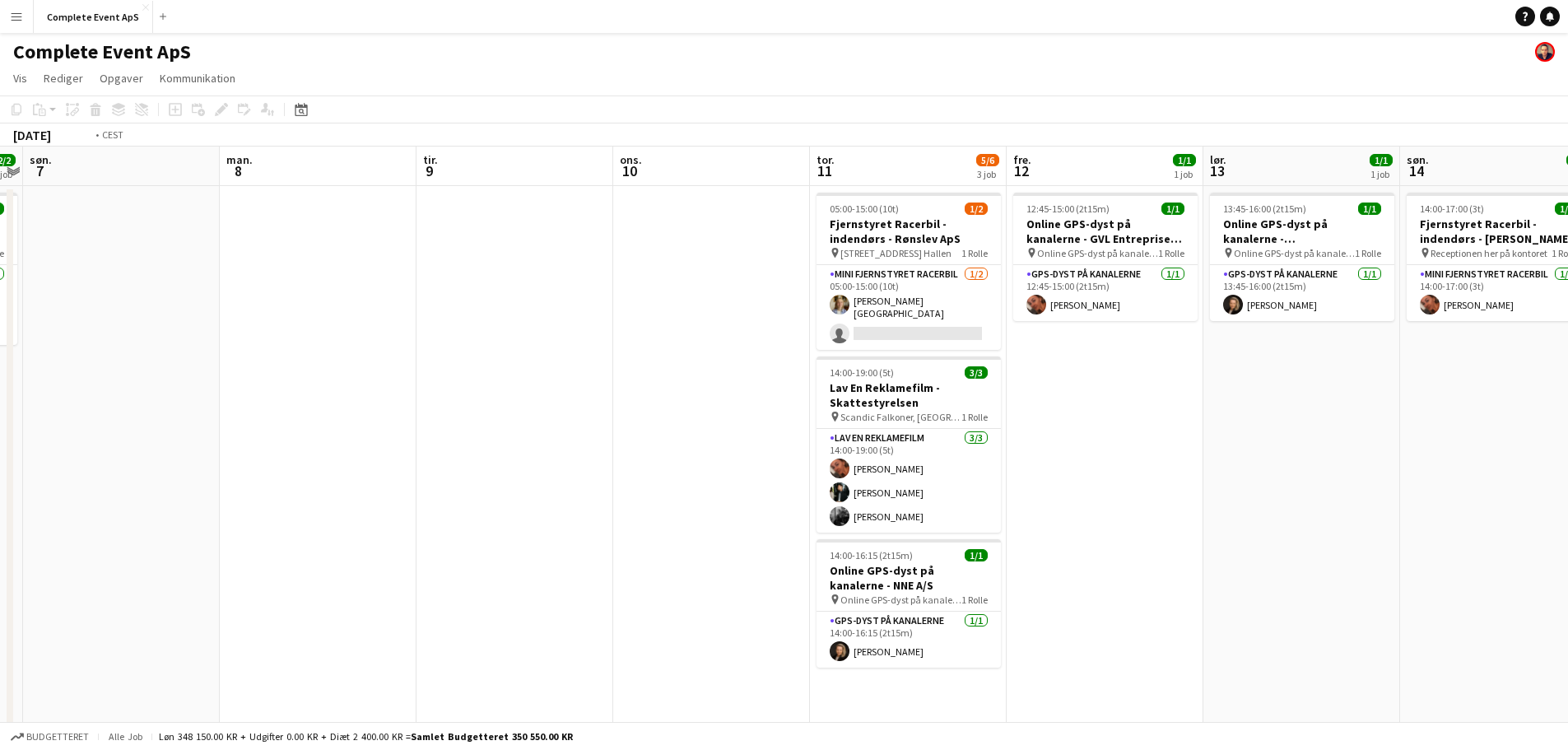
drag, startPoint x: 992, startPoint y: 492, endPoint x: 440, endPoint y: 466, distance: 552.6
click at [439, 467] on app-calendar-viewport "tor. 4 fre. 5 lør. 6 2/2 1 job søn. 7 man. 8 tir. 9 ons. 10 tor. 11 5/6 3 job f…" at bounding box center [784, 639] width 1568 height 985
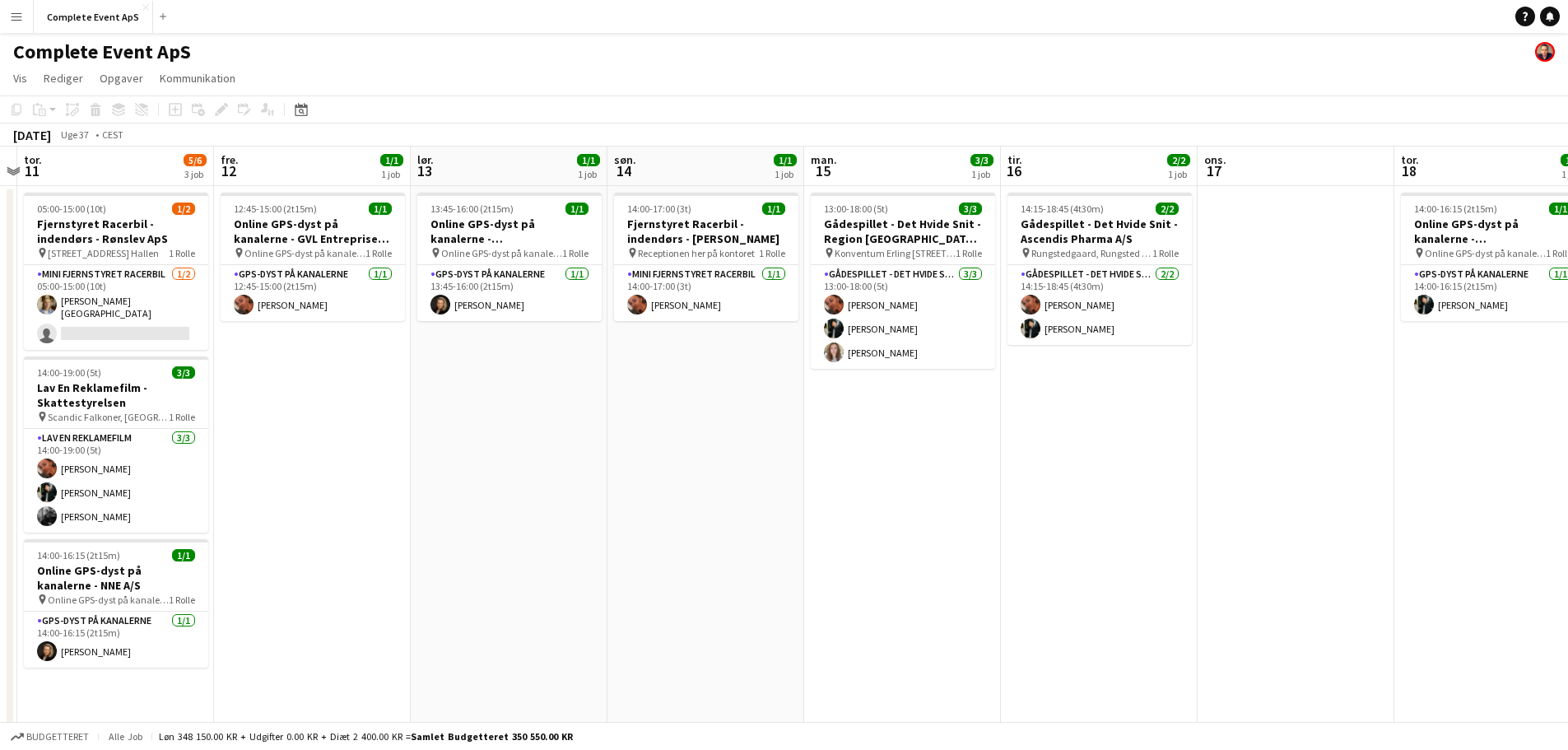
scroll to position [0, 476]
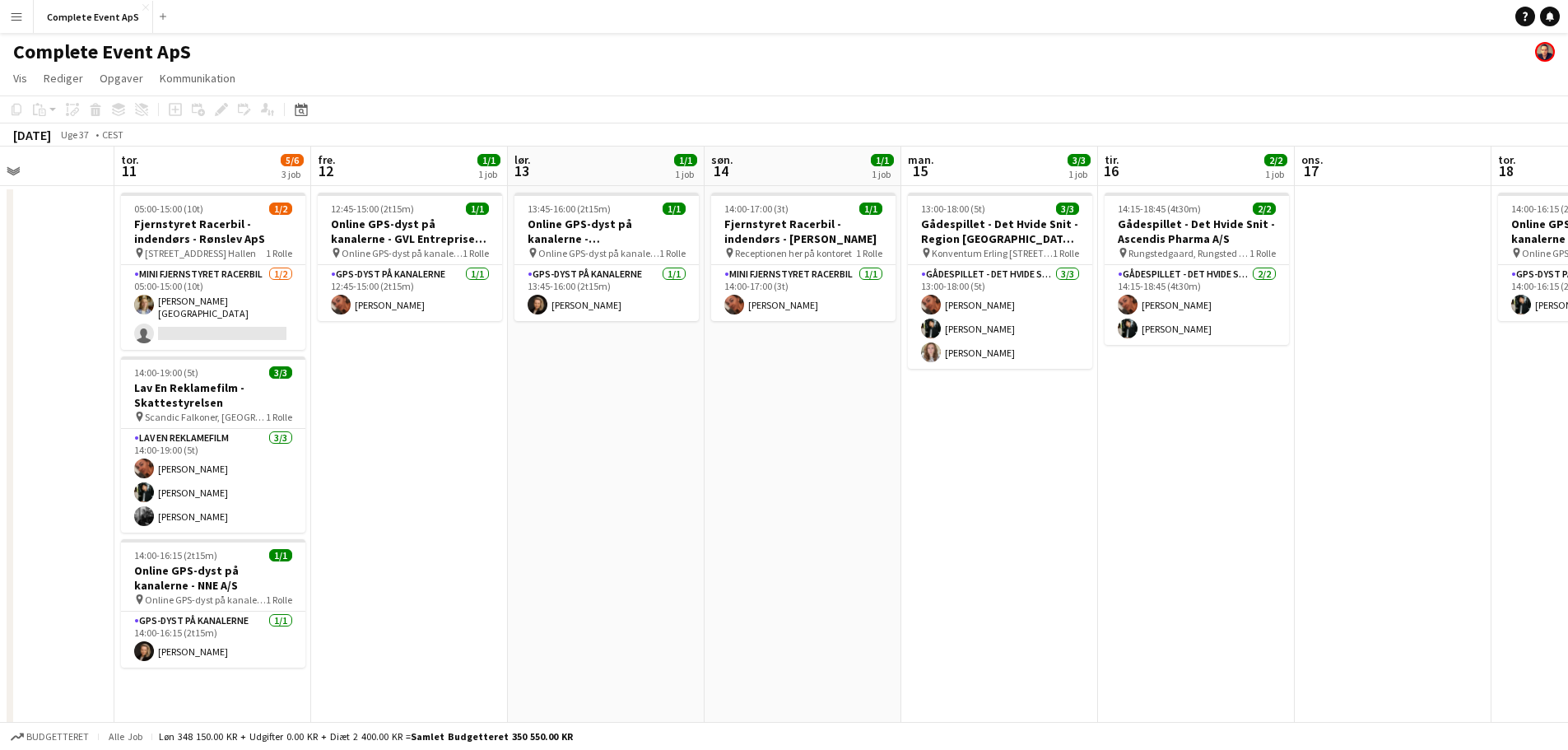
drag, startPoint x: 709, startPoint y: 506, endPoint x: 668, endPoint y: 506, distance: 41.0
click at [668, 506] on app-calendar-viewport "man. 8 tir. 9 ons. 10 tor. 11 5/6 3 job fre. 12 1/1 1 job lør. 13 1/1 1 job søn…" at bounding box center [784, 639] width 1568 height 985
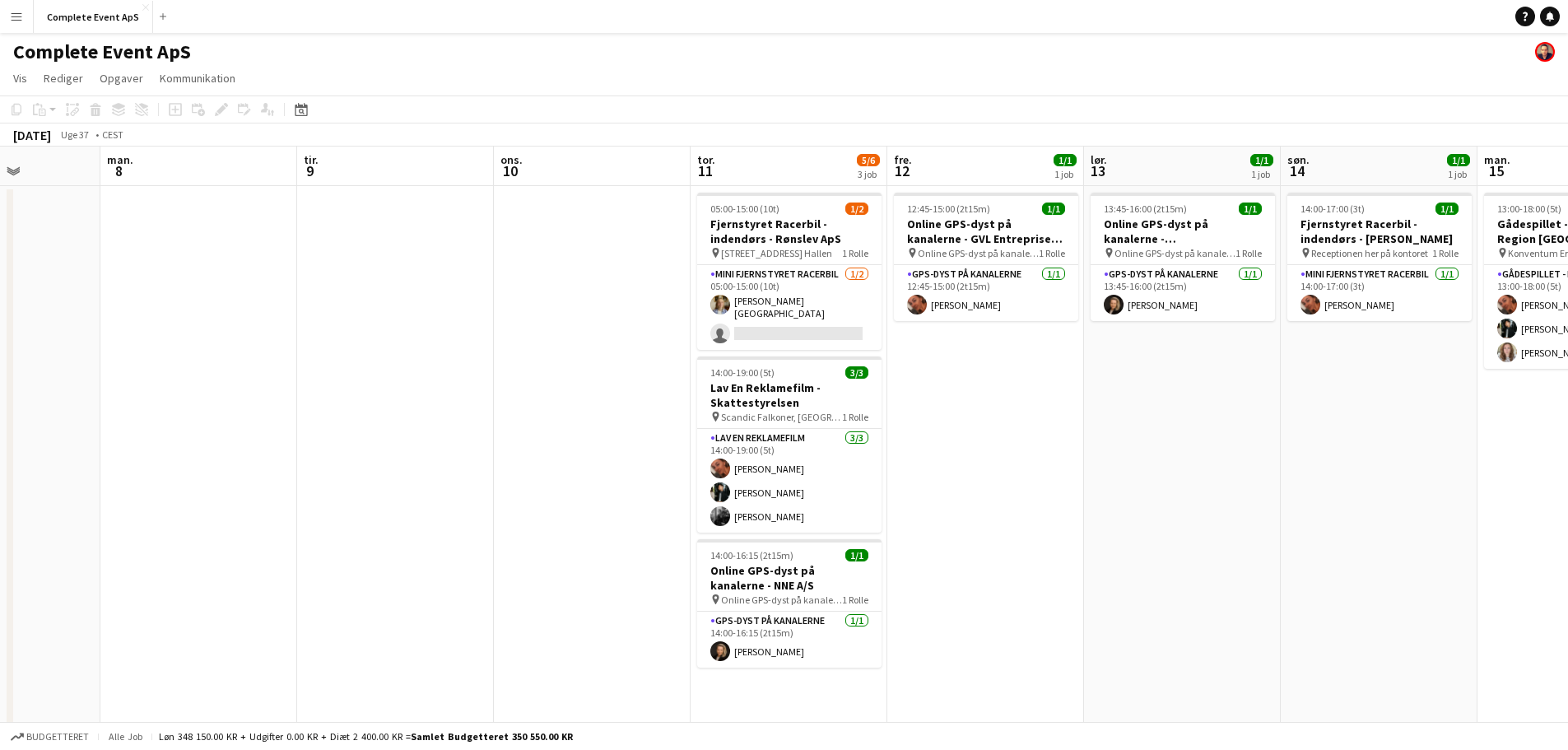
drag, startPoint x: 429, startPoint y: 452, endPoint x: 825, endPoint y: 460, distance: 396.1
click at [825, 460] on app-calendar-viewport "lør. 6 2/2 1 job søn. 7 man. 8 tir. 9 ons. 10 tor. 11 5/6 3 job fre. 12 1/1 1 j…" at bounding box center [784, 639] width 1568 height 985
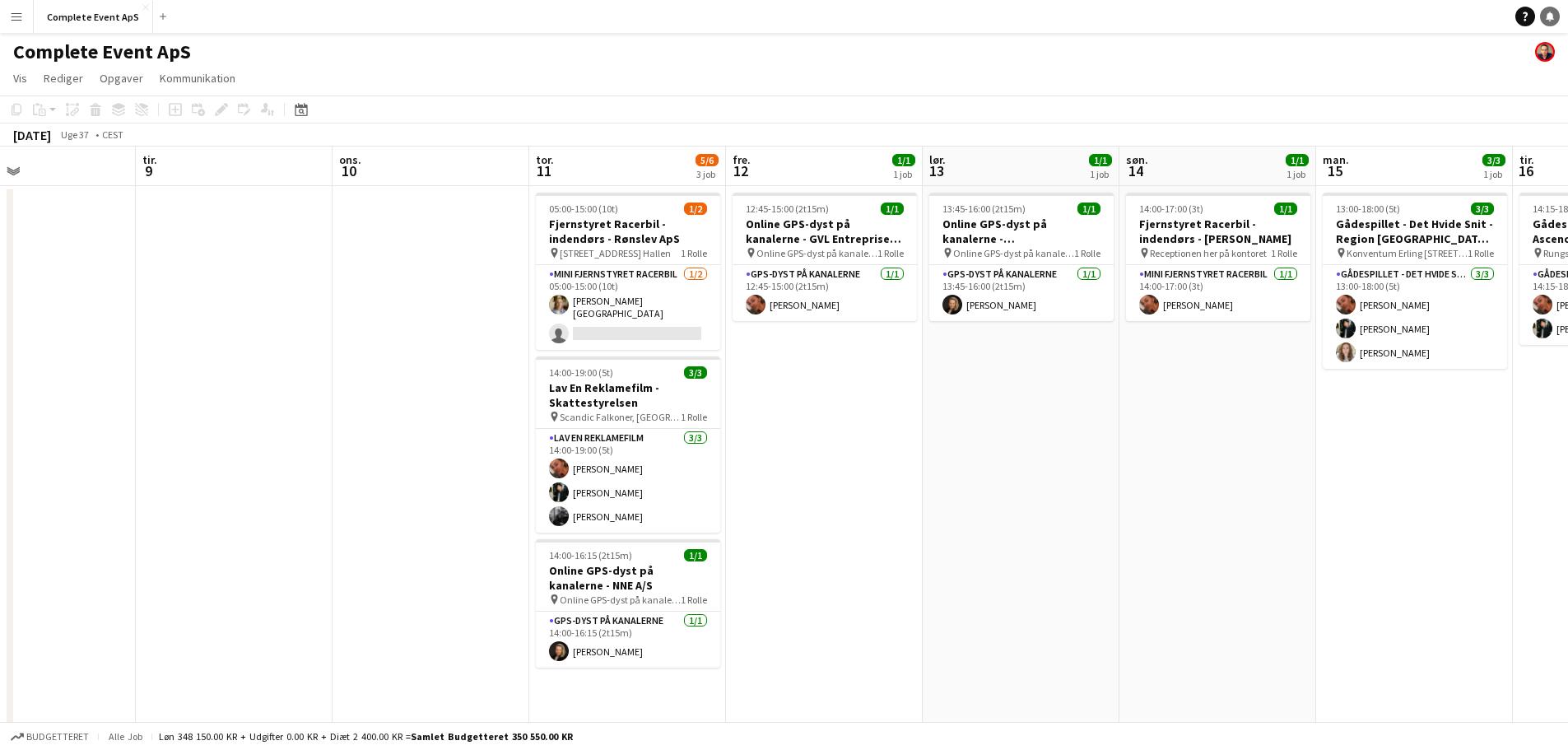
click at [1558, 11] on link "Notifikationer" at bounding box center [1549, 16] width 20 height 20
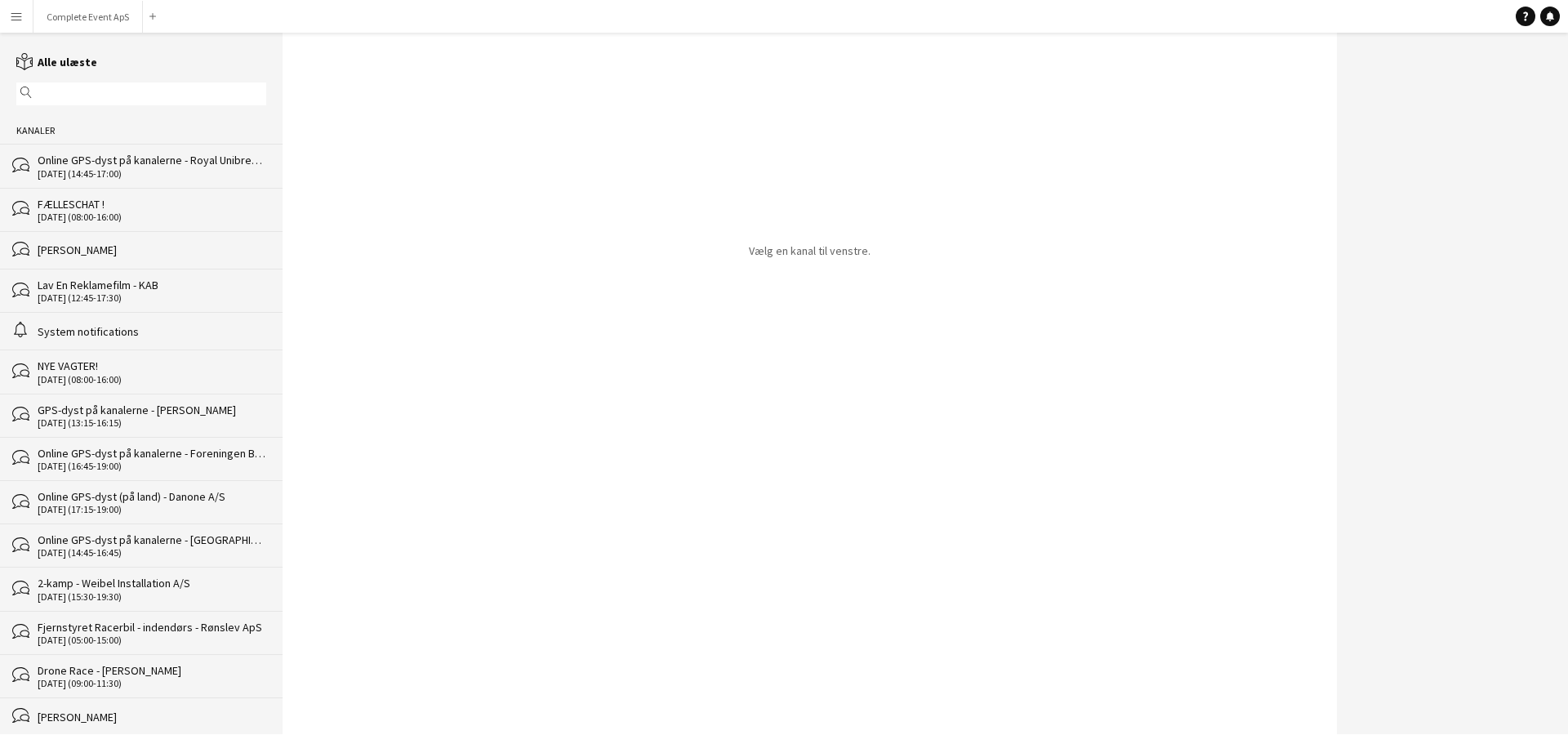
click at [95, 209] on div "FÆLLESCHAT !" at bounding box center [152, 204] width 229 height 15
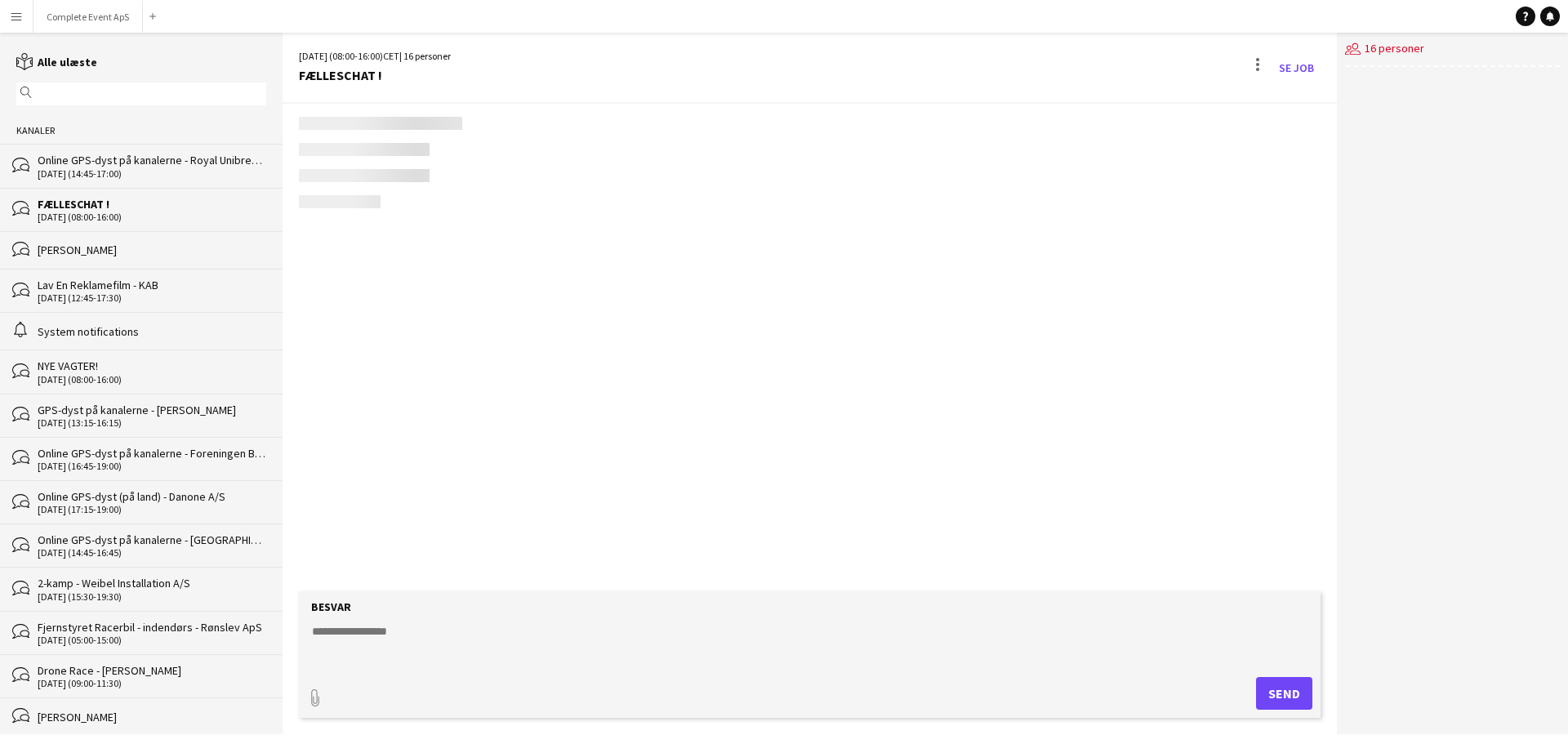
scroll to position [2482, 0]
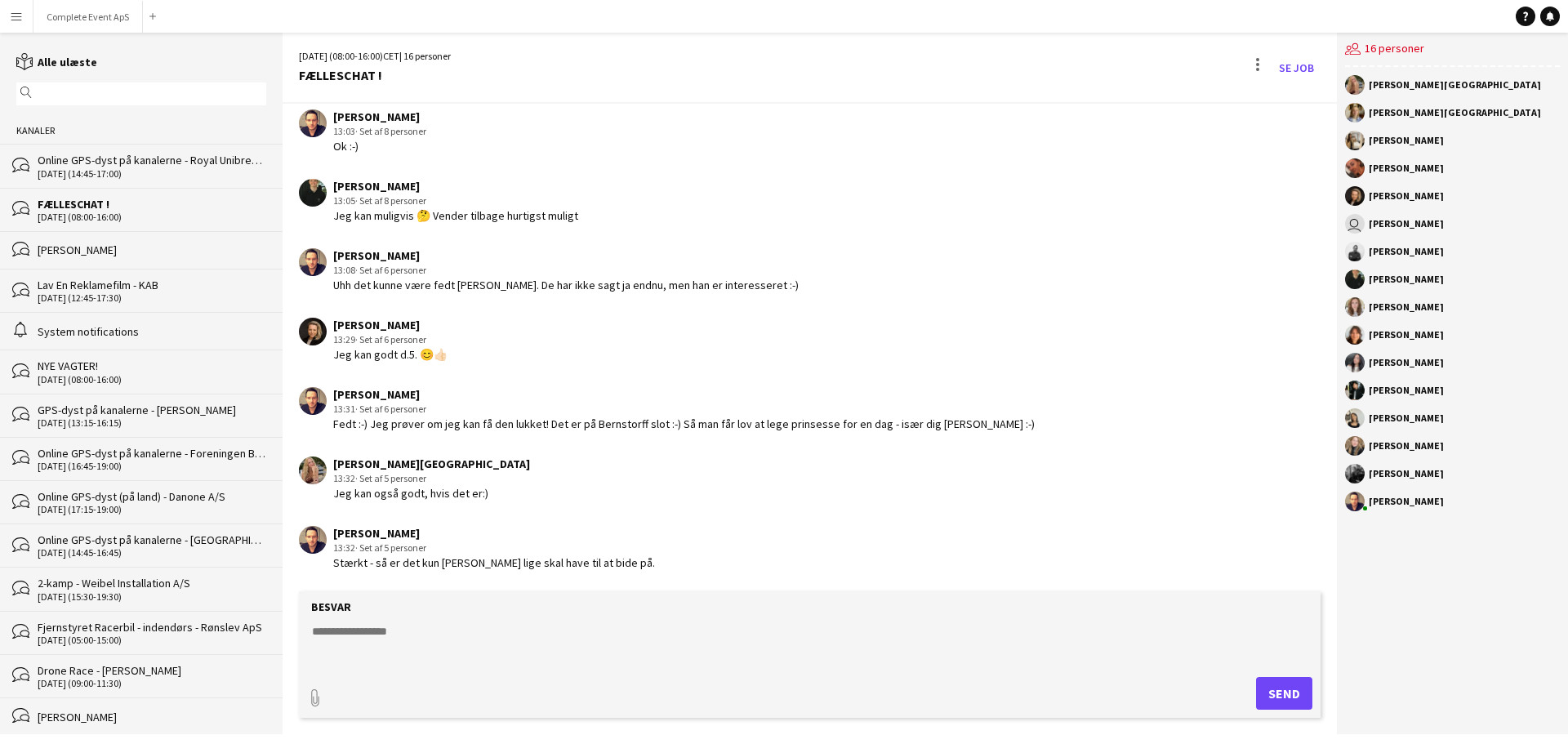
click at [509, 652] on textarea at bounding box center [813, 644] width 1006 height 43
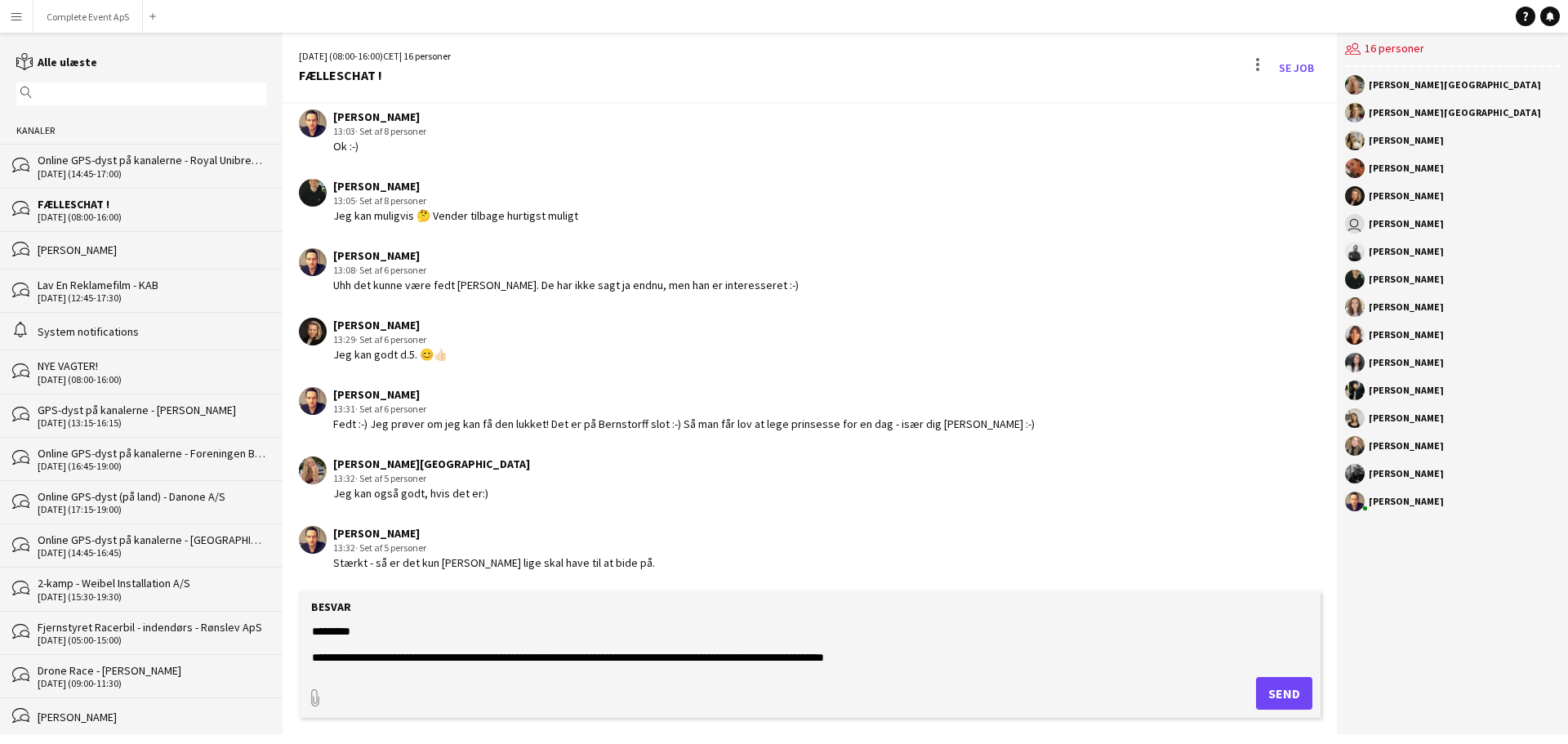
type textarea "**********"
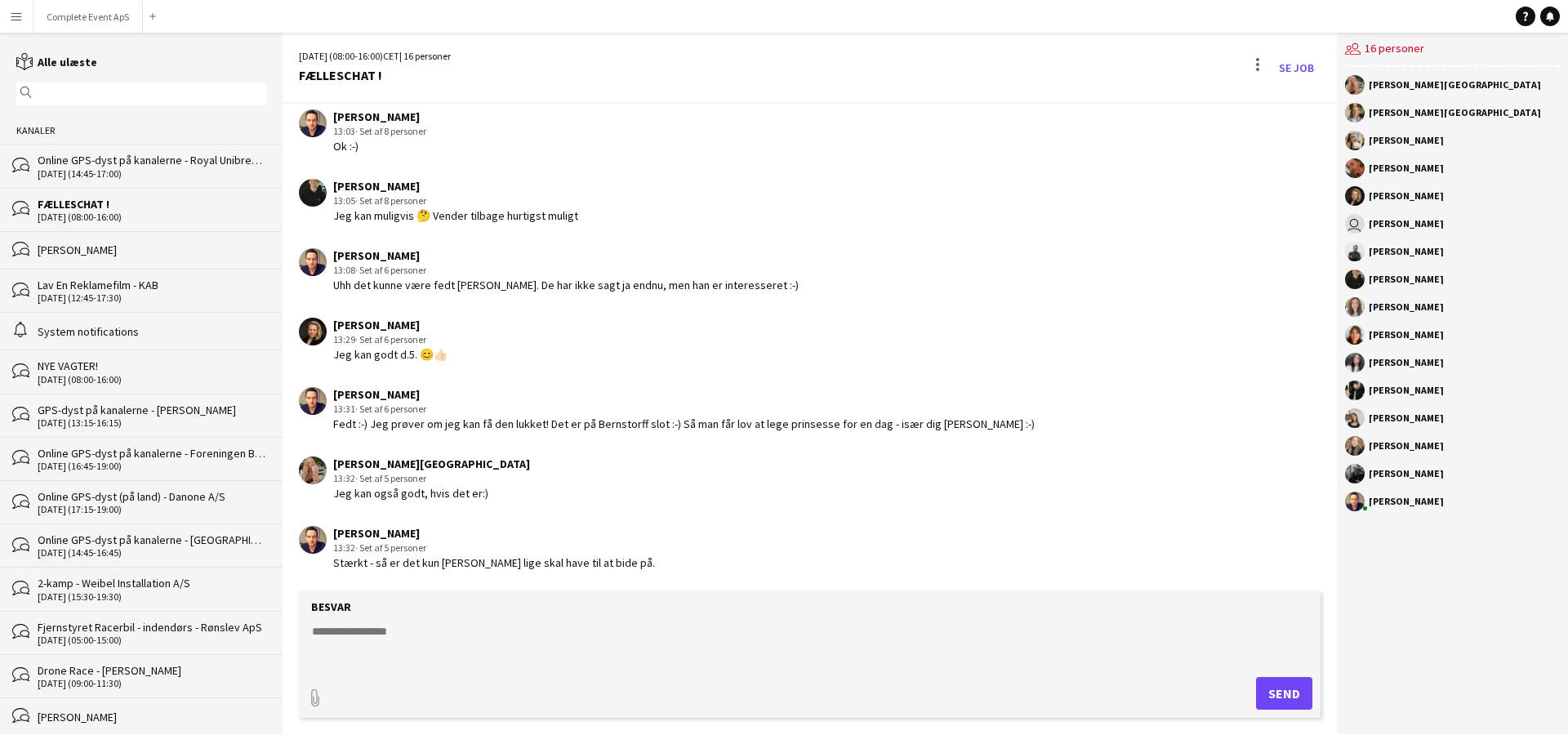
scroll to position [2565, 0]
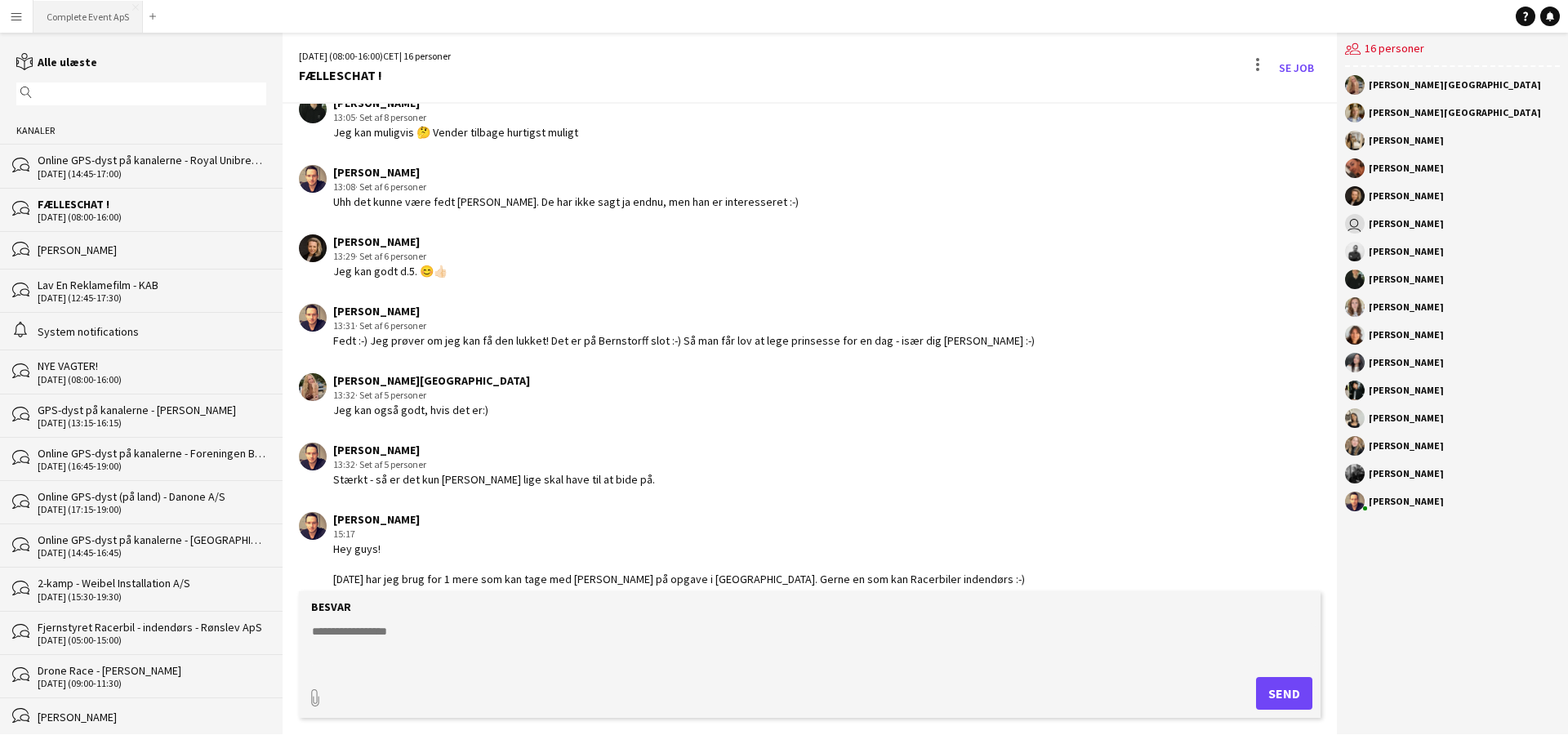
click at [103, 26] on button "Complete Event ApS Luk" at bounding box center [88, 17] width 110 height 32
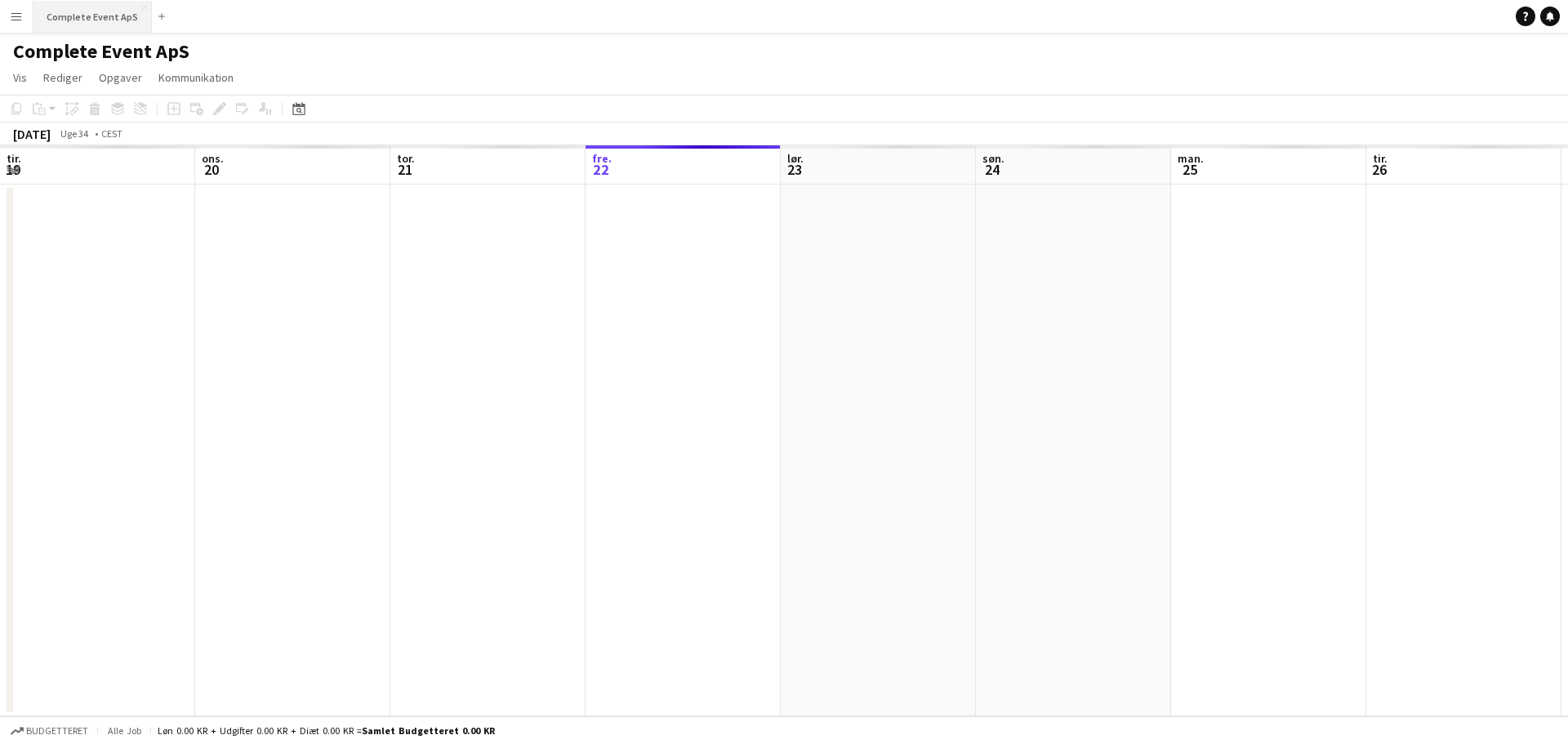
scroll to position [0, 390]
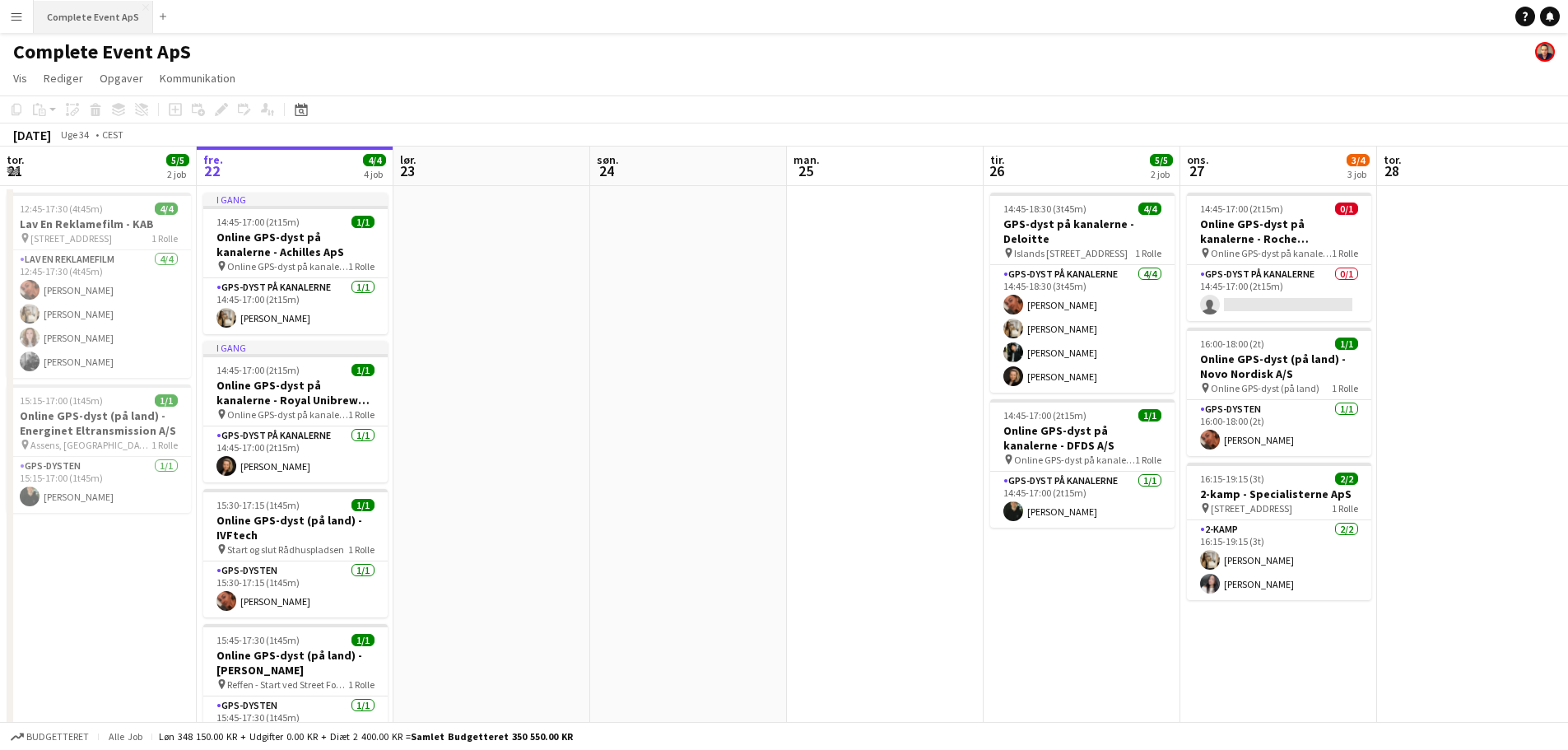
click at [89, 15] on button "Complete Event ApS Luk" at bounding box center [93, 17] width 119 height 32
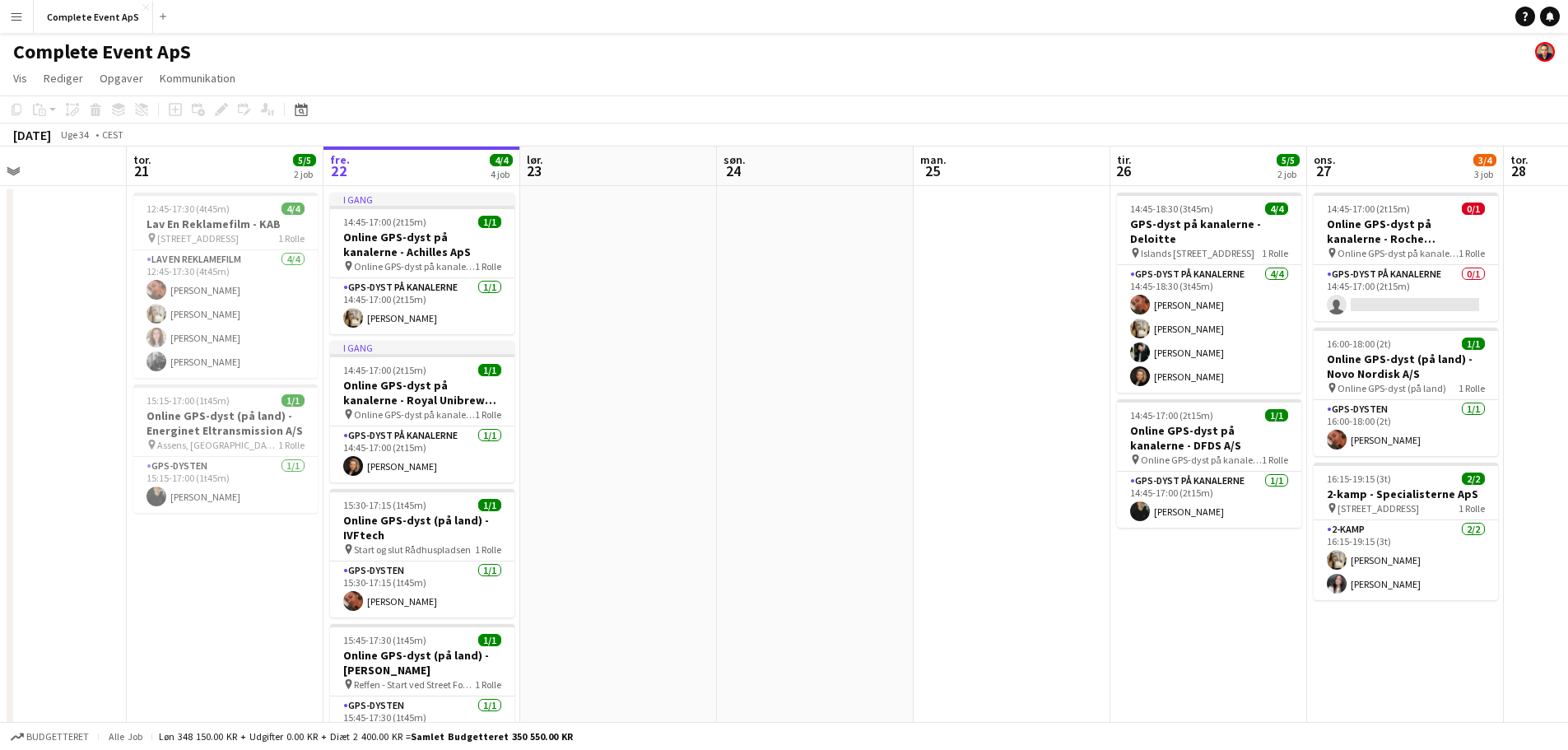
scroll to position [0, 642]
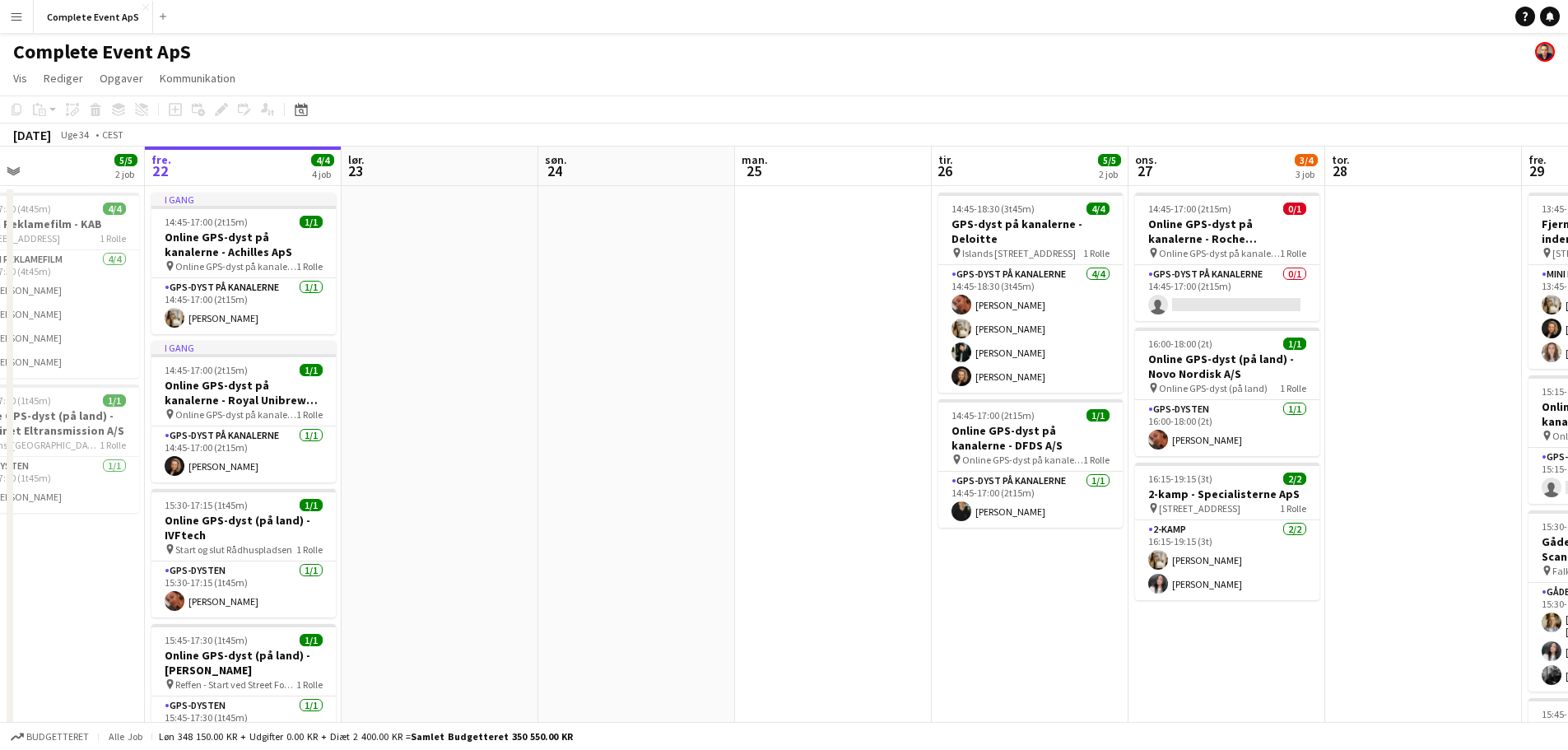
drag, startPoint x: 1014, startPoint y: 413, endPoint x: 569, endPoint y: 410, distance: 445.0
click at [569, 410] on app-calendar-viewport "man. 18 4/4 2 job tir. 19 ons. 20 tor. 21 5/5 2 job fre. 22 4/4 4 job lør. 23 s…" at bounding box center [784, 639] width 1568 height 985
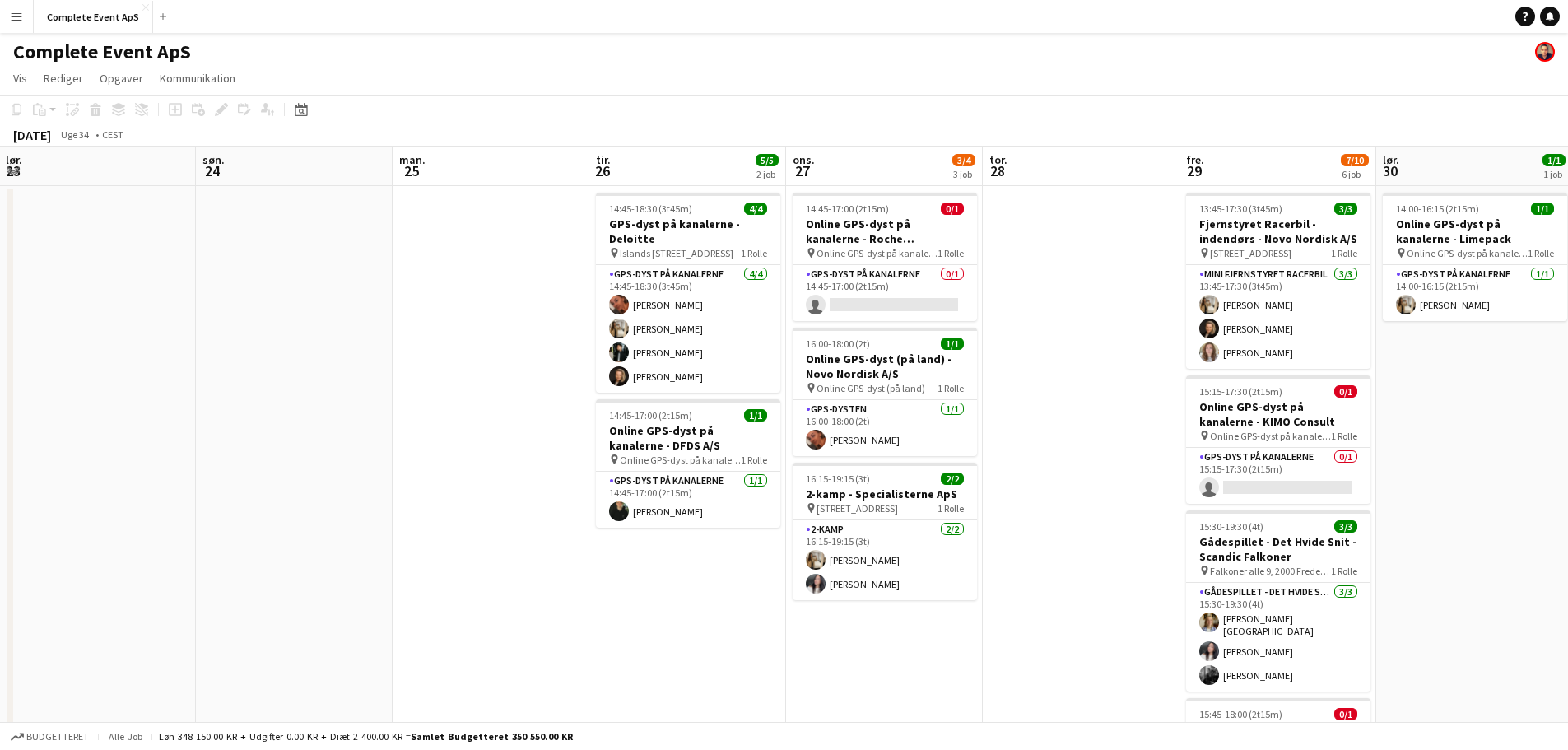
drag, startPoint x: 410, startPoint y: 280, endPoint x: 180, endPoint y: 290, distance: 230.2
click at [180, 290] on app-calendar-viewport "ons. 20 tor. 21 5/5 2 job fre. 22 4/4 4 job lør. 23 søn. 24 man. 25 tir. 26 5/5…" at bounding box center [784, 639] width 1568 height 985
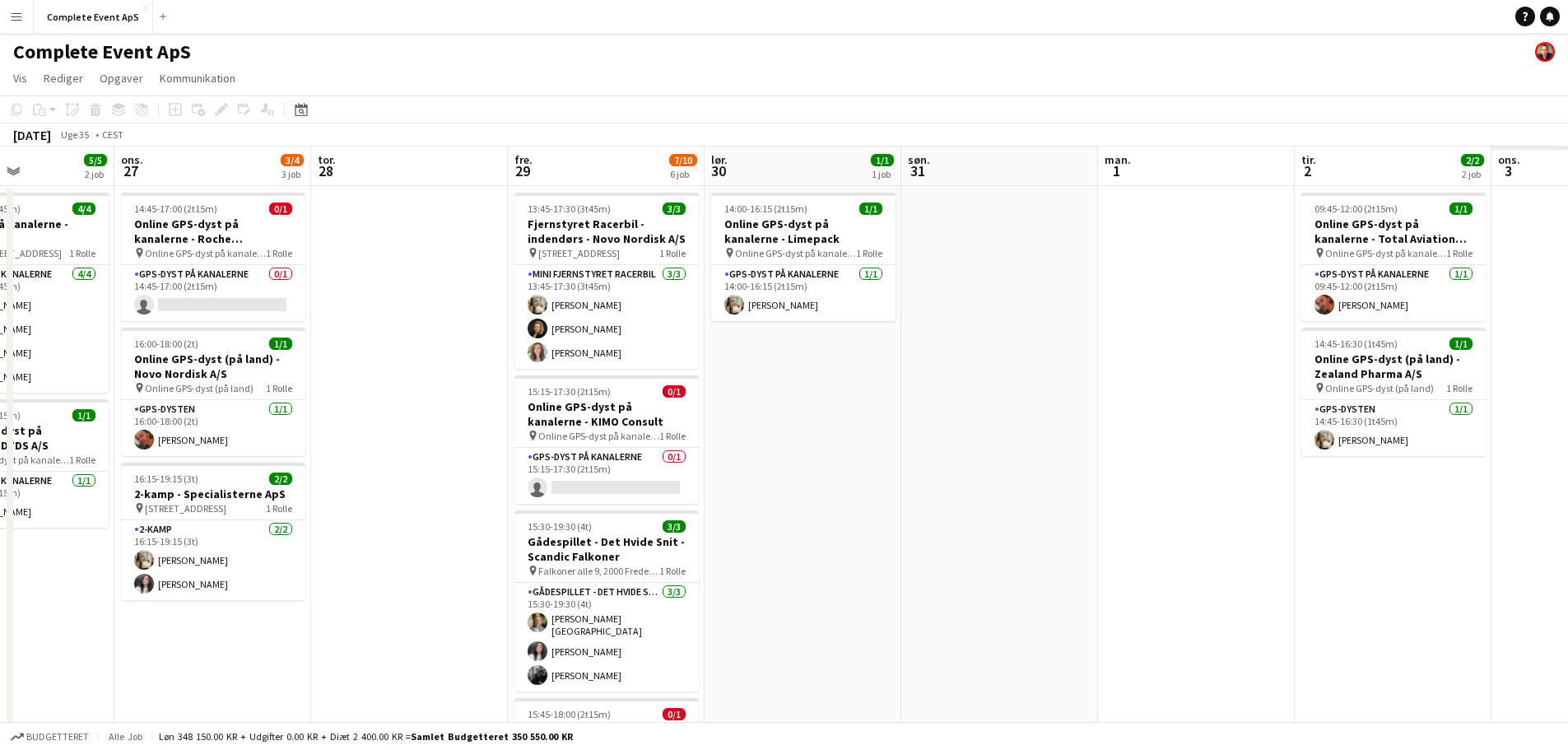
drag, startPoint x: 833, startPoint y: 344, endPoint x: 534, endPoint y: 349, distance: 299.0
click at [0, 295] on app-calendar-viewport "søn. 24 man. 25 tir. 26 5/5 2 job ons. 27 3/4 3 job tor. 28 fre. 29 7/10 6 job …" at bounding box center [784, 639] width 1568 height 985
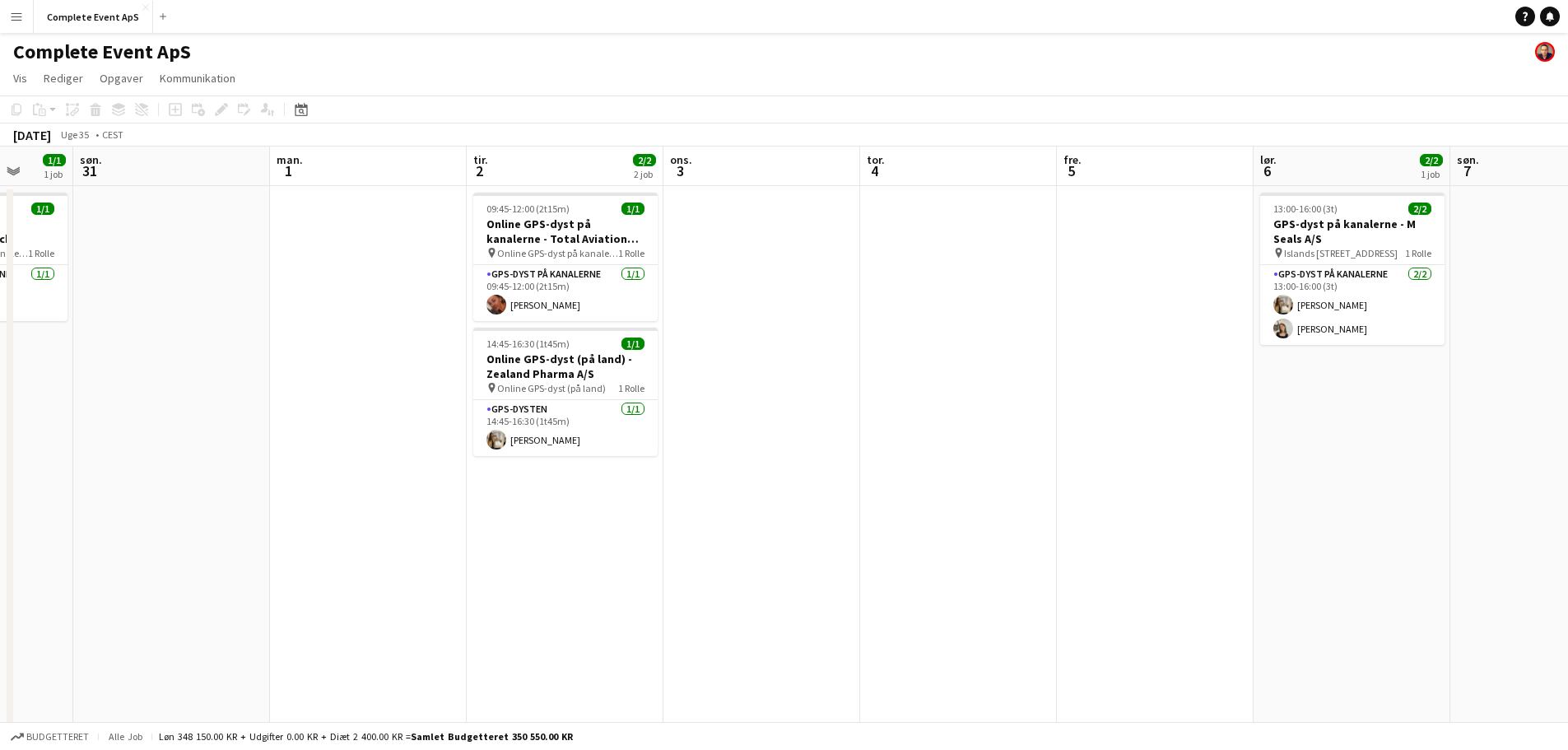
drag, startPoint x: 893, startPoint y: 363, endPoint x: 282, endPoint y: 339, distance: 611.5
click at [282, 339] on app-calendar-viewport "tor. 28 fre. 29 7/10 6 job lør. 30 1/1 1 job søn. 31 man. 1 tir. 2 2/2 2 job on…" at bounding box center [784, 639] width 1568 height 985
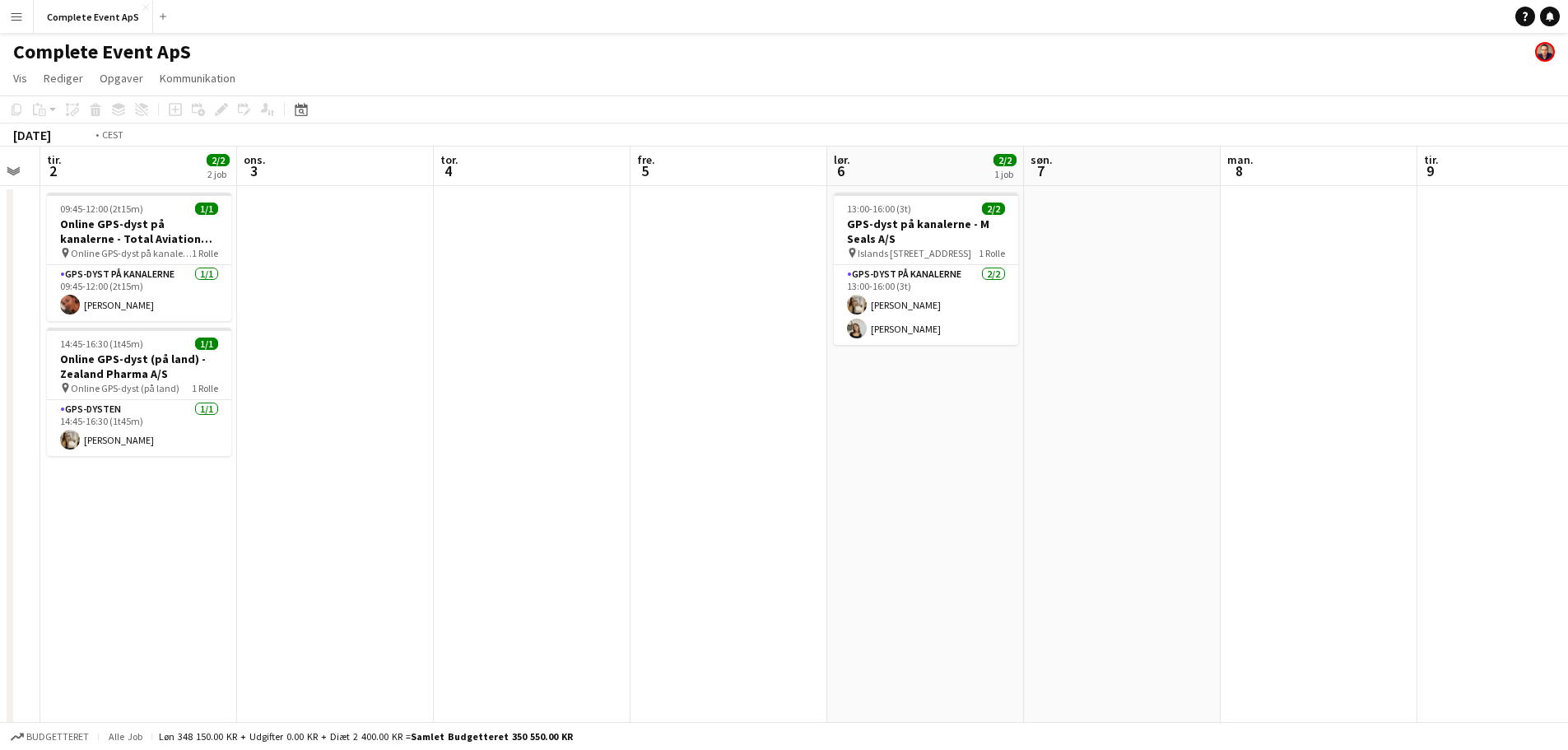
drag, startPoint x: 753, startPoint y: 375, endPoint x: 185, endPoint y: 327, distance: 570.0
click at [204, 331] on app-calendar-viewport "fre. 29 7/10 6 job lør. 30 1/1 1 job søn. 31 man. 1 tir. 2 2/2 2 job ons. 3 tor…" at bounding box center [784, 639] width 1568 height 985
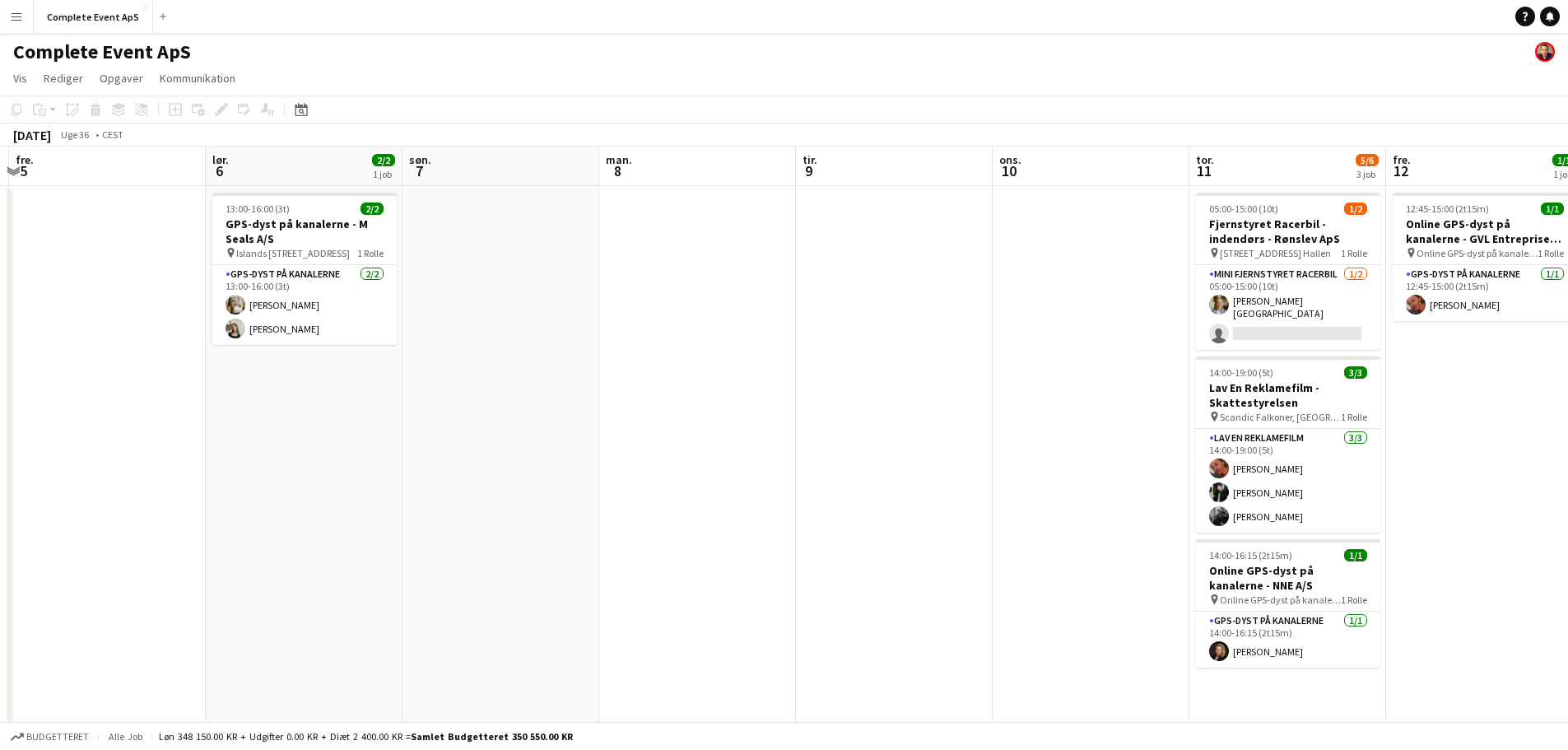
drag, startPoint x: 907, startPoint y: 397, endPoint x: 341, endPoint y: 374, distance: 566.5
click at [361, 377] on app-calendar-viewport "tir. 2 2/2 2 job ons. 3 tor. 4 fre. 5 lør. 6 2/2 1 job søn. 7 man. 8 tir. 9 ons…" at bounding box center [784, 639] width 1568 height 985
